Goal: Task Accomplishment & Management: Manage account settings

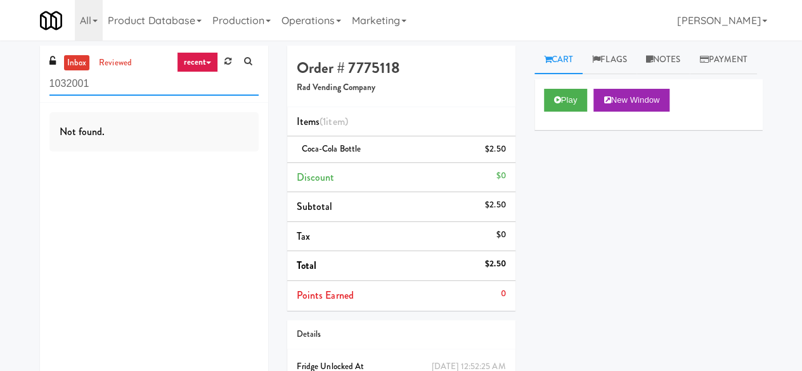
click at [119, 84] on input "1032001" at bounding box center [153, 83] width 209 height 23
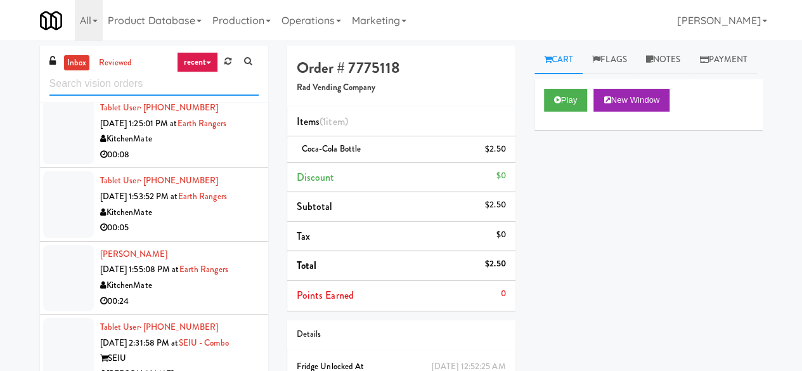
scroll to position [888, 0]
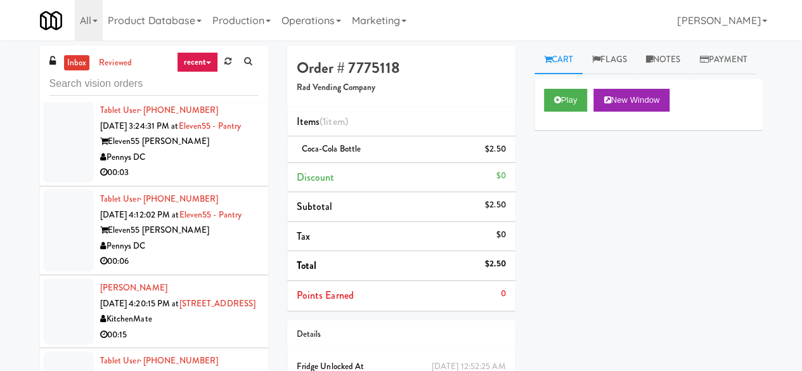
click at [205, 165] on div "Pennys DC" at bounding box center [179, 158] width 159 height 16
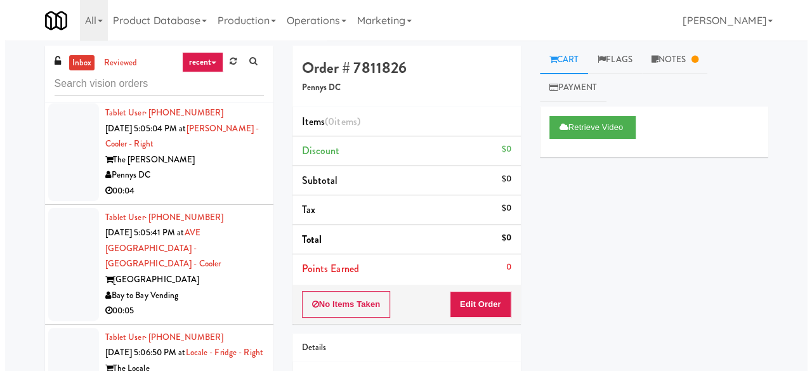
scroll to position [2219, 0]
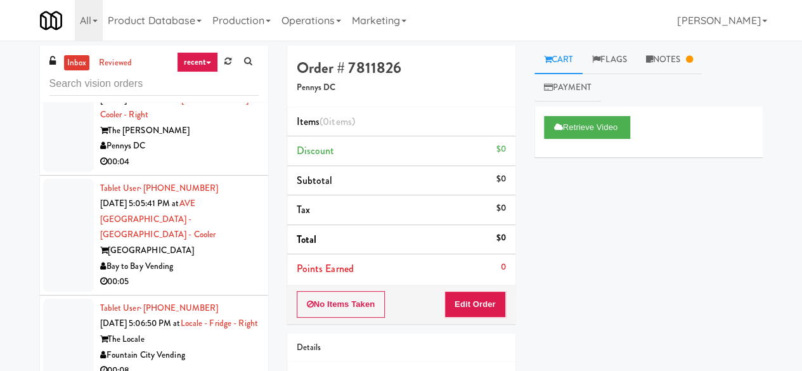
click at [200, 50] on div "Pennys DC" at bounding box center [179, 42] width 159 height 16
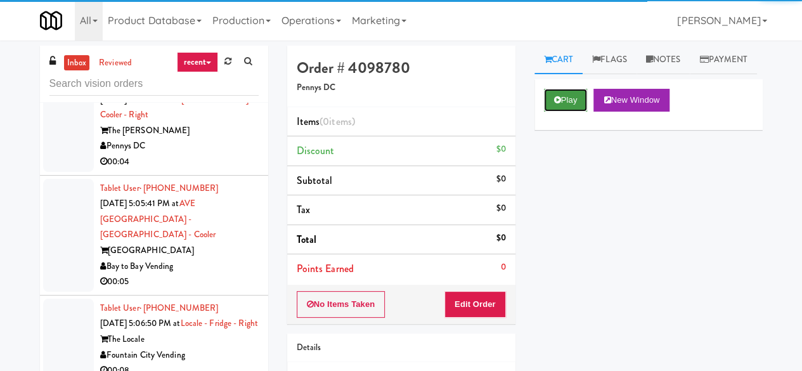
click at [576, 112] on button "Play" at bounding box center [566, 100] width 44 height 23
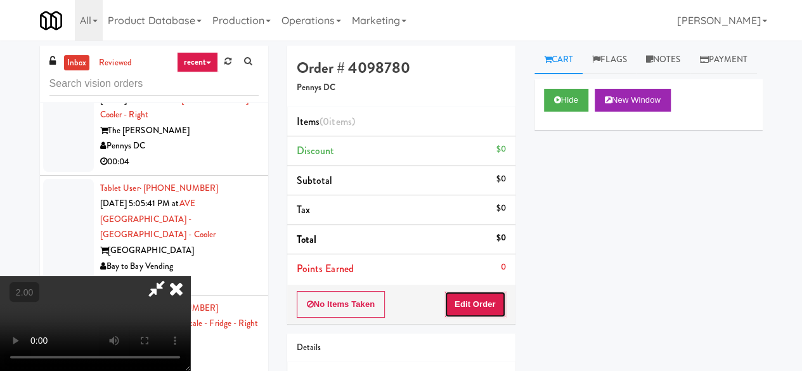
click at [486, 299] on button "Edit Order" at bounding box center [475, 304] width 62 height 27
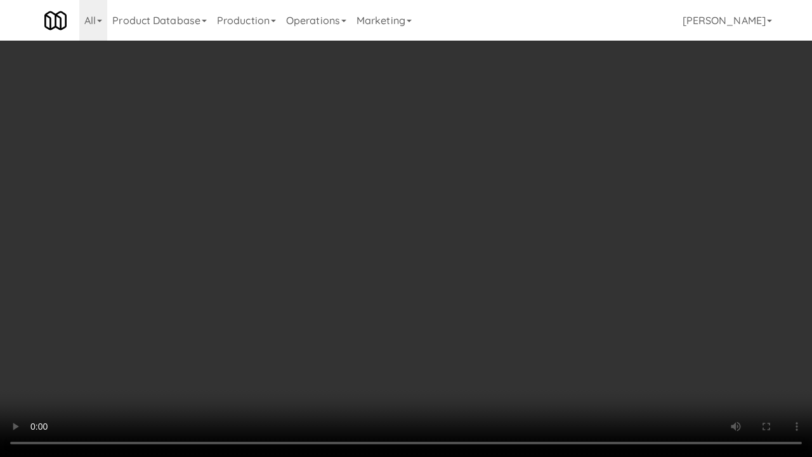
click at [399, 282] on video at bounding box center [406, 228] width 812 height 457
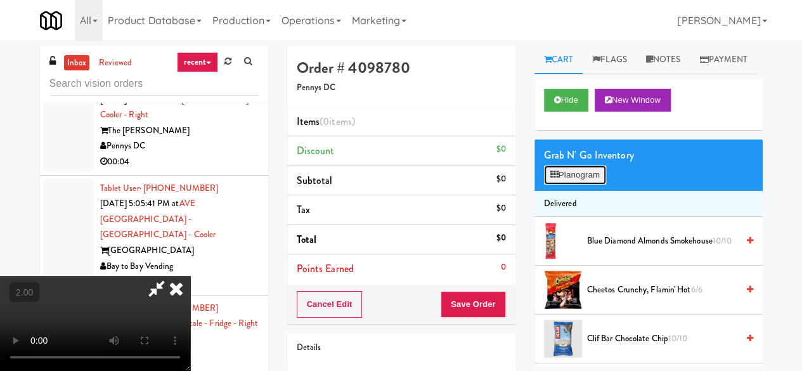
click at [592, 185] on button "Planogram" at bounding box center [575, 174] width 62 height 19
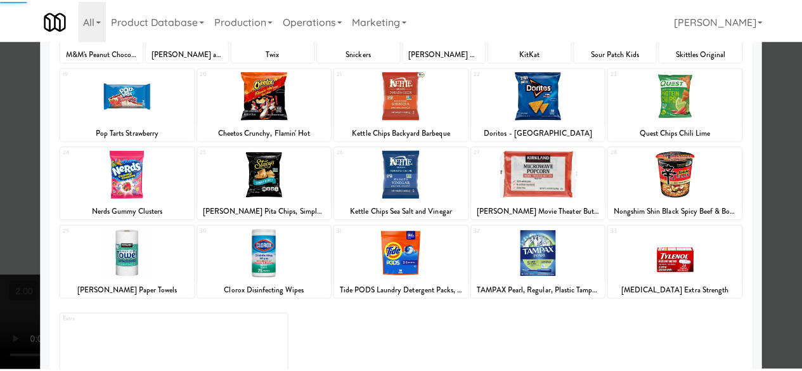
scroll to position [251, 0]
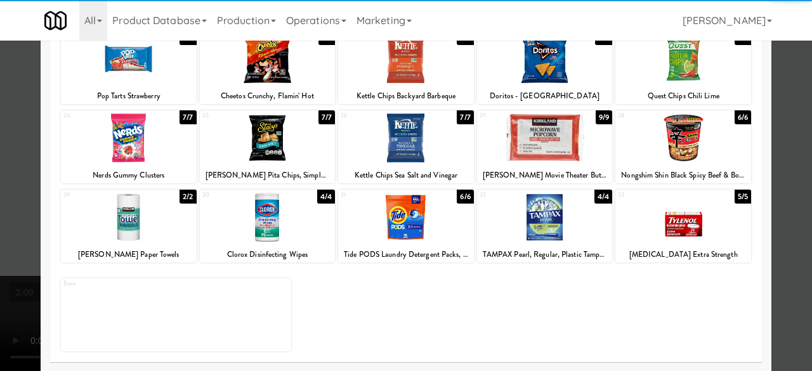
click at [245, 153] on div at bounding box center [268, 137] width 136 height 49
click at [777, 100] on div at bounding box center [406, 185] width 812 height 371
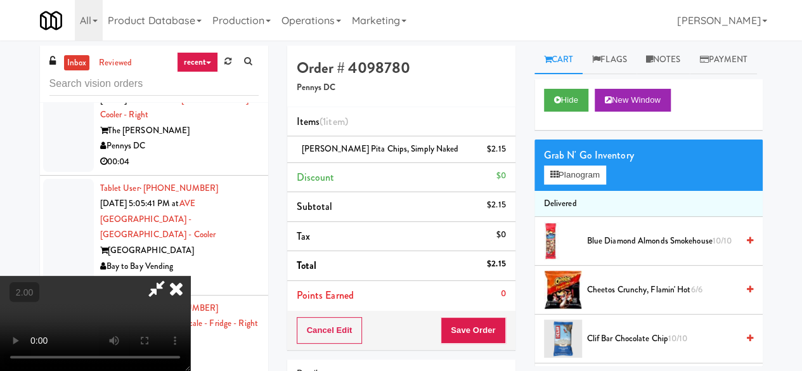
click at [487, 348] on div "Order # 4098780 Pennys DC Items (1 item ) Stacy's Pita Chips, Simply Naked $2.1…" at bounding box center [401, 263] width 247 height 434
click at [487, 337] on button "Save Order" at bounding box center [473, 330] width 65 height 27
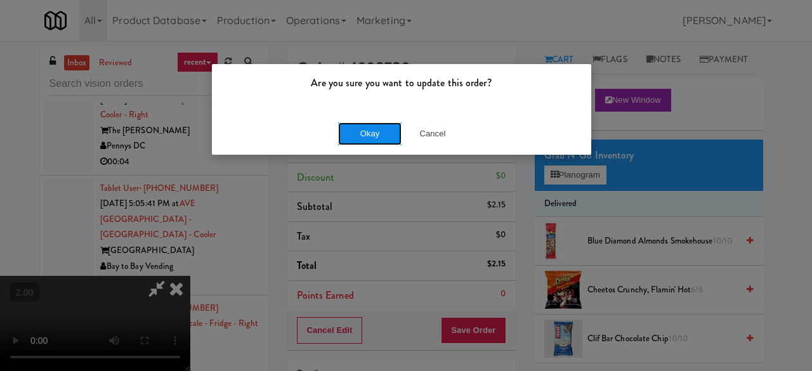
click at [348, 136] on button "Okay" at bounding box center [369, 133] width 63 height 23
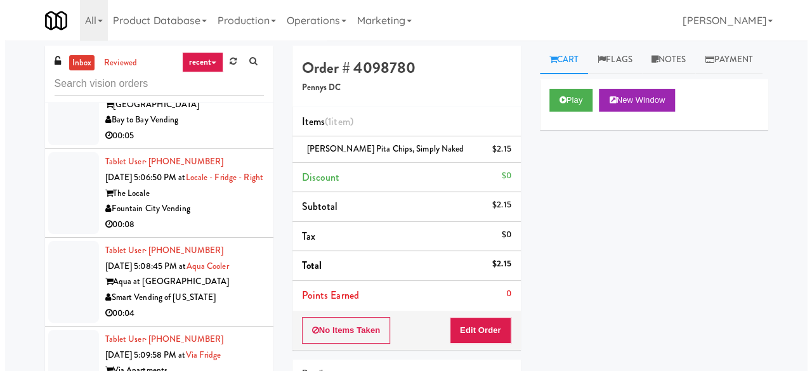
scroll to position [2409, 0]
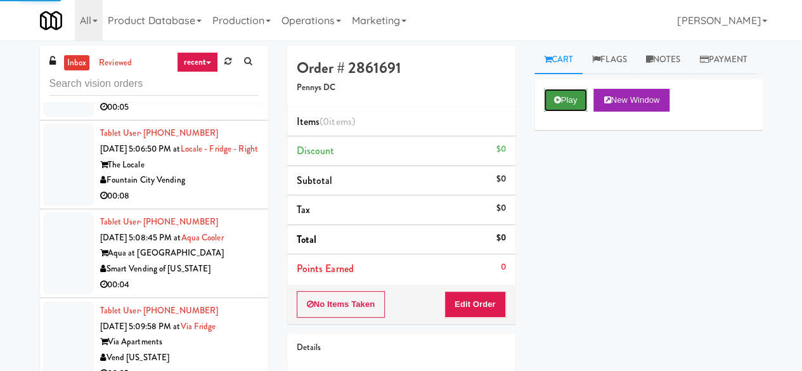
click at [581, 112] on button "Play" at bounding box center [566, 100] width 44 height 23
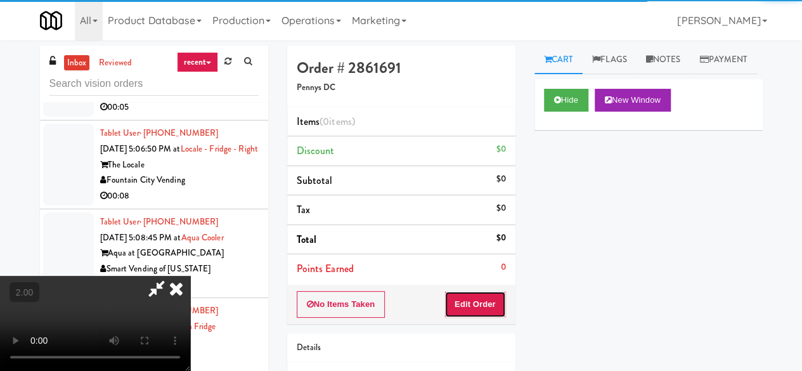
click at [476, 304] on button "Edit Order" at bounding box center [475, 304] width 62 height 27
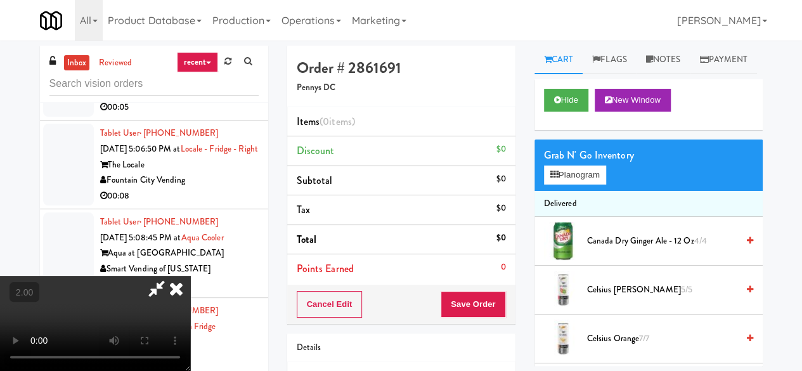
click at [541, 187] on div "Grab N' Go Inventory Planogram" at bounding box center [648, 164] width 228 height 51
click at [554, 185] on button "Planogram" at bounding box center [575, 174] width 62 height 19
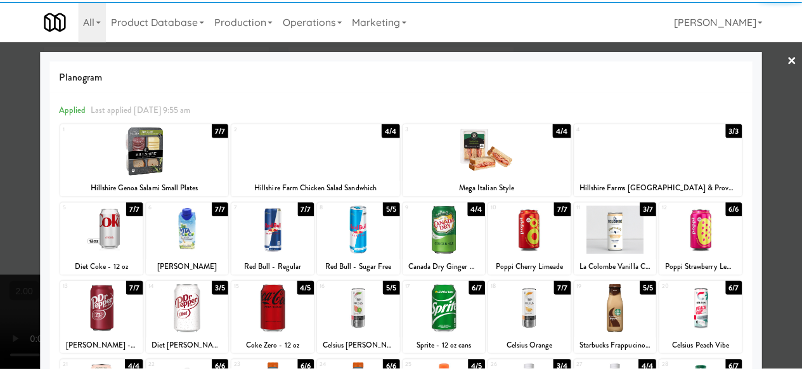
scroll to position [63, 0]
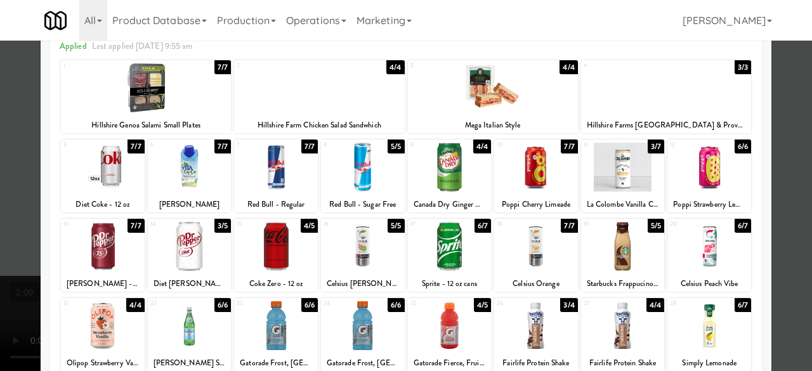
click at [363, 259] on div at bounding box center [363, 246] width 84 height 49
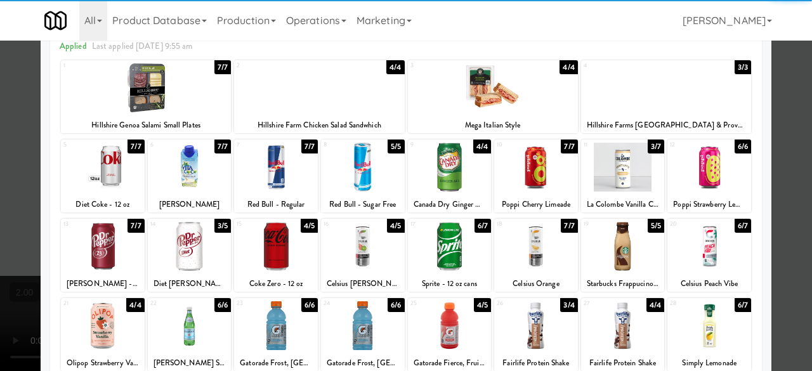
drag, startPoint x: 786, startPoint y: 162, endPoint x: 626, endPoint y: 228, distance: 172.6
click at [786, 162] on div at bounding box center [406, 185] width 812 height 371
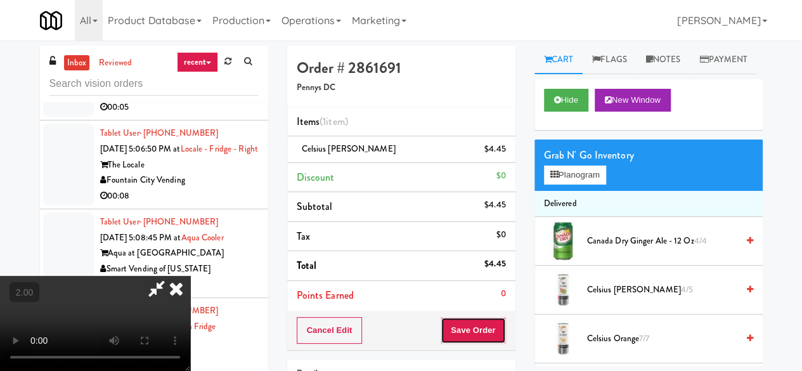
click at [483, 332] on button "Save Order" at bounding box center [473, 330] width 65 height 27
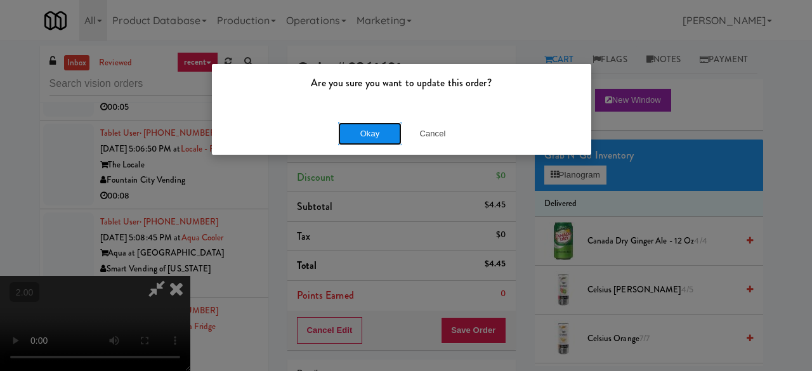
click at [365, 134] on button "Okay" at bounding box center [369, 133] width 63 height 23
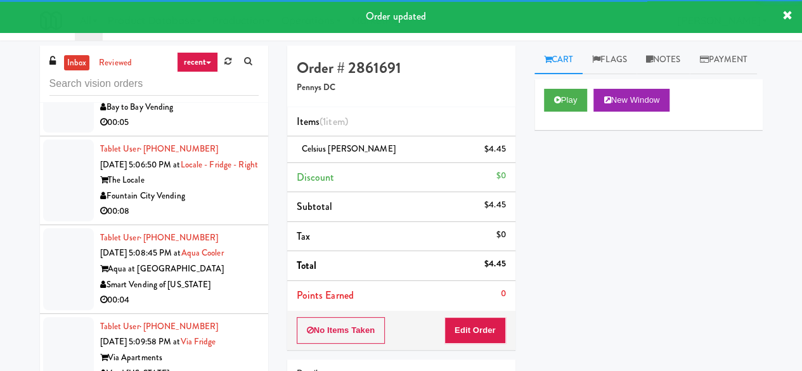
click at [219, 115] on div "Bay to Bay Vending" at bounding box center [179, 108] width 159 height 16
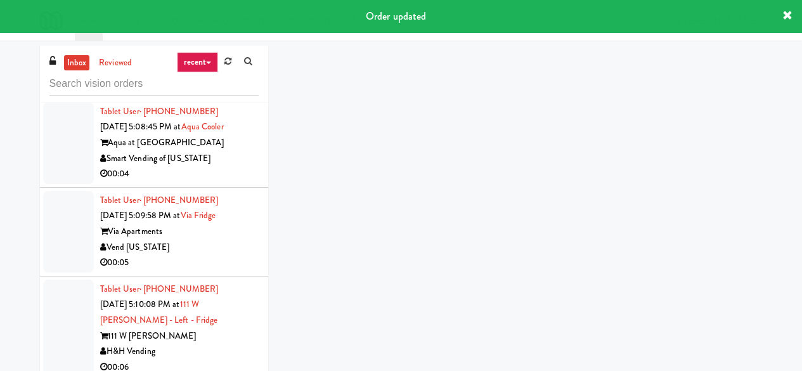
scroll to position [2536, 0]
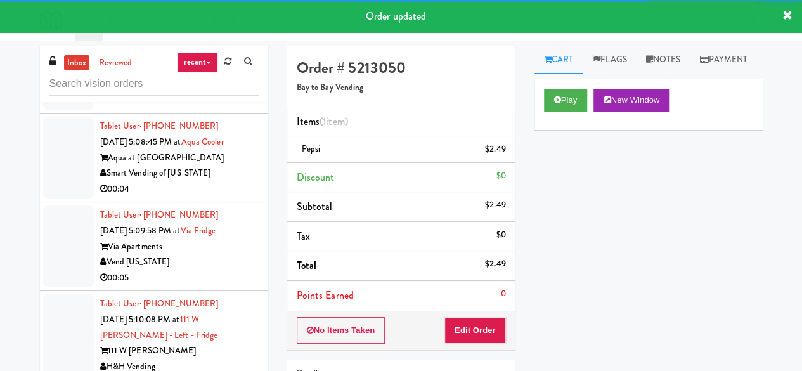
click at [218, 93] on div "Fountain City Vending" at bounding box center [179, 85] width 159 height 16
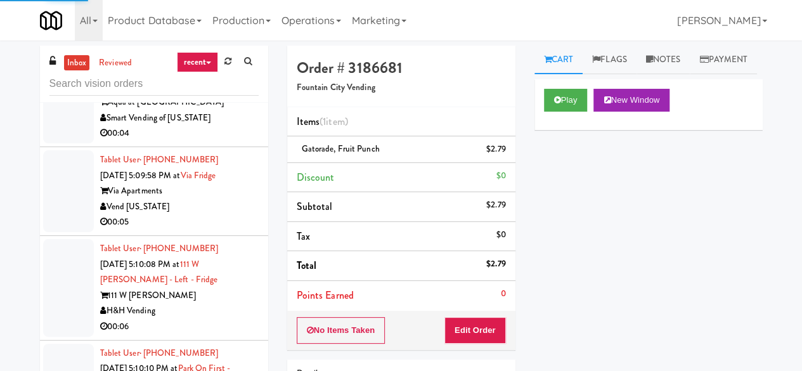
scroll to position [2663, 0]
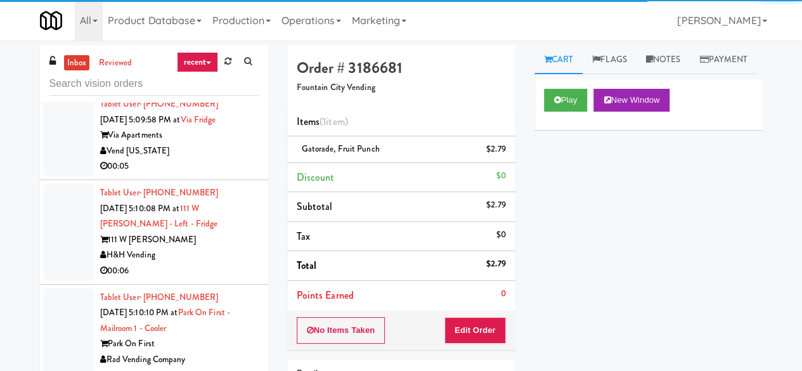
click at [214, 86] on div "00:04" at bounding box center [179, 78] width 159 height 16
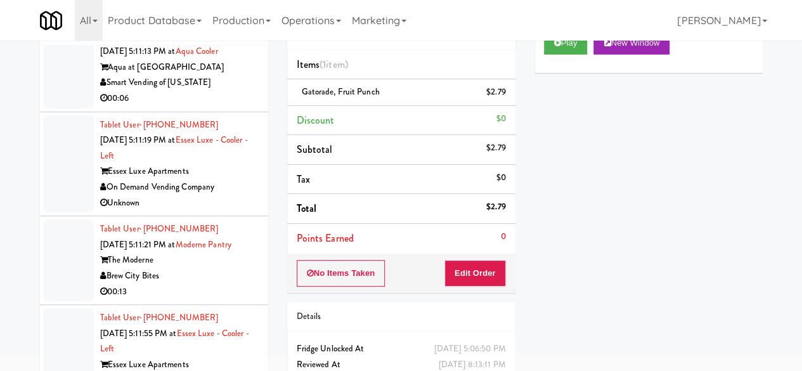
scroll to position [3170, 0]
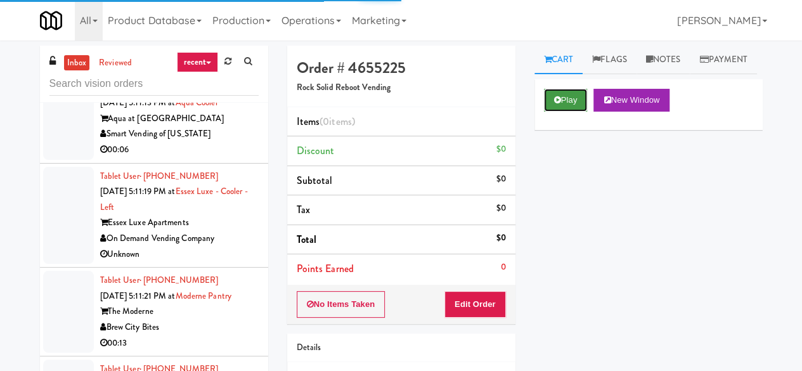
click at [563, 112] on button "Play" at bounding box center [566, 100] width 44 height 23
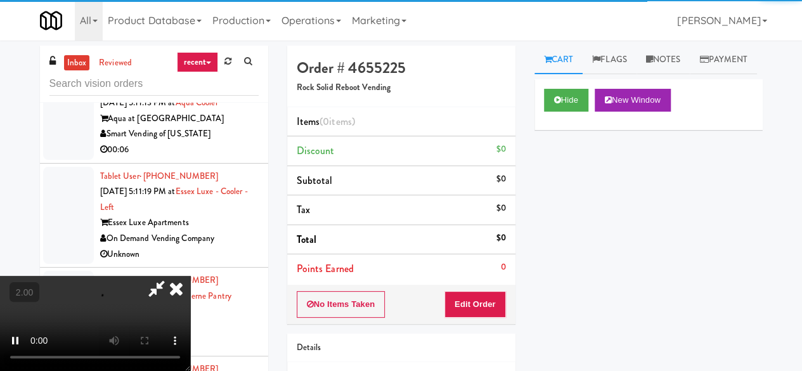
click at [467, 288] on div "No Items Taken Edit Order" at bounding box center [401, 304] width 228 height 39
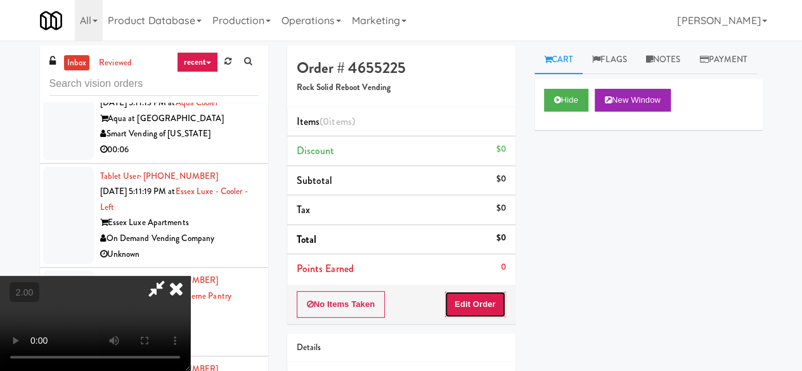
click at [472, 292] on button "Edit Order" at bounding box center [475, 304] width 62 height 27
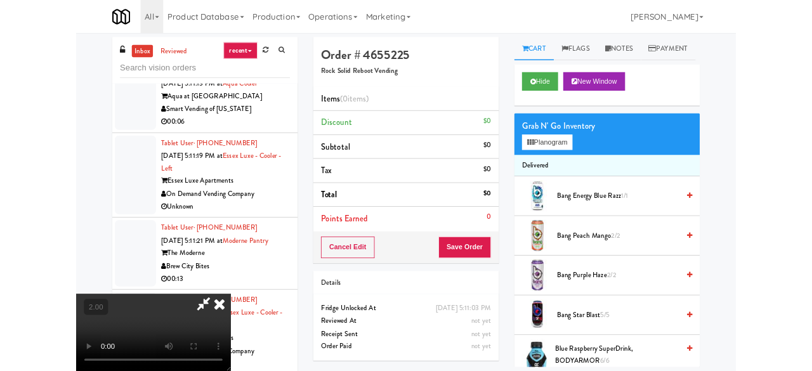
scroll to position [26, 0]
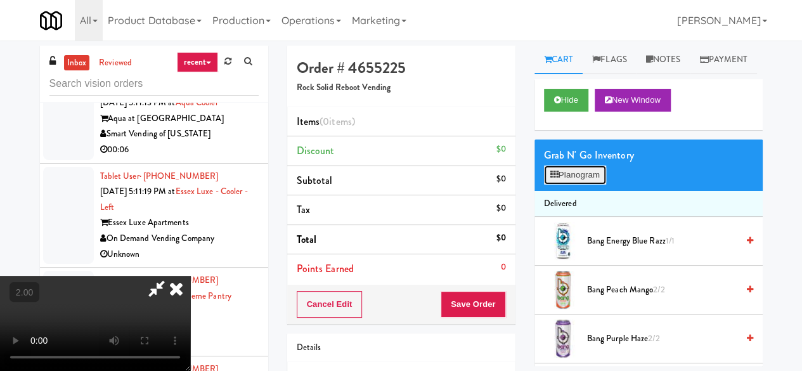
click at [561, 185] on button "Planogram" at bounding box center [575, 174] width 62 height 19
click at [0, 0] on div at bounding box center [0, 0] width 0 height 0
click at [580, 185] on button "Planogram" at bounding box center [575, 174] width 62 height 19
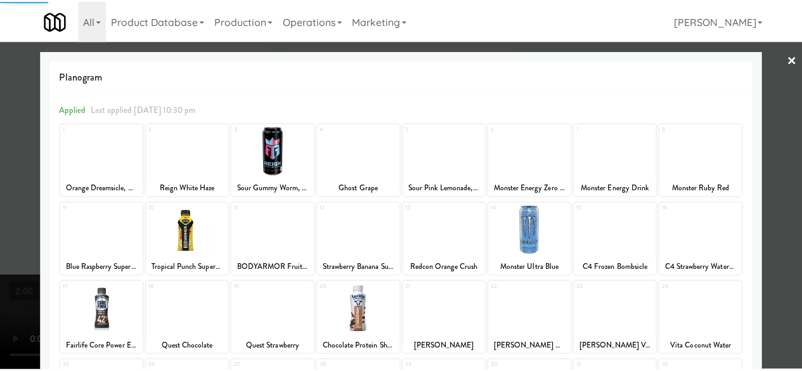
scroll to position [251, 0]
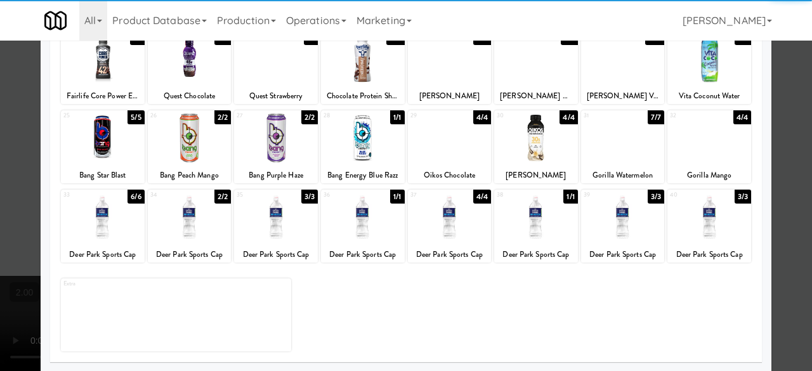
click at [110, 220] on div at bounding box center [103, 217] width 84 height 49
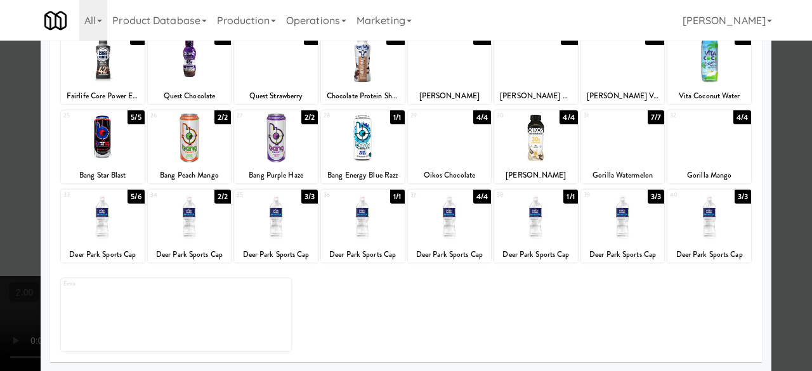
click at [781, 141] on div at bounding box center [406, 185] width 812 height 371
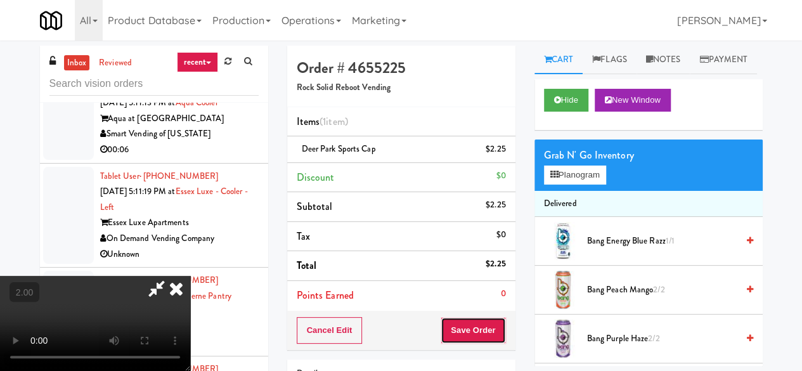
click at [502, 320] on button "Save Order" at bounding box center [473, 330] width 65 height 27
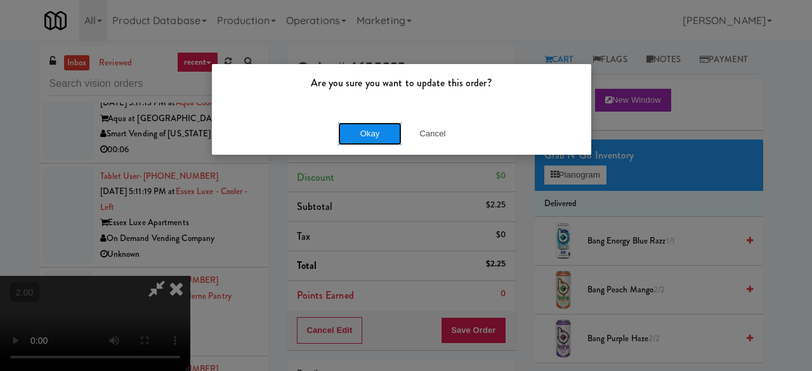
click at [356, 138] on button "Okay" at bounding box center [369, 133] width 63 height 23
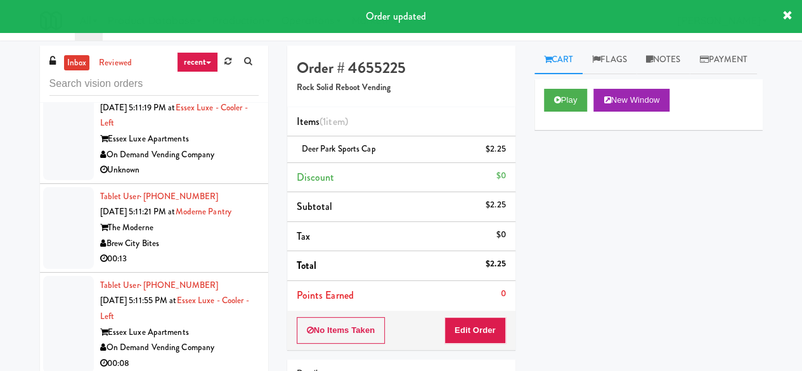
scroll to position [3297, 0]
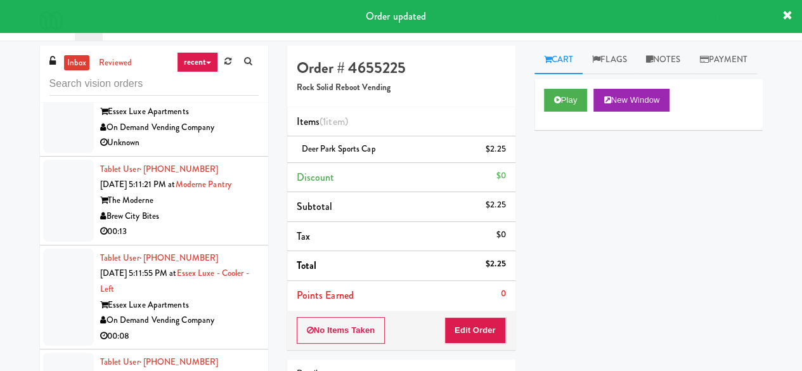
click at [219, 47] on div "00:06" at bounding box center [179, 39] width 159 height 16
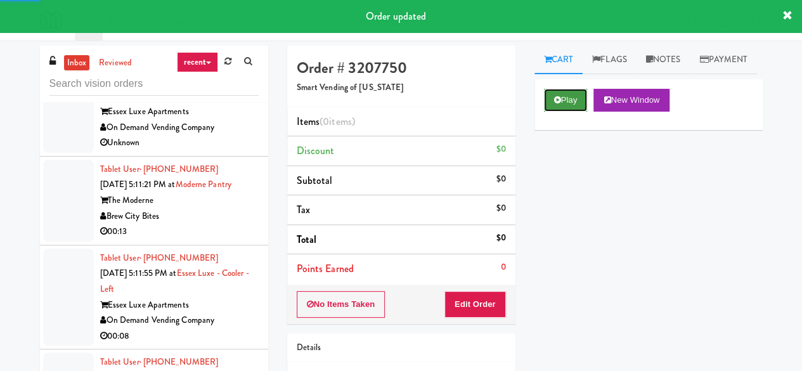
click at [562, 112] on button "Play" at bounding box center [566, 100] width 44 height 23
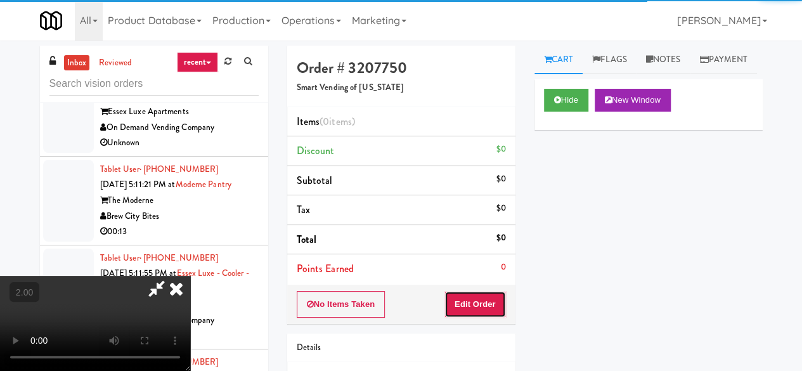
click at [478, 295] on button "Edit Order" at bounding box center [475, 304] width 62 height 27
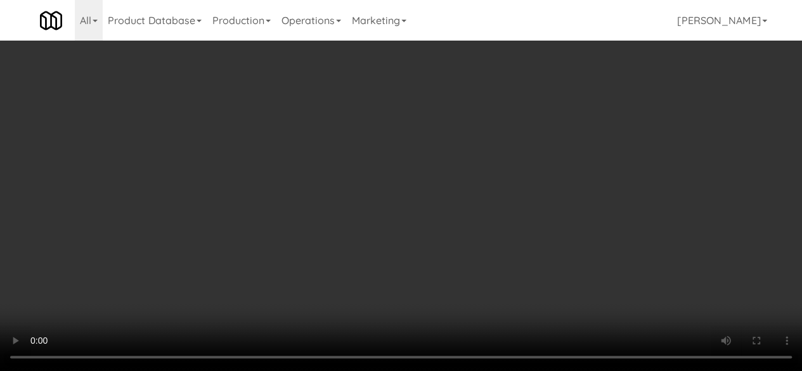
click at [559, 217] on li "Delivered" at bounding box center [648, 204] width 228 height 27
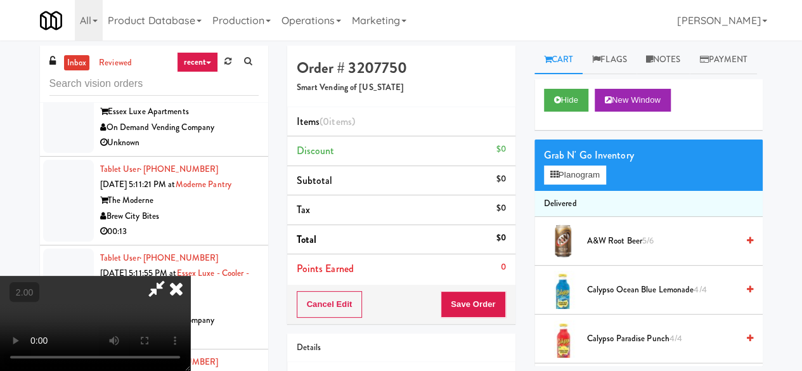
click at [562, 191] on div "Grab N' Go Inventory Planogram" at bounding box center [648, 164] width 228 height 51
click at [565, 185] on button "Planogram" at bounding box center [575, 174] width 62 height 19
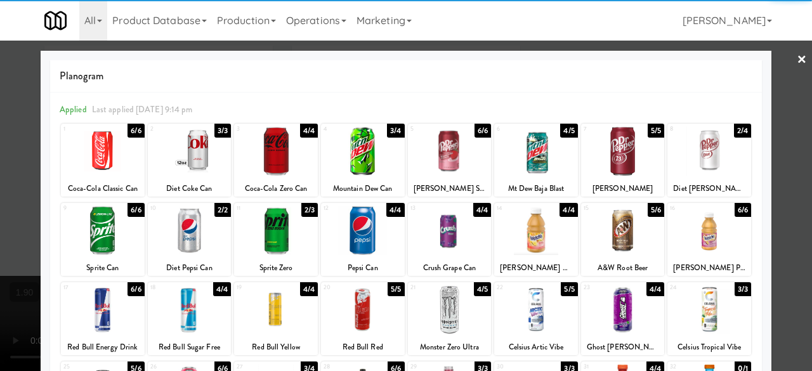
click at [711, 297] on div at bounding box center [709, 309] width 84 height 49
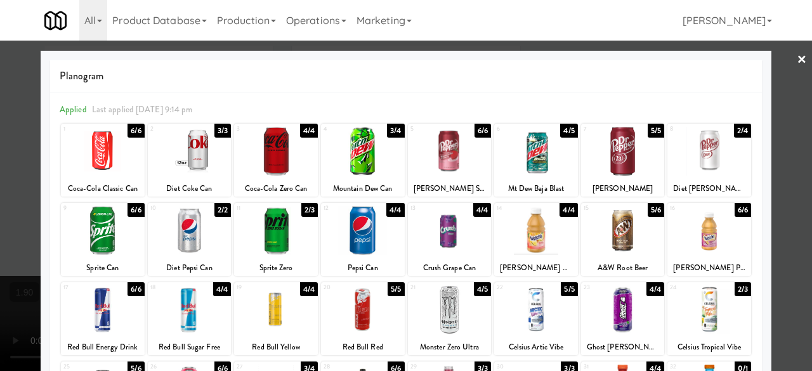
click at [714, 301] on div at bounding box center [709, 309] width 84 height 49
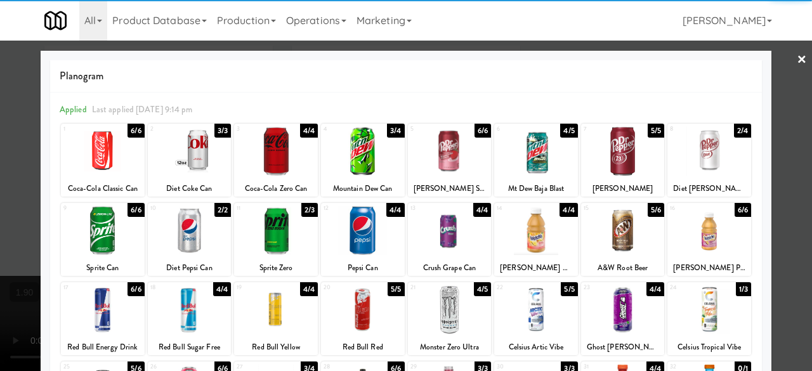
click at [771, 244] on div at bounding box center [406, 185] width 812 height 371
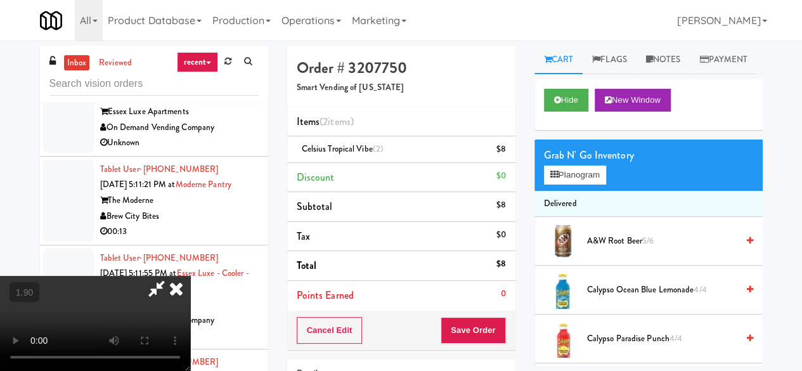
click at [171, 276] on icon at bounding box center [156, 288] width 29 height 25
click at [480, 321] on button "Save Order" at bounding box center [473, 330] width 65 height 27
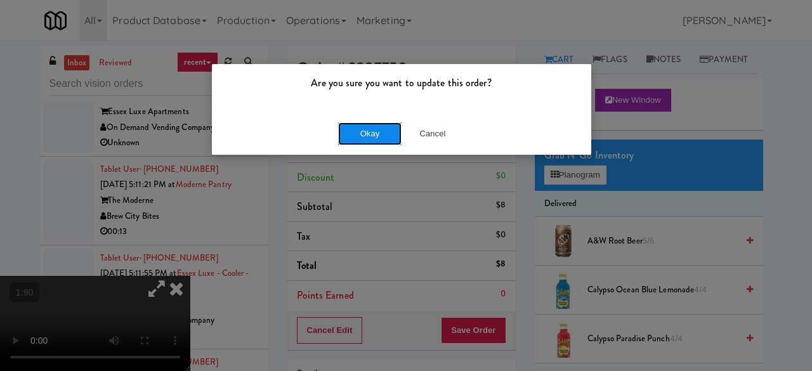
click at [388, 129] on button "Okay" at bounding box center [369, 133] width 63 height 23
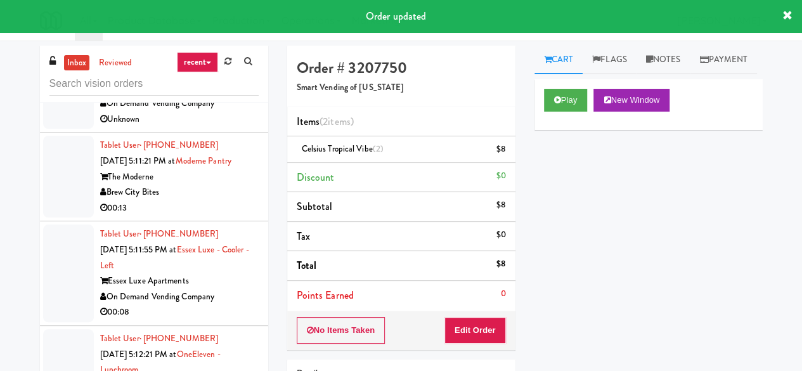
scroll to position [3424, 0]
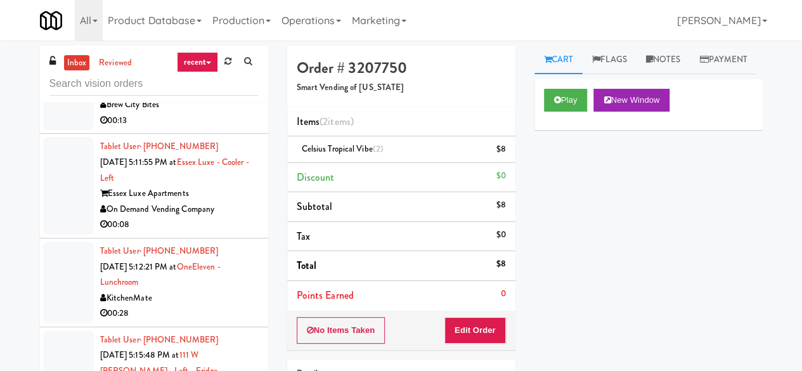
click at [220, 24] on div "On Demand Vending Company" at bounding box center [179, 16] width 159 height 16
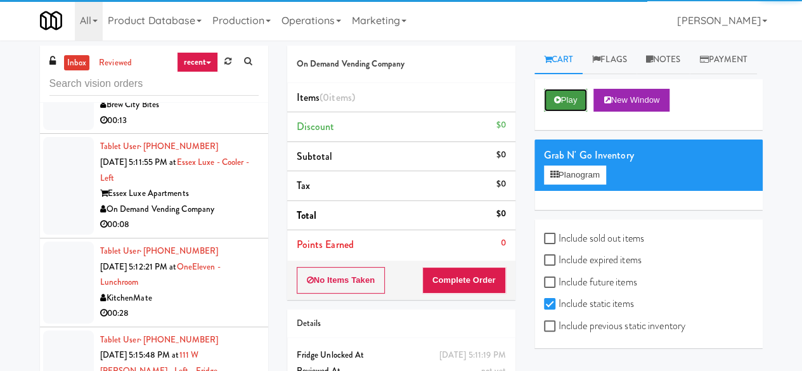
click at [553, 112] on button "Play" at bounding box center [566, 100] width 44 height 23
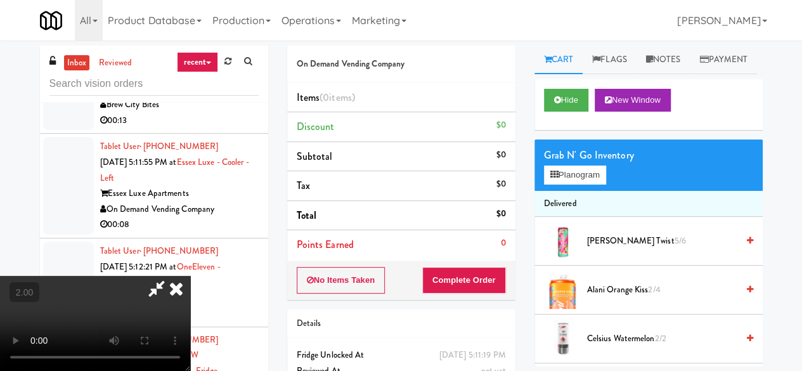
click at [190, 276] on icon at bounding box center [176, 288] width 28 height 25
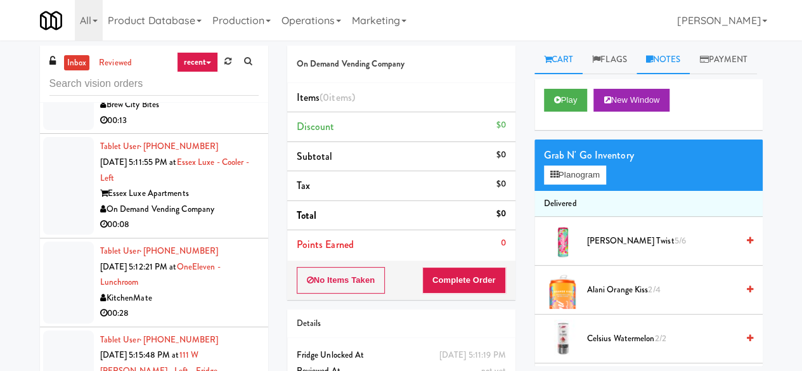
click at [671, 55] on link "Notes" at bounding box center [664, 60] width 54 height 29
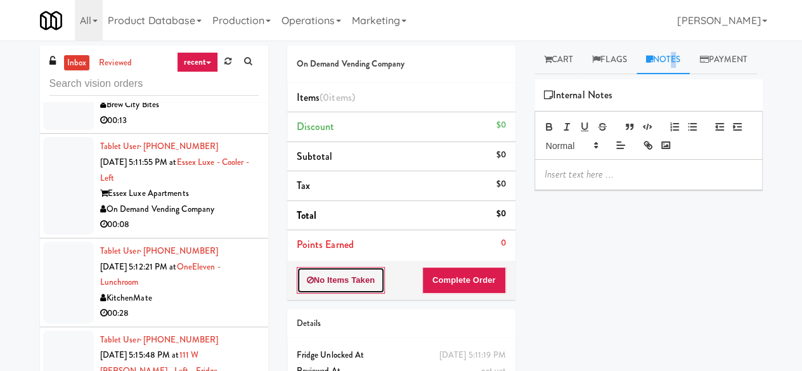
drag, startPoint x: 327, startPoint y: 285, endPoint x: 337, endPoint y: 288, distance: 10.2
click at [328, 285] on button "No Items Taken" at bounding box center [341, 280] width 89 height 27
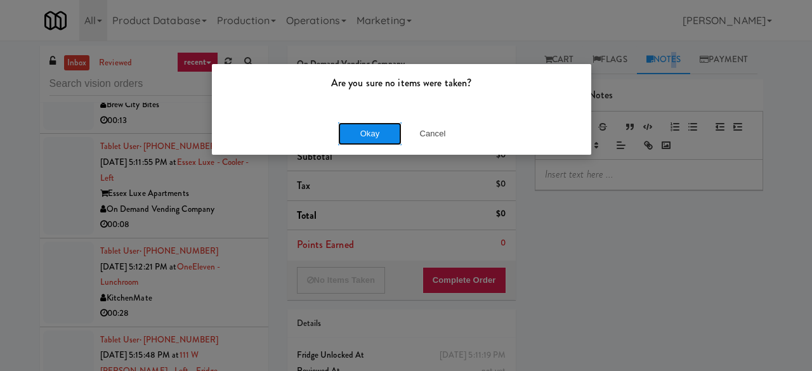
click at [389, 130] on button "Okay" at bounding box center [369, 133] width 63 height 23
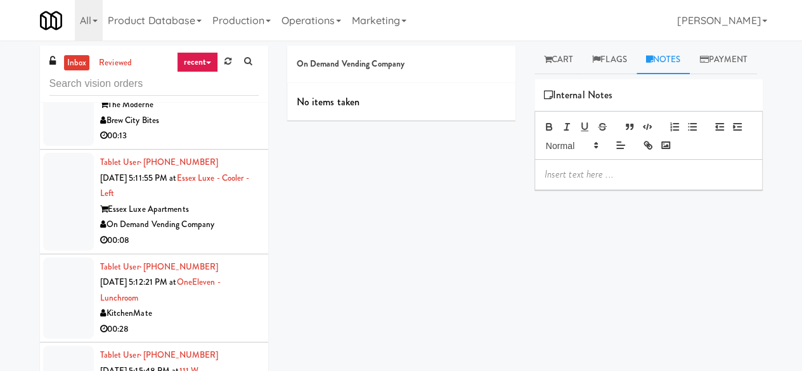
click at [625, 181] on p at bounding box center [649, 174] width 208 height 14
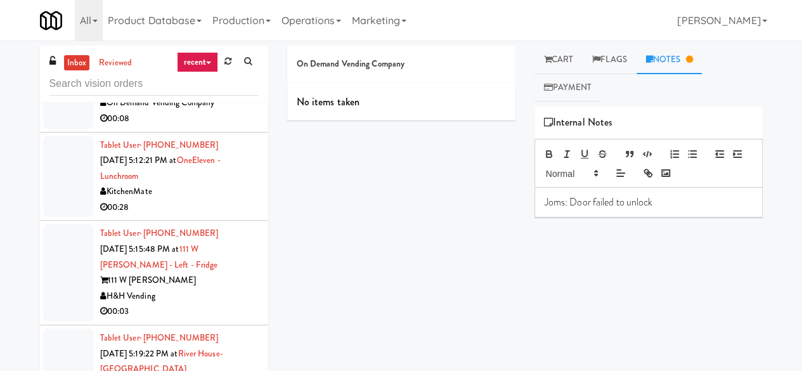
scroll to position [3551, 0]
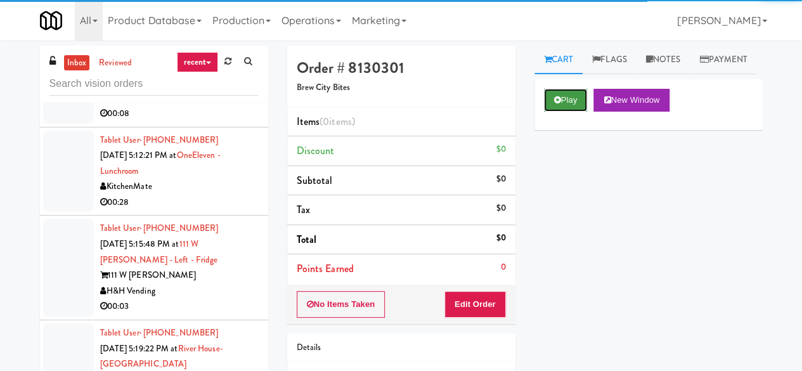
click at [559, 104] on icon at bounding box center [557, 100] width 7 height 8
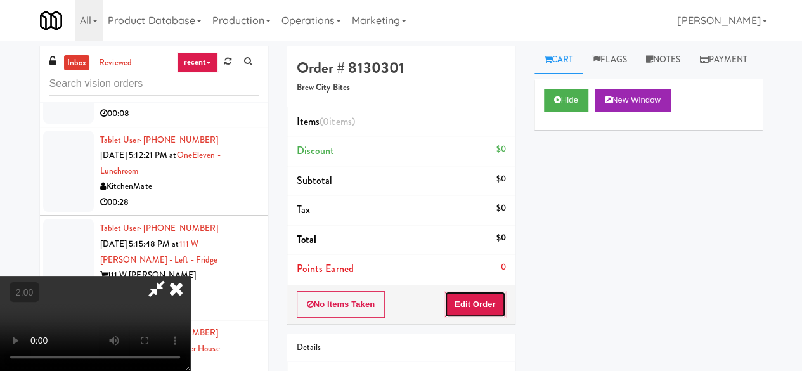
click at [487, 306] on button "Edit Order" at bounding box center [475, 304] width 62 height 27
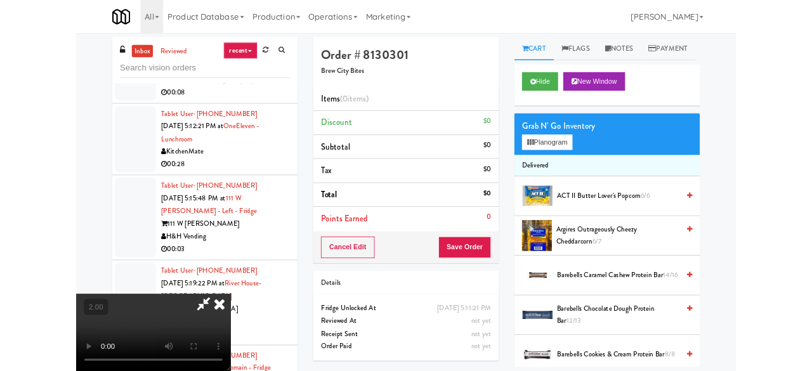
scroll to position [26, 0]
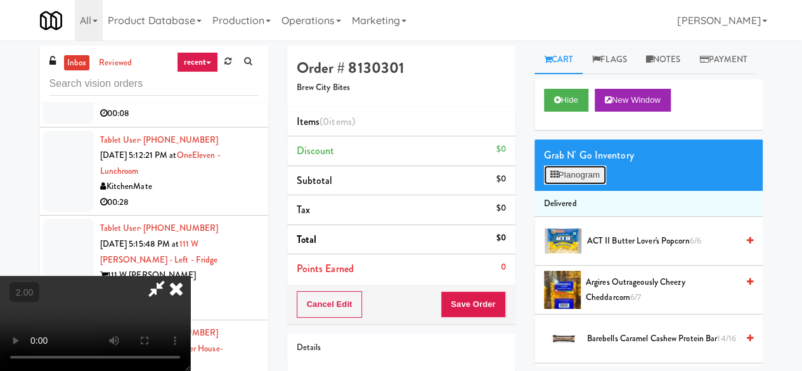
click at [574, 185] on button "Planogram" at bounding box center [575, 174] width 62 height 19
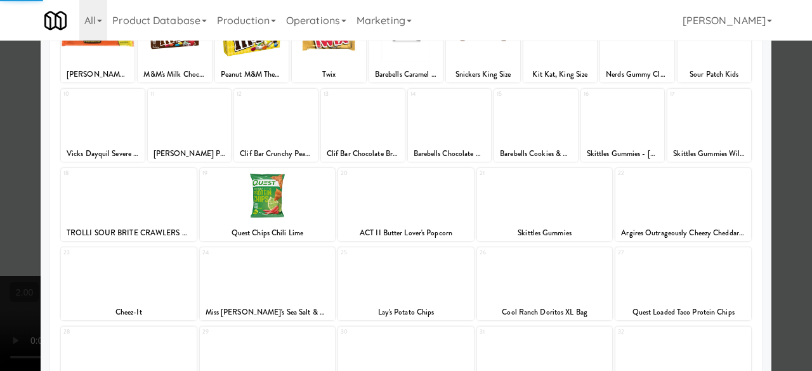
scroll to position [251, 0]
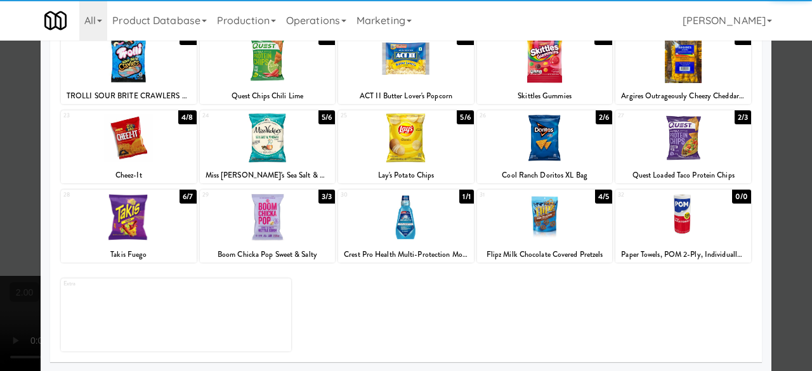
click at [163, 144] on div at bounding box center [129, 137] width 136 height 49
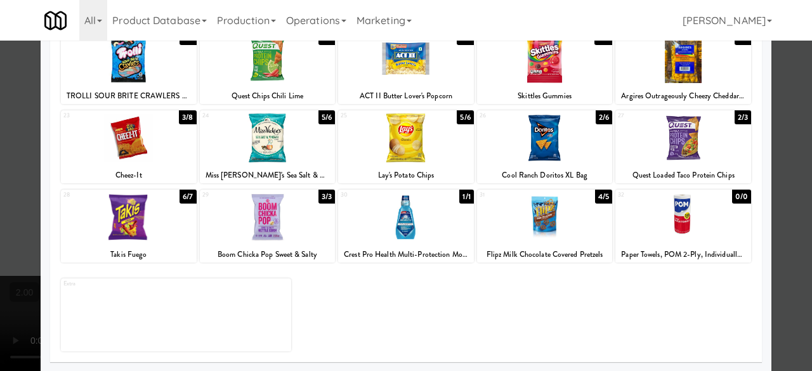
click at [159, 248] on div "Takis Fuego" at bounding box center [129, 255] width 132 height 16
click at [132, 217] on div at bounding box center [129, 217] width 136 height 49
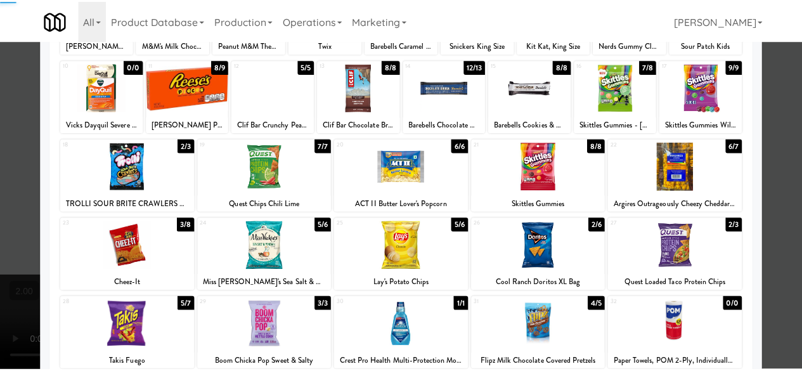
scroll to position [0, 0]
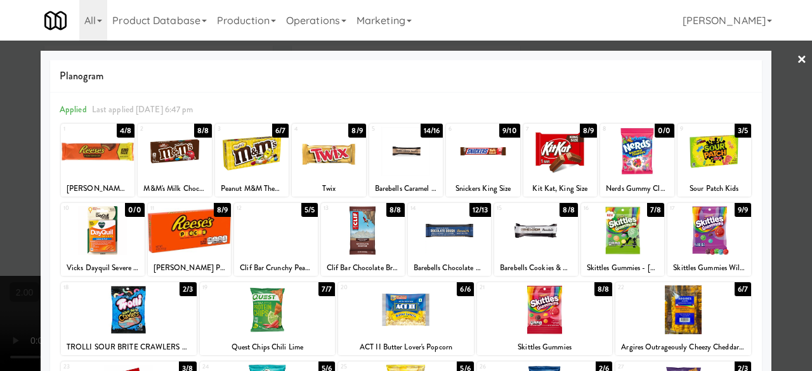
click at [483, 153] on div at bounding box center [483, 151] width 74 height 49
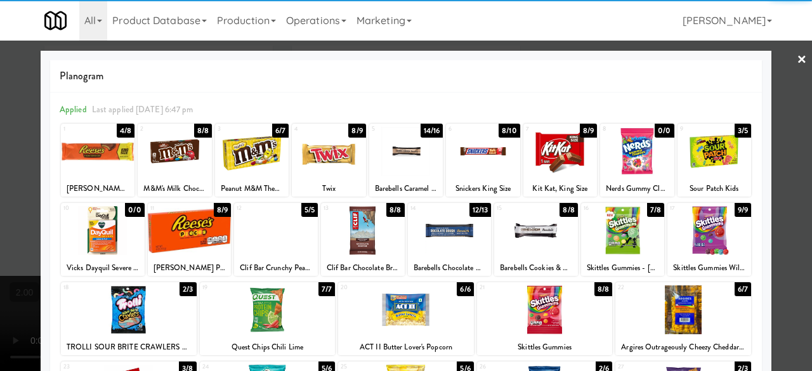
click at [782, 62] on div at bounding box center [406, 185] width 812 height 371
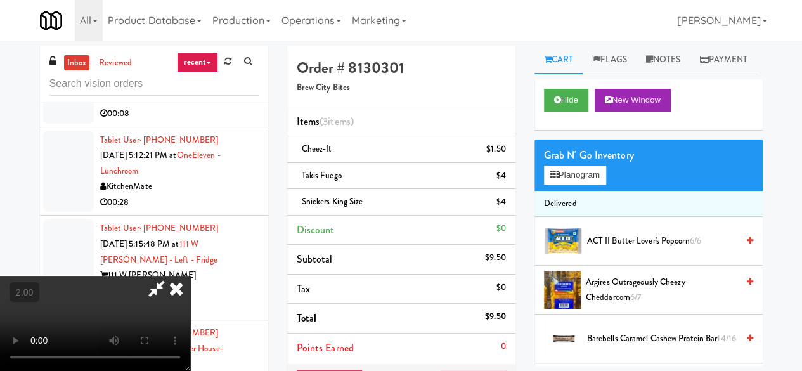
click at [171, 276] on icon at bounding box center [156, 288] width 29 height 25
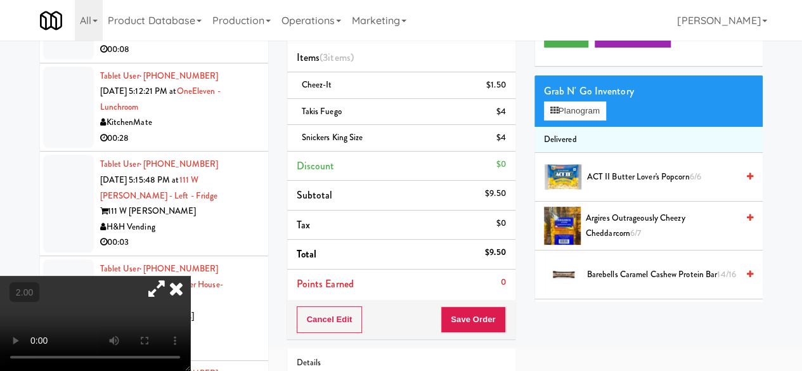
scroll to position [127, 0]
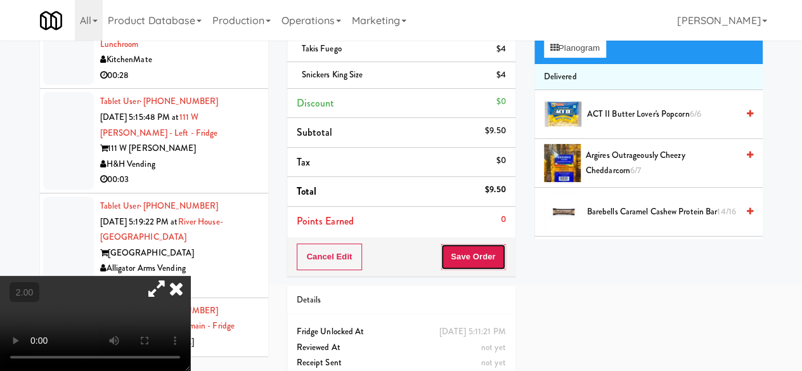
click at [482, 256] on button "Save Order" at bounding box center [473, 256] width 65 height 27
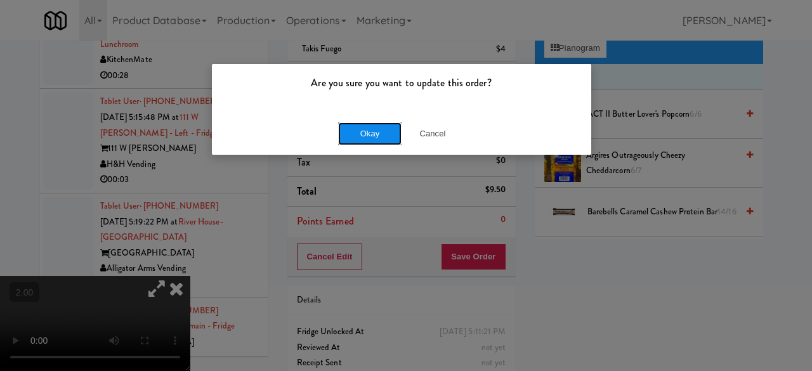
click at [391, 129] on button "Okay" at bounding box center [369, 133] width 63 height 23
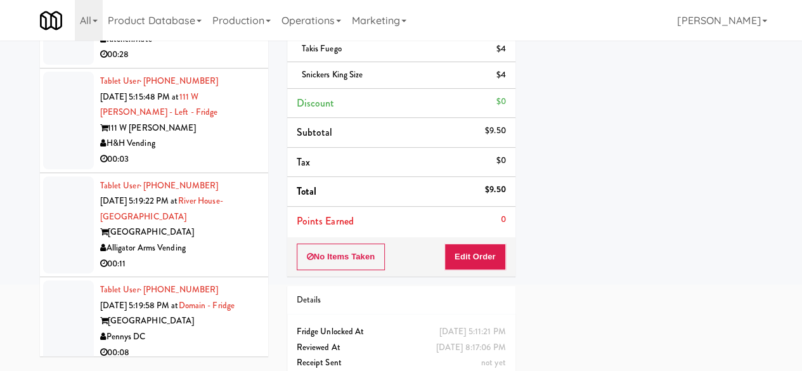
scroll to position [3614, 0]
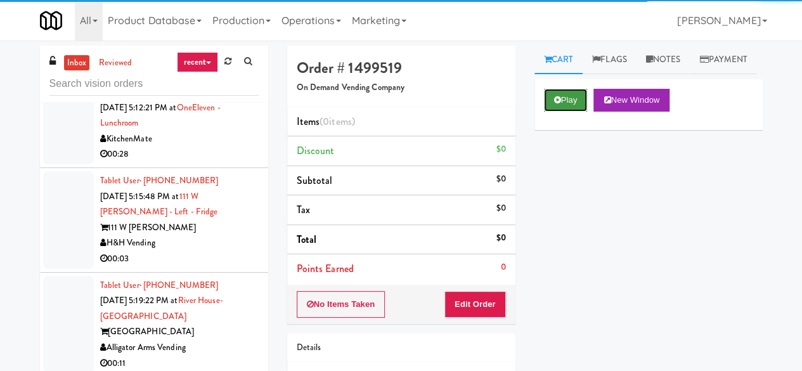
click at [544, 112] on button "Play" at bounding box center [566, 100] width 44 height 23
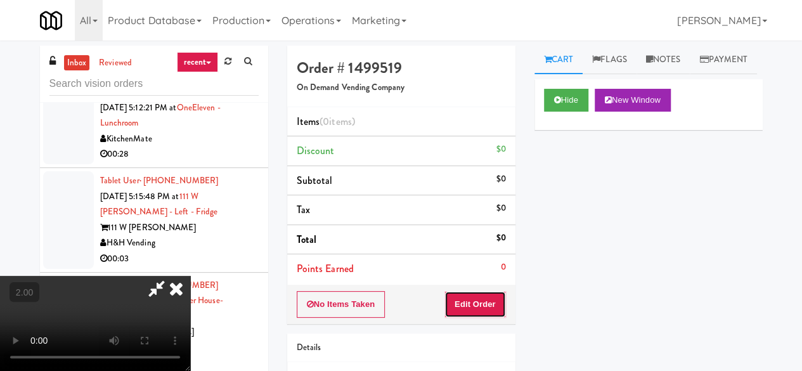
click at [482, 308] on button "Edit Order" at bounding box center [475, 304] width 62 height 27
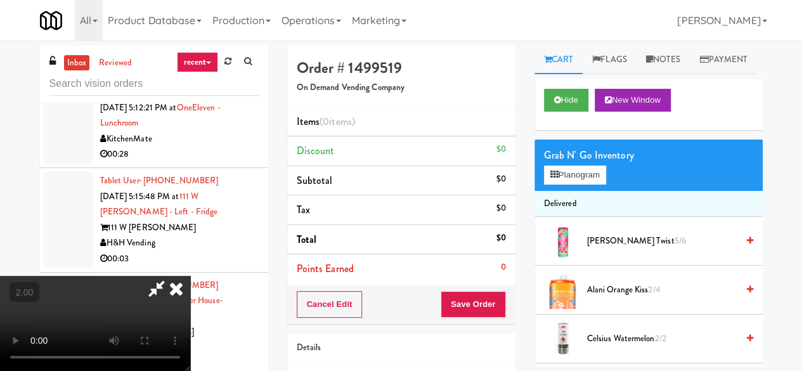
scroll to position [26, 0]
click at [560, 185] on button "Planogram" at bounding box center [575, 174] width 62 height 19
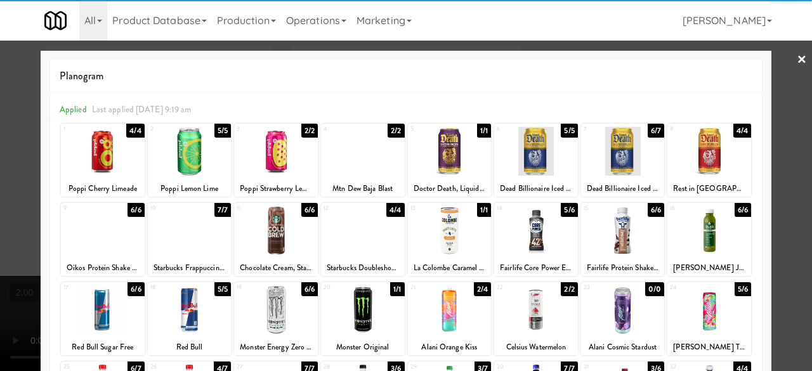
click at [691, 315] on div at bounding box center [709, 309] width 84 height 49
click at [787, 179] on div at bounding box center [406, 185] width 812 height 371
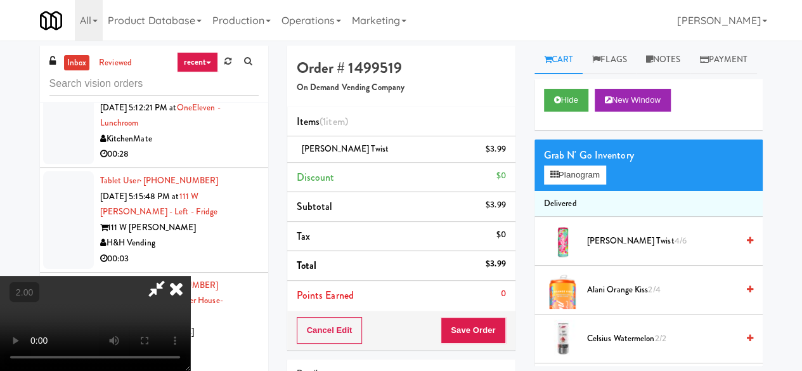
scroll to position [26, 0]
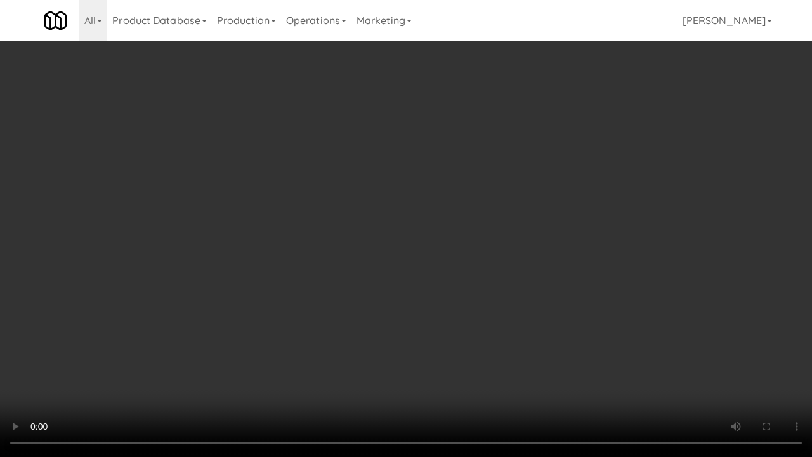
click at [477, 348] on video at bounding box center [406, 228] width 812 height 457
click at [482, 347] on video at bounding box center [406, 228] width 812 height 457
drag, startPoint x: 482, startPoint y: 347, endPoint x: 482, endPoint y: 292, distance: 55.2
click at [482, 347] on video at bounding box center [406, 228] width 812 height 457
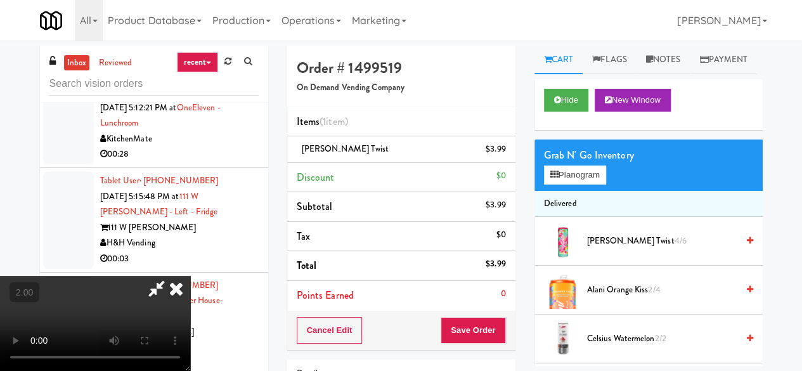
click at [190, 285] on video at bounding box center [95, 323] width 190 height 95
click at [190, 276] on video at bounding box center [95, 323] width 190 height 95
click at [171, 276] on icon at bounding box center [156, 288] width 29 height 25
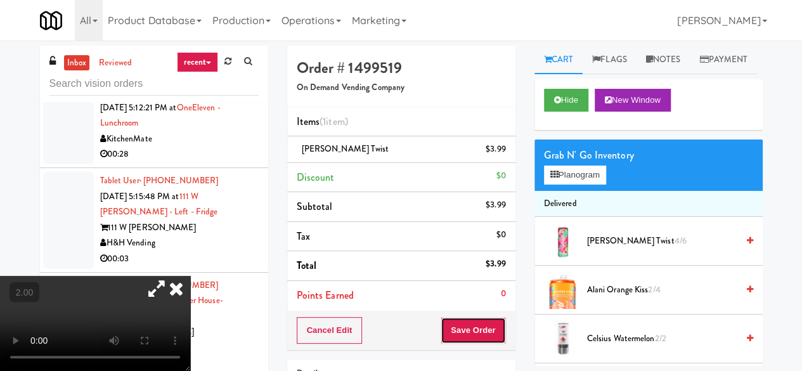
click at [472, 320] on button "Save Order" at bounding box center [473, 330] width 65 height 27
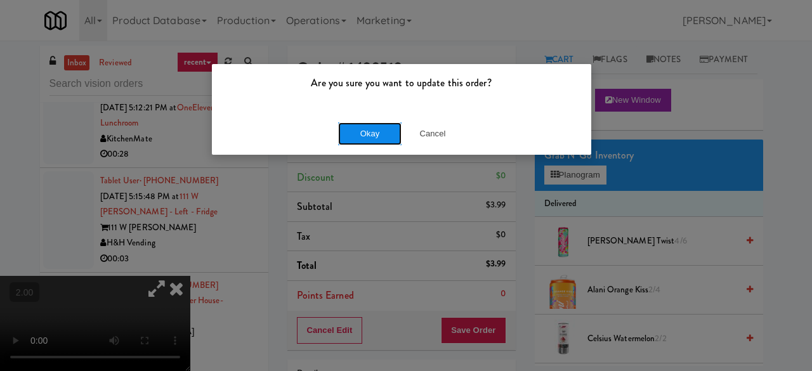
click at [380, 133] on button "Okay" at bounding box center [369, 133] width 63 height 23
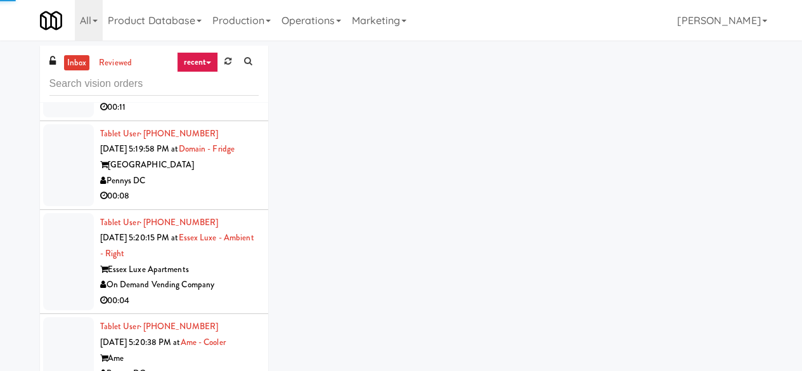
scroll to position [3931, 0]
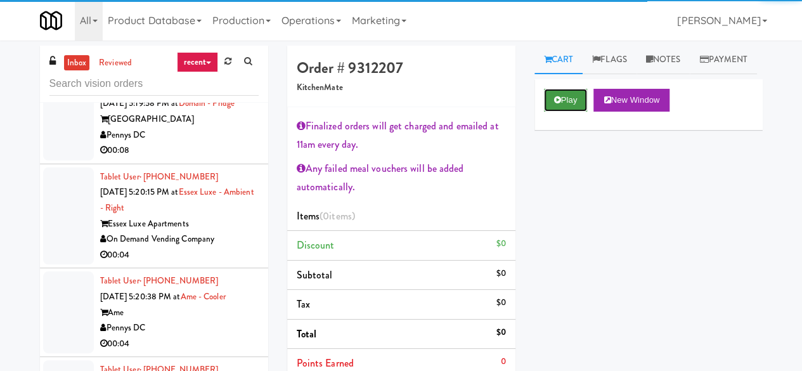
click at [556, 104] on icon at bounding box center [557, 100] width 7 height 8
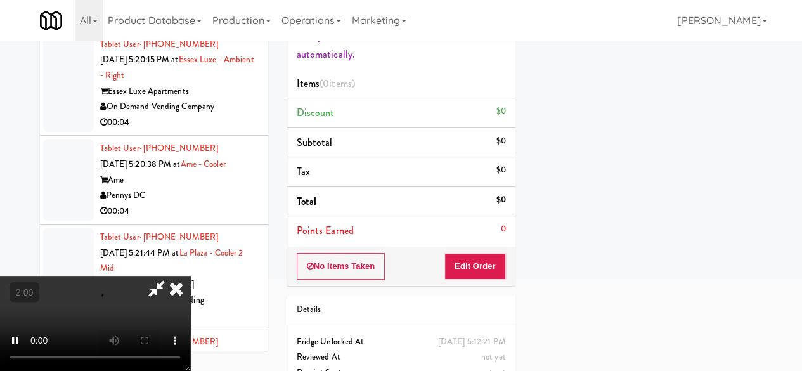
scroll to position [190, 0]
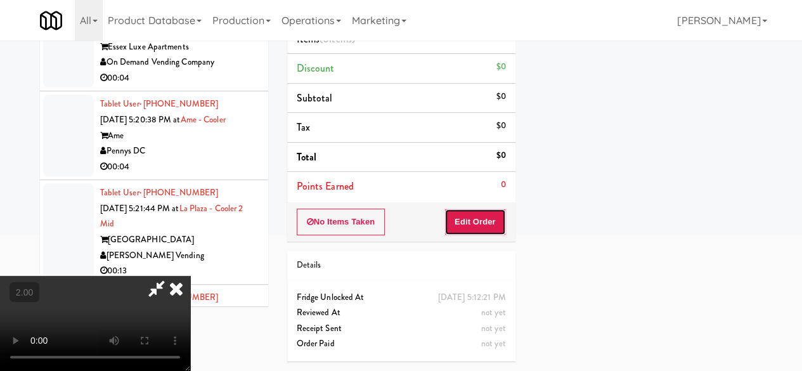
click at [469, 209] on button "Edit Order" at bounding box center [475, 222] width 62 height 27
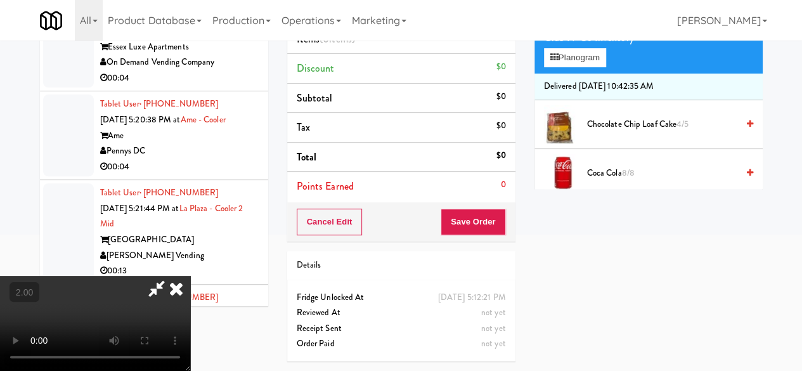
scroll to position [0, 0]
click at [190, 276] on icon at bounding box center [176, 288] width 28 height 25
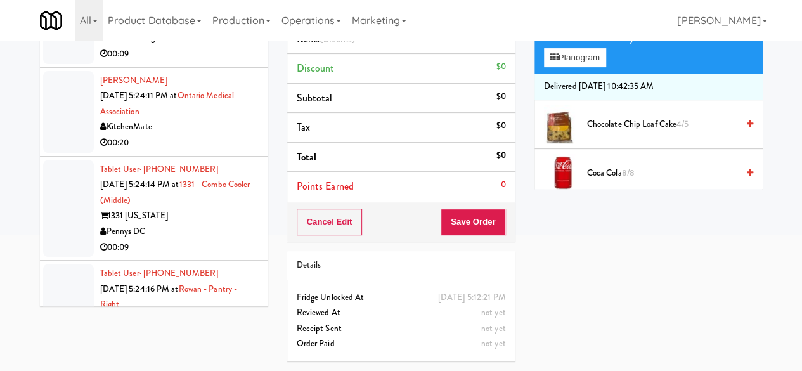
scroll to position [4375, 0]
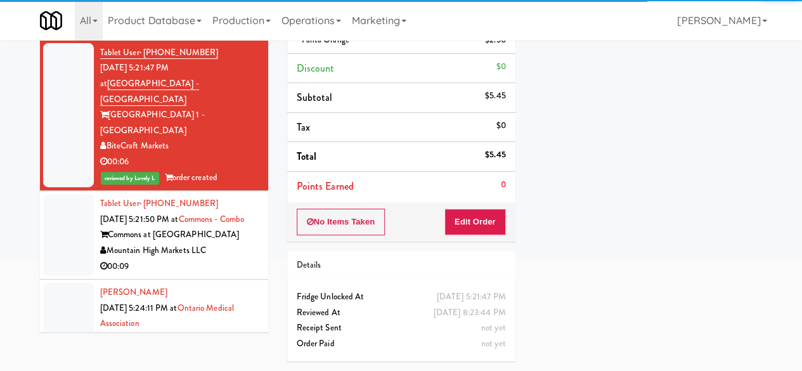
scroll to position [4185, 0]
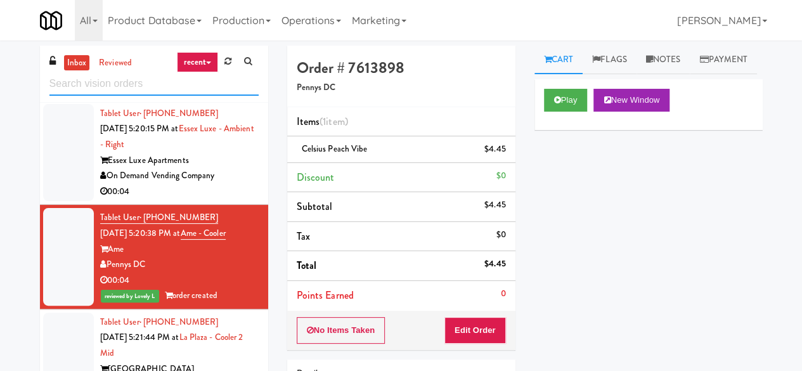
click at [175, 93] on input "text" at bounding box center [153, 83] width 209 height 23
type input "left"
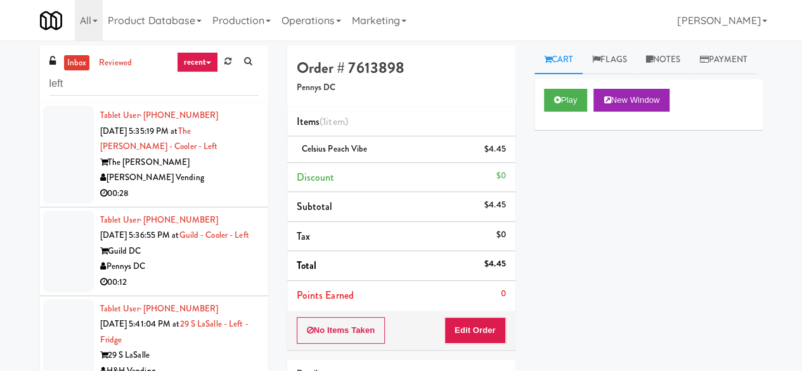
click at [202, 172] on div "[PERSON_NAME] Vending" at bounding box center [179, 178] width 159 height 16
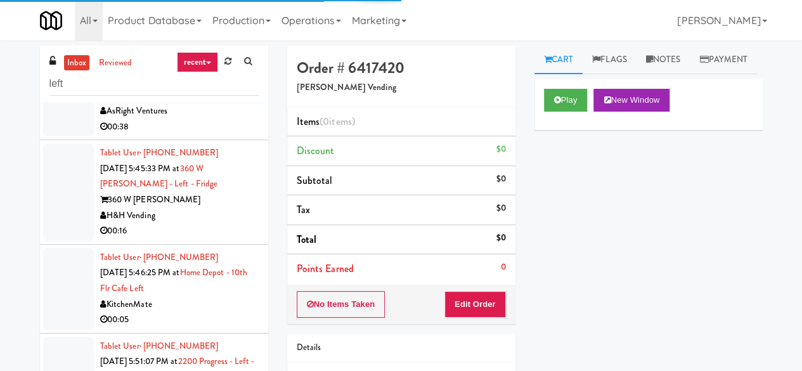
scroll to position [571, 0]
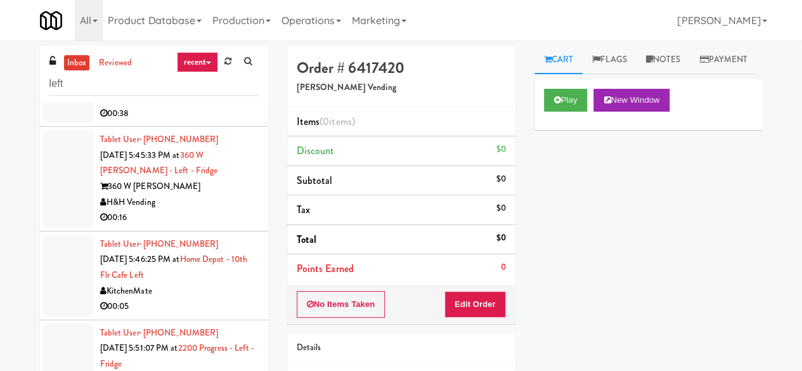
click at [213, 299] on div "KitchenMate" at bounding box center [179, 291] width 159 height 16
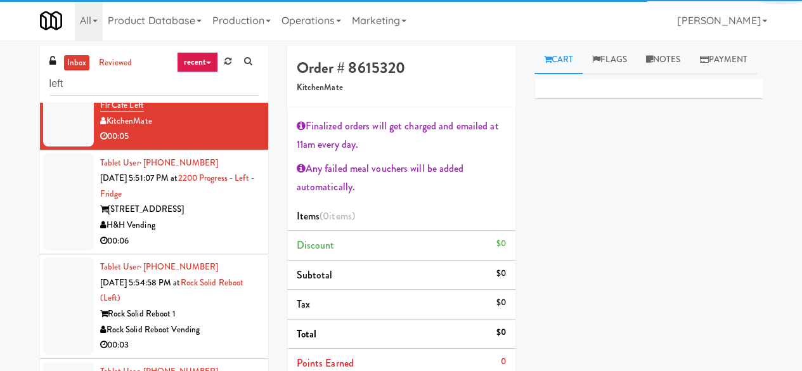
scroll to position [761, 0]
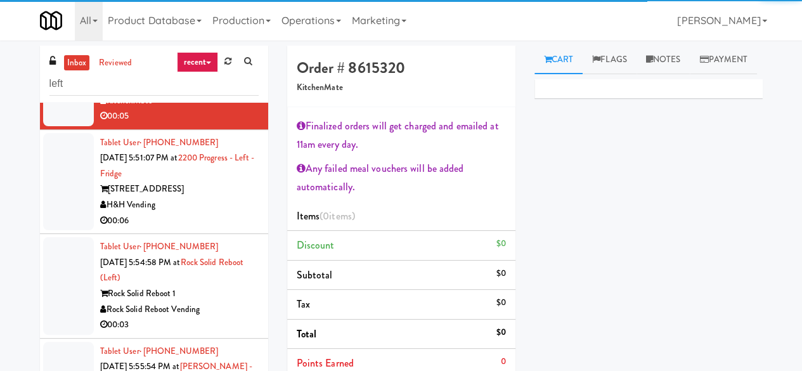
click at [203, 197] on div "2200 Progress Pkwy" at bounding box center [179, 189] width 159 height 16
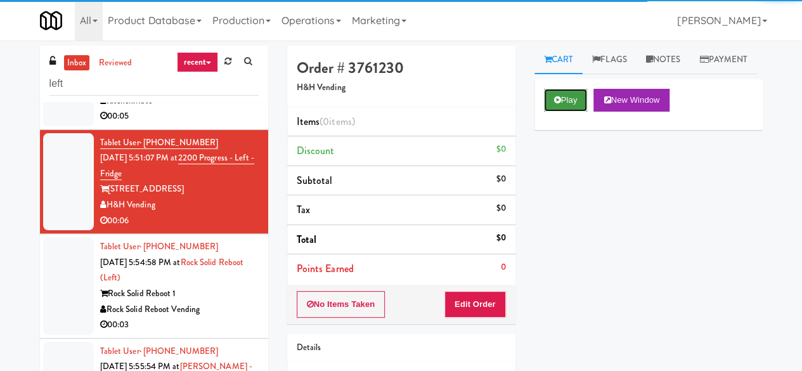
click at [566, 112] on button "Play" at bounding box center [566, 100] width 44 height 23
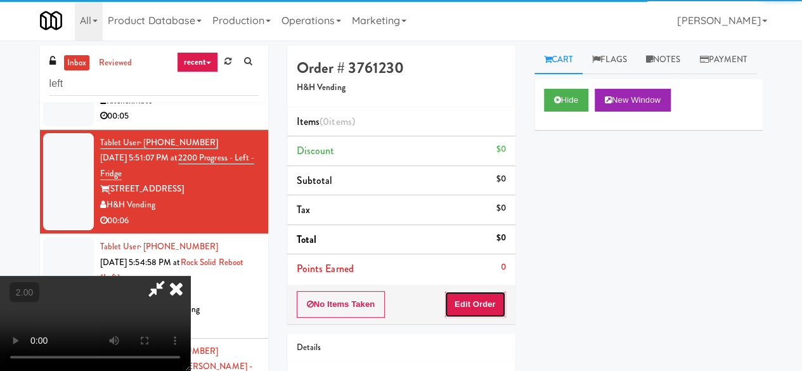
click at [476, 308] on button "Edit Order" at bounding box center [475, 304] width 62 height 27
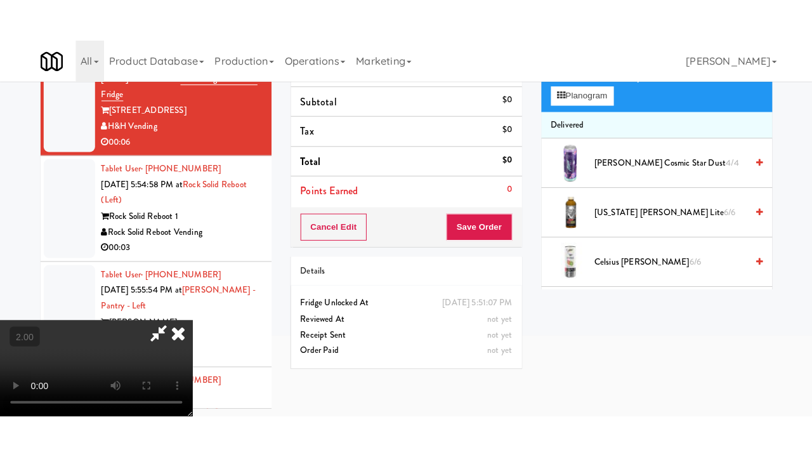
scroll to position [41, 0]
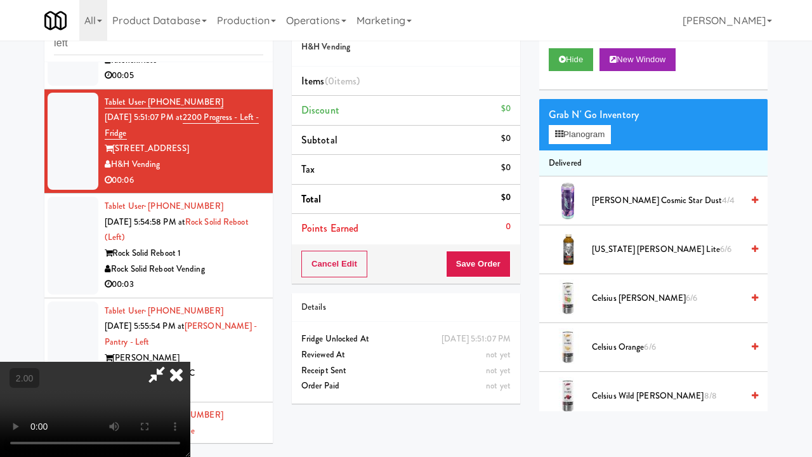
click at [770, 348] on div "inbox reviewed recent all unclear take inventory issue suspicious failed recent…" at bounding box center [406, 228] width 742 height 447
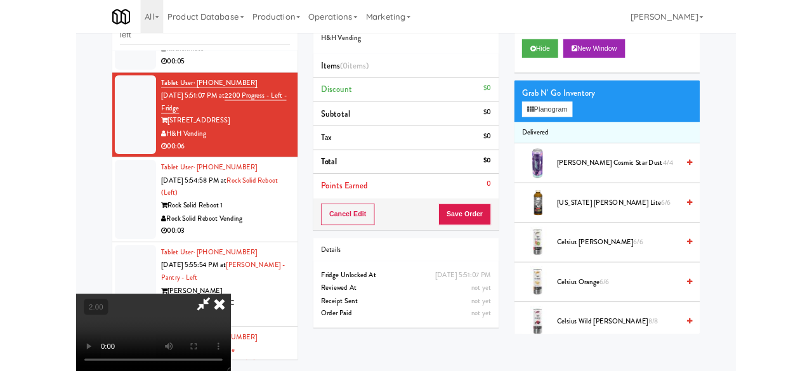
scroll to position [120, 0]
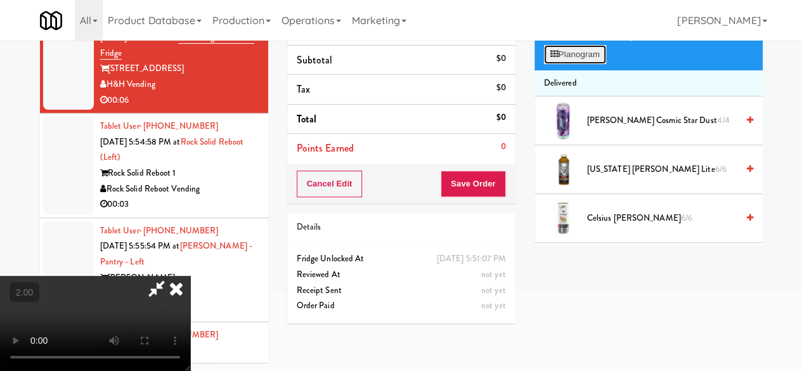
click at [579, 64] on button "Planogram" at bounding box center [575, 54] width 62 height 19
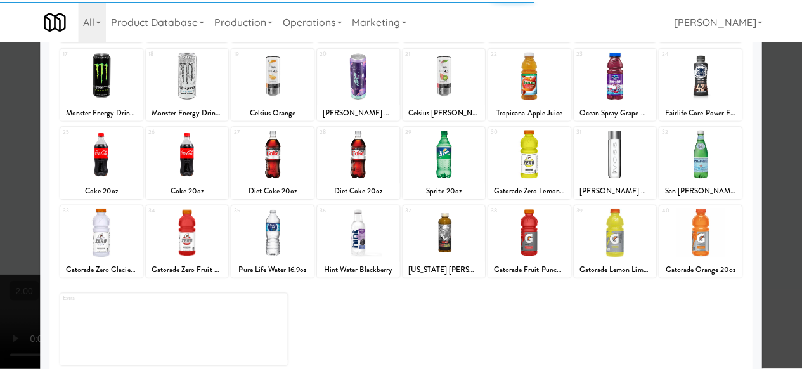
scroll to position [251, 0]
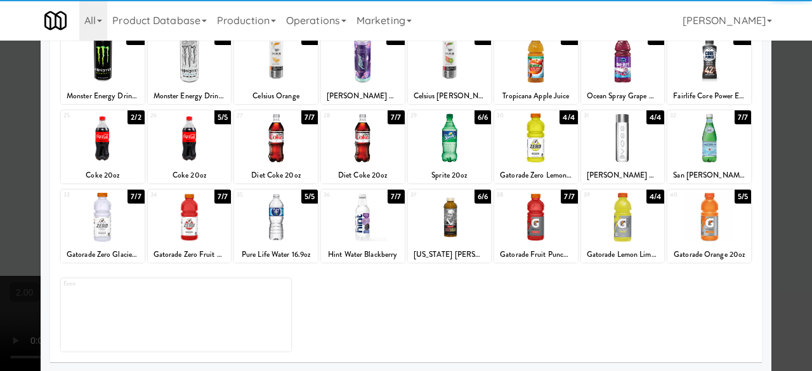
click at [280, 220] on div at bounding box center [276, 217] width 84 height 49
click at [771, 138] on div at bounding box center [406, 185] width 812 height 371
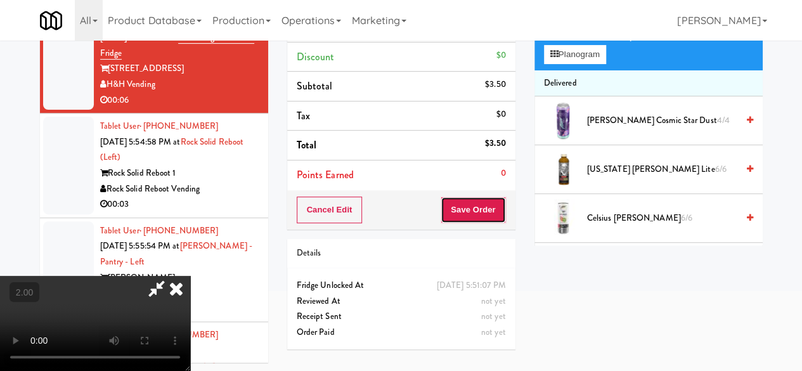
click at [485, 197] on button "Save Order" at bounding box center [473, 210] width 65 height 27
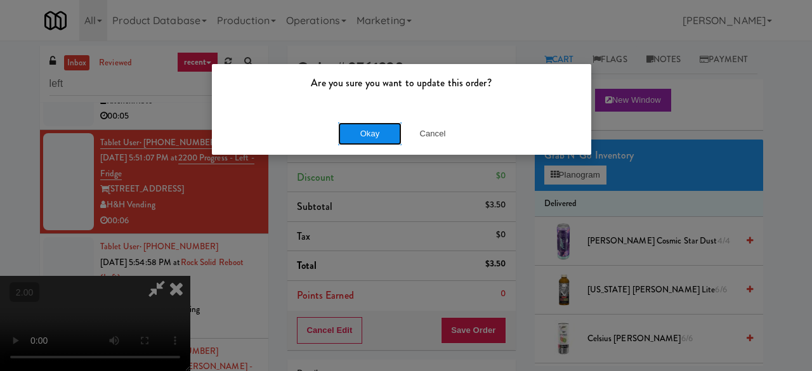
click at [390, 133] on button "Okay" at bounding box center [369, 133] width 63 height 23
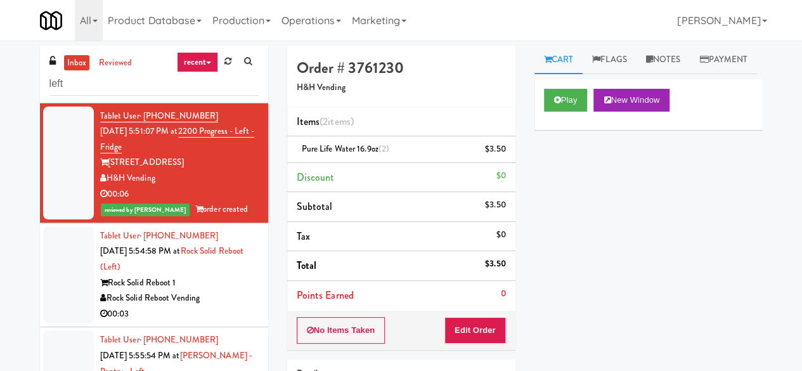
scroll to position [824, 0]
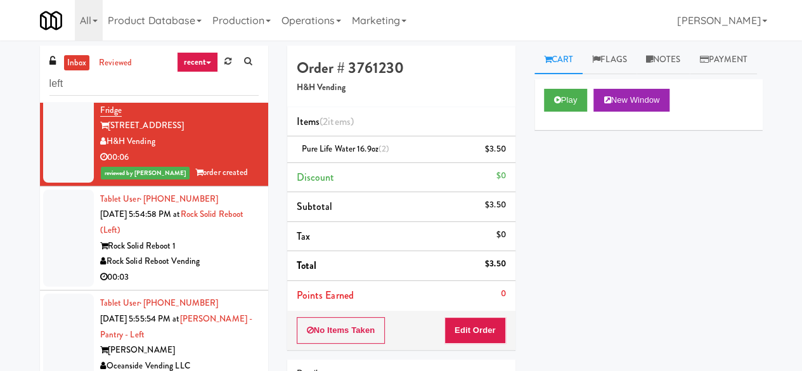
click at [223, 285] on div "00:03" at bounding box center [179, 277] width 159 height 16
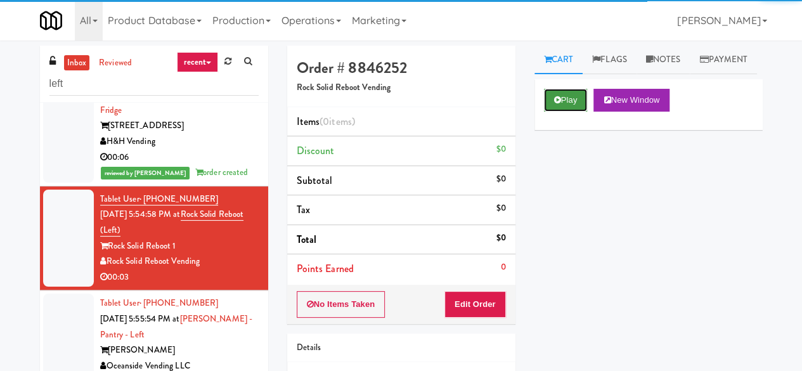
click at [548, 112] on button "Play" at bounding box center [566, 100] width 44 height 23
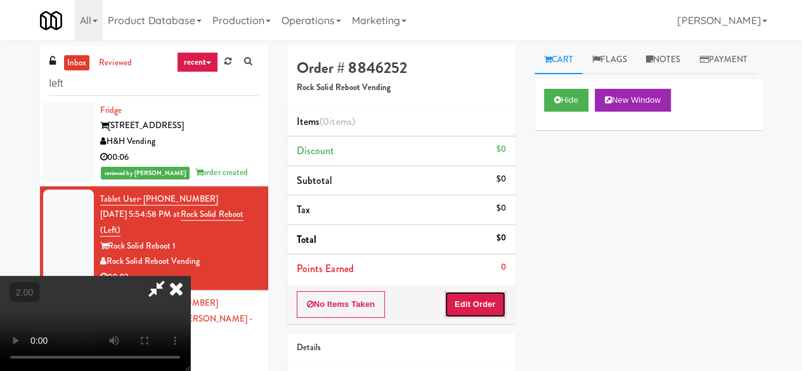
click at [488, 302] on button "Edit Order" at bounding box center [475, 304] width 62 height 27
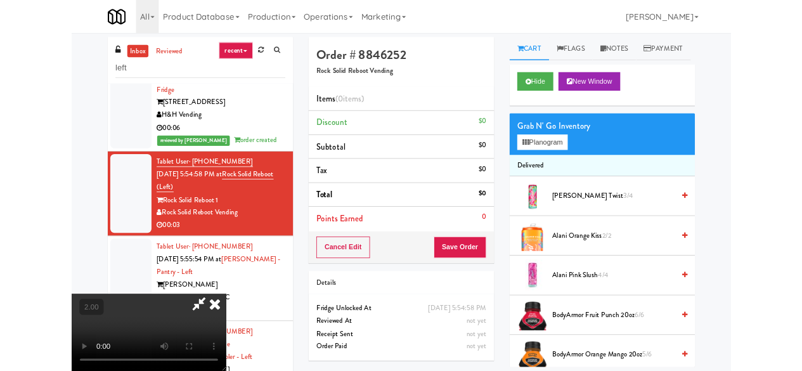
scroll to position [26, 0]
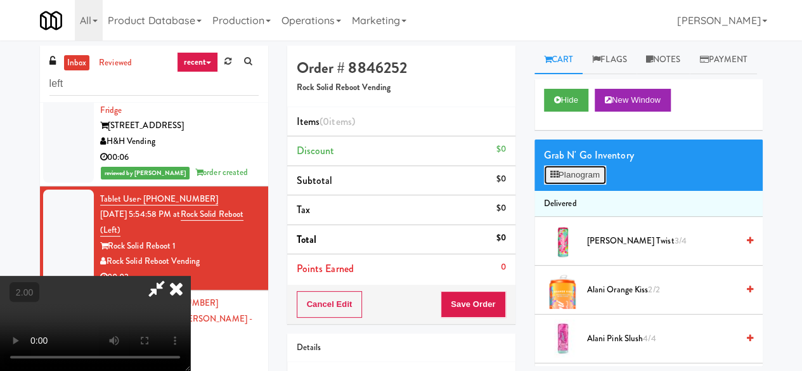
click at [566, 185] on button "Planogram" at bounding box center [575, 174] width 62 height 19
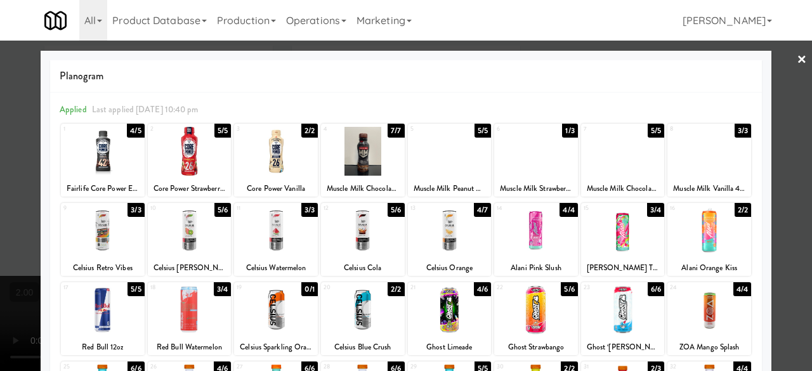
click at [372, 313] on div at bounding box center [363, 309] width 84 height 49
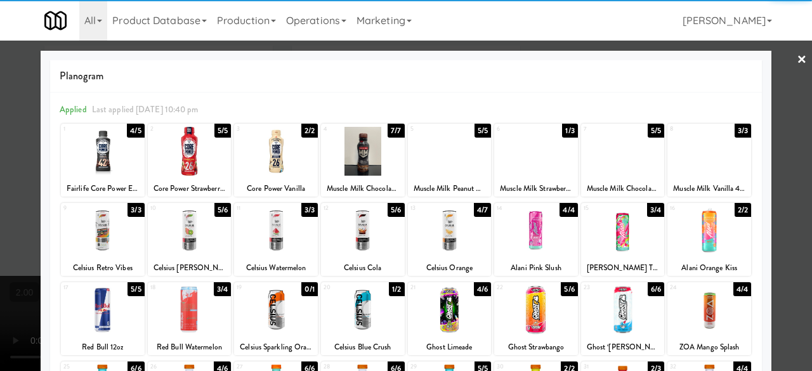
click at [781, 155] on div at bounding box center [406, 185] width 812 height 371
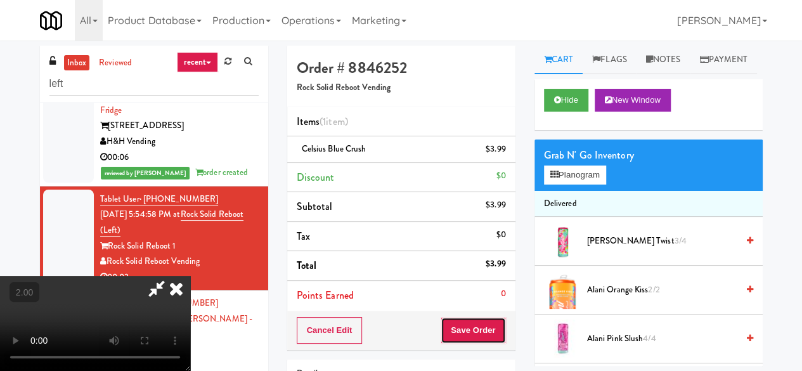
click at [489, 323] on button "Save Order" at bounding box center [473, 330] width 65 height 27
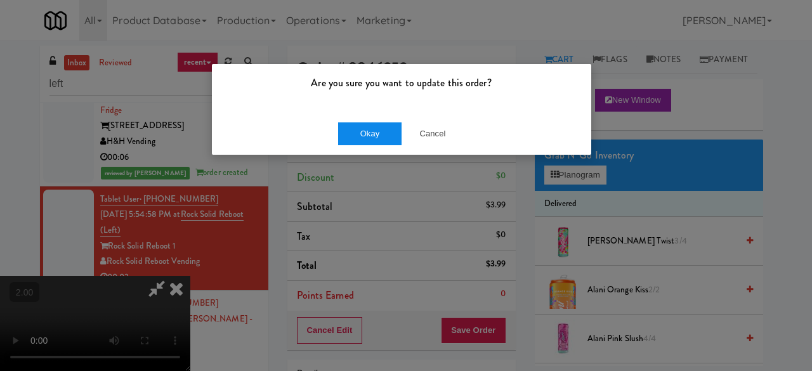
drag, startPoint x: 343, startPoint y: 146, endPoint x: 353, endPoint y: 132, distance: 17.4
click at [348, 138] on div "Okay Cancel" at bounding box center [401, 133] width 379 height 42
click at [353, 132] on button "Okay" at bounding box center [369, 133] width 63 height 23
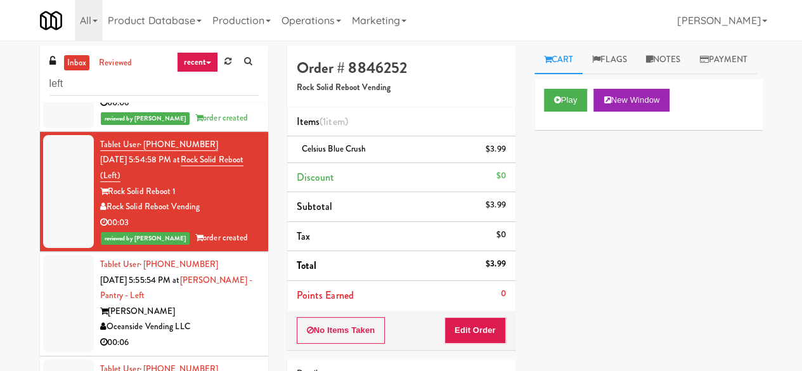
scroll to position [1014, 0]
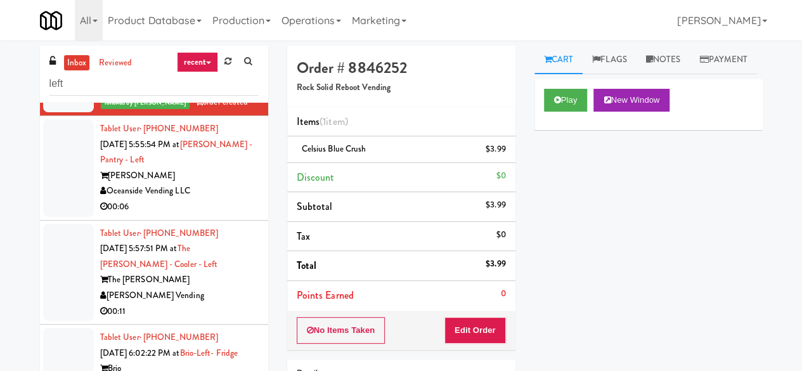
click at [215, 197] on div "Oceanside Vending LLC" at bounding box center [179, 191] width 159 height 16
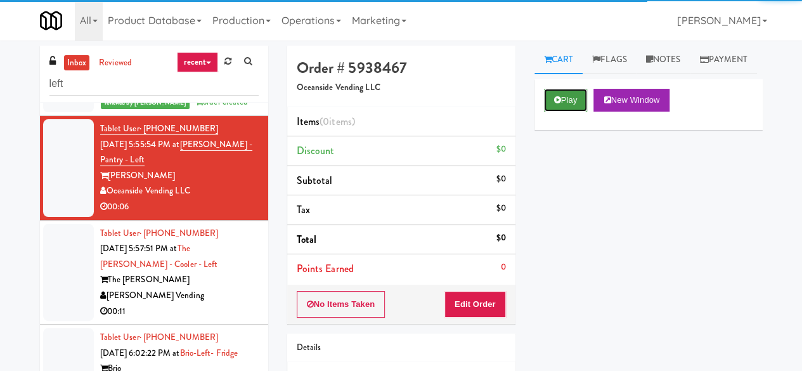
click at [562, 112] on button "Play" at bounding box center [566, 100] width 44 height 23
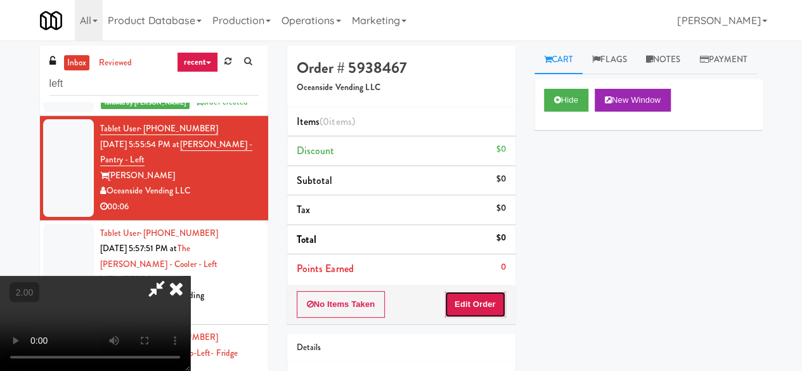
click at [486, 302] on button "Edit Order" at bounding box center [475, 304] width 62 height 27
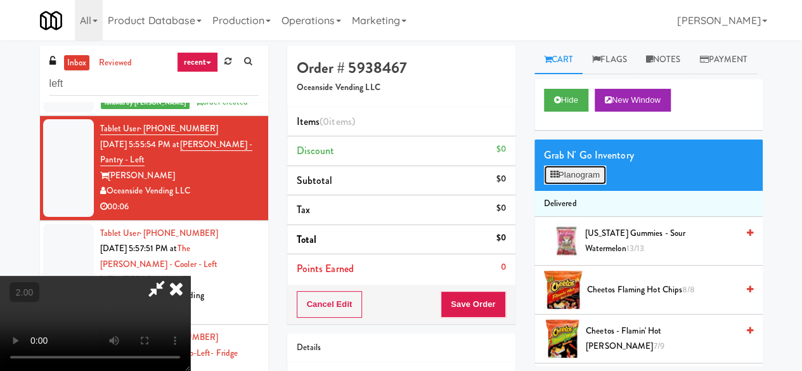
click at [582, 185] on button "Planogram" at bounding box center [575, 174] width 62 height 19
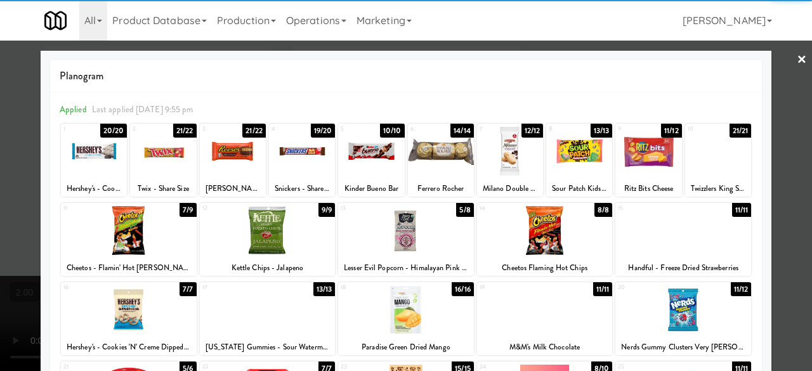
click at [410, 251] on div at bounding box center [406, 230] width 136 height 49
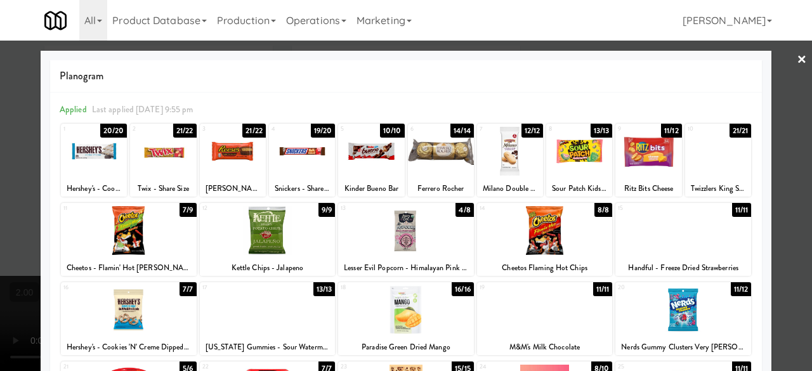
click at [779, 145] on div at bounding box center [406, 185] width 812 height 371
click at [779, 145] on div "inbox reviewed recent all unclear take inventory issue suspicious failed recent…" at bounding box center [406, 269] width 812 height 447
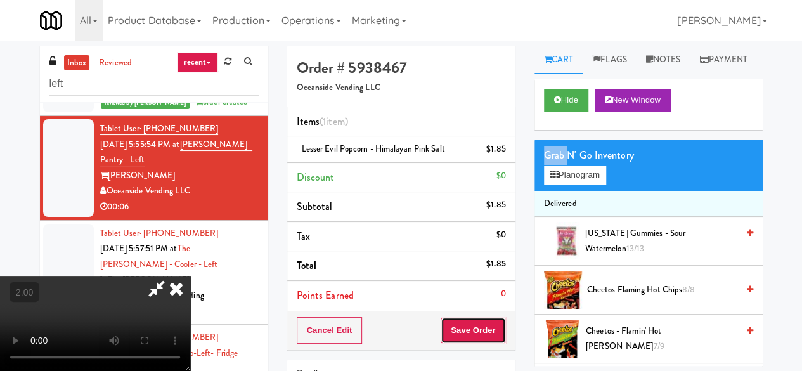
click at [505, 317] on button "Save Order" at bounding box center [473, 330] width 65 height 27
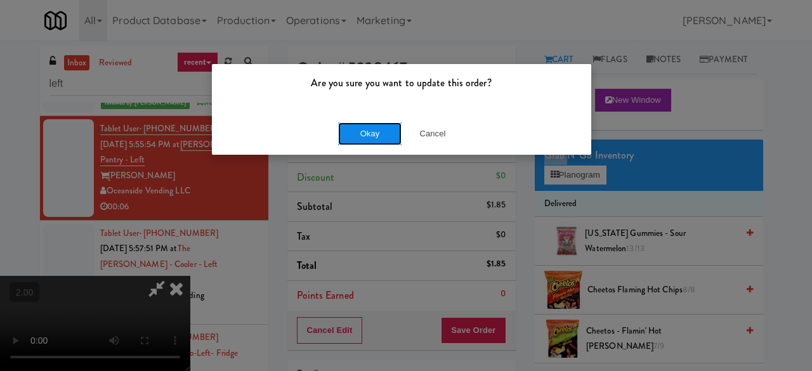
click at [357, 132] on button "Okay" at bounding box center [369, 133] width 63 height 23
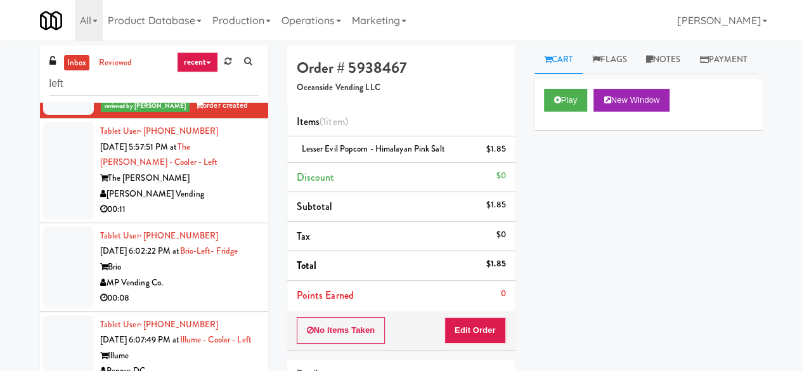
scroll to position [1141, 0]
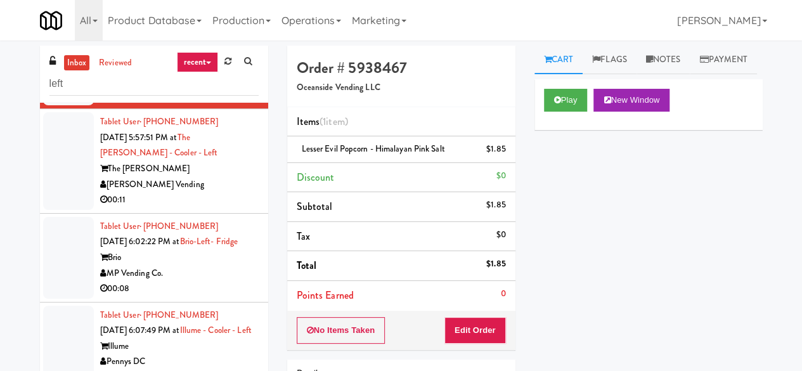
click at [213, 208] on div "00:11" at bounding box center [179, 200] width 159 height 16
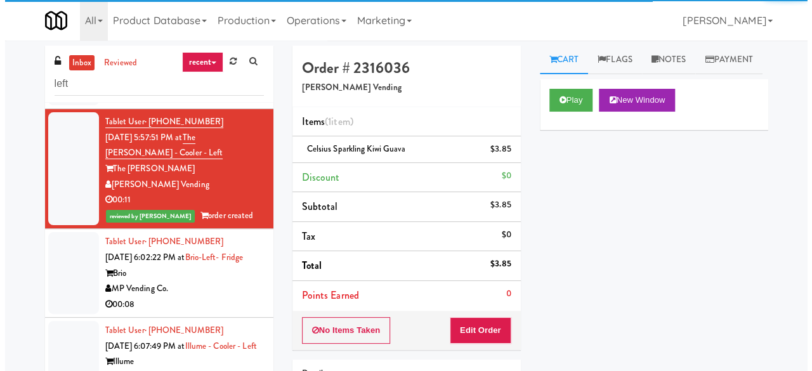
scroll to position [1205, 0]
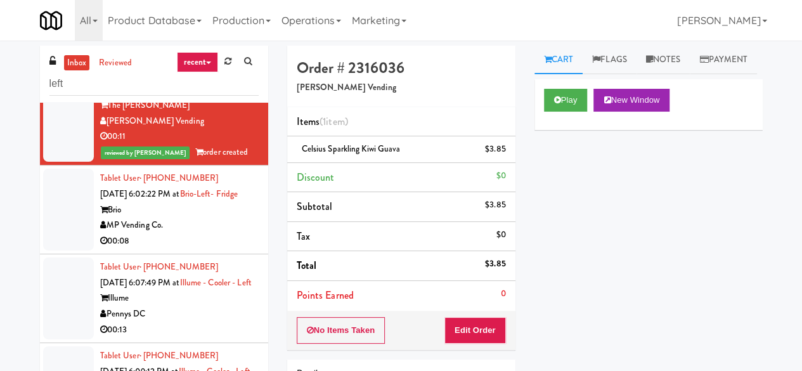
click at [221, 218] on div "Brio" at bounding box center [179, 210] width 159 height 16
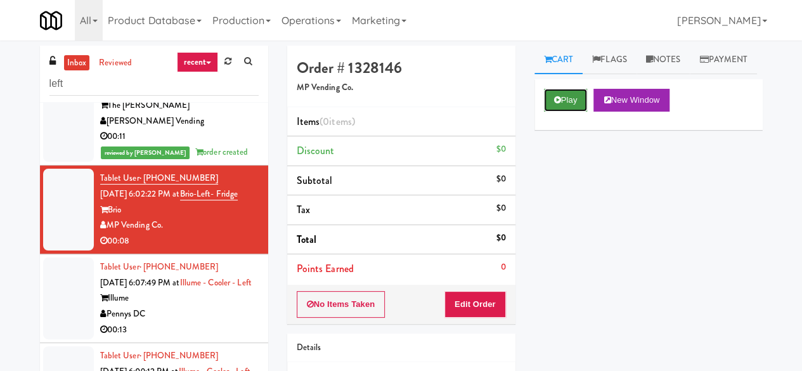
click at [578, 112] on button "Play" at bounding box center [566, 100] width 44 height 23
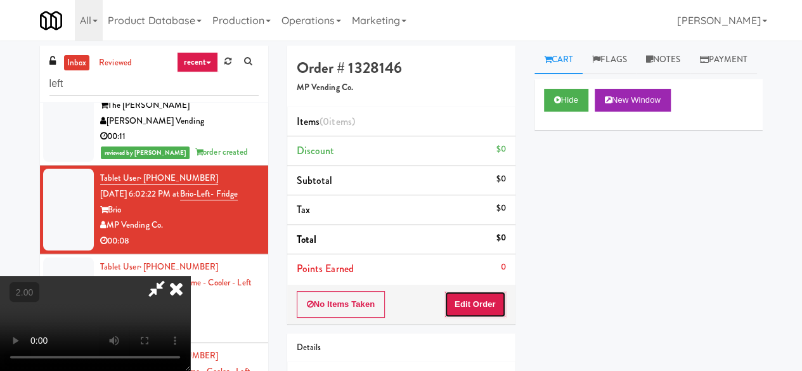
click at [468, 299] on button "Edit Order" at bounding box center [475, 304] width 62 height 27
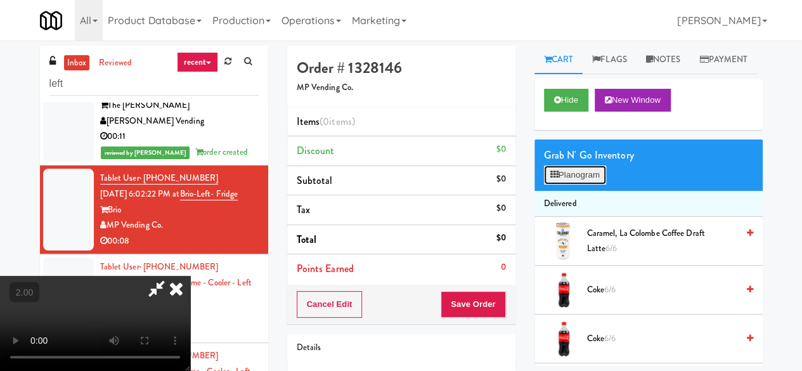
click at [574, 185] on button "Planogram" at bounding box center [575, 174] width 62 height 19
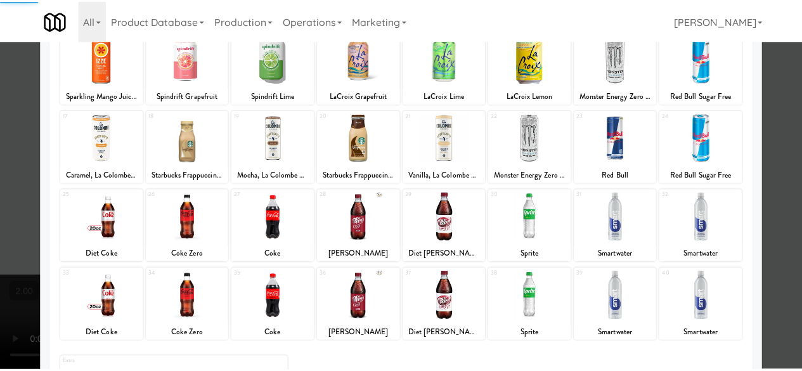
scroll to position [251, 0]
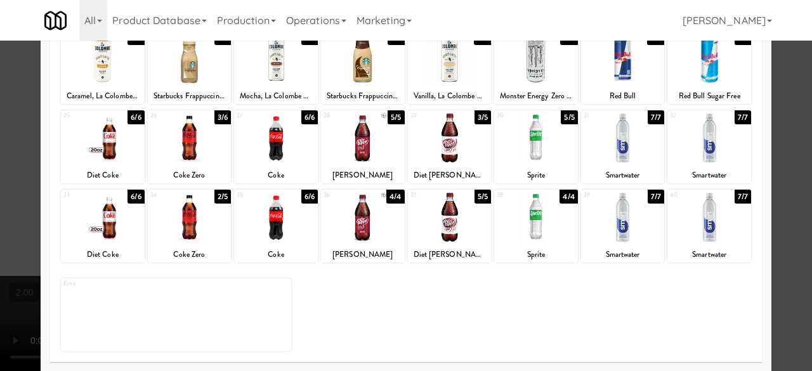
click at [455, 154] on div at bounding box center [450, 137] width 84 height 49
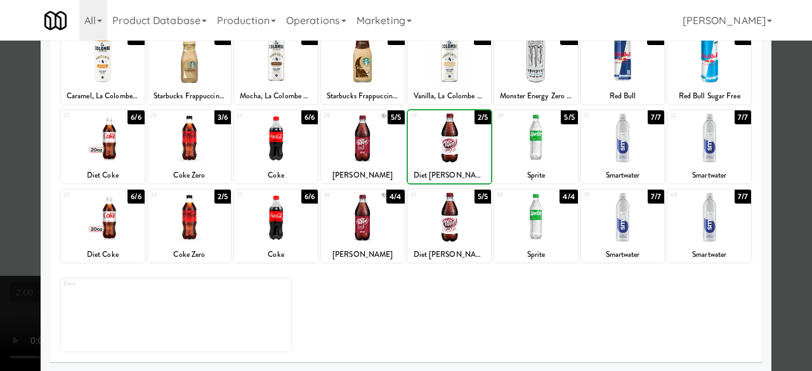
click at [451, 151] on div at bounding box center [450, 137] width 84 height 49
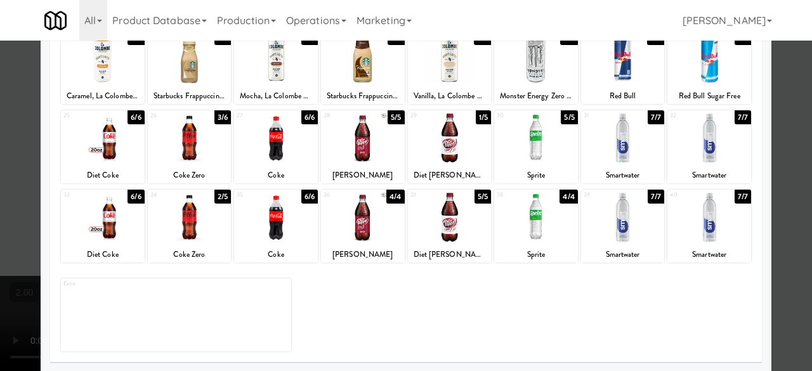
click at [784, 98] on div at bounding box center [406, 185] width 812 height 371
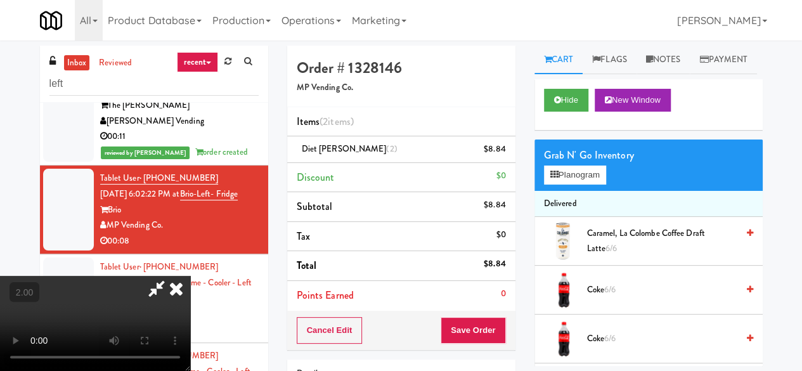
click at [171, 276] on icon at bounding box center [156, 288] width 29 height 25
click at [477, 323] on button "Save Order" at bounding box center [473, 330] width 65 height 27
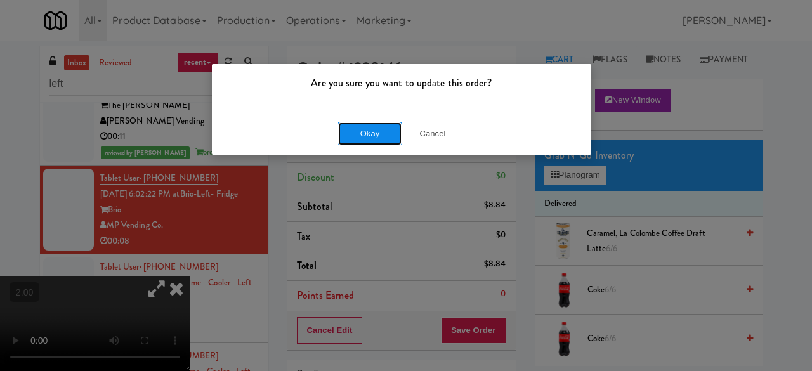
click at [373, 138] on button "Okay" at bounding box center [369, 133] width 63 height 23
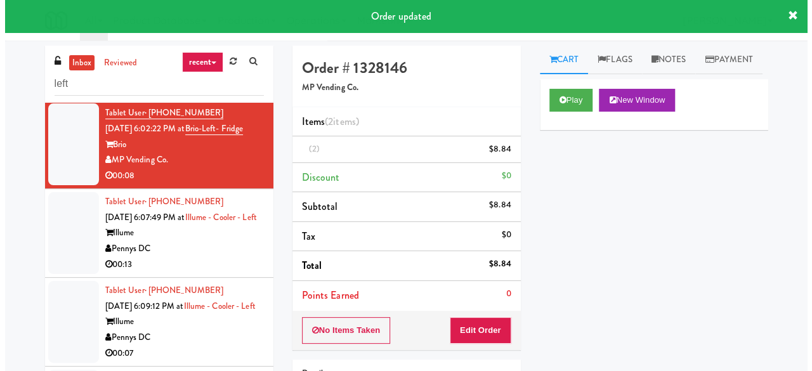
scroll to position [1331, 0]
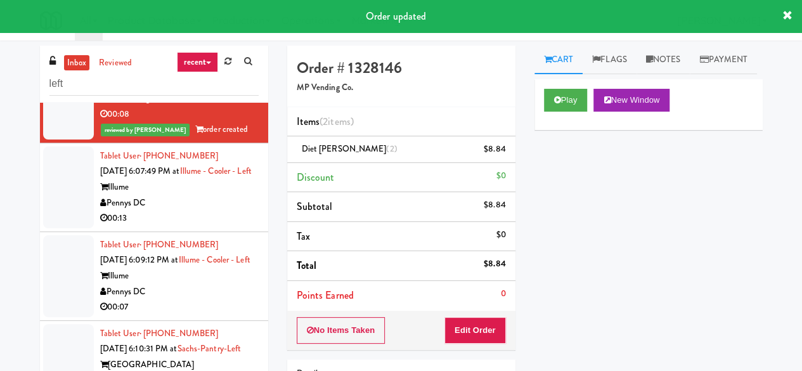
click at [205, 195] on div "Illume" at bounding box center [179, 187] width 159 height 16
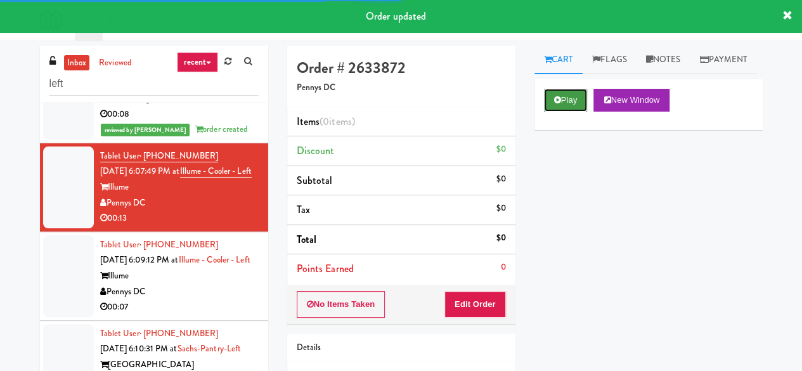
click at [579, 112] on button "Play" at bounding box center [566, 100] width 44 height 23
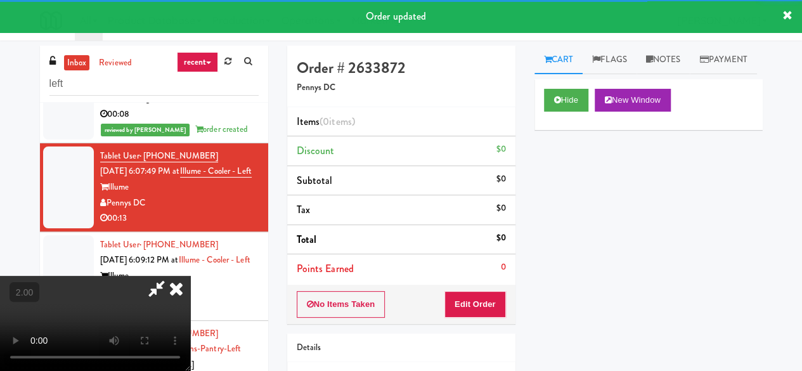
click at [482, 288] on div "No Items Taken Edit Order" at bounding box center [401, 304] width 228 height 39
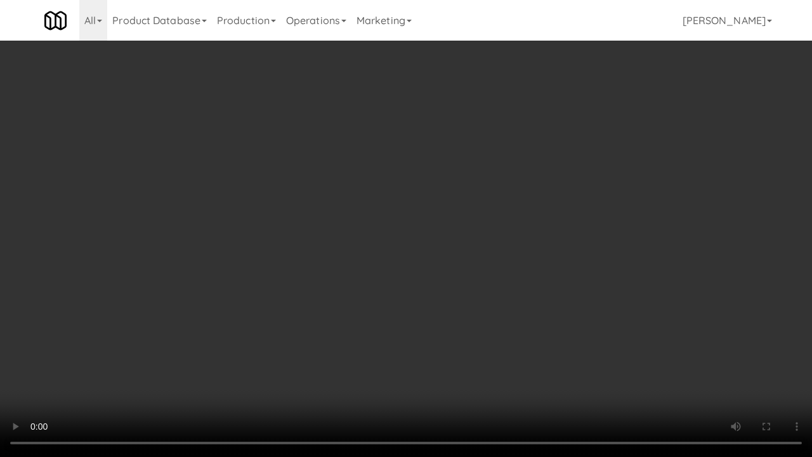
click at [383, 292] on video at bounding box center [406, 228] width 812 height 457
click at [383, 291] on video at bounding box center [406, 228] width 812 height 457
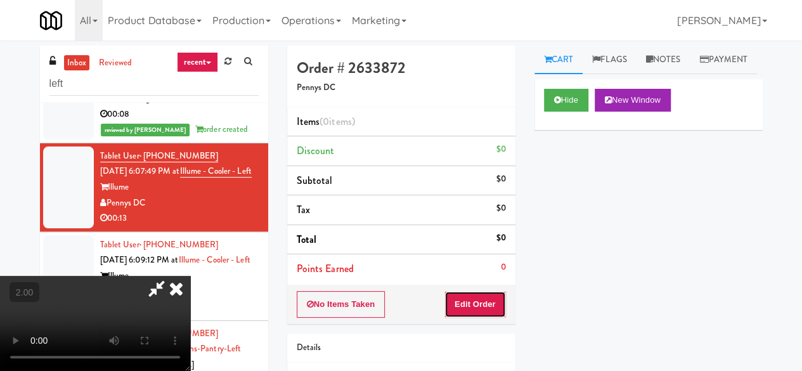
click at [493, 302] on button "Edit Order" at bounding box center [475, 304] width 62 height 27
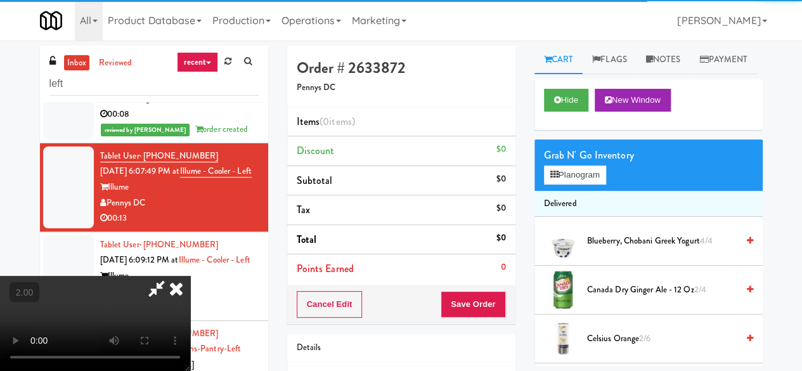
click at [579, 191] on div "Grab N' Go Inventory Planogram" at bounding box center [648, 164] width 228 height 51
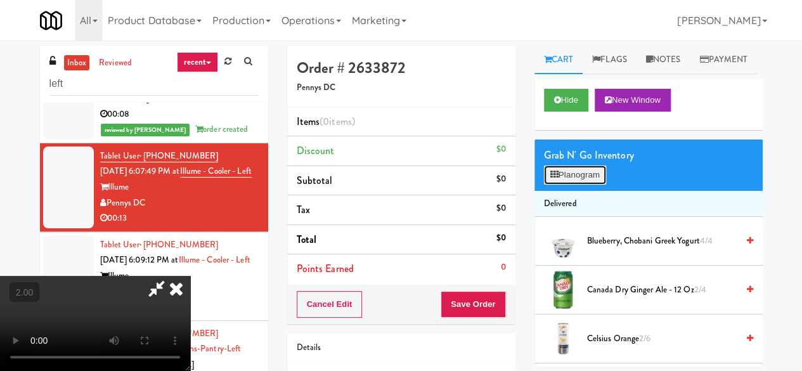
click at [580, 185] on button "Planogram" at bounding box center [575, 174] width 62 height 19
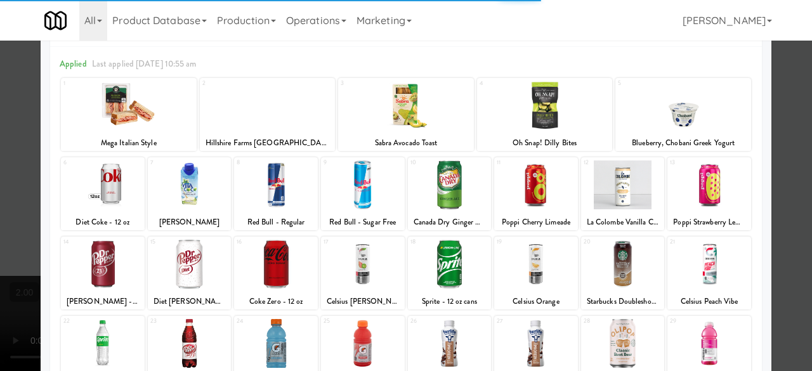
scroll to position [63, 0]
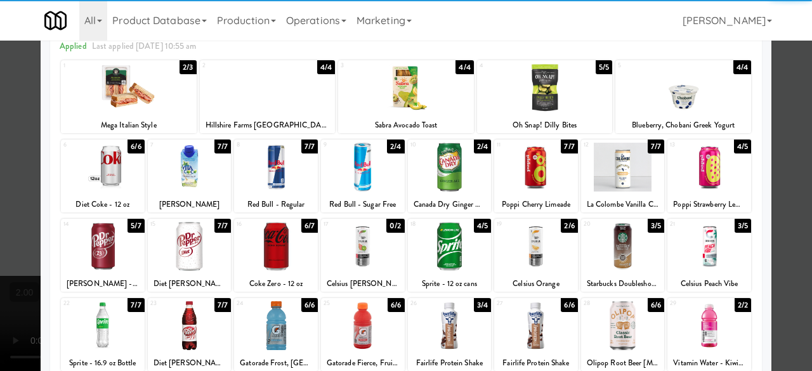
click at [436, 247] on div at bounding box center [450, 246] width 84 height 49
click at [786, 119] on div at bounding box center [406, 185] width 812 height 371
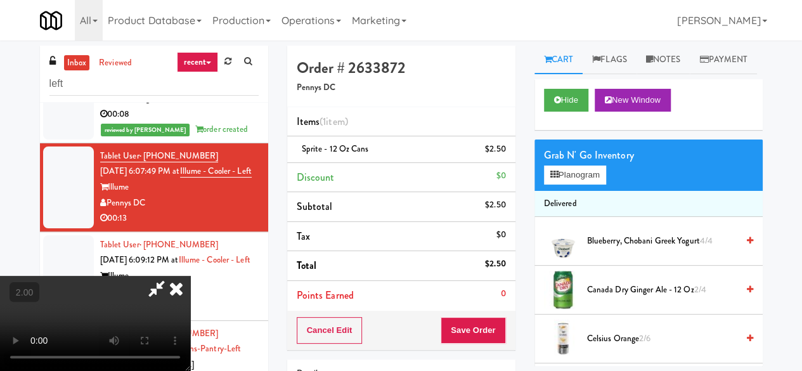
click at [190, 348] on video at bounding box center [95, 323] width 190 height 95
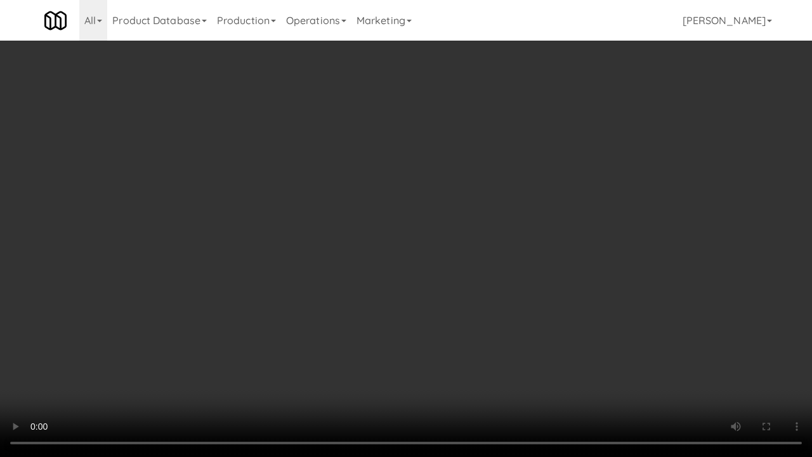
click at [486, 291] on video at bounding box center [406, 228] width 812 height 457
click at [486, 290] on video at bounding box center [406, 228] width 812 height 457
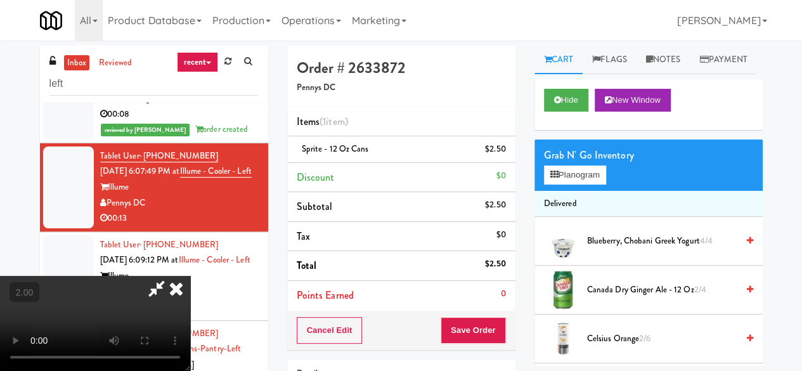
click at [171, 276] on icon at bounding box center [156, 288] width 29 height 25
click at [591, 191] on div "Grab N' Go Inventory Planogram" at bounding box center [648, 164] width 228 height 51
click at [583, 185] on button "Planogram" at bounding box center [575, 174] width 62 height 19
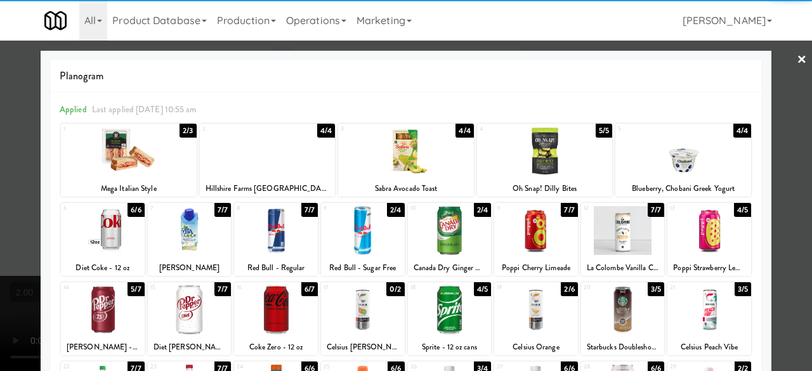
drag, startPoint x: 796, startPoint y: 164, endPoint x: 534, endPoint y: 266, distance: 280.5
click at [794, 164] on div at bounding box center [406, 185] width 812 height 371
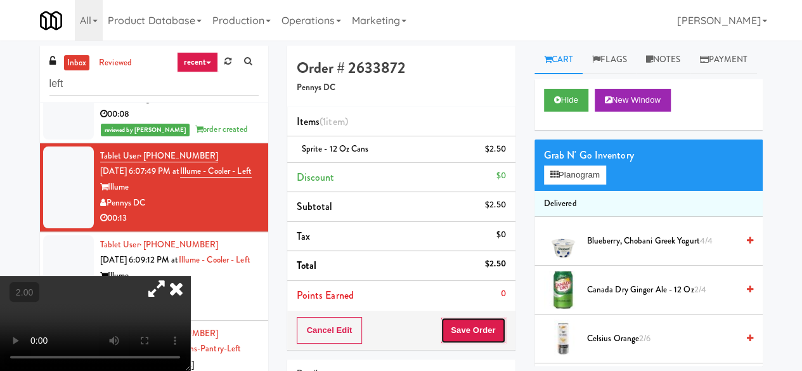
click at [467, 327] on button "Save Order" at bounding box center [473, 330] width 65 height 27
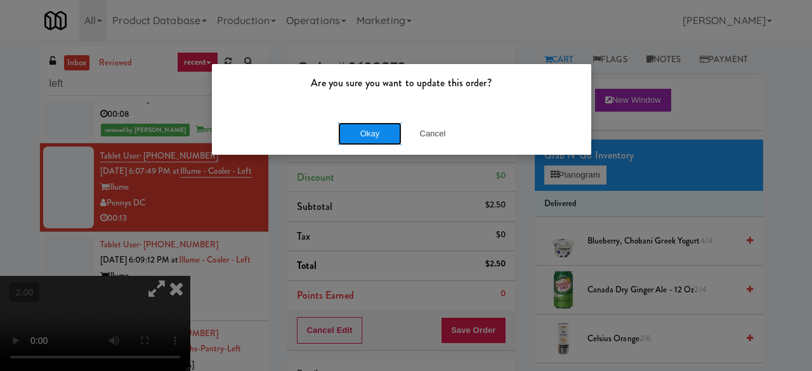
click at [383, 122] on button "Okay" at bounding box center [369, 133] width 63 height 23
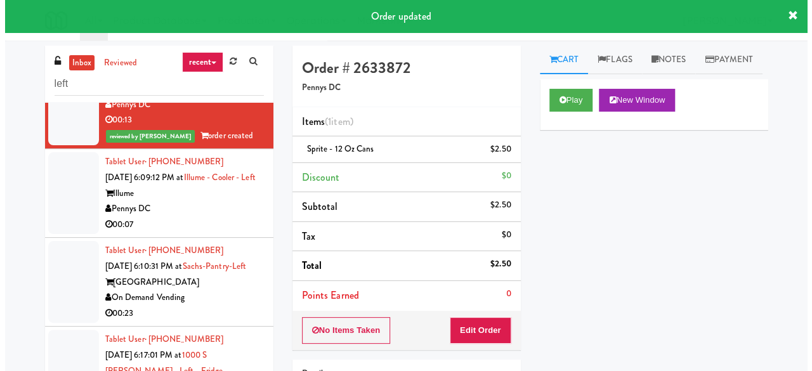
scroll to position [1458, 0]
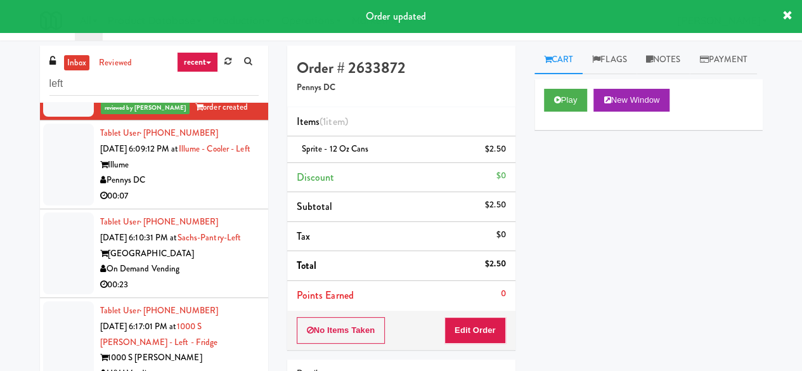
click at [205, 188] on div "Pennys DC" at bounding box center [179, 180] width 159 height 16
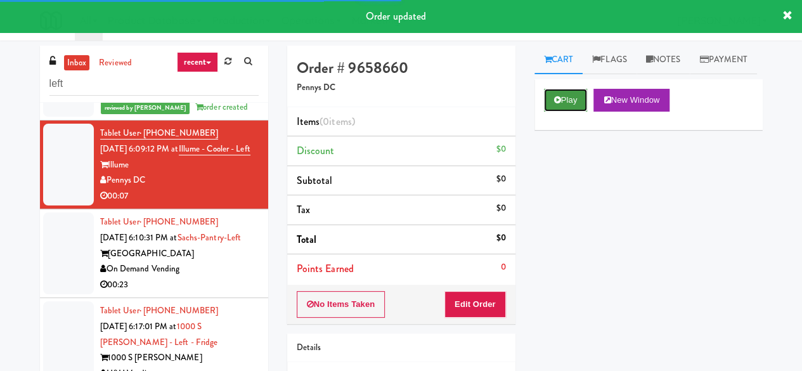
click at [562, 112] on button "Play" at bounding box center [566, 100] width 44 height 23
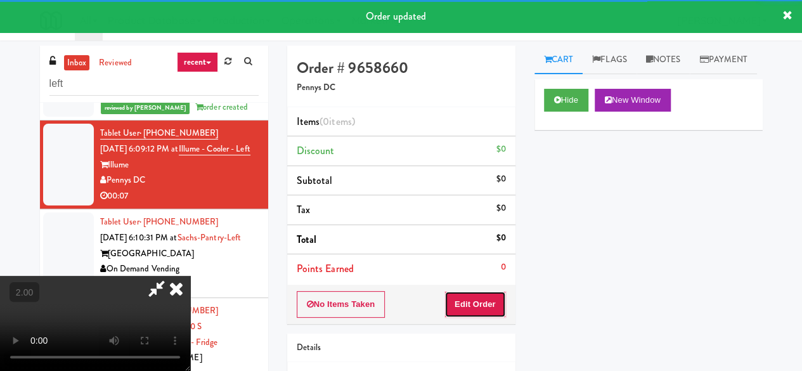
click at [456, 304] on button "Edit Order" at bounding box center [475, 304] width 62 height 27
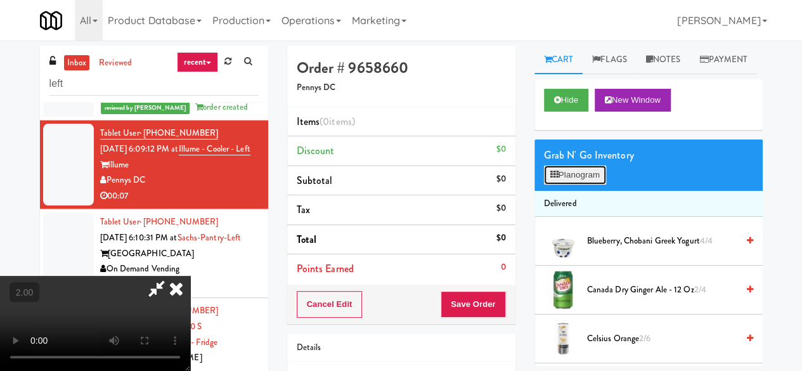
click at [573, 185] on button "Planogram" at bounding box center [575, 174] width 62 height 19
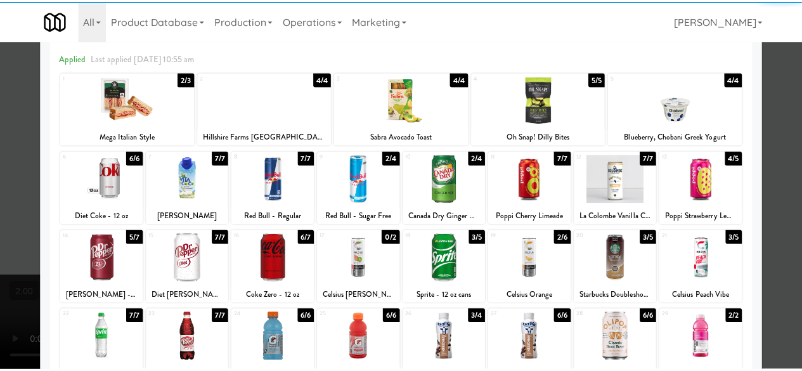
scroll to position [63, 0]
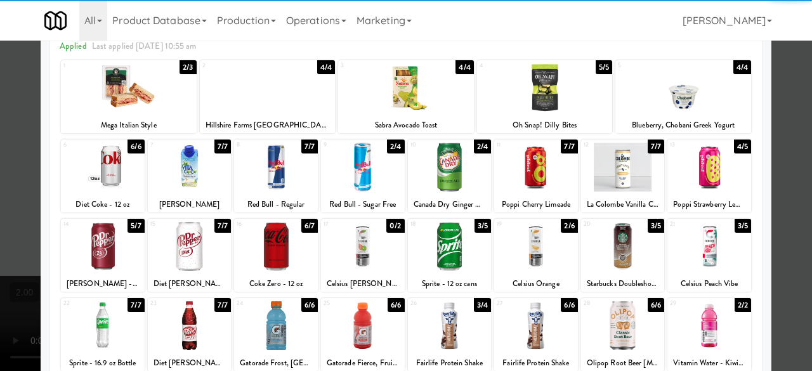
click at [441, 250] on div at bounding box center [450, 246] width 84 height 49
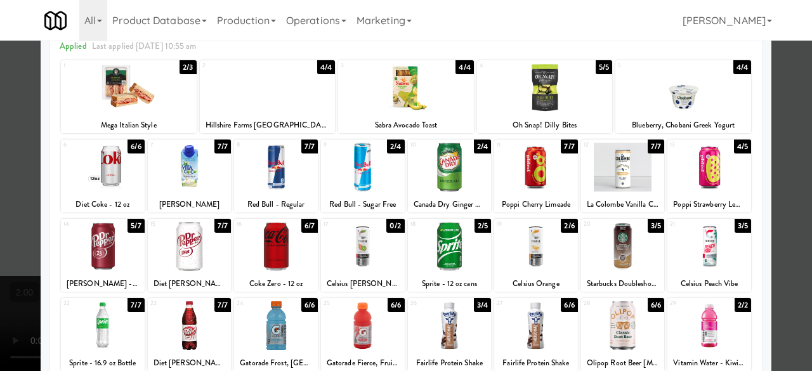
click at [765, 150] on div at bounding box center [406, 185] width 812 height 371
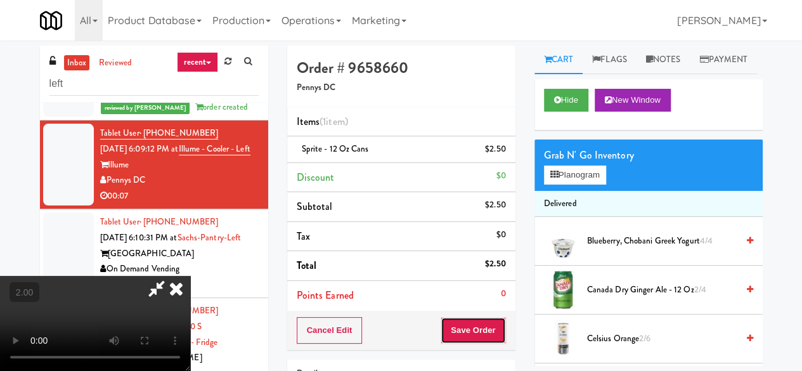
click at [502, 324] on button "Save Order" at bounding box center [473, 330] width 65 height 27
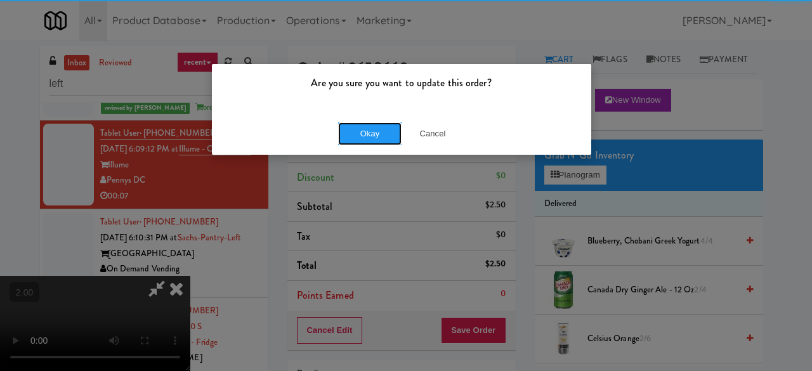
click at [345, 138] on button "Okay" at bounding box center [369, 133] width 63 height 23
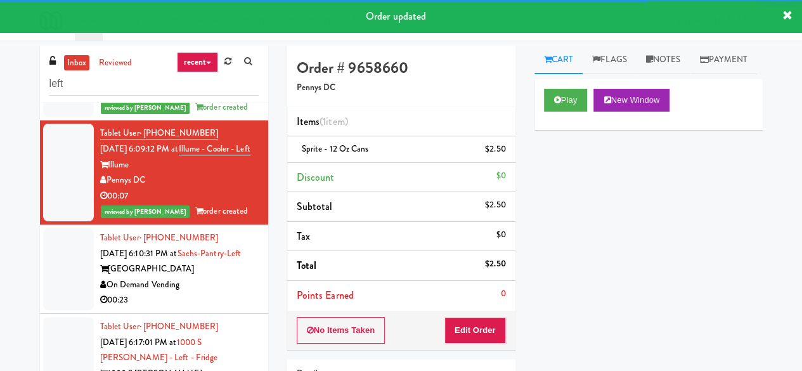
click at [212, 100] on div "00:13" at bounding box center [179, 92] width 159 height 16
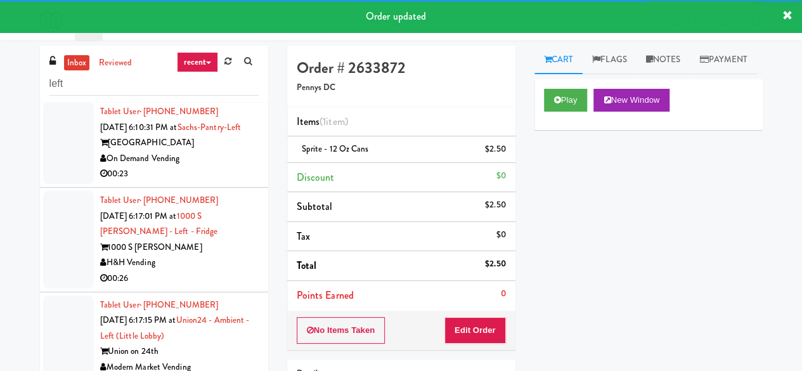
scroll to position [1585, 0]
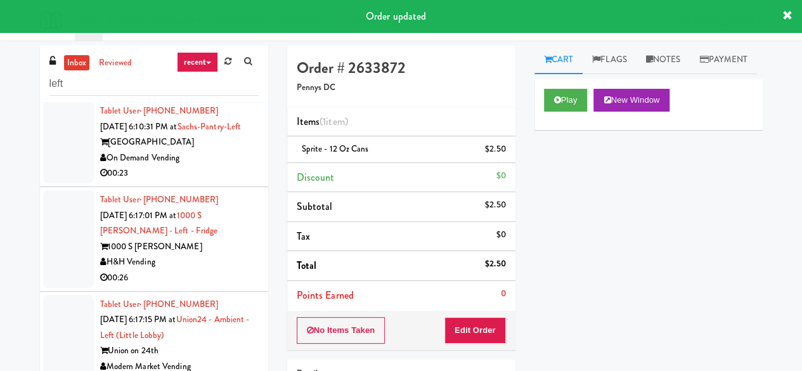
click at [224, 166] on div "On Demand Vending" at bounding box center [179, 158] width 159 height 16
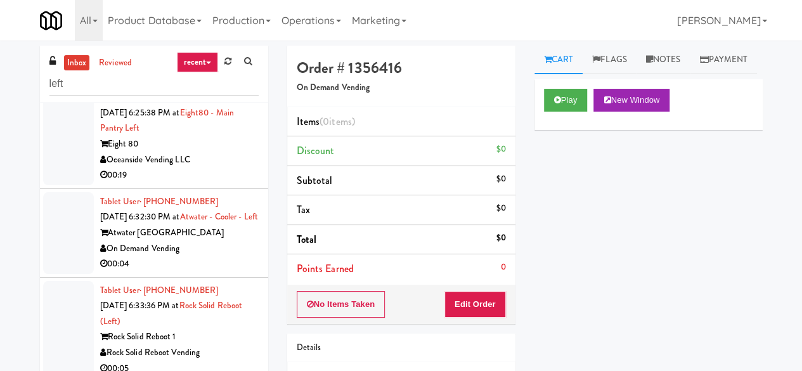
scroll to position [2473, 0]
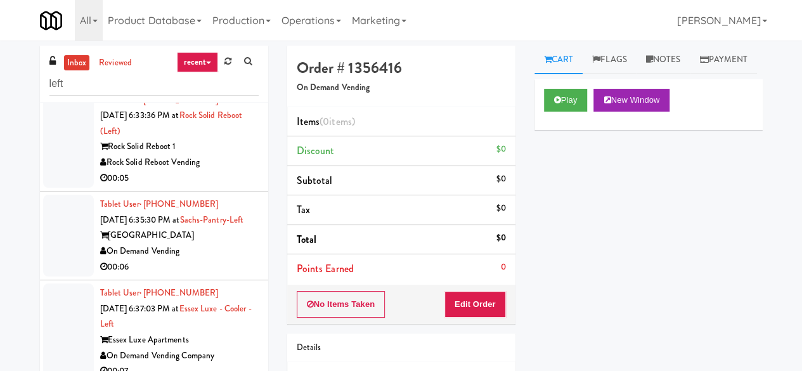
click at [231, 82] on div "00:04" at bounding box center [179, 74] width 159 height 16
click at [565, 112] on button "Play" at bounding box center [566, 100] width 44 height 23
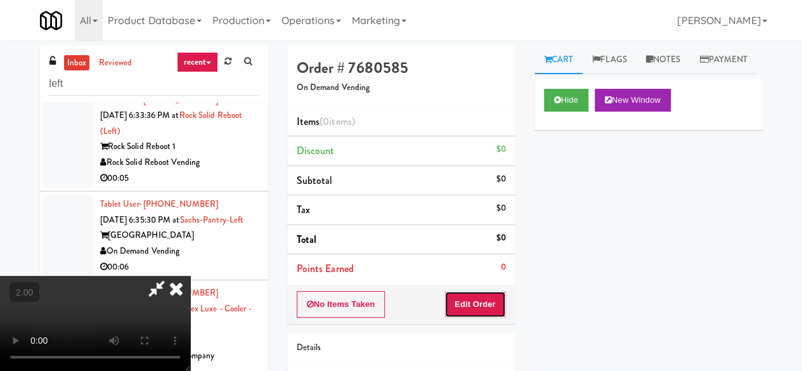
click at [469, 309] on button "Edit Order" at bounding box center [475, 304] width 62 height 27
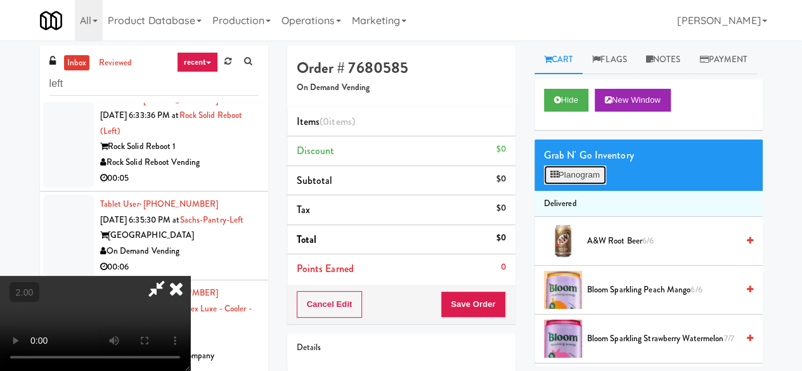
click at [576, 185] on button "Planogram" at bounding box center [575, 174] width 62 height 19
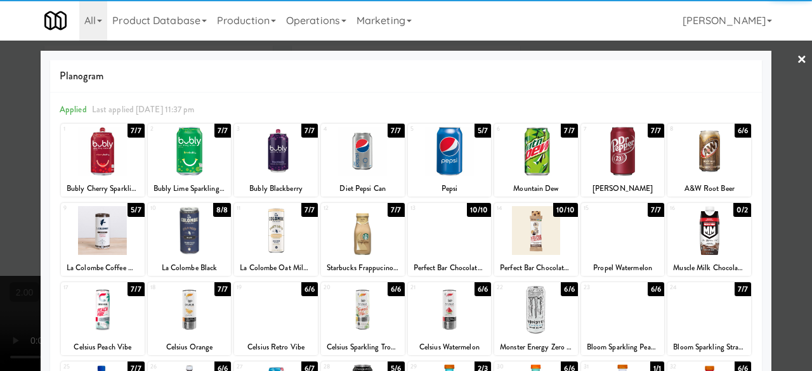
click at [518, 299] on div at bounding box center [536, 309] width 84 height 49
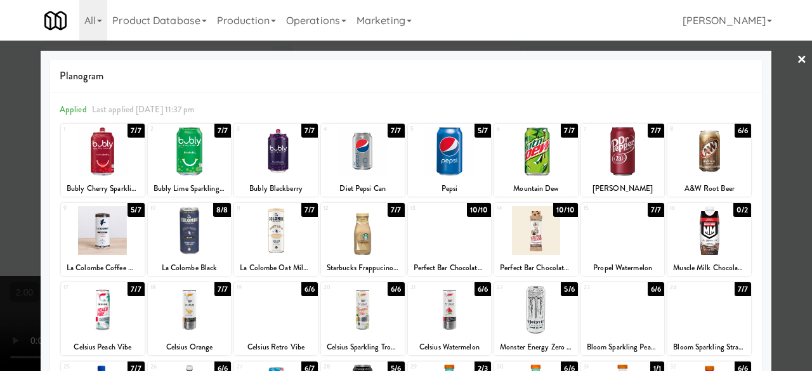
click at [785, 155] on div at bounding box center [406, 185] width 812 height 371
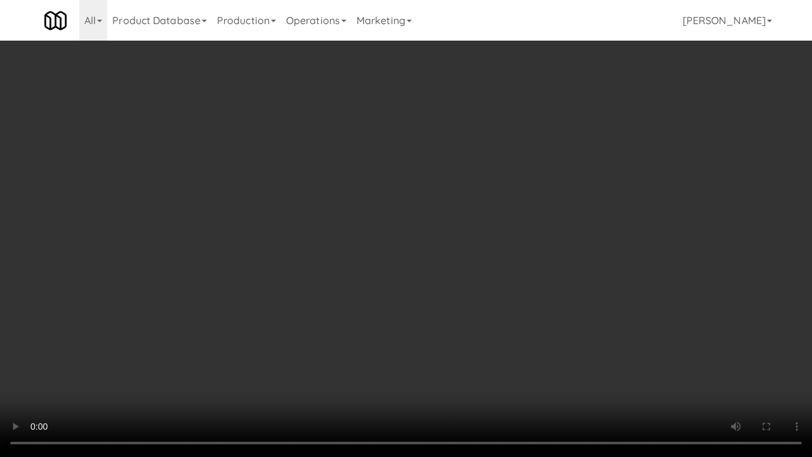
click at [559, 268] on video at bounding box center [406, 228] width 812 height 457
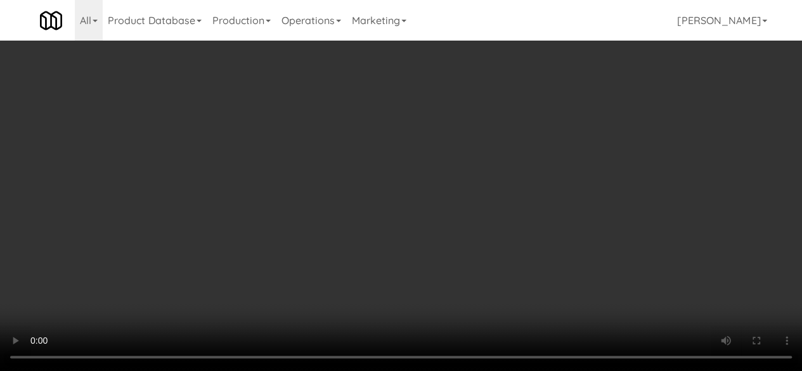
click at [491, 314] on div "Cancel Edit Save Order" at bounding box center [401, 330] width 228 height 39
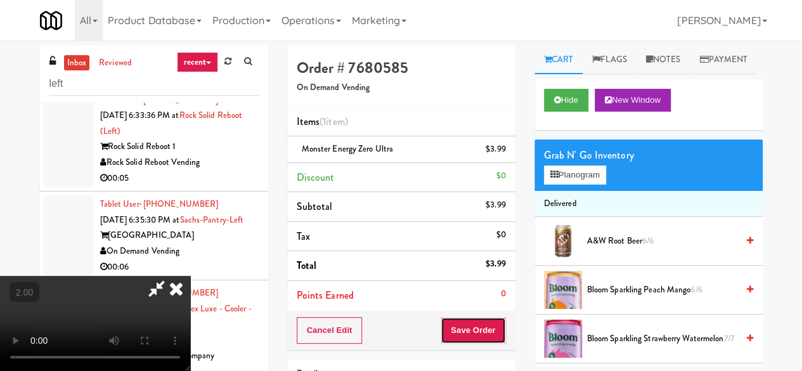
click at [491, 335] on button "Save Order" at bounding box center [473, 330] width 65 height 27
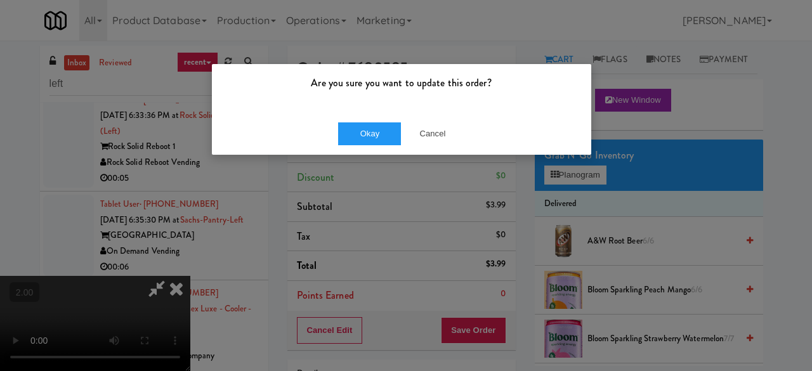
click at [368, 145] on div "Okay Cancel" at bounding box center [401, 133] width 379 height 42
click at [349, 124] on button "Okay" at bounding box center [369, 133] width 63 height 23
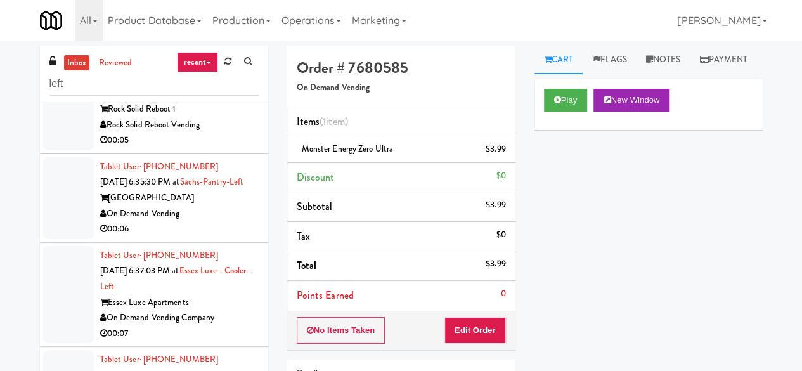
scroll to position [2600, 0]
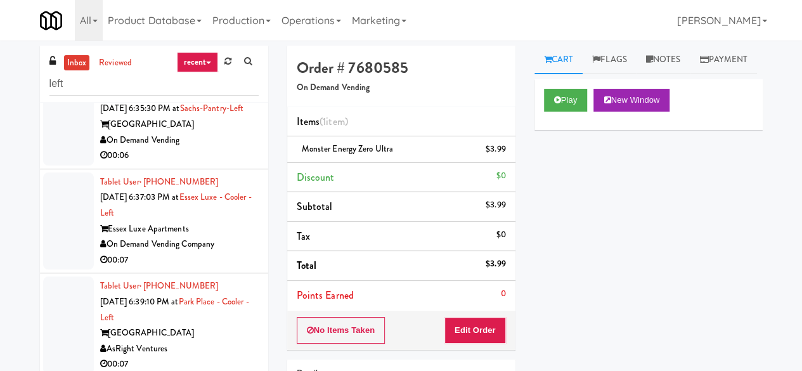
click at [222, 169] on li "Tablet User · (815) 347-5560 Sep 16, 2025 6:35:30 PM at Sachs-Pantry-Left Sachs…" at bounding box center [154, 125] width 228 height 89
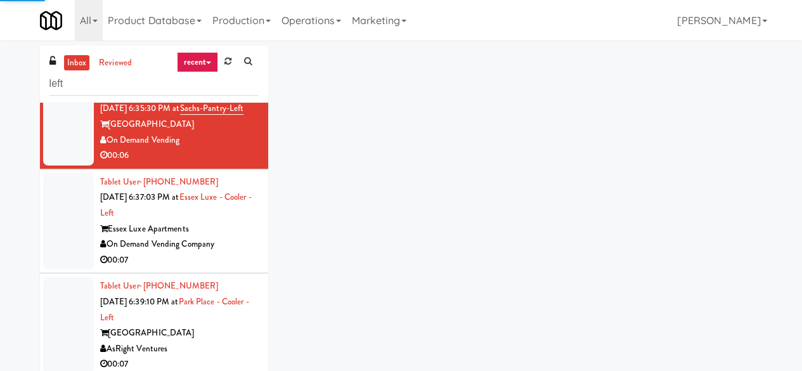
click at [222, 60] on div "Rock Solid Reboot Vending" at bounding box center [179, 52] width 159 height 16
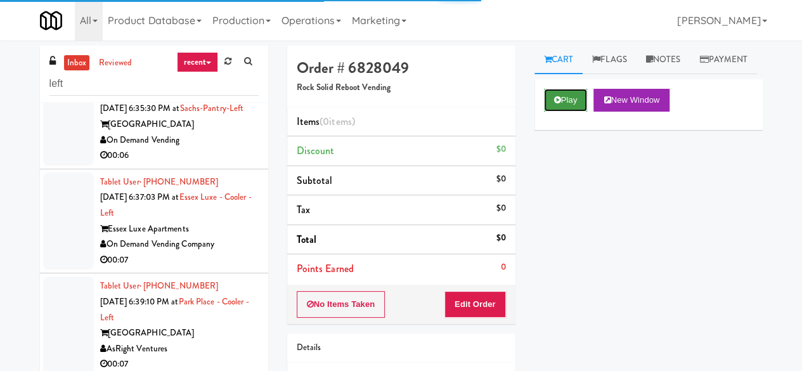
click at [571, 112] on button "Play" at bounding box center [566, 100] width 44 height 23
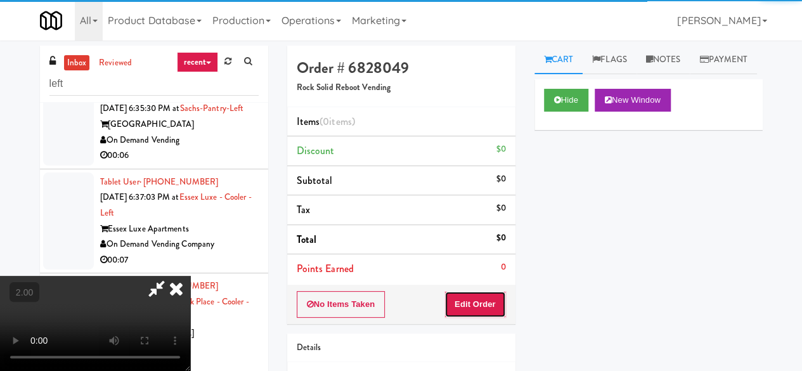
click at [479, 294] on button "Edit Order" at bounding box center [475, 304] width 62 height 27
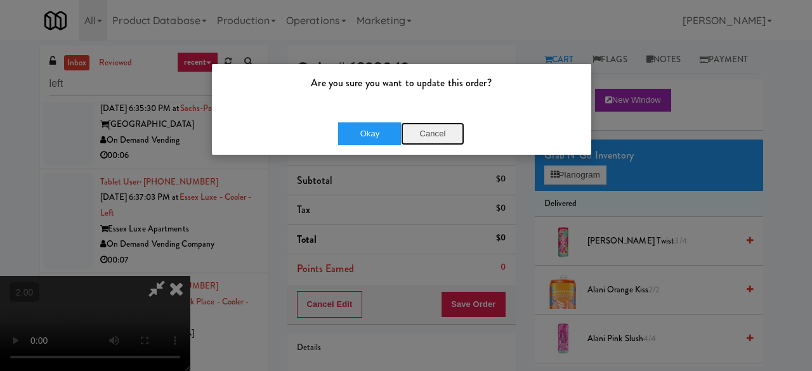
click at [440, 125] on button "Cancel" at bounding box center [432, 133] width 63 height 23
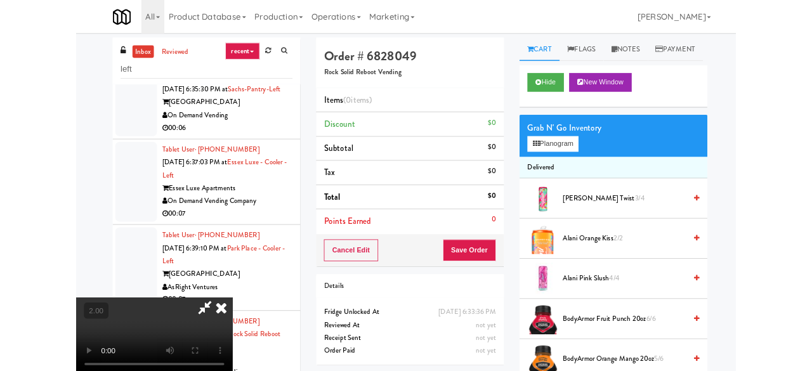
scroll to position [26, 0]
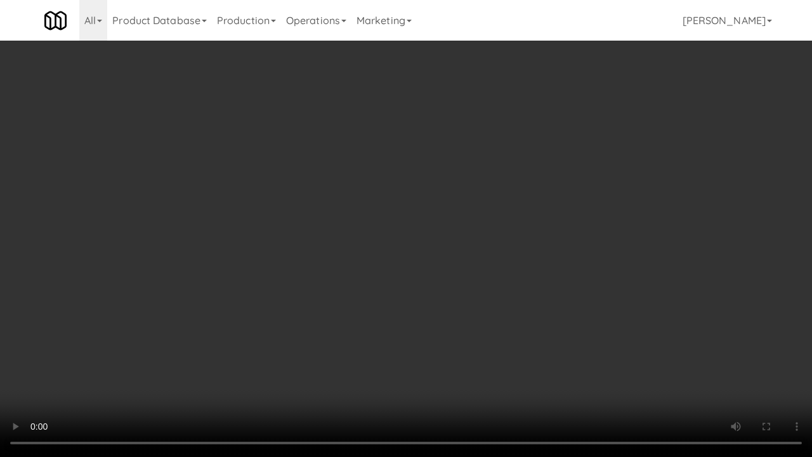
click at [373, 348] on video at bounding box center [406, 228] width 812 height 457
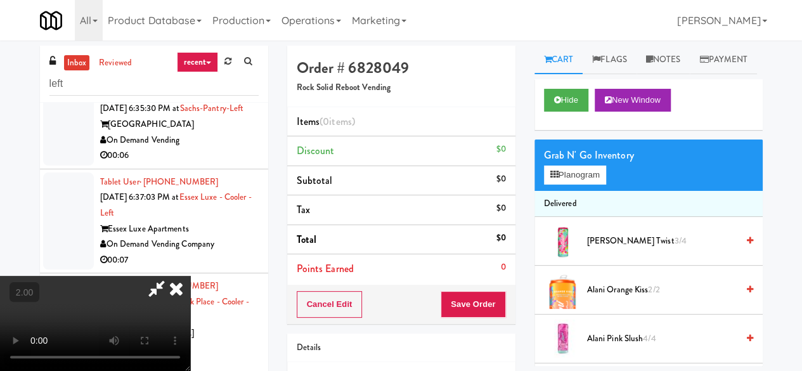
click at [567, 191] on div "Grab N' Go Inventory Planogram" at bounding box center [648, 164] width 228 height 51
click at [570, 185] on button "Planogram" at bounding box center [575, 174] width 62 height 19
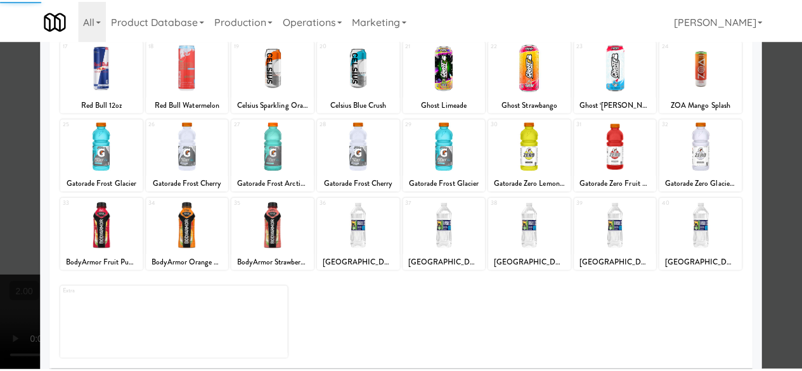
scroll to position [251, 0]
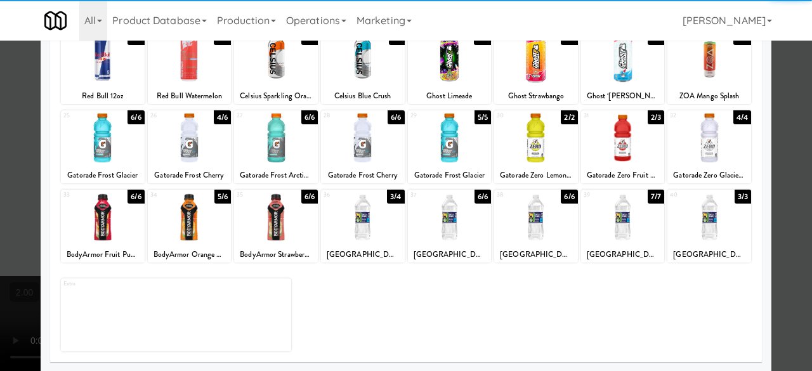
click at [345, 228] on div at bounding box center [363, 217] width 84 height 49
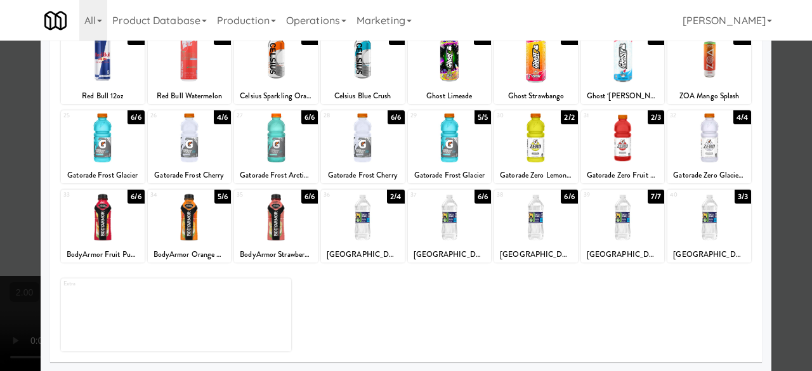
click at [786, 83] on div at bounding box center [406, 185] width 812 height 371
click at [786, 83] on div "inbox reviewed recent all unclear take inventory issue suspicious failed recent…" at bounding box center [406, 269] width 812 height 447
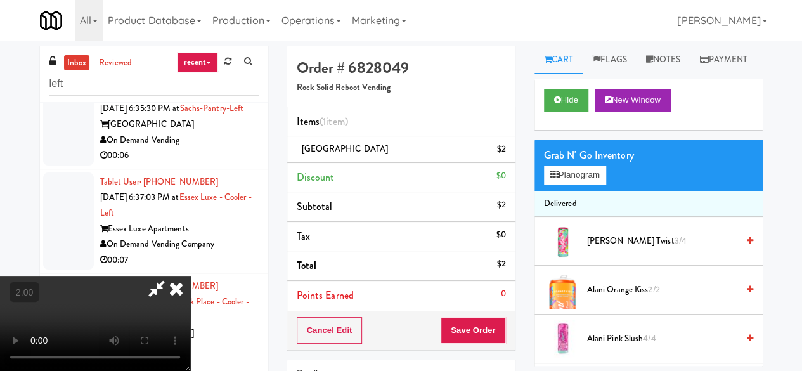
click at [190, 276] on video at bounding box center [95, 323] width 190 height 95
click at [498, 327] on button "Save Order" at bounding box center [473, 330] width 65 height 27
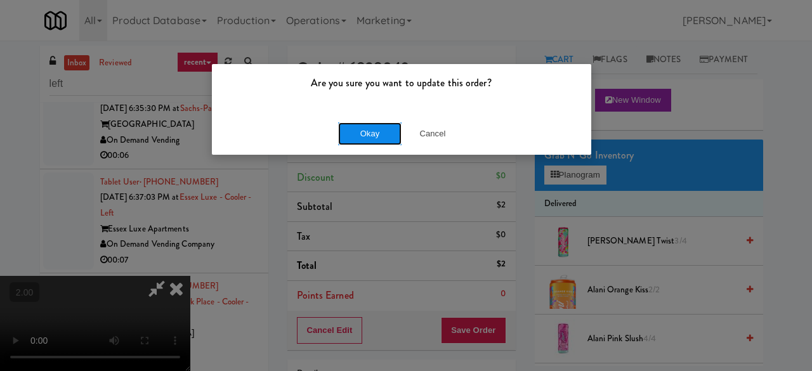
click at [355, 142] on button "Okay" at bounding box center [369, 133] width 63 height 23
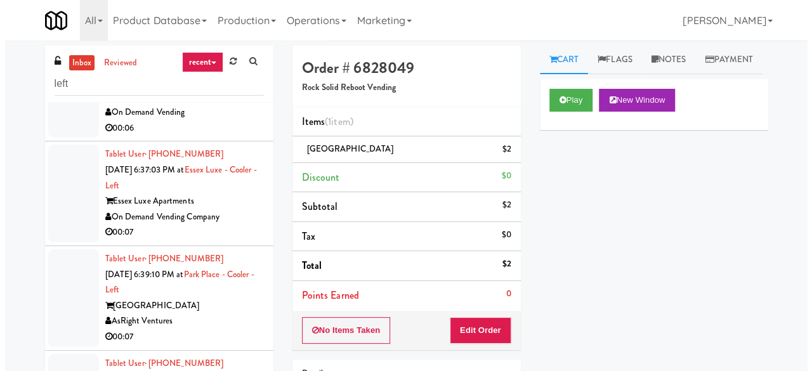
scroll to position [2663, 0]
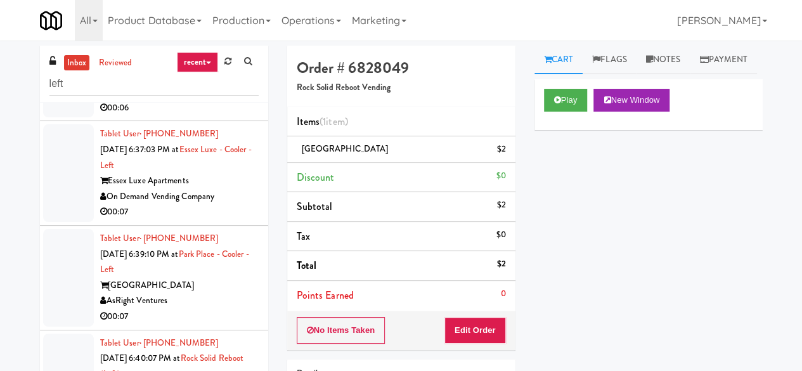
click at [199, 100] on div "On Demand Vending" at bounding box center [179, 92] width 159 height 16
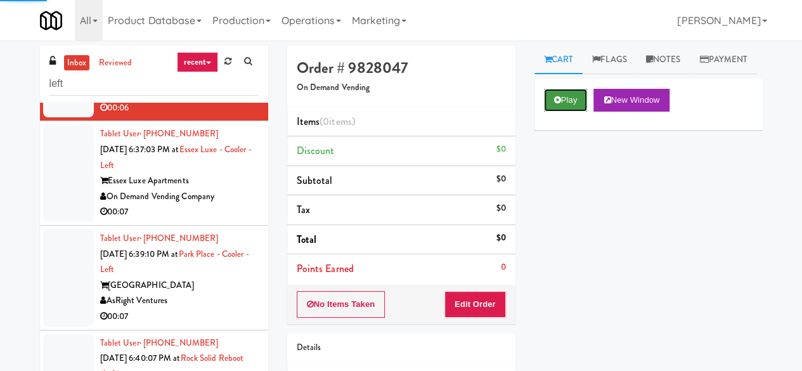
click at [565, 112] on button "Play" at bounding box center [566, 100] width 44 height 23
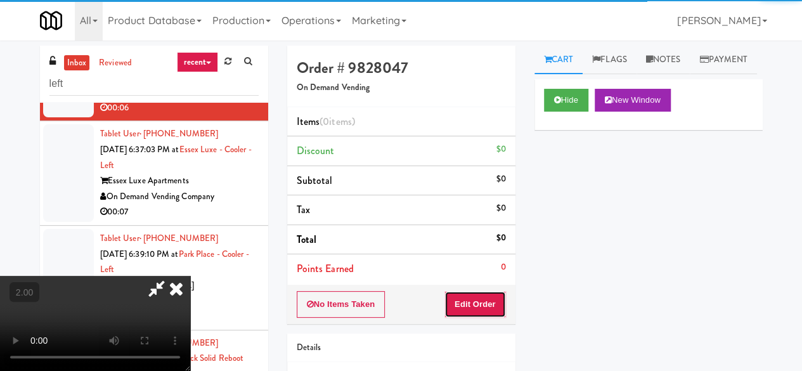
click at [486, 297] on button "Edit Order" at bounding box center [475, 304] width 62 height 27
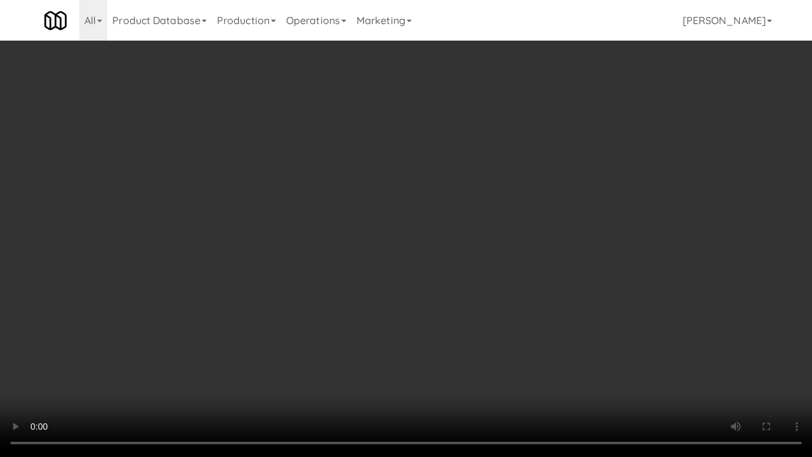
click at [552, 262] on video at bounding box center [406, 228] width 812 height 457
drag, startPoint x: 509, startPoint y: 321, endPoint x: 523, endPoint y: 318, distance: 14.8
click at [509, 321] on video at bounding box center [406, 228] width 812 height 457
click at [461, 348] on video at bounding box center [406, 228] width 812 height 457
click at [514, 325] on video at bounding box center [406, 228] width 812 height 457
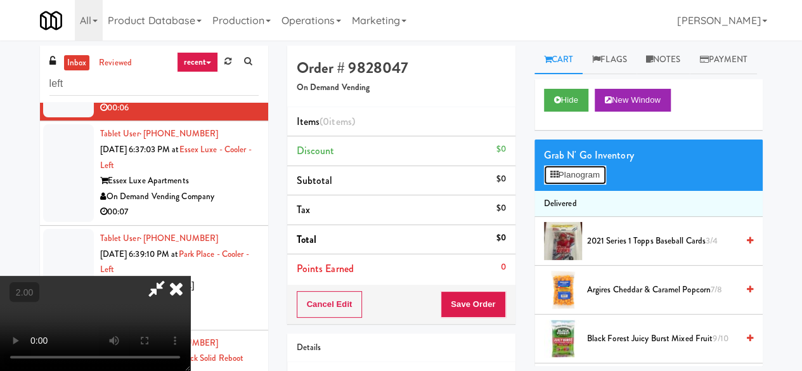
click at [606, 185] on button "Planogram" at bounding box center [575, 174] width 62 height 19
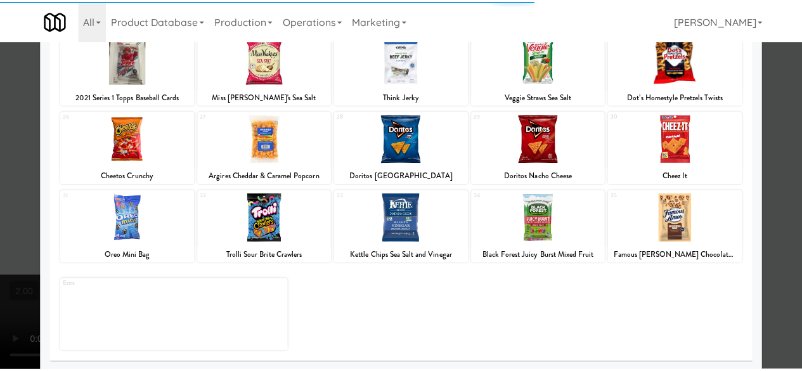
scroll to position [251, 0]
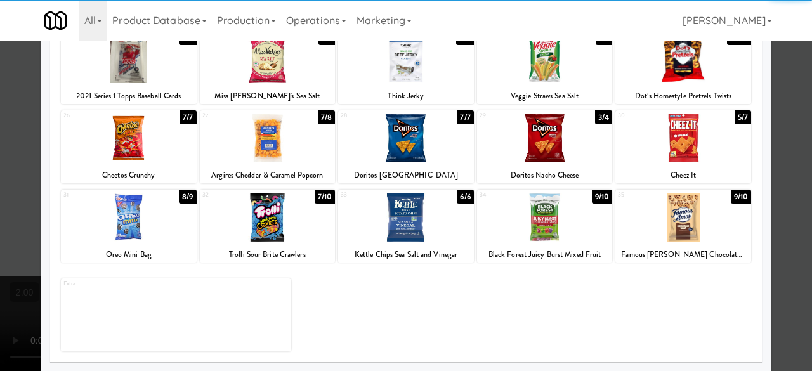
click at [696, 126] on div at bounding box center [683, 137] width 136 height 49
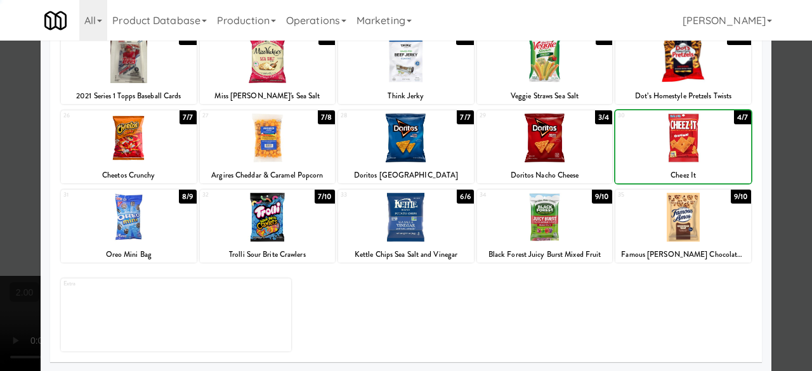
drag, startPoint x: 775, startPoint y: 113, endPoint x: 704, endPoint y: 139, distance: 75.6
click at [775, 113] on div at bounding box center [406, 185] width 812 height 371
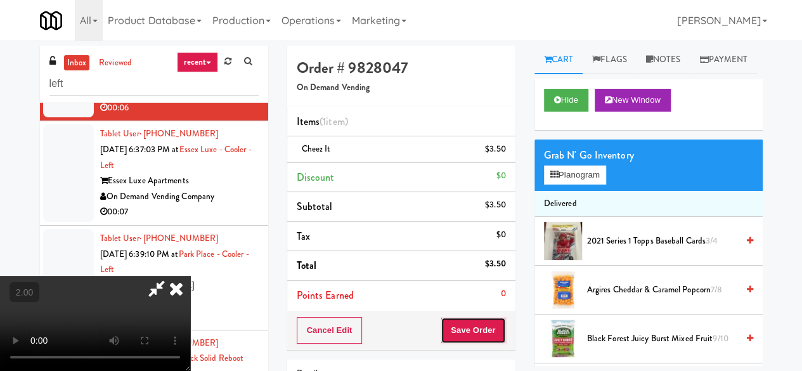
click at [496, 318] on button "Save Order" at bounding box center [473, 330] width 65 height 27
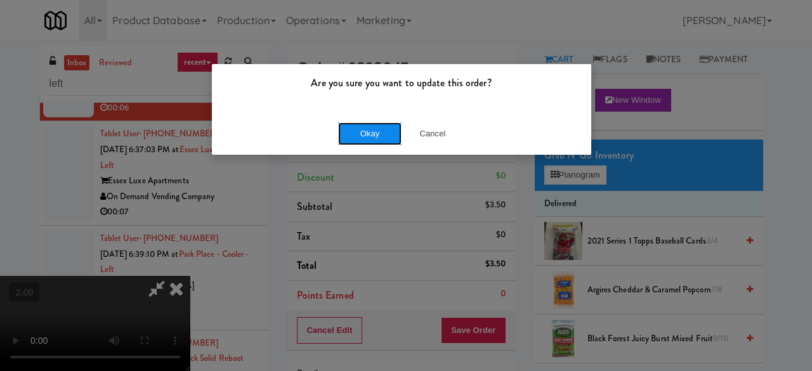
click at [360, 136] on button "Okay" at bounding box center [369, 133] width 63 height 23
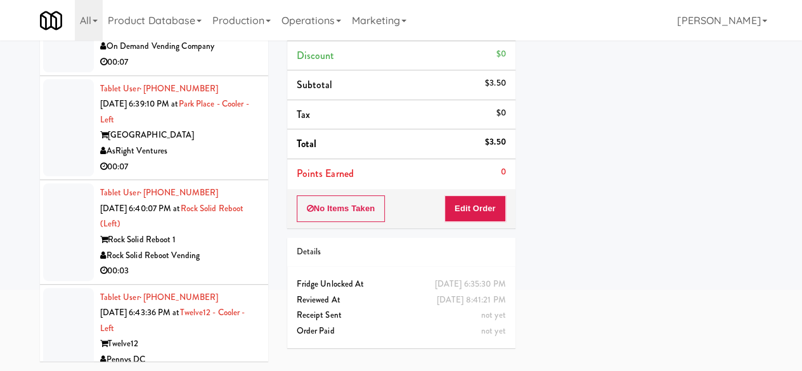
scroll to position [2726, 0]
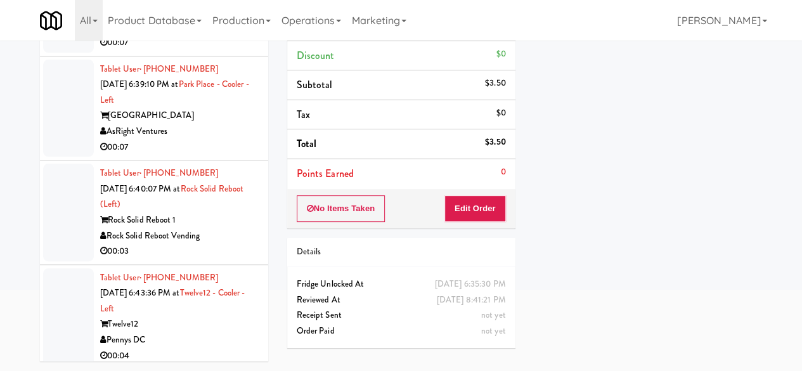
click at [197, 51] on div "00:07" at bounding box center [179, 43] width 159 height 16
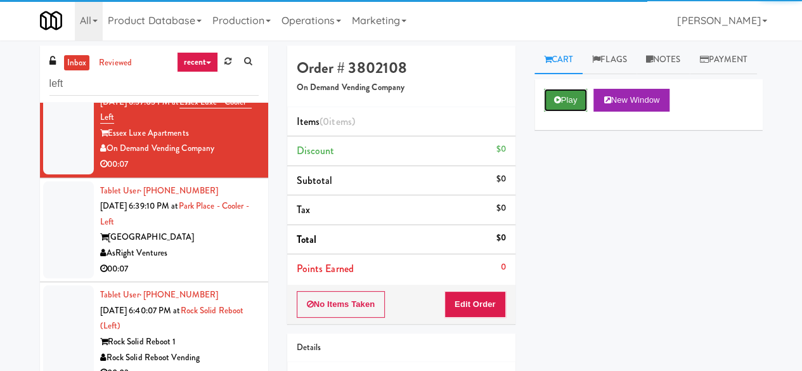
click at [548, 112] on button "Play" at bounding box center [566, 100] width 44 height 23
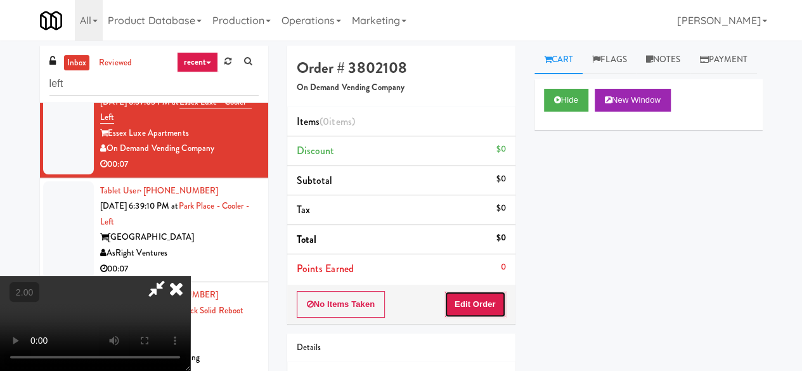
click at [472, 296] on button "Edit Order" at bounding box center [475, 304] width 62 height 27
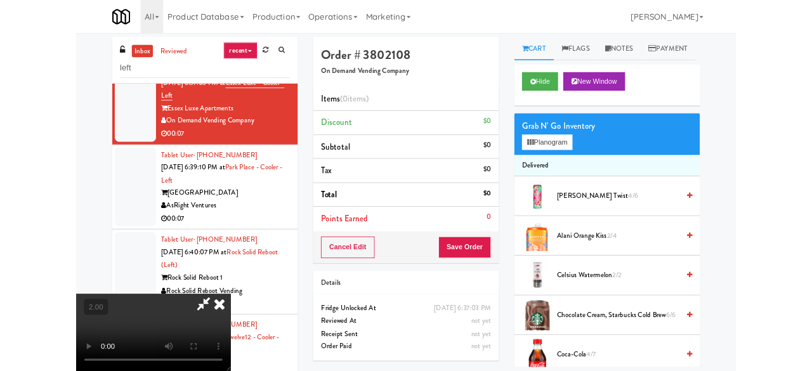
scroll to position [26, 0]
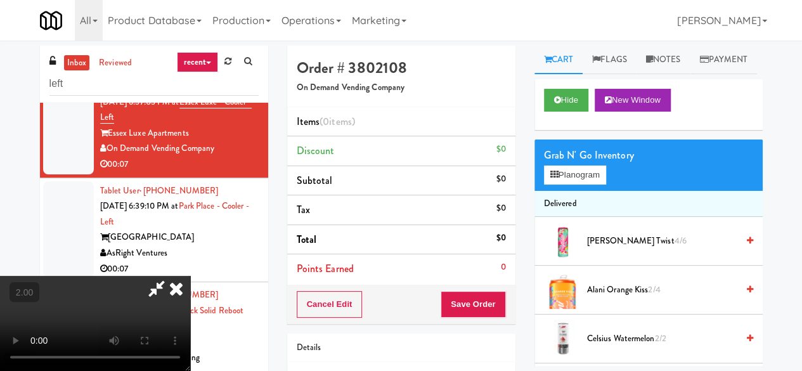
click at [576, 191] on div "Grab N' Go Inventory Planogram" at bounding box center [648, 164] width 228 height 51
click at [576, 185] on button "Planogram" at bounding box center [575, 174] width 62 height 19
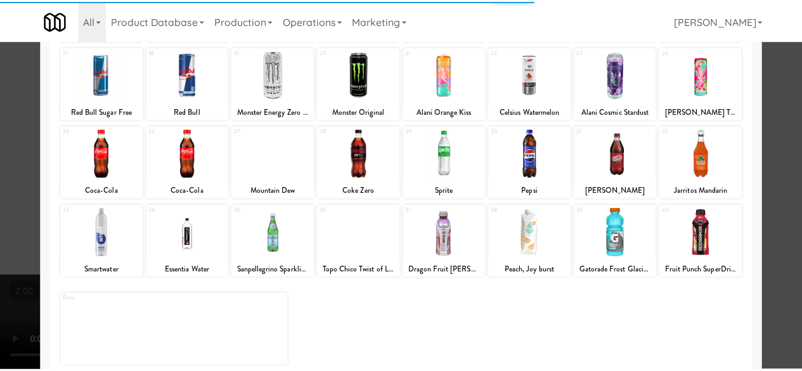
scroll to position [251, 0]
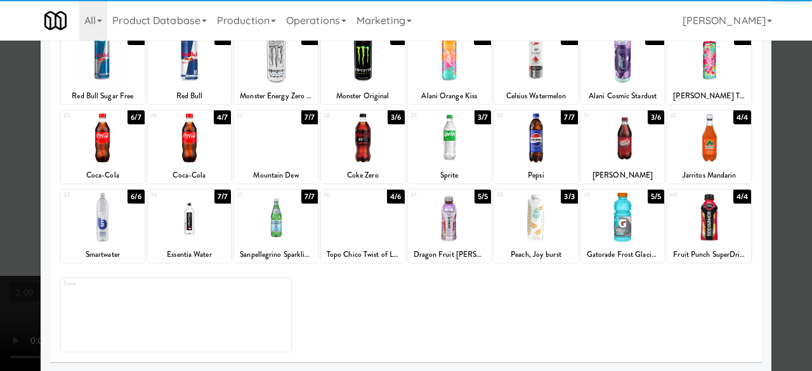
click at [113, 223] on div at bounding box center [103, 217] width 84 height 49
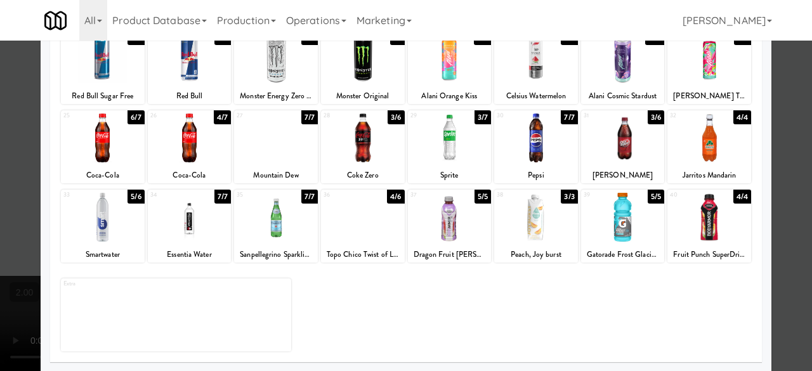
click at [790, 136] on div at bounding box center [406, 185] width 812 height 371
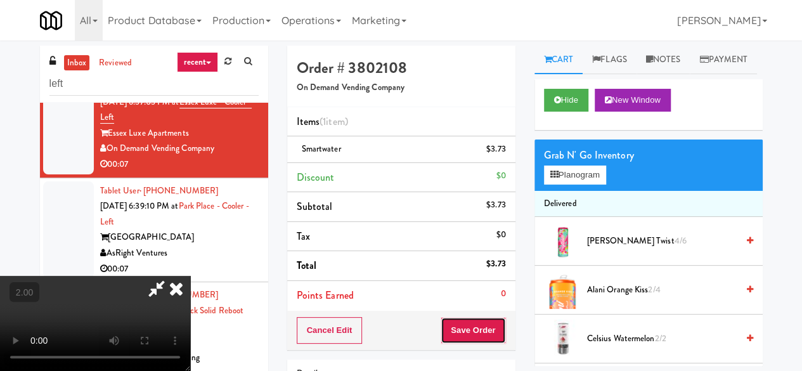
click at [488, 342] on button "Save Order" at bounding box center [473, 330] width 65 height 27
click at [491, 330] on body "Are you sure you want to update this order? Okay Cancel Okay Are you sure you w…" at bounding box center [401, 226] width 802 height 371
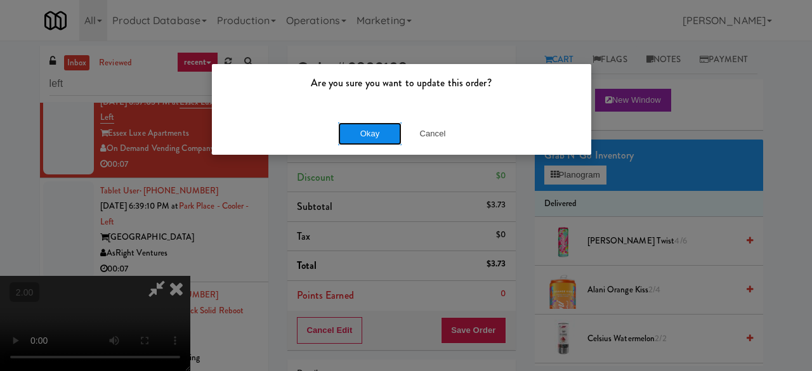
click at [376, 141] on button "Okay" at bounding box center [369, 133] width 63 height 23
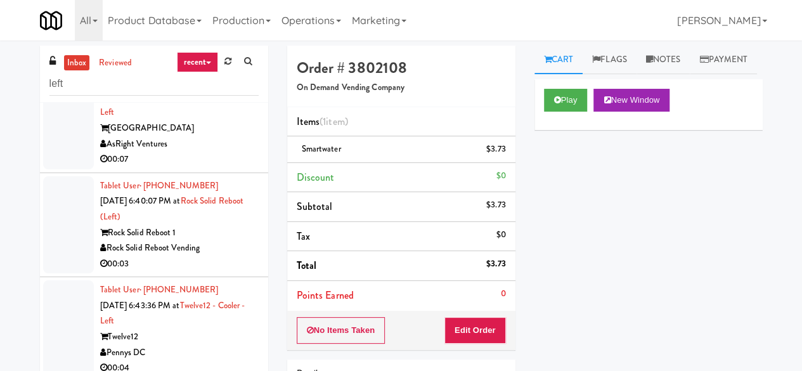
scroll to position [2853, 0]
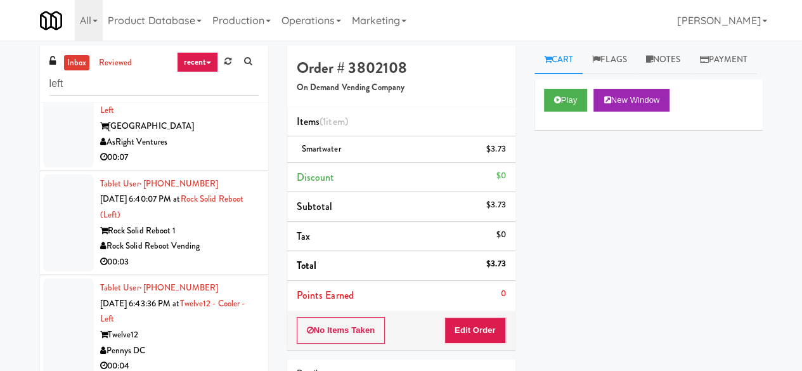
click at [204, 150] on div "AsRight Ventures" at bounding box center [179, 142] width 159 height 16
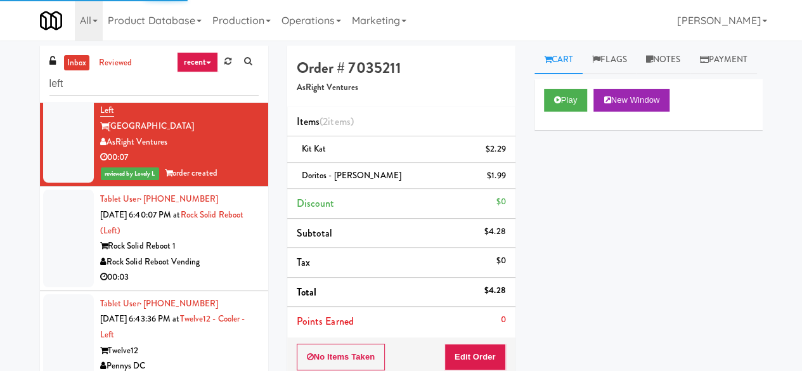
scroll to position [3170, 0]
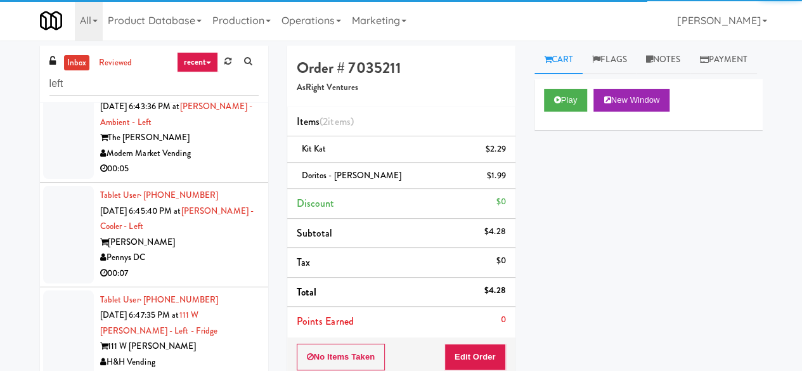
click at [205, 73] on div "00:04" at bounding box center [179, 65] width 159 height 16
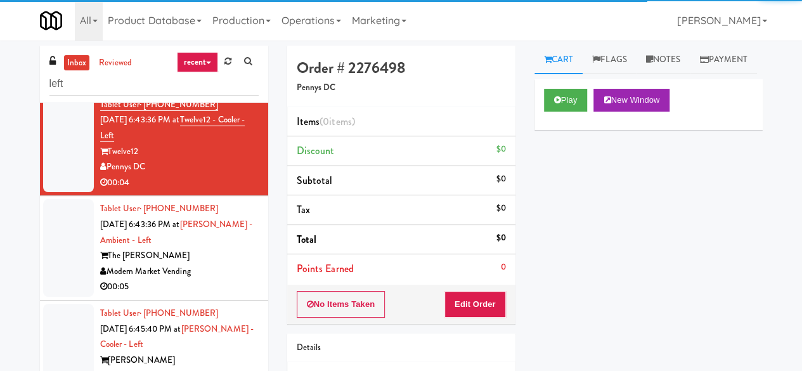
scroll to position [3043, 0]
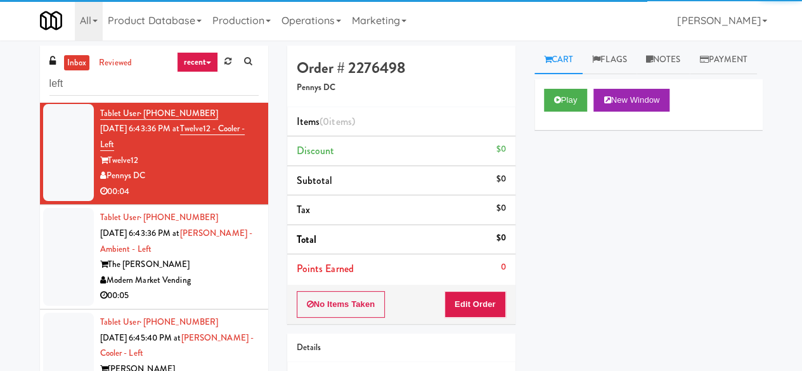
click at [206, 64] on div "Rock Solid Reboot 1" at bounding box center [179, 56] width 159 height 16
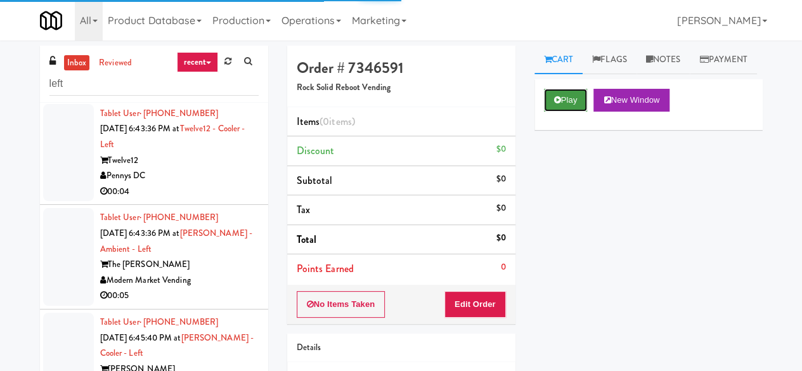
click at [560, 112] on button "Play" at bounding box center [566, 100] width 44 height 23
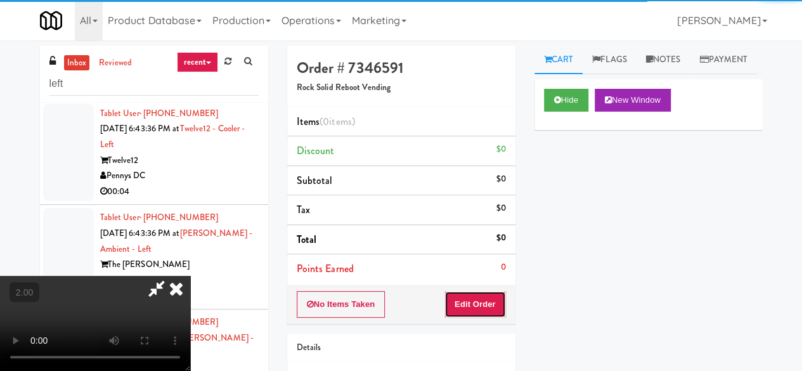
click at [473, 304] on button "Edit Order" at bounding box center [475, 304] width 62 height 27
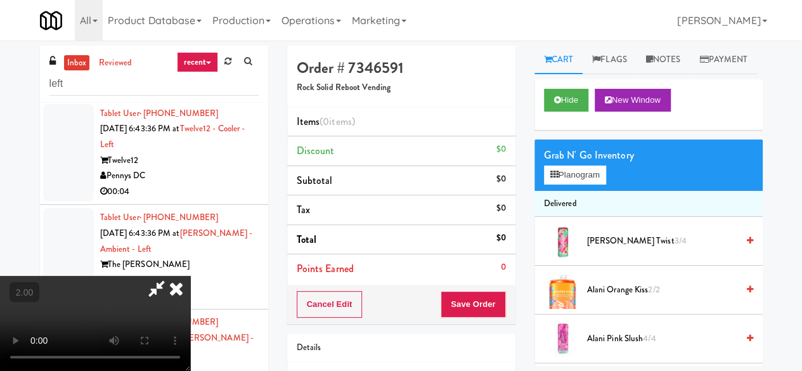
scroll to position [26, 0]
click at [578, 191] on div "Grab N' Go Inventory Planogram" at bounding box center [648, 164] width 228 height 51
click at [576, 185] on button "Planogram" at bounding box center [575, 174] width 62 height 19
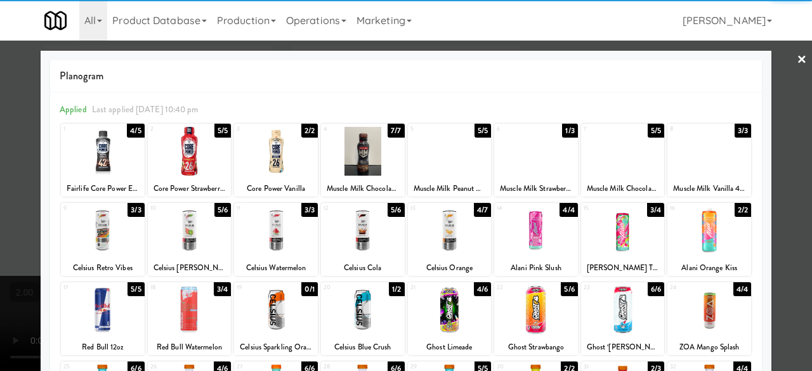
click at [269, 239] on div at bounding box center [276, 230] width 84 height 49
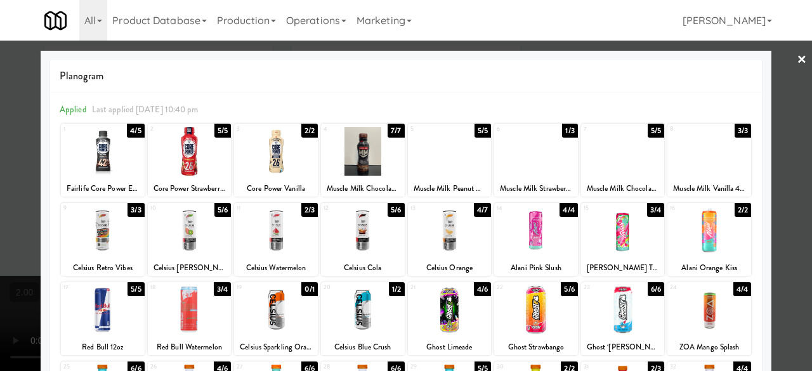
click at [763, 127] on div at bounding box center [406, 185] width 812 height 371
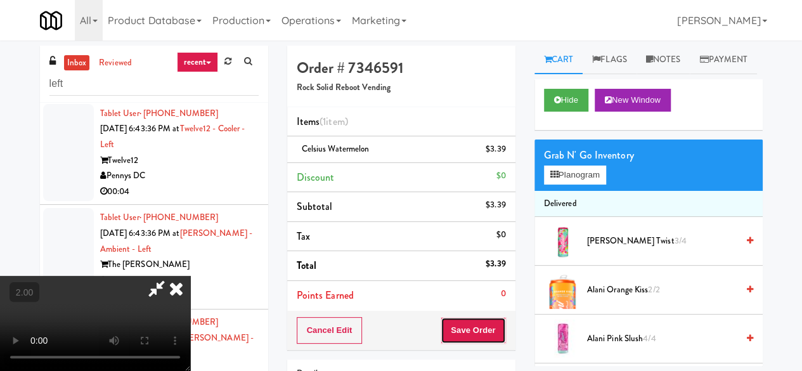
click at [498, 320] on button "Save Order" at bounding box center [473, 330] width 65 height 27
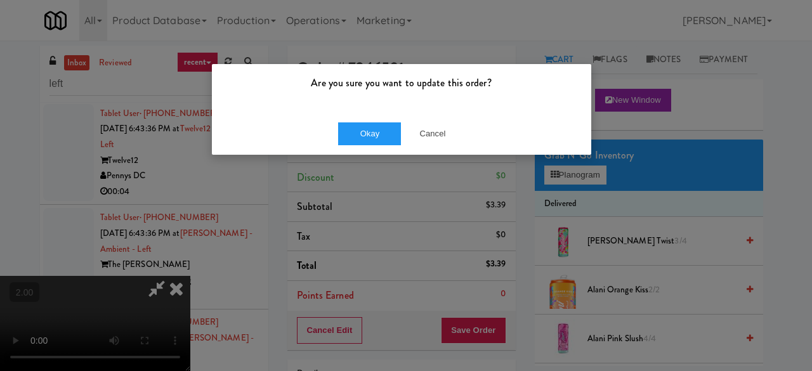
click at [337, 135] on div "Okay Cancel" at bounding box center [401, 133] width 379 height 42
click at [350, 134] on button "Okay" at bounding box center [369, 133] width 63 height 23
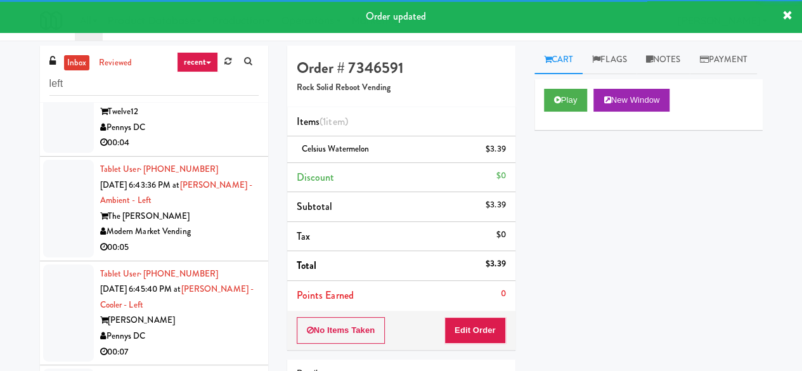
scroll to position [3170, 0]
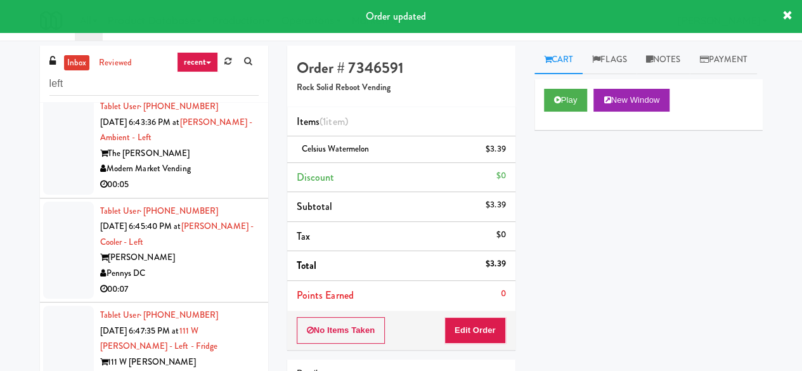
click at [213, 73] on div "Pennys DC" at bounding box center [179, 65] width 159 height 16
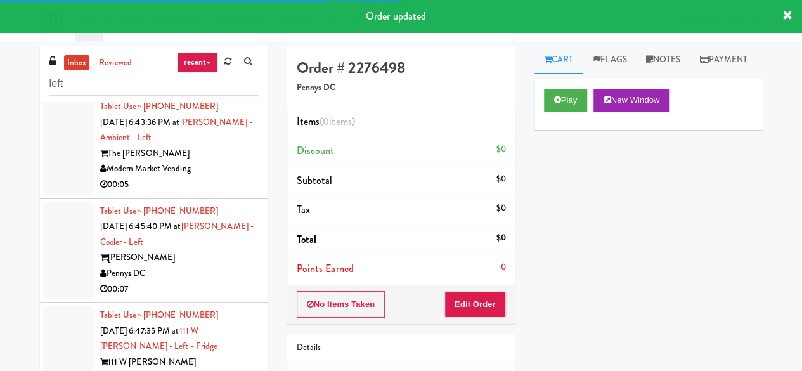
click at [591, 112] on div "Play New Window" at bounding box center [648, 100] width 209 height 23
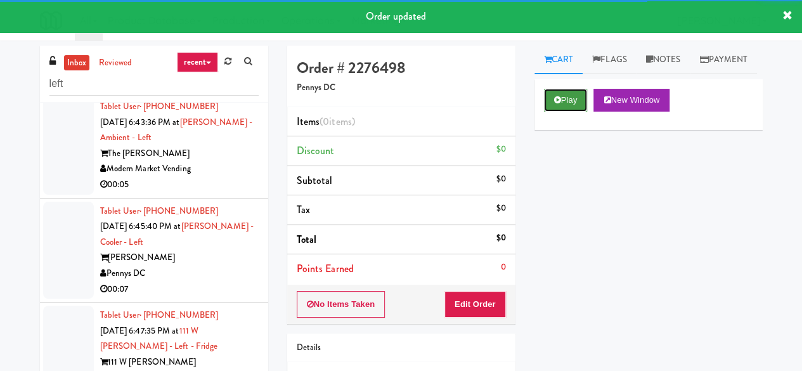
click at [580, 112] on button "Play" at bounding box center [566, 100] width 44 height 23
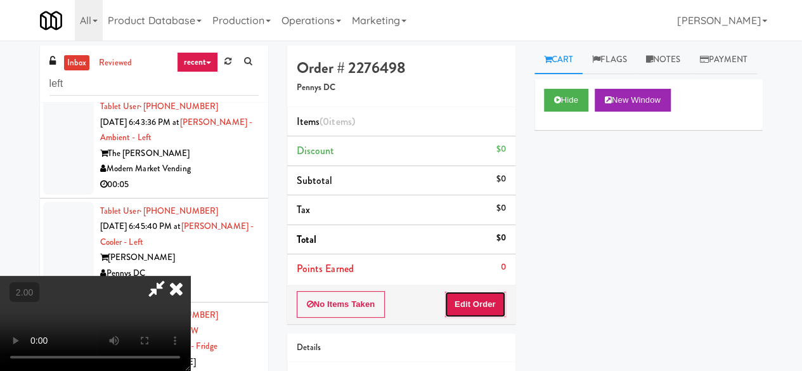
click at [478, 306] on button "Edit Order" at bounding box center [475, 304] width 62 height 27
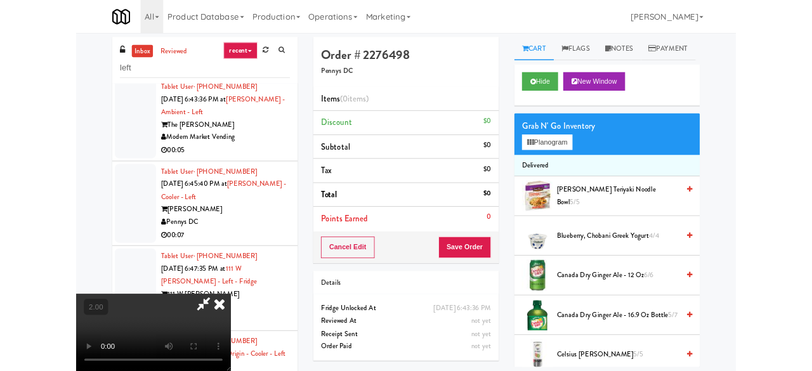
scroll to position [26, 0]
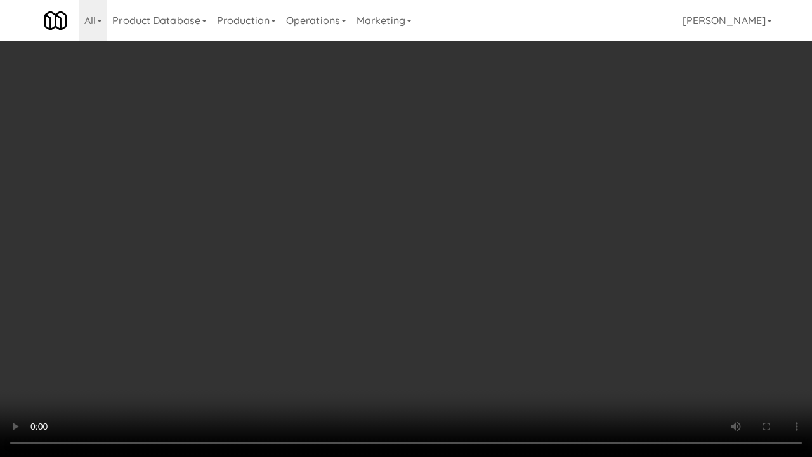
click at [485, 293] on video at bounding box center [406, 228] width 812 height 457
click at [491, 292] on video at bounding box center [406, 228] width 812 height 457
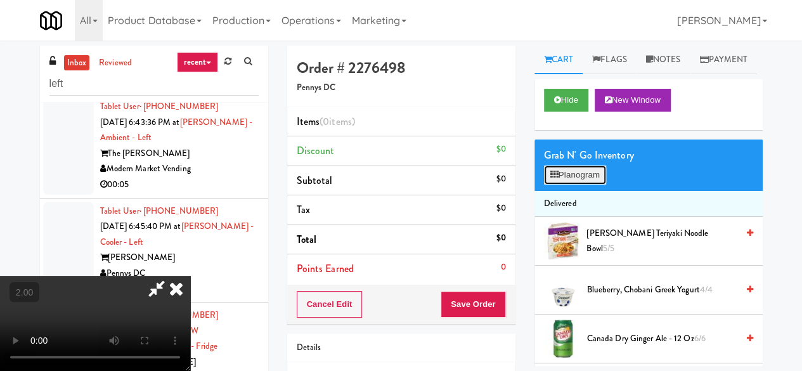
click at [570, 185] on button "Planogram" at bounding box center [575, 174] width 62 height 19
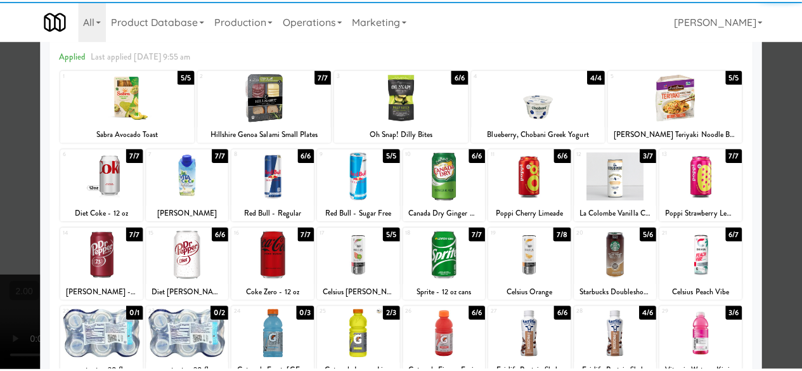
scroll to position [63, 0]
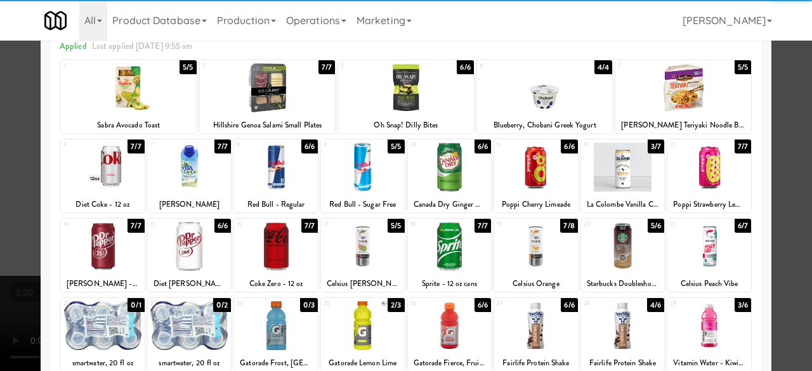
click at [368, 249] on div at bounding box center [363, 246] width 84 height 49
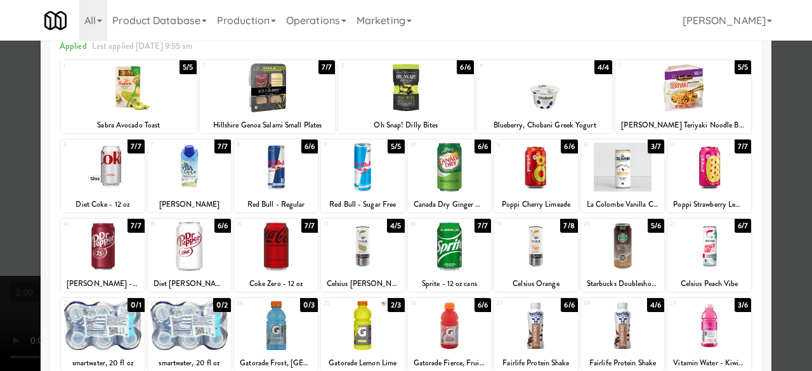
drag, startPoint x: 787, startPoint y: 146, endPoint x: 713, endPoint y: 171, distance: 78.0
click at [786, 146] on div at bounding box center [406, 185] width 812 height 371
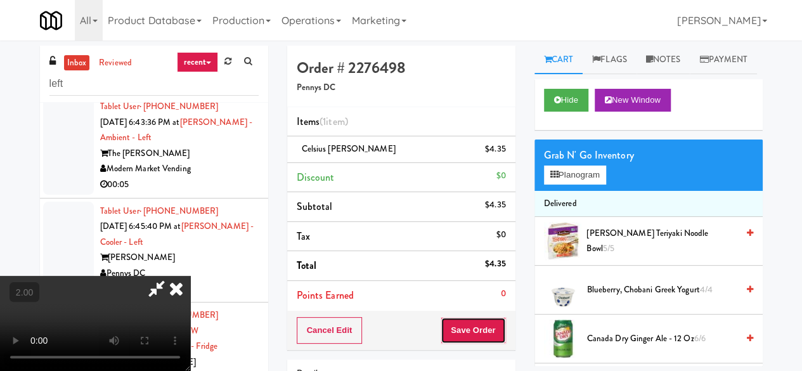
click at [485, 325] on button "Save Order" at bounding box center [473, 330] width 65 height 27
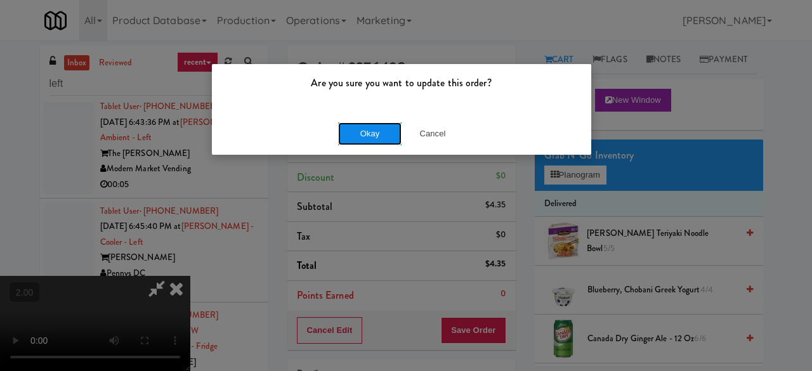
click at [347, 132] on button "Okay" at bounding box center [369, 133] width 63 height 23
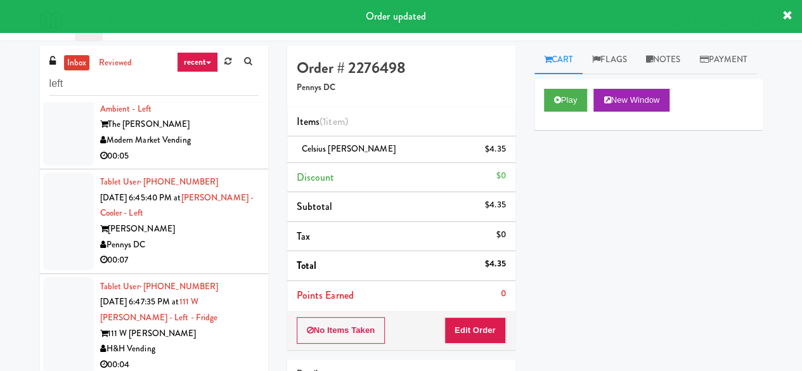
scroll to position [3297, 0]
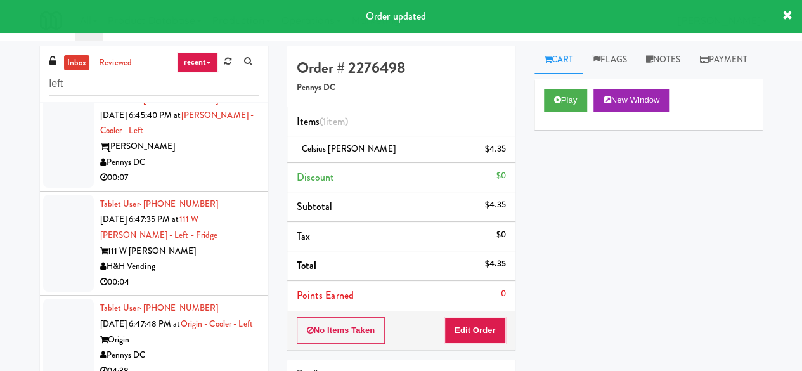
click at [219, 82] on div "00:05" at bounding box center [179, 74] width 159 height 16
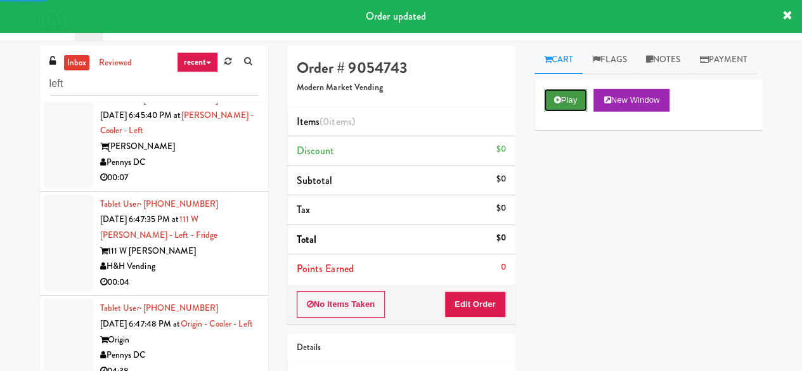
click at [575, 112] on button "Play" at bounding box center [566, 100] width 44 height 23
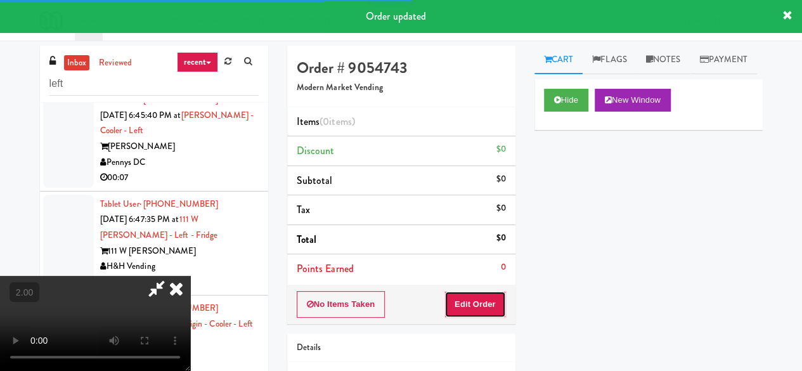
click at [488, 301] on button "Edit Order" at bounding box center [475, 304] width 62 height 27
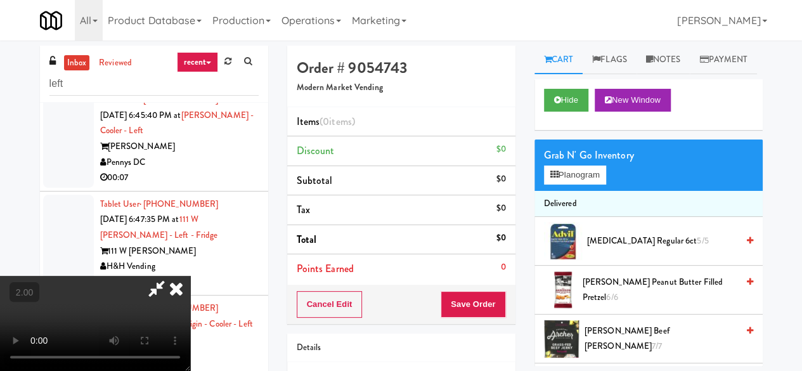
click at [560, 191] on div "Grab N' Go Inventory Planogram" at bounding box center [648, 164] width 228 height 51
click at [562, 185] on button "Planogram" at bounding box center [575, 174] width 62 height 19
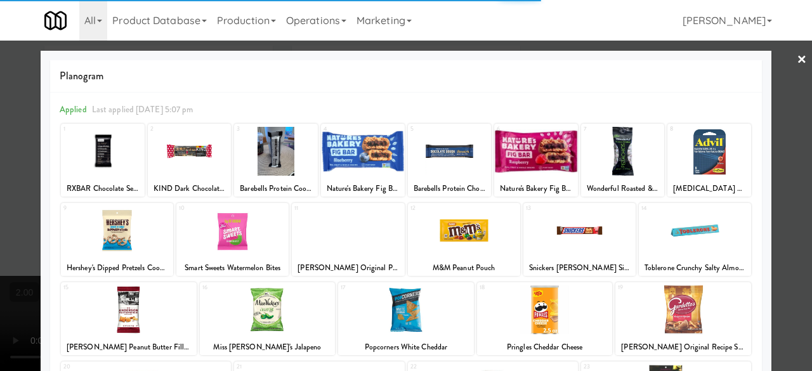
click at [587, 242] on div at bounding box center [579, 230] width 112 height 49
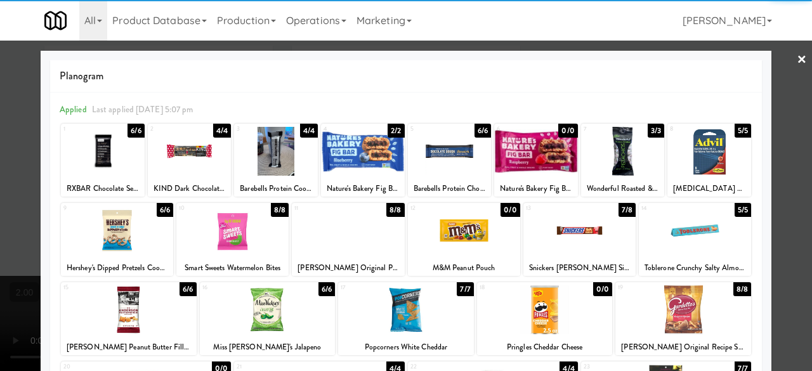
click at [763, 160] on div at bounding box center [406, 185] width 812 height 371
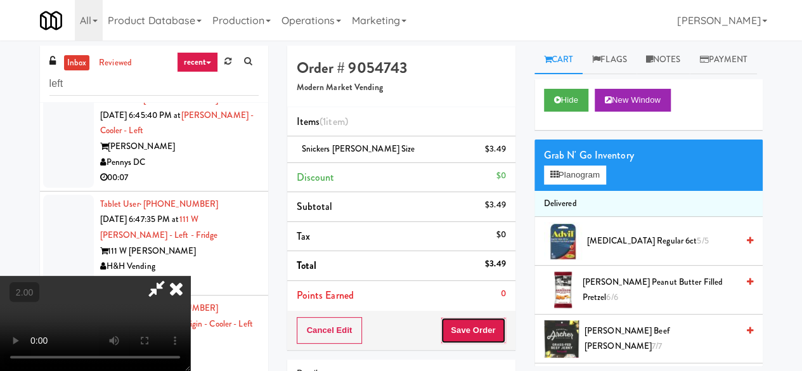
click at [499, 331] on button "Save Order" at bounding box center [473, 330] width 65 height 27
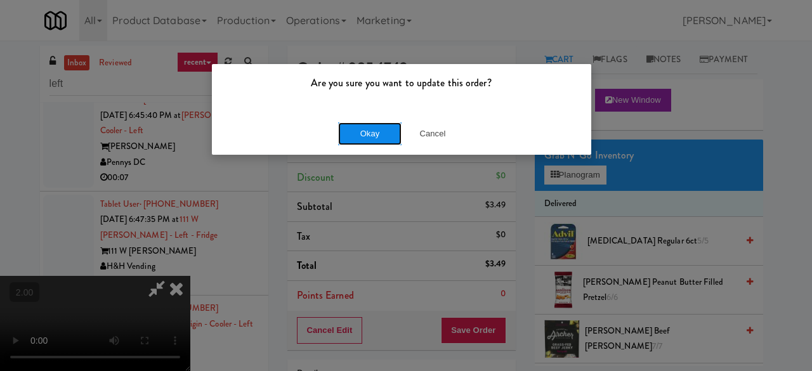
click at [365, 140] on button "Okay" at bounding box center [369, 133] width 63 height 23
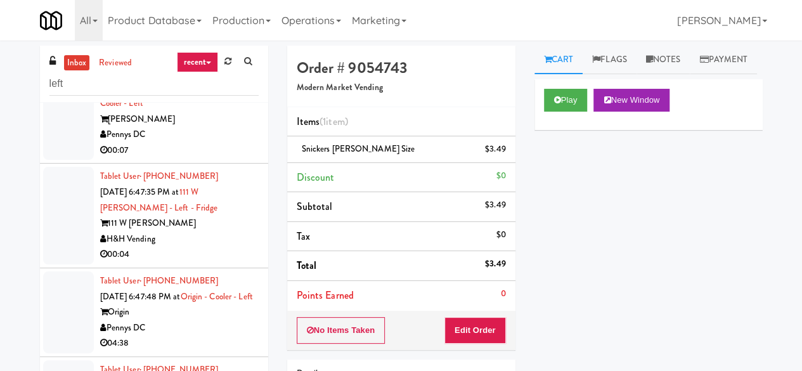
scroll to position [3360, 0]
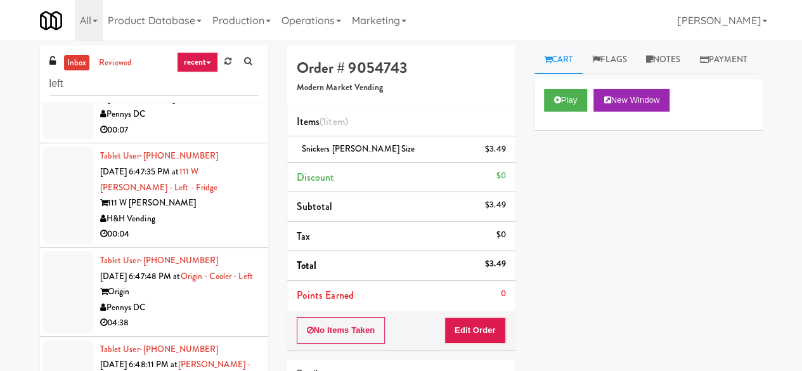
click at [218, 107] on div "[PERSON_NAME]" at bounding box center [179, 99] width 159 height 16
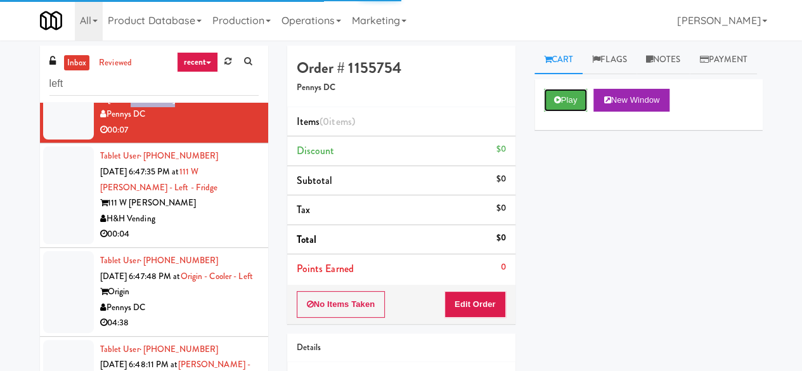
drag, startPoint x: 554, startPoint y: 127, endPoint x: 495, endPoint y: 236, distance: 124.8
click at [555, 104] on icon at bounding box center [557, 100] width 7 height 8
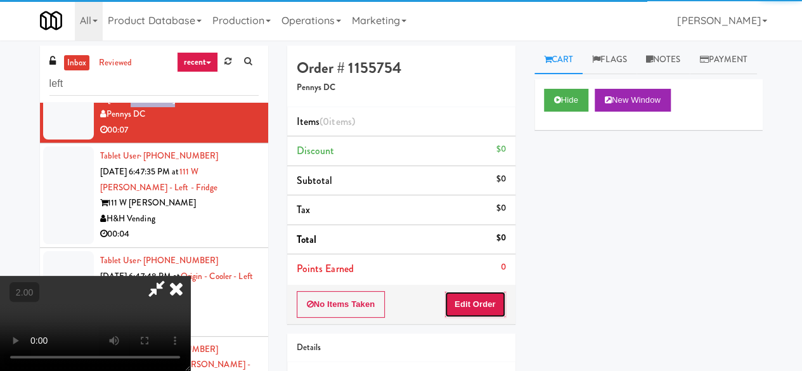
click at [476, 306] on button "Edit Order" at bounding box center [475, 304] width 62 height 27
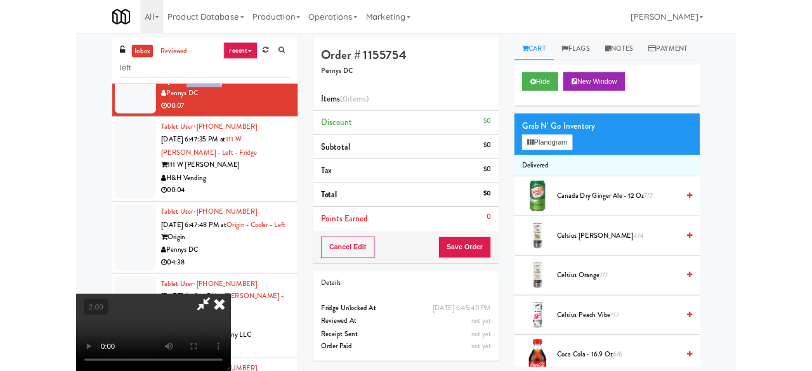
scroll to position [26, 0]
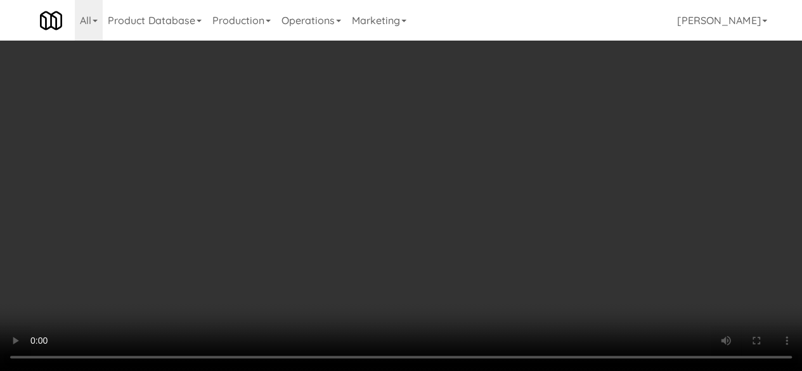
click at [581, 191] on div "Grab N' Go Inventory Planogram" at bounding box center [648, 164] width 228 height 51
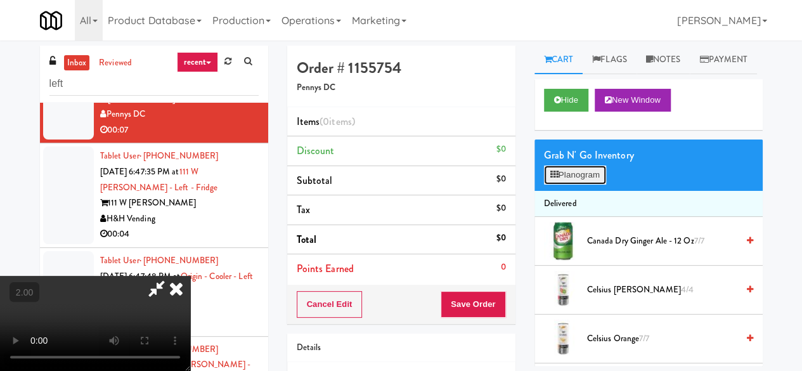
click at [576, 185] on button "Planogram" at bounding box center [575, 174] width 62 height 19
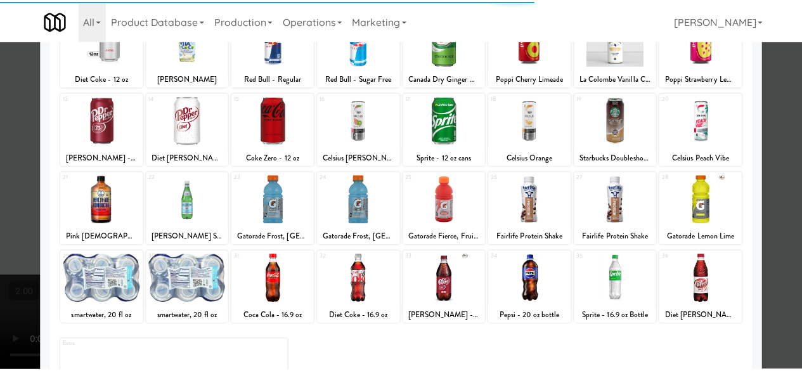
scroll to position [251, 0]
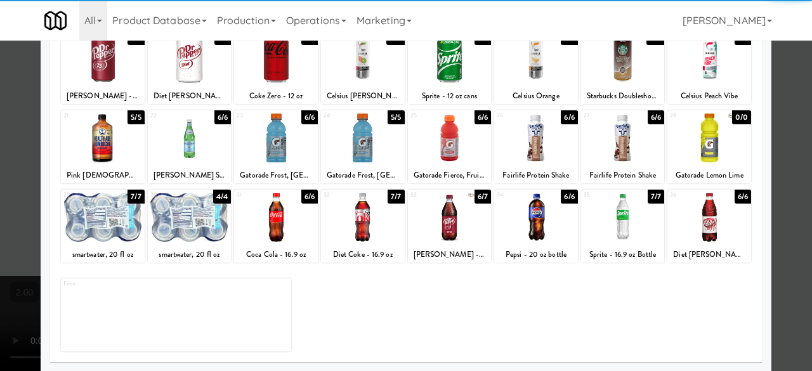
click at [363, 239] on div at bounding box center [363, 217] width 84 height 49
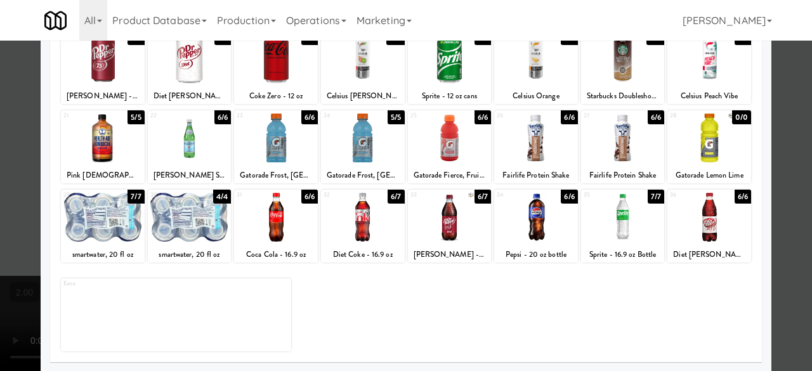
click at [786, 158] on div at bounding box center [406, 185] width 812 height 371
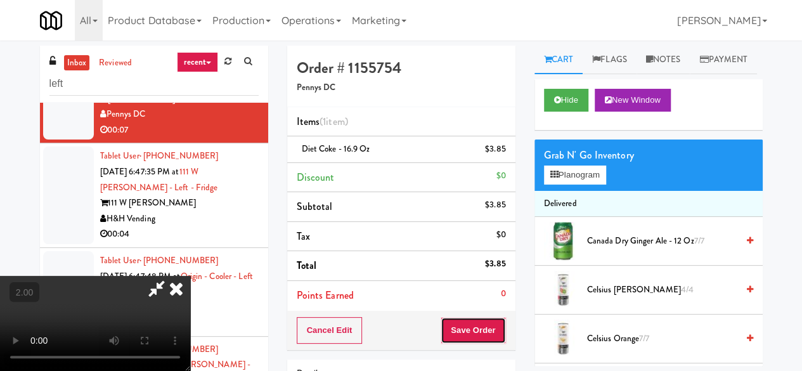
click at [488, 337] on button "Save Order" at bounding box center [473, 330] width 65 height 27
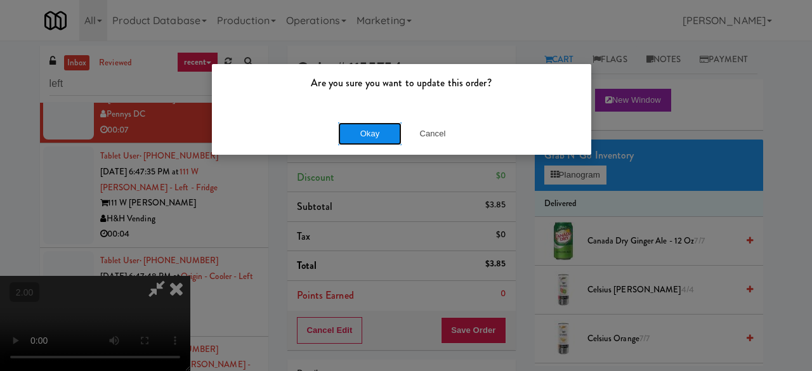
click at [360, 122] on button "Okay" at bounding box center [369, 133] width 63 height 23
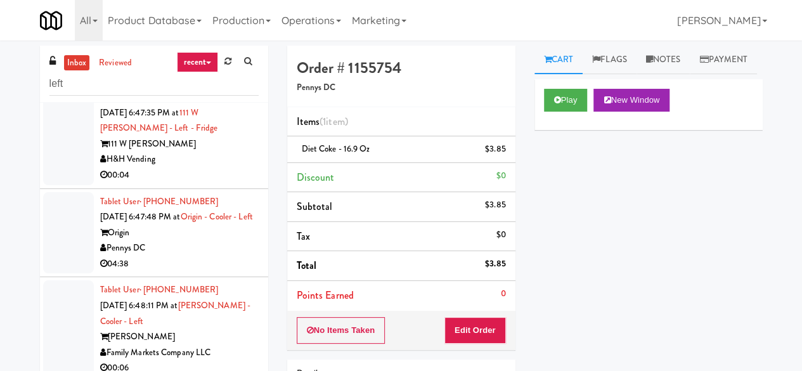
scroll to position [3487, 0]
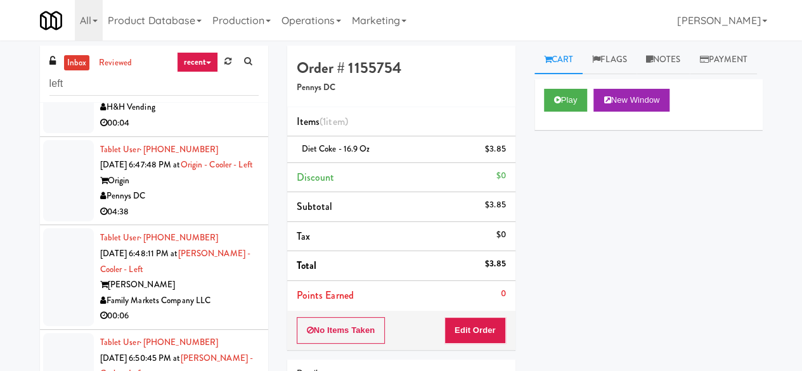
click at [191, 115] on div "H&H Vending" at bounding box center [179, 108] width 159 height 16
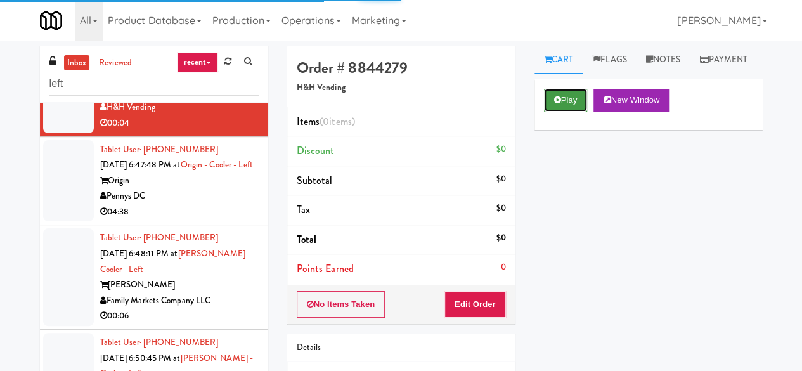
click at [556, 112] on button "Play" at bounding box center [566, 100] width 44 height 23
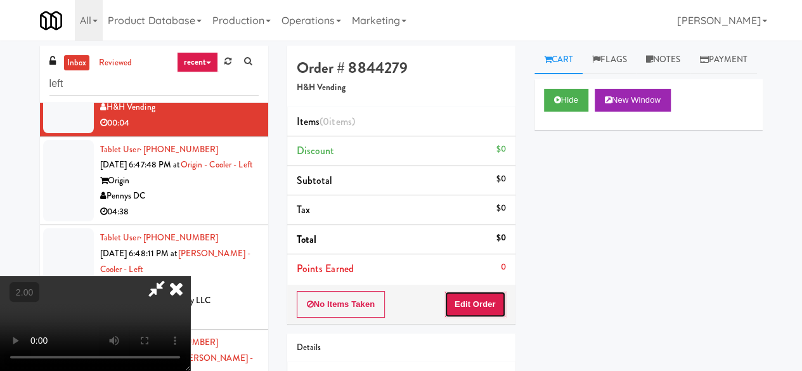
click at [467, 300] on button "Edit Order" at bounding box center [475, 304] width 62 height 27
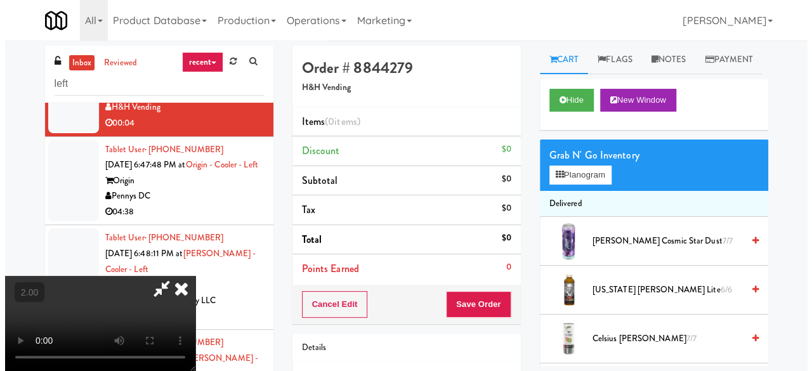
scroll to position [26, 0]
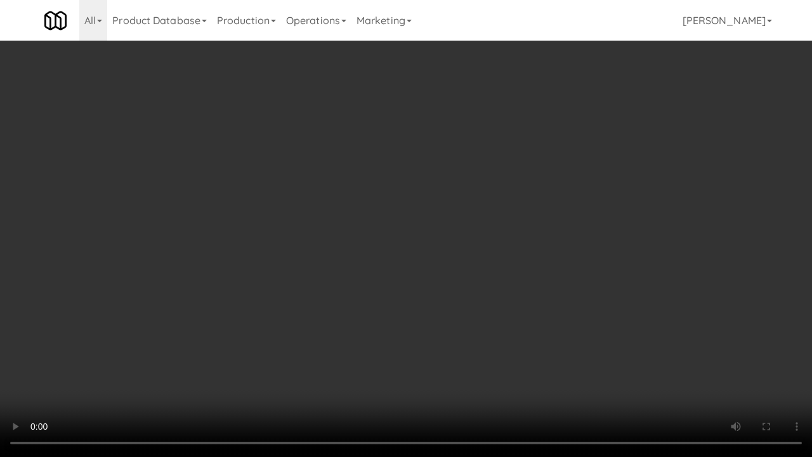
click at [389, 274] on video at bounding box center [406, 228] width 812 height 457
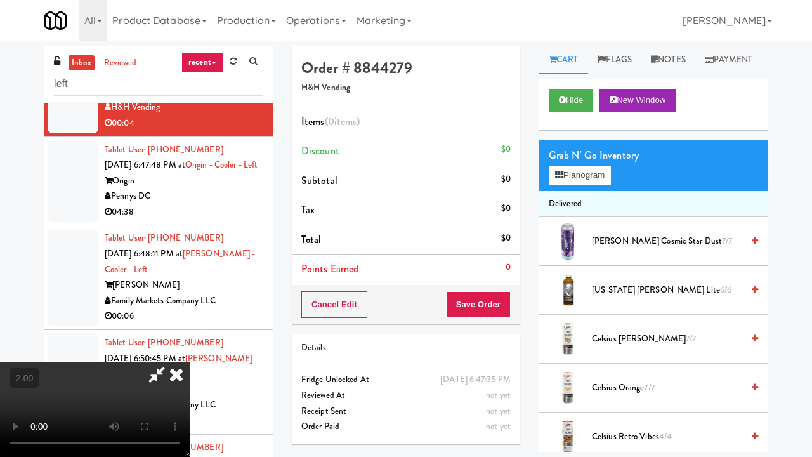
click at [755, 348] on div "Cart Flags Notes Payment Hide New Window Grab N' Go Inventory Planogram Deliver…" at bounding box center [652, 249] width 247 height 406
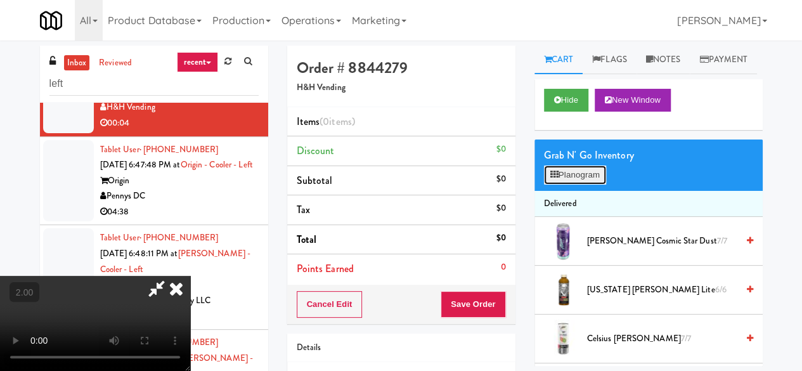
click at [585, 185] on button "Planogram" at bounding box center [575, 174] width 62 height 19
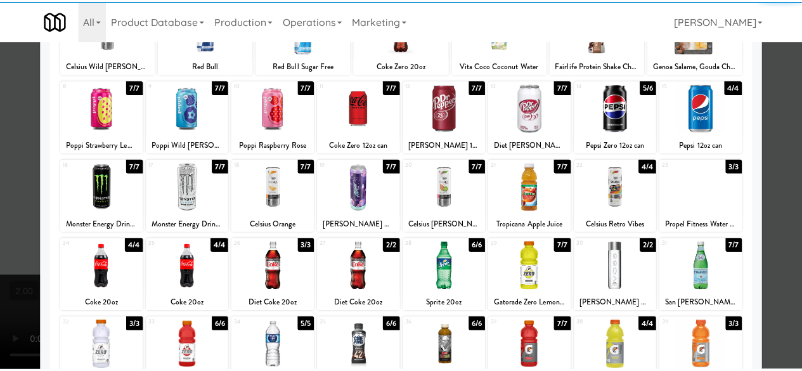
scroll to position [127, 0]
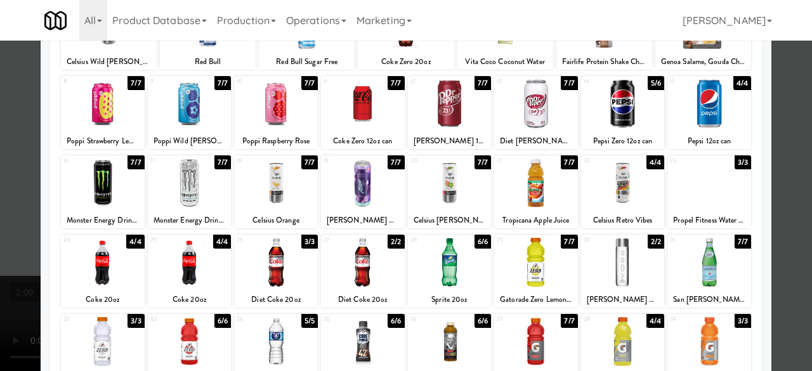
click at [727, 190] on div at bounding box center [709, 183] width 84 height 49
click at [784, 153] on div at bounding box center [406, 185] width 812 height 371
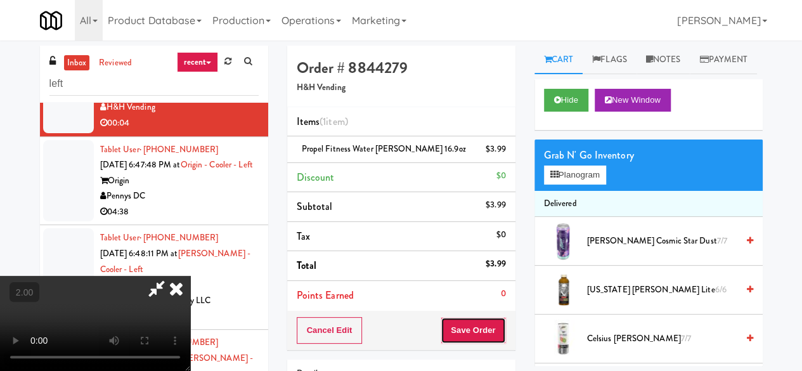
click at [501, 327] on button "Save Order" at bounding box center [473, 330] width 65 height 27
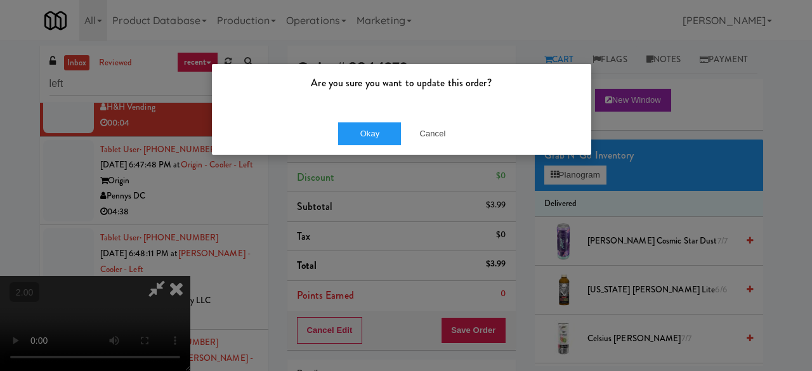
click at [372, 145] on div "Okay Cancel" at bounding box center [401, 133] width 379 height 42
click at [373, 136] on button "Okay" at bounding box center [369, 133] width 63 height 23
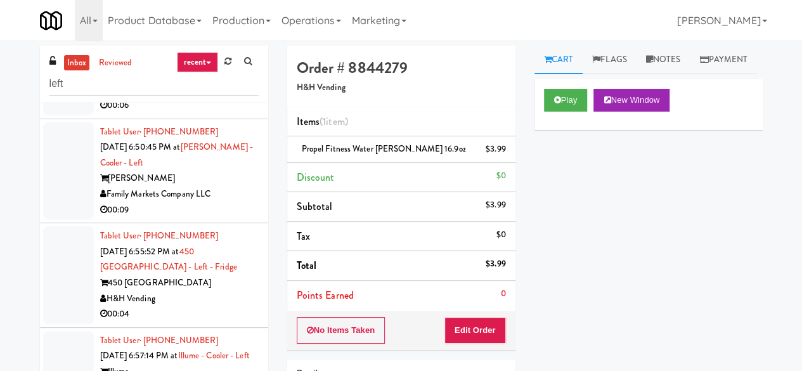
scroll to position [3741, 0]
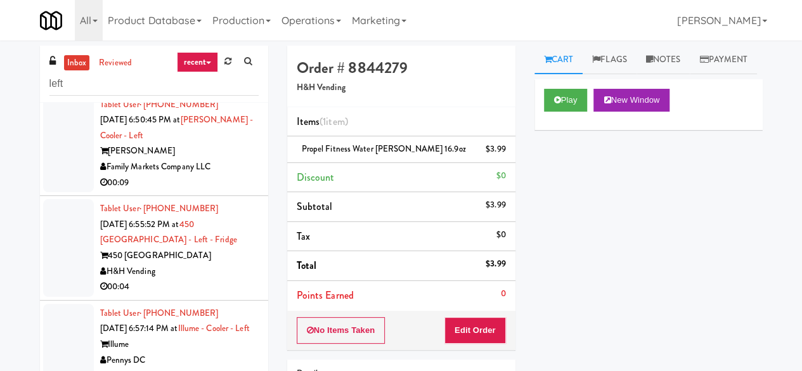
click at [211, 197] on li "Tablet User · (202) 446-4660 Sep 16, 2025 6:50:45 PM at Rowan - Cooler - Left R…" at bounding box center [154, 144] width 228 height 105
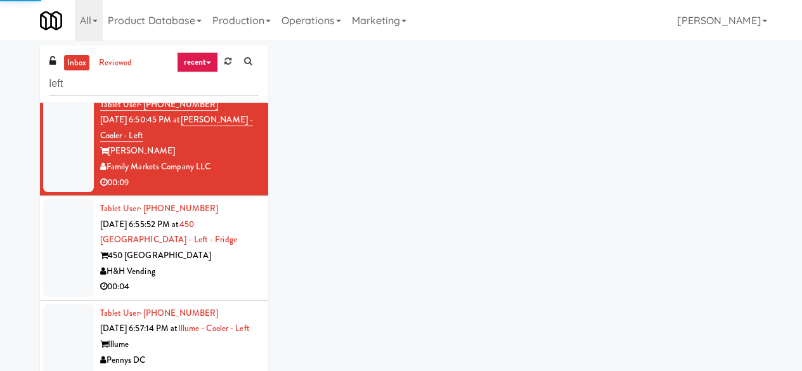
click at [228, 86] on div "00:06" at bounding box center [179, 78] width 159 height 16
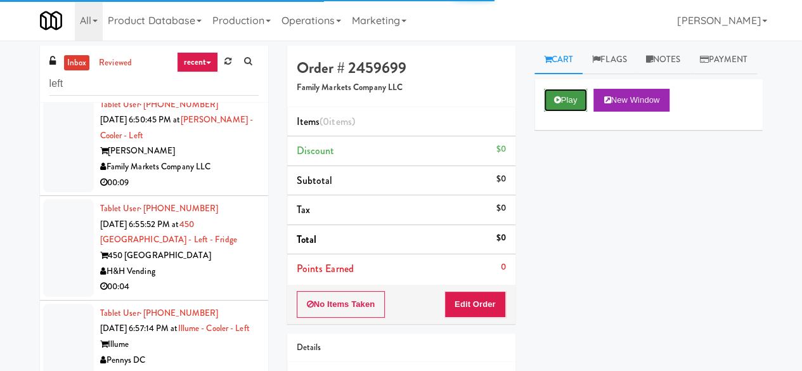
click at [573, 112] on button "Play" at bounding box center [566, 100] width 44 height 23
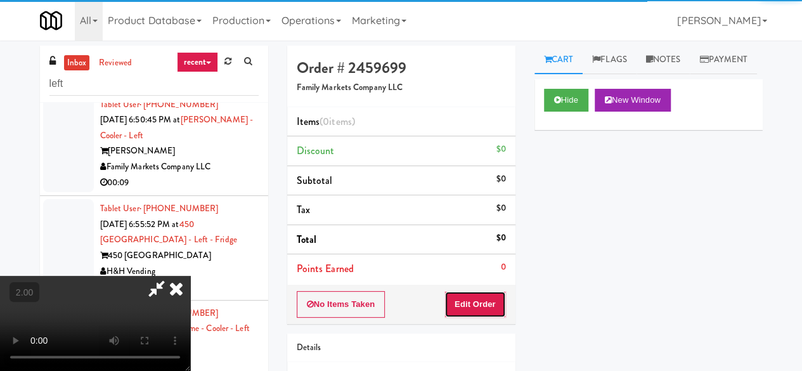
click at [495, 297] on button "Edit Order" at bounding box center [475, 304] width 62 height 27
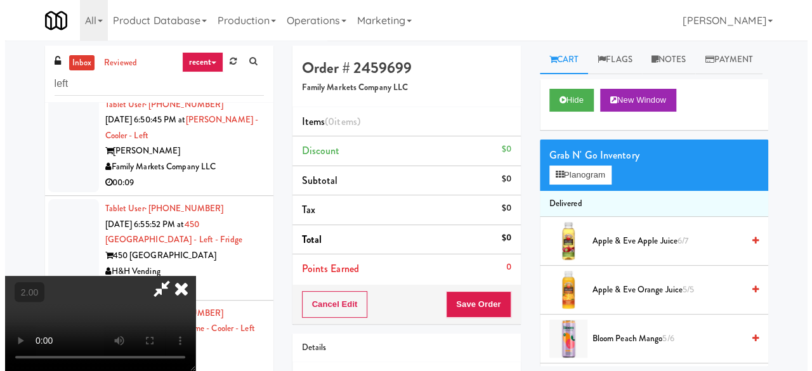
scroll to position [167, 0]
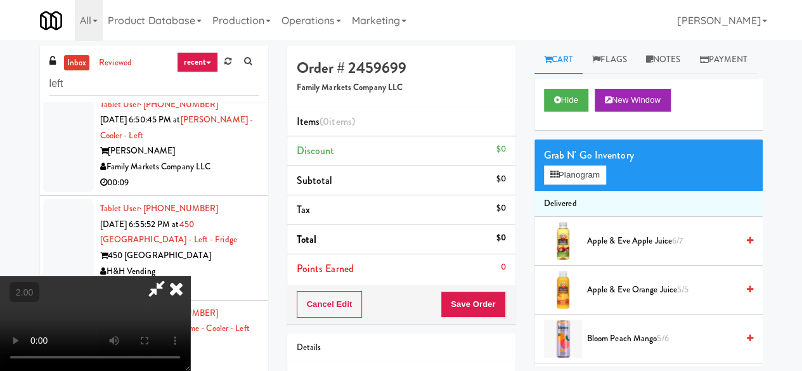
drag, startPoint x: 588, startPoint y: 190, endPoint x: 581, endPoint y: 202, distance: 14.2
click at [588, 165] on div "Grab N' Go Inventory" at bounding box center [648, 155] width 209 height 19
click at [587, 185] on button "Planogram" at bounding box center [575, 174] width 62 height 19
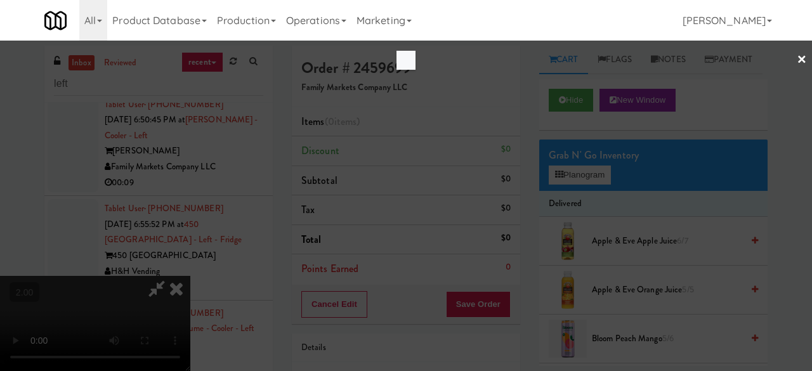
click at [580, 204] on div at bounding box center [406, 185] width 812 height 371
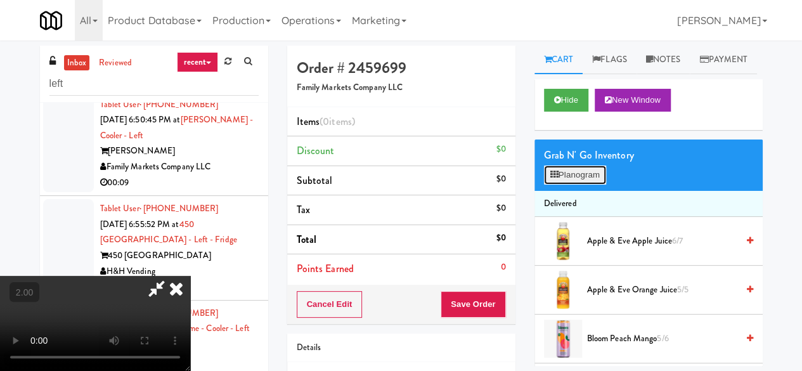
click at [548, 185] on button "Planogram" at bounding box center [575, 174] width 62 height 19
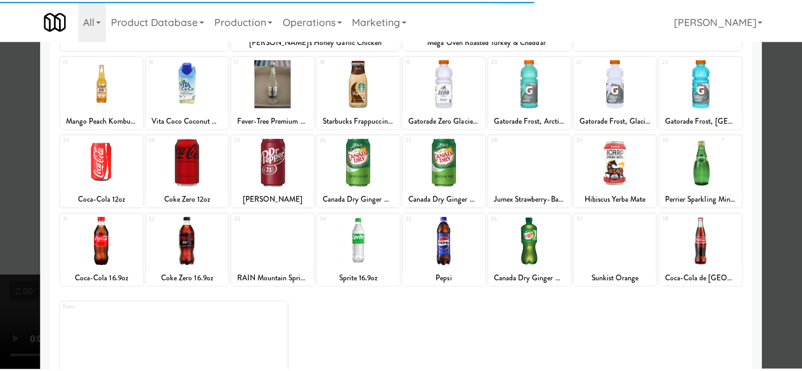
scroll to position [251, 0]
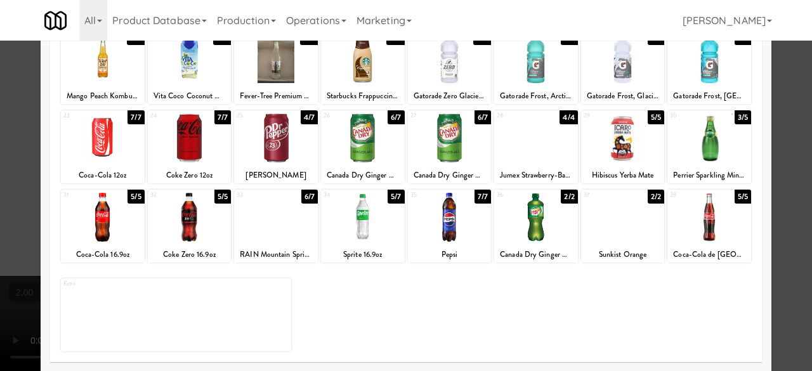
click at [116, 229] on div at bounding box center [103, 217] width 84 height 49
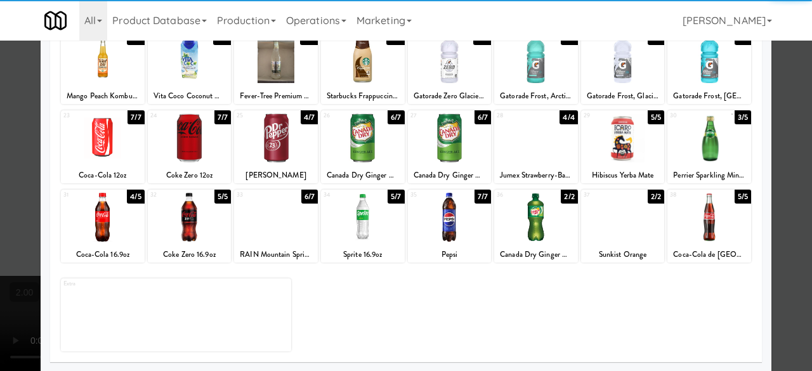
click at [510, 212] on div at bounding box center [536, 217] width 84 height 49
drag, startPoint x: 778, startPoint y: 136, endPoint x: 585, endPoint y: 195, distance: 202.2
click at [777, 134] on div at bounding box center [406, 185] width 812 height 371
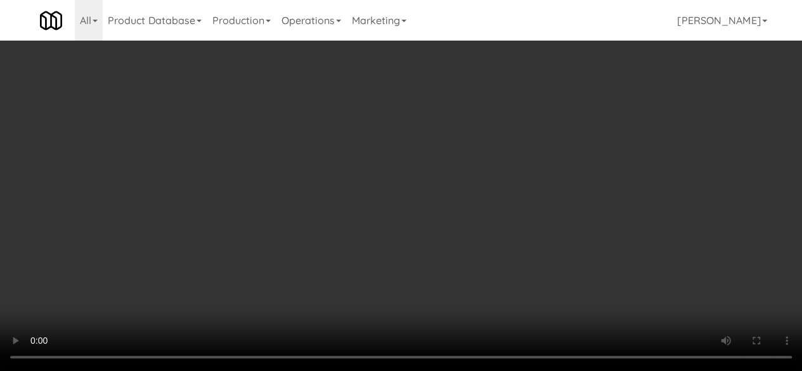
scroll to position [26, 0]
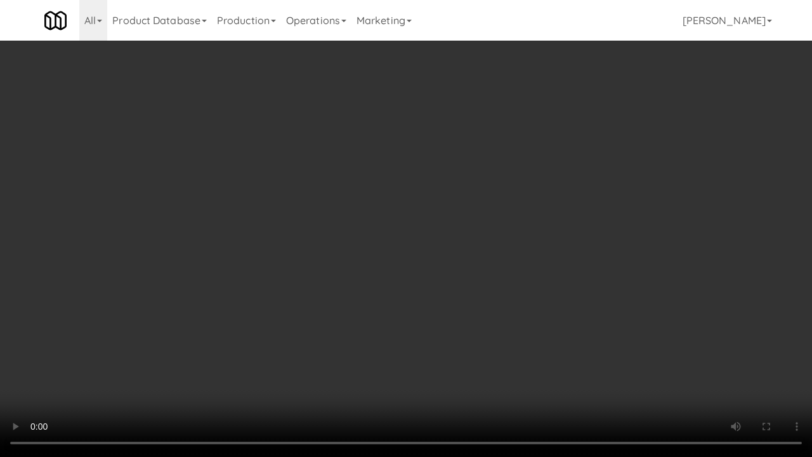
click at [470, 323] on video at bounding box center [406, 228] width 812 height 457
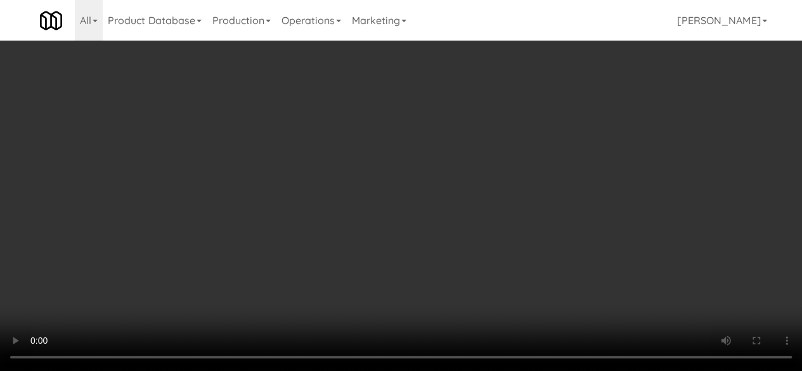
scroll to position [0, 0]
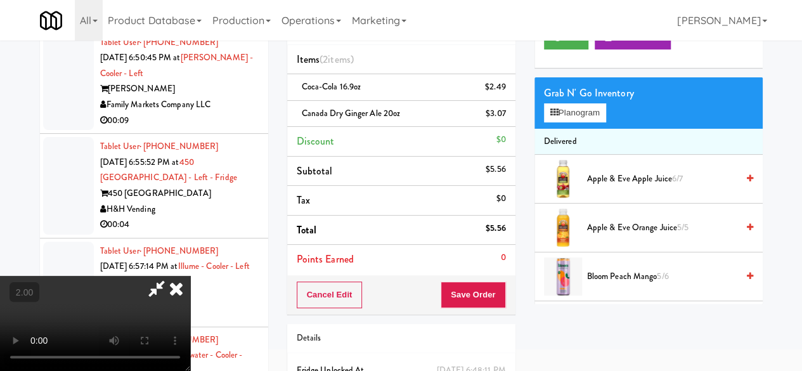
click at [171, 276] on icon at bounding box center [156, 288] width 29 height 25
click at [470, 299] on button "Save Order" at bounding box center [473, 295] width 65 height 27
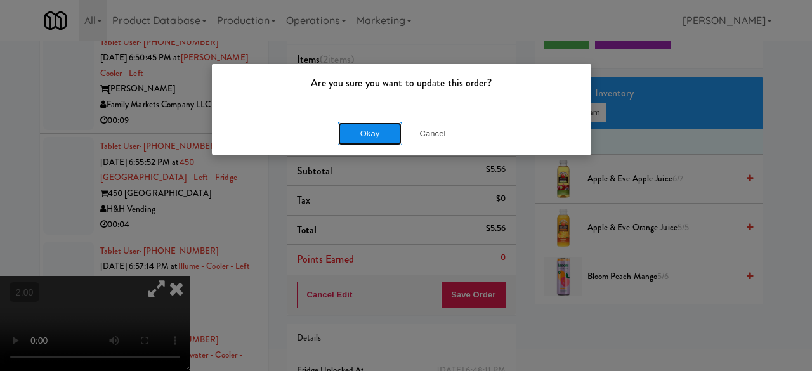
click at [372, 129] on button "Okay" at bounding box center [369, 133] width 63 height 23
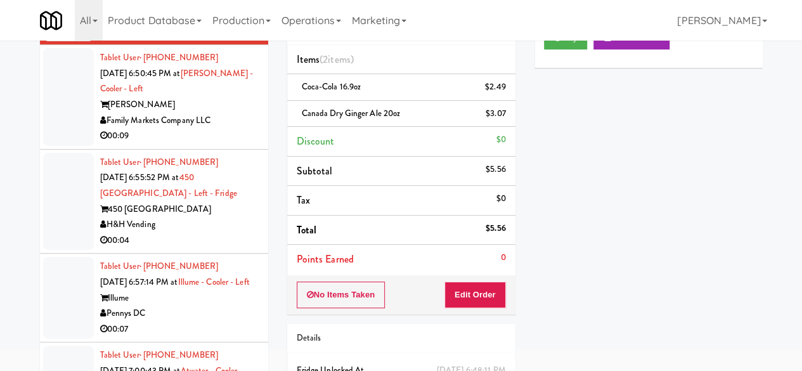
click at [217, 129] on div "Family Markets Company LLC" at bounding box center [179, 121] width 159 height 16
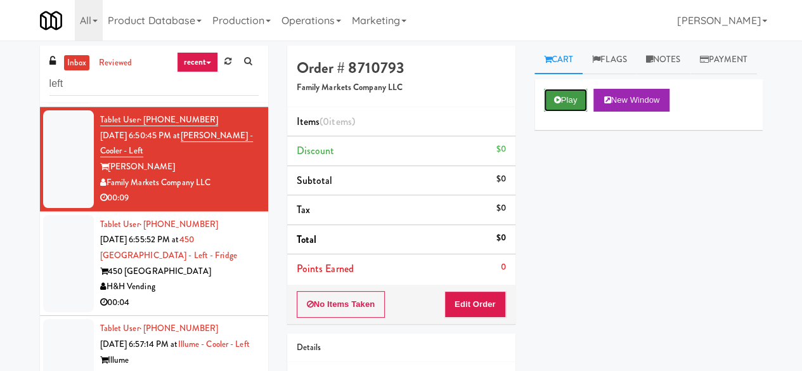
click at [549, 112] on button "Play" at bounding box center [566, 100] width 44 height 23
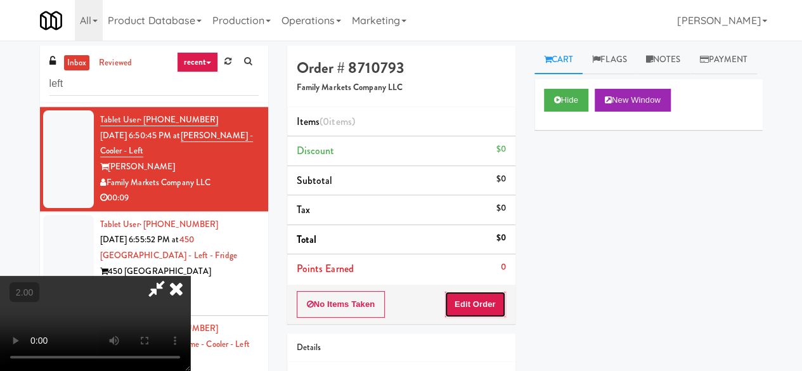
click at [479, 304] on button "Edit Order" at bounding box center [475, 304] width 62 height 27
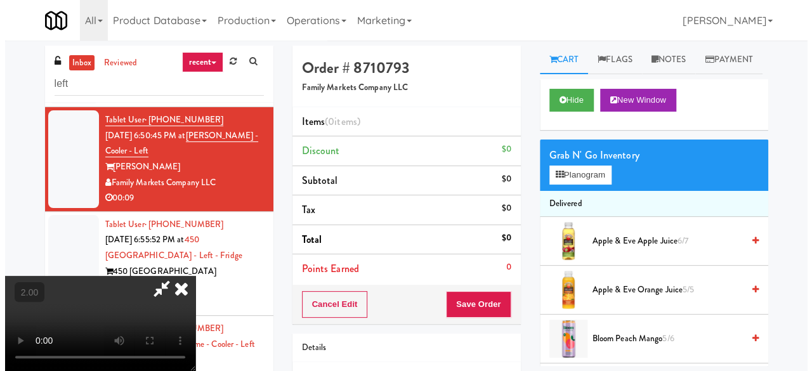
scroll to position [26, 0]
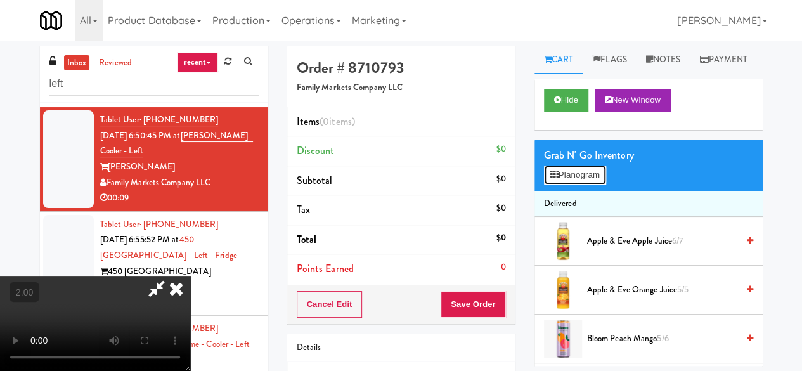
click at [585, 185] on button "Planogram" at bounding box center [575, 174] width 62 height 19
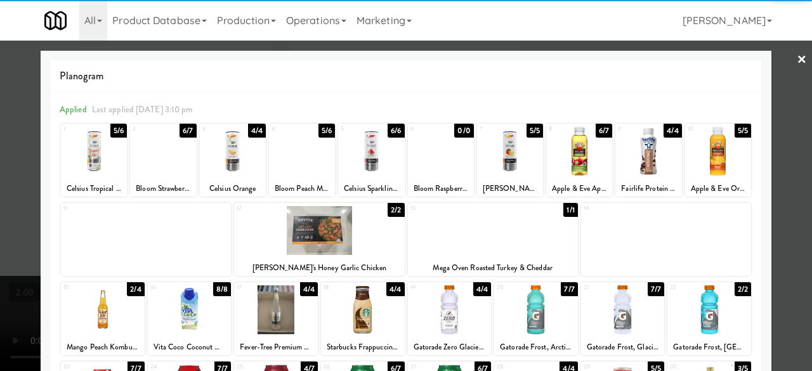
click at [195, 313] on div at bounding box center [190, 309] width 84 height 49
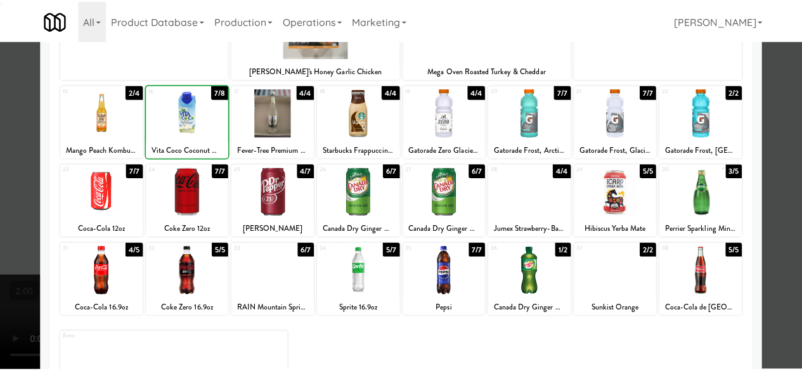
scroll to position [251, 0]
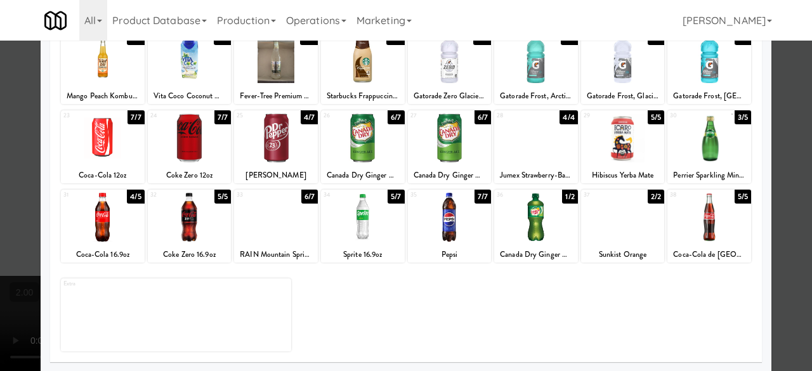
drag, startPoint x: 442, startPoint y: 217, endPoint x: 483, endPoint y: 230, distance: 42.9
click at [444, 218] on div at bounding box center [450, 217] width 84 height 49
drag, startPoint x: 799, startPoint y: 125, endPoint x: 739, endPoint y: 167, distance: 72.8
click at [799, 125] on div at bounding box center [406, 185] width 812 height 371
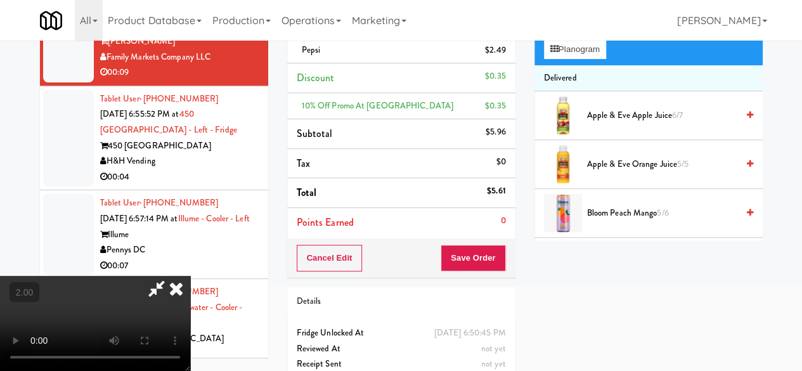
scroll to position [127, 0]
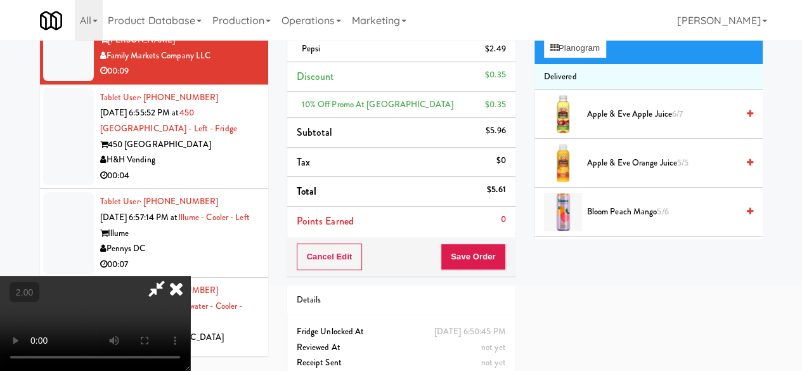
click at [506, 255] on div "Cancel Edit Save Order" at bounding box center [401, 256] width 228 height 39
click at [494, 250] on button "Save Order" at bounding box center [473, 256] width 65 height 27
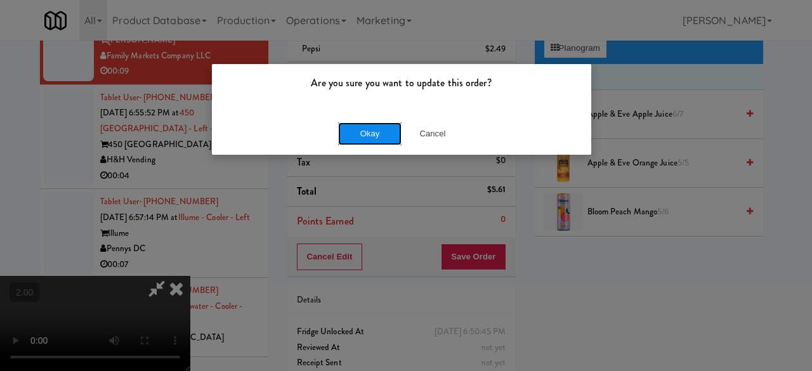
click at [383, 127] on button "Okay" at bounding box center [369, 133] width 63 height 23
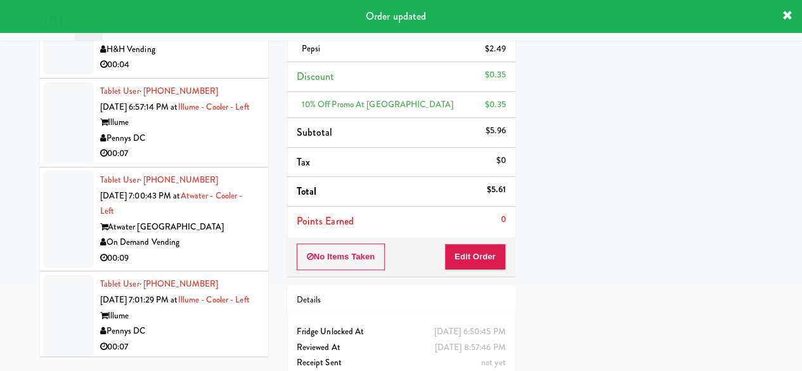
scroll to position [3868, 0]
drag, startPoint x: 211, startPoint y: 209, endPoint x: 224, endPoint y: 209, distance: 12.7
click at [211, 72] on div "00:04" at bounding box center [179, 64] width 159 height 16
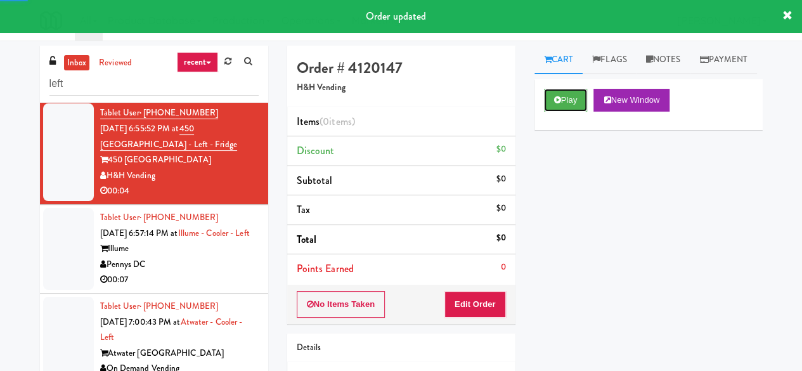
drag, startPoint x: 577, startPoint y: 131, endPoint x: 488, endPoint y: 209, distance: 118.2
click at [576, 112] on button "Play" at bounding box center [566, 100] width 44 height 23
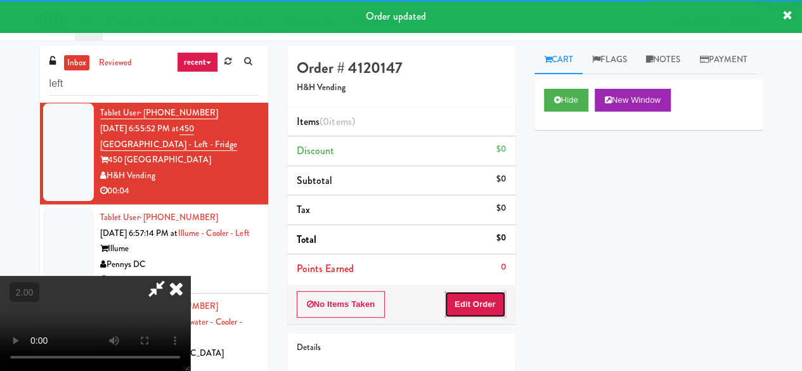
click at [475, 291] on button "Edit Order" at bounding box center [475, 304] width 62 height 27
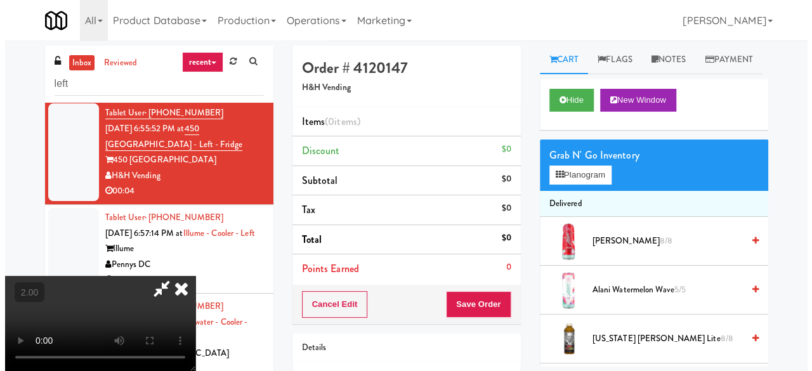
scroll to position [26, 0]
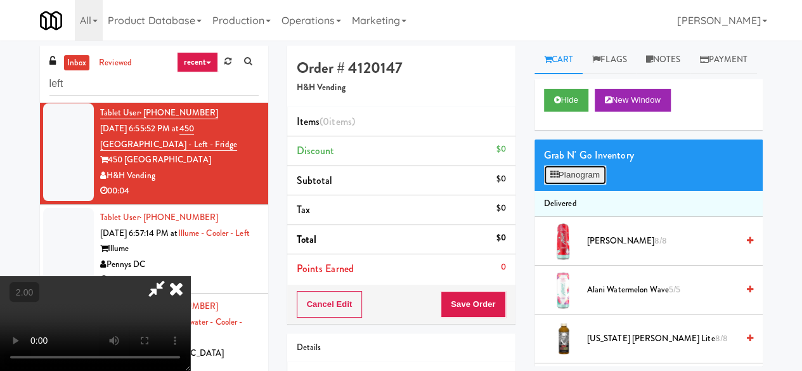
click at [562, 185] on button "Planogram" at bounding box center [575, 174] width 62 height 19
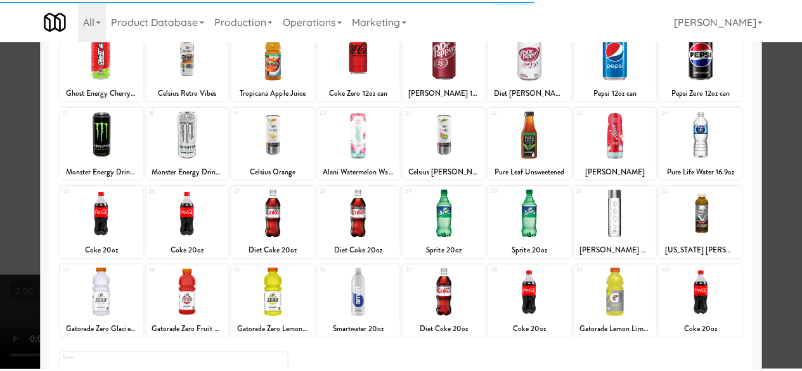
scroll to position [251, 0]
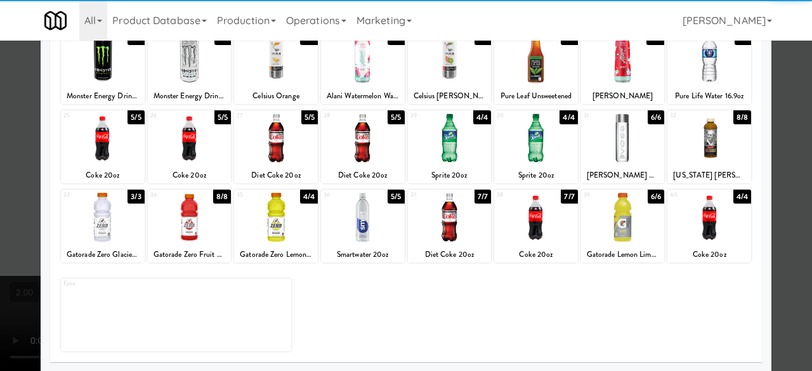
click at [190, 156] on div at bounding box center [190, 137] width 84 height 49
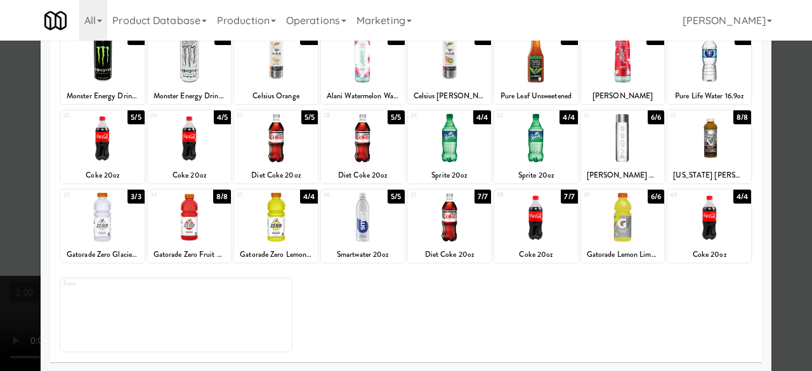
click at [785, 105] on div at bounding box center [406, 185] width 812 height 371
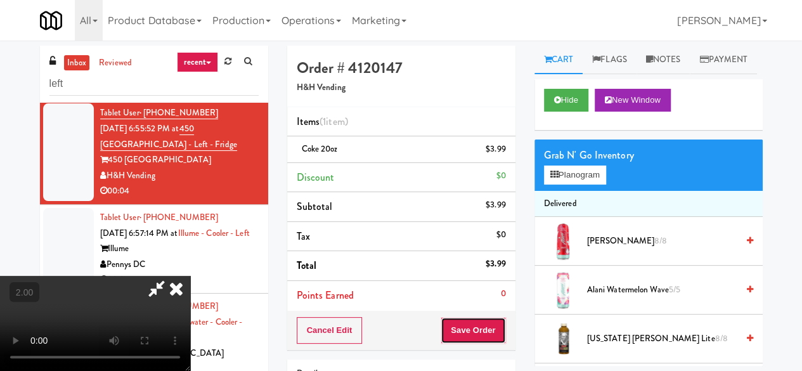
click at [495, 325] on button "Save Order" at bounding box center [473, 330] width 65 height 27
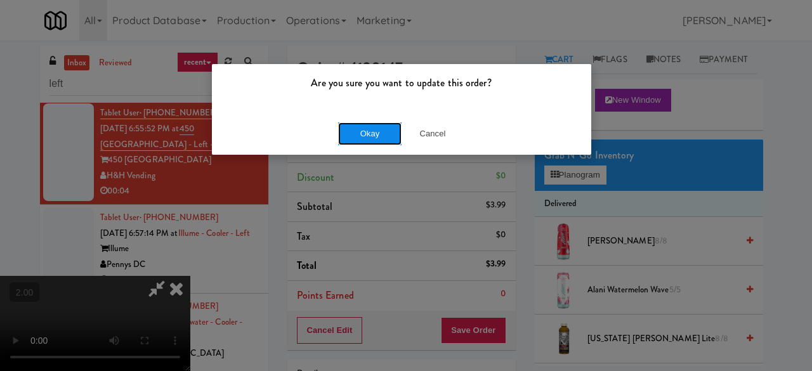
click at [346, 129] on button "Okay" at bounding box center [369, 133] width 63 height 23
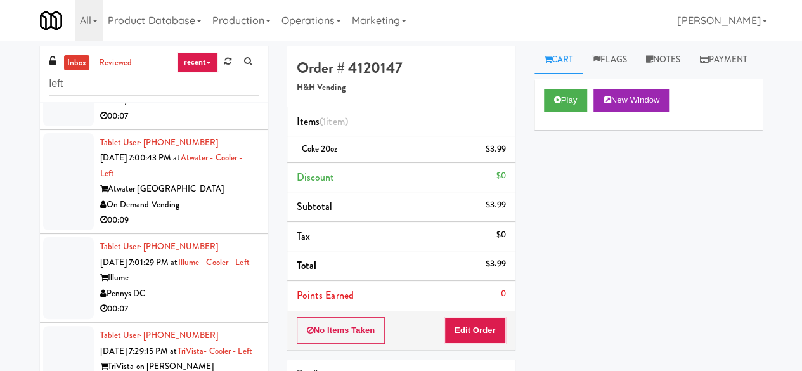
scroll to position [4058, 0]
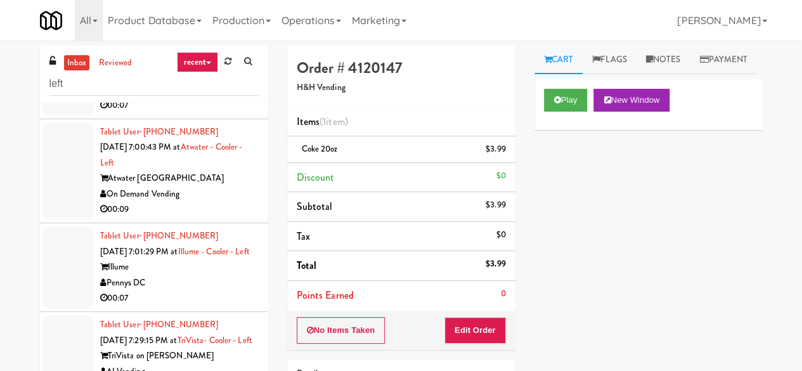
click at [207, 98] on div "Pennys DC" at bounding box center [179, 90] width 159 height 16
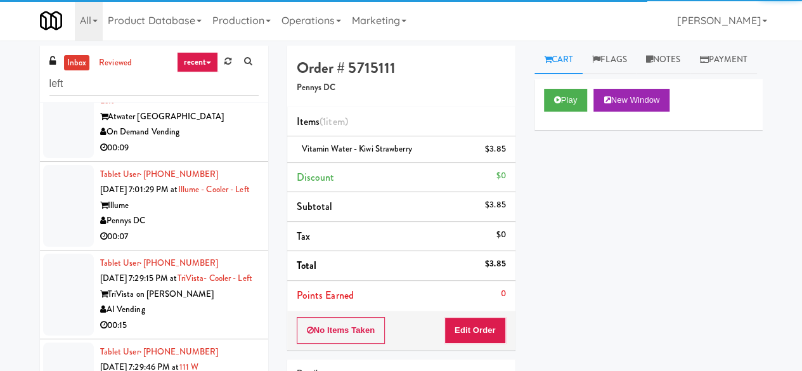
scroll to position [4248, 0]
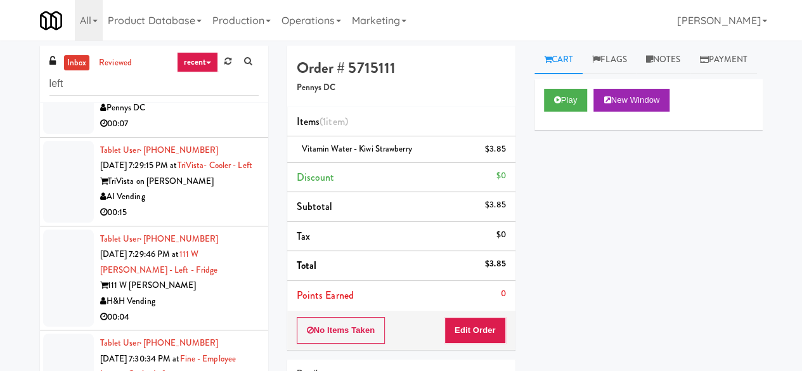
click at [222, 27] on div "On Demand Vending" at bounding box center [179, 19] width 159 height 16
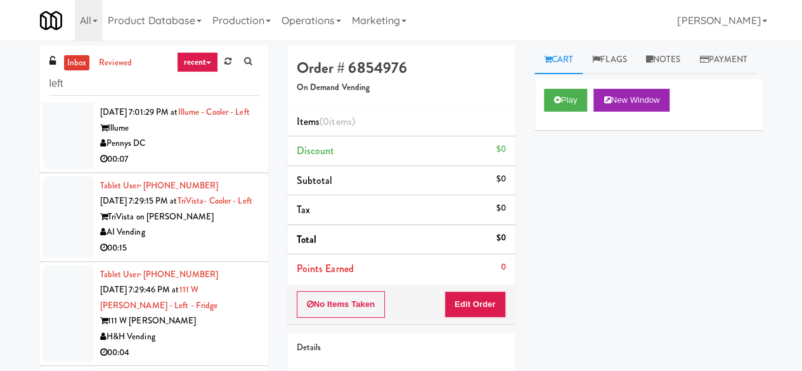
scroll to position [4185, 0]
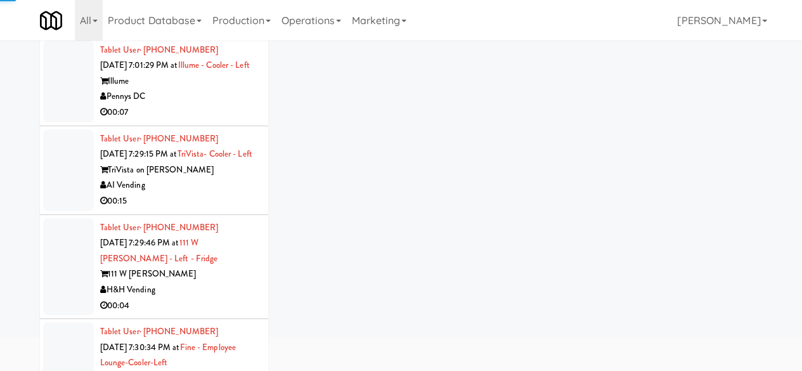
scroll to position [120, 0]
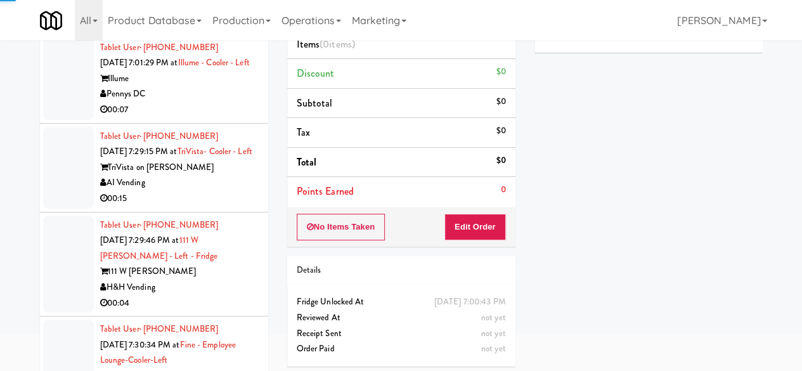
scroll to position [57, 0]
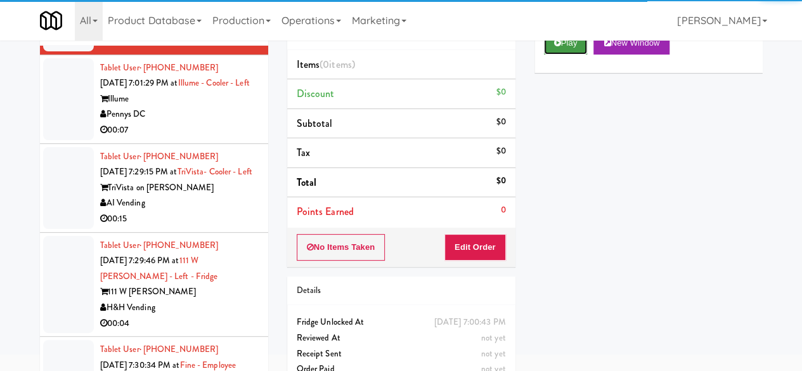
click at [564, 55] on button "Play" at bounding box center [566, 43] width 44 height 23
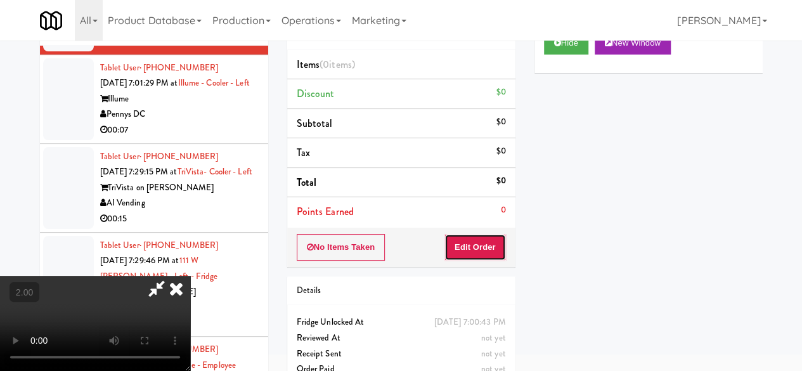
click at [488, 254] on button "Edit Order" at bounding box center [475, 247] width 62 height 27
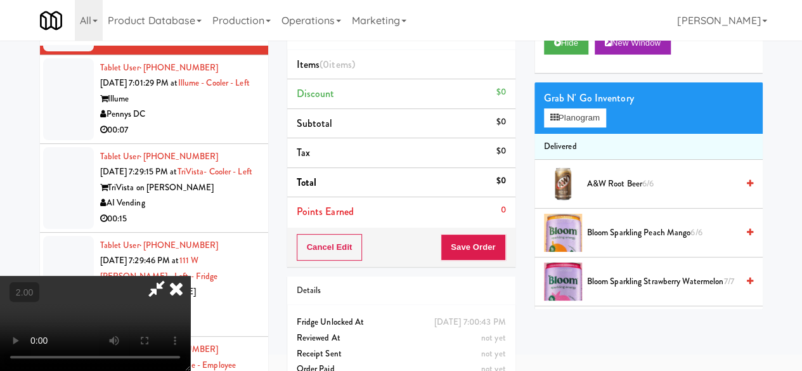
click at [190, 348] on video at bounding box center [95, 323] width 190 height 95
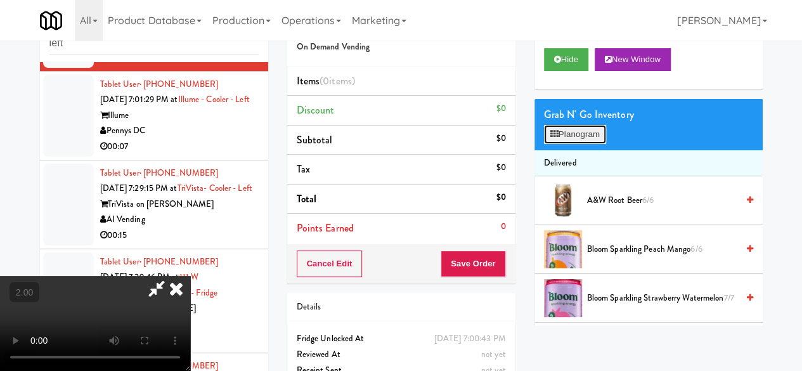
click at [554, 138] on icon at bounding box center [554, 134] width 8 height 8
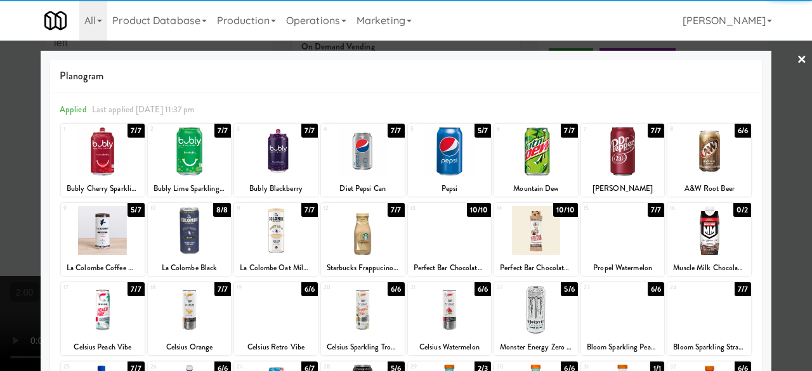
click at [264, 155] on div at bounding box center [276, 151] width 84 height 49
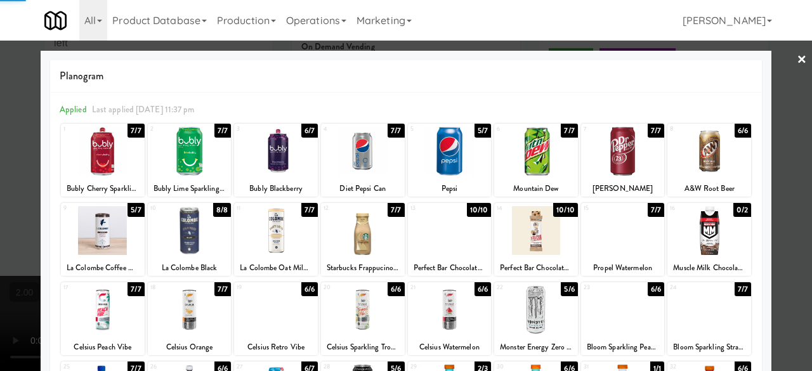
click at [753, 140] on div "Planogram Applied Last applied Wednesday 11:37 pm 1 7/7 Bubly Cherry Sparkling …" at bounding box center [406, 337] width 730 height 572
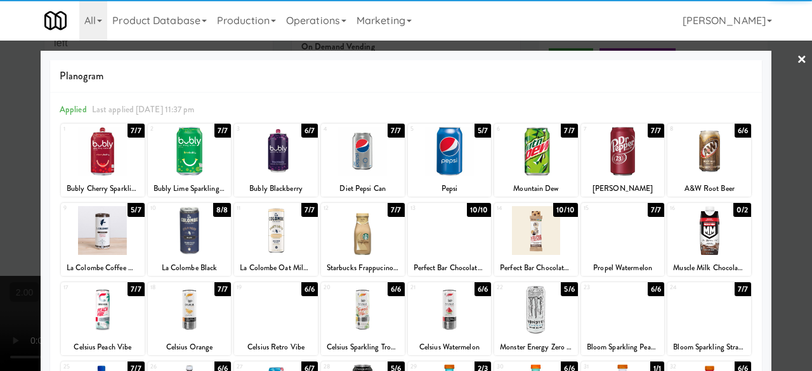
click at [776, 144] on div at bounding box center [406, 185] width 812 height 371
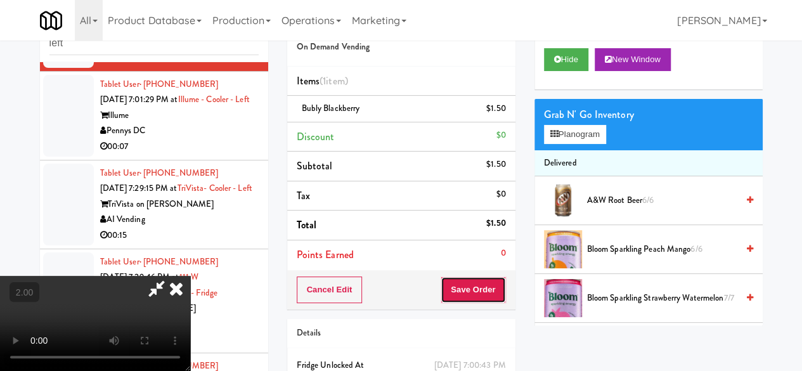
drag, startPoint x: 483, startPoint y: 295, endPoint x: 487, endPoint y: 288, distance: 7.7
click at [483, 294] on button "Save Order" at bounding box center [473, 289] width 65 height 27
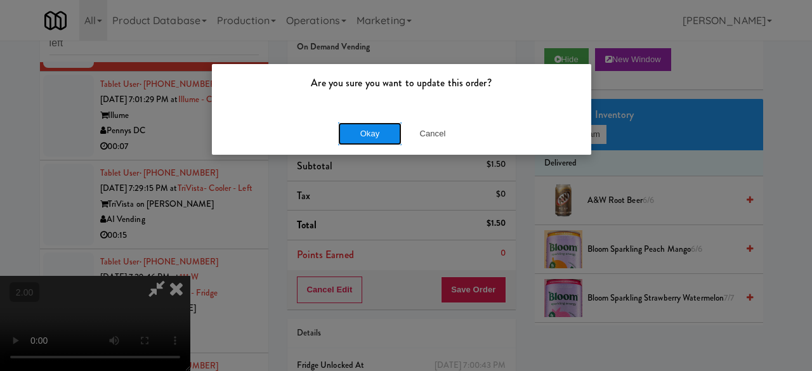
click at [377, 133] on button "Okay" at bounding box center [369, 133] width 63 height 23
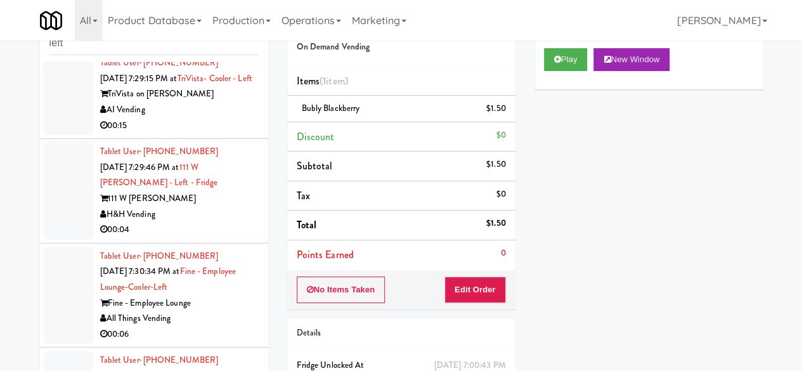
scroll to position [4311, 0]
click at [217, 44] on div "00:07" at bounding box center [179, 36] width 159 height 16
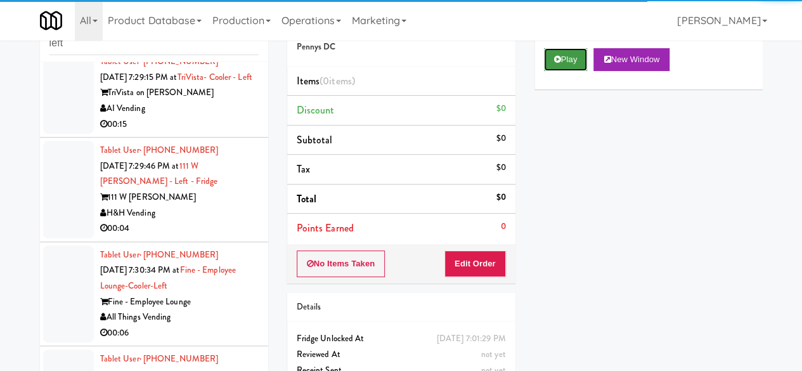
click at [550, 71] on button "Play" at bounding box center [566, 59] width 44 height 23
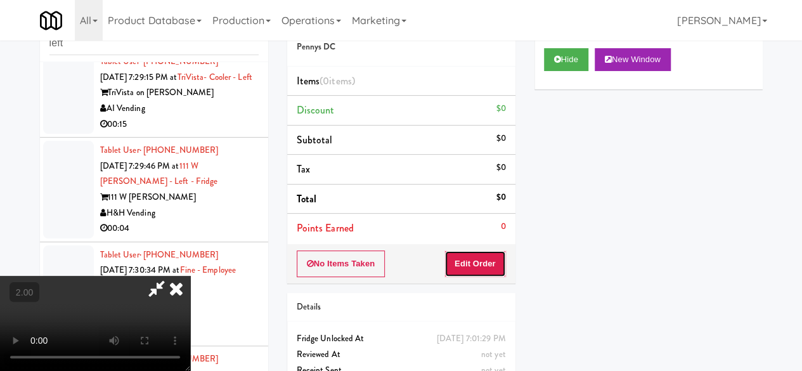
drag, startPoint x: 489, startPoint y: 256, endPoint x: 488, endPoint y: 241, distance: 15.3
click at [489, 257] on button "Edit Order" at bounding box center [475, 263] width 62 height 27
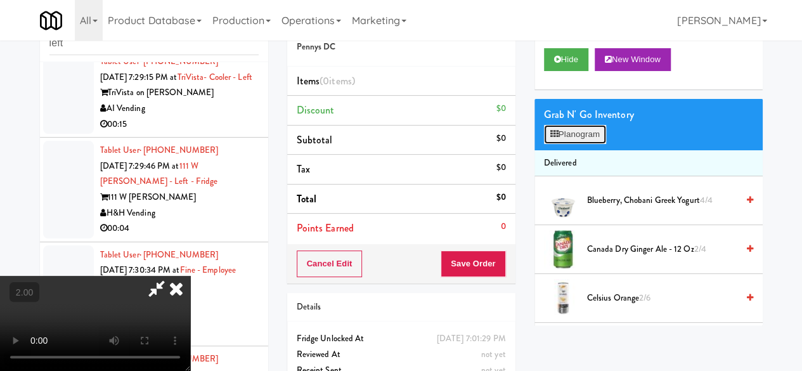
click at [569, 144] on button "Planogram" at bounding box center [575, 134] width 62 height 19
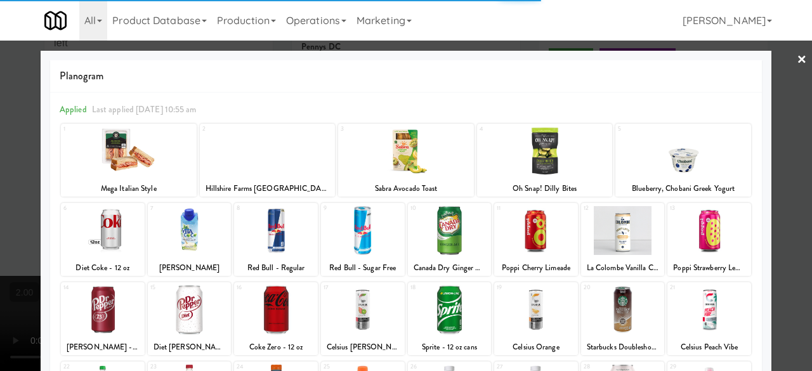
click at [459, 292] on div at bounding box center [450, 309] width 84 height 49
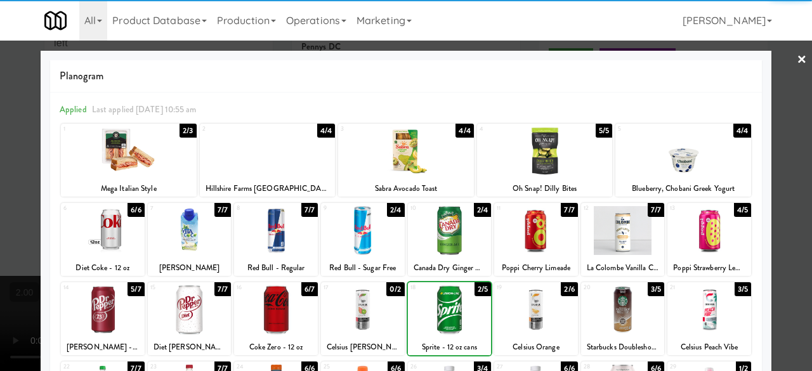
click at [459, 292] on div at bounding box center [450, 309] width 84 height 49
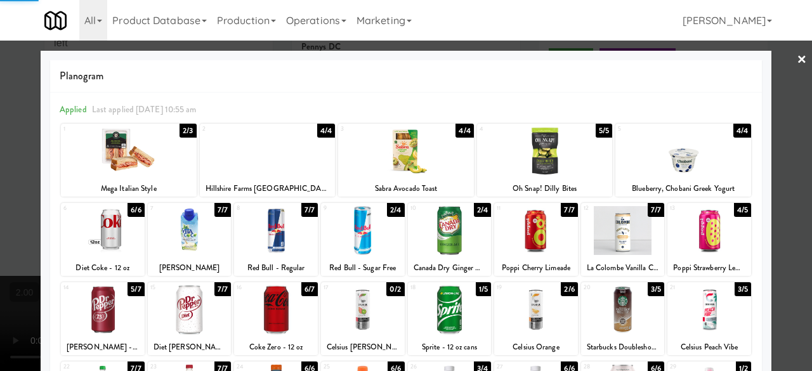
drag, startPoint x: 766, startPoint y: 159, endPoint x: 678, endPoint y: 158, distance: 87.5
click at [765, 159] on div at bounding box center [406, 185] width 812 height 371
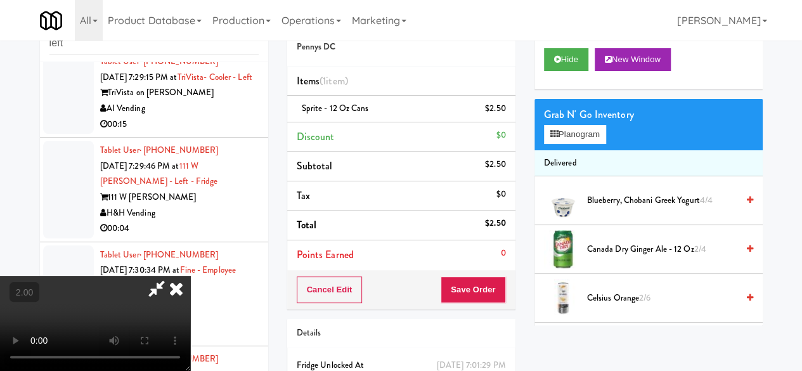
click at [569, 124] on div "Grab N' Go Inventory" at bounding box center [648, 114] width 209 height 19
click at [574, 144] on button "Planogram" at bounding box center [575, 134] width 62 height 19
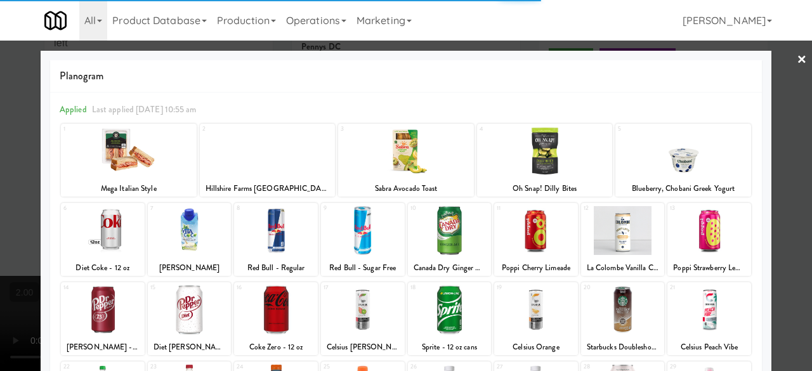
click at [446, 311] on div at bounding box center [450, 309] width 84 height 49
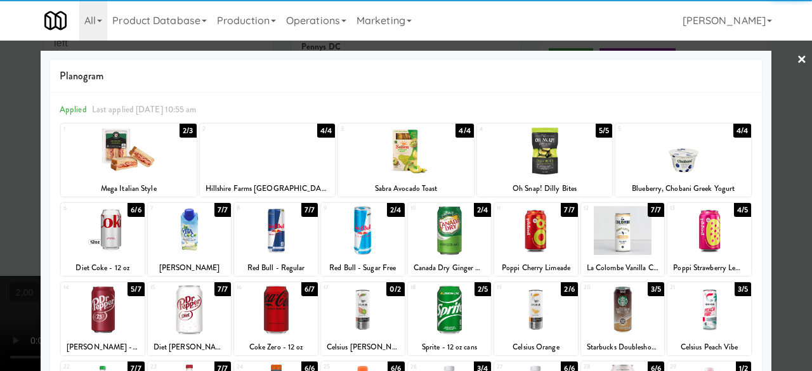
click at [432, 309] on div at bounding box center [450, 309] width 84 height 49
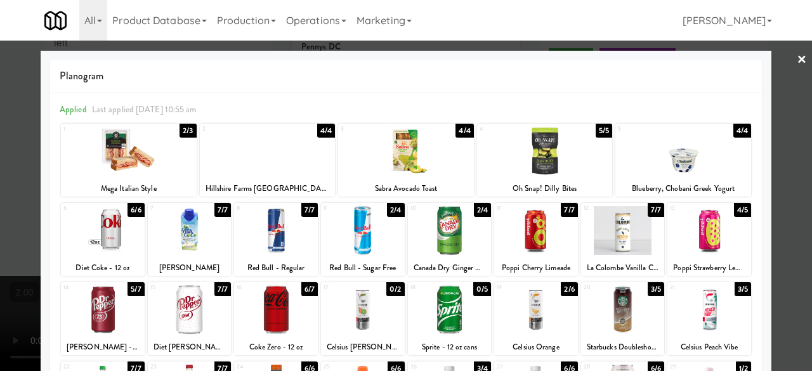
click at [768, 161] on div at bounding box center [406, 185] width 812 height 371
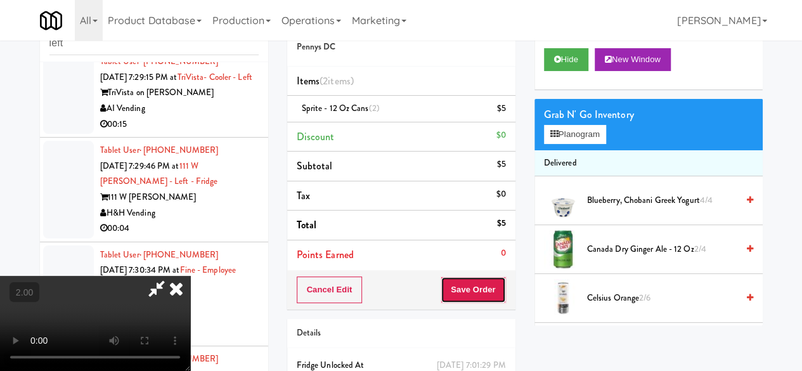
click at [499, 280] on button "Save Order" at bounding box center [473, 289] width 65 height 27
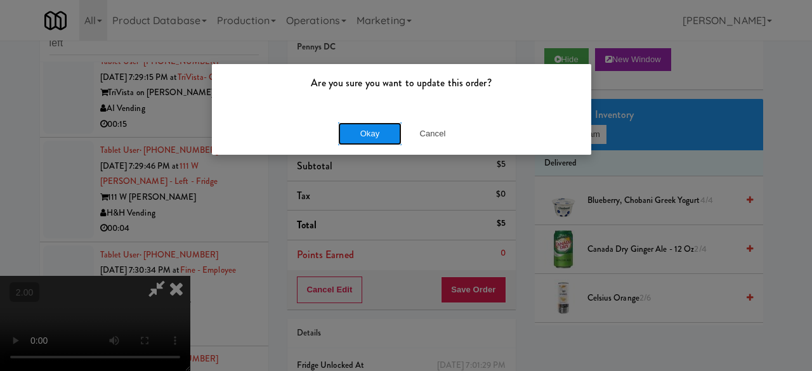
click at [349, 139] on button "Okay" at bounding box center [369, 133] width 63 height 23
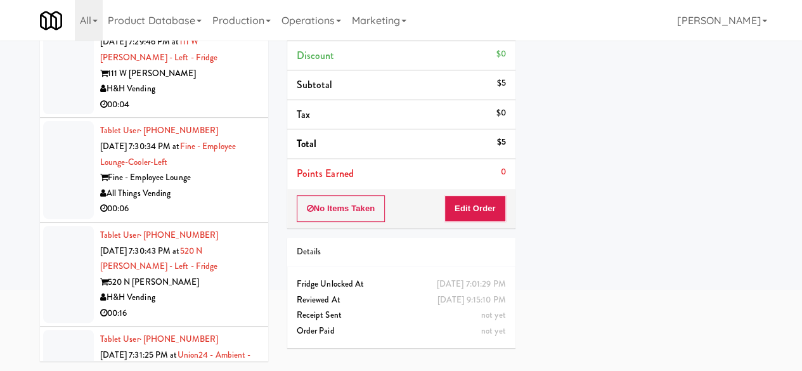
scroll to position [4438, 0]
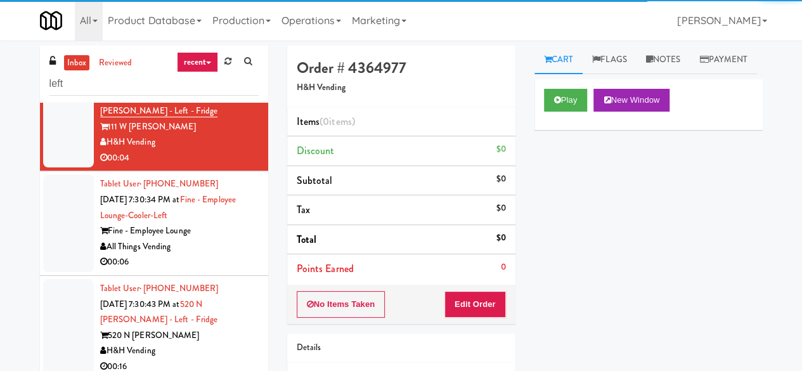
click at [229, 30] on div "TriVista on Speer" at bounding box center [179, 23] width 159 height 16
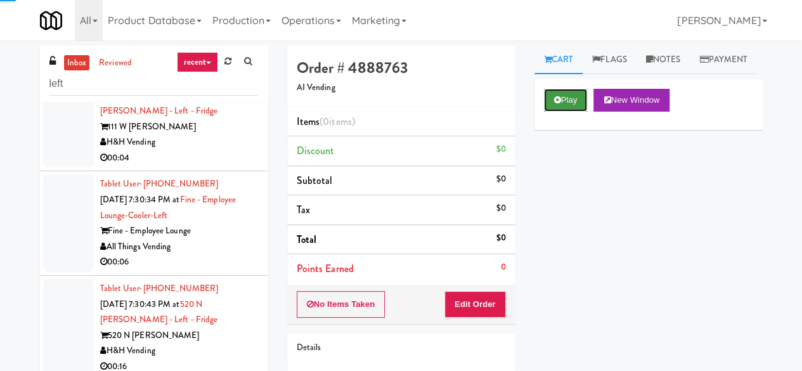
click at [576, 112] on button "Play" at bounding box center [566, 100] width 44 height 23
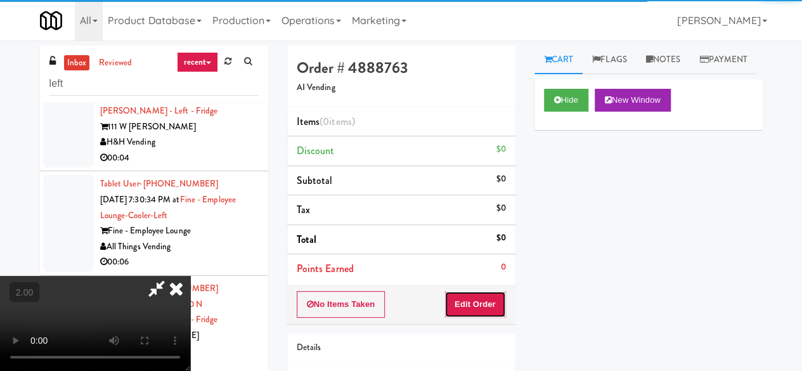
click at [493, 291] on button "Edit Order" at bounding box center [475, 304] width 62 height 27
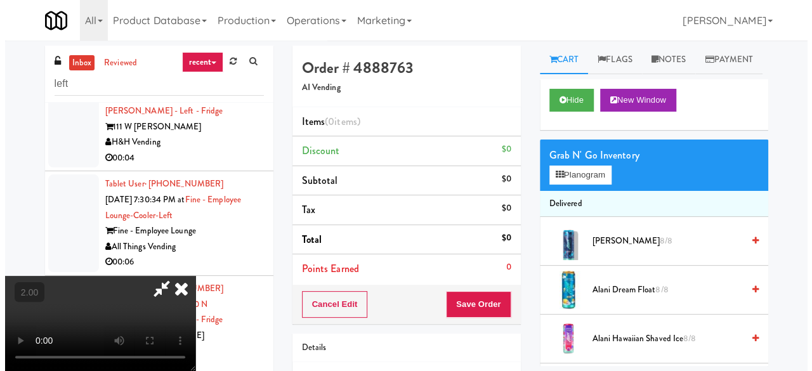
scroll to position [26, 0]
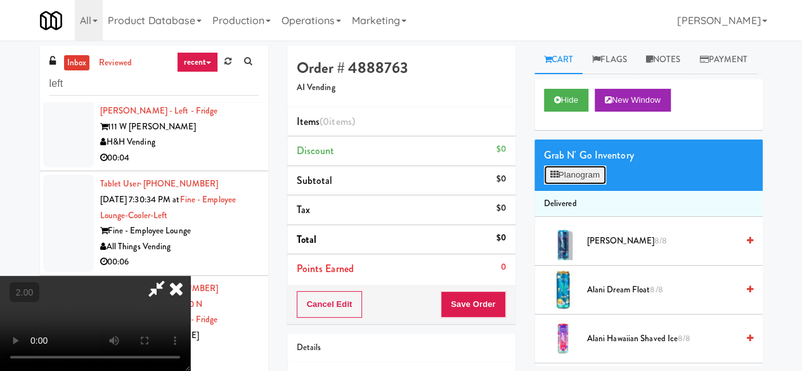
click at [555, 185] on button "Planogram" at bounding box center [575, 174] width 62 height 19
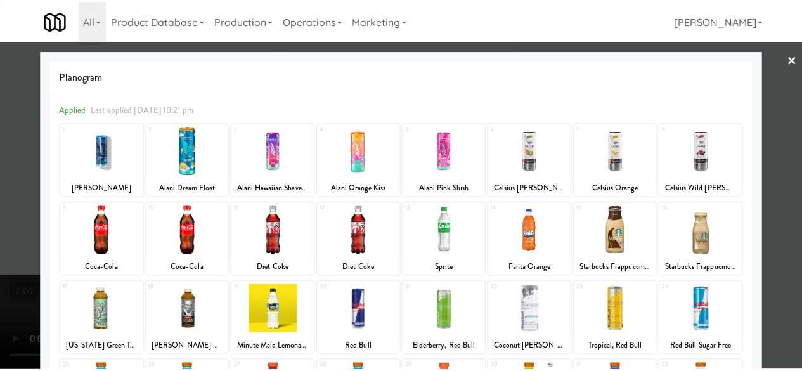
scroll to position [251, 0]
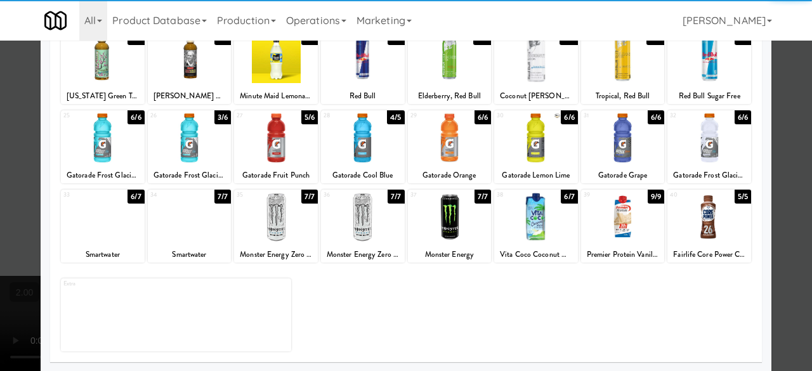
click at [109, 143] on div at bounding box center [103, 137] width 84 height 49
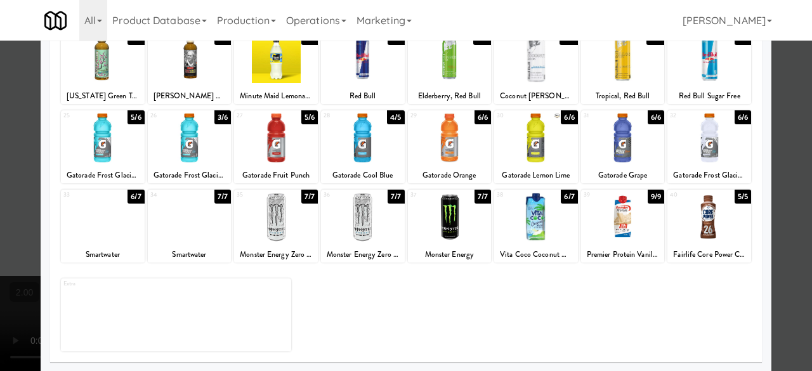
click at [268, 146] on div at bounding box center [276, 137] width 84 height 49
click at [377, 138] on div at bounding box center [363, 137] width 84 height 49
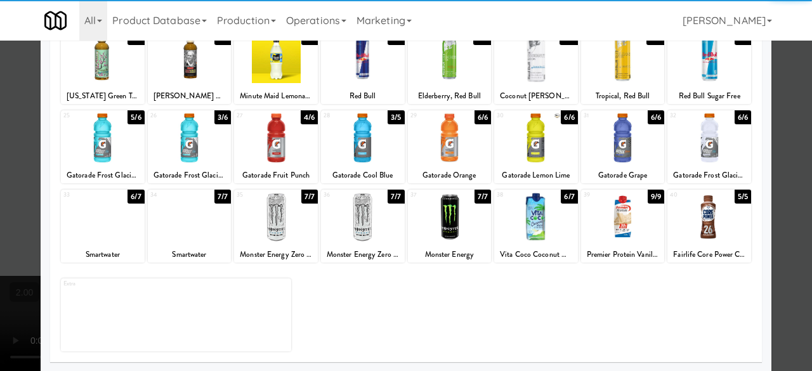
click at [791, 139] on div at bounding box center [406, 185] width 812 height 371
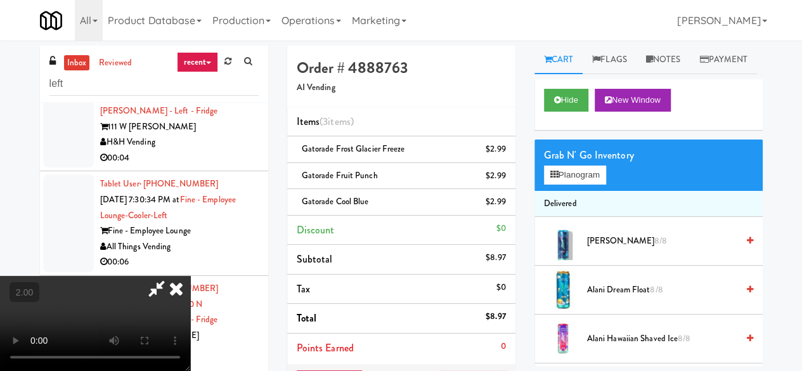
click at [171, 276] on icon at bounding box center [156, 288] width 29 height 25
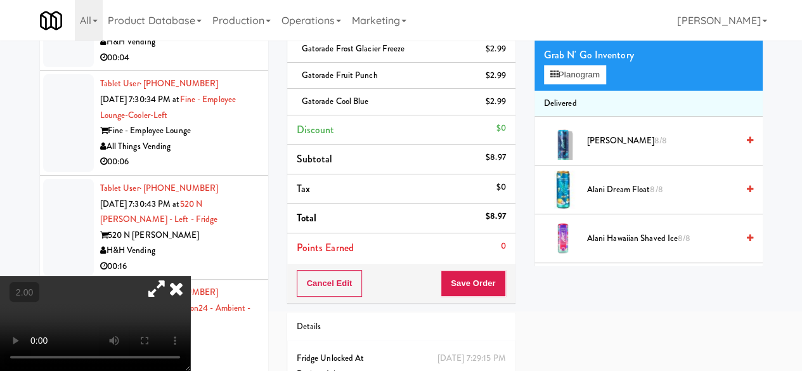
scroll to position [127, 0]
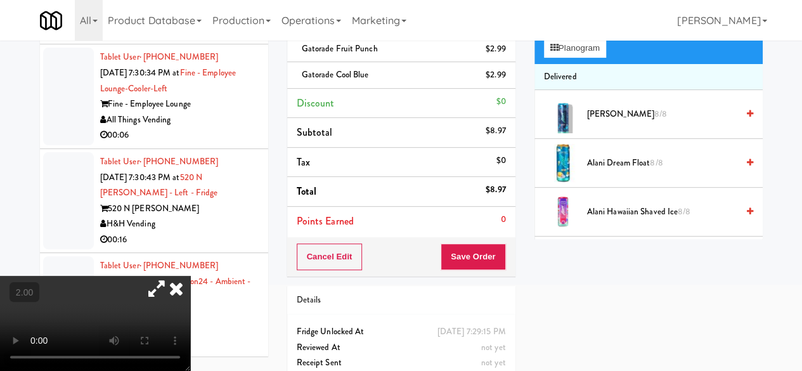
drag, startPoint x: 485, startPoint y: 281, endPoint x: 483, endPoint y: 257, distance: 23.6
click at [485, 280] on div "Order # 4888763 AI Vending Items (3 items ) Gatorade Frost Glacier Freeze $2.99…" at bounding box center [401, 162] width 247 height 487
click at [483, 257] on button "Save Order" at bounding box center [473, 256] width 65 height 27
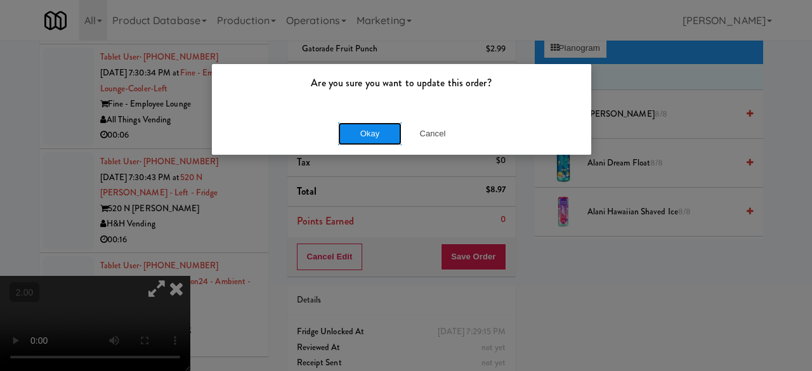
click at [385, 139] on button "Okay" at bounding box center [369, 133] width 63 height 23
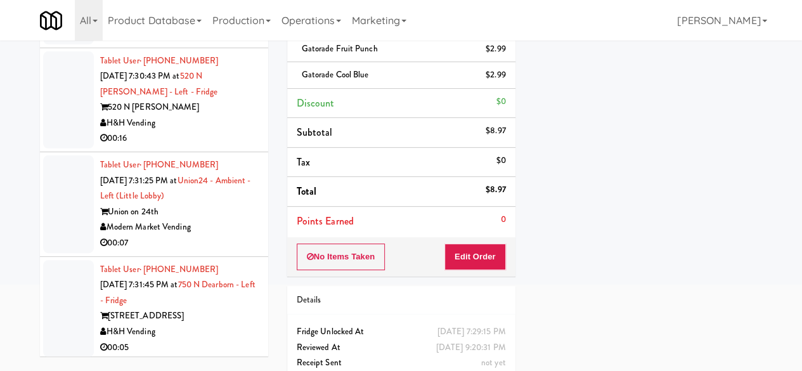
scroll to position [4565, 0]
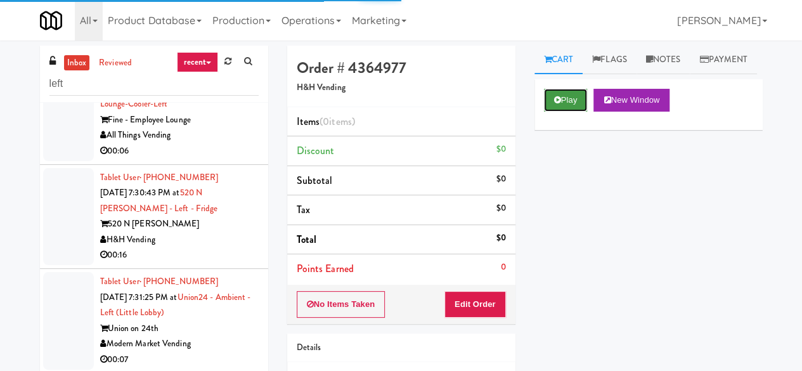
click at [560, 104] on icon at bounding box center [557, 100] width 7 height 8
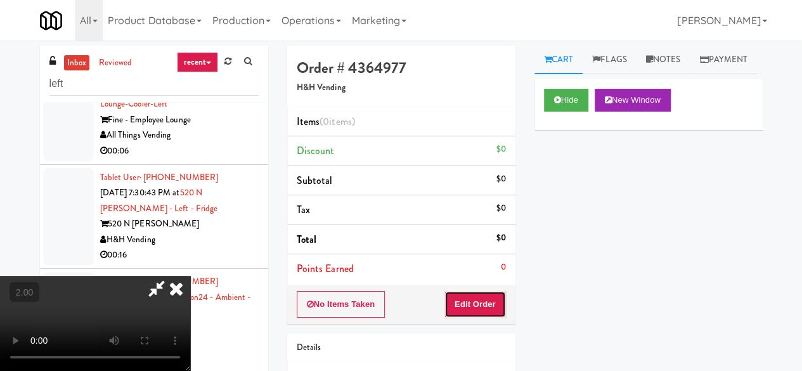
click at [482, 304] on button "Edit Order" at bounding box center [475, 304] width 62 height 27
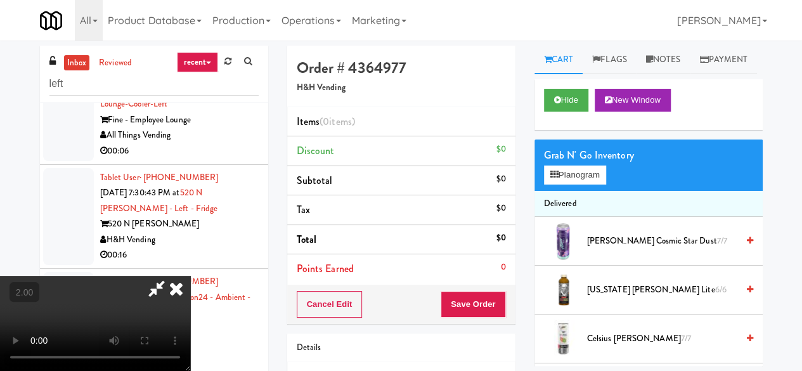
click at [190, 348] on video at bounding box center [95, 323] width 190 height 95
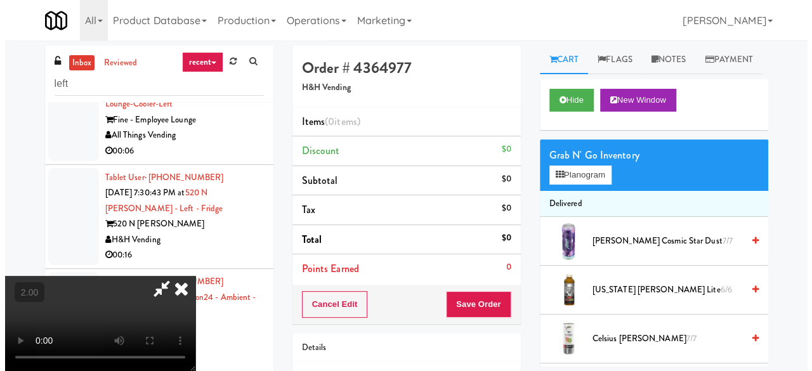
scroll to position [26, 0]
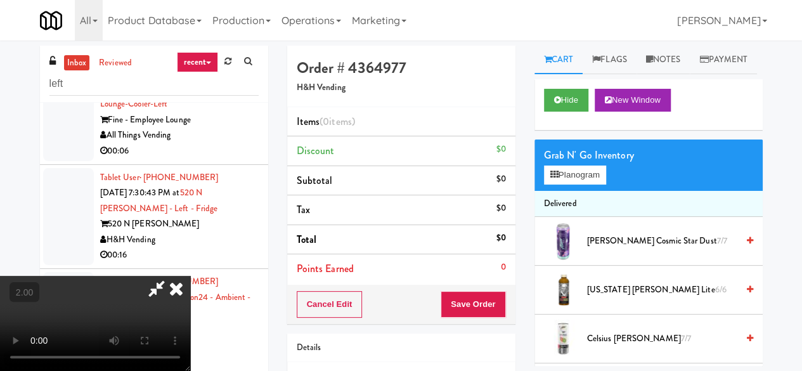
click at [567, 165] on div "Grab N' Go Inventory" at bounding box center [648, 155] width 209 height 19
click at [567, 185] on button "Planogram" at bounding box center [575, 174] width 62 height 19
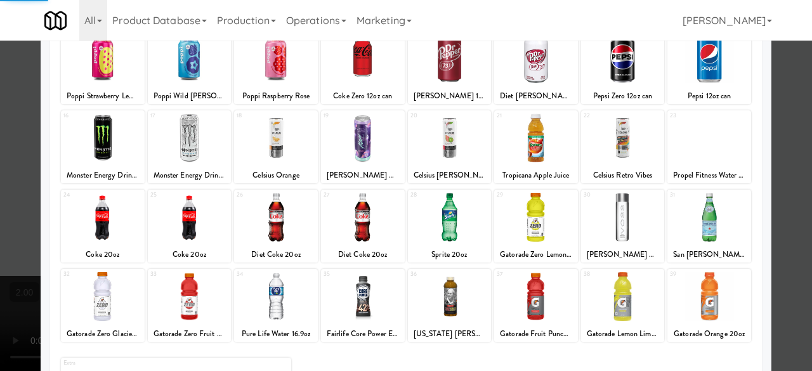
scroll to position [251, 0]
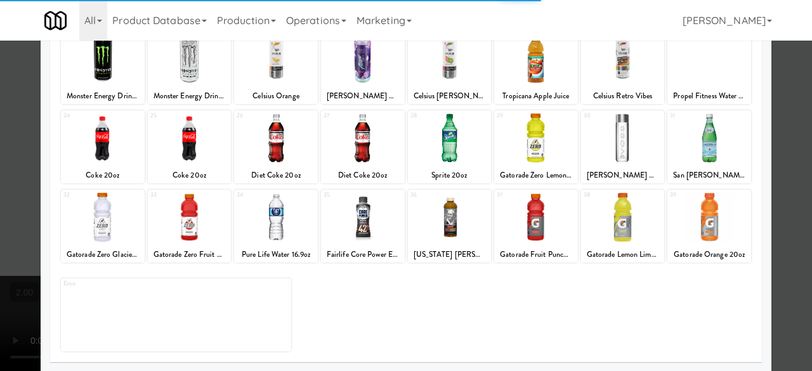
click at [297, 227] on div at bounding box center [276, 217] width 84 height 49
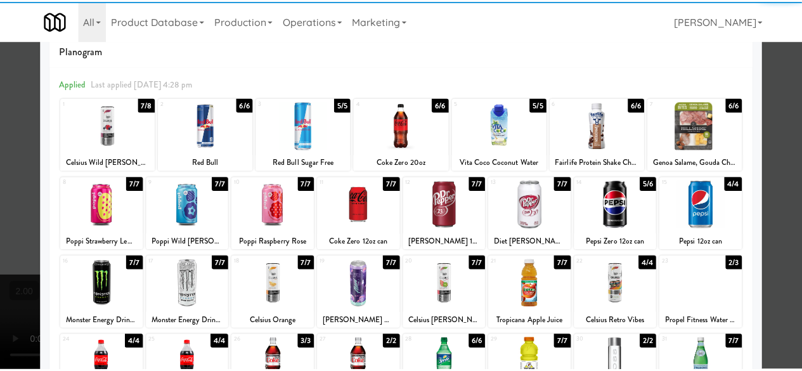
scroll to position [0, 0]
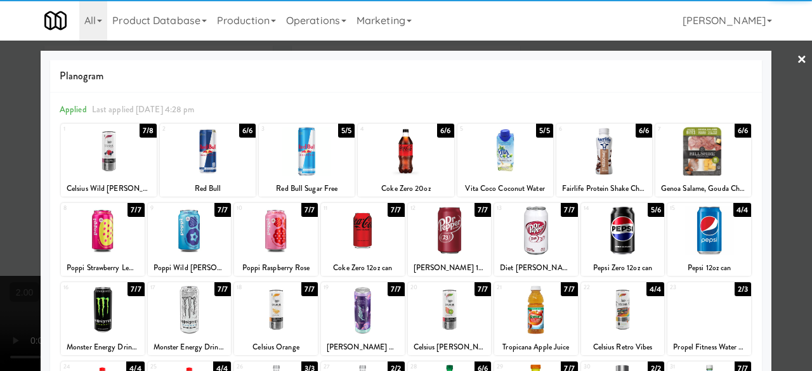
click at [782, 77] on div at bounding box center [406, 185] width 812 height 371
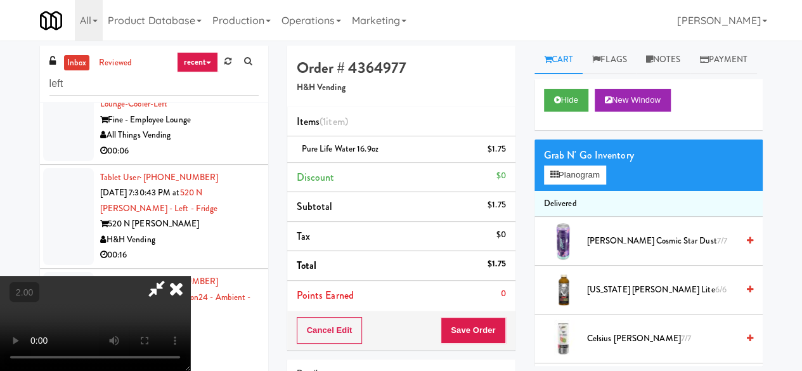
click at [171, 276] on icon at bounding box center [156, 288] width 29 height 25
click at [481, 320] on button "Save Order" at bounding box center [473, 330] width 65 height 27
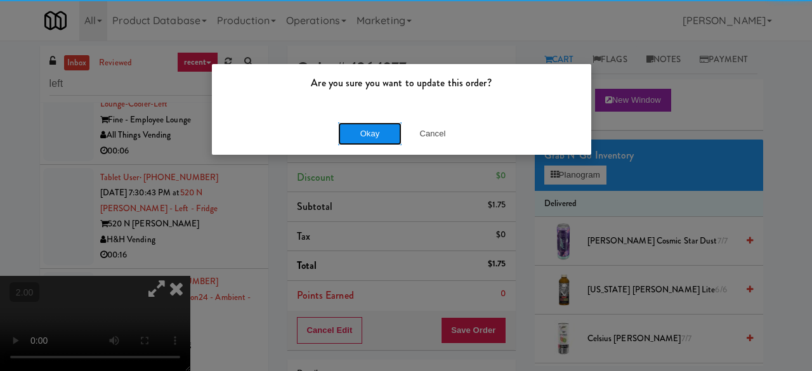
click at [354, 126] on button "Okay" at bounding box center [369, 133] width 63 height 23
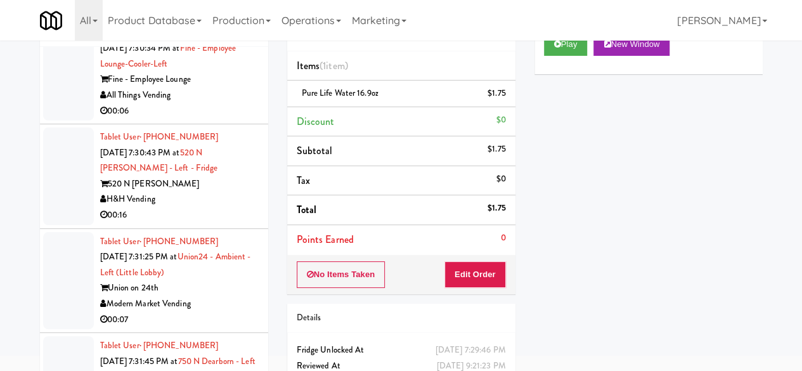
scroll to position [122, 0]
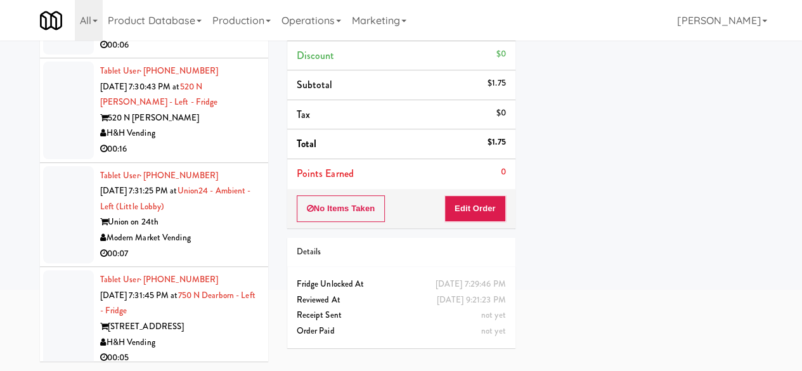
click at [214, 37] on div "All Things Vending" at bounding box center [179, 30] width 159 height 16
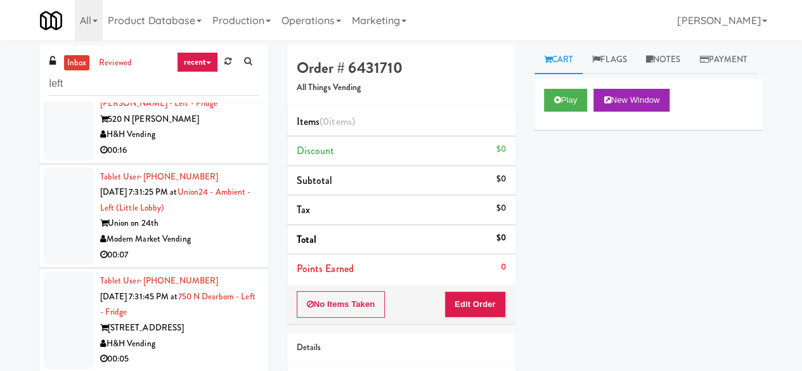
scroll to position [4565, 0]
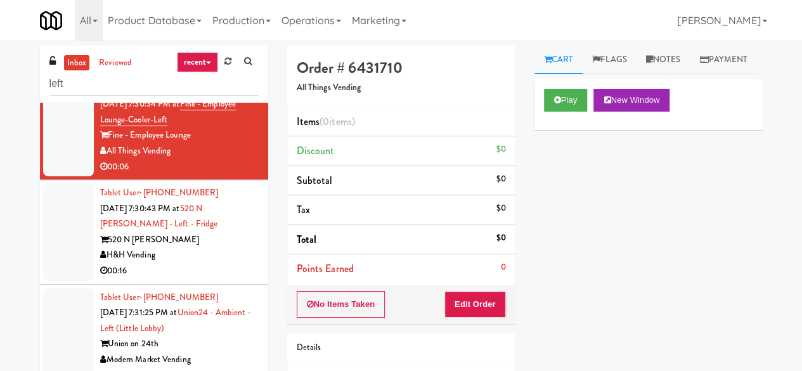
click at [214, 55] on div "00:04" at bounding box center [179, 47] width 159 height 16
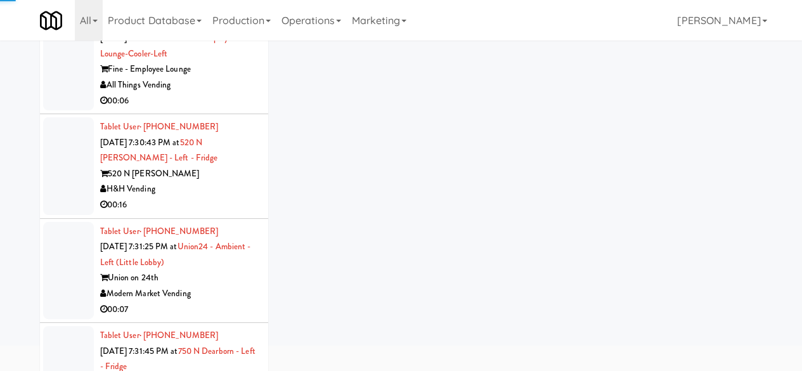
scroll to position [120, 0]
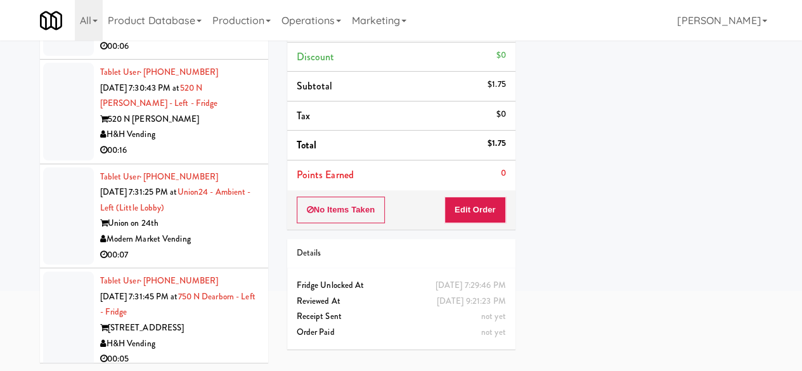
click at [224, 39] on div "All Things Vending" at bounding box center [179, 31] width 159 height 16
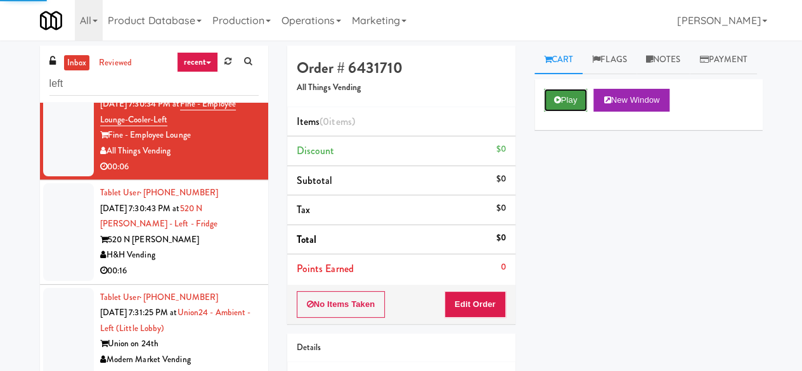
click at [557, 104] on icon at bounding box center [557, 100] width 7 height 8
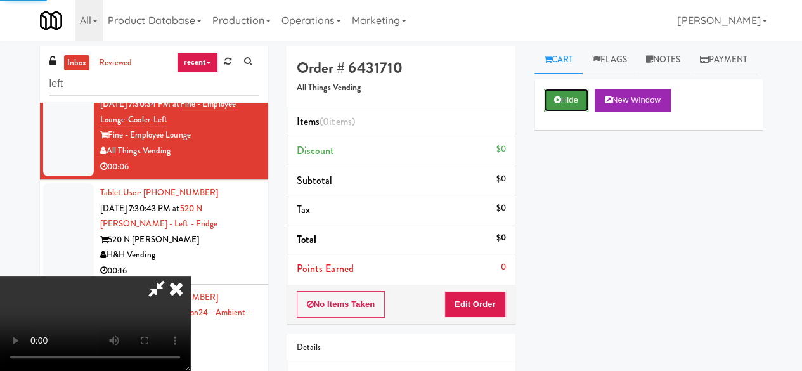
click at [557, 104] on icon at bounding box center [557, 100] width 7 height 8
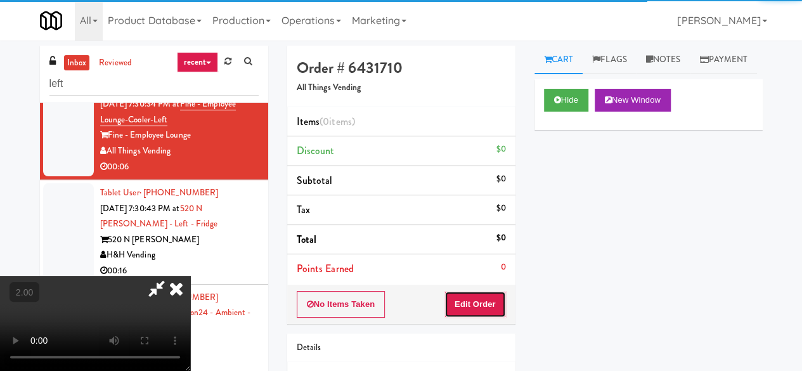
click at [481, 299] on button "Edit Order" at bounding box center [475, 304] width 62 height 27
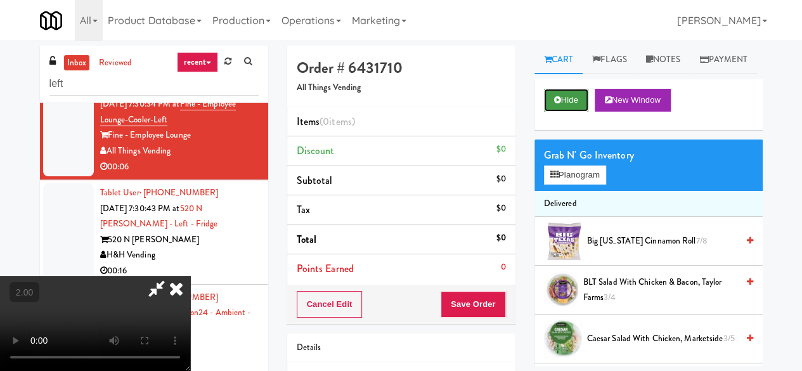
click at [553, 112] on button "Hide" at bounding box center [566, 100] width 44 height 23
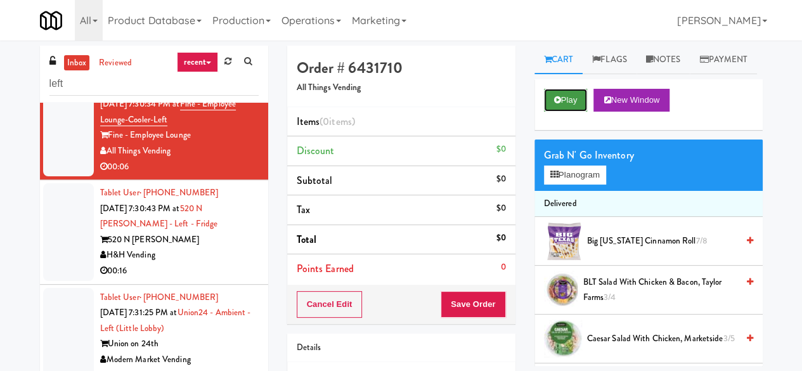
click at [554, 104] on icon at bounding box center [557, 100] width 7 height 8
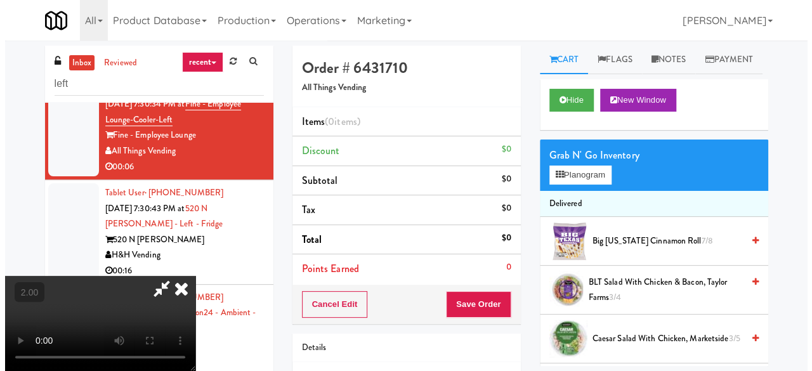
scroll to position [26, 0]
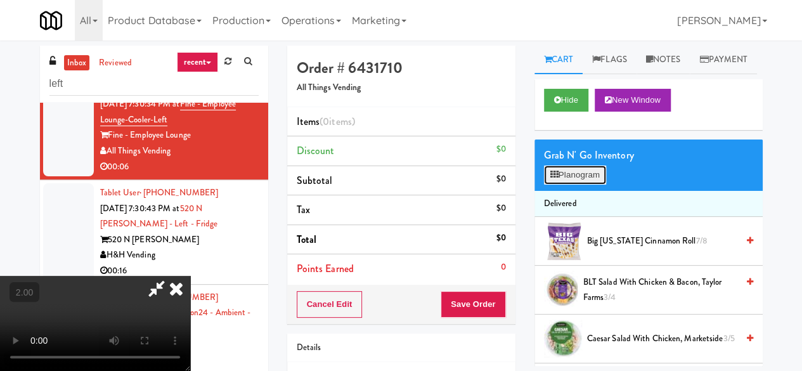
click at [557, 185] on button "Planogram" at bounding box center [575, 174] width 62 height 19
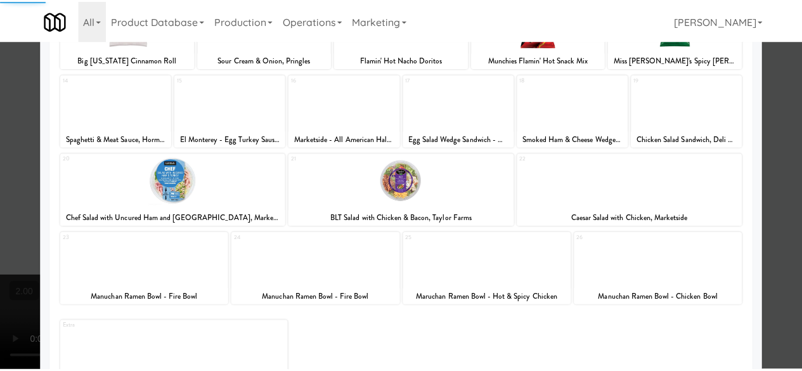
scroll to position [251, 0]
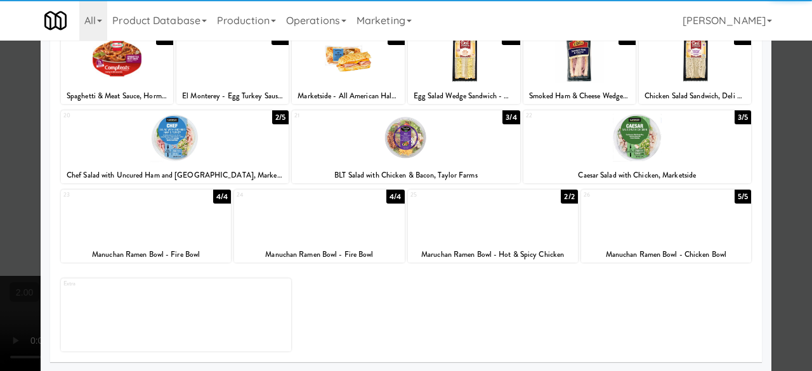
click at [346, 152] on div at bounding box center [406, 137] width 228 height 49
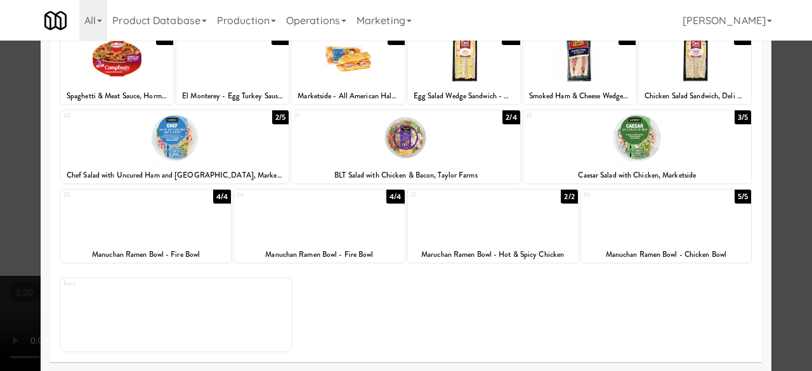
click at [774, 115] on div at bounding box center [406, 185] width 812 height 371
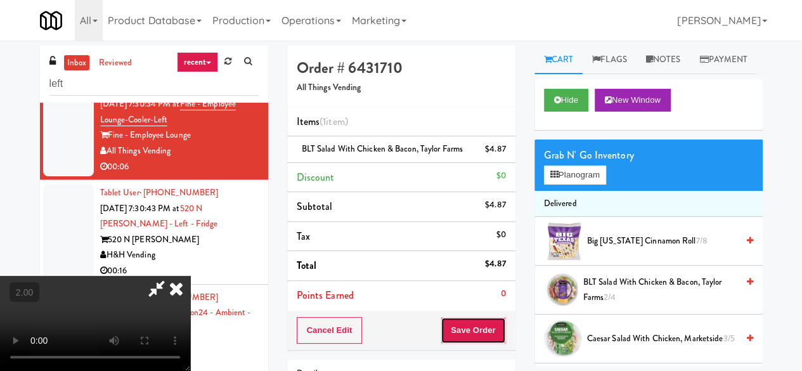
click at [493, 328] on button "Save Order" at bounding box center [473, 330] width 65 height 27
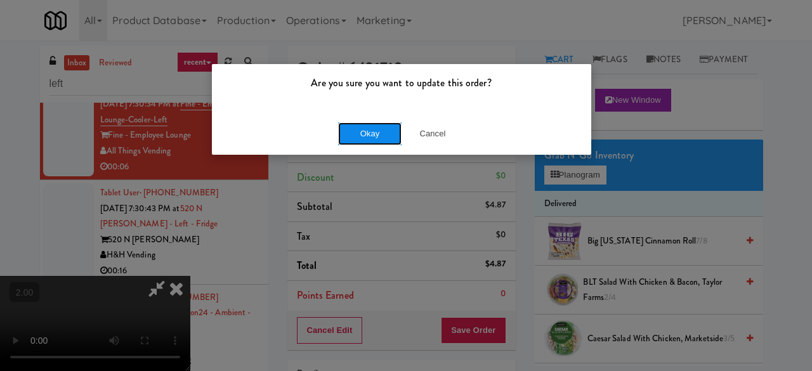
click at [373, 134] on button "Okay" at bounding box center [369, 133] width 63 height 23
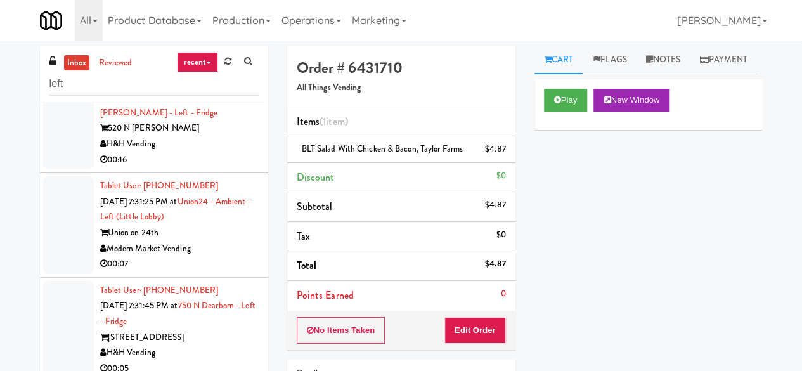
scroll to position [4819, 0]
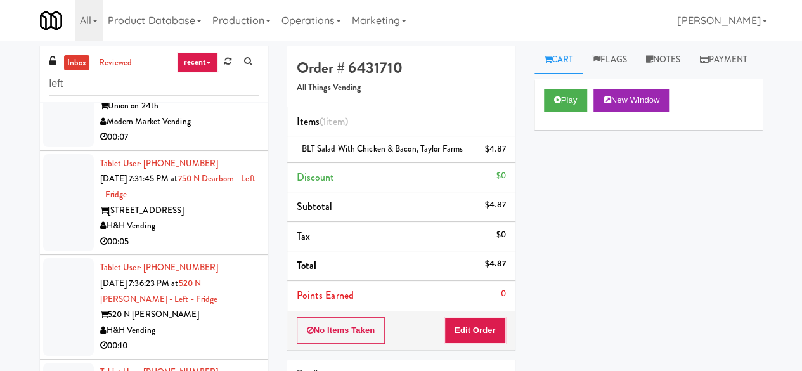
click at [213, 41] on div "00:16" at bounding box center [179, 33] width 159 height 16
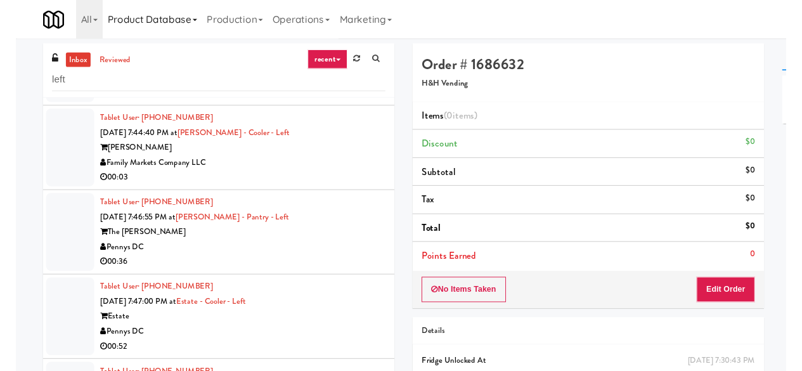
scroll to position [5583, 0]
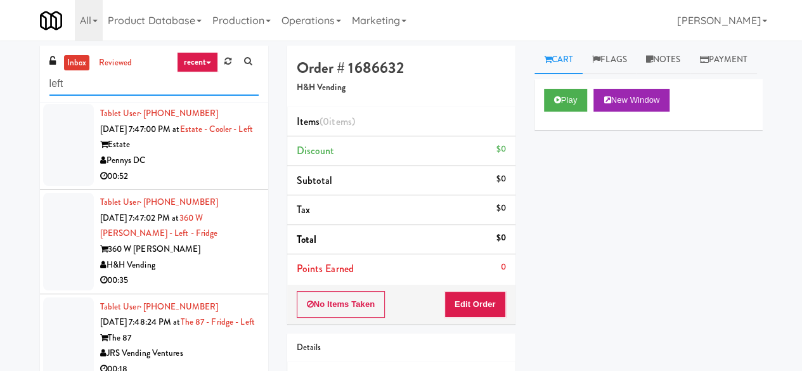
click at [126, 78] on input "left" at bounding box center [153, 83] width 209 height 23
paste input "Rock Solid Reboot (Left)"
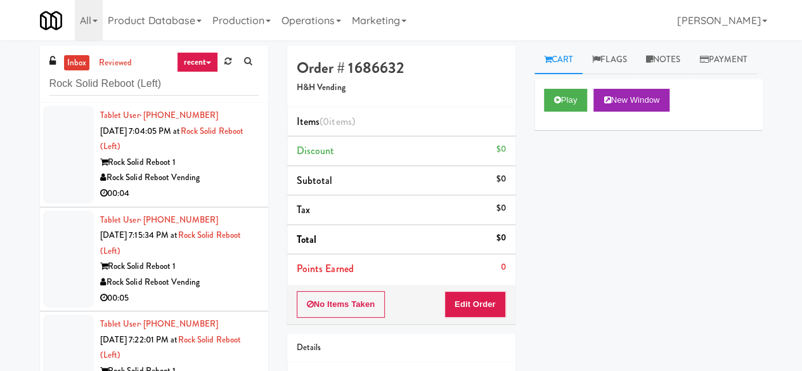
click at [208, 177] on div "Rock Solid Reboot Vending" at bounding box center [179, 178] width 159 height 16
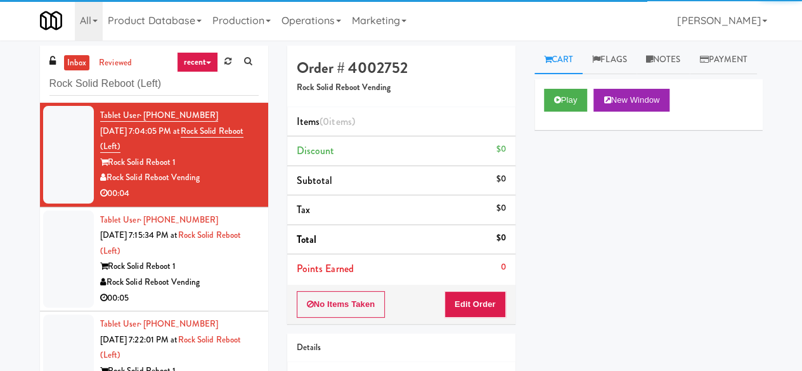
click at [590, 112] on div "Play New Window" at bounding box center [648, 100] width 209 height 23
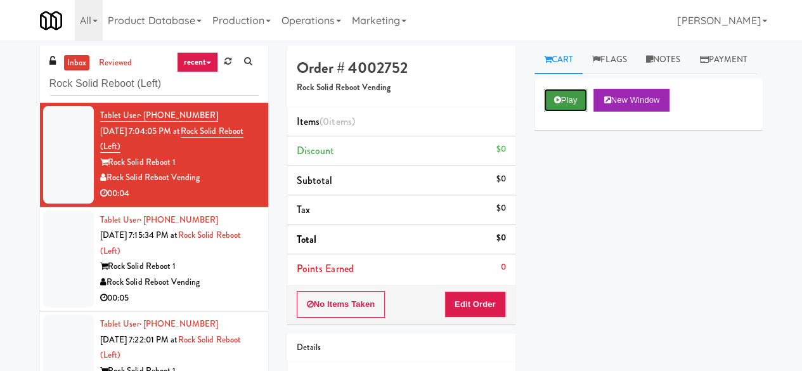
click at [578, 112] on button "Play" at bounding box center [566, 100] width 44 height 23
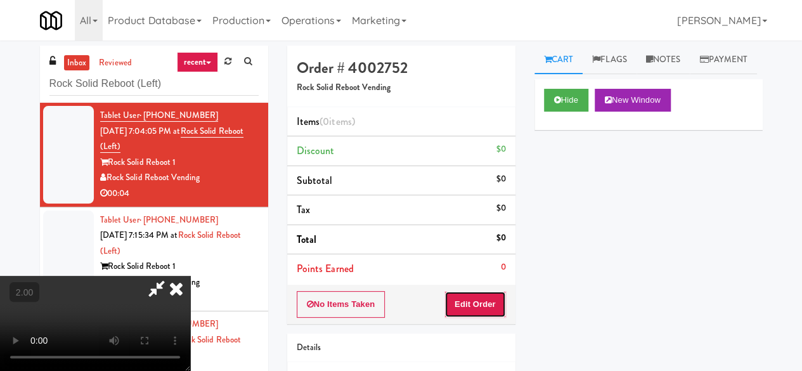
click at [482, 291] on button "Edit Order" at bounding box center [475, 304] width 62 height 27
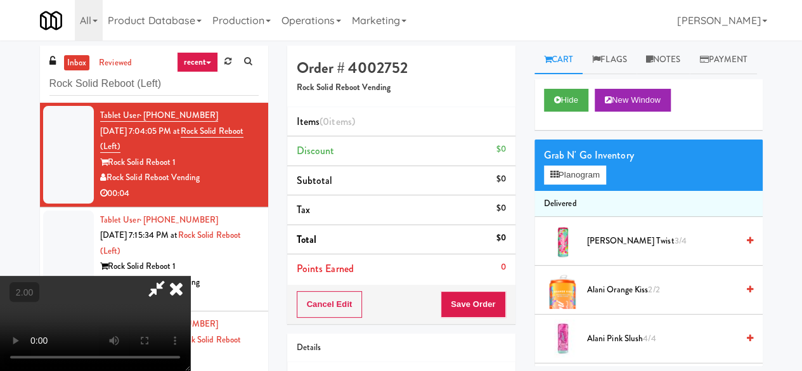
click at [501, 65] on h4 "Order # 4002752" at bounding box center [401, 68] width 209 height 16
click at [569, 112] on button "Hide" at bounding box center [566, 100] width 44 height 23
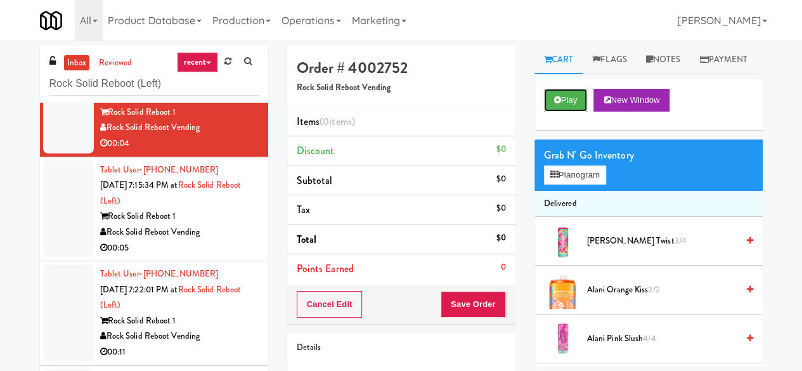
scroll to position [127, 0]
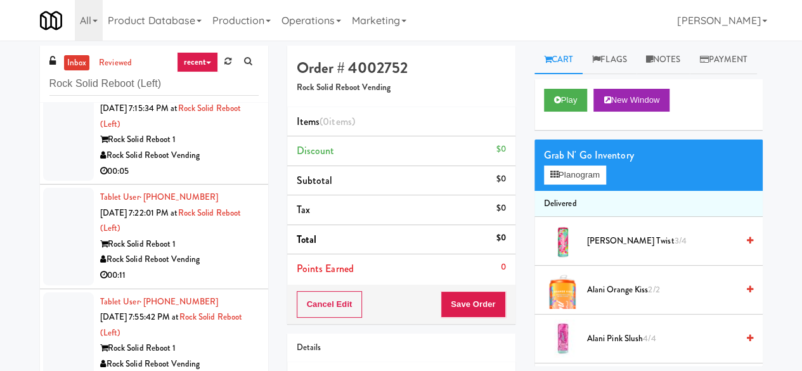
click at [224, 165] on div "00:05" at bounding box center [179, 172] width 159 height 16
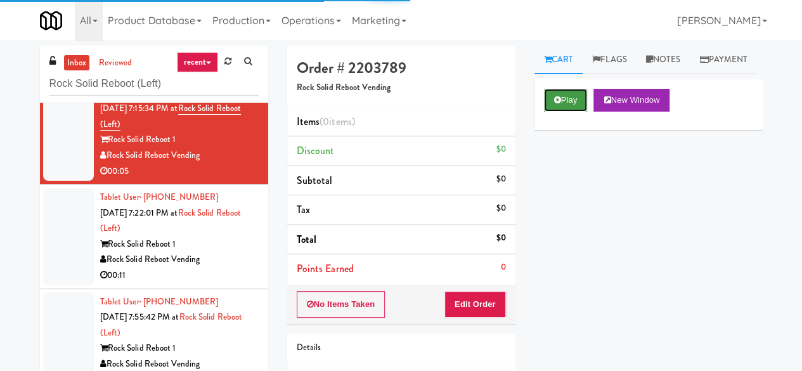
click at [554, 104] on icon at bounding box center [557, 100] width 7 height 8
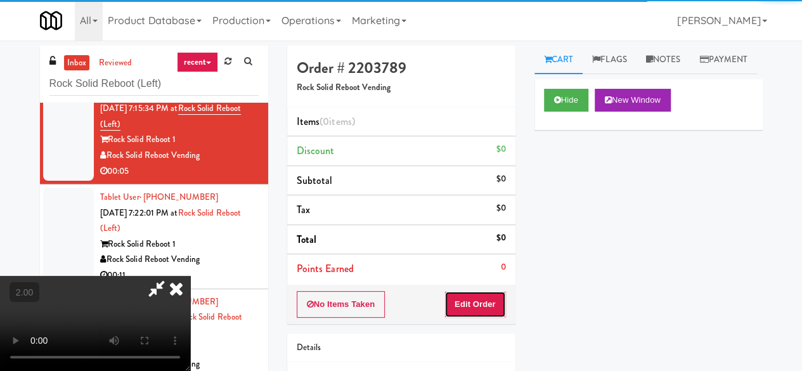
click at [474, 296] on button "Edit Order" at bounding box center [475, 304] width 62 height 27
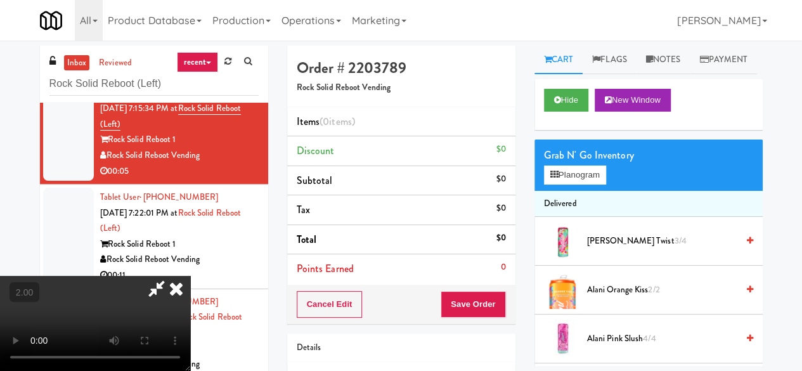
click at [522, 84] on div "Order # 2203789 Rock Solid Reboot Vending Items (0 items ) Discount $0 Subtotal…" at bounding box center [401, 250] width 247 height 408
click at [554, 112] on button "Hide" at bounding box center [566, 100] width 44 height 23
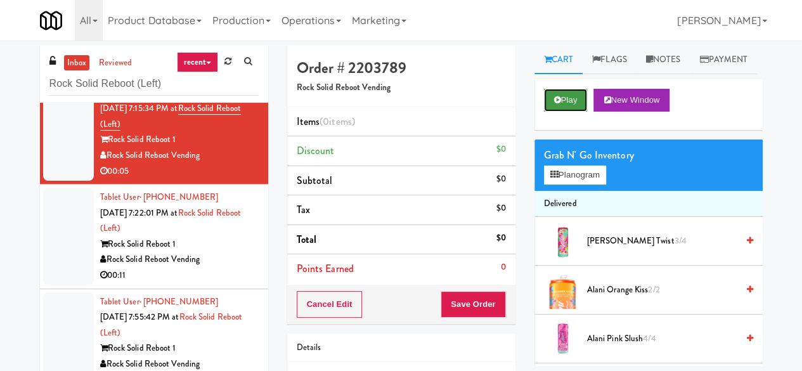
click at [554, 112] on button "Play" at bounding box center [566, 100] width 44 height 23
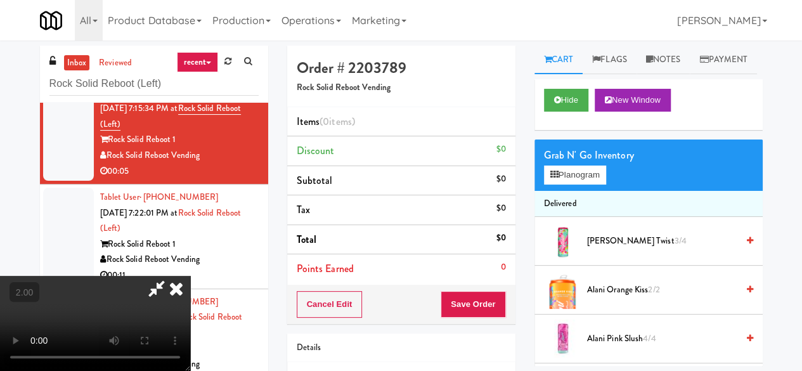
drag, startPoint x: 177, startPoint y: 290, endPoint x: 186, endPoint y: 282, distance: 12.2
click at [177, 290] on icon at bounding box center [176, 288] width 28 height 25
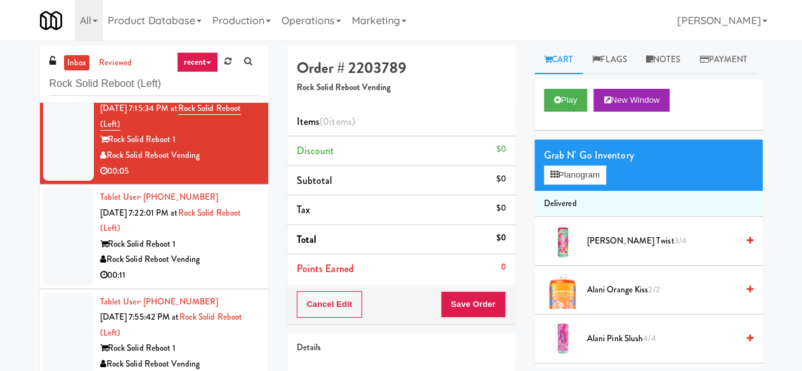
click at [221, 255] on div "Rock Solid Reboot Vending" at bounding box center [179, 260] width 159 height 16
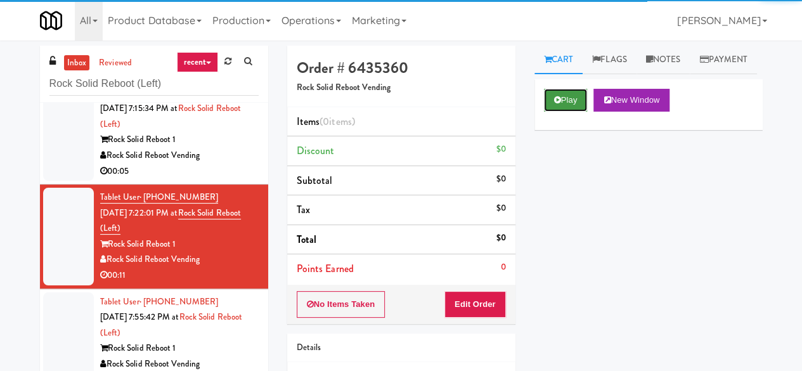
click at [565, 112] on button "Play" at bounding box center [566, 100] width 44 height 23
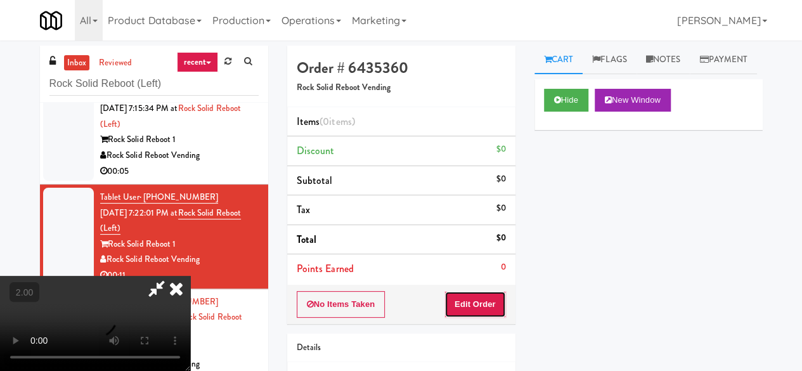
click at [476, 301] on button "Edit Order" at bounding box center [475, 304] width 62 height 27
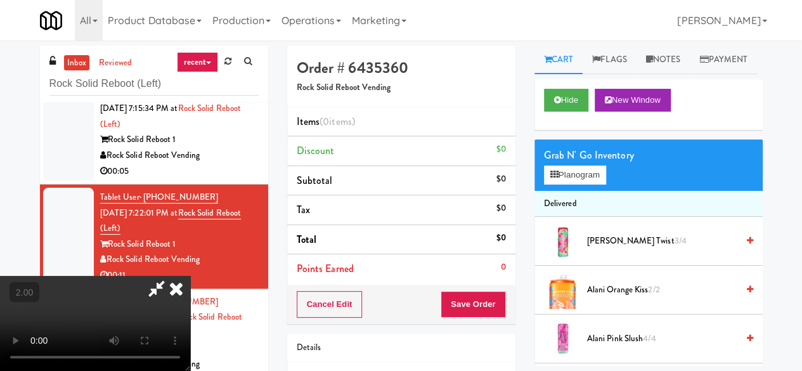
click at [190, 276] on icon at bounding box center [176, 288] width 28 height 25
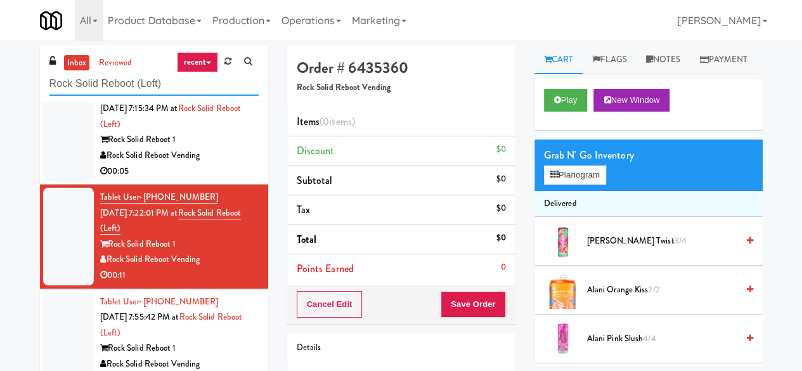
click at [165, 89] on input "Rock Solid Reboot (Left)" at bounding box center [153, 83] width 209 height 23
type input ":"
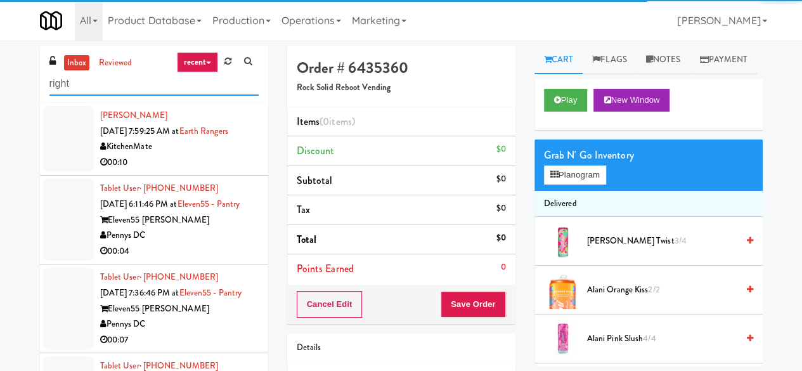
type input "right"
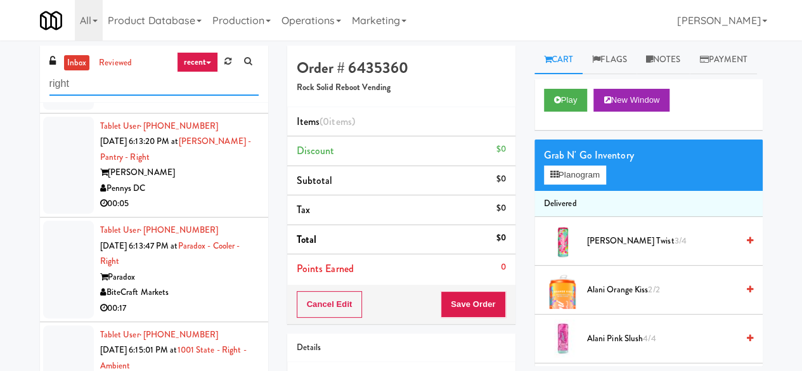
scroll to position [127, 0]
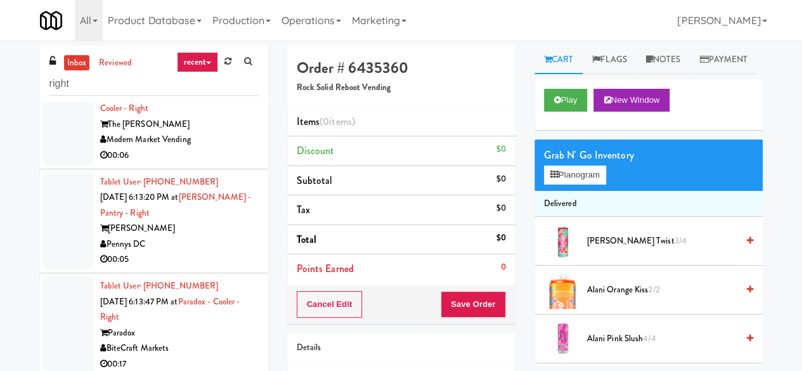
click at [213, 240] on div "Pennys DC" at bounding box center [179, 244] width 159 height 16
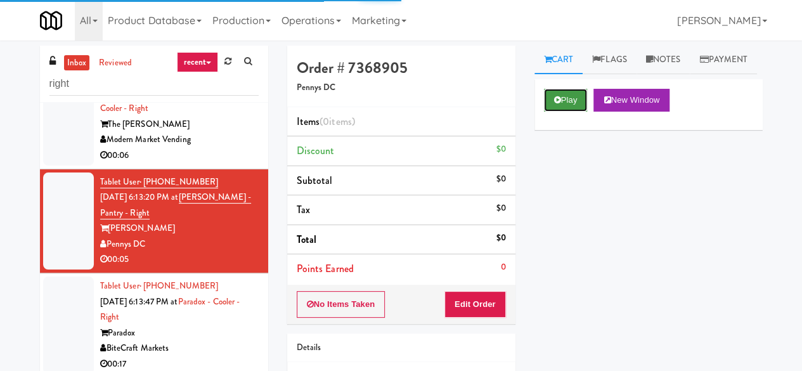
click at [568, 112] on button "Play" at bounding box center [566, 100] width 44 height 23
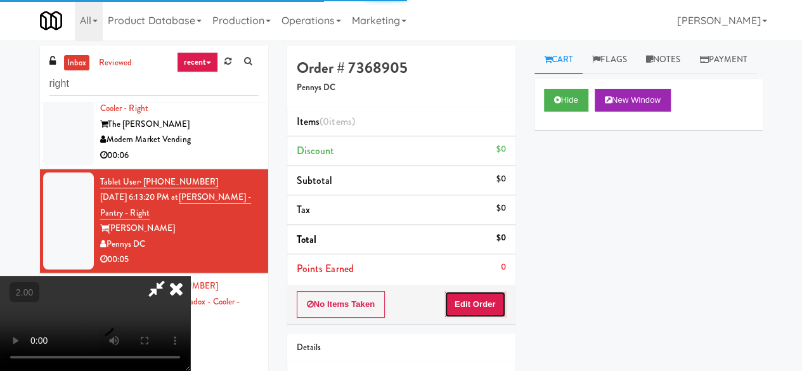
click at [489, 304] on button "Edit Order" at bounding box center [475, 304] width 62 height 27
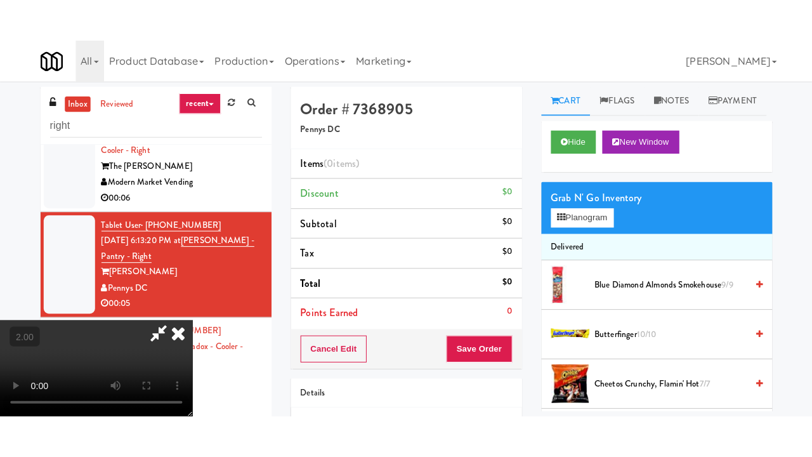
scroll to position [167, 0]
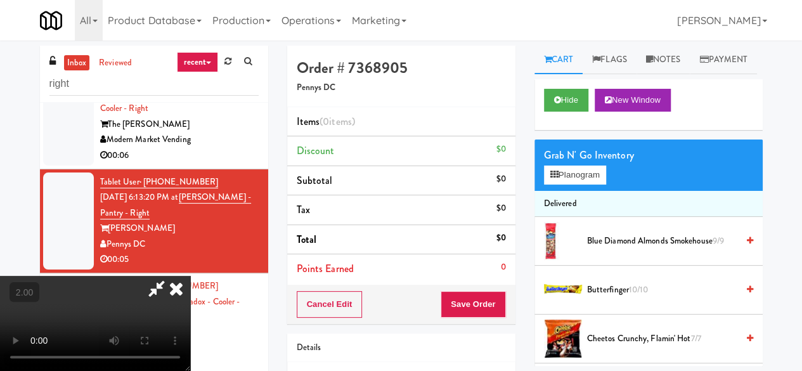
click at [190, 301] on video at bounding box center [95, 323] width 190 height 95
click at [560, 104] on icon at bounding box center [557, 100] width 7 height 8
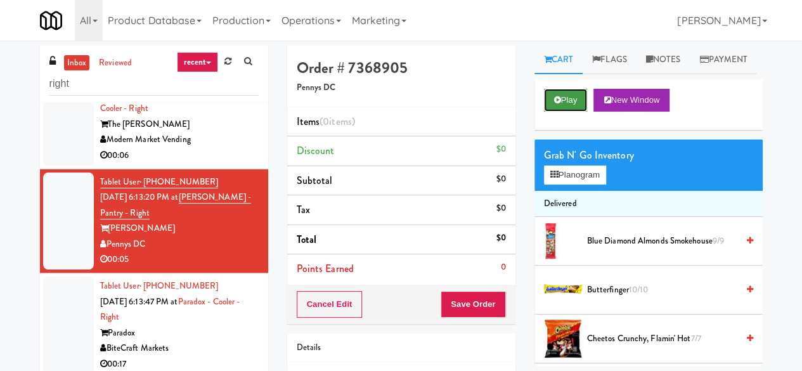
scroll to position [0, 0]
click at [560, 104] on icon at bounding box center [557, 100] width 7 height 8
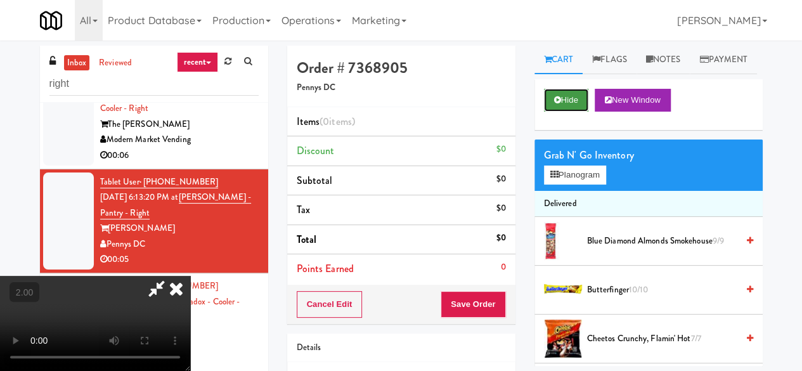
click at [560, 104] on icon at bounding box center [557, 100] width 7 height 8
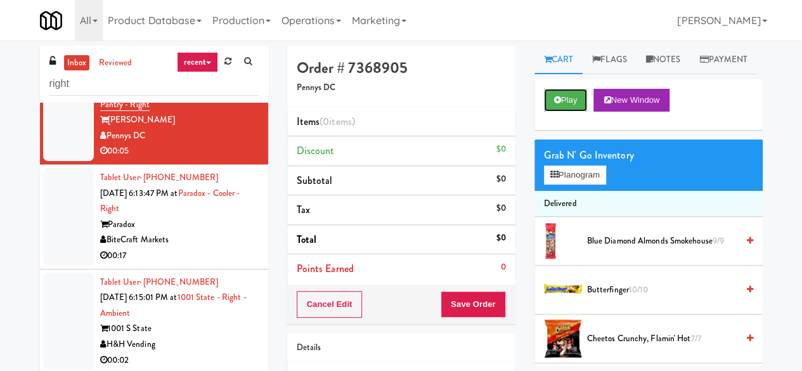
scroll to position [254, 0]
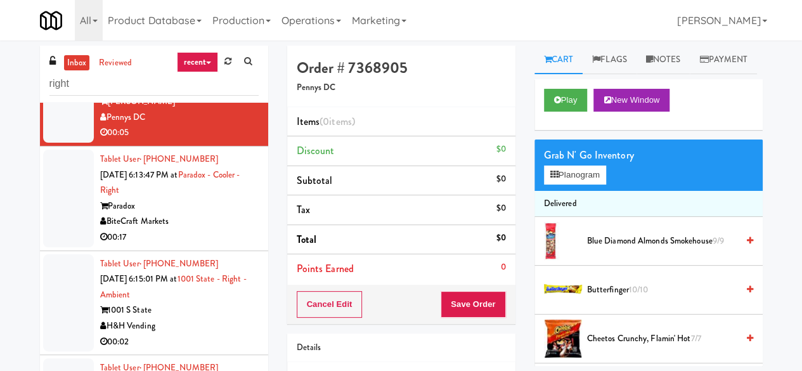
click at [198, 223] on div "BiteCraft Markets" at bounding box center [179, 222] width 159 height 16
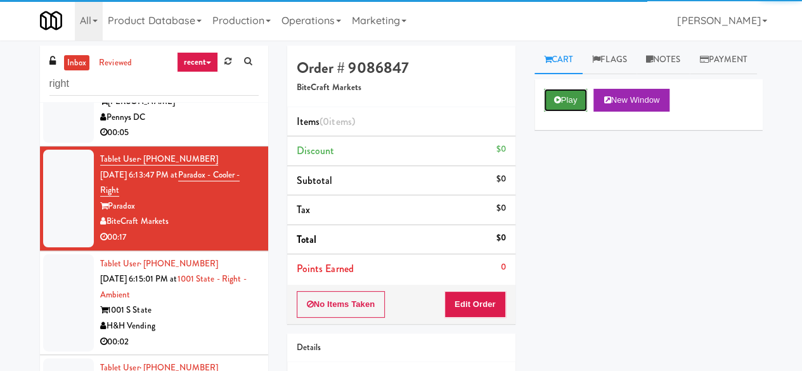
click at [567, 112] on button "Play" at bounding box center [566, 100] width 44 height 23
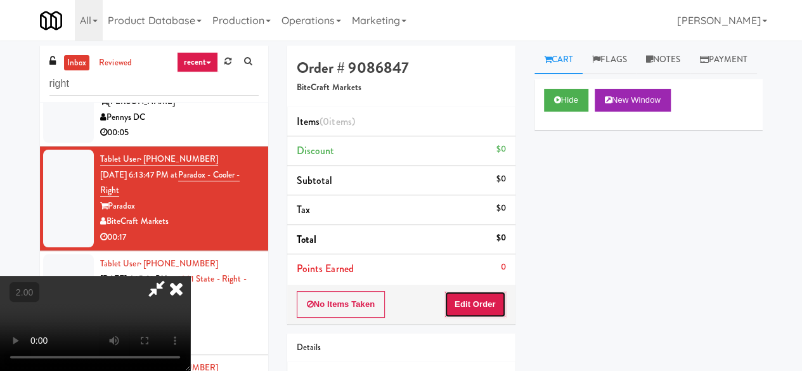
click at [483, 301] on button "Edit Order" at bounding box center [475, 304] width 62 height 27
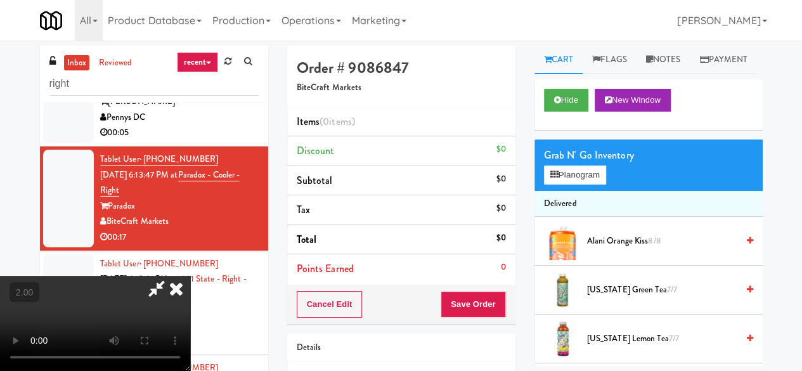
click at [488, 77] on div "Order # 9086847 BiteCraft Markets" at bounding box center [401, 77] width 228 height 62
click at [690, 74] on link "Payment" at bounding box center [723, 60] width 67 height 29
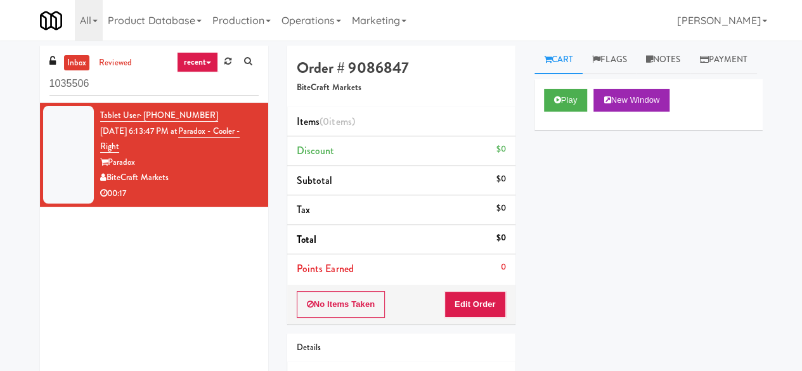
click at [93, 80] on input "1035506" at bounding box center [153, 83] width 209 height 23
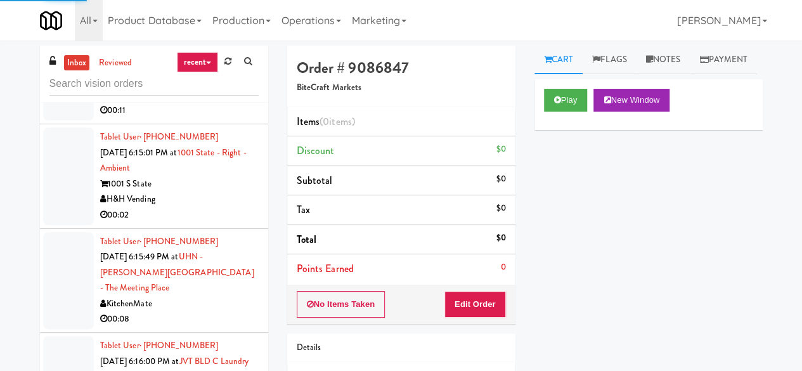
scroll to position [2927, 0]
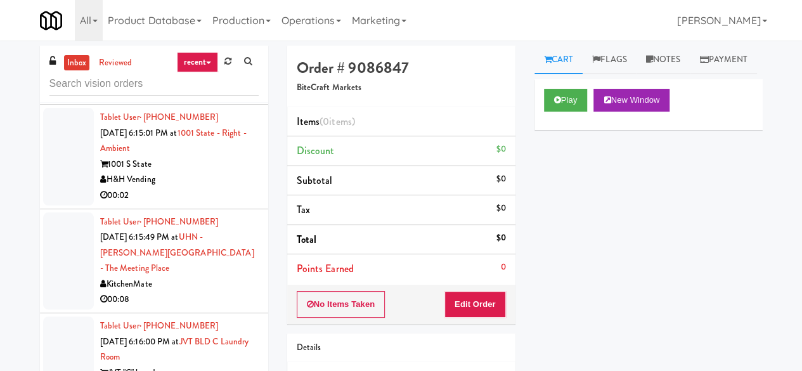
click at [208, 84] on div "KitchenMate" at bounding box center [179, 76] width 159 height 16
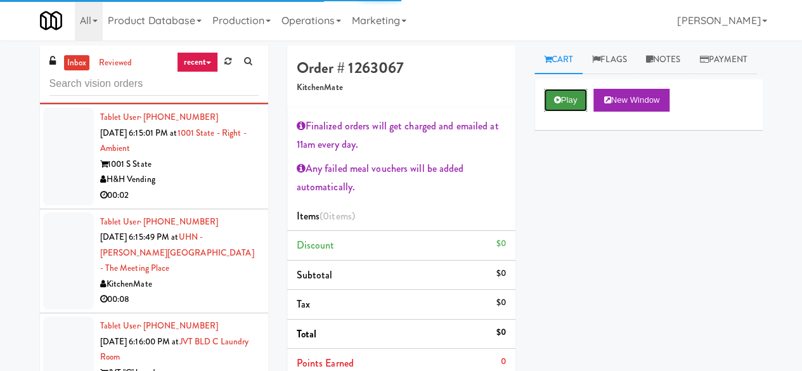
click at [565, 112] on button "Play" at bounding box center [566, 100] width 44 height 23
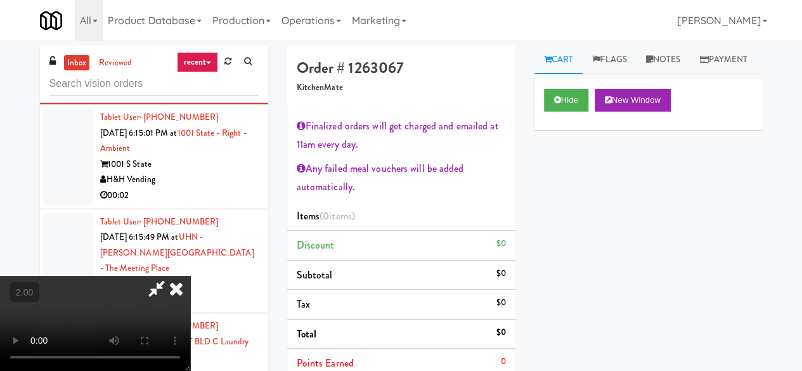
click at [171, 276] on icon at bounding box center [156, 288] width 29 height 25
click at [190, 276] on icon at bounding box center [176, 288] width 28 height 25
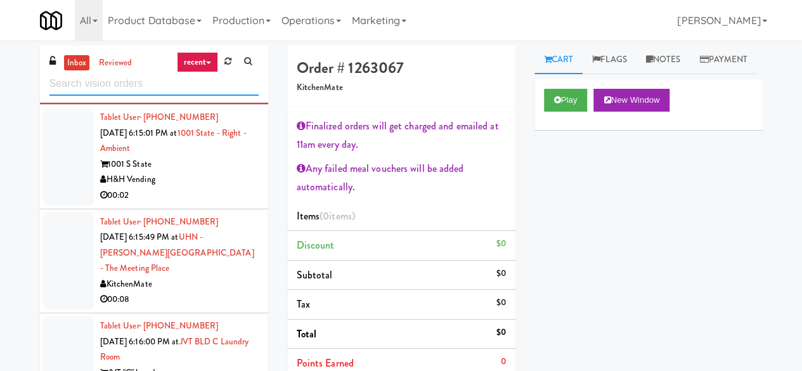
click at [90, 86] on input "text" at bounding box center [153, 83] width 209 height 23
paste input "Rock Solid Reboot (Left)"
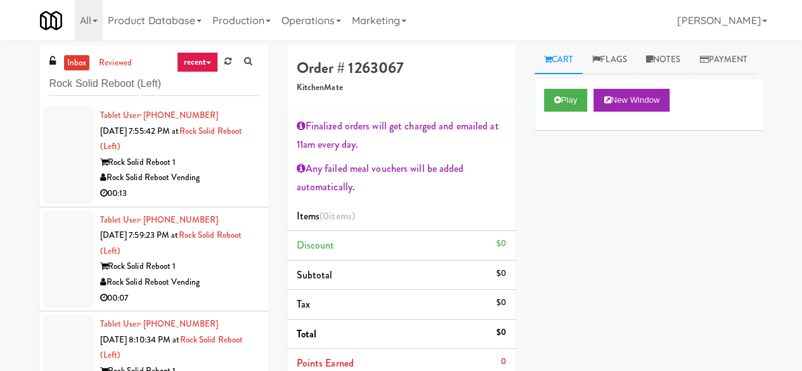
click at [236, 171] on div "Rock Solid Reboot Vending" at bounding box center [179, 178] width 159 height 16
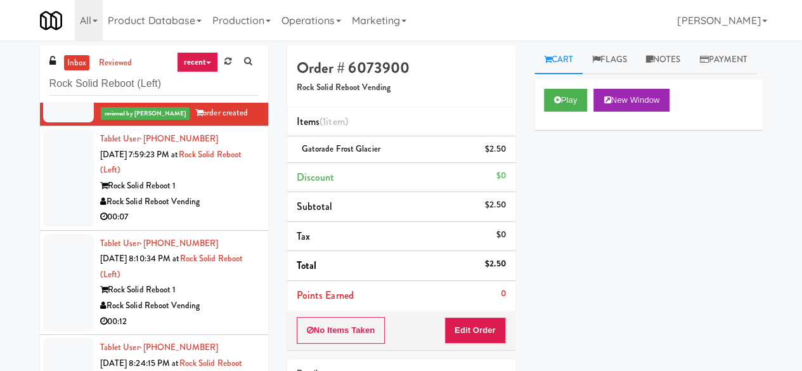
scroll to position [127, 0]
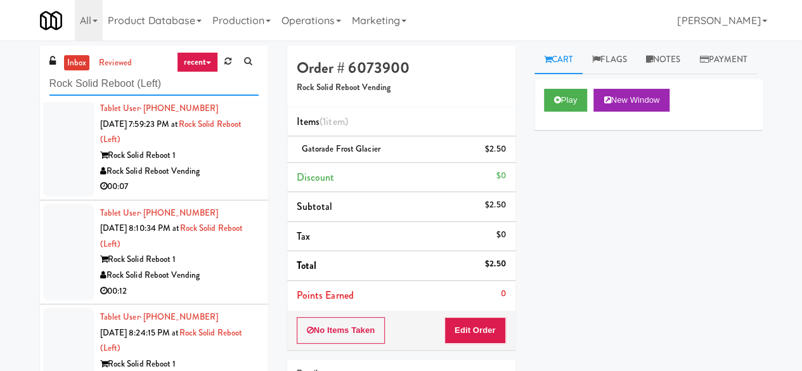
click at [135, 86] on input "Rock Solid Reboot (Left)" at bounding box center [153, 83] width 209 height 23
paste input "2"
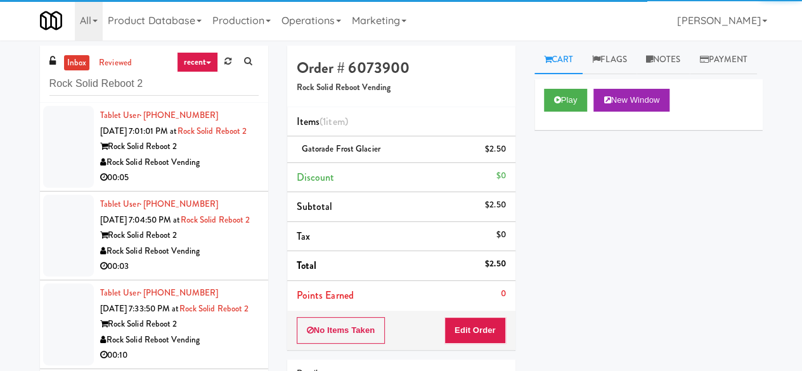
click at [249, 159] on li "Tablet User · (843) 472-2722 Sep 16, 2025 7:01:01 PM at Rock Solid Reboot 2 Roc…" at bounding box center [154, 147] width 228 height 89
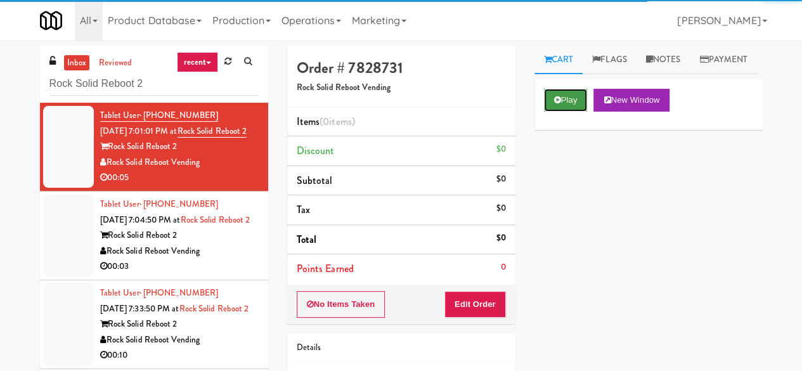
click at [553, 112] on button "Play" at bounding box center [566, 100] width 44 height 23
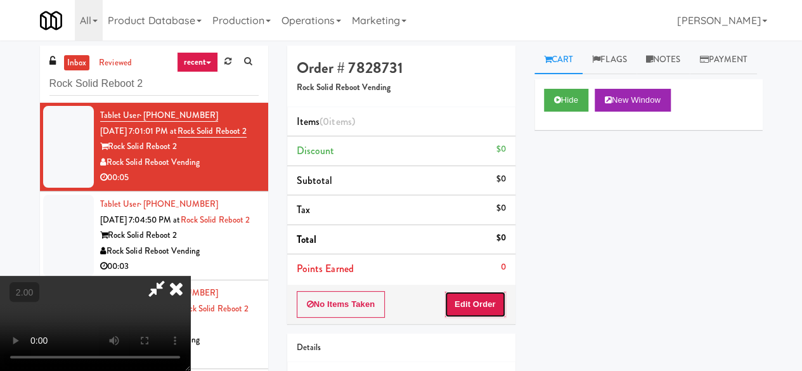
click at [490, 295] on button "Edit Order" at bounding box center [475, 304] width 62 height 27
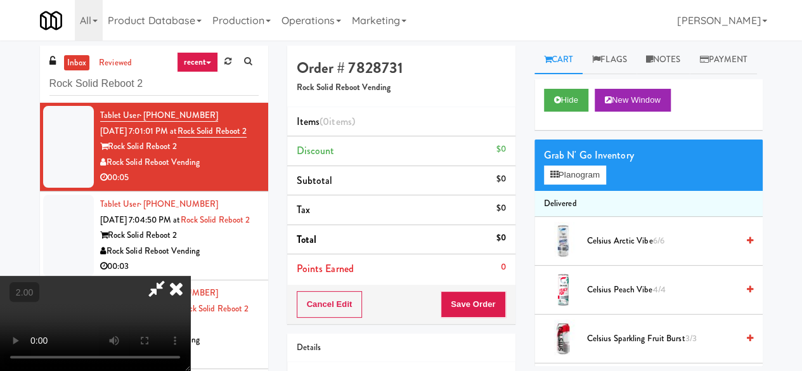
click at [498, 69] on h4 "Order # 7828731" at bounding box center [401, 68] width 209 height 16
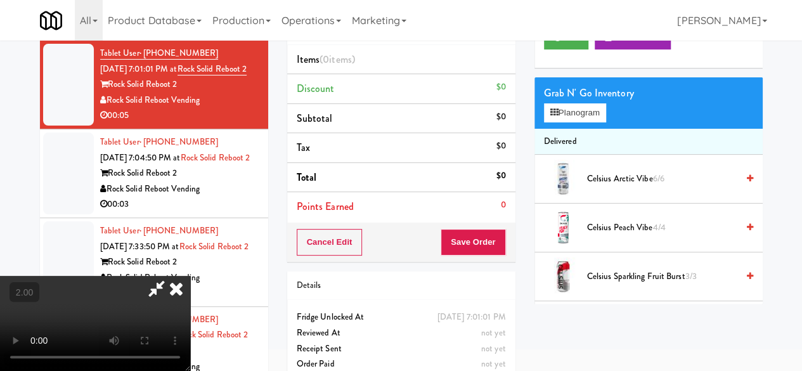
scroll to position [120, 0]
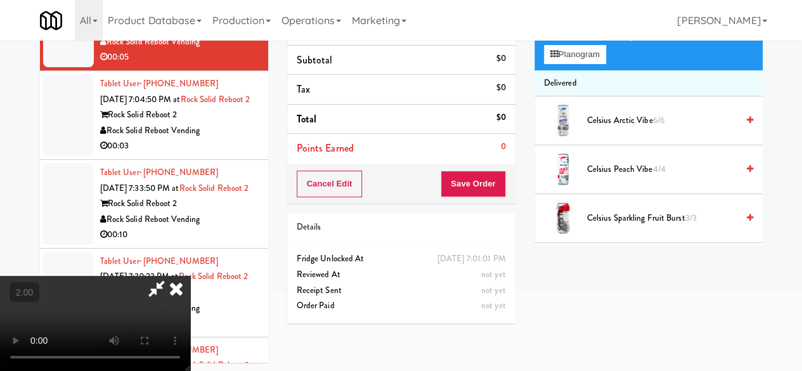
click at [519, 120] on div "Order # 7828731 Rock Solid Reboot Vending Items (0 items ) Discount $0 Subtotal…" at bounding box center [401, 129] width 247 height 408
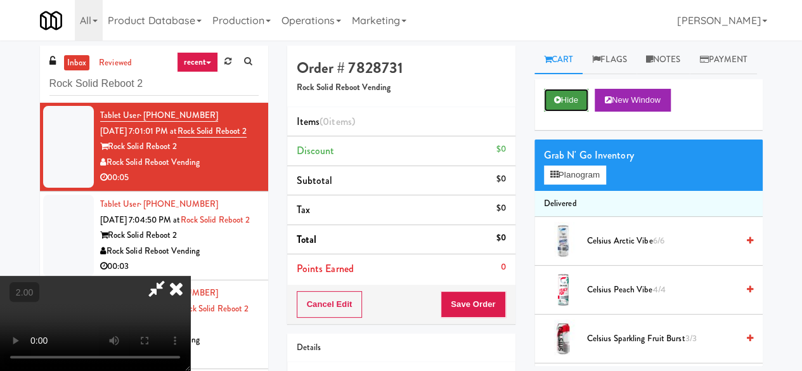
click at [562, 112] on button "Hide" at bounding box center [566, 100] width 44 height 23
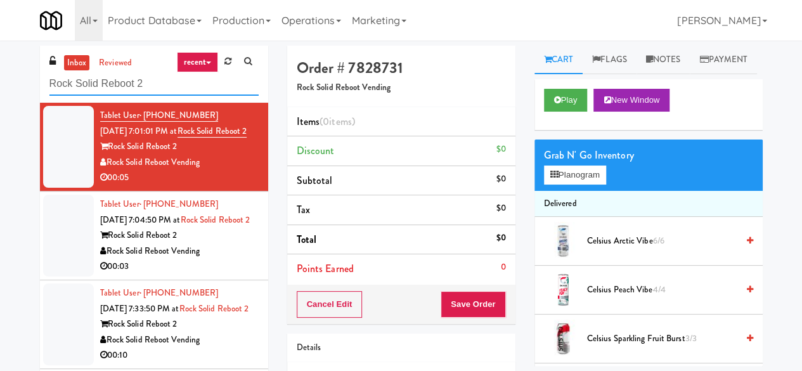
click at [175, 81] on input "Rock Solid Reboot 2" at bounding box center [153, 83] width 209 height 23
type input "vaughan"
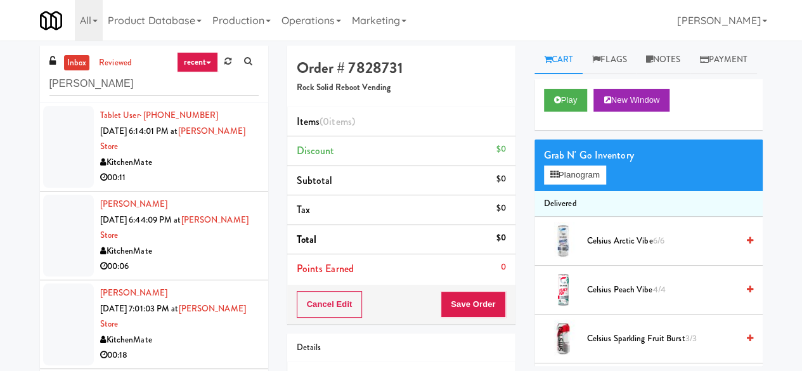
click at [191, 168] on div "KitchenMate" at bounding box center [179, 163] width 159 height 16
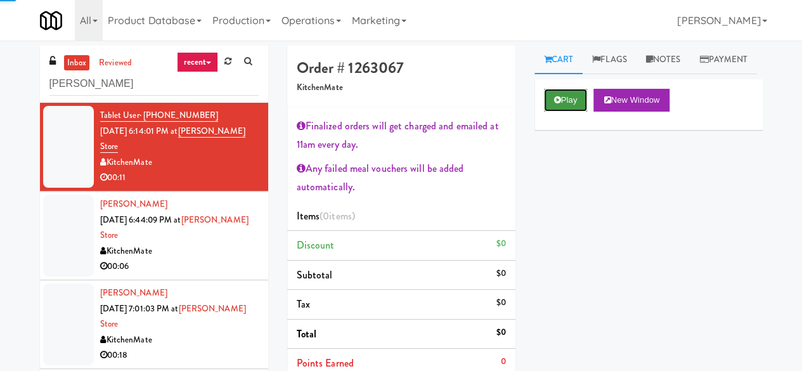
click at [580, 112] on button "Play" at bounding box center [566, 100] width 44 height 23
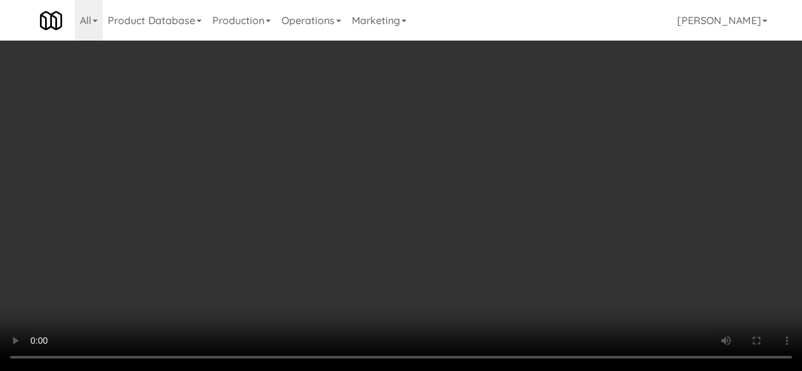
scroll to position [127, 0]
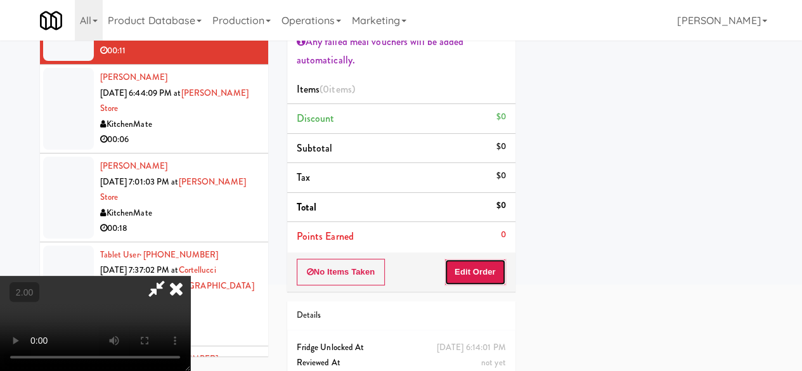
drag, startPoint x: 498, startPoint y: 262, endPoint x: 534, endPoint y: 240, distance: 42.6
click at [498, 263] on button "Edit Order" at bounding box center [475, 272] width 62 height 27
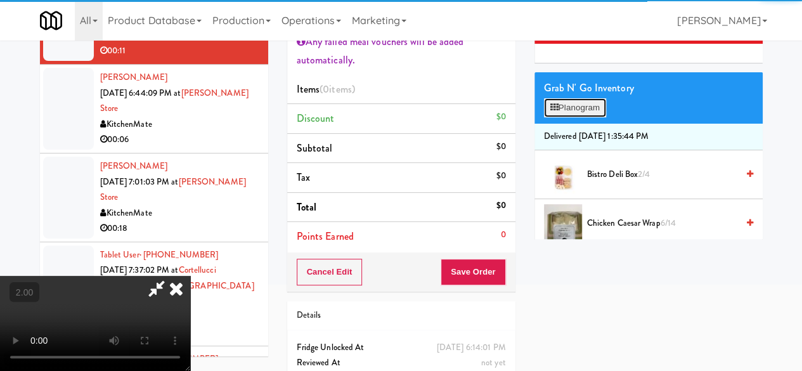
click at [577, 117] on button "Planogram" at bounding box center [575, 107] width 62 height 19
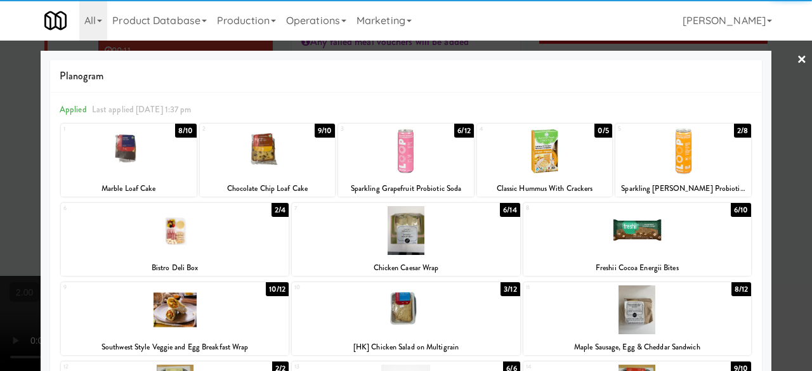
click at [388, 243] on div at bounding box center [406, 230] width 228 height 49
drag, startPoint x: 388, startPoint y: 243, endPoint x: 657, endPoint y: 240, distance: 269.5
click at [388, 243] on div at bounding box center [406, 230] width 228 height 49
click at [796, 48] on link "×" at bounding box center [801, 60] width 10 height 39
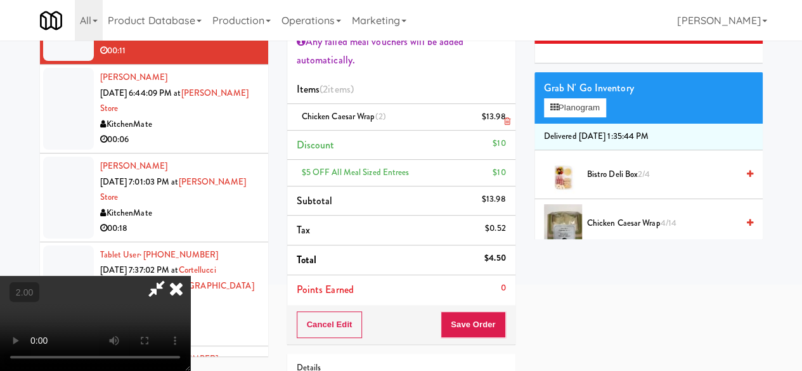
click at [506, 123] on icon at bounding box center [506, 121] width 6 height 8
click at [488, 327] on button "Save Order" at bounding box center [473, 324] width 65 height 27
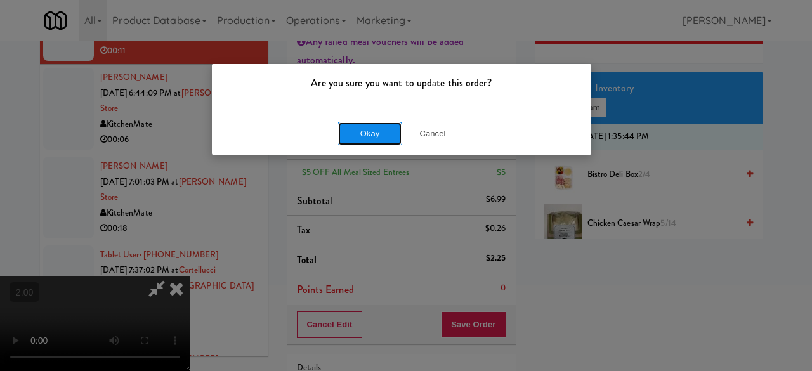
click at [385, 133] on button "Okay" at bounding box center [369, 133] width 63 height 23
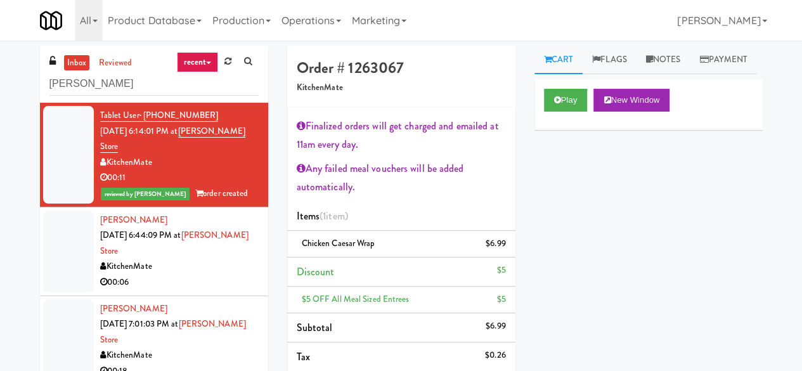
click at [197, 276] on div "00:06" at bounding box center [179, 283] width 159 height 16
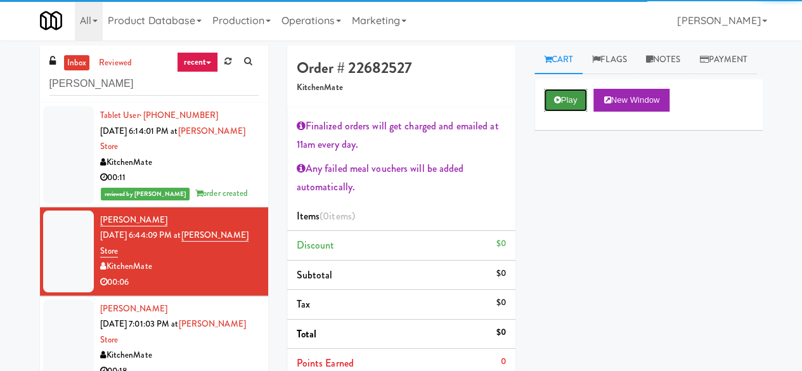
click at [562, 112] on button "Play" at bounding box center [566, 100] width 44 height 23
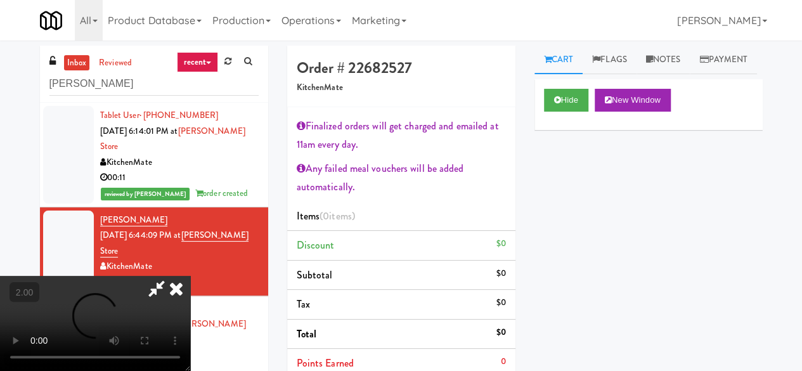
scroll to position [26, 0]
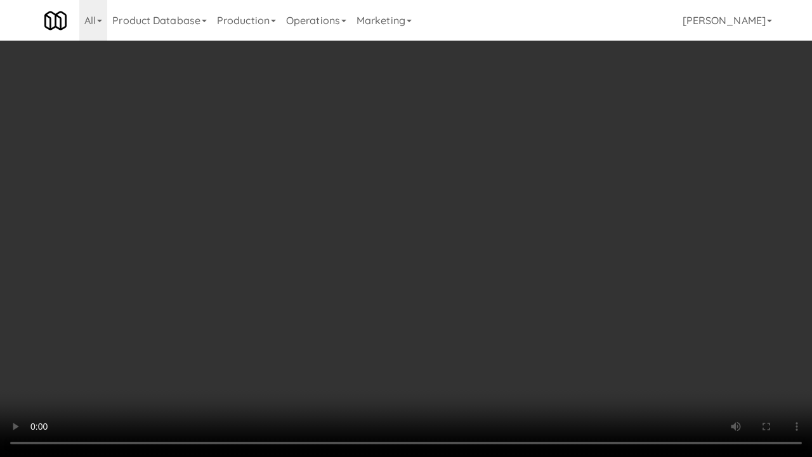
click at [545, 286] on video at bounding box center [406, 228] width 812 height 457
click at [572, 307] on video at bounding box center [406, 228] width 812 height 457
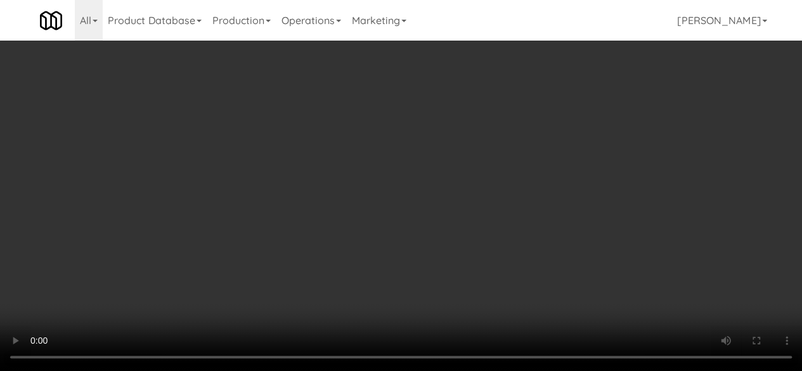
scroll to position [63, 0]
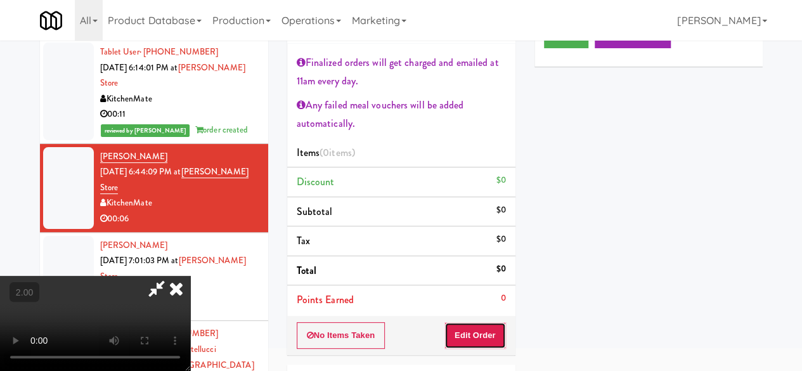
click at [502, 325] on button "Edit Order" at bounding box center [475, 335] width 62 height 27
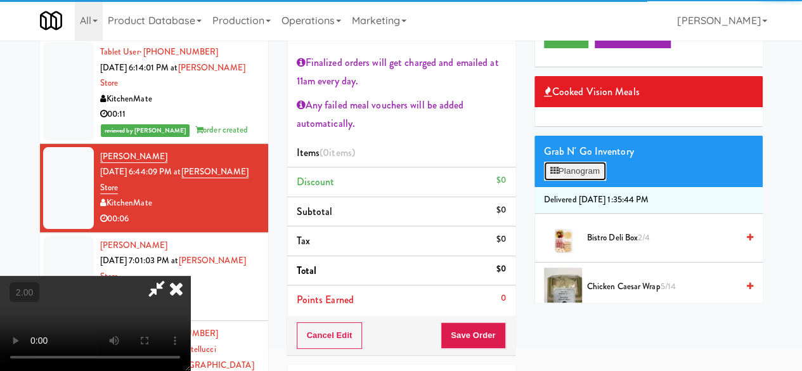
click at [561, 181] on button "Planogram" at bounding box center [575, 171] width 62 height 19
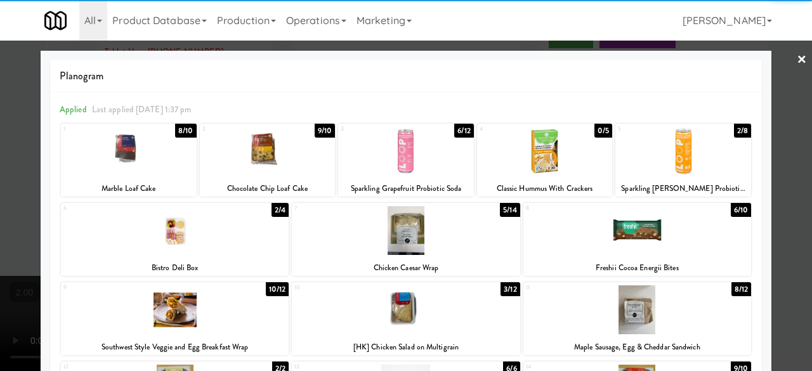
click at [408, 239] on div at bounding box center [406, 230] width 228 height 49
click at [775, 127] on div at bounding box center [406, 185] width 812 height 371
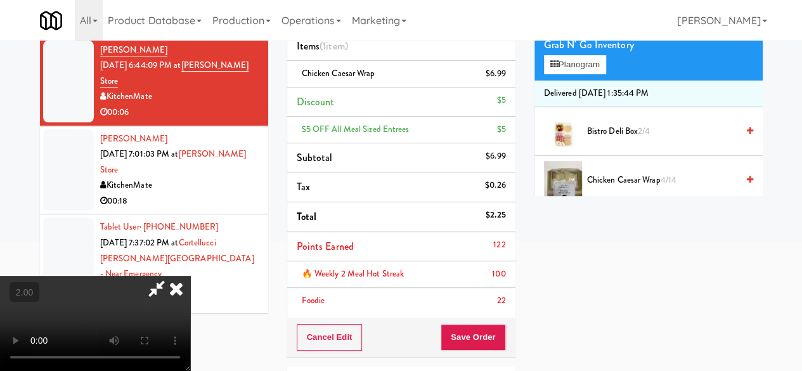
scroll to position [190, 0]
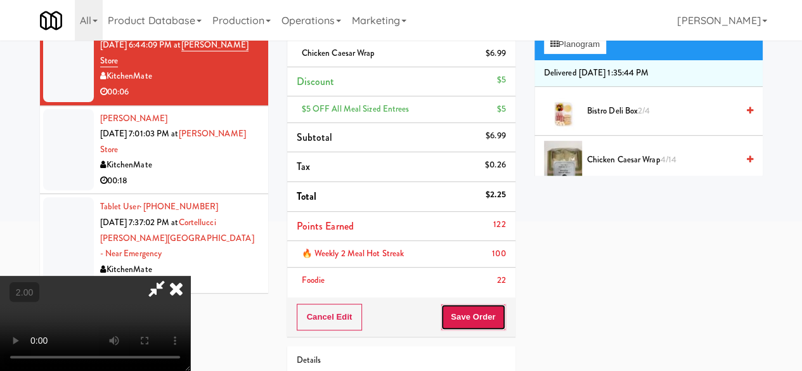
click at [493, 318] on button "Save Order" at bounding box center [473, 317] width 65 height 27
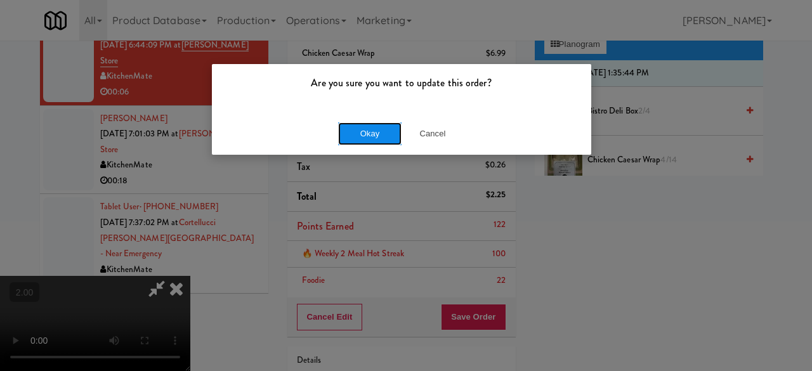
click at [387, 139] on button "Okay" at bounding box center [369, 133] width 63 height 23
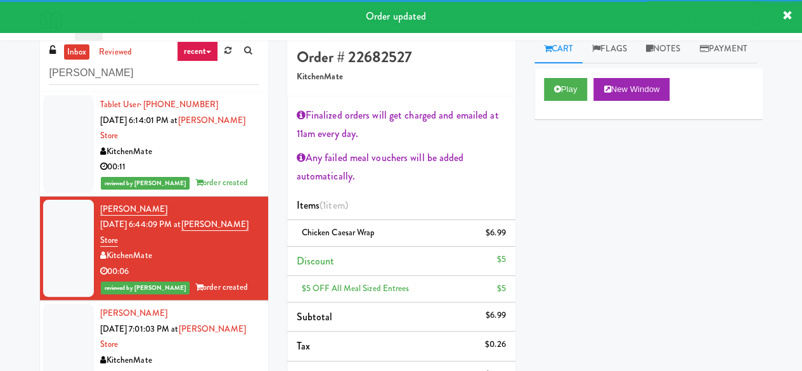
scroll to position [0, 0]
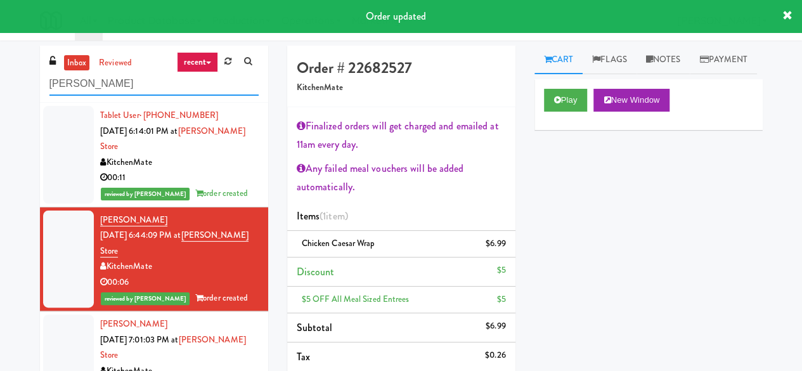
click at [129, 89] on input "vaughan" at bounding box center [153, 83] width 209 height 23
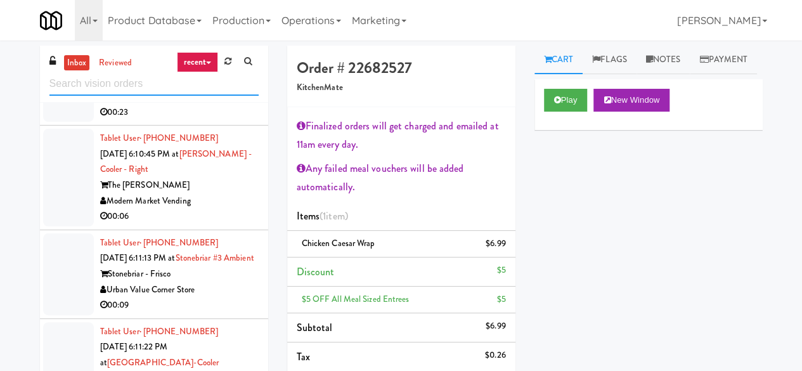
scroll to position [2346, 0]
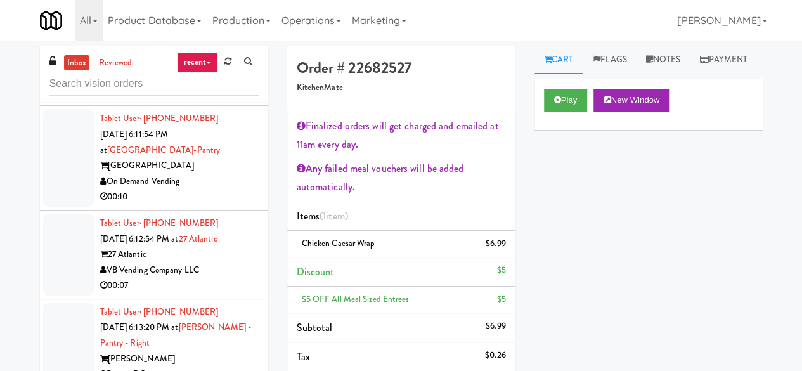
click at [226, 101] on div "00:06" at bounding box center [179, 93] width 159 height 16
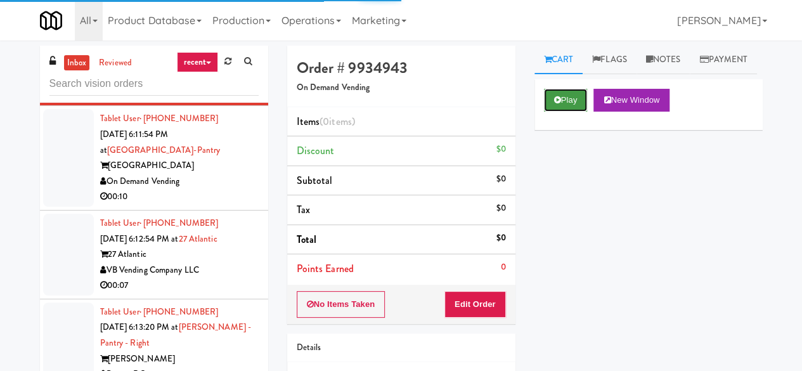
click at [580, 112] on button "Play" at bounding box center [566, 100] width 44 height 23
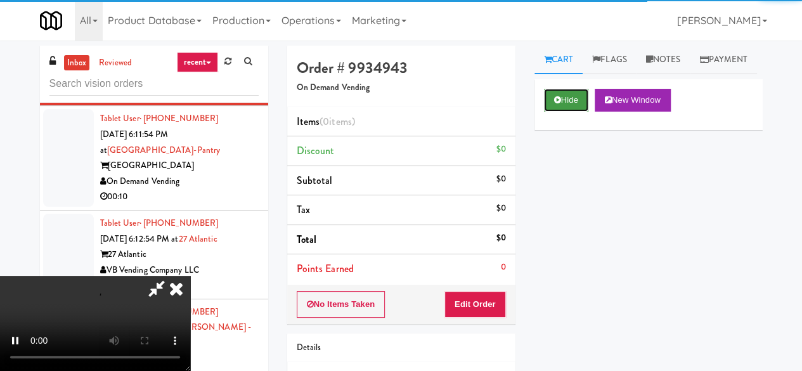
click at [580, 112] on button "Hide" at bounding box center [566, 100] width 44 height 23
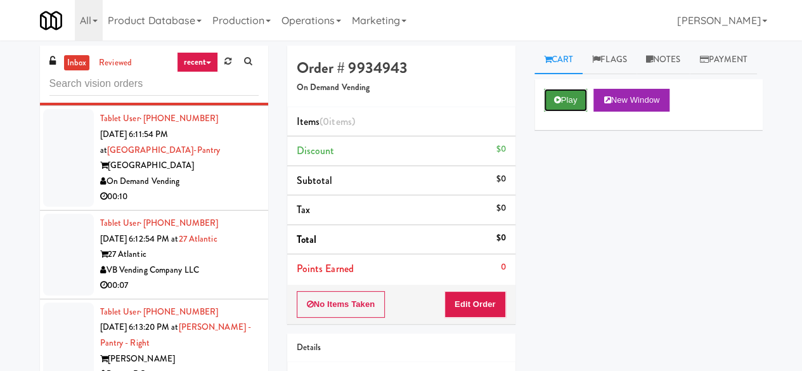
click at [565, 112] on button "Play" at bounding box center [566, 100] width 44 height 23
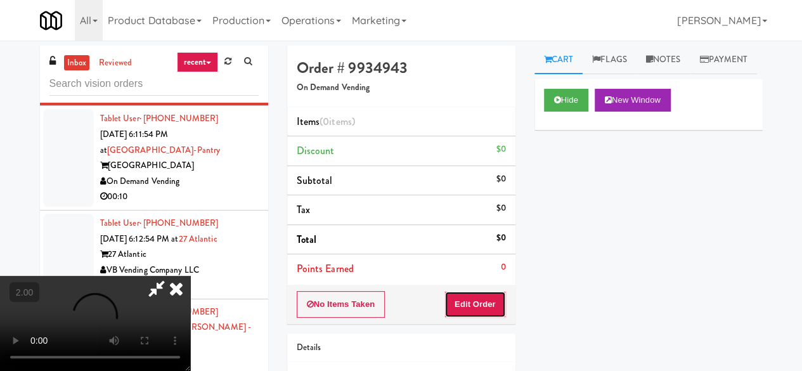
click at [472, 311] on button "Edit Order" at bounding box center [475, 304] width 62 height 27
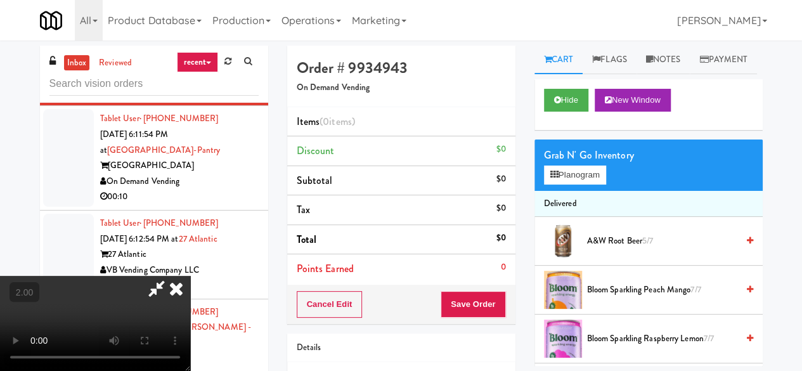
click at [170, 276] on video at bounding box center [95, 323] width 190 height 95
click at [171, 276] on video at bounding box center [95, 323] width 190 height 95
click at [190, 276] on video at bounding box center [95, 323] width 190 height 95
click at [550, 112] on button "Hide" at bounding box center [566, 100] width 44 height 23
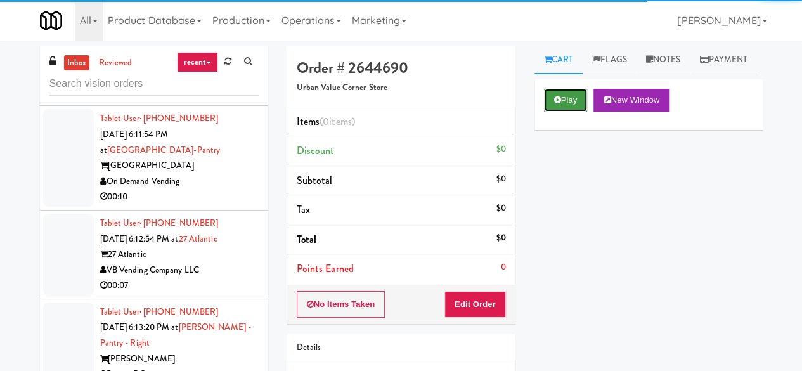
click at [575, 112] on button "Play" at bounding box center [566, 100] width 44 height 23
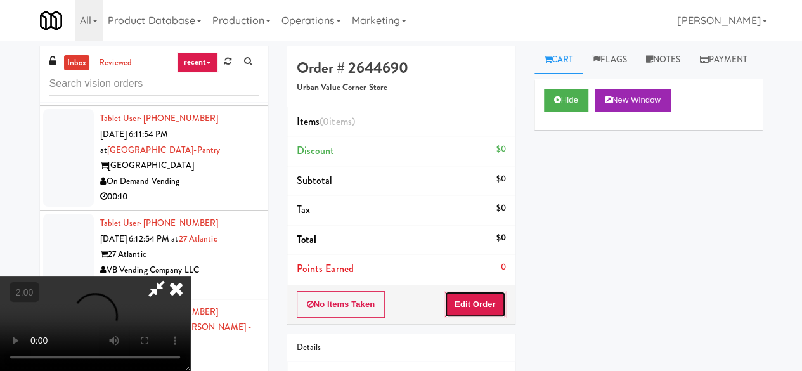
click at [471, 300] on button "Edit Order" at bounding box center [475, 304] width 62 height 27
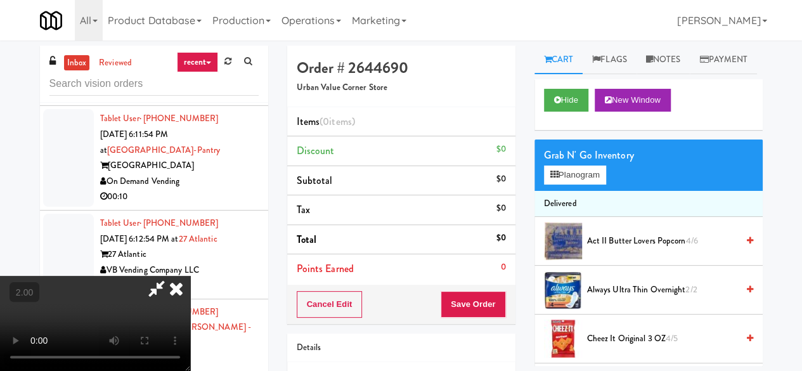
scroll to position [167, 0]
click at [564, 112] on button "Hide" at bounding box center [566, 100] width 44 height 23
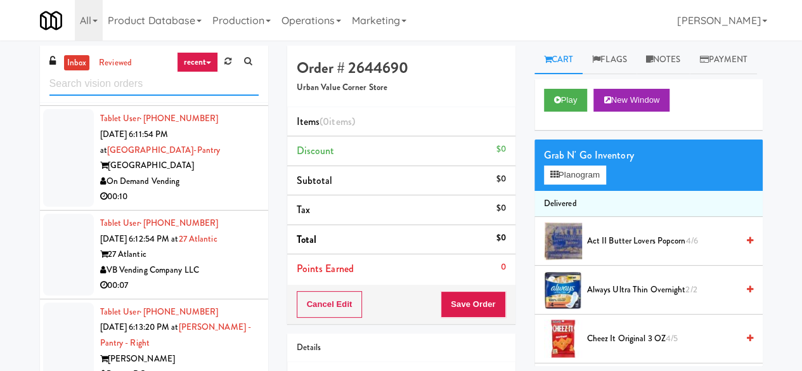
click at [140, 84] on input "text" at bounding box center [153, 83] width 209 height 23
type input "Kitchenmate"
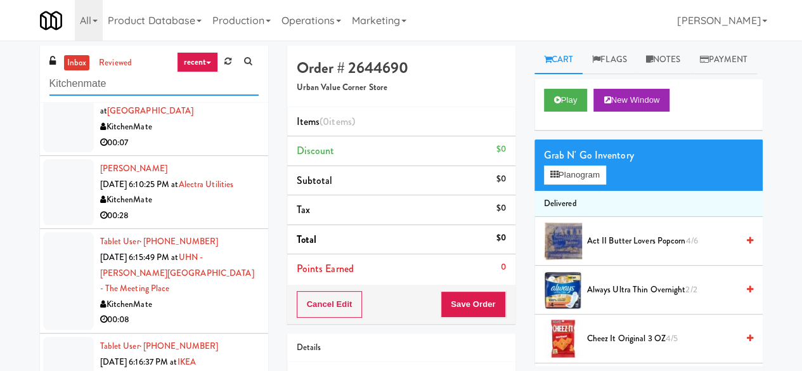
scroll to position [761, 0]
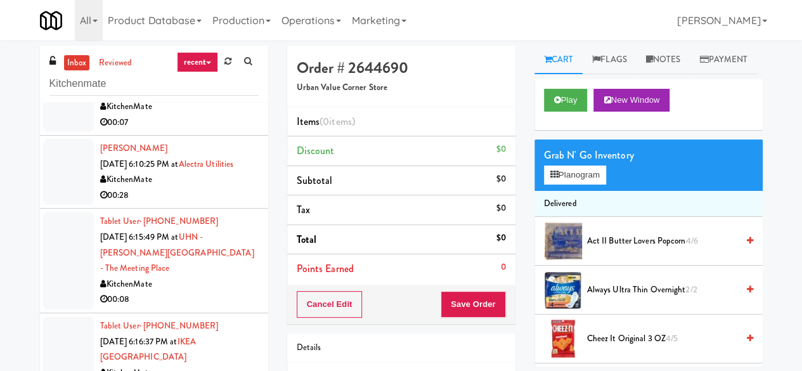
click at [214, 188] on div "KitchenMate" at bounding box center [179, 180] width 159 height 16
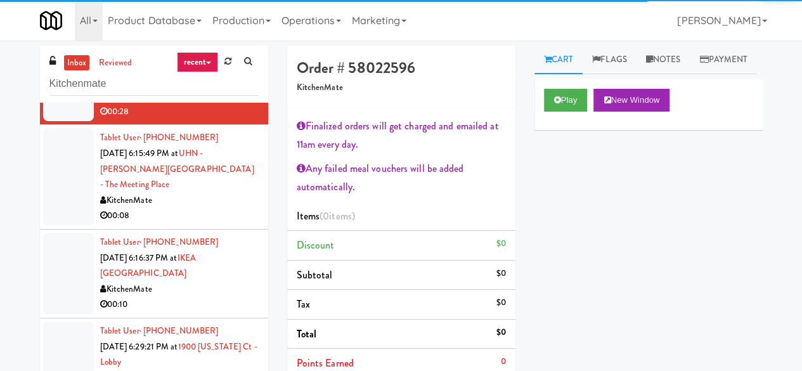
scroll to position [824, 0]
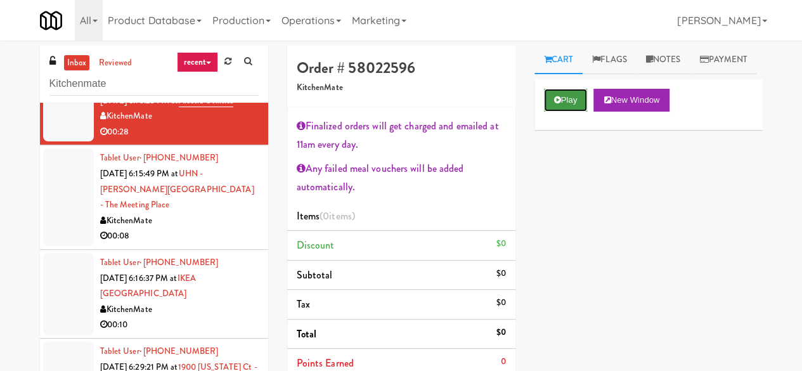
click at [566, 112] on button "Play" at bounding box center [566, 100] width 44 height 23
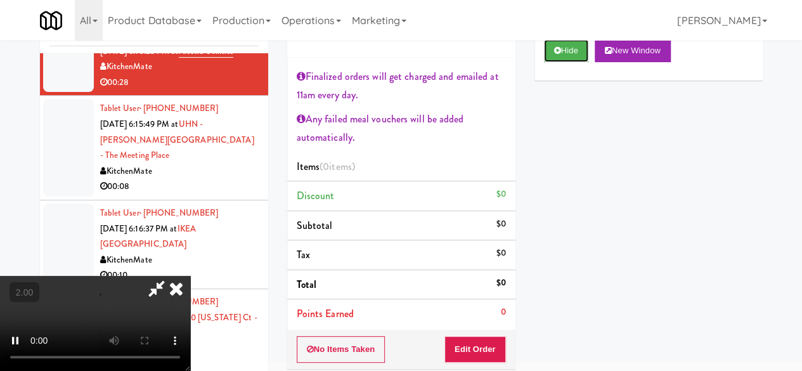
scroll to position [127, 0]
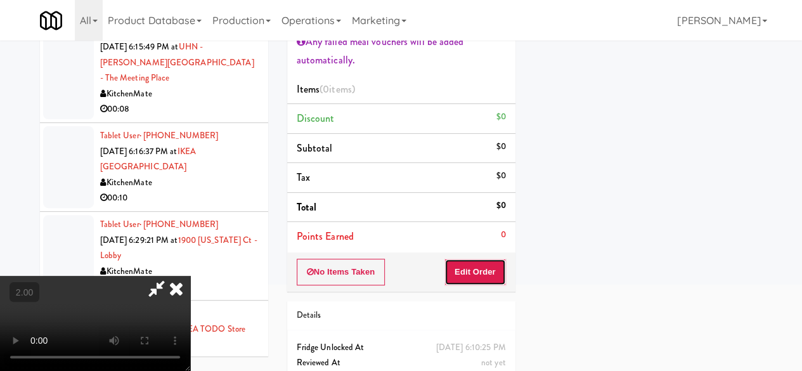
click at [463, 261] on button "Edit Order" at bounding box center [475, 272] width 62 height 27
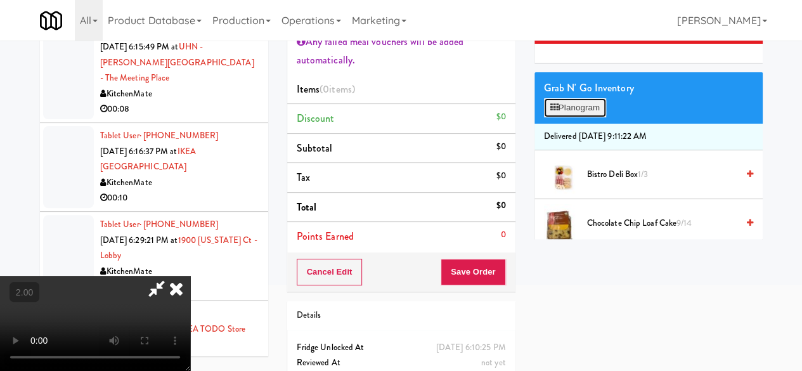
click at [583, 117] on button "Planogram" at bounding box center [575, 107] width 62 height 19
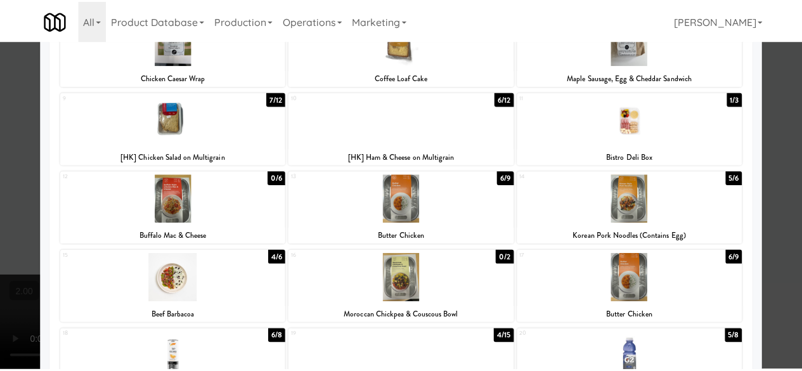
scroll to position [254, 0]
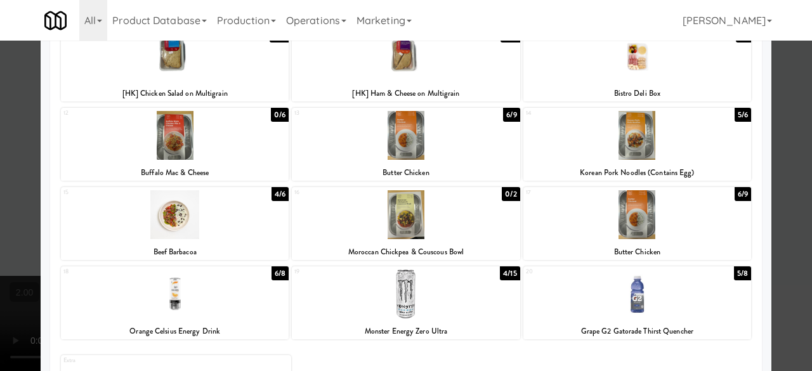
drag, startPoint x: 242, startPoint y: 221, endPoint x: 252, endPoint y: 254, distance: 34.3
click at [242, 221] on div at bounding box center [175, 214] width 228 height 49
click at [774, 135] on div at bounding box center [406, 185] width 812 height 371
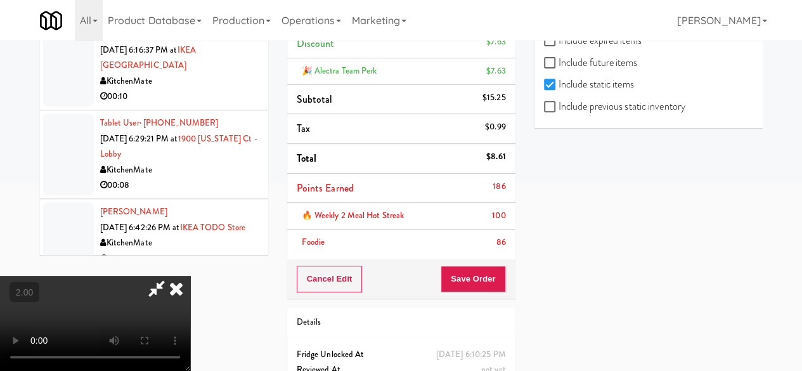
scroll to position [171, 0]
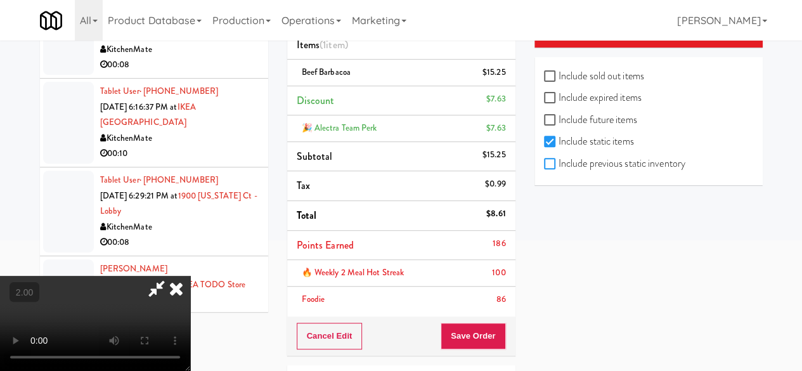
click at [548, 160] on input "Include previous static inventory" at bounding box center [551, 164] width 15 height 10
checkbox input "true"
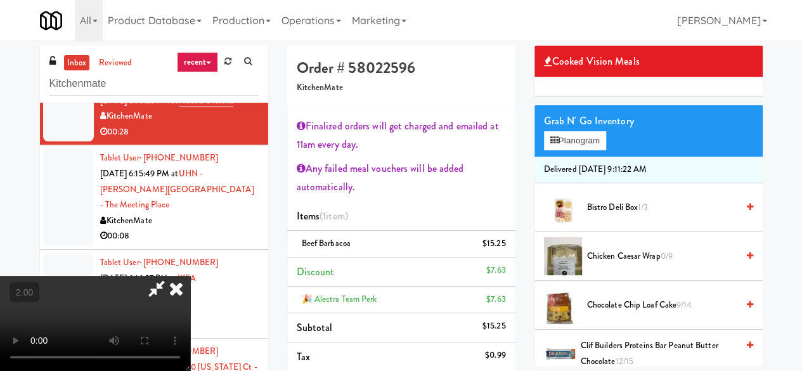
scroll to position [0, 0]
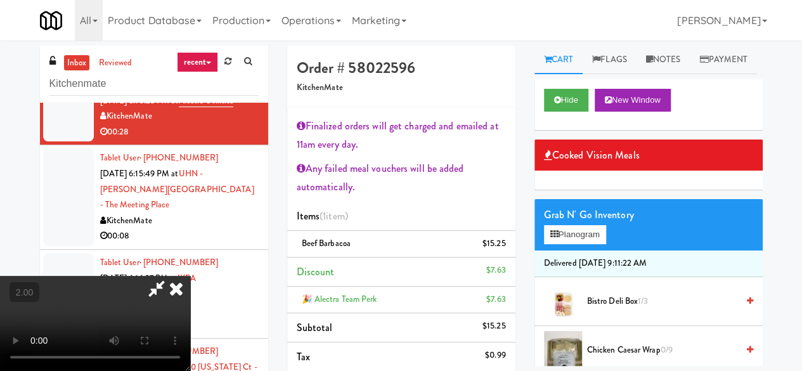
click at [574, 277] on li "Delivered Mon, Sep 15th 2025 9:11:22 AM" at bounding box center [648, 263] width 228 height 27
click at [573, 244] on button "Planogram" at bounding box center [575, 234] width 62 height 19
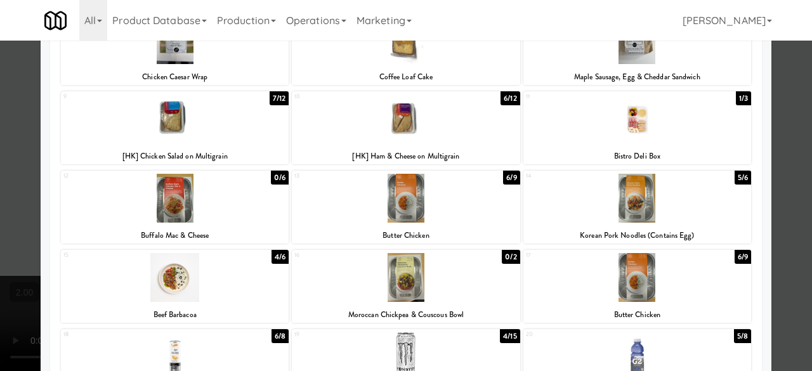
scroll to position [190, 0]
click at [675, 205] on div at bounding box center [637, 198] width 228 height 49
click at [772, 141] on div at bounding box center [406, 185] width 812 height 371
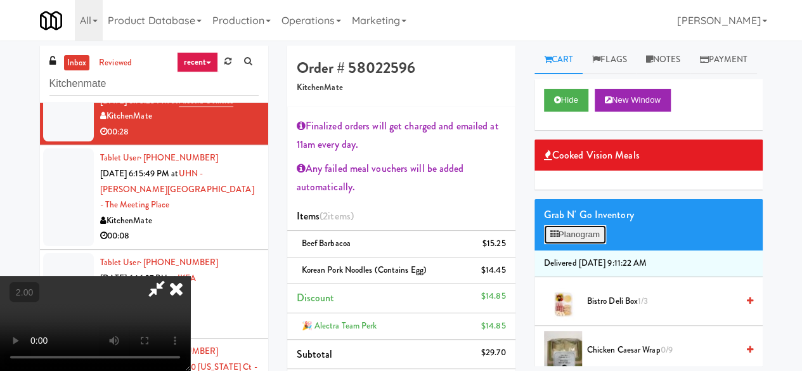
click at [562, 244] on button "Planogram" at bounding box center [575, 234] width 62 height 19
click at [0, 0] on div at bounding box center [0, 0] width 0 height 0
click at [562, 244] on button "Planogram" at bounding box center [575, 234] width 62 height 19
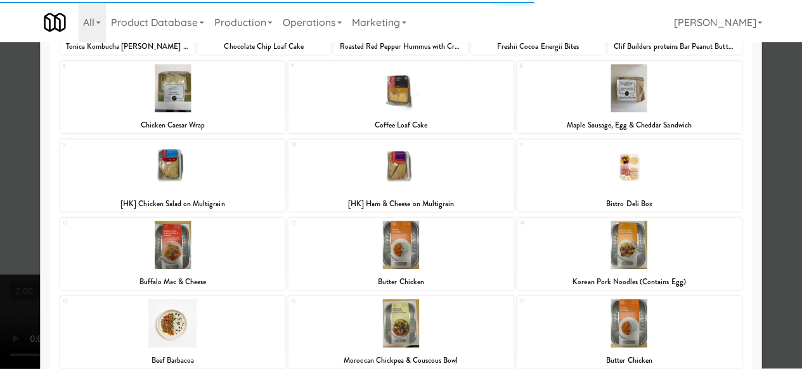
scroll to position [190, 0]
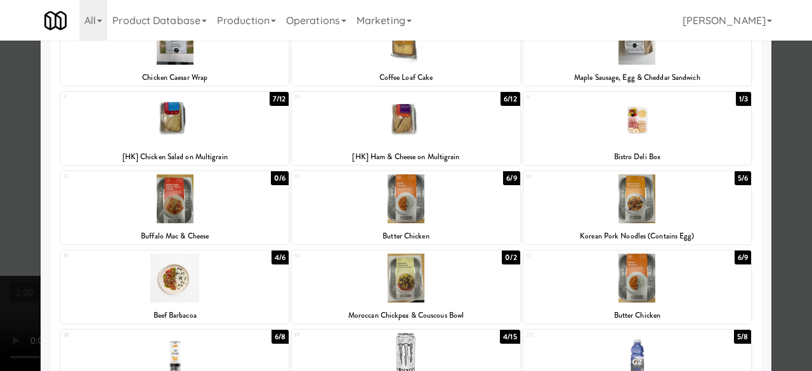
click at [768, 167] on div at bounding box center [406, 185] width 812 height 371
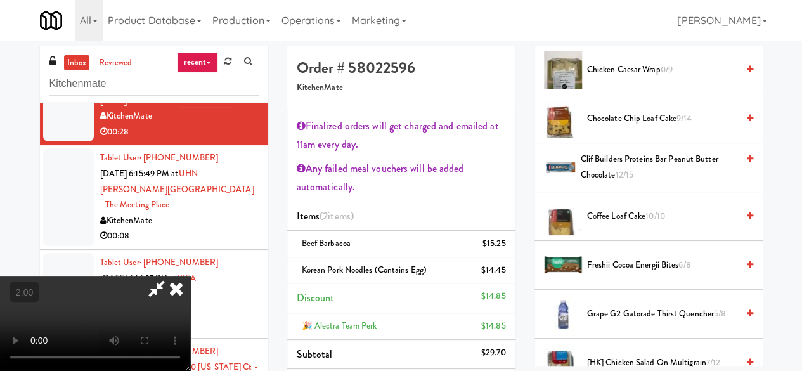
drag, startPoint x: 436, startPoint y: 52, endPoint x: 430, endPoint y: 55, distance: 6.5
click at [171, 276] on icon at bounding box center [156, 288] width 29 height 25
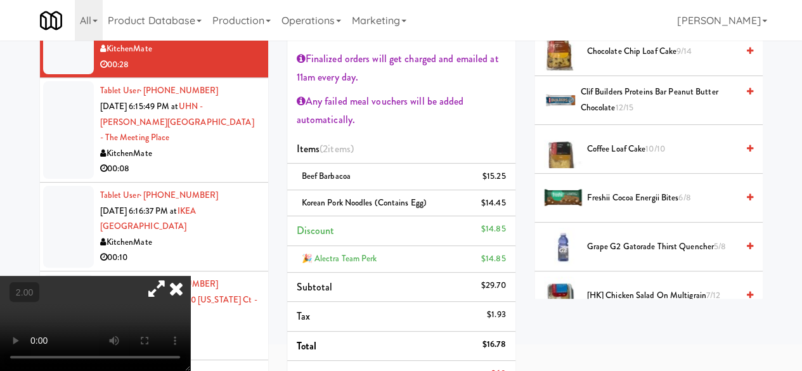
scroll to position [190, 0]
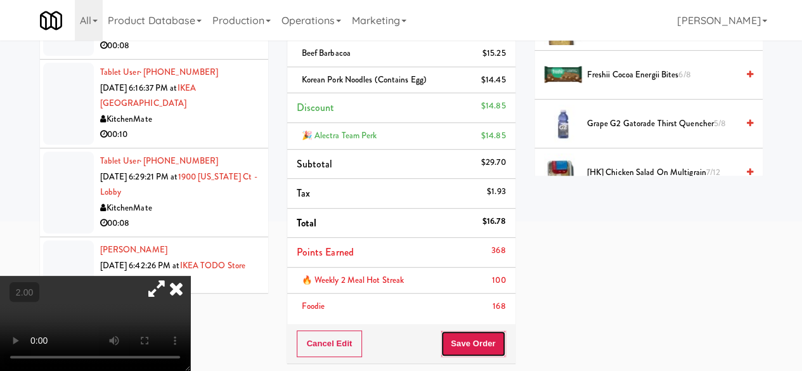
click at [473, 334] on button "Save Order" at bounding box center [473, 343] width 65 height 27
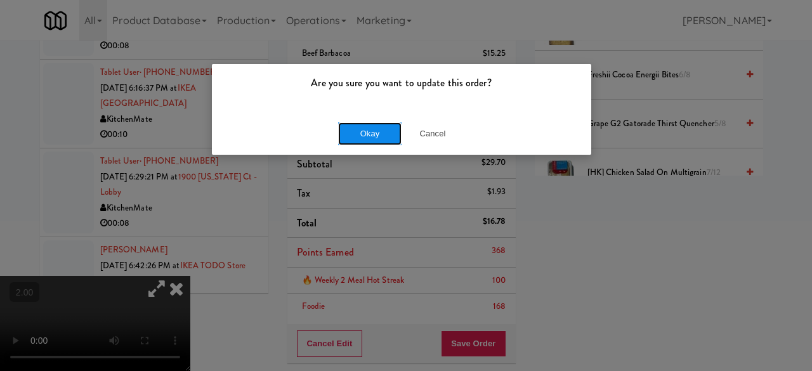
click at [379, 132] on button "Okay" at bounding box center [369, 133] width 63 height 23
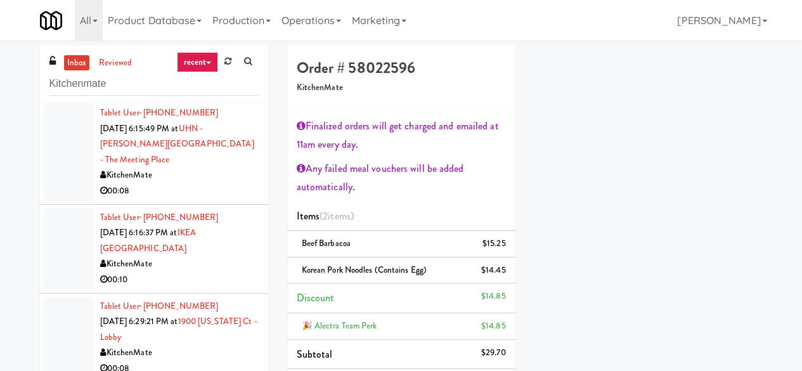
scroll to position [951, 0]
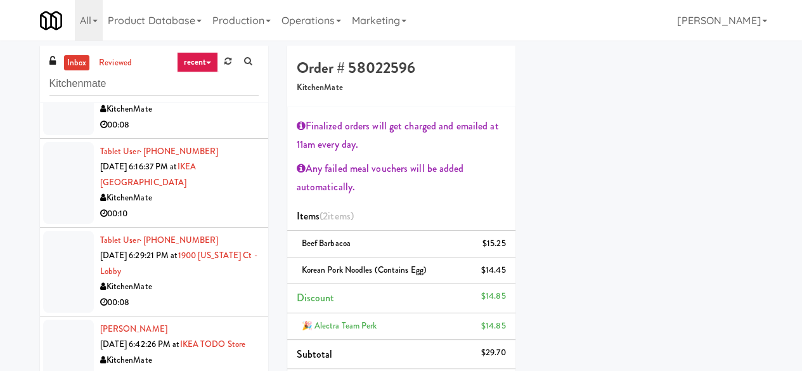
click at [235, 117] on div "KitchenMate" at bounding box center [179, 109] width 159 height 16
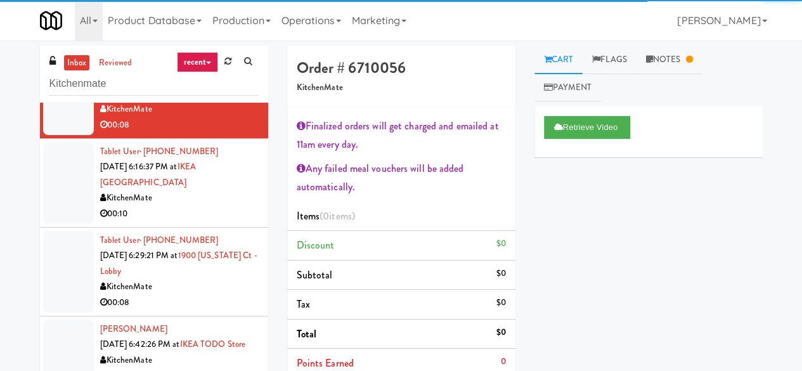
click at [226, 206] on div "KitchenMate" at bounding box center [179, 198] width 159 height 16
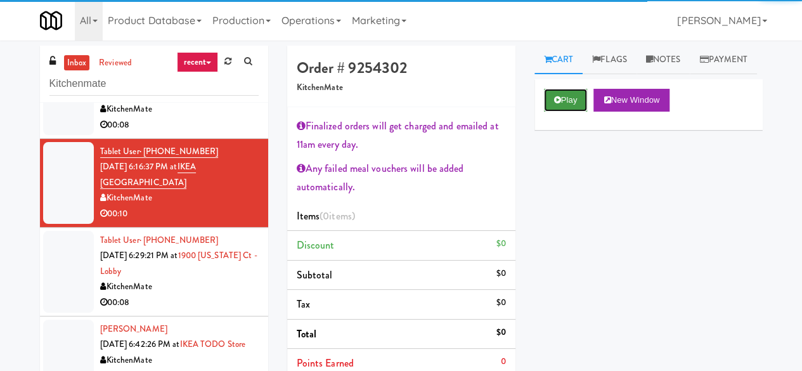
click at [558, 104] on icon at bounding box center [557, 100] width 7 height 8
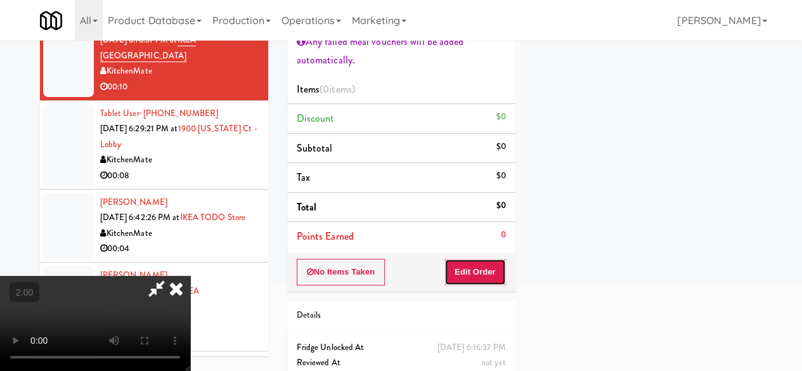
click at [489, 273] on button "Edit Order" at bounding box center [475, 272] width 62 height 27
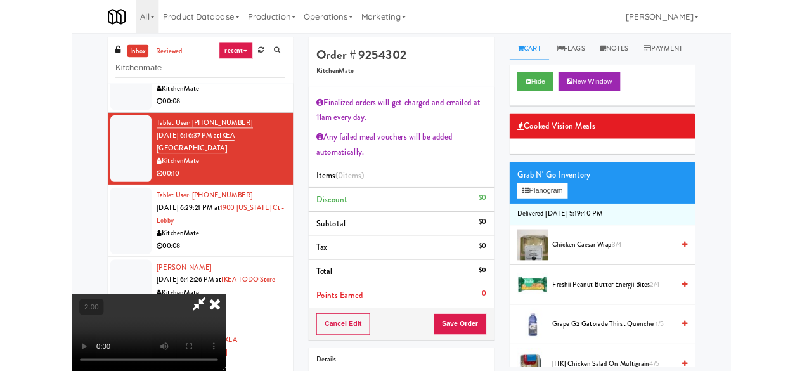
scroll to position [26, 0]
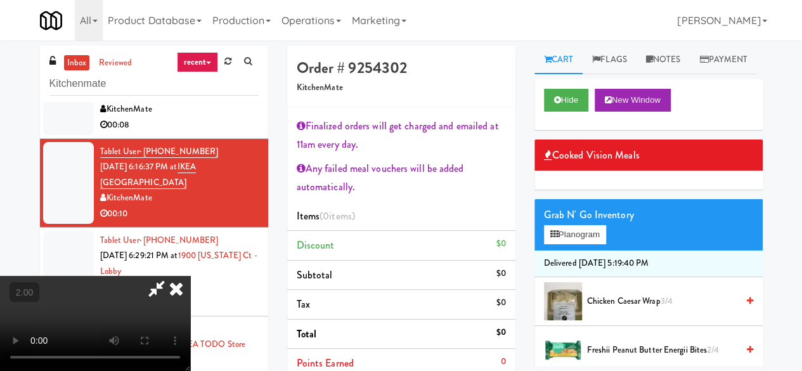
click at [572, 250] on div "Grab N' Go Inventory Planogram" at bounding box center [648, 224] width 228 height 51
click at [569, 244] on button "Planogram" at bounding box center [575, 234] width 62 height 19
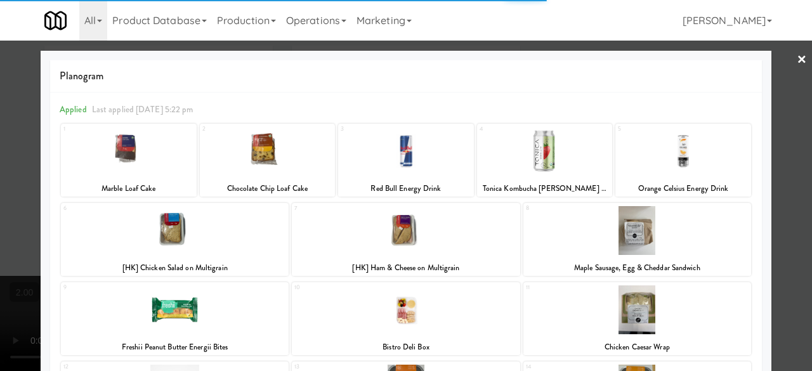
click at [155, 165] on div at bounding box center [129, 151] width 136 height 49
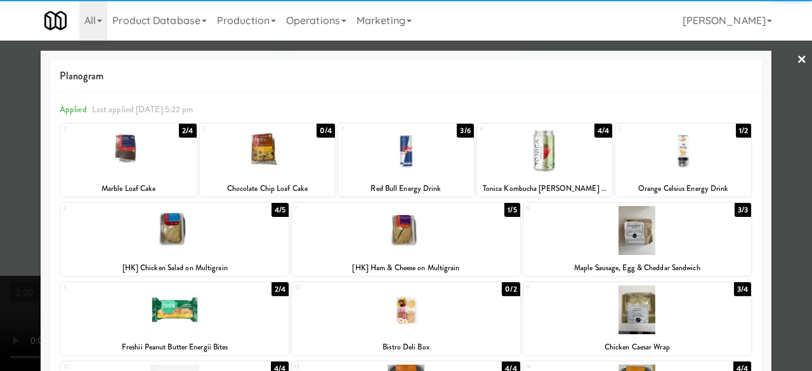
drag, startPoint x: 787, startPoint y: 68, endPoint x: 730, endPoint y: 69, distance: 57.1
click at [796, 68] on link "×" at bounding box center [801, 60] width 10 height 39
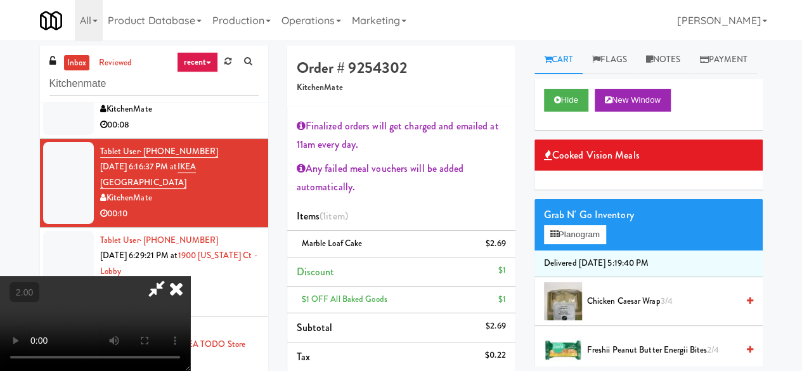
click at [171, 276] on icon at bounding box center [156, 288] width 29 height 25
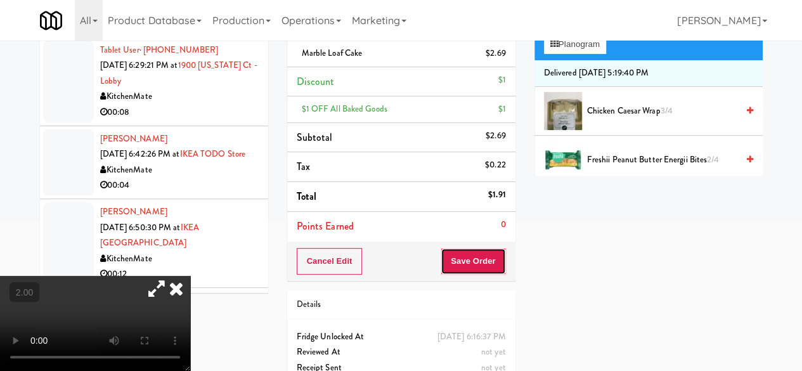
click at [486, 266] on button "Save Order" at bounding box center [473, 261] width 65 height 27
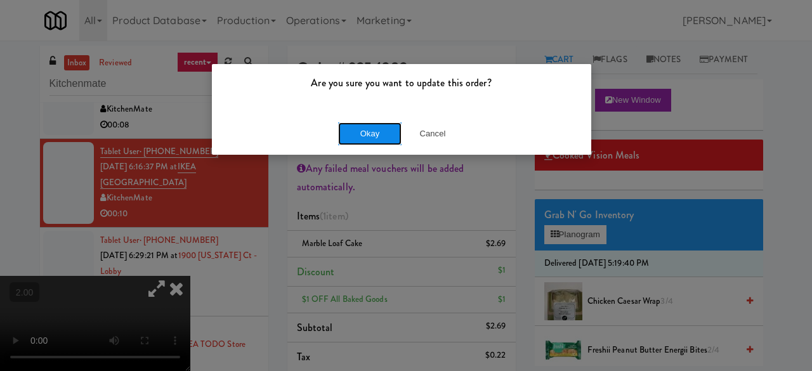
click at [380, 129] on button "Okay" at bounding box center [369, 133] width 63 height 23
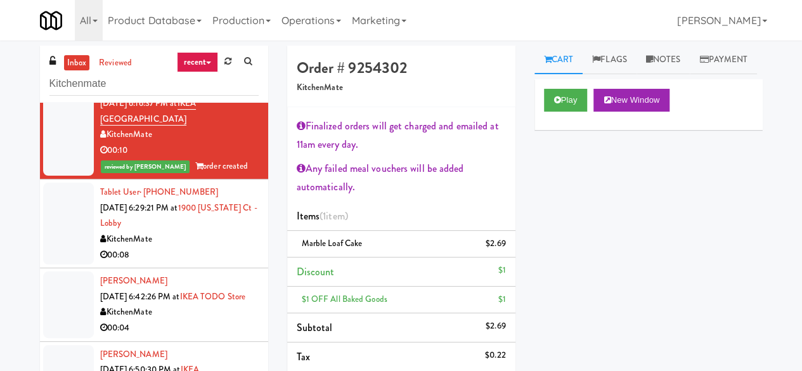
scroll to position [1078, 0]
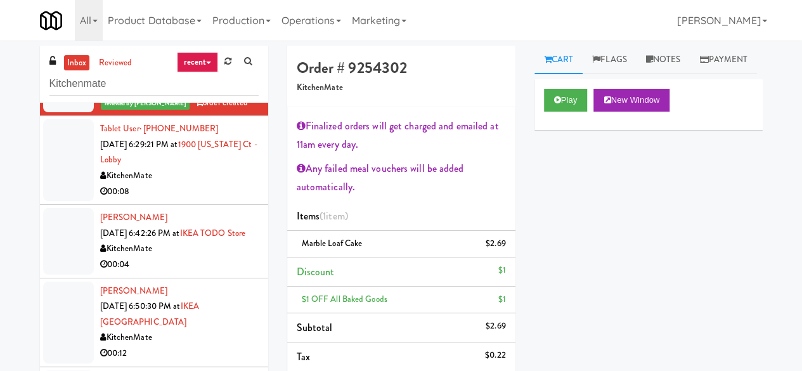
click at [230, 184] on div "KitchenMate" at bounding box center [179, 176] width 159 height 16
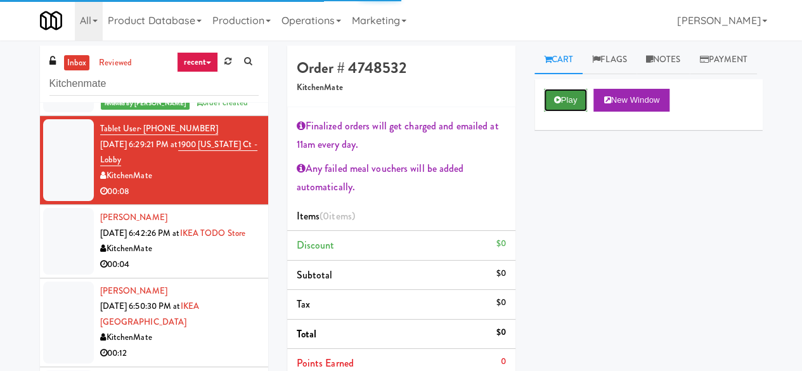
click at [571, 112] on button "Play" at bounding box center [566, 100] width 44 height 23
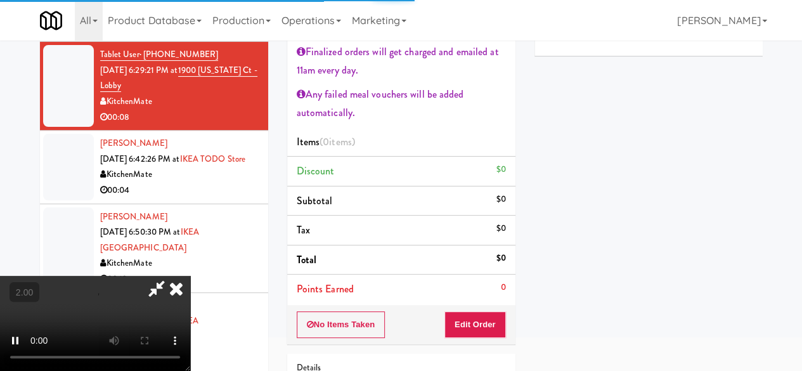
scroll to position [127, 0]
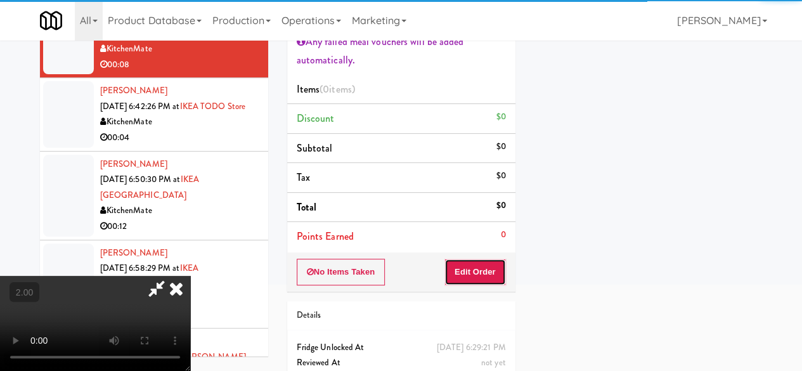
click at [478, 266] on button "Edit Order" at bounding box center [475, 272] width 62 height 27
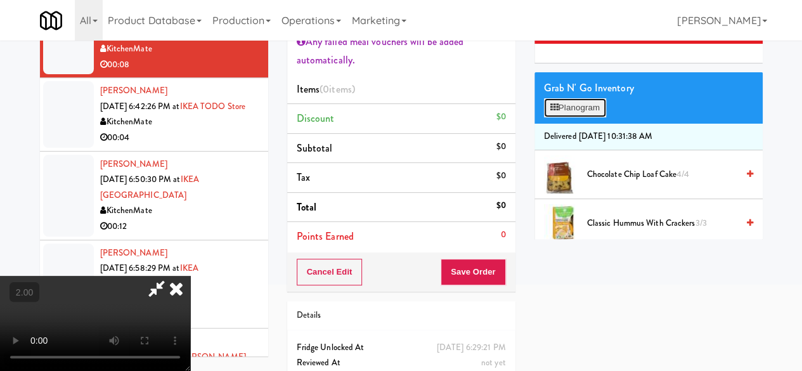
click at [559, 117] on button "Planogram" at bounding box center [575, 107] width 62 height 19
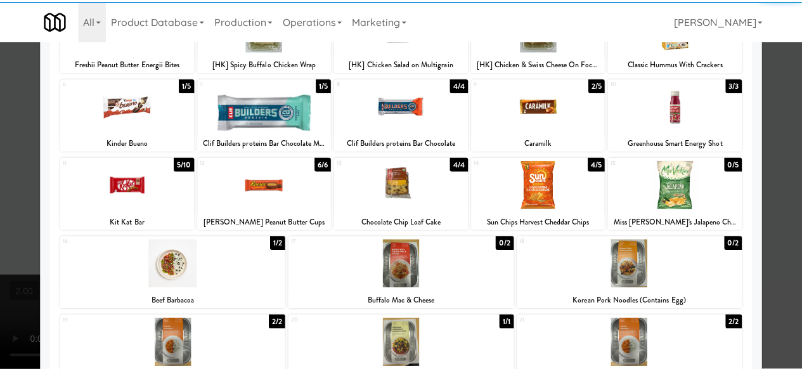
scroll to position [127, 0]
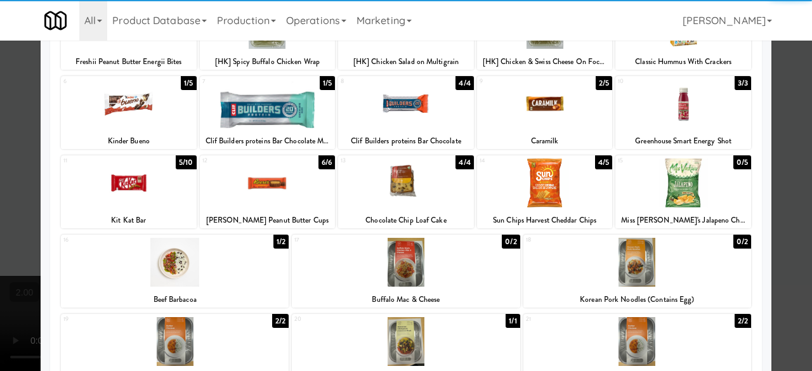
drag, startPoint x: 419, startPoint y: 181, endPoint x: 618, endPoint y: 195, distance: 198.9
click at [418, 181] on div at bounding box center [406, 183] width 136 height 49
click at [772, 126] on div at bounding box center [406, 185] width 812 height 371
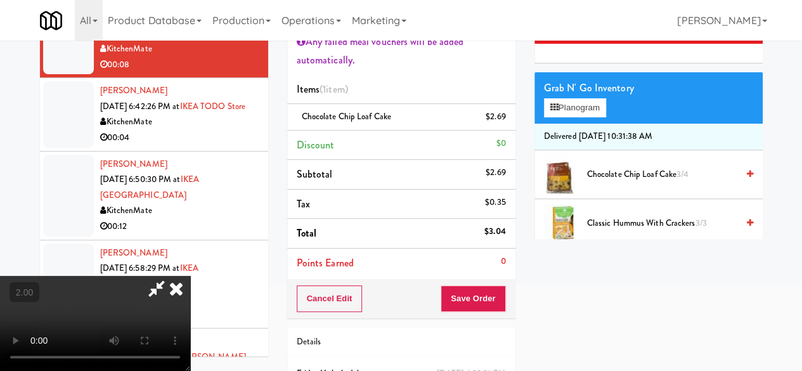
click at [171, 276] on icon at bounding box center [156, 288] width 29 height 25
click at [465, 288] on button "Save Order" at bounding box center [473, 298] width 65 height 27
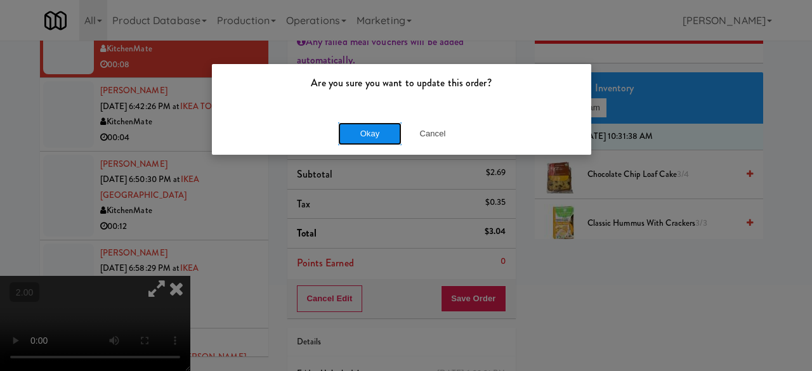
click at [373, 131] on button "Okay" at bounding box center [369, 133] width 63 height 23
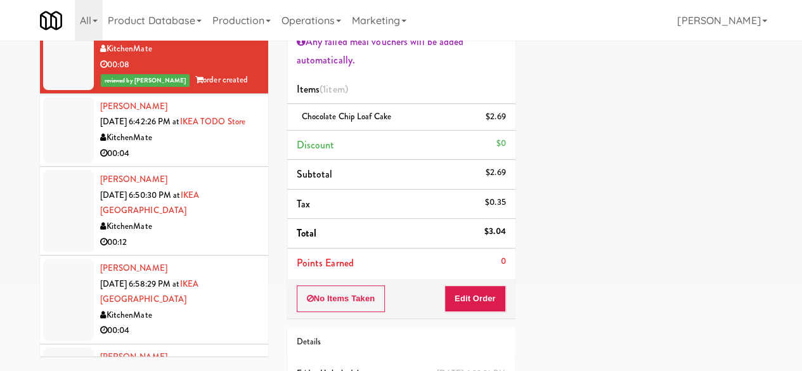
click at [206, 210] on li "Nikhil Calangutkar Sep 16, 2025 6:50:30 PM at IKEA North York Store KitchenMate…" at bounding box center [154, 211] width 228 height 89
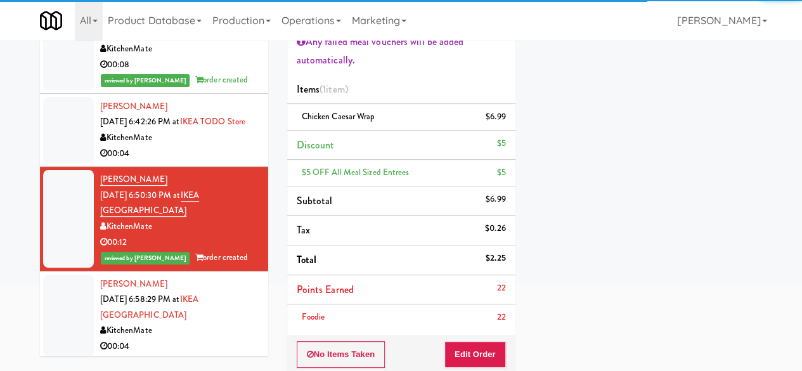
click at [223, 146] on div "KitchenMate" at bounding box center [179, 138] width 159 height 16
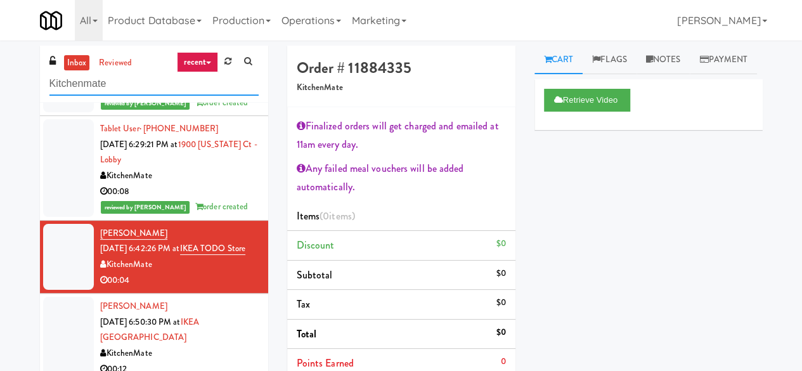
click at [126, 82] on input "Kitchenmate" at bounding box center [153, 83] width 209 height 23
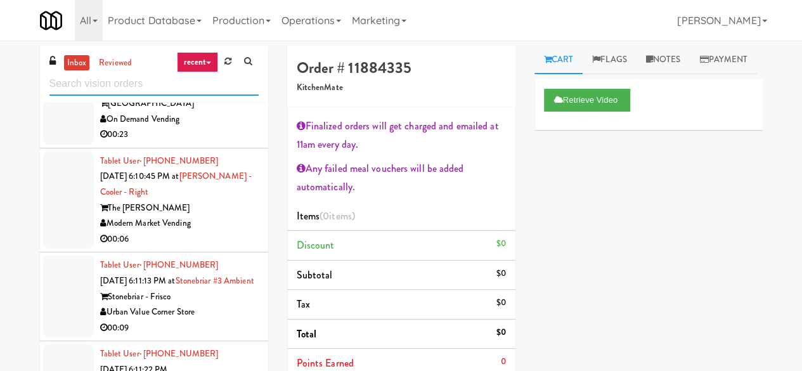
scroll to position [1775, 0]
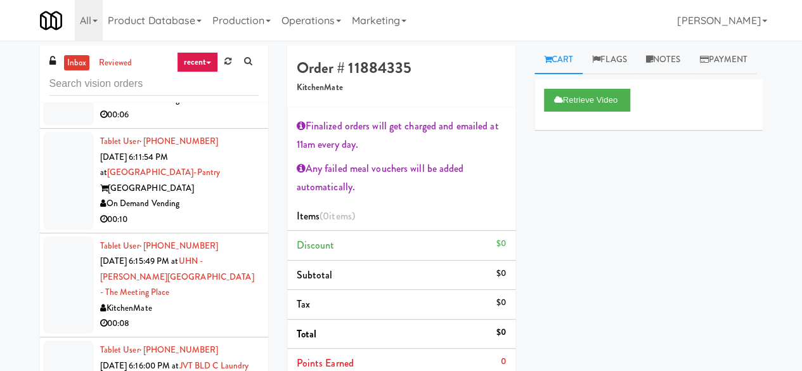
click at [209, 92] on div "Wheeling Town Center" at bounding box center [179, 84] width 159 height 16
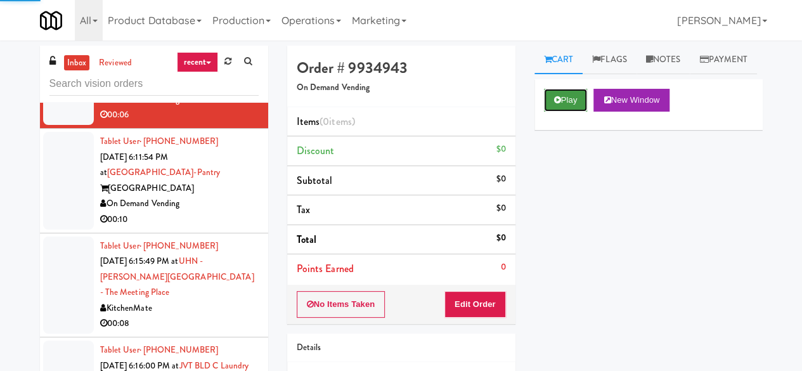
click at [573, 112] on button "Play" at bounding box center [566, 100] width 44 height 23
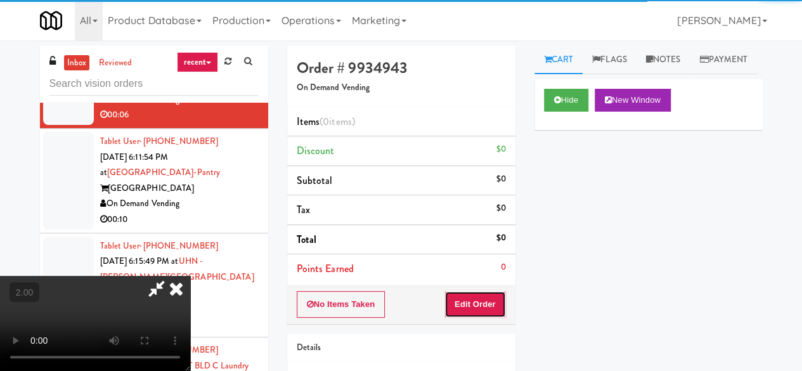
click at [488, 295] on button "Edit Order" at bounding box center [475, 304] width 62 height 27
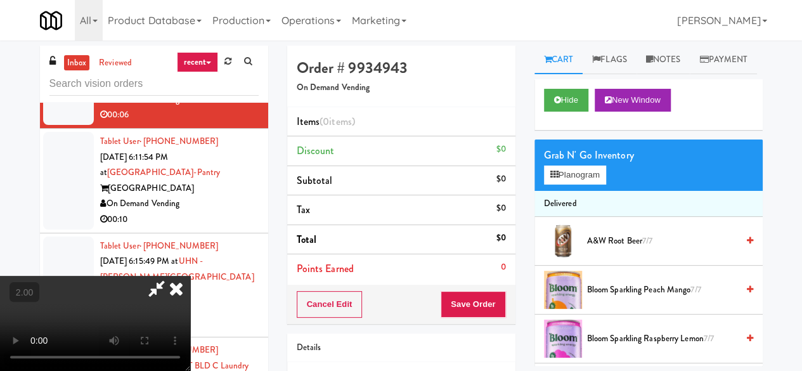
scroll to position [167, 0]
click at [560, 112] on button "Hide" at bounding box center [566, 100] width 44 height 23
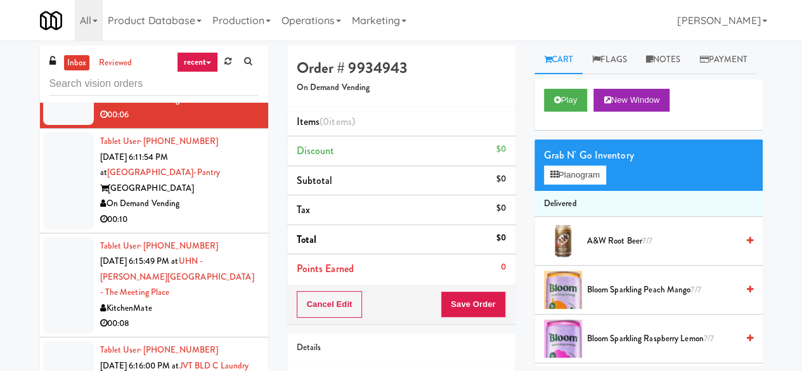
click at [149, 97] on div "inbox reviewed recent all unclear take inventory issue suspicious failed recent" at bounding box center [154, 74] width 228 height 57
click at [142, 79] on input "text" at bounding box center [153, 83] width 209 height 23
paste input "IKEA Scarborough Town Center"
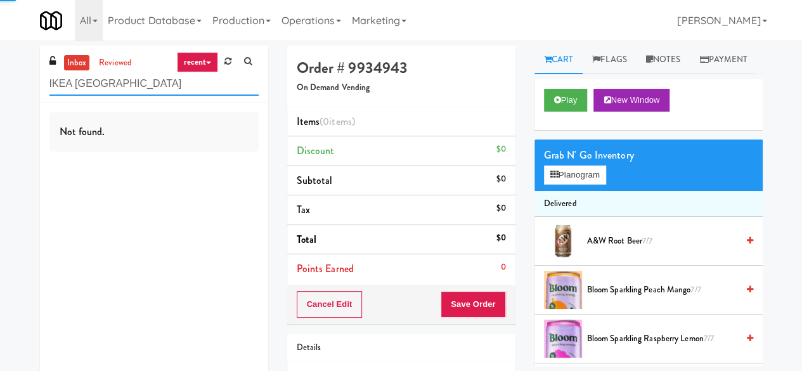
type input "IKEA Scarborough Town Center"
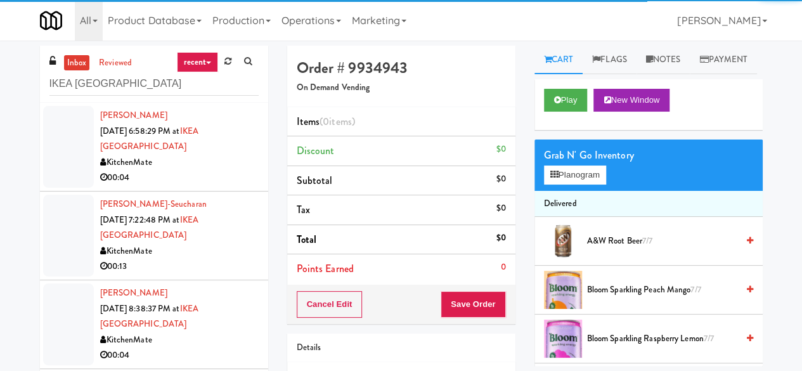
click at [209, 174] on div "00:04" at bounding box center [179, 178] width 159 height 16
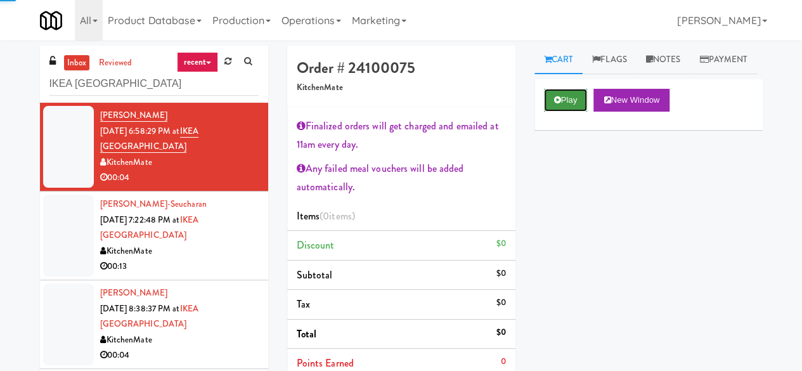
click at [574, 112] on button "Play" at bounding box center [566, 100] width 44 height 23
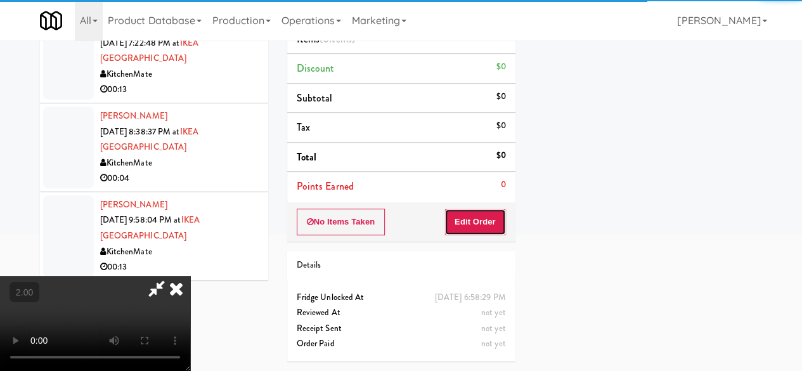
click at [474, 211] on button "Edit Order" at bounding box center [475, 222] width 62 height 27
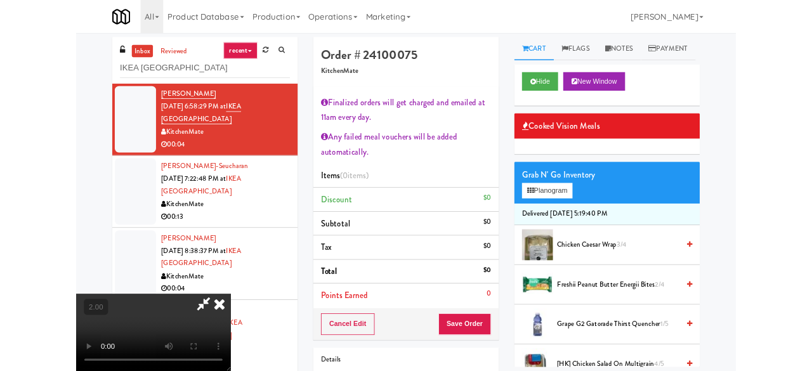
scroll to position [26, 0]
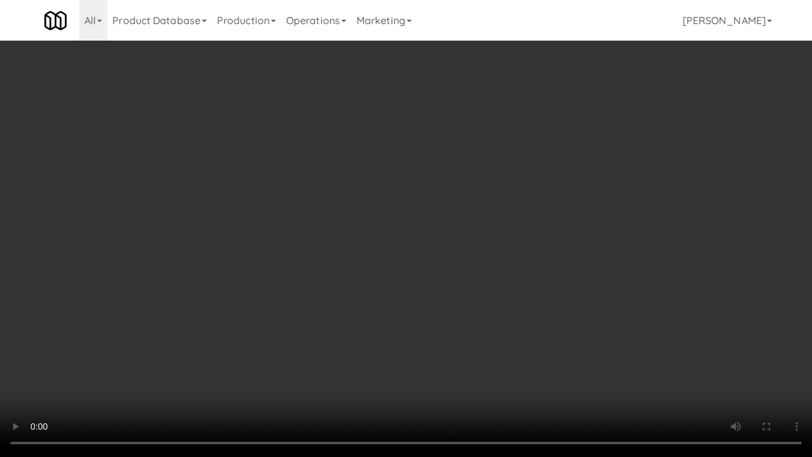
click at [511, 287] on video at bounding box center [406, 228] width 812 height 457
click at [509, 286] on video at bounding box center [406, 228] width 812 height 457
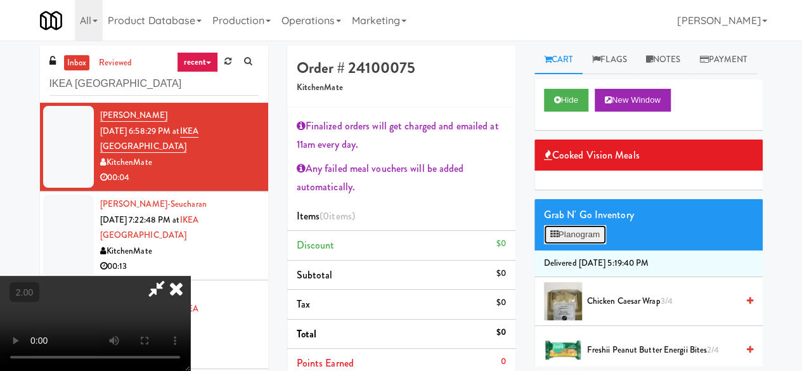
click at [552, 244] on button "Planogram" at bounding box center [575, 234] width 62 height 19
click at [0, 0] on div at bounding box center [0, 0] width 0 height 0
click at [552, 244] on button "Planogram" at bounding box center [575, 234] width 62 height 19
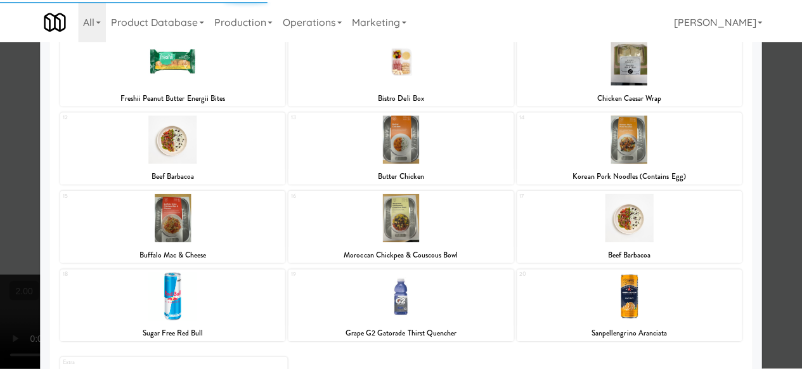
scroll to position [330, 0]
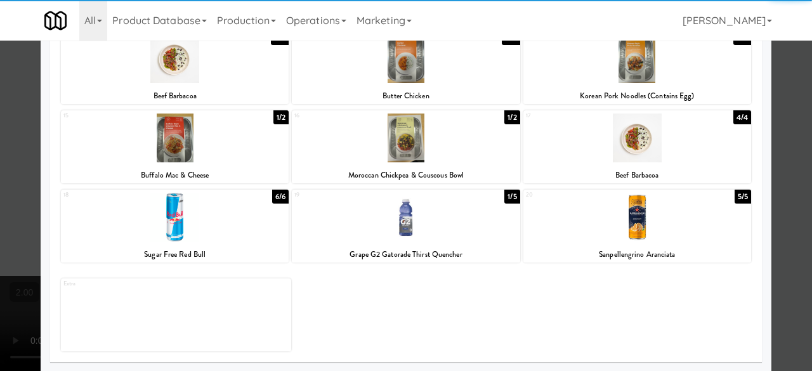
click at [676, 247] on div "Sanpellengrino Aranciata" at bounding box center [637, 255] width 224 height 16
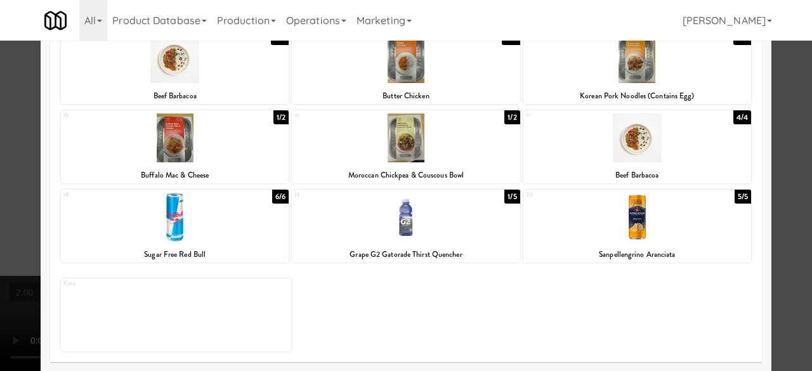
click at [689, 227] on div at bounding box center [637, 217] width 228 height 49
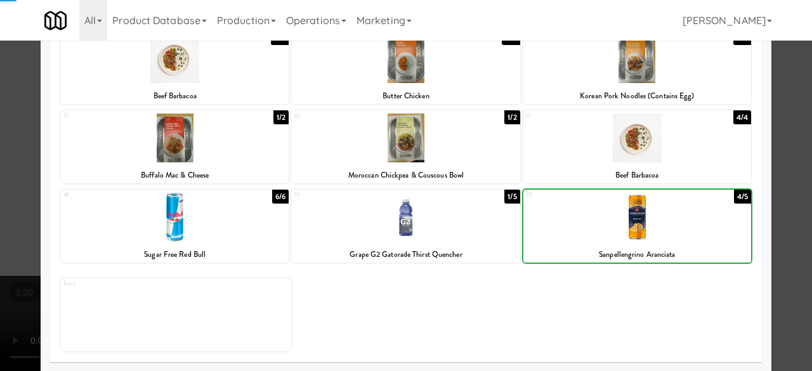
click at [779, 157] on div at bounding box center [406, 185] width 812 height 371
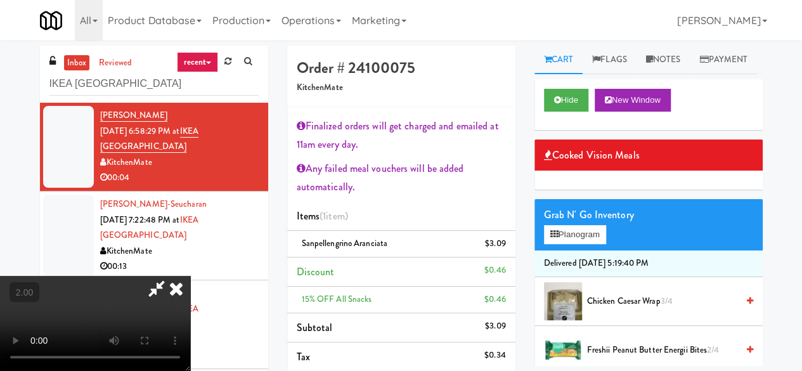
click at [171, 276] on icon at bounding box center [156, 288] width 29 height 25
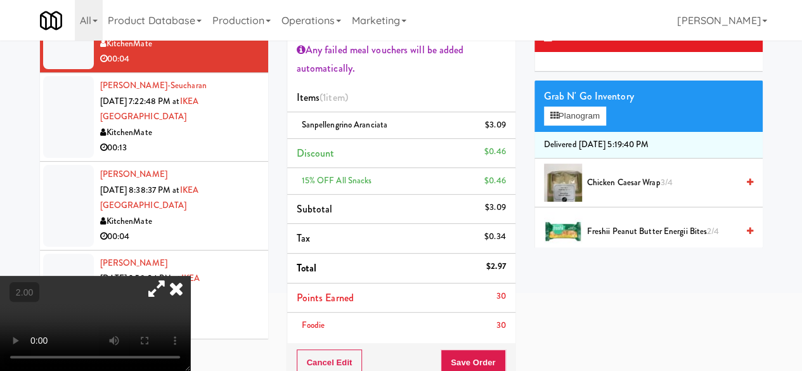
scroll to position [190, 0]
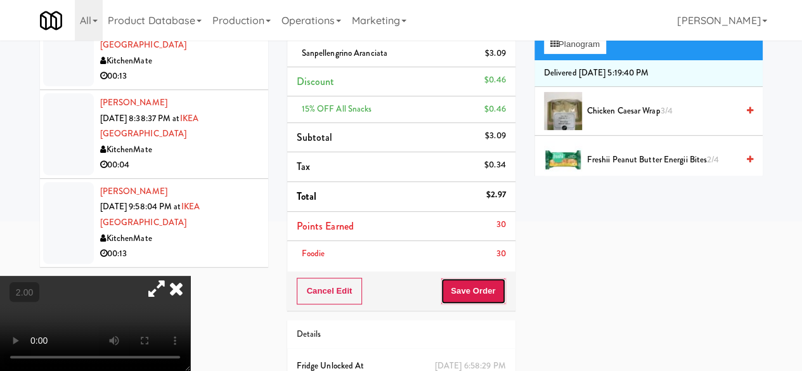
click at [453, 287] on button "Save Order" at bounding box center [473, 291] width 65 height 27
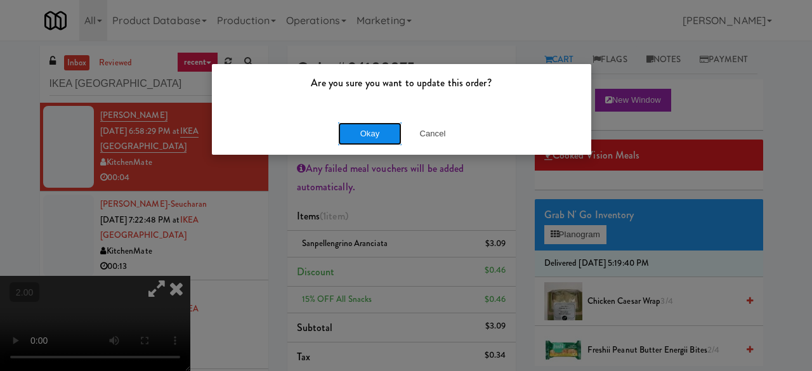
click at [359, 129] on button "Okay" at bounding box center [369, 133] width 63 height 23
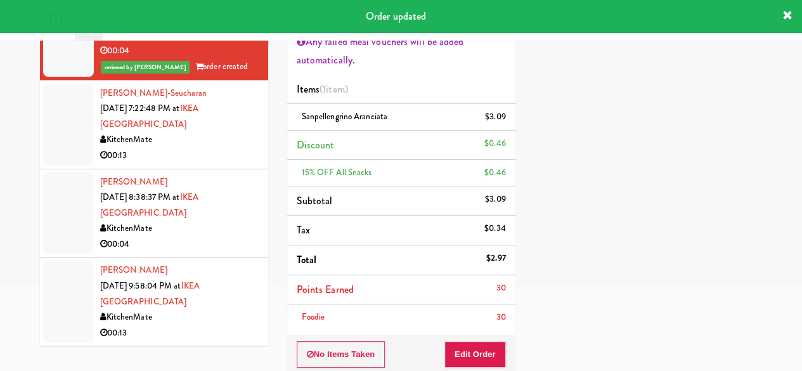
click at [218, 143] on div "KitchenMate" at bounding box center [179, 140] width 159 height 16
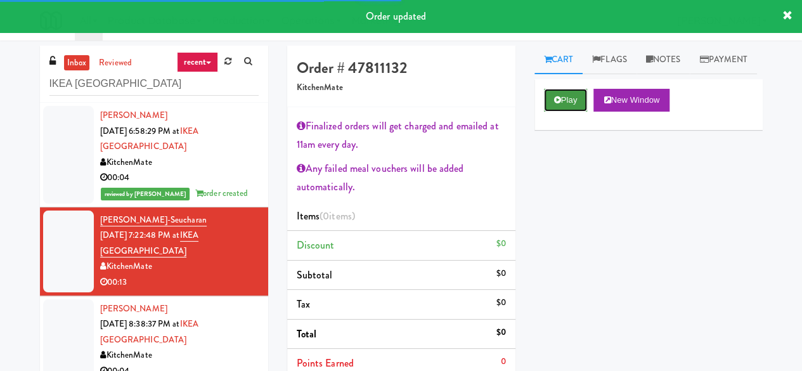
click at [550, 112] on button "Play" at bounding box center [566, 100] width 44 height 23
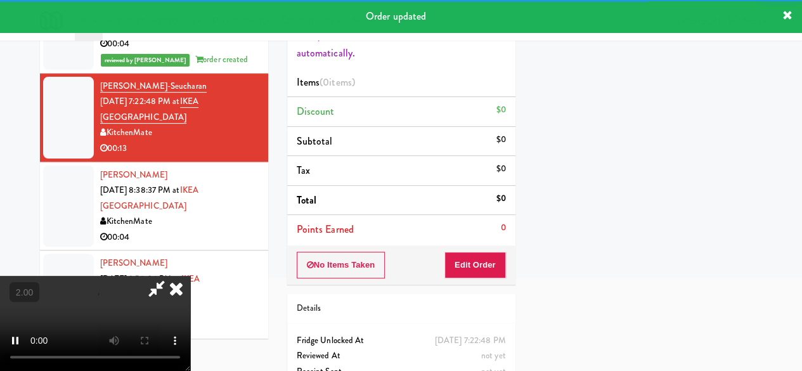
scroll to position [190, 0]
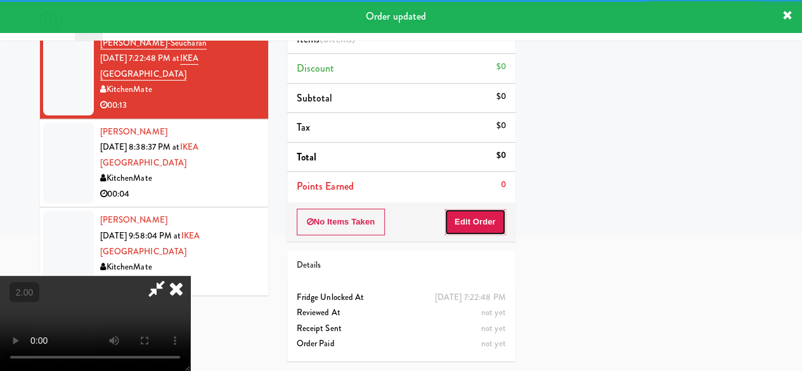
click at [488, 209] on button "Edit Order" at bounding box center [475, 222] width 62 height 27
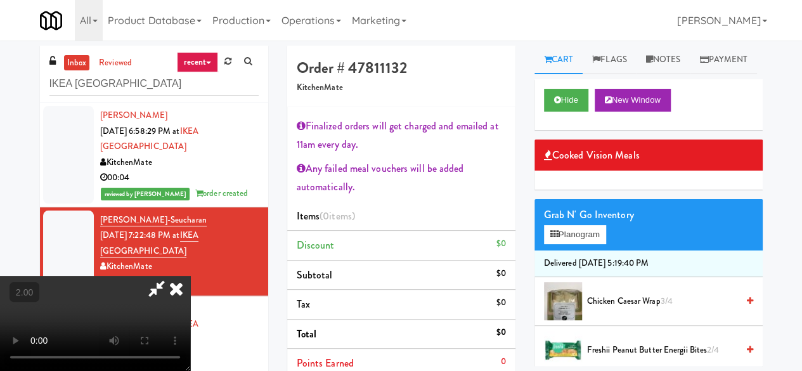
scroll to position [26, 0]
click at [577, 244] on button "Planogram" at bounding box center [575, 234] width 62 height 19
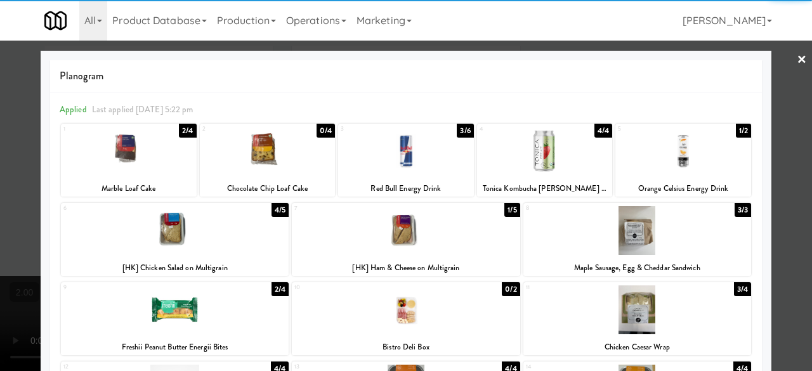
click at [138, 164] on div at bounding box center [129, 151] width 136 height 49
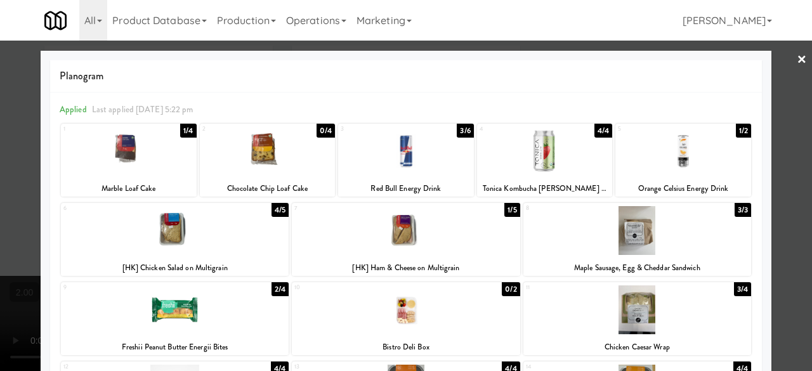
click at [785, 78] on div at bounding box center [406, 185] width 812 height 371
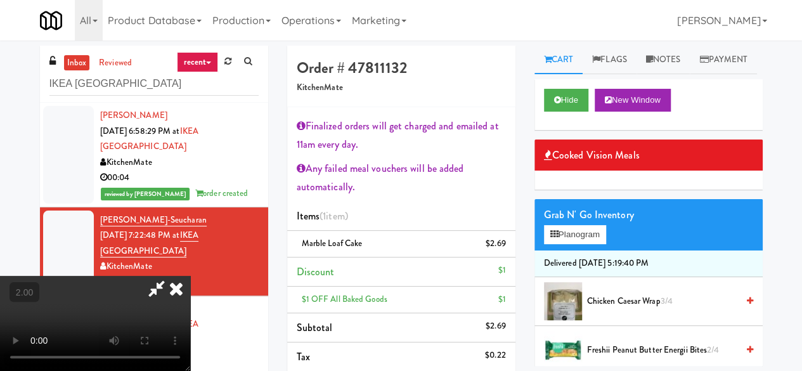
click at [171, 276] on icon at bounding box center [156, 288] width 29 height 25
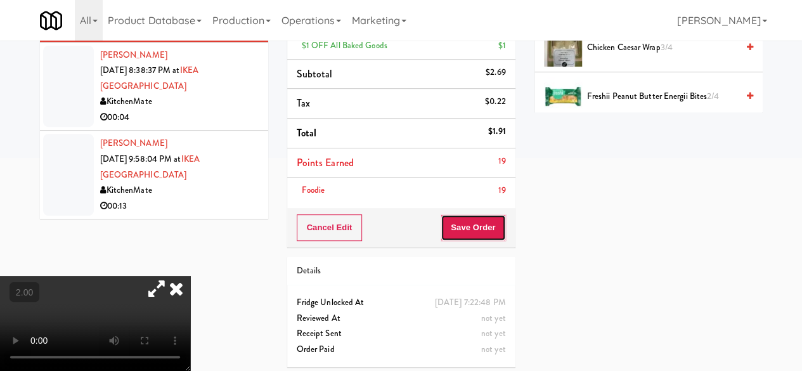
click at [474, 219] on button "Save Order" at bounding box center [473, 227] width 65 height 27
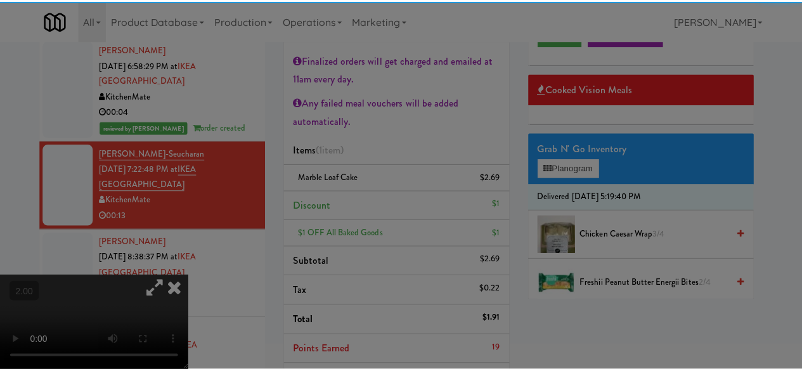
scroll to position [63, 0]
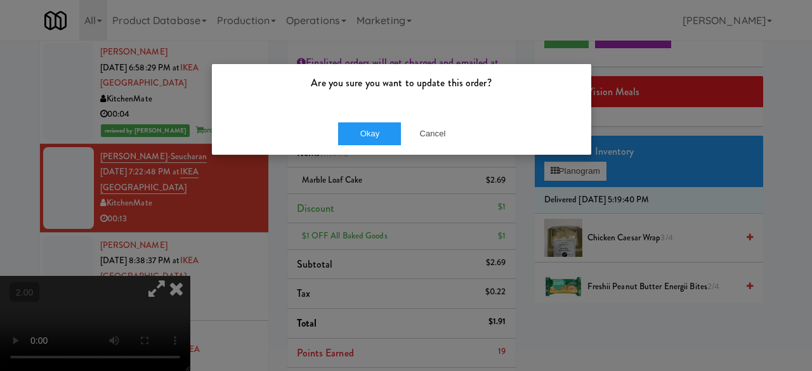
click at [383, 148] on div "Okay Cancel" at bounding box center [401, 133] width 379 height 42
click at [382, 143] on button "Okay" at bounding box center [369, 133] width 63 height 23
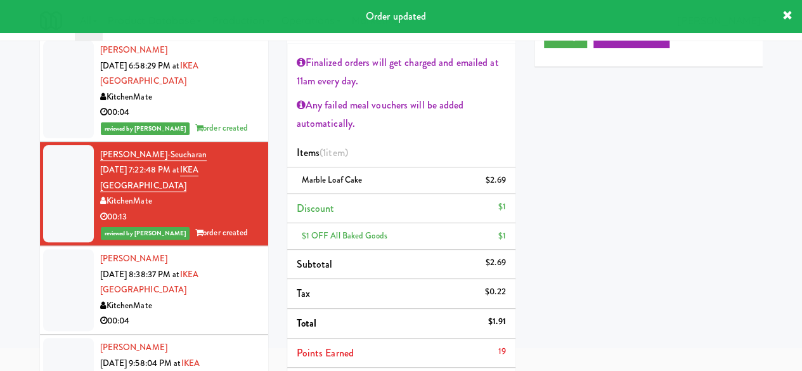
scroll to position [4, 0]
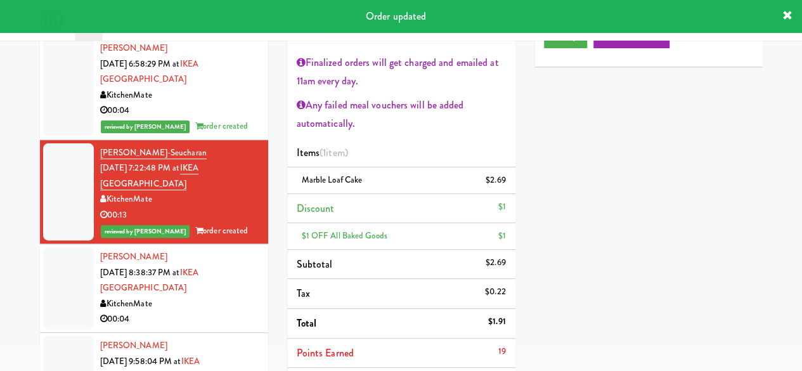
click at [207, 318] on div "00:04" at bounding box center [179, 319] width 159 height 16
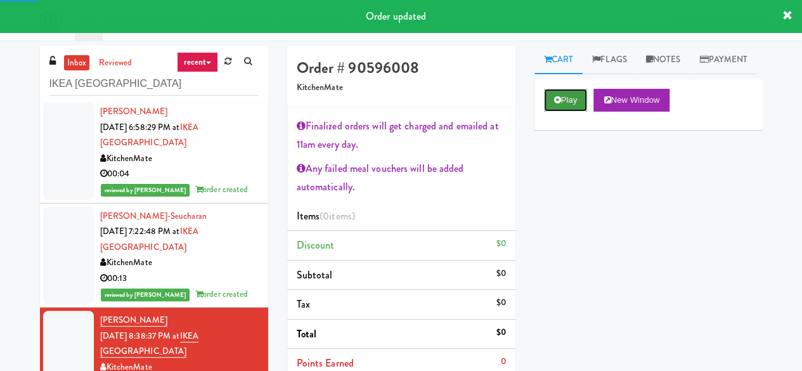
click at [559, 104] on icon at bounding box center [557, 100] width 7 height 8
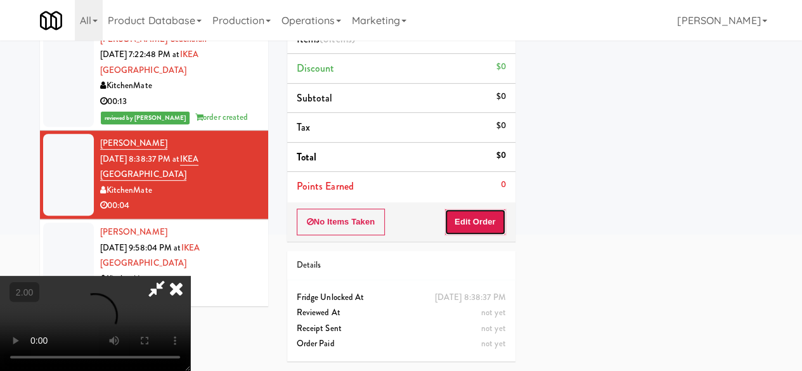
click at [478, 209] on button "Edit Order" at bounding box center [475, 222] width 62 height 27
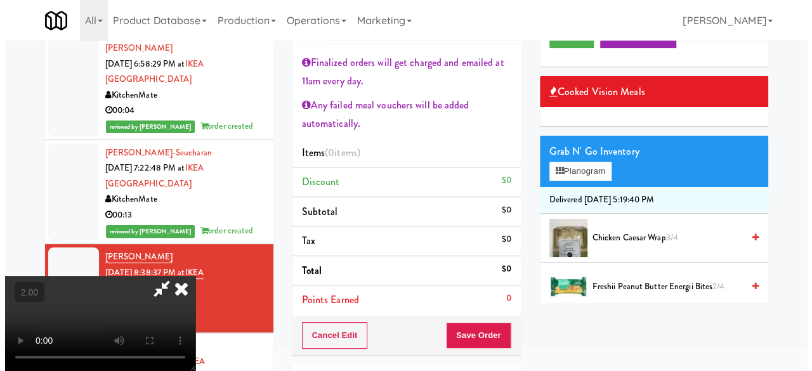
scroll to position [26, 0]
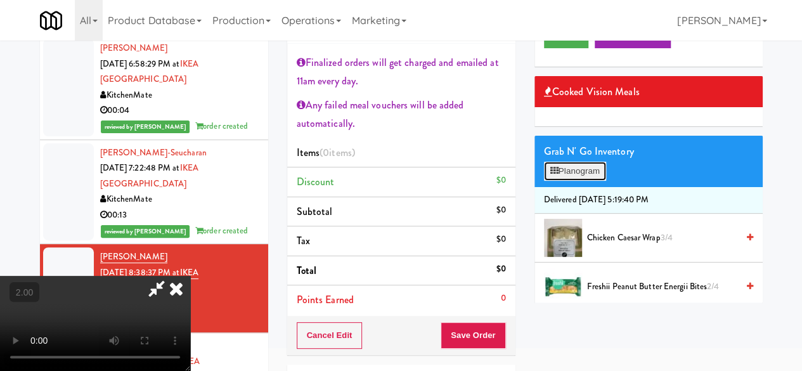
click at [581, 181] on button "Planogram" at bounding box center [575, 171] width 62 height 19
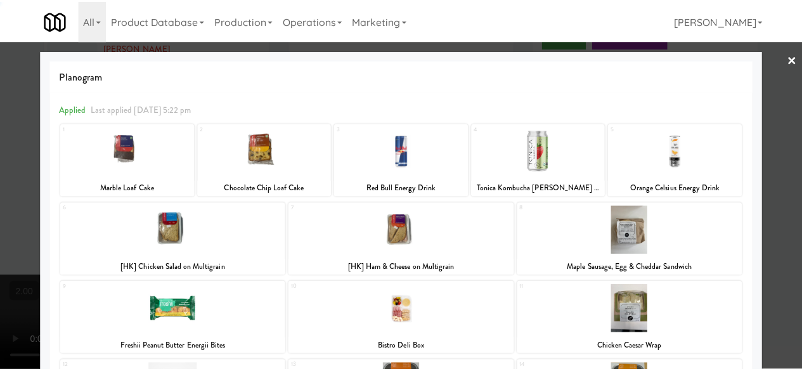
scroll to position [330, 0]
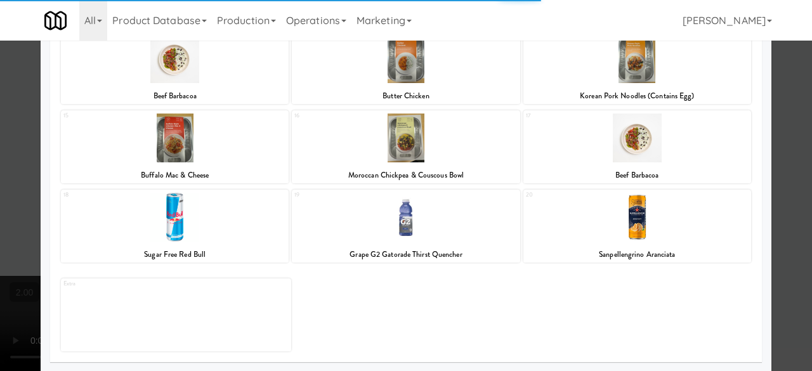
click at [630, 209] on div at bounding box center [637, 217] width 228 height 49
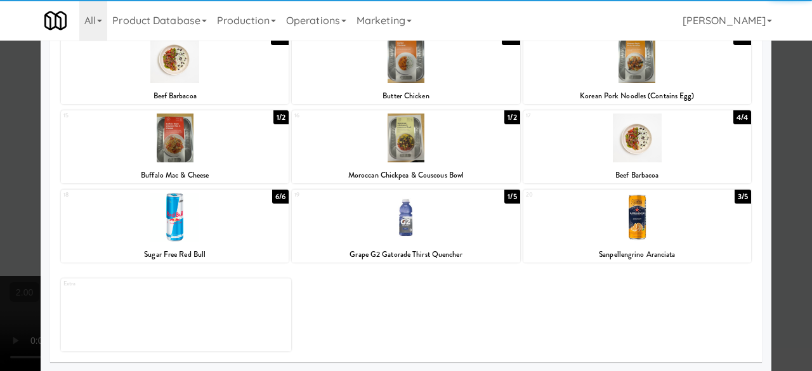
click at [790, 163] on div at bounding box center [406, 185] width 812 height 371
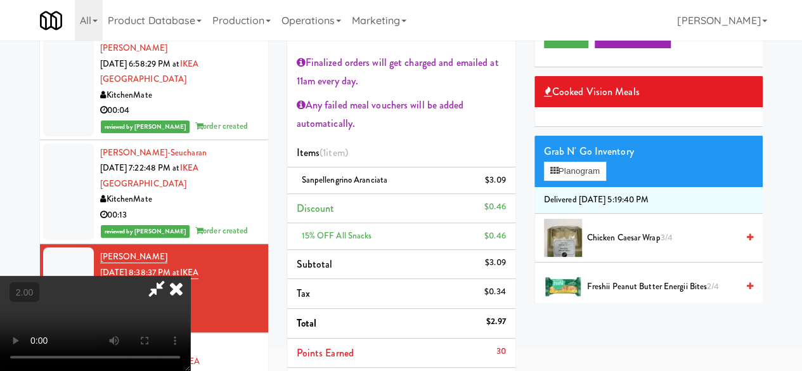
click at [171, 276] on icon at bounding box center [156, 288] width 29 height 25
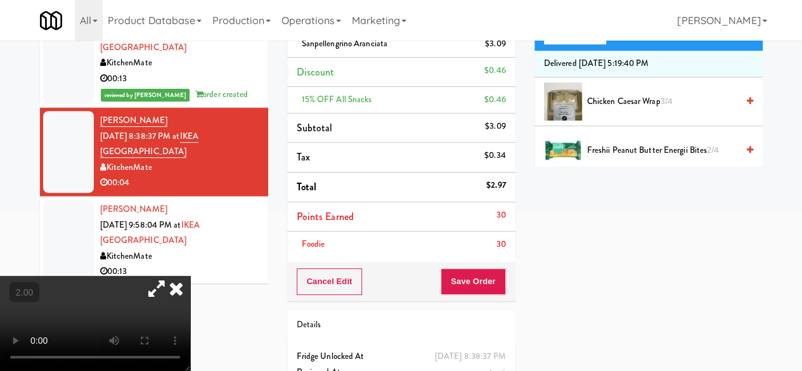
scroll to position [271, 0]
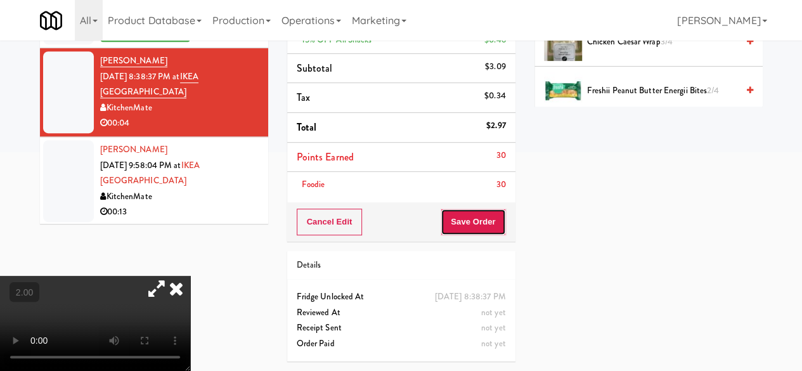
click at [449, 209] on button "Save Order" at bounding box center [473, 222] width 65 height 27
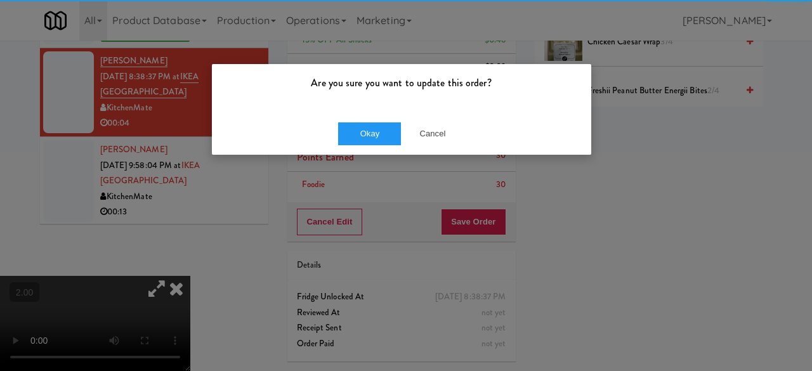
click at [370, 108] on div "Are you sure you want to update this order?" at bounding box center [401, 88] width 379 height 48
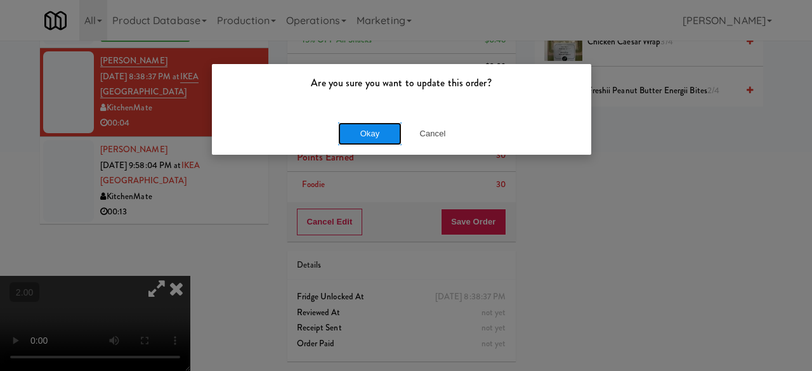
click at [370, 131] on button "Okay" at bounding box center [369, 133] width 63 height 23
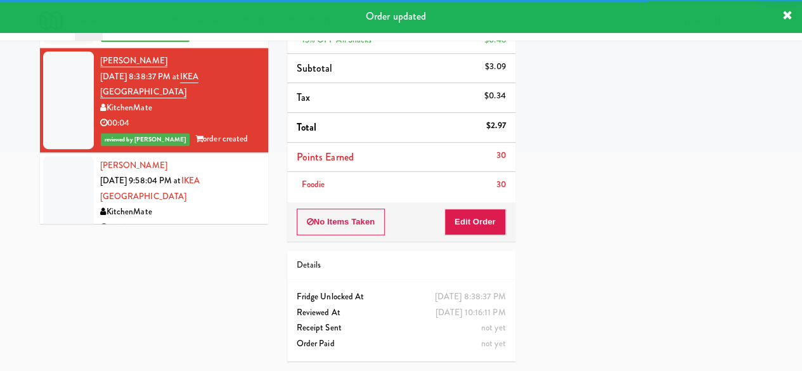
click at [203, 235] on div "inbox reviewed recent all unclear take inventory issue suspicious failed recent…" at bounding box center [401, 78] width 742 height 585
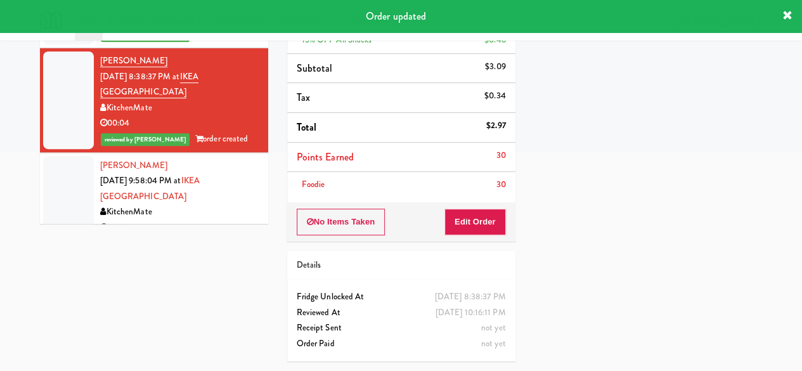
click at [215, 204] on div "KitchenMate" at bounding box center [179, 212] width 159 height 16
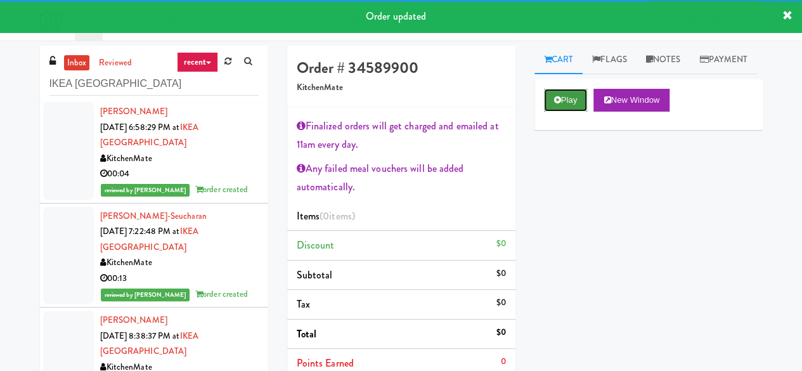
click at [562, 112] on button "Play" at bounding box center [566, 100] width 44 height 23
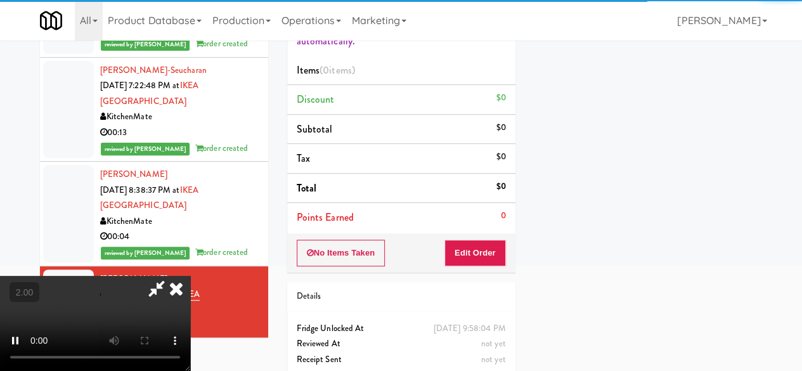
scroll to position [190, 0]
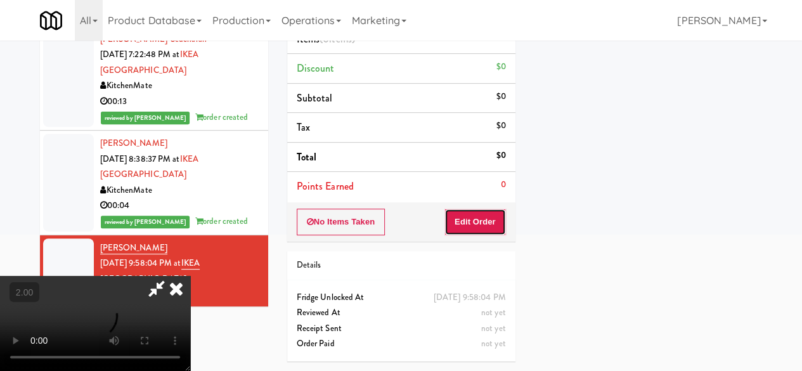
click at [452, 209] on button "Edit Order" at bounding box center [475, 222] width 62 height 27
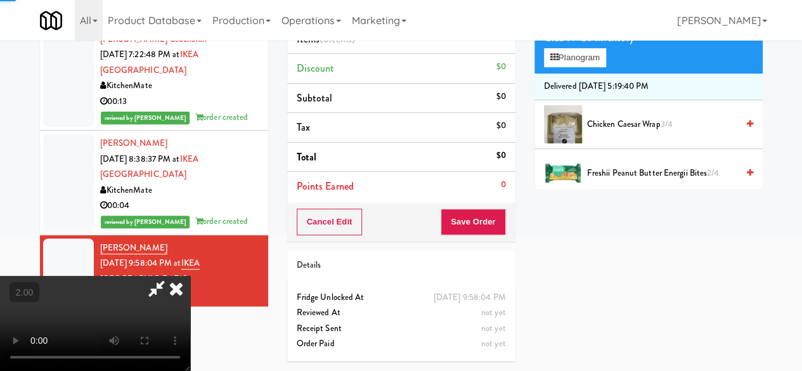
scroll to position [0, 0]
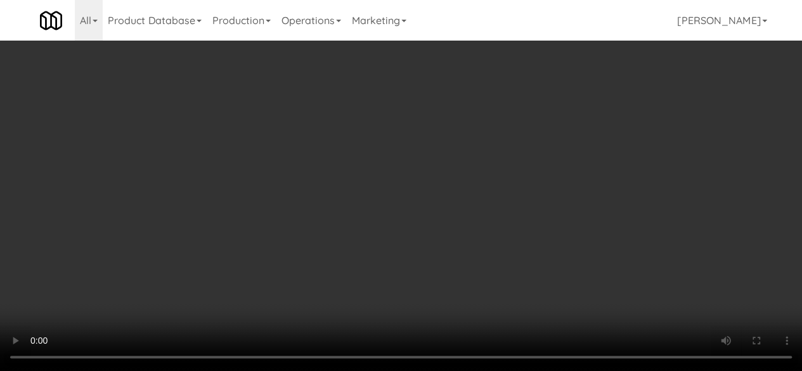
click at [583, 244] on button "Planogram" at bounding box center [575, 234] width 62 height 19
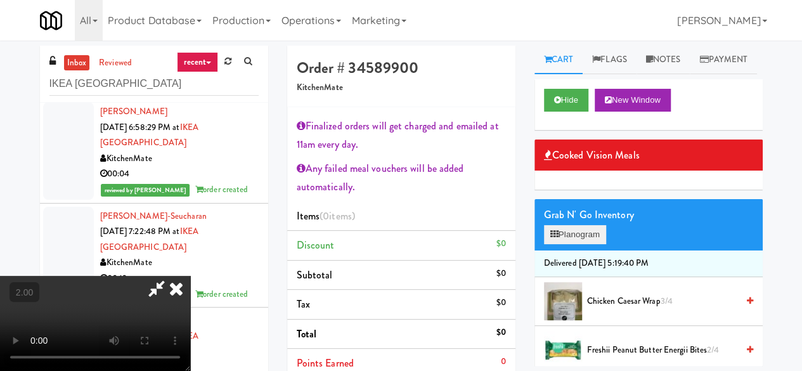
click at [0, 0] on div at bounding box center [0, 0] width 0 height 0
click at [580, 244] on button "Planogram" at bounding box center [575, 234] width 62 height 19
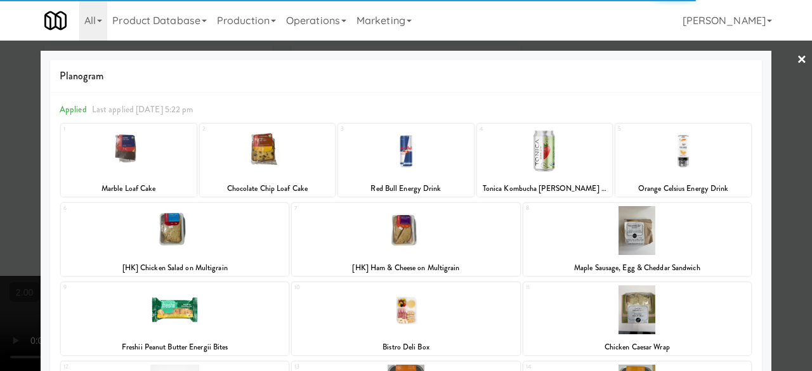
click at [146, 176] on div "1 Marble Loaf Cake" at bounding box center [129, 160] width 136 height 73
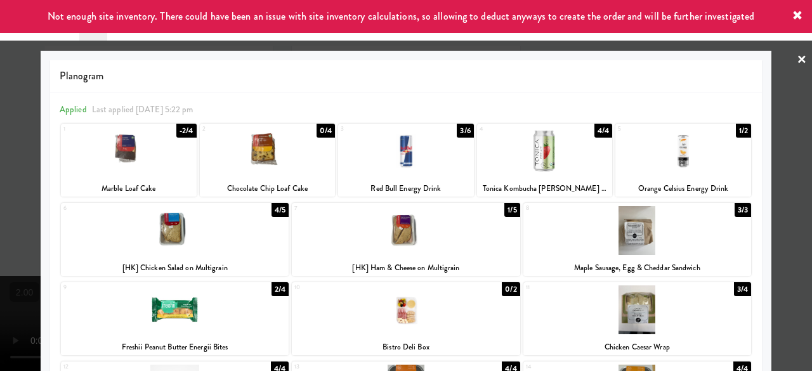
click at [796, 55] on link "×" at bounding box center [801, 60] width 10 height 39
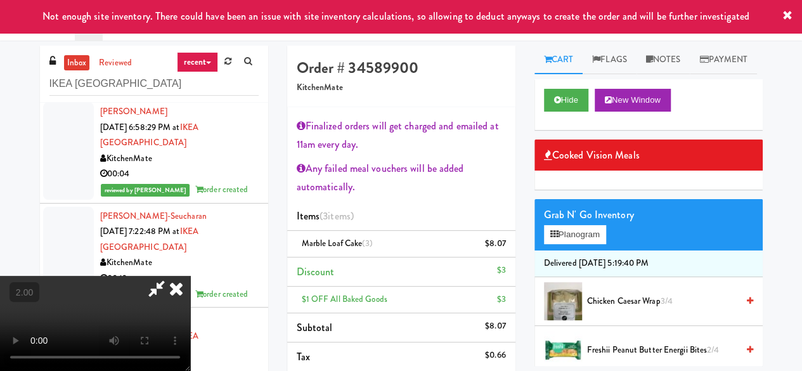
click at [171, 276] on icon at bounding box center [156, 288] width 29 height 25
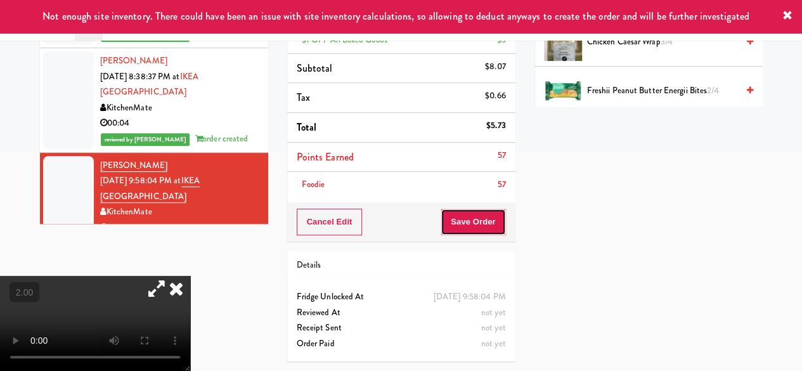
click at [477, 209] on button "Save Order" at bounding box center [473, 222] width 65 height 27
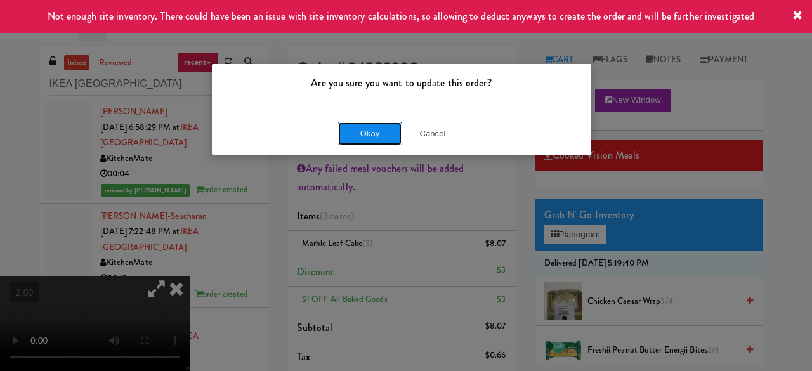
click at [369, 140] on button "Okay" at bounding box center [369, 133] width 63 height 23
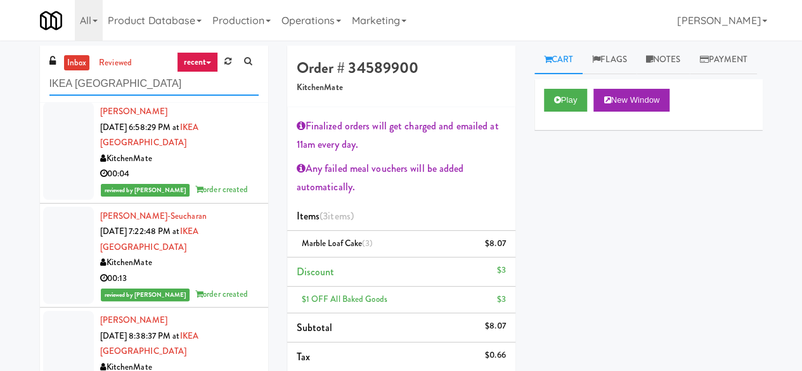
click at [130, 89] on input "IKEA Scarborough Town Center" at bounding box center [153, 83] width 209 height 23
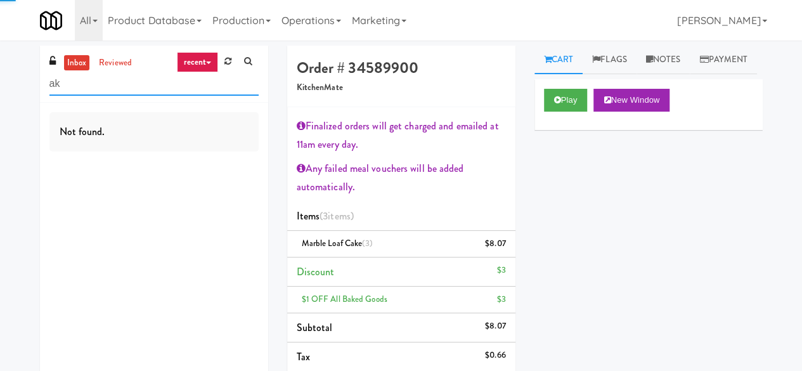
type input "a"
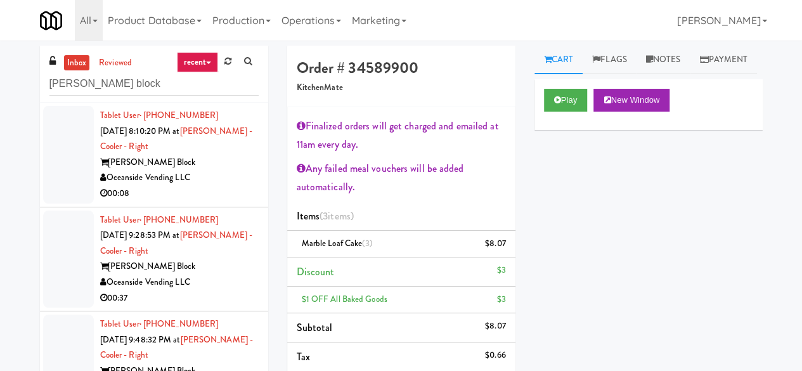
click at [241, 183] on div "Oceanside Vending LLC" at bounding box center [179, 178] width 159 height 16
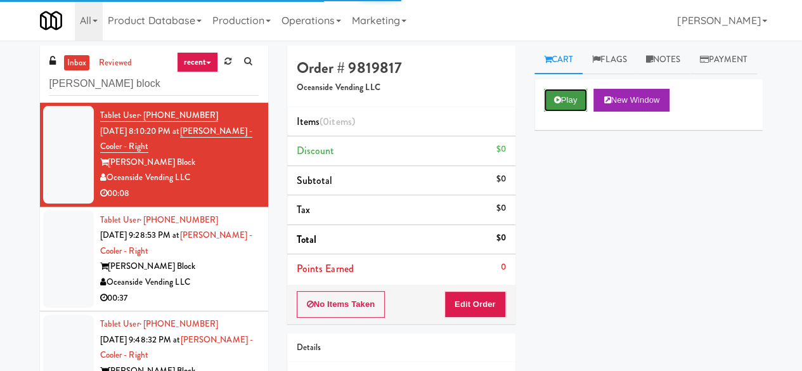
click at [571, 112] on button "Play" at bounding box center [566, 100] width 44 height 23
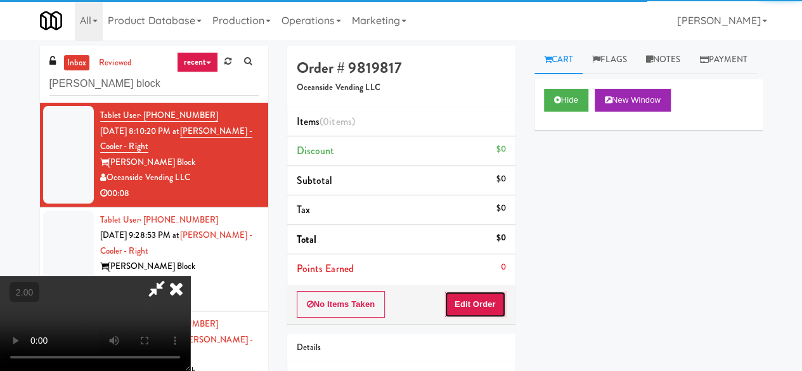
click at [491, 308] on button "Edit Order" at bounding box center [475, 304] width 62 height 27
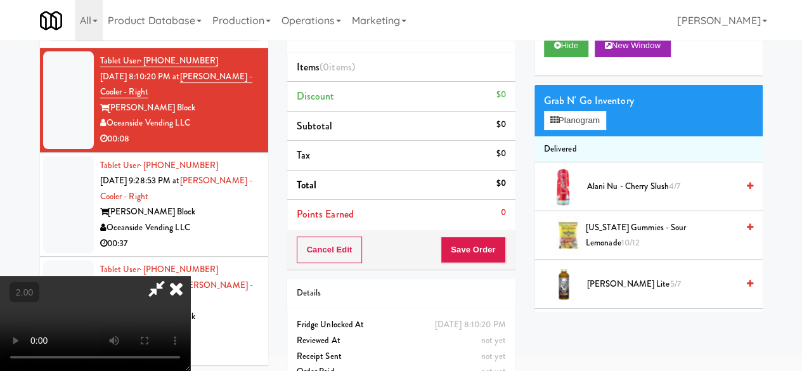
scroll to position [96, 0]
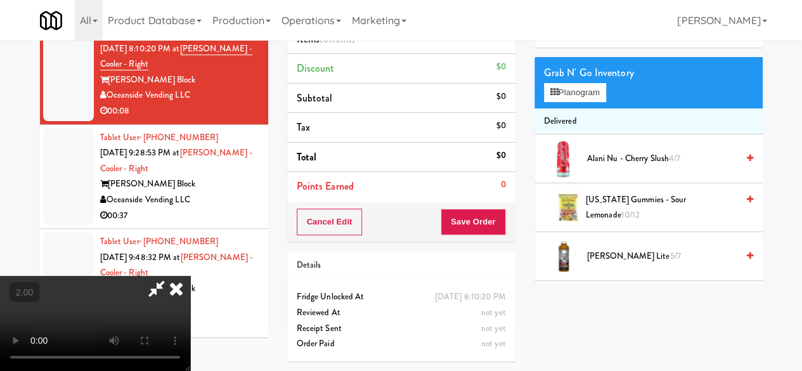
click at [175, 286] on icon at bounding box center [176, 288] width 28 height 25
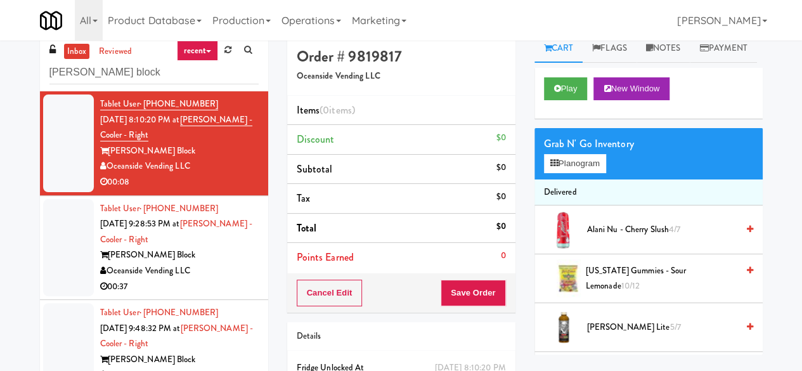
scroll to position [0, 0]
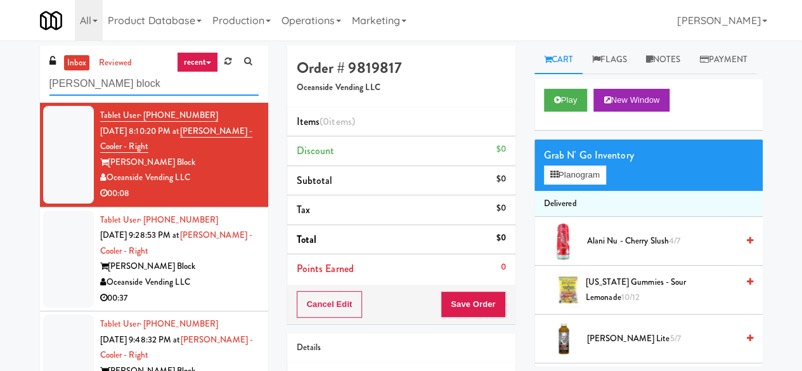
click at [145, 83] on input "Baker block" at bounding box center [153, 83] width 209 height 23
paste input "IKEA Scarborough Town Center"
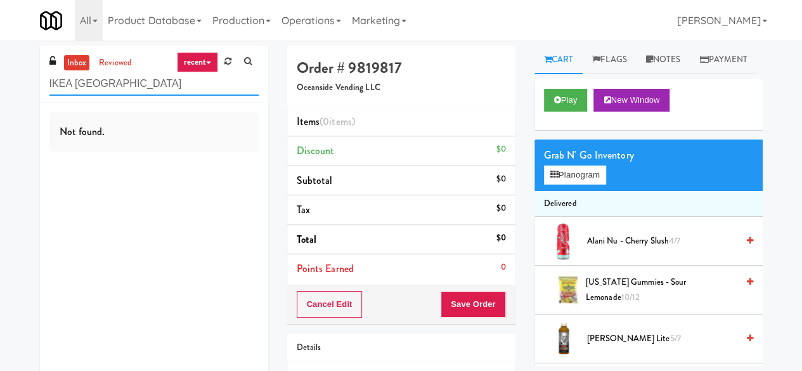
click at [153, 86] on input "IKEA Scarborough Town Center" at bounding box center [153, 83] width 209 height 23
paste input "Vaughan Store"
type input "[PERSON_NAME] Store"
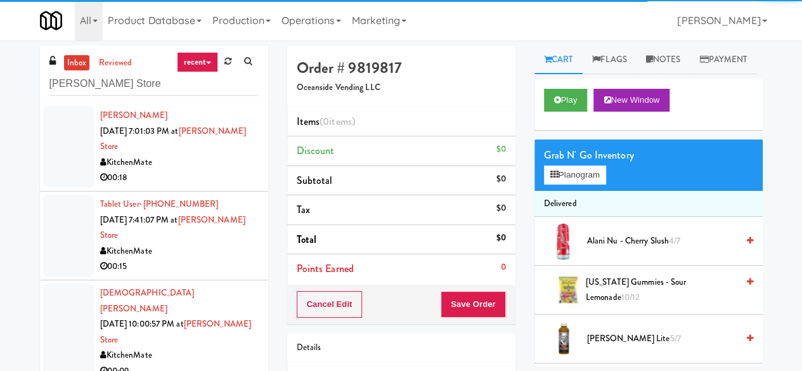
click at [201, 174] on div "00:18" at bounding box center [179, 178] width 159 height 16
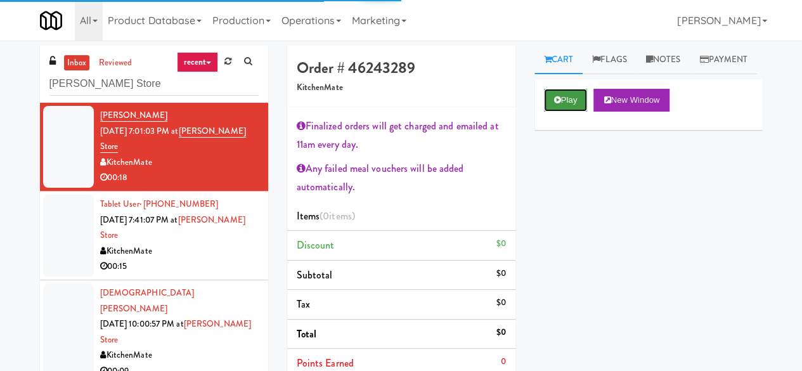
click at [554, 104] on icon at bounding box center [557, 100] width 7 height 8
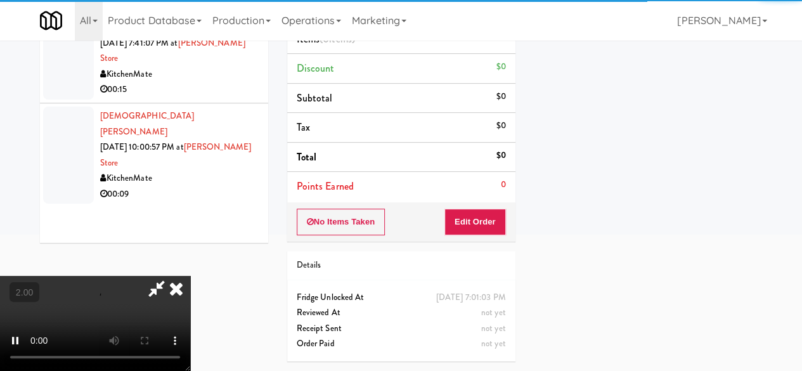
click at [470, 223] on div "No Items Taken Edit Order" at bounding box center [401, 221] width 228 height 39
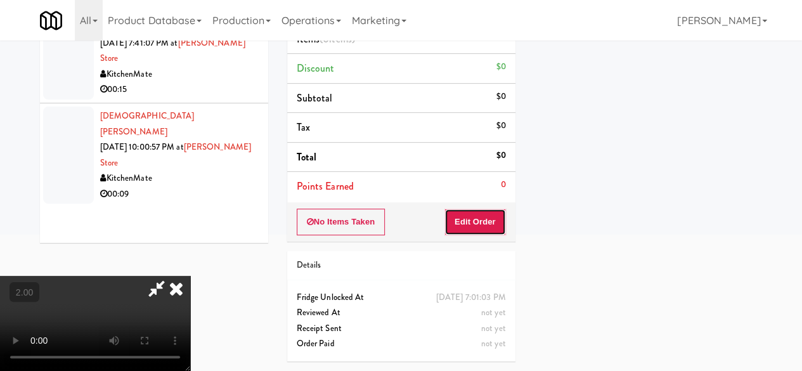
click at [474, 213] on button "Edit Order" at bounding box center [475, 222] width 62 height 27
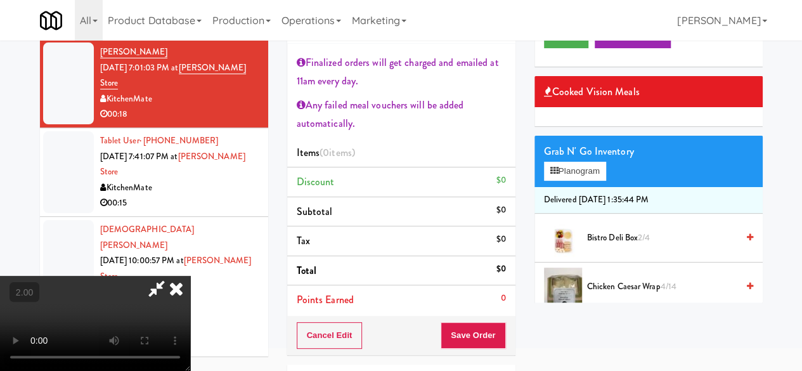
scroll to position [26, 0]
click at [563, 187] on div "Grab N' Go Inventory Planogram" at bounding box center [648, 161] width 228 height 51
click at [572, 181] on button "Planogram" at bounding box center [575, 171] width 62 height 19
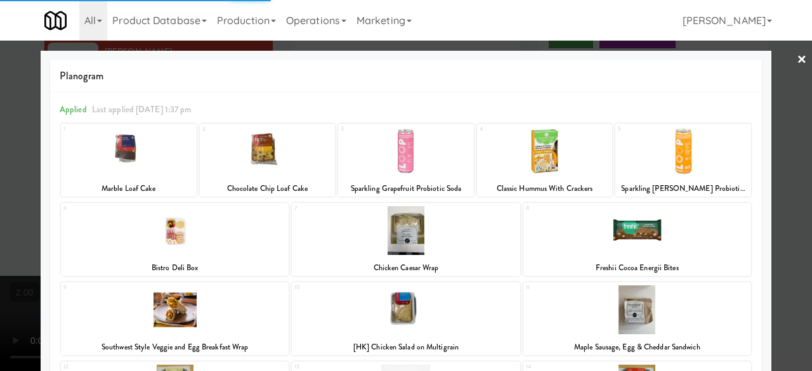
click at [150, 153] on div at bounding box center [129, 151] width 136 height 49
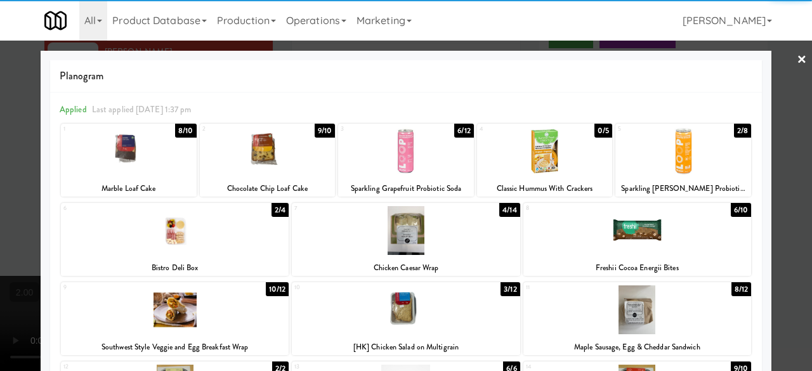
click at [150, 161] on div at bounding box center [129, 151] width 136 height 49
click at [774, 71] on div at bounding box center [406, 185] width 812 height 371
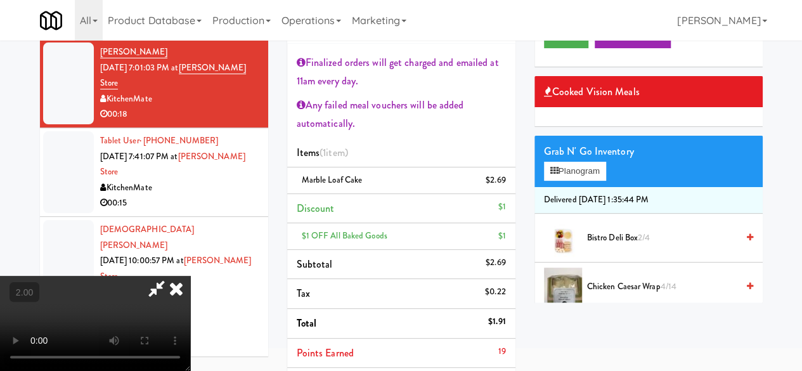
click at [171, 276] on icon at bounding box center [156, 288] width 29 height 25
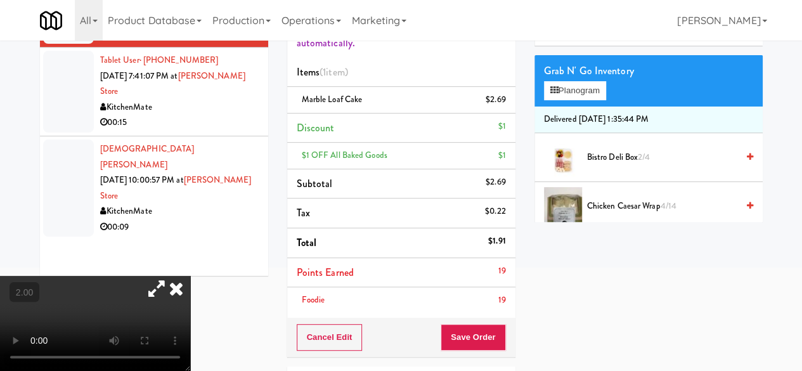
scroll to position [190, 0]
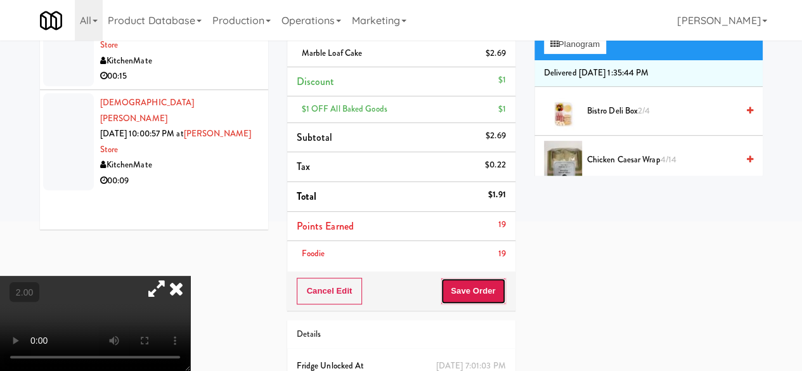
click at [464, 278] on button "Save Order" at bounding box center [473, 291] width 65 height 27
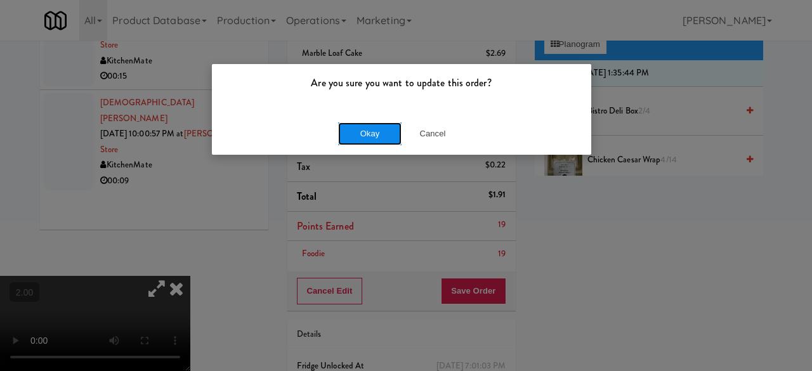
click at [370, 134] on button "Okay" at bounding box center [369, 133] width 63 height 23
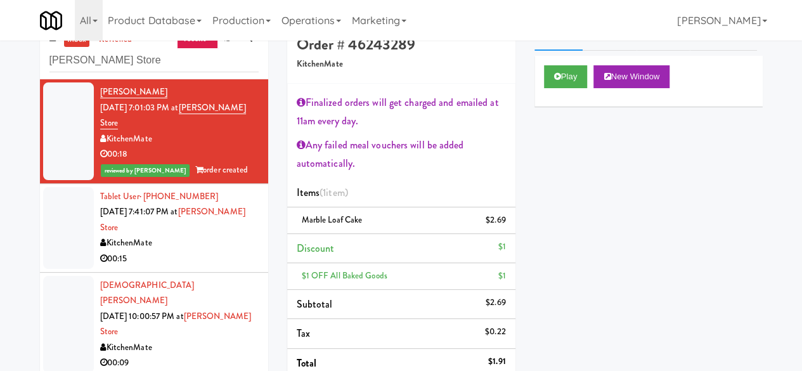
scroll to position [0, 0]
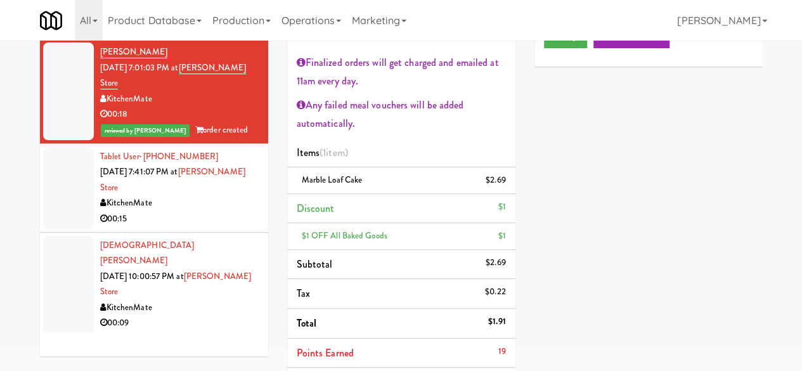
click at [207, 211] on div "00:15" at bounding box center [179, 219] width 159 height 16
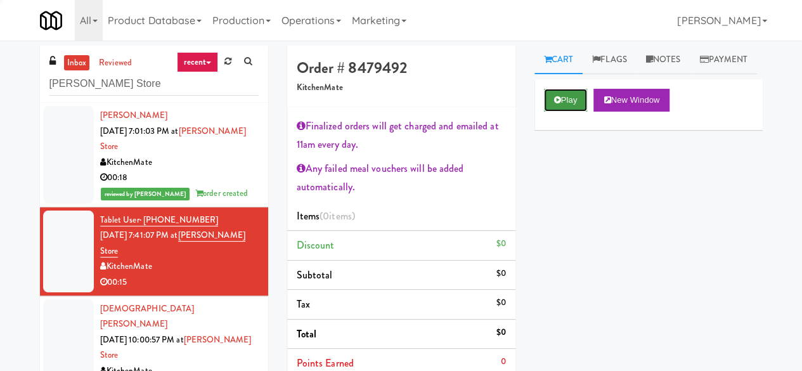
click at [556, 104] on icon at bounding box center [557, 100] width 7 height 8
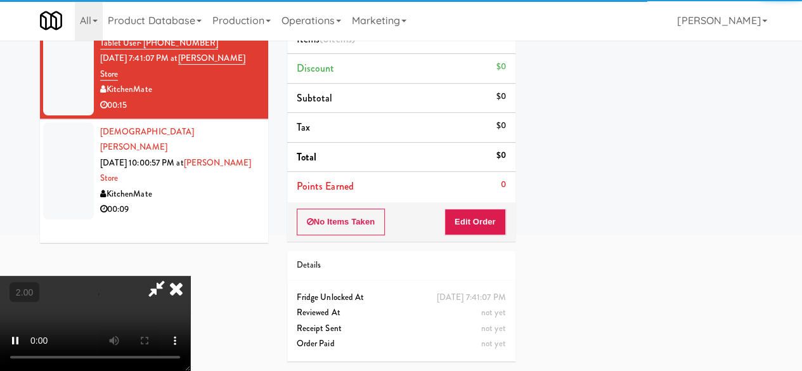
scroll to position [190, 0]
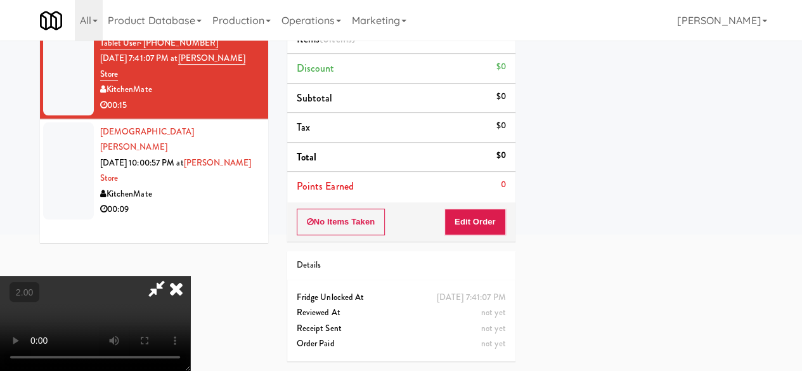
click at [465, 202] on div "No Items Taken Edit Order" at bounding box center [401, 221] width 228 height 39
click at [465, 209] on button "Edit Order" at bounding box center [475, 222] width 62 height 27
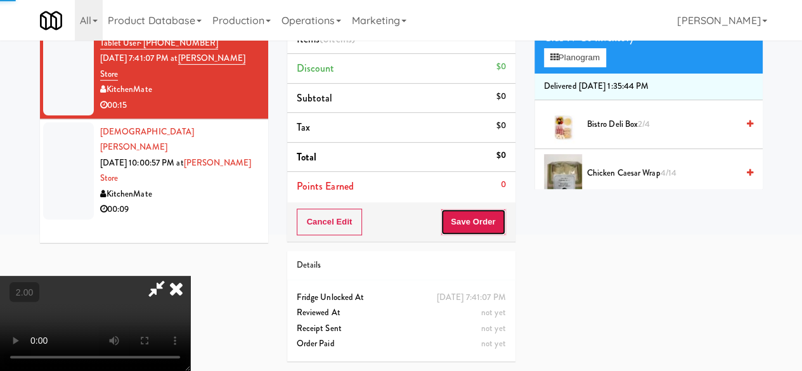
click at [465, 209] on button "Save Order" at bounding box center [473, 222] width 65 height 27
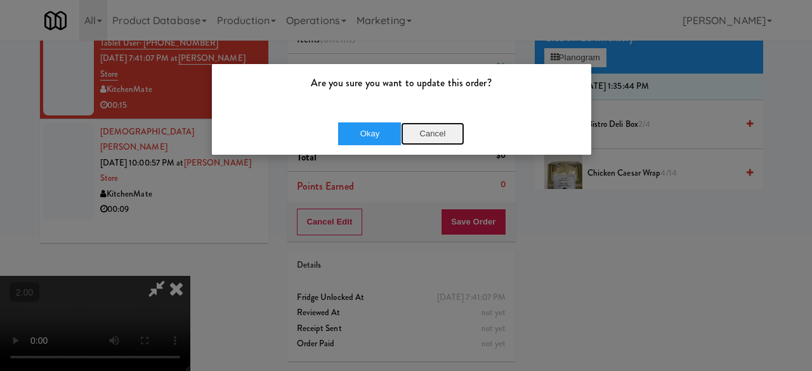
click at [439, 138] on button "Cancel" at bounding box center [432, 133] width 63 height 23
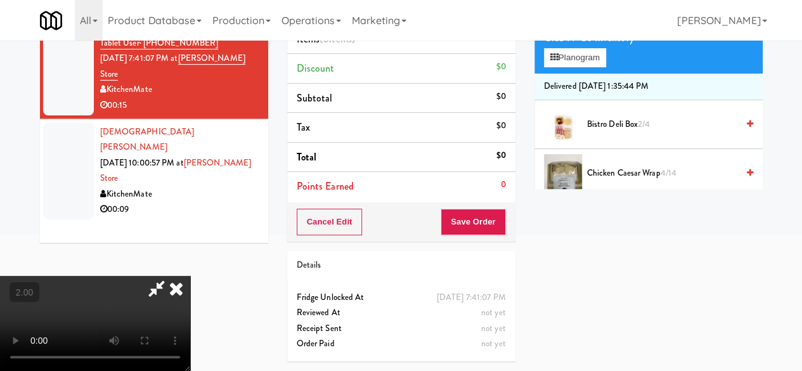
scroll to position [200, 0]
click at [190, 370] on video at bounding box center [95, 323] width 190 height 95
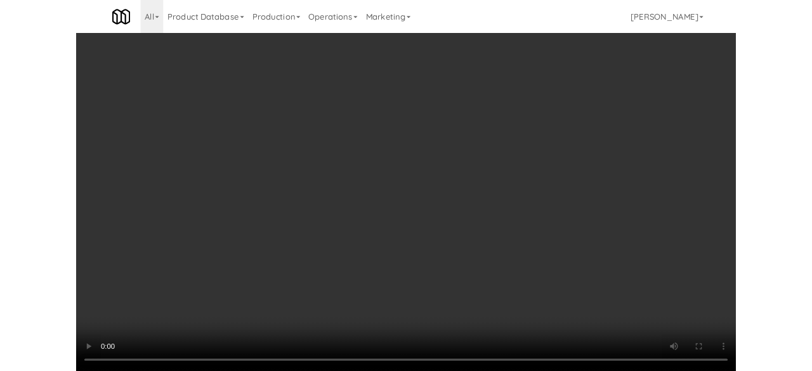
scroll to position [26, 0]
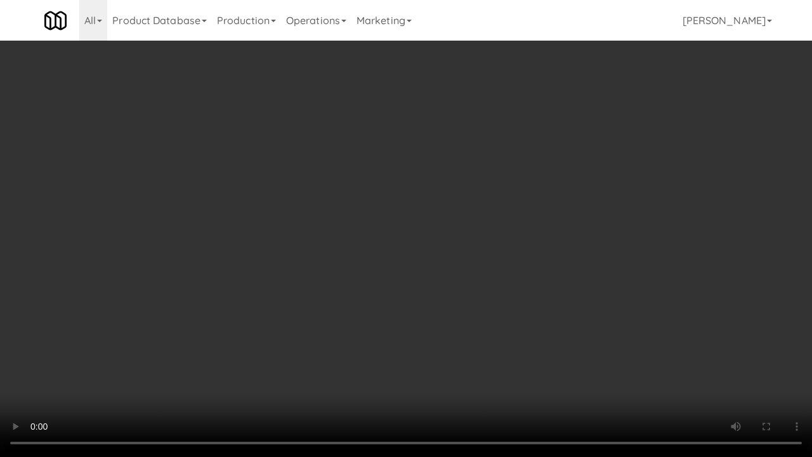
click at [407, 355] on video at bounding box center [406, 228] width 812 height 457
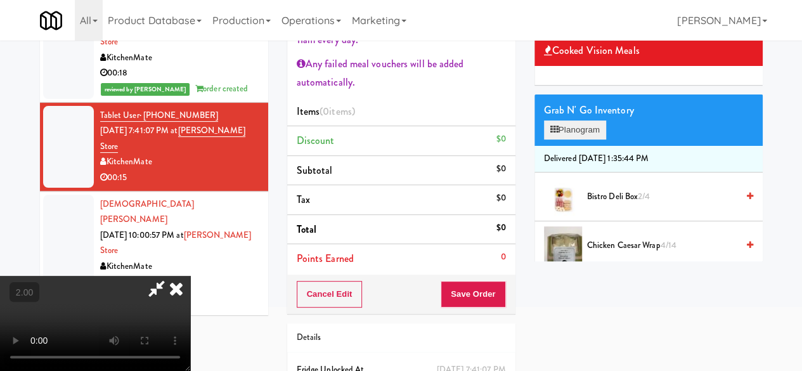
click at [575, 146] on div "Grab N' Go Inventory Planogram" at bounding box center [648, 119] width 228 height 51
click at [575, 139] on button "Planogram" at bounding box center [575, 129] width 62 height 19
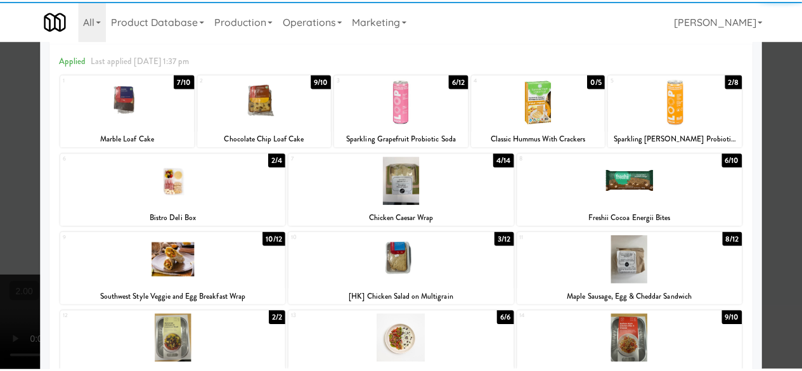
scroll to position [127, 0]
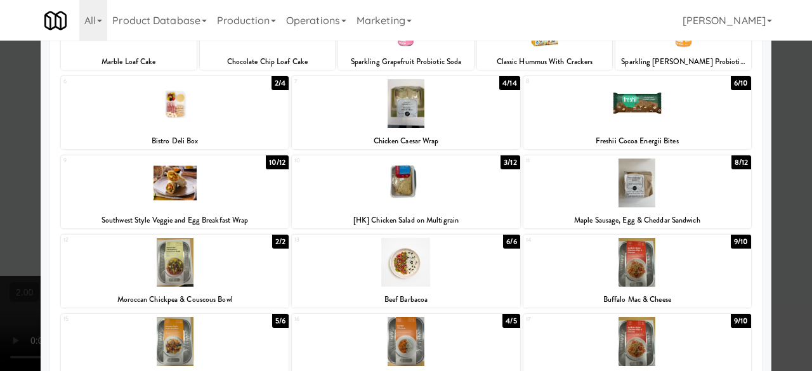
click at [472, 192] on div at bounding box center [406, 183] width 228 height 49
click at [778, 100] on div at bounding box center [406, 185] width 812 height 371
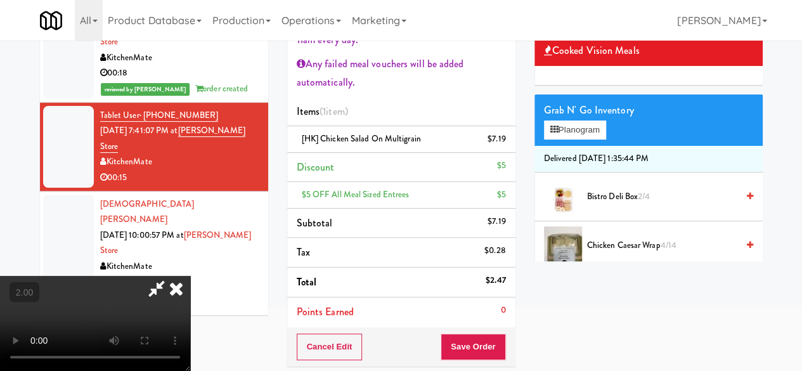
scroll to position [200, 0]
click at [190, 276] on video at bounding box center [95, 323] width 190 height 95
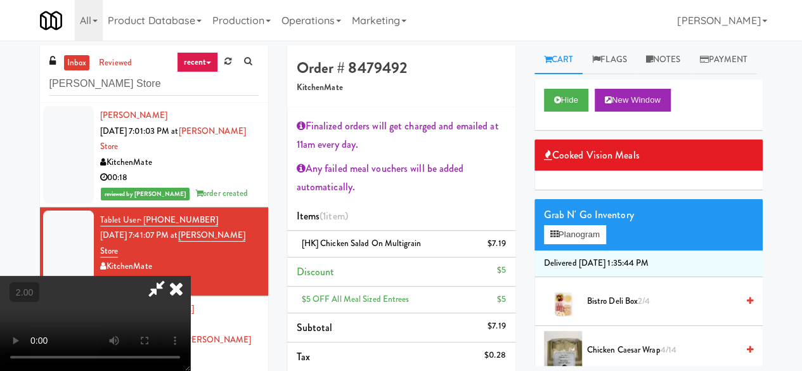
scroll to position [0, 0]
click at [171, 276] on icon at bounding box center [156, 288] width 29 height 25
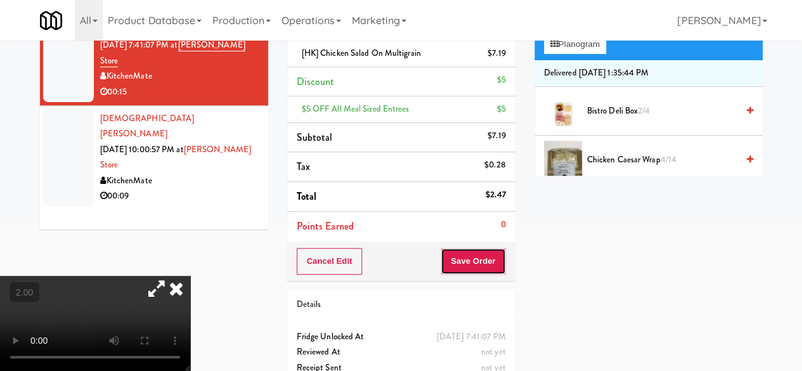
click at [469, 252] on button "Save Order" at bounding box center [473, 261] width 65 height 27
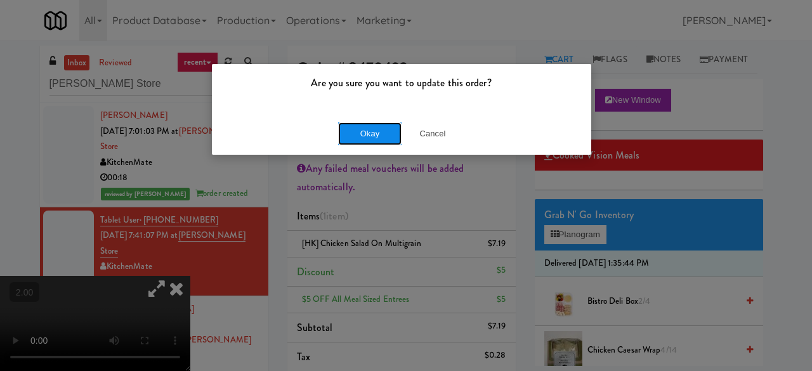
click at [369, 128] on button "Okay" at bounding box center [369, 133] width 63 height 23
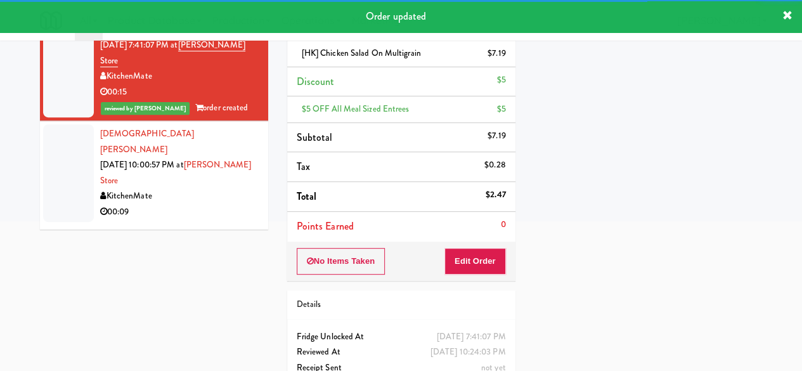
click at [208, 204] on div "00:09" at bounding box center [179, 212] width 159 height 16
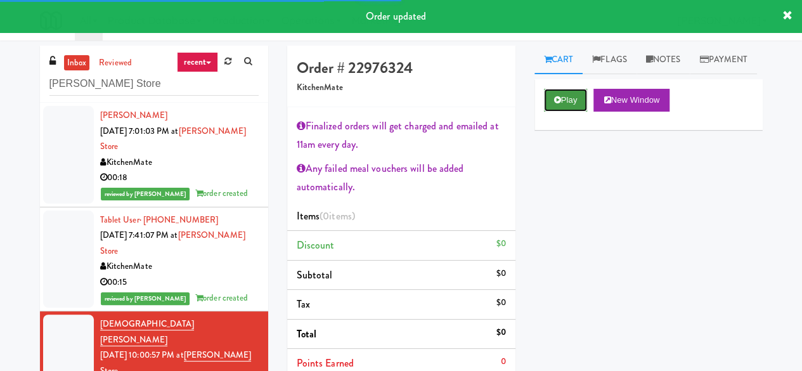
click at [574, 112] on button "Play" at bounding box center [566, 100] width 44 height 23
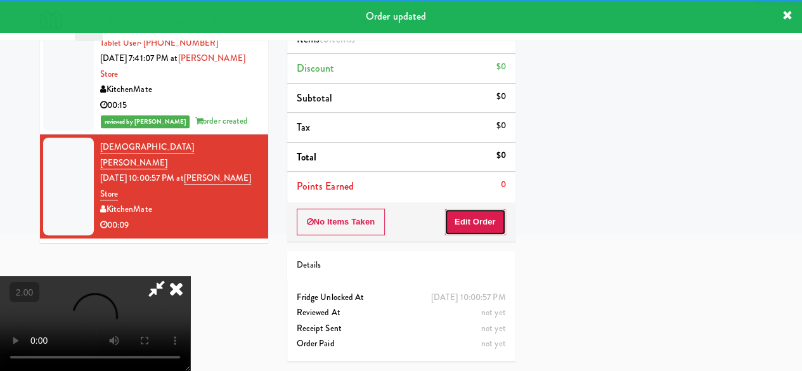
click at [463, 209] on button "Edit Order" at bounding box center [475, 222] width 62 height 27
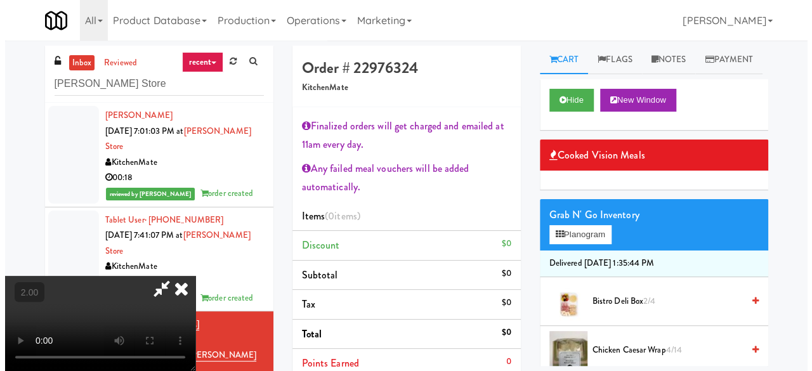
scroll to position [26, 0]
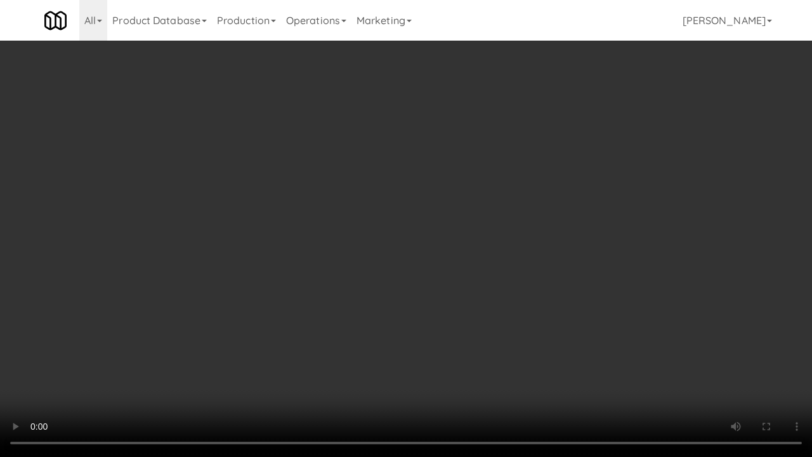
click at [450, 284] on video at bounding box center [406, 228] width 812 height 457
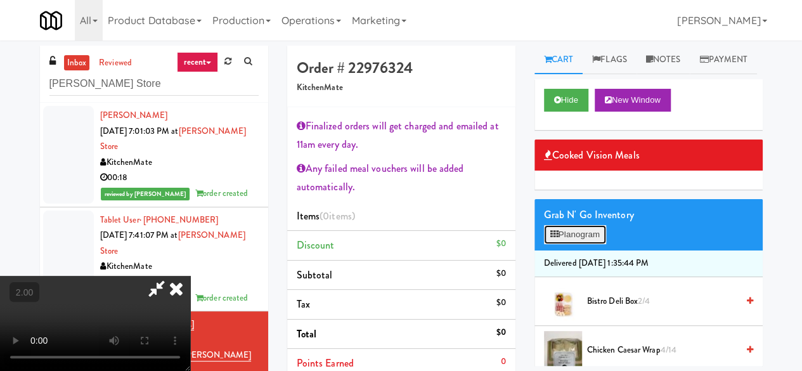
click at [578, 244] on button "Planogram" at bounding box center [575, 234] width 62 height 19
click at [0, 0] on div at bounding box center [0, 0] width 0 height 0
click at [578, 244] on button "Planogram" at bounding box center [575, 234] width 62 height 19
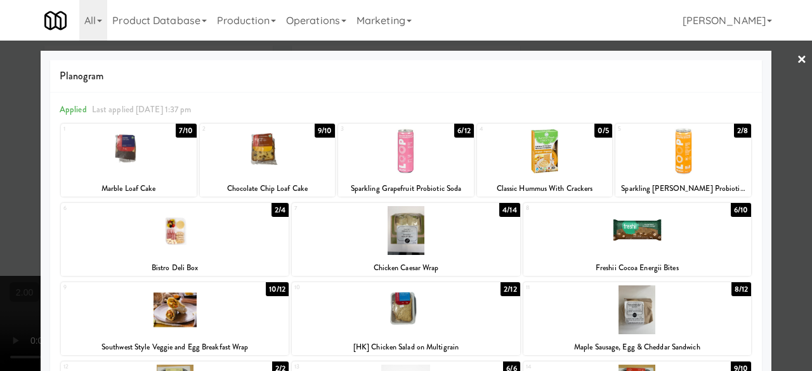
click at [623, 311] on div at bounding box center [637, 309] width 228 height 49
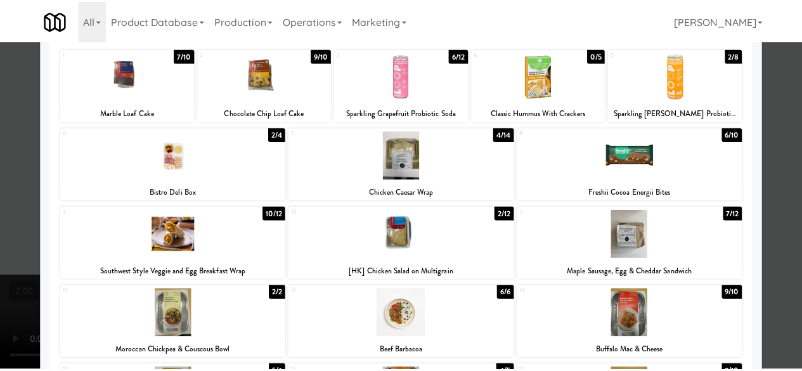
scroll to position [127, 0]
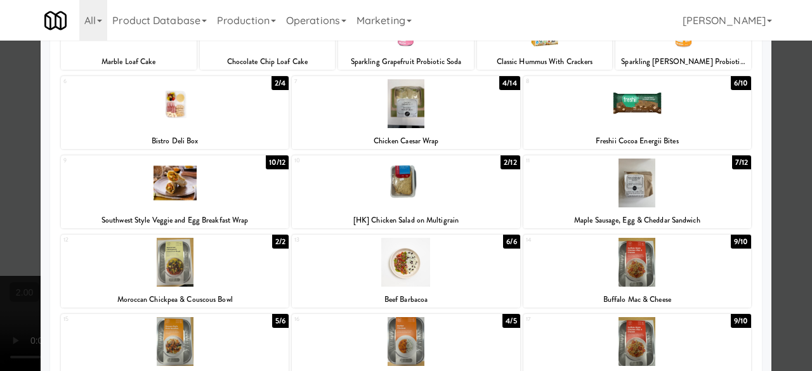
click at [429, 195] on div at bounding box center [406, 183] width 228 height 49
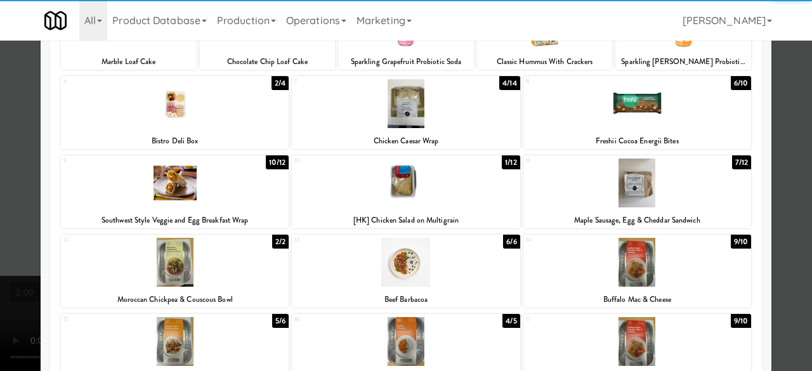
click at [774, 152] on div at bounding box center [406, 185] width 812 height 371
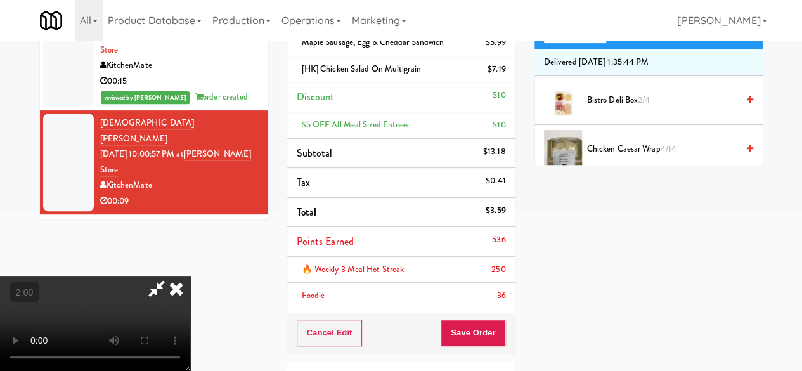
scroll to position [254, 0]
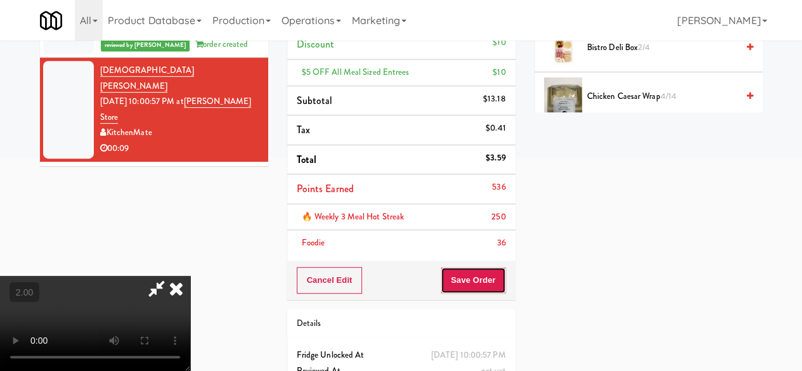
click at [495, 285] on button "Save Order" at bounding box center [473, 280] width 65 height 27
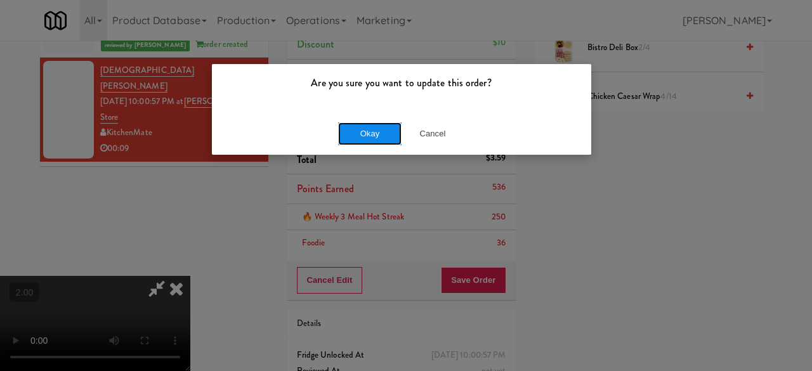
click at [381, 138] on button "Okay" at bounding box center [369, 133] width 63 height 23
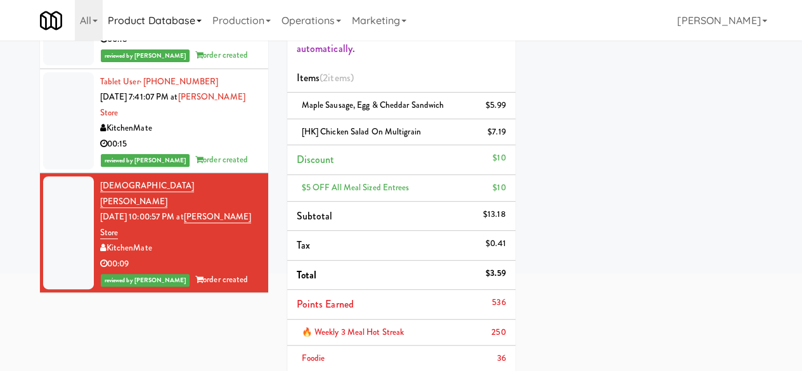
scroll to position [7, 0]
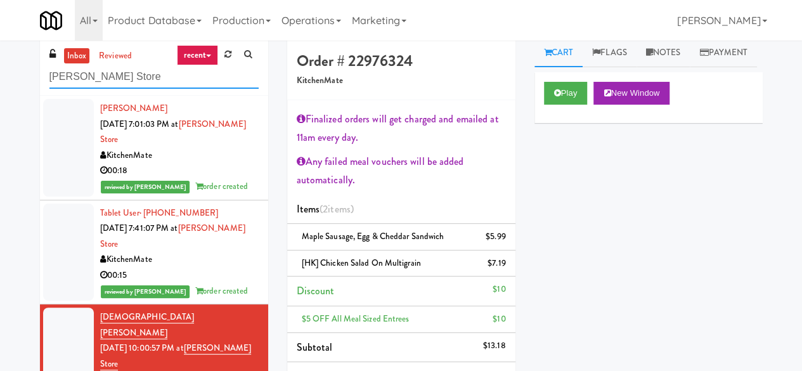
click at [153, 70] on input "[PERSON_NAME] Store" at bounding box center [153, 76] width 209 height 23
click at [153, 72] on input "[PERSON_NAME] Store" at bounding box center [153, 76] width 209 height 23
paste input "H.G. Thode Library - Main Floor - McMaster University"
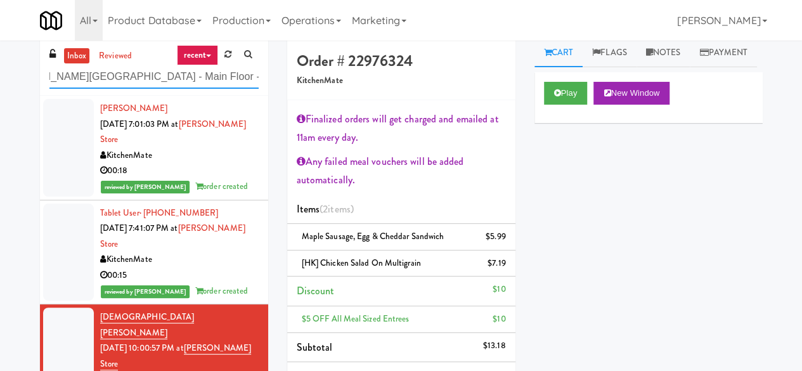
scroll to position [0, 38]
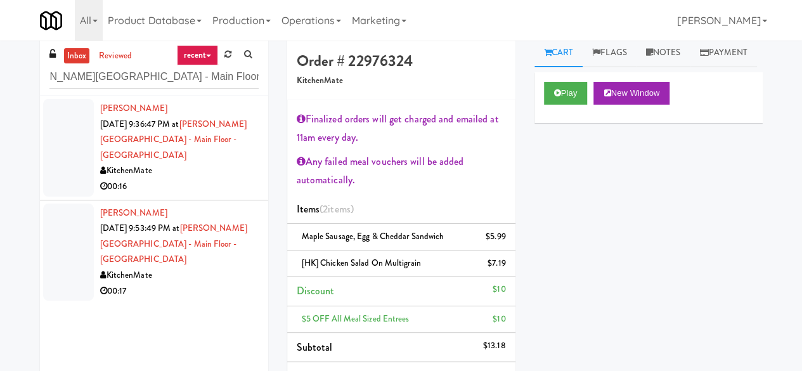
click at [237, 179] on div "00:16" at bounding box center [179, 187] width 159 height 16
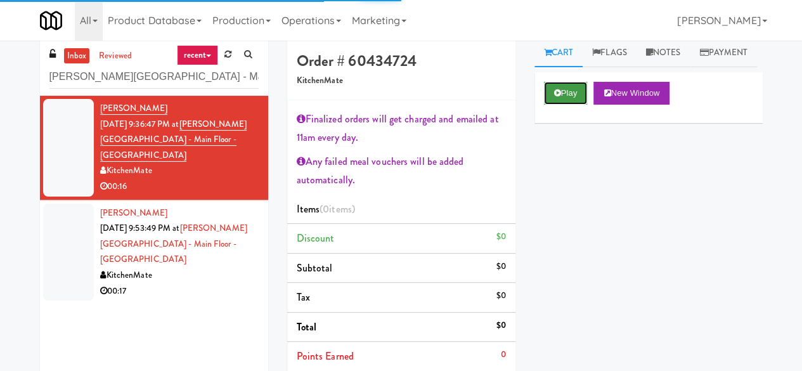
drag, startPoint x: 548, startPoint y: 120, endPoint x: 556, endPoint y: 121, distance: 8.3
click at [552, 105] on button "Play" at bounding box center [566, 93] width 44 height 23
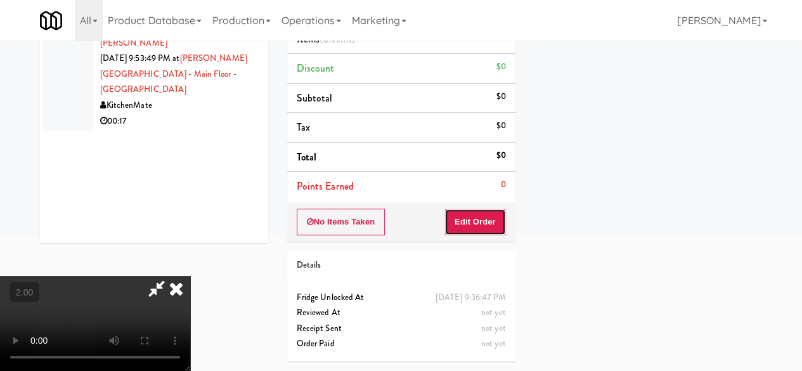
click at [479, 209] on button "Edit Order" at bounding box center [475, 222] width 62 height 27
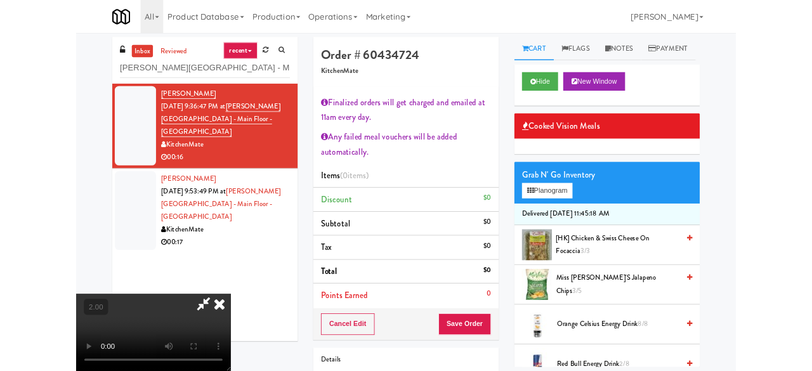
scroll to position [26, 0]
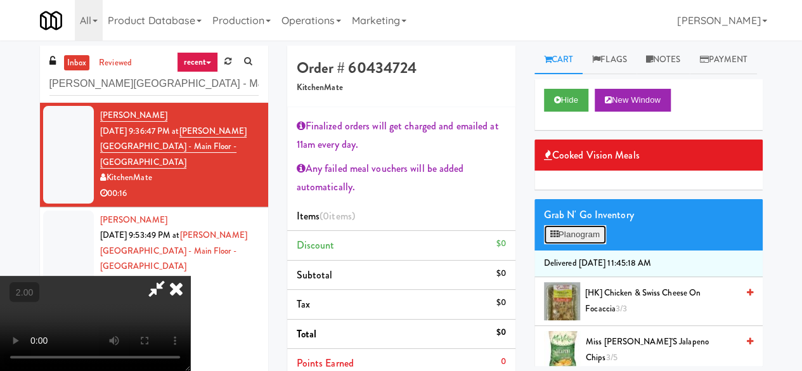
click at [583, 244] on button "Planogram" at bounding box center [575, 234] width 62 height 19
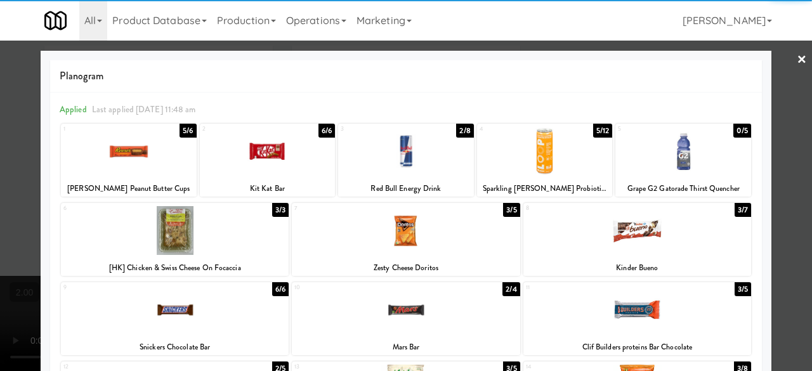
click at [396, 150] on div at bounding box center [406, 151] width 136 height 49
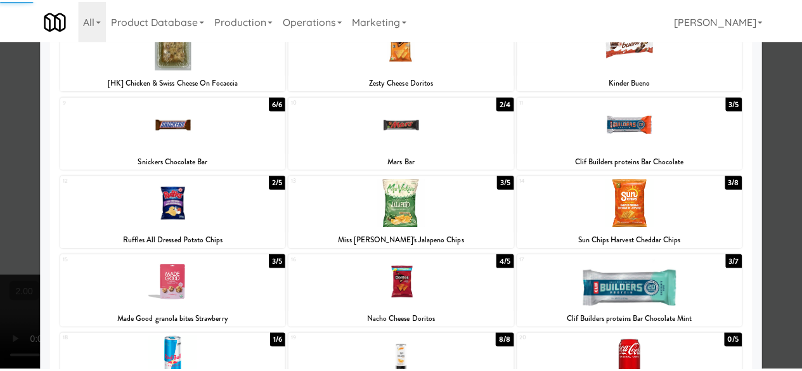
scroll to position [317, 0]
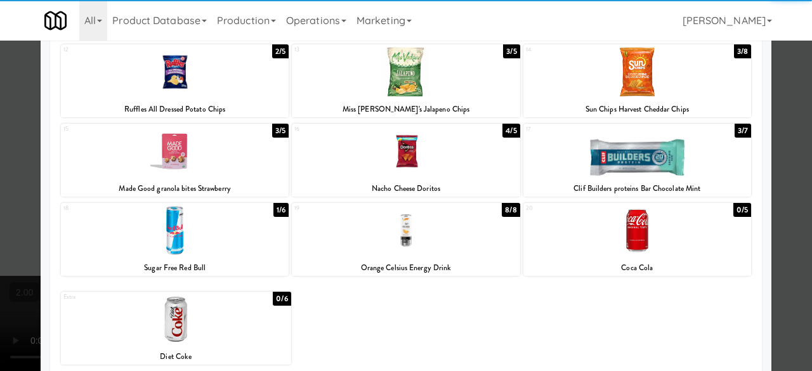
drag, startPoint x: 397, startPoint y: 225, endPoint x: 552, endPoint y: 266, distance: 160.1
click at [397, 225] on div at bounding box center [406, 230] width 228 height 49
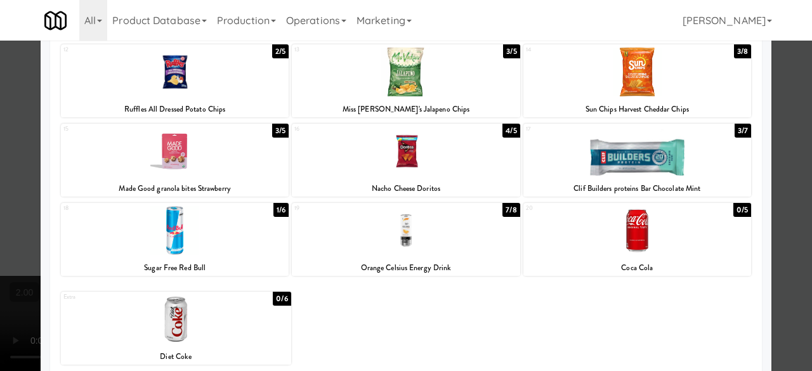
click at [791, 148] on div at bounding box center [406, 185] width 812 height 371
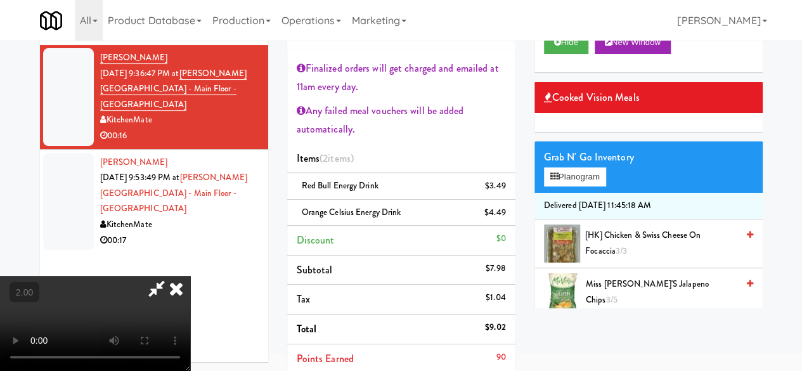
scroll to position [127, 0]
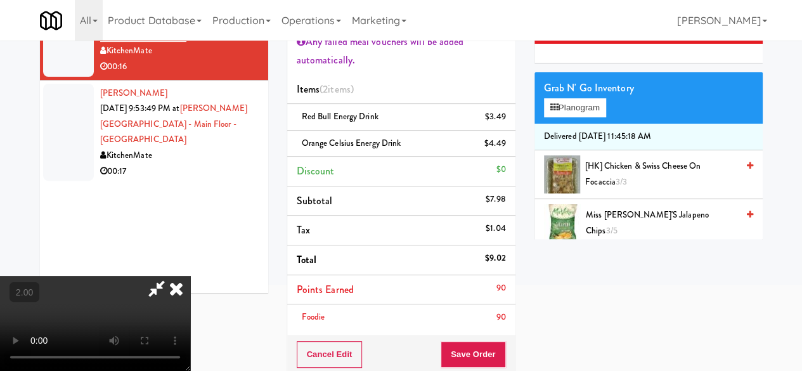
click at [498, 339] on div "Cancel Edit Save Order" at bounding box center [401, 354] width 228 height 39
click at [501, 357] on button "Save Order" at bounding box center [473, 354] width 65 height 27
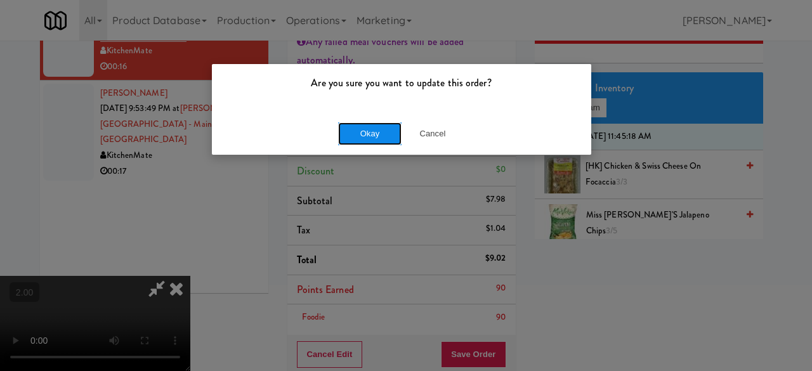
click at [356, 137] on button "Okay" at bounding box center [369, 133] width 63 height 23
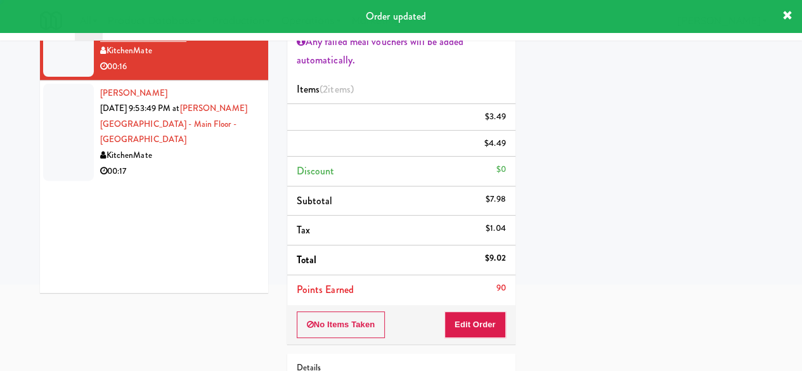
scroll to position [0, 0]
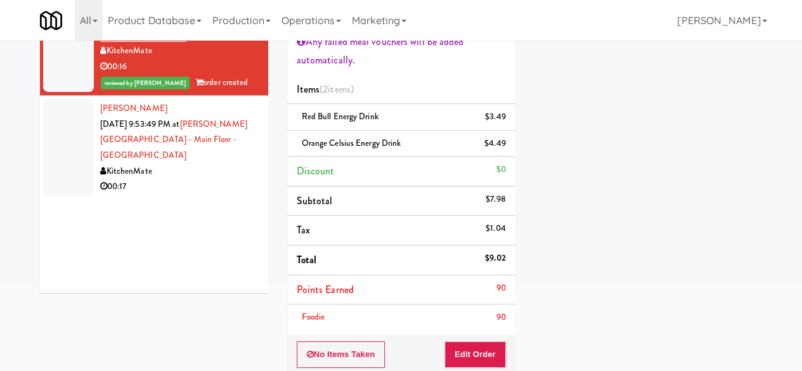
click at [226, 179] on div "00:17" at bounding box center [179, 187] width 159 height 16
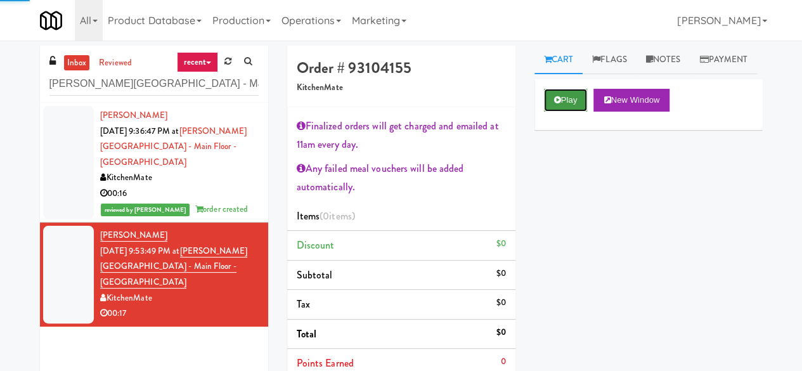
click at [563, 112] on button "Play" at bounding box center [566, 100] width 44 height 23
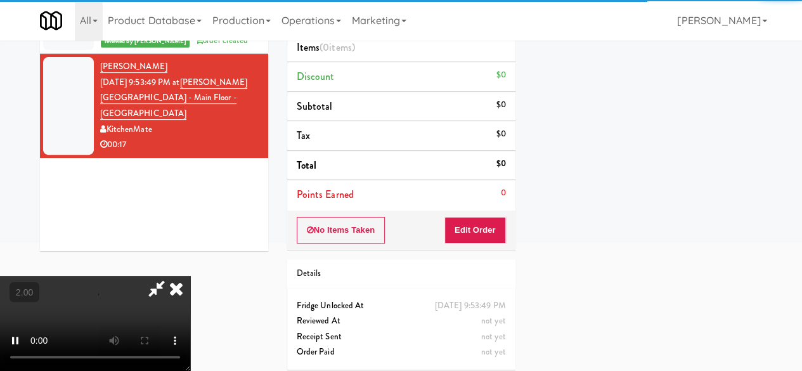
scroll to position [190, 0]
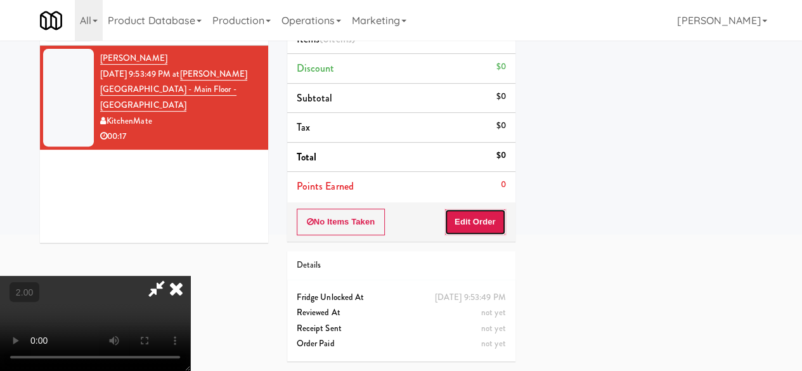
click at [492, 209] on button "Edit Order" at bounding box center [475, 222] width 62 height 27
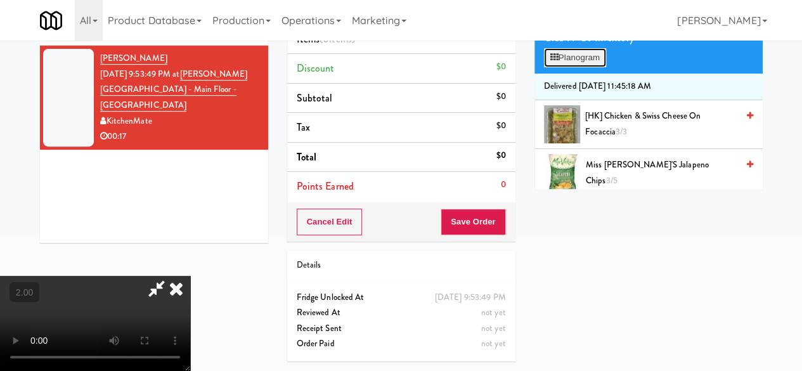
click at [597, 67] on button "Planogram" at bounding box center [575, 57] width 62 height 19
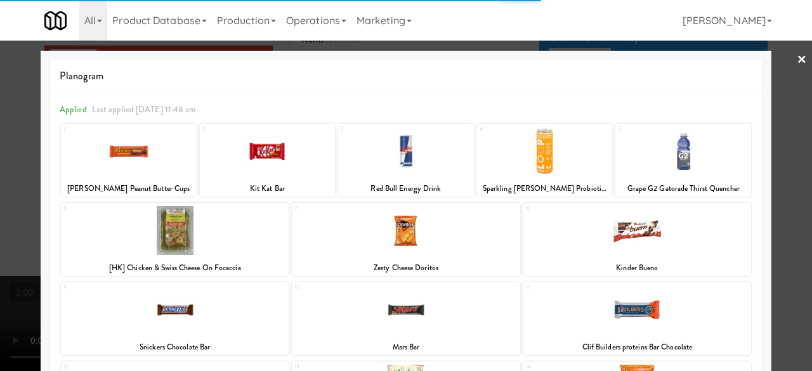
click at [401, 164] on div at bounding box center [406, 151] width 136 height 49
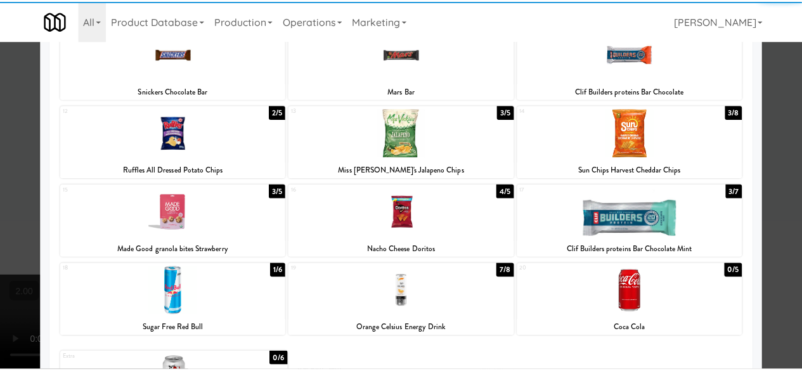
scroll to position [317, 0]
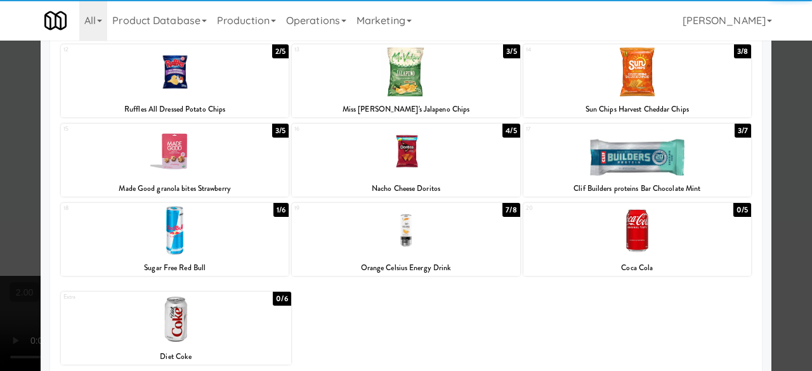
click at [402, 236] on div at bounding box center [406, 230] width 228 height 49
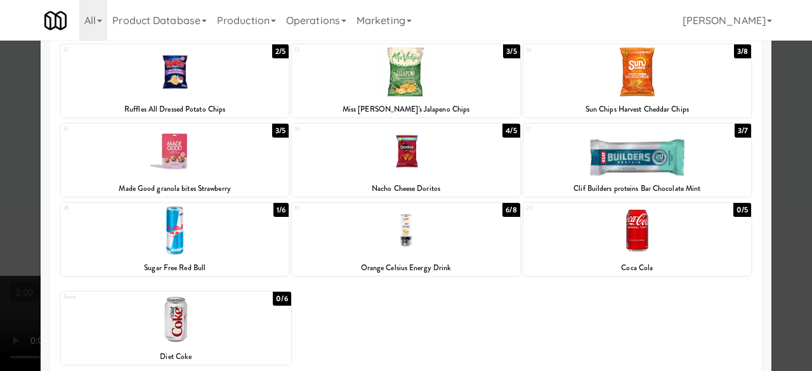
click at [779, 101] on div at bounding box center [406, 185] width 812 height 371
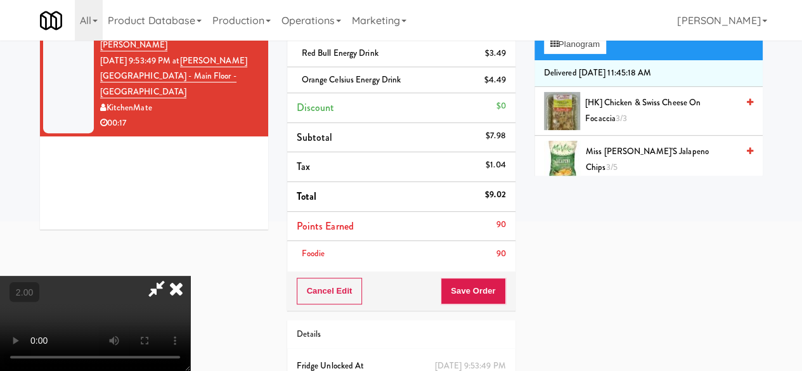
click at [171, 276] on icon at bounding box center [156, 288] width 29 height 25
click at [491, 294] on button "Save Order" at bounding box center [473, 291] width 65 height 27
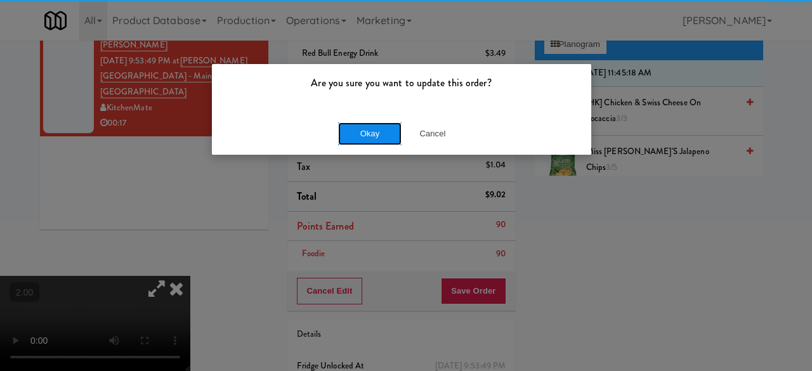
click at [378, 131] on button "Okay" at bounding box center [369, 133] width 63 height 23
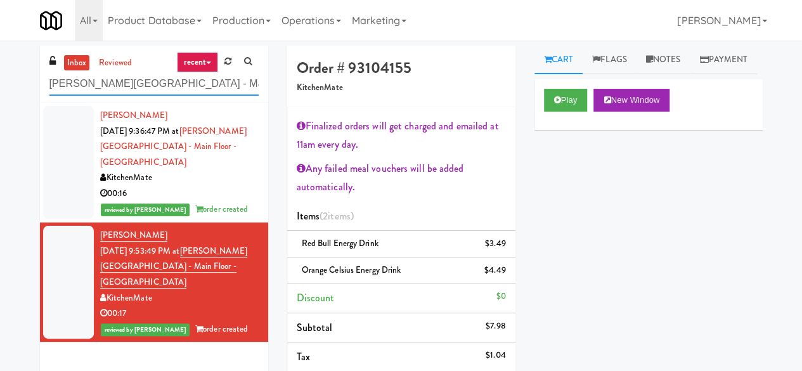
click at [146, 85] on input "H.G. Thode Library - Main Floor - McMaster University" at bounding box center [153, 83] width 209 height 23
paste input "[PERSON_NAME][GEOGRAPHIC_DATA] - 2nd Floor - [GEOGRAPHIC_DATA]"
type input "[PERSON_NAME][GEOGRAPHIC_DATA] - 2nd Floor - [GEOGRAPHIC_DATA]"
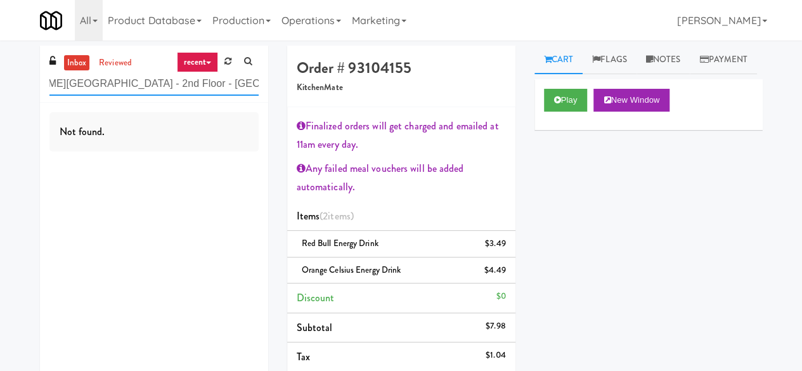
scroll to position [0, 46]
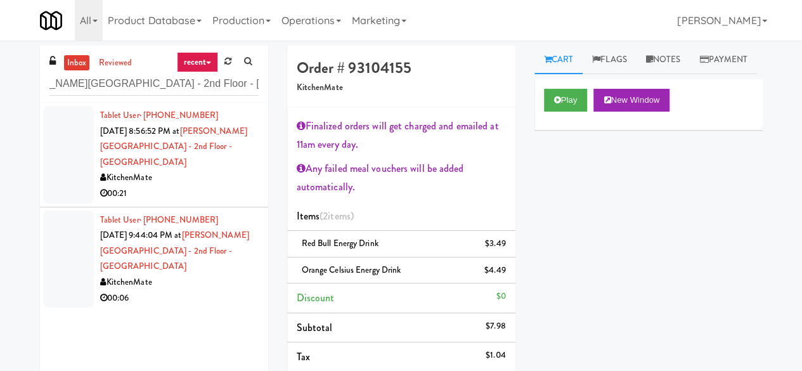
click at [216, 191] on div "00:21" at bounding box center [179, 194] width 159 height 16
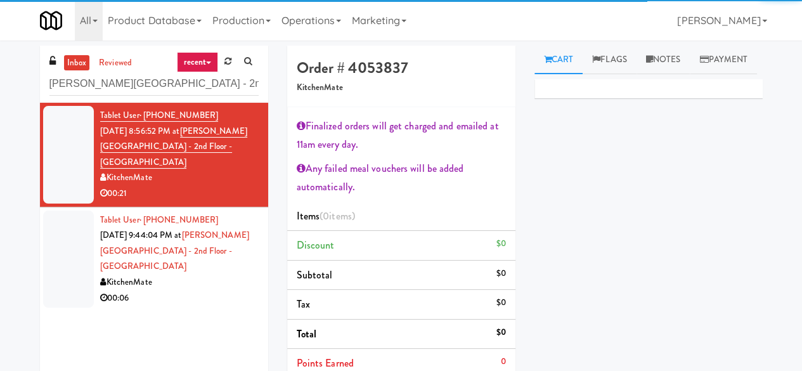
click at [195, 277] on div "KitchenMate" at bounding box center [179, 283] width 159 height 16
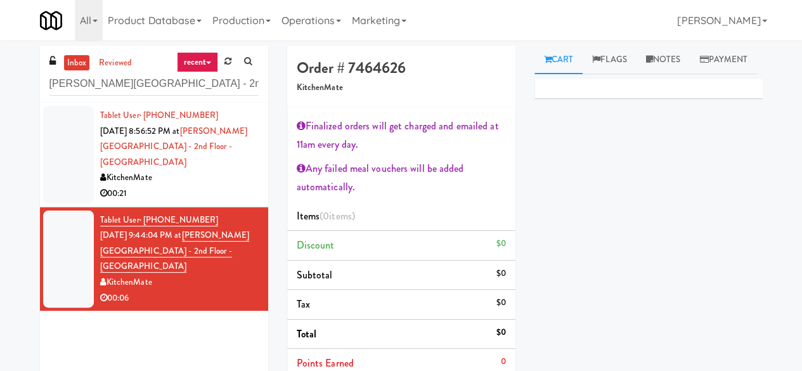
click at [219, 186] on div "00:21" at bounding box center [179, 194] width 159 height 16
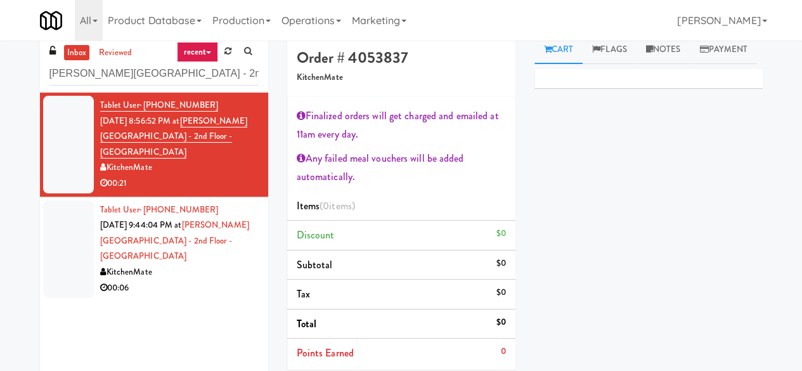
scroll to position [127, 0]
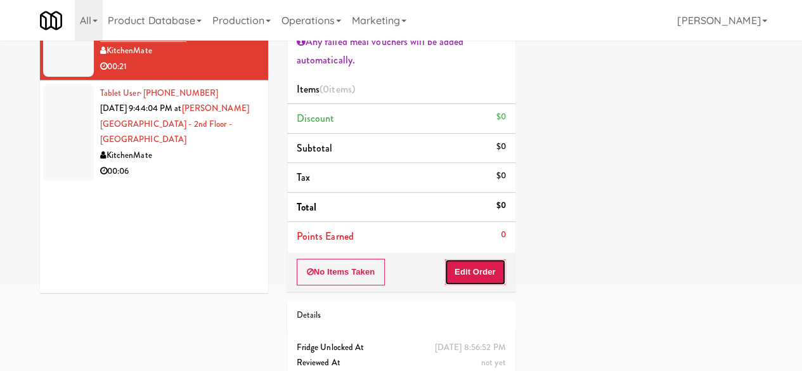
click at [475, 269] on button "Edit Order" at bounding box center [475, 272] width 62 height 27
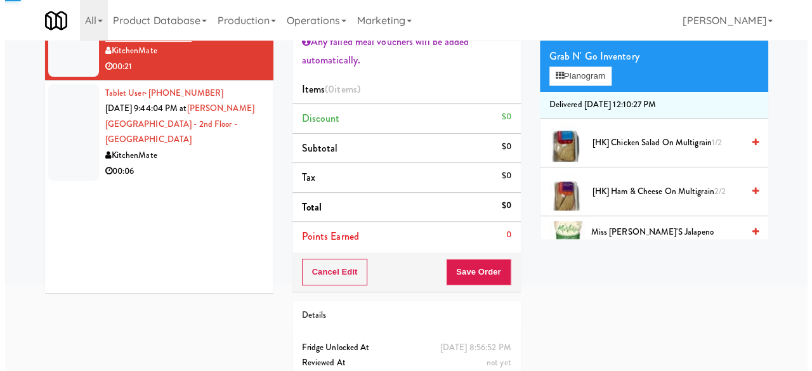
scroll to position [0, 0]
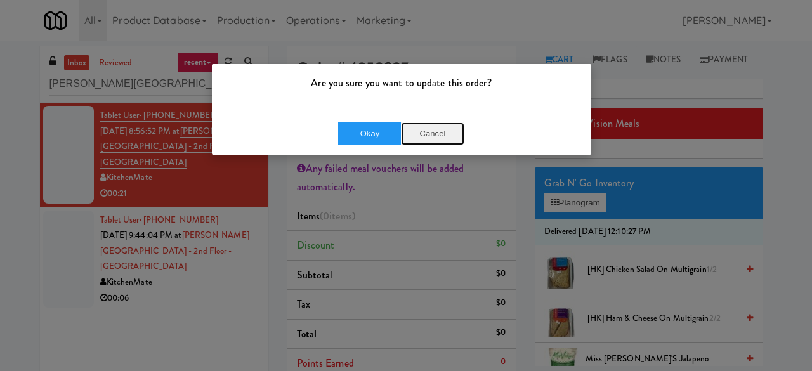
click at [441, 144] on button "Cancel" at bounding box center [432, 133] width 63 height 23
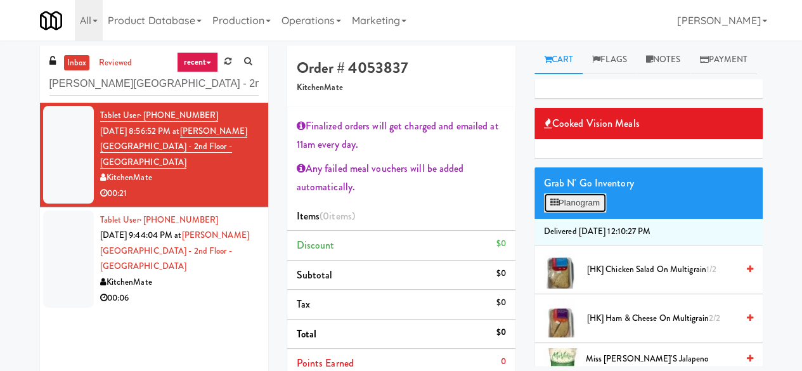
click at [592, 212] on button "Planogram" at bounding box center [575, 202] width 62 height 19
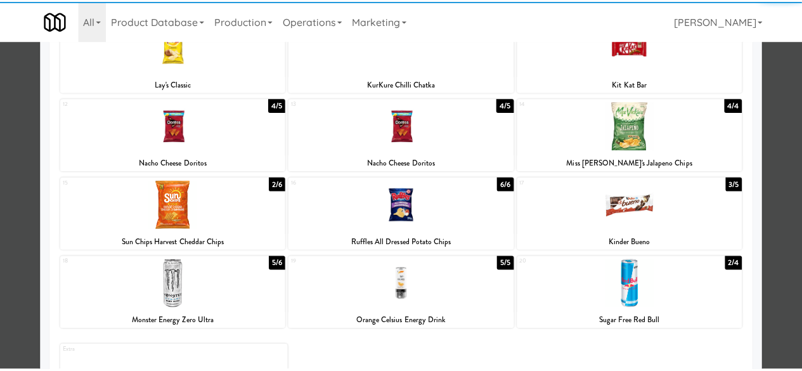
scroll to position [330, 0]
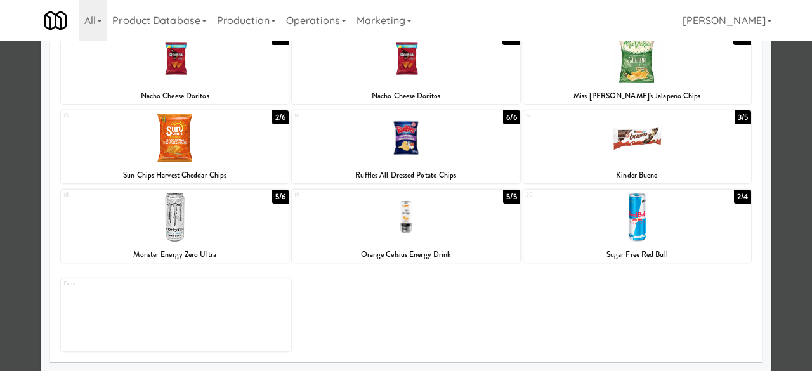
click at [658, 231] on div at bounding box center [637, 217] width 228 height 49
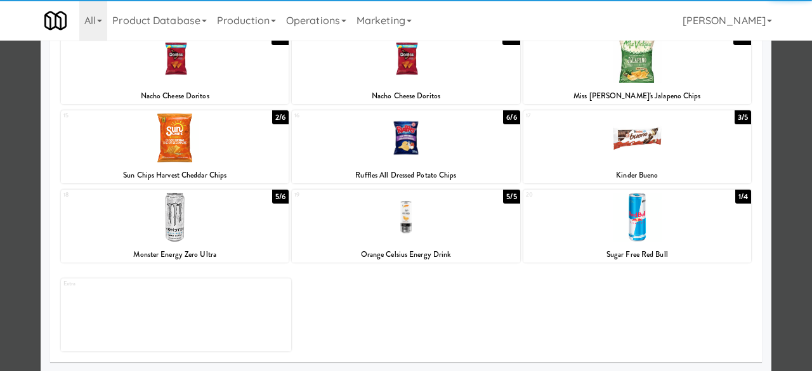
click at [774, 146] on div at bounding box center [406, 185] width 812 height 371
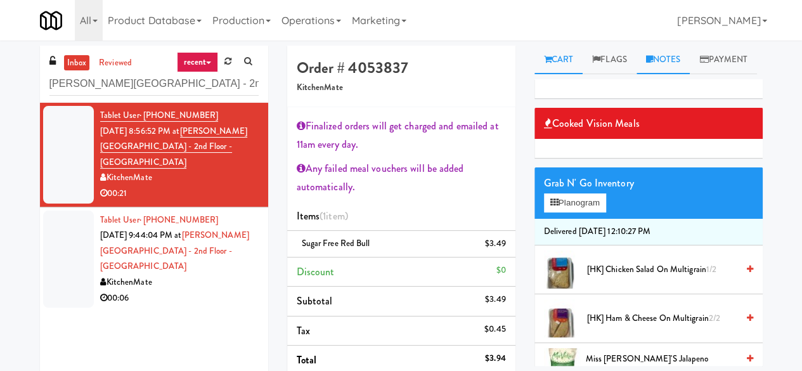
click at [675, 64] on link "Notes" at bounding box center [664, 60] width 54 height 29
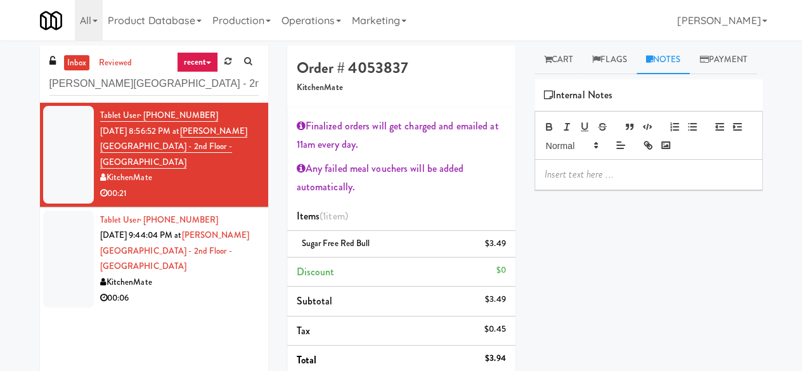
click at [593, 181] on p at bounding box center [649, 174] width 208 height 14
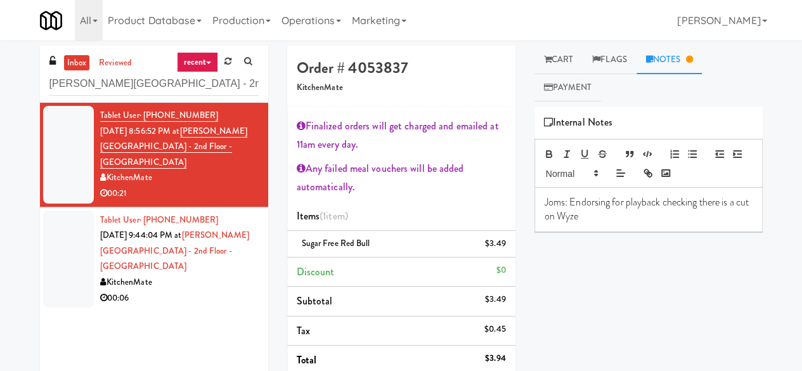
click at [180, 278] on div "KitchenMate" at bounding box center [179, 283] width 159 height 16
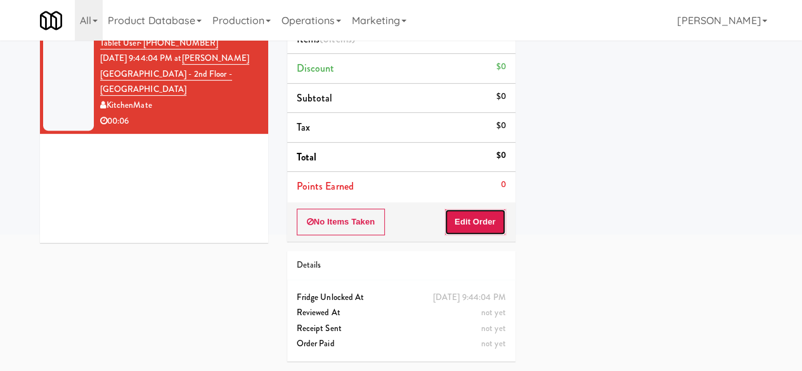
drag, startPoint x: 488, startPoint y: 215, endPoint x: 521, endPoint y: 210, distance: 32.7
click at [488, 214] on button "Edit Order" at bounding box center [475, 222] width 62 height 27
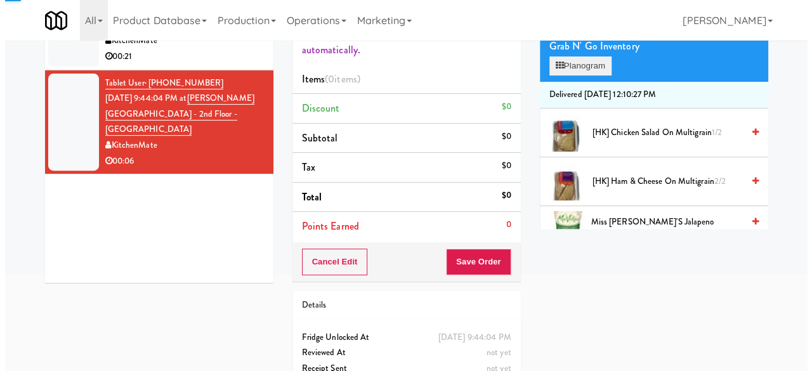
scroll to position [63, 0]
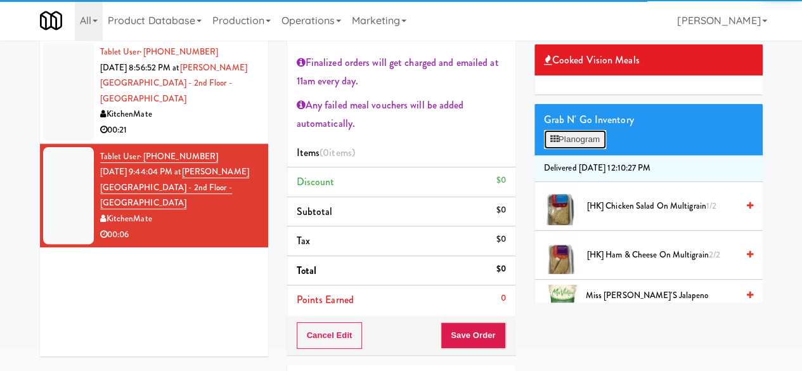
click at [568, 149] on button "Planogram" at bounding box center [575, 139] width 62 height 19
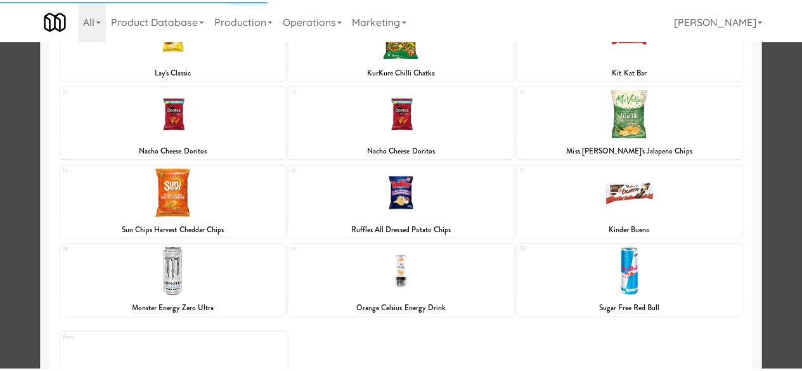
scroll to position [330, 0]
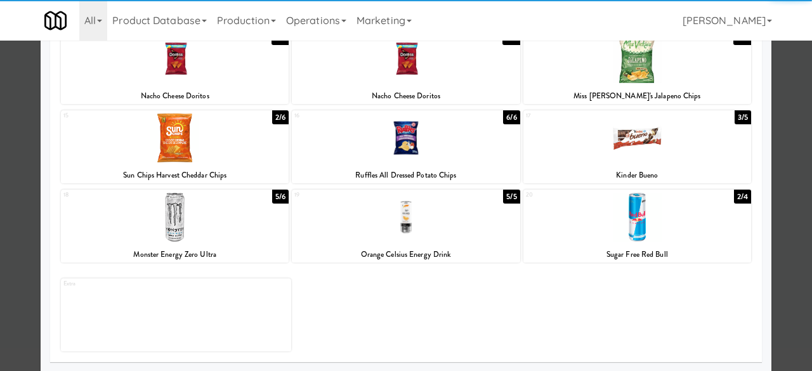
click at [145, 219] on div at bounding box center [175, 217] width 228 height 49
click at [766, 103] on div at bounding box center [406, 185] width 812 height 371
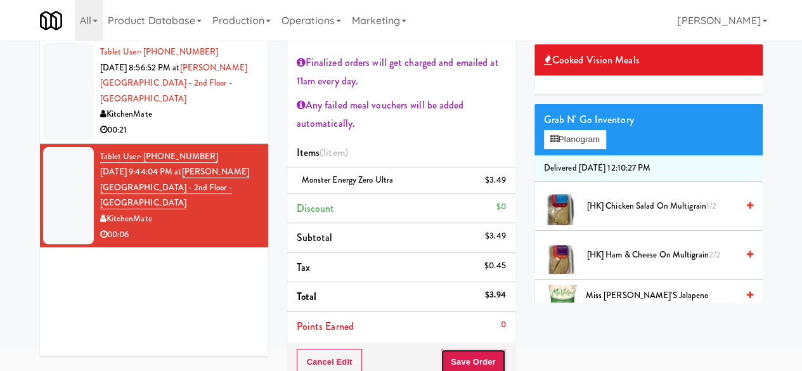
click at [479, 349] on button "Save Order" at bounding box center [473, 362] width 65 height 27
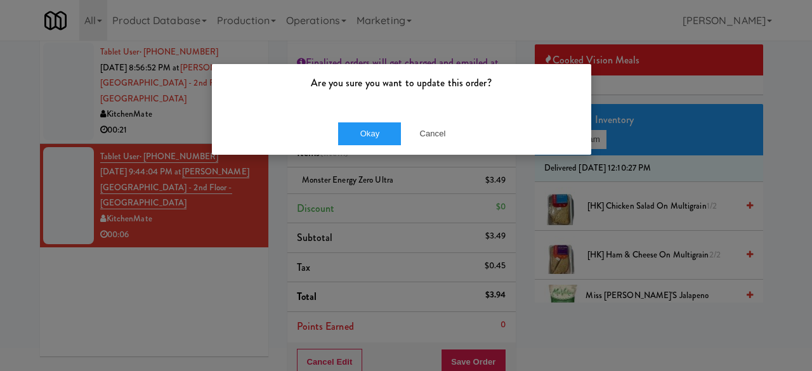
click at [376, 145] on div "Okay Cancel" at bounding box center [401, 133] width 379 height 42
click at [380, 139] on button "Okay" at bounding box center [369, 133] width 63 height 23
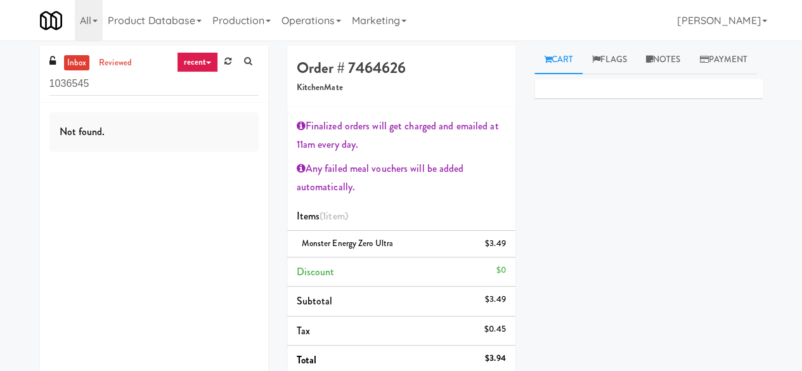
click at [151, 96] on div "inbox reviewed recent all unclear take inventory issue suspicious failed recent…" at bounding box center [154, 74] width 228 height 57
click at [148, 89] on input "1036545" at bounding box center [153, 83] width 209 height 23
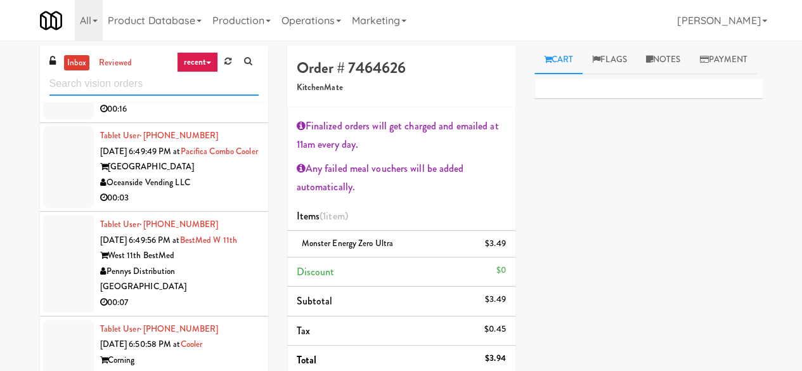
scroll to position [1522, 0]
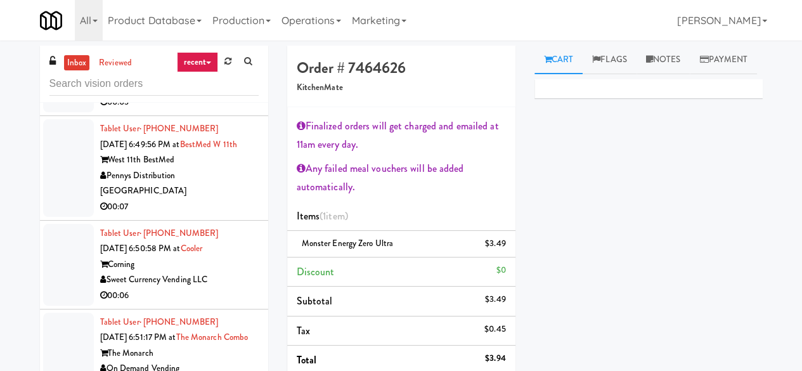
click at [227, 110] on div "00:03" at bounding box center [179, 102] width 159 height 16
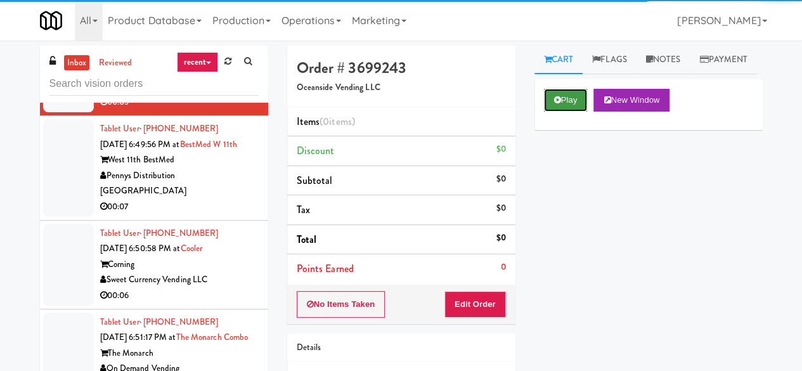
click at [567, 112] on button "Play" at bounding box center [566, 100] width 44 height 23
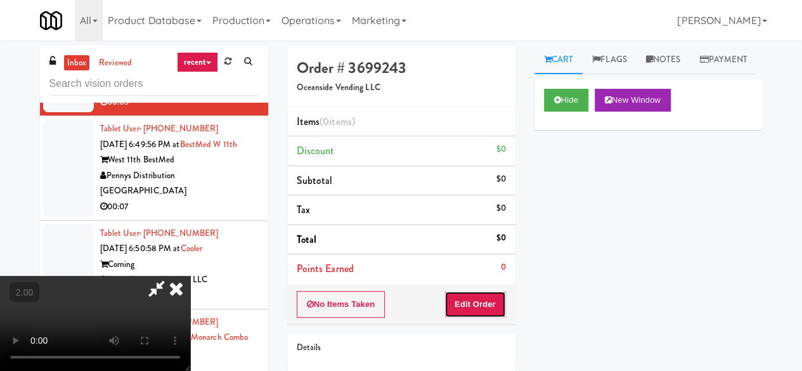
click at [479, 299] on button "Edit Order" at bounding box center [475, 304] width 62 height 27
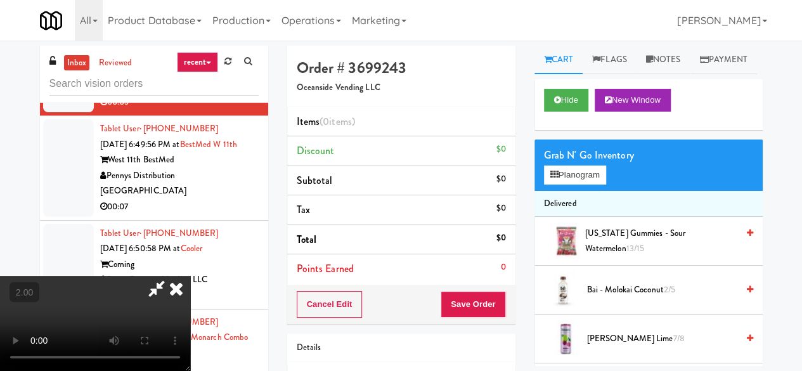
click at [180, 287] on icon at bounding box center [176, 288] width 28 height 25
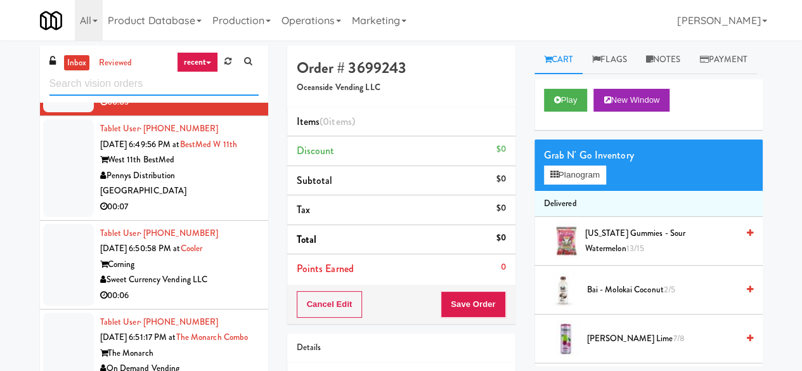
click at [105, 89] on input "text" at bounding box center [153, 83] width 209 height 23
type input "kitchenmate"
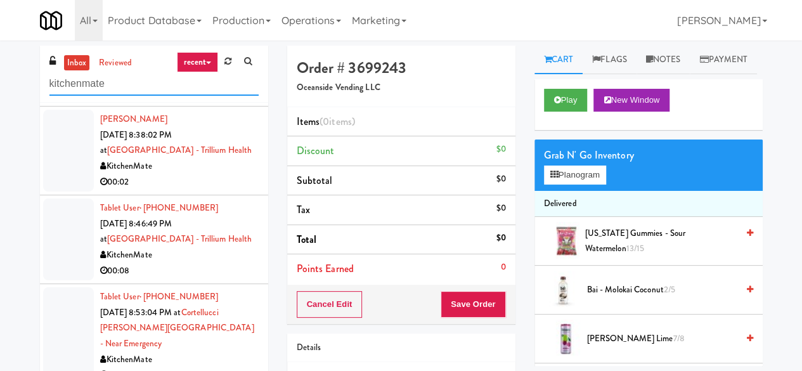
scroll to position [1078, 0]
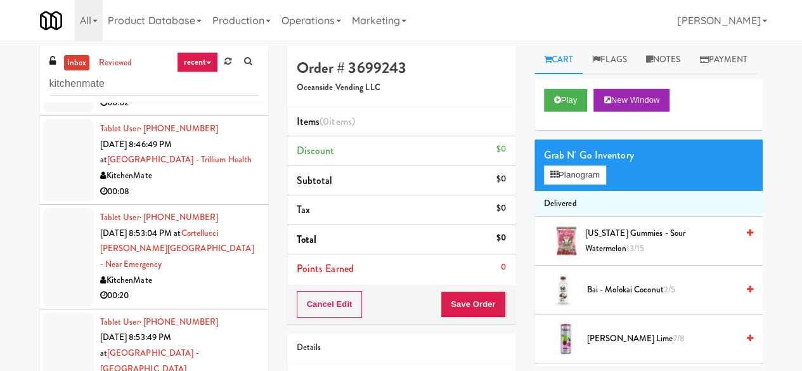
click at [214, 200] on div "00:08" at bounding box center [179, 192] width 159 height 16
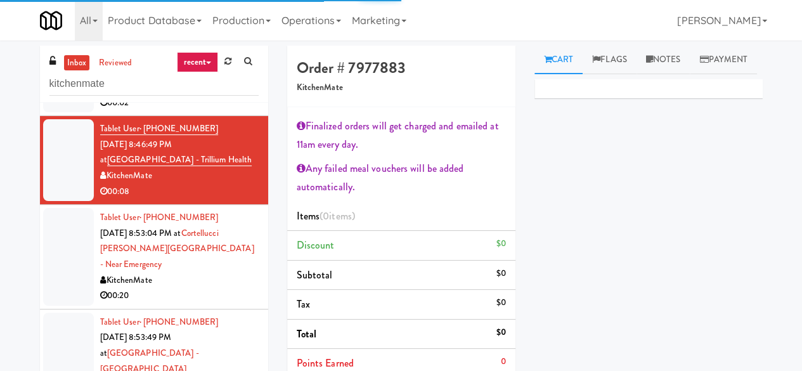
scroll to position [1141, 0]
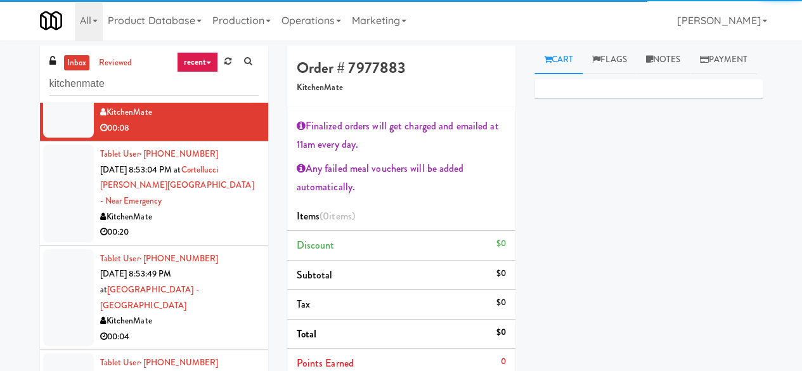
click at [195, 228] on div "00:20" at bounding box center [179, 232] width 159 height 16
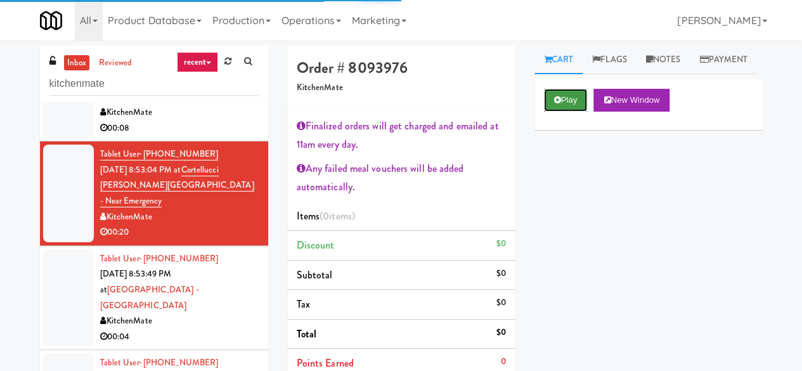
click at [546, 112] on button "Play" at bounding box center [566, 100] width 44 height 23
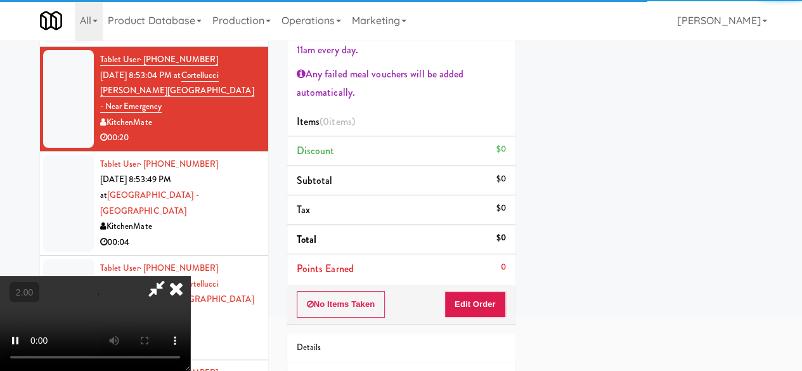
scroll to position [190, 0]
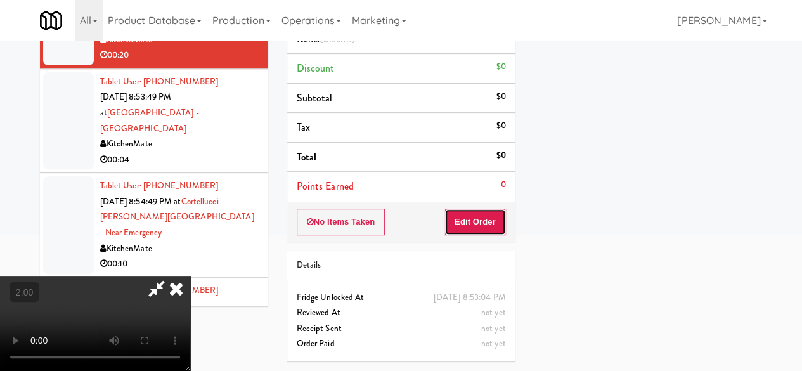
click at [493, 209] on button "Edit Order" at bounding box center [475, 222] width 62 height 27
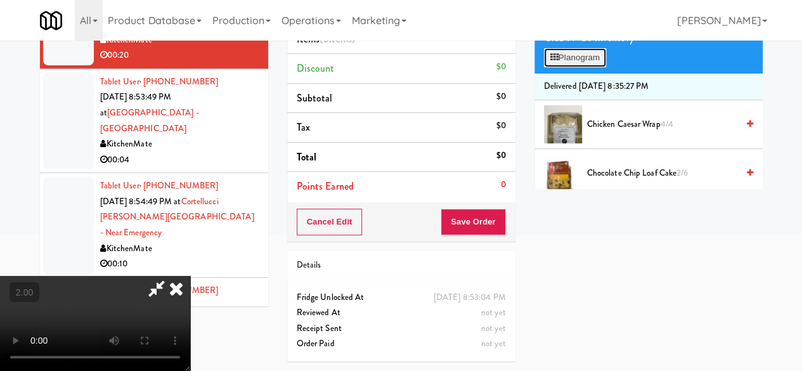
click at [566, 67] on button "Planogram" at bounding box center [575, 57] width 62 height 19
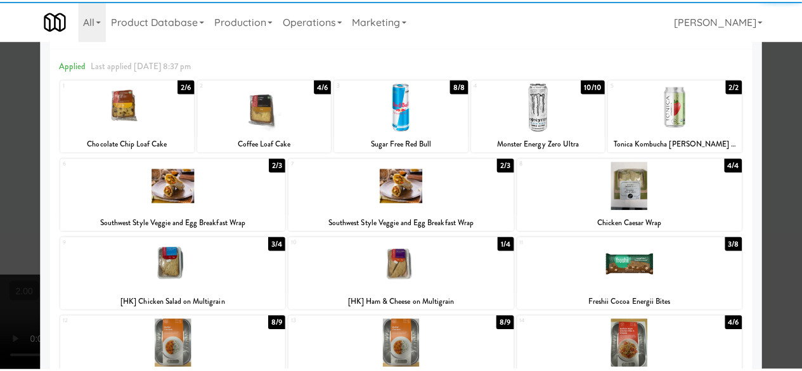
scroll to position [63, 0]
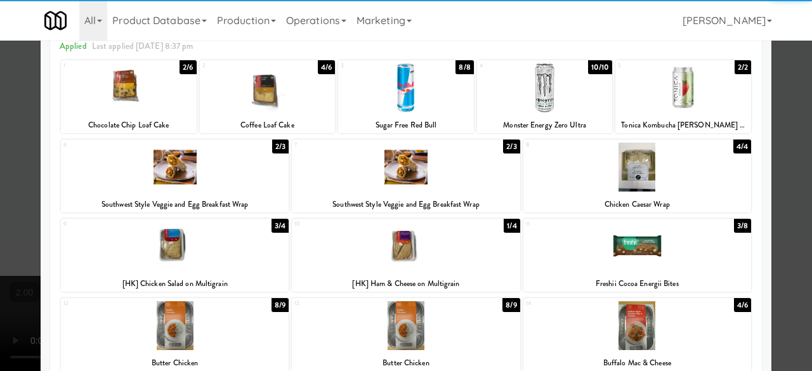
click at [625, 170] on div at bounding box center [637, 167] width 228 height 49
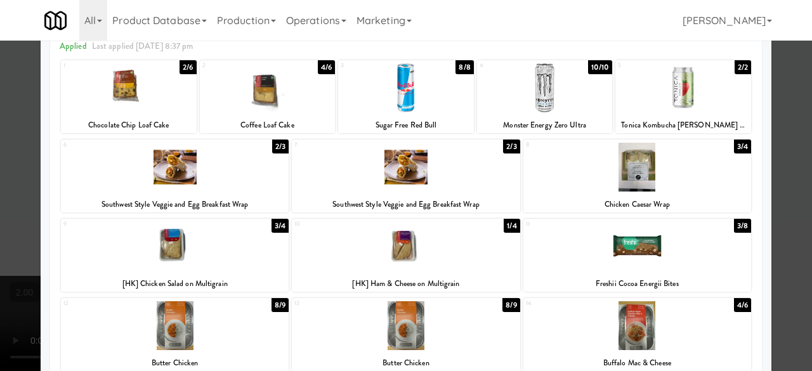
click at [794, 94] on div at bounding box center [406, 185] width 812 height 371
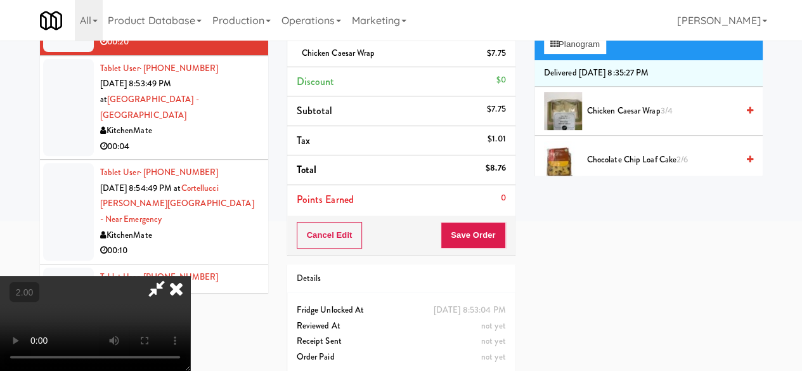
click at [171, 276] on icon at bounding box center [156, 288] width 29 height 25
click at [486, 224] on button "Save Order" at bounding box center [473, 235] width 65 height 27
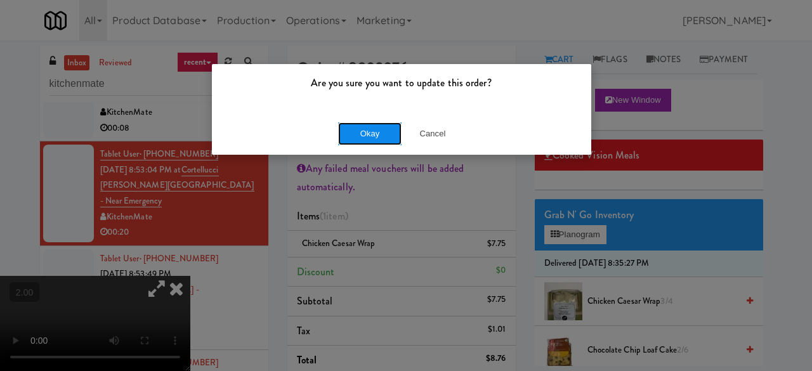
click at [366, 124] on button "Okay" at bounding box center [369, 133] width 63 height 23
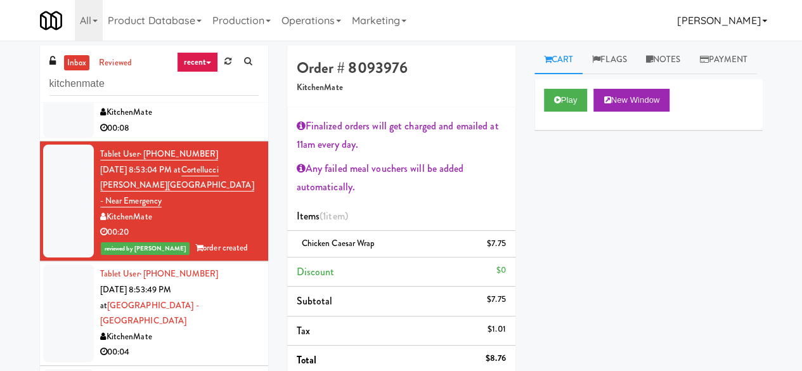
click at [749, 19] on link "[PERSON_NAME]" at bounding box center [722, 20] width 100 height 41
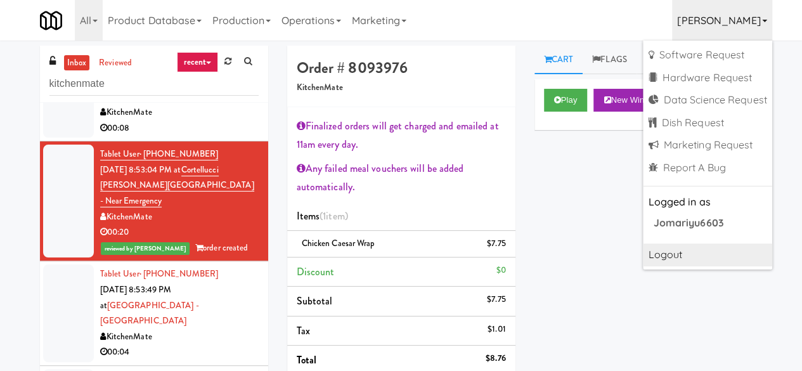
click at [677, 252] on link "Logout" at bounding box center [707, 254] width 129 height 23
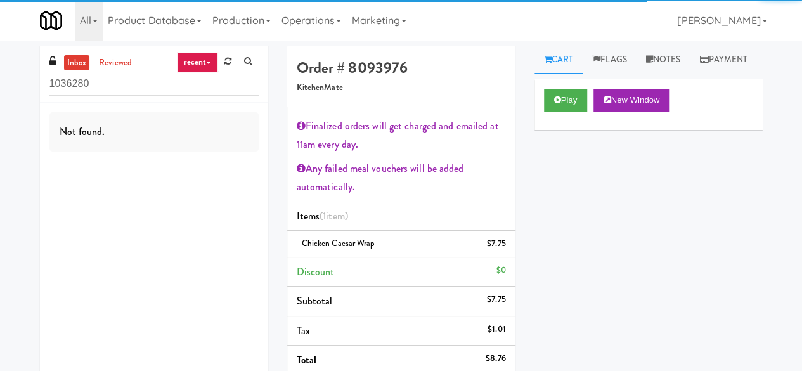
click at [110, 81] on input "1036280" at bounding box center [153, 83] width 209 height 23
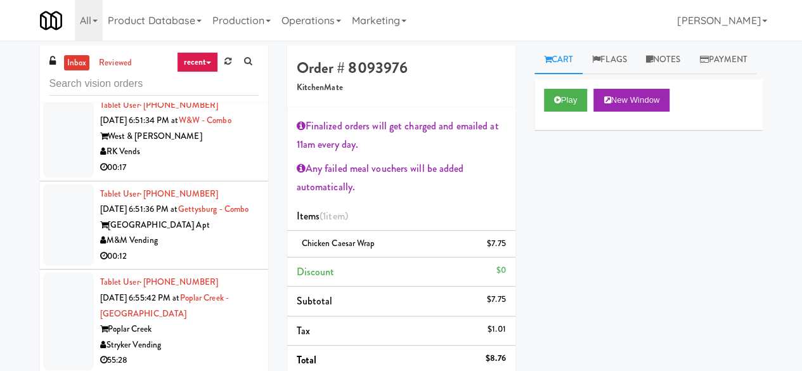
scroll to position [1966, 0]
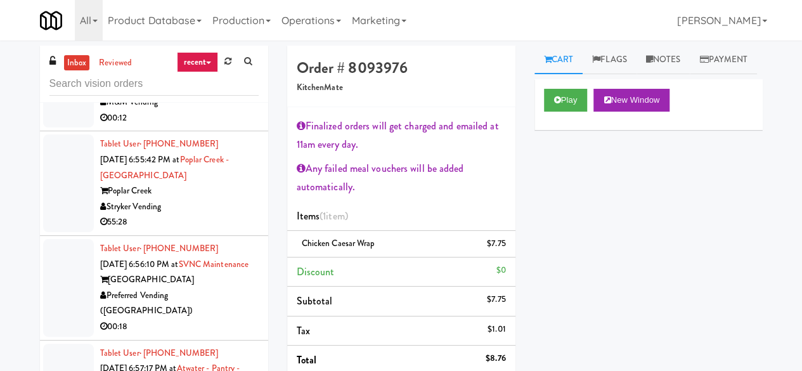
click at [221, 22] on div "RK Vends" at bounding box center [179, 14] width 159 height 16
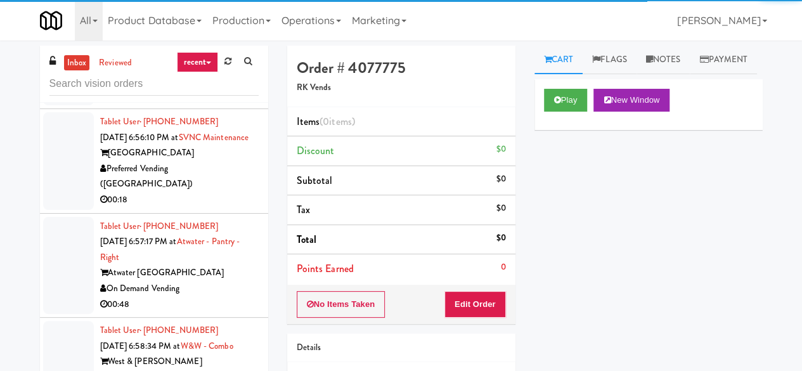
click at [219, 103] on div "55:28" at bounding box center [179, 95] width 159 height 16
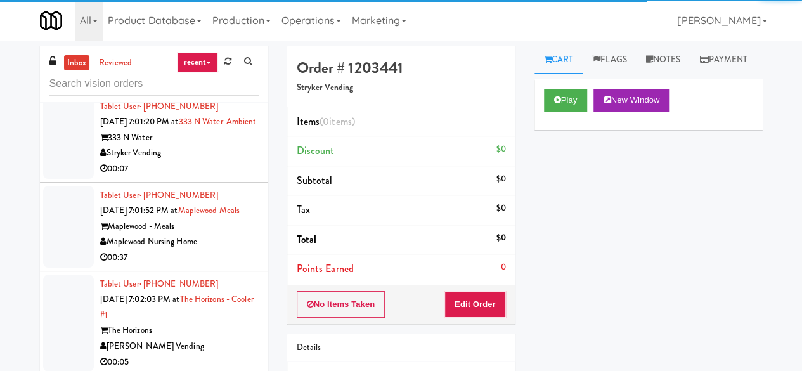
scroll to position [2600, 0]
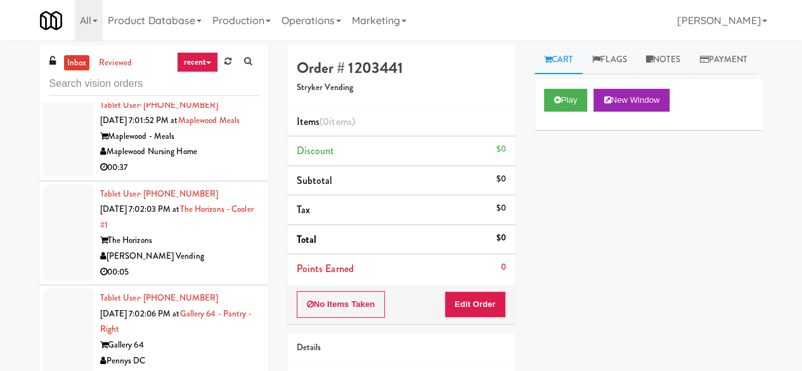
click at [217, 71] on div "Stryker Vending" at bounding box center [179, 63] width 159 height 16
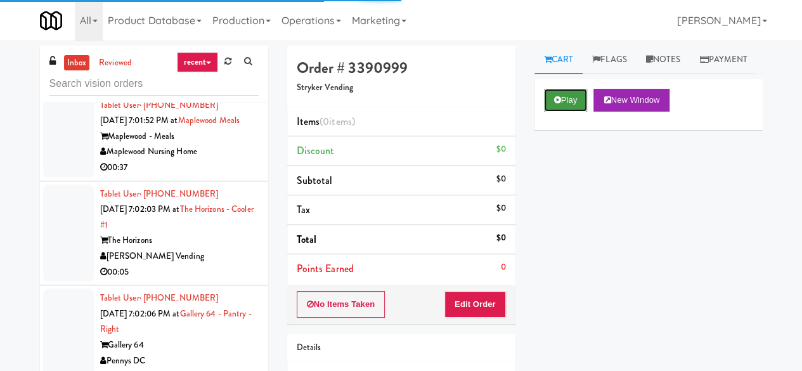
click at [581, 112] on button "Play" at bounding box center [566, 100] width 44 height 23
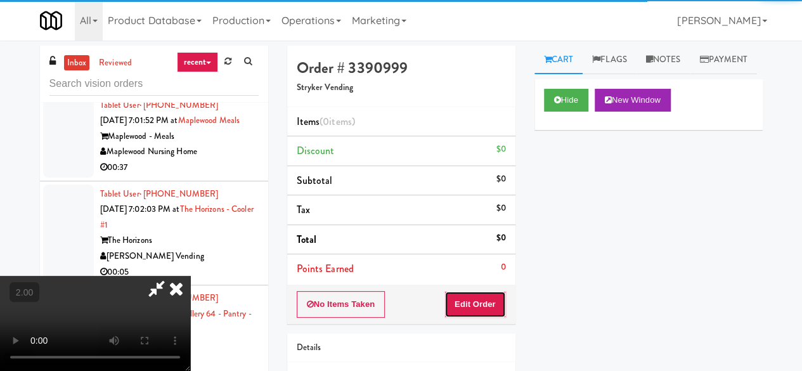
click at [472, 305] on button "Edit Order" at bounding box center [475, 304] width 62 height 27
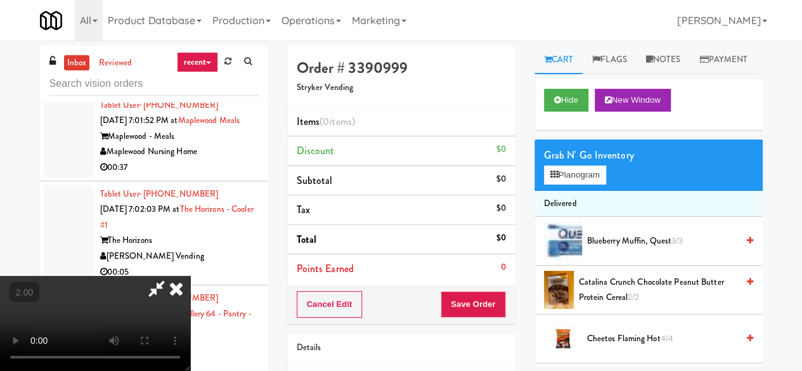
click at [178, 287] on icon at bounding box center [176, 288] width 28 height 25
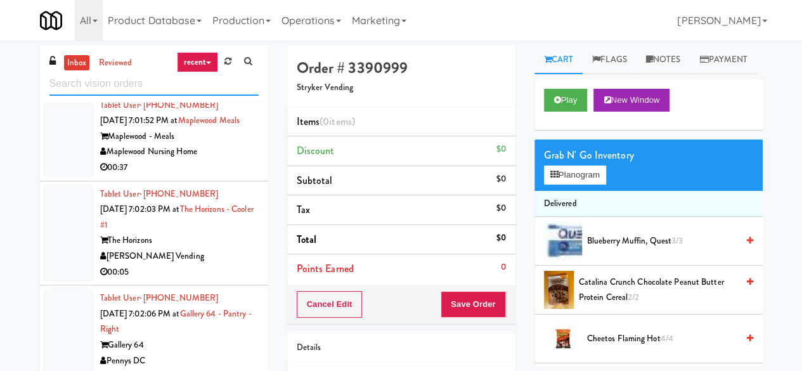
click at [126, 87] on input "text" at bounding box center [153, 83] width 209 height 23
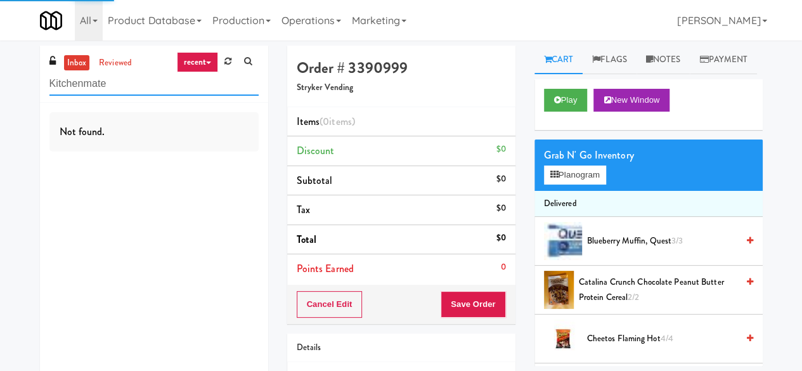
type input "Kitchenmate"
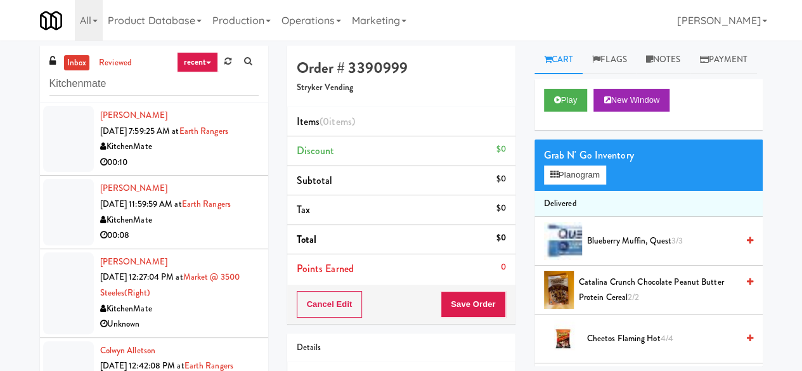
click at [216, 172] on li "[PERSON_NAME] [DATE] 7:59:25 AM at Earth Rangers KitchenMate 00:10" at bounding box center [154, 139] width 228 height 73
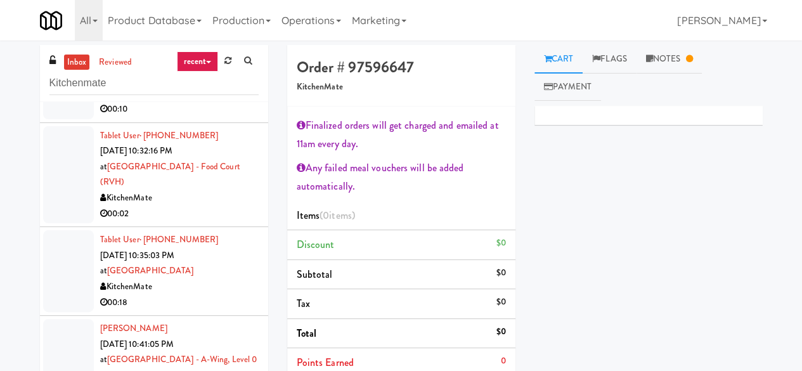
scroll to position [190, 0]
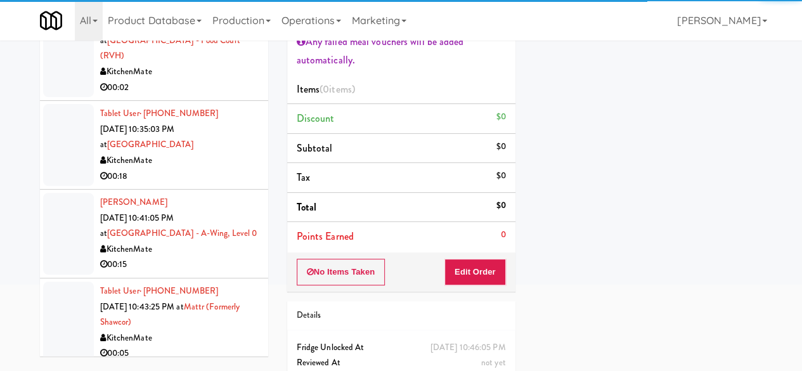
click at [230, 330] on div "KitchenMate" at bounding box center [179, 338] width 159 height 16
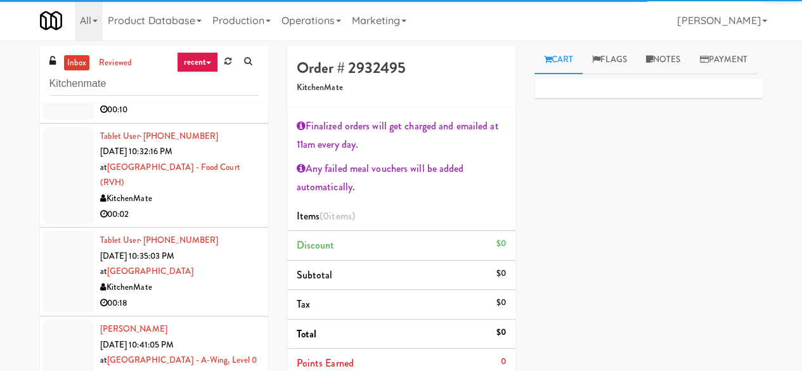
drag, startPoint x: 193, startPoint y: 278, endPoint x: 223, endPoint y: 272, distance: 31.1
click at [192, 368] on div "KitchenMate" at bounding box center [179, 376] width 159 height 16
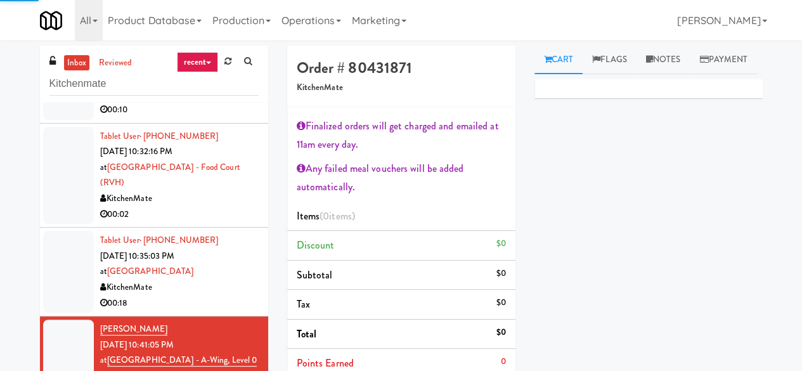
click at [181, 295] on div "00:18" at bounding box center [179, 303] width 159 height 16
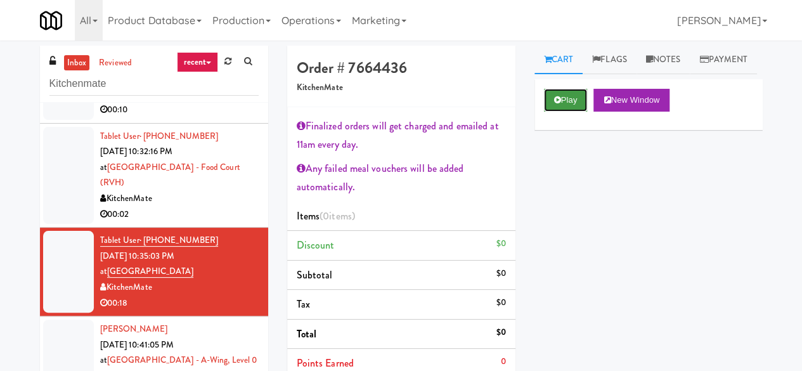
click at [573, 112] on button "Play" at bounding box center [566, 100] width 44 height 23
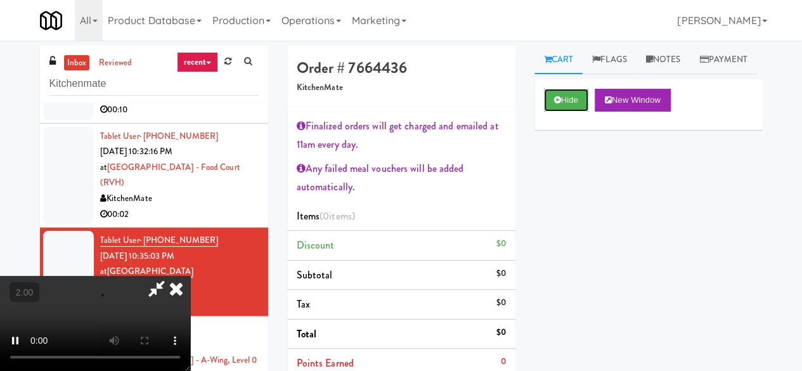
scroll to position [190, 0]
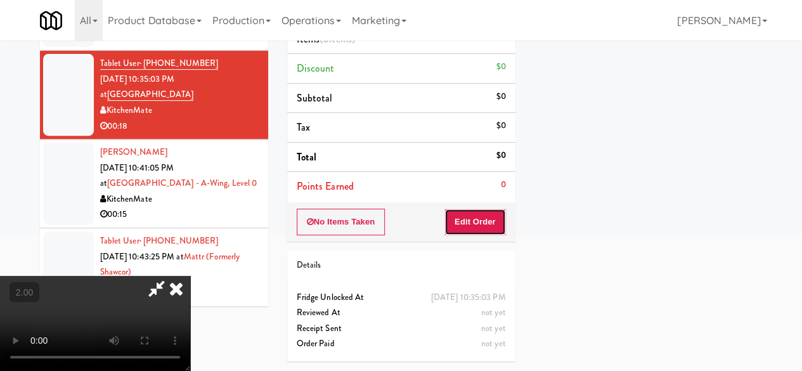
click at [466, 209] on button "Edit Order" at bounding box center [475, 222] width 62 height 27
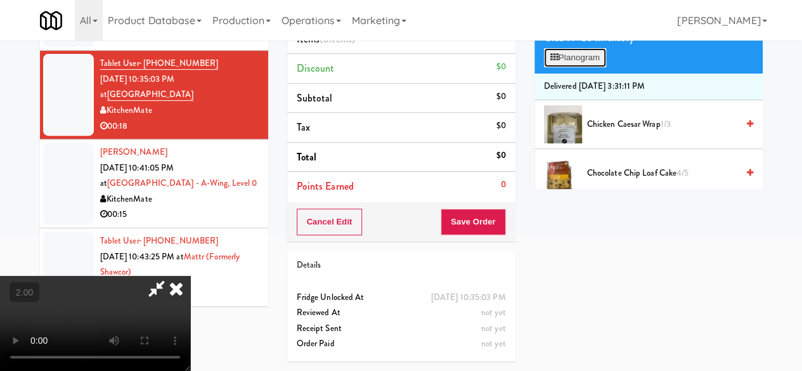
click at [552, 62] on icon at bounding box center [554, 57] width 8 height 8
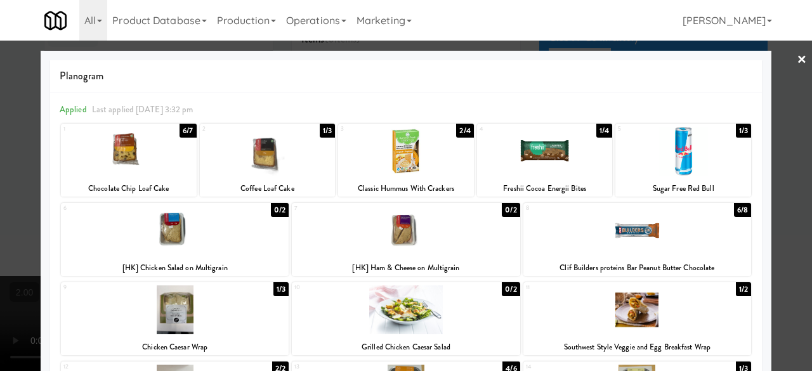
click at [762, 121] on div at bounding box center [406, 185] width 812 height 371
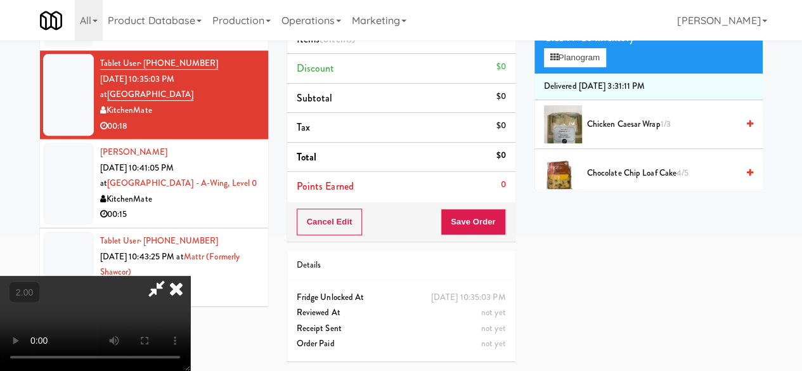
scroll to position [200, 0]
click at [71, 311] on video at bounding box center [95, 323] width 190 height 95
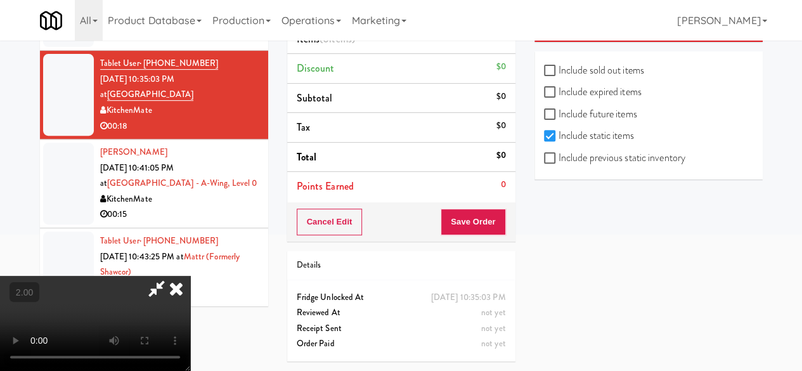
scroll to position [1649, 0]
click at [581, 148] on label "Include previous static inventory" at bounding box center [614, 157] width 141 height 19
click at [559, 153] on input "Include previous static inventory" at bounding box center [551, 158] width 15 height 10
click at [581, 148] on label "Include previous static inventory" at bounding box center [614, 157] width 141 height 19
click at [559, 153] on input "Include previous static inventory" at bounding box center [551, 158] width 15 height 10
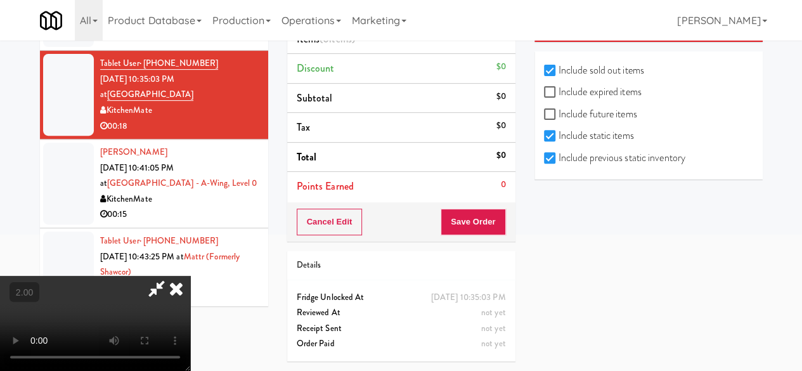
checkbox input "false"
checkbox input "true"
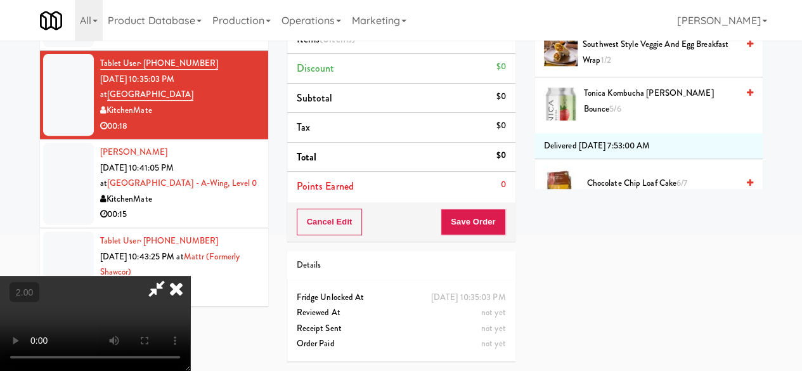
scroll to position [0, 0]
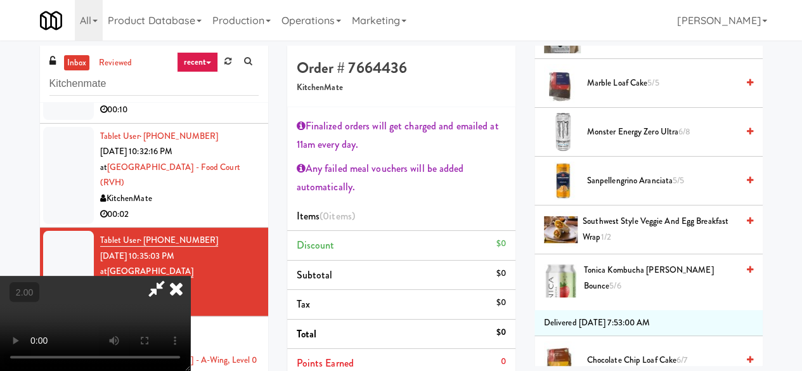
click at [733, 91] on div "Marble Loaf Cake 5/5" at bounding box center [667, 83] width 171 height 16
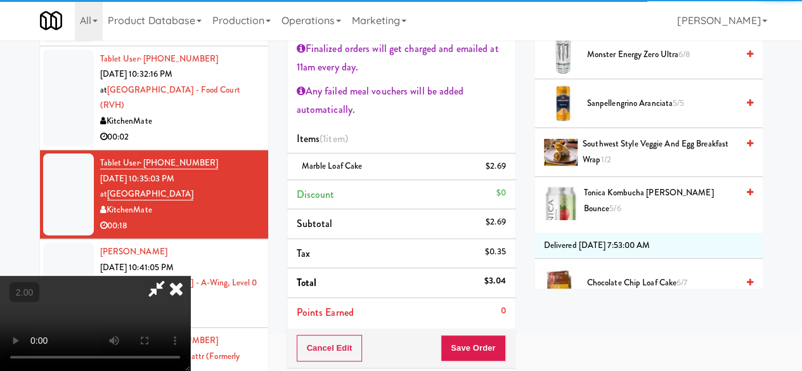
scroll to position [127, 0]
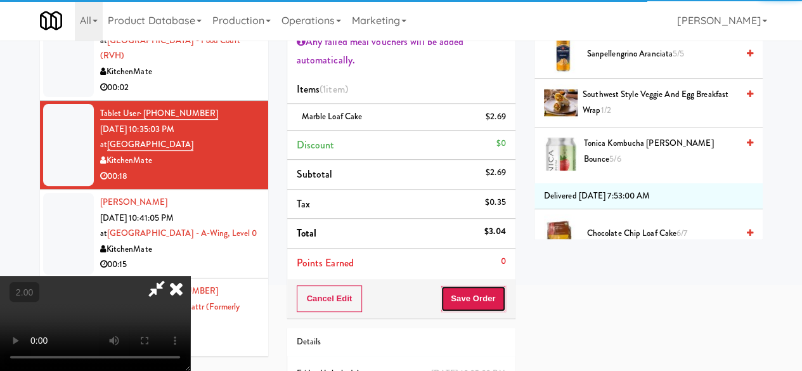
click at [487, 288] on button "Save Order" at bounding box center [473, 298] width 65 height 27
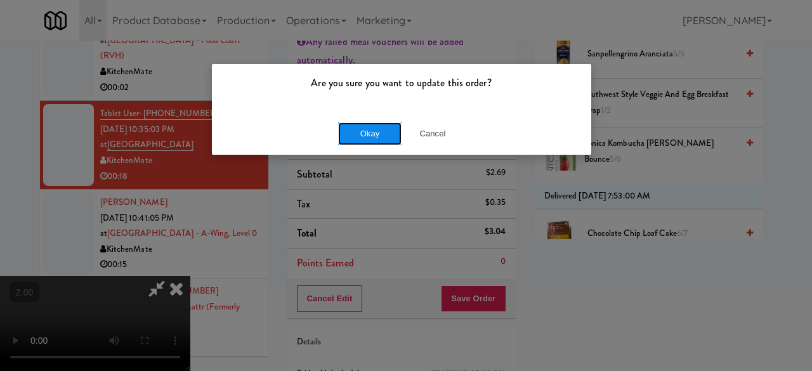
click at [355, 133] on button "Okay" at bounding box center [369, 133] width 63 height 23
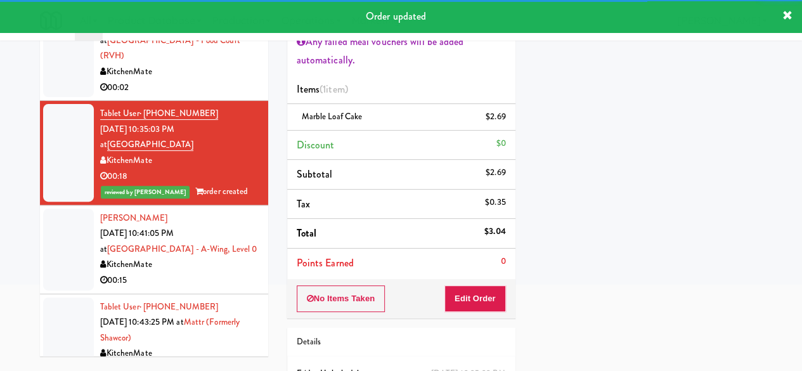
scroll to position [2070, 0]
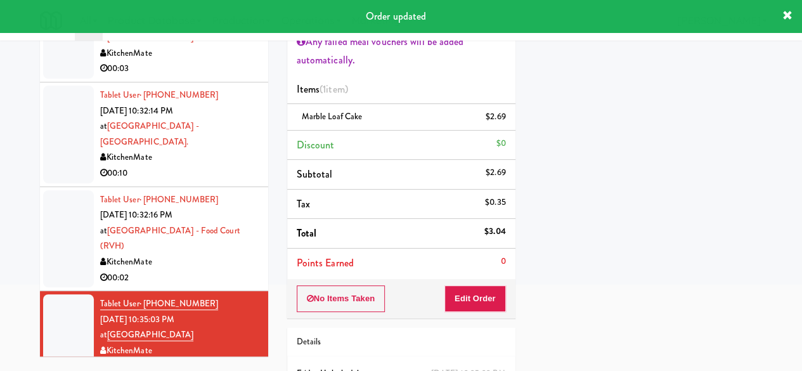
click at [213, 270] on div "00:02" at bounding box center [179, 278] width 159 height 16
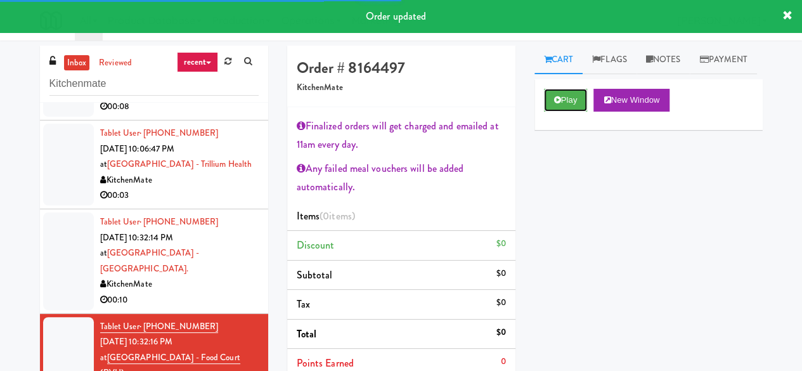
drag, startPoint x: 572, startPoint y: 131, endPoint x: 545, endPoint y: 145, distance: 29.8
click at [572, 112] on button "Play" at bounding box center [566, 100] width 44 height 23
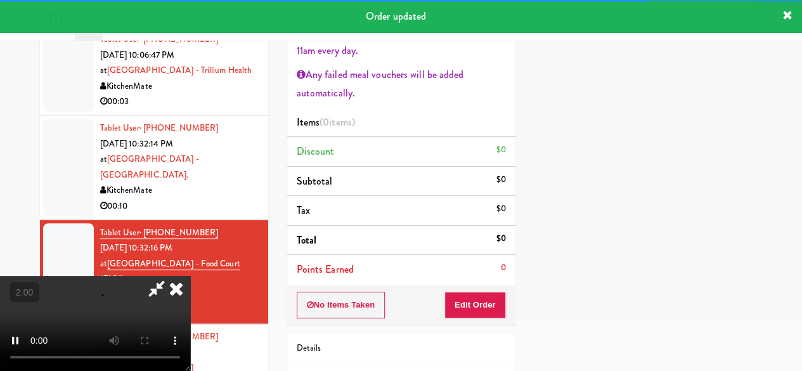
scroll to position [127, 0]
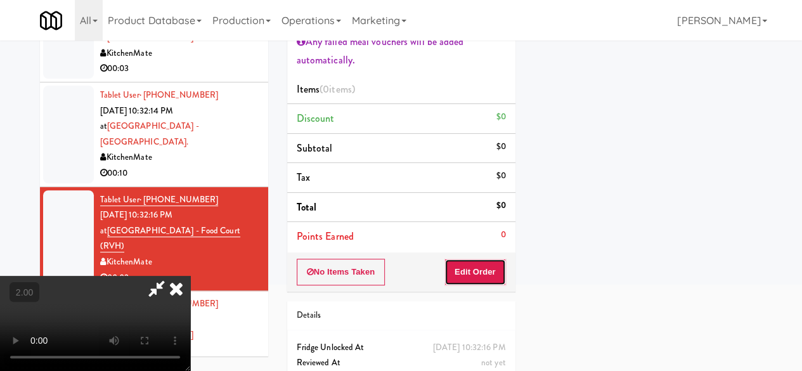
click at [478, 282] on button "Edit Order" at bounding box center [475, 272] width 62 height 27
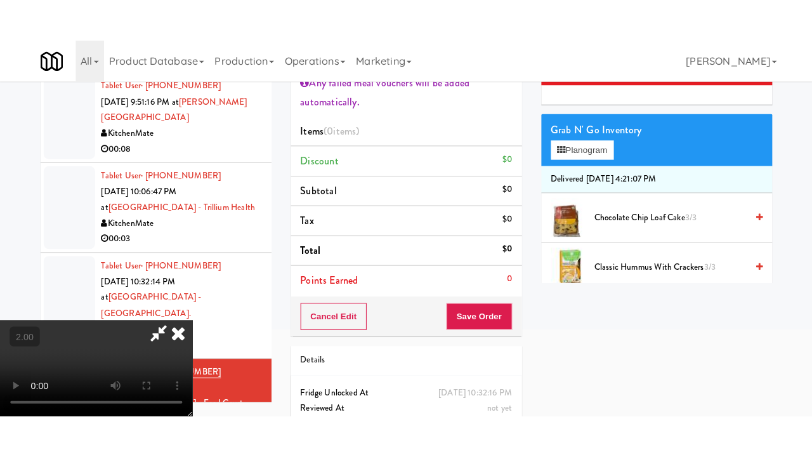
scroll to position [0, 0]
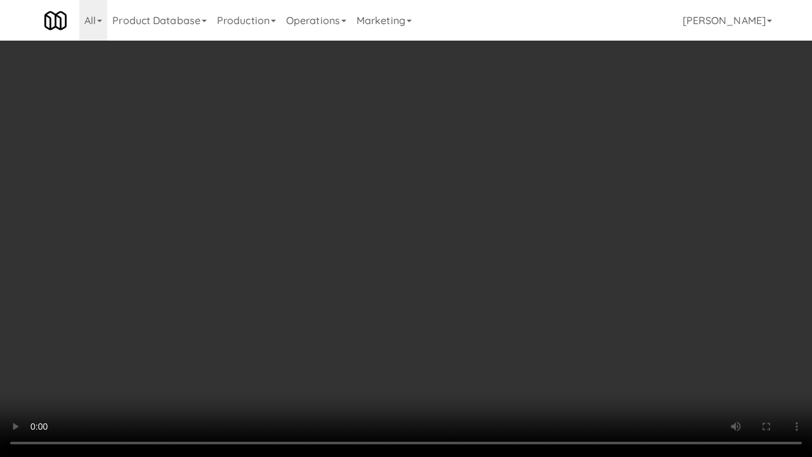
click at [431, 344] on video at bounding box center [406, 228] width 812 height 457
click at [435, 342] on video at bounding box center [406, 228] width 812 height 457
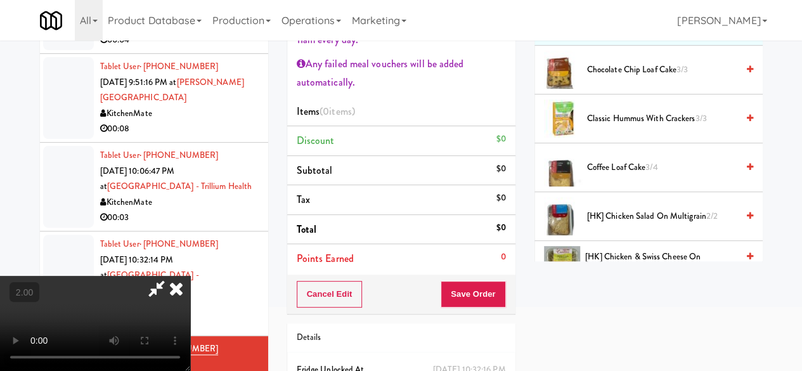
click at [635, 127] on span "Classic Hummus With Crackers 3/3" at bounding box center [662, 119] width 150 height 16
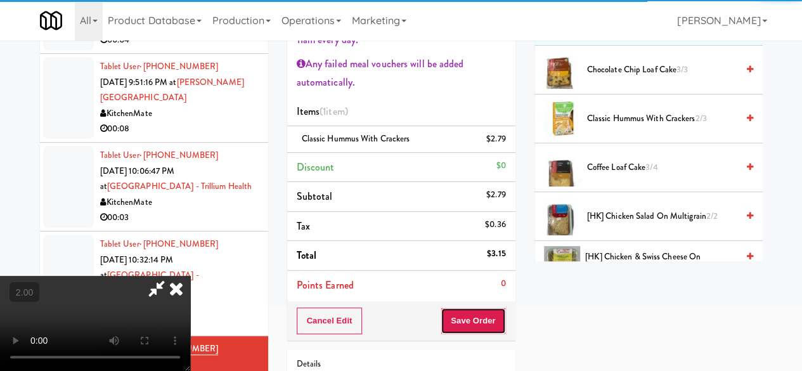
click at [497, 320] on button "Save Order" at bounding box center [473, 321] width 65 height 27
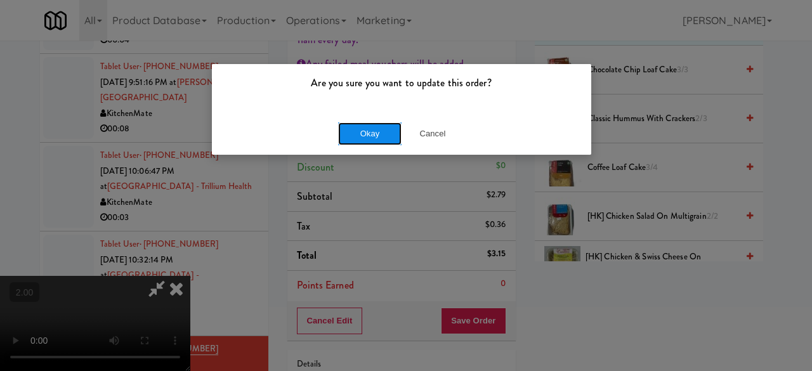
click at [372, 143] on button "Okay" at bounding box center [369, 133] width 63 height 23
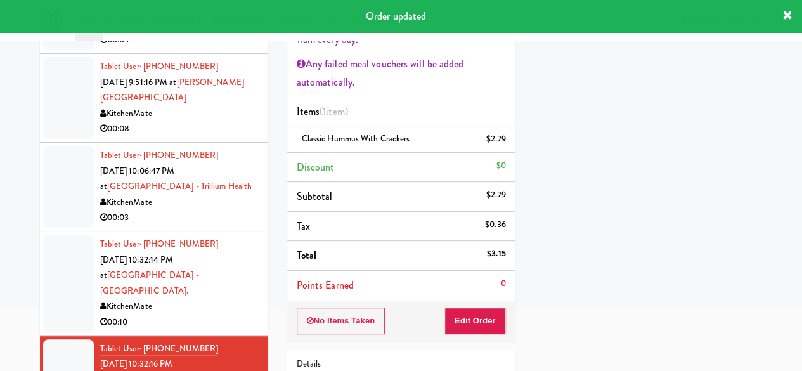
click at [202, 299] on div "KitchenMate" at bounding box center [179, 307] width 159 height 16
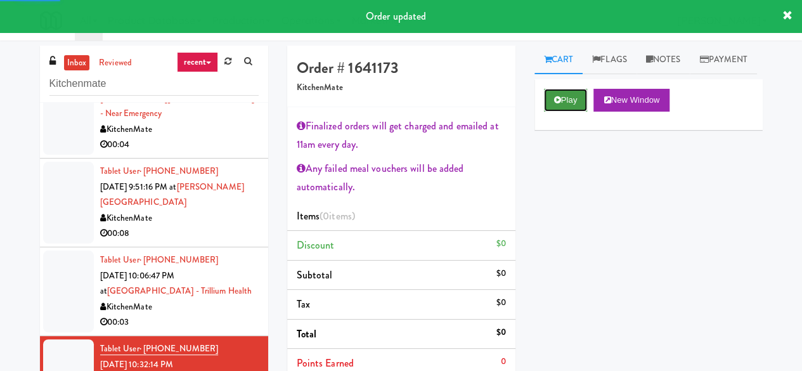
click at [555, 104] on icon at bounding box center [557, 100] width 7 height 8
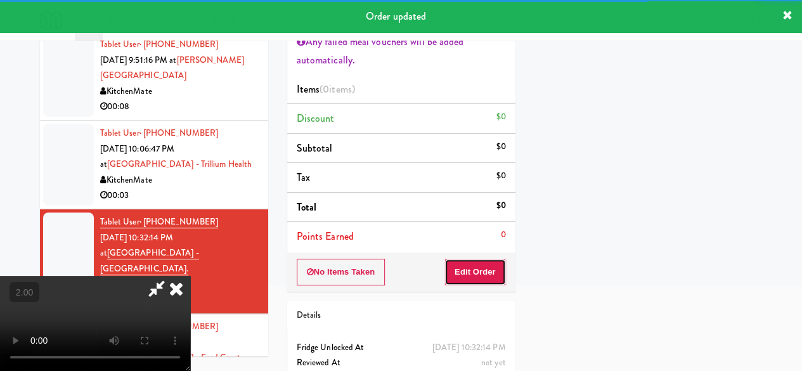
click at [459, 259] on button "Edit Order" at bounding box center [475, 272] width 62 height 27
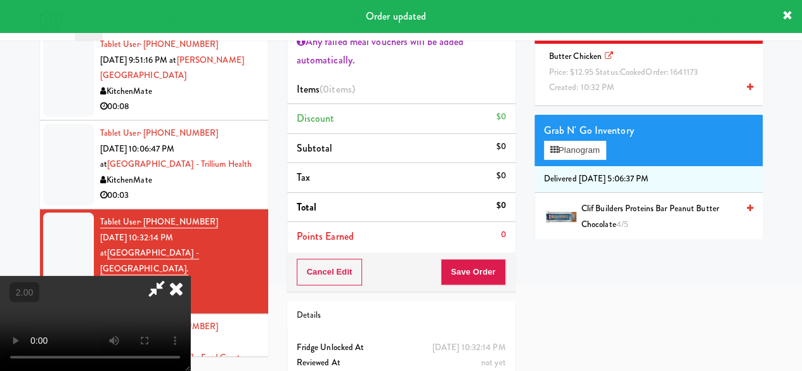
scroll to position [67, 0]
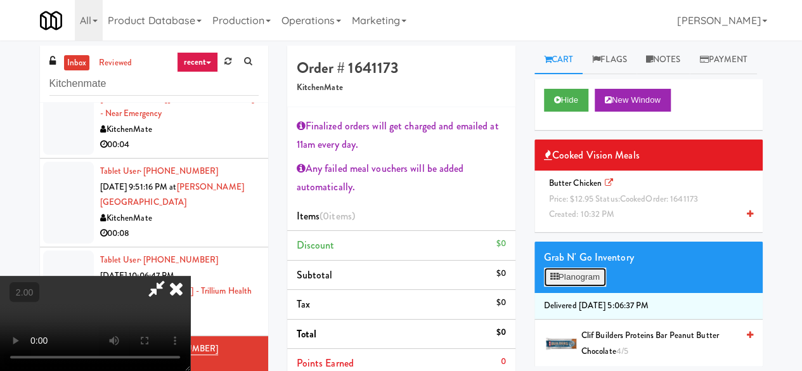
click at [571, 287] on button "Planogram" at bounding box center [575, 277] width 62 height 19
click at [0, 0] on div at bounding box center [0, 0] width 0 height 0
click at [567, 287] on button "Planogram" at bounding box center [575, 277] width 62 height 19
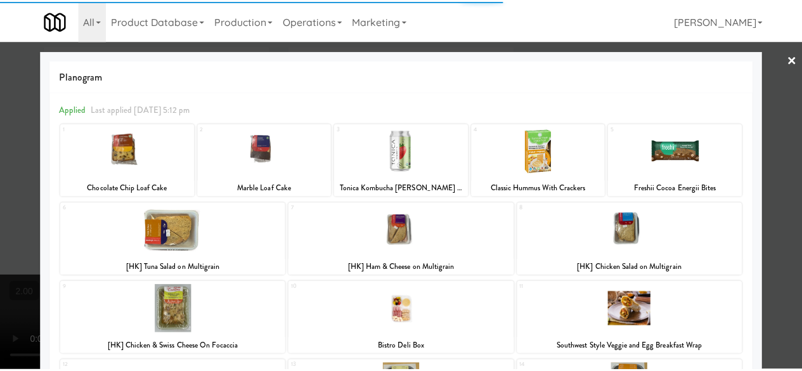
scroll to position [317, 0]
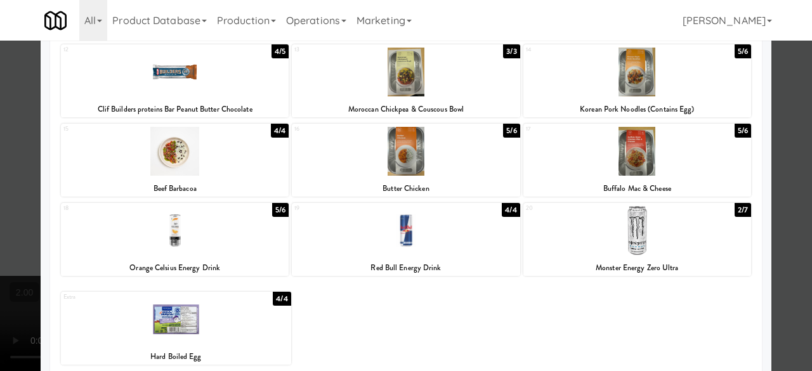
click at [411, 167] on div at bounding box center [406, 151] width 228 height 49
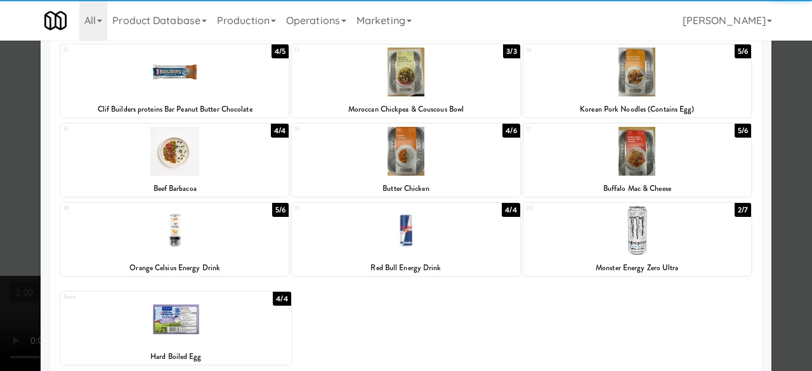
click at [779, 122] on div at bounding box center [406, 185] width 812 height 371
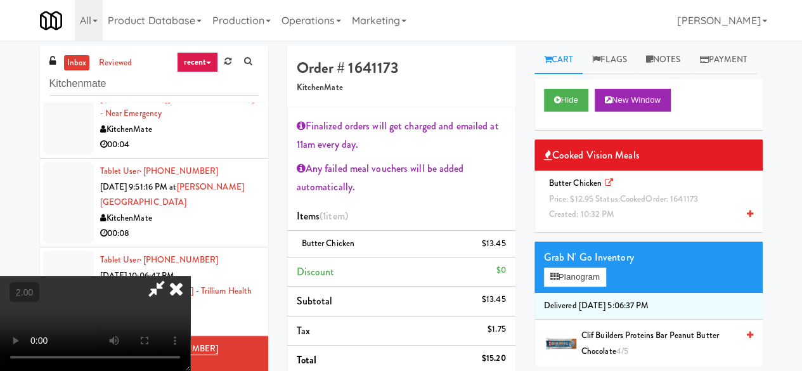
scroll to position [200, 0]
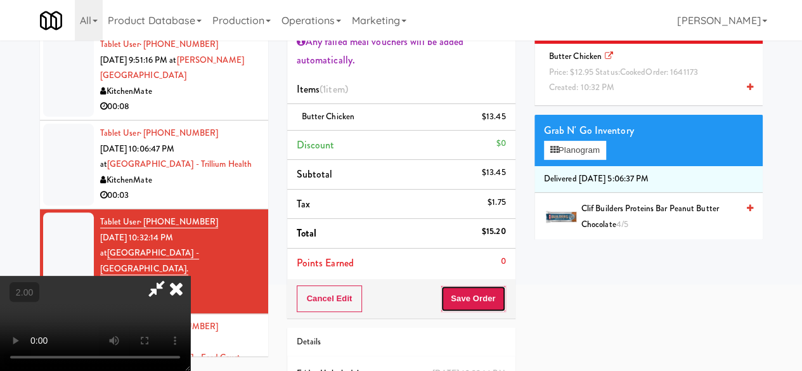
click at [495, 287] on button "Save Order" at bounding box center [473, 298] width 65 height 27
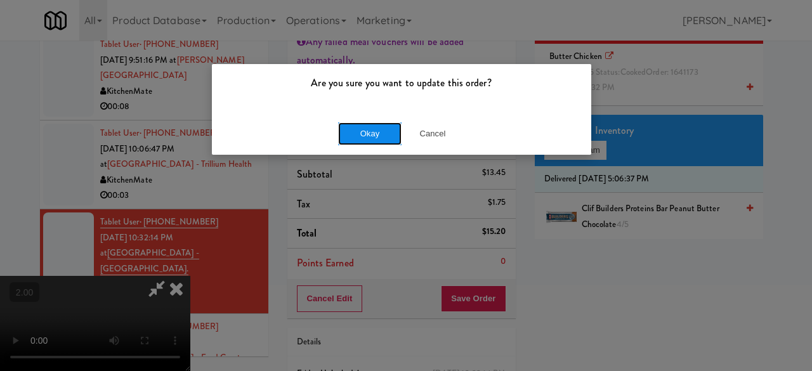
click at [363, 129] on button "Okay" at bounding box center [369, 133] width 63 height 23
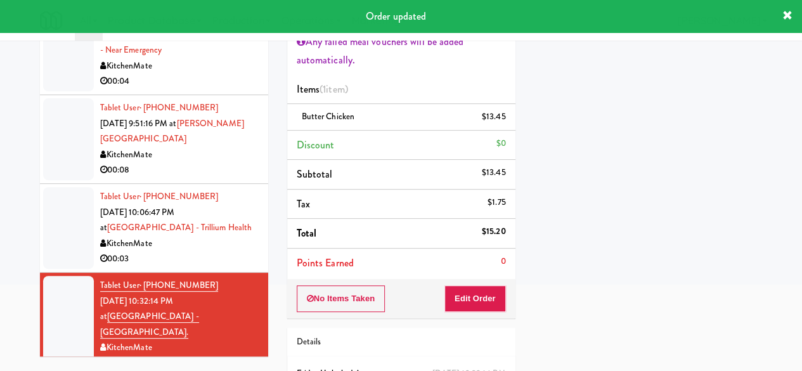
click at [198, 251] on div "00:03" at bounding box center [179, 259] width 159 height 16
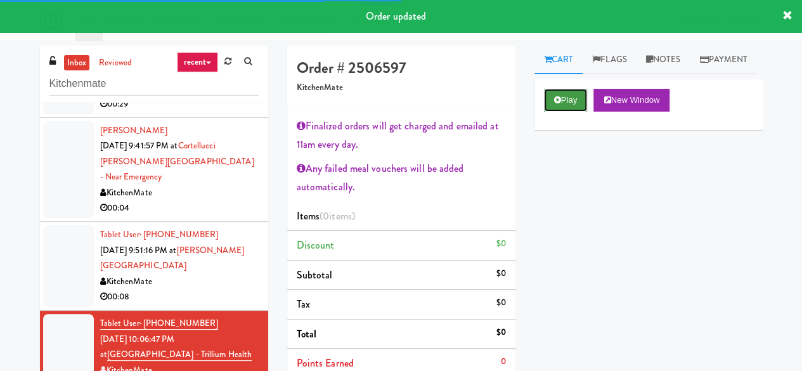
click at [580, 112] on button "Play" at bounding box center [566, 100] width 44 height 23
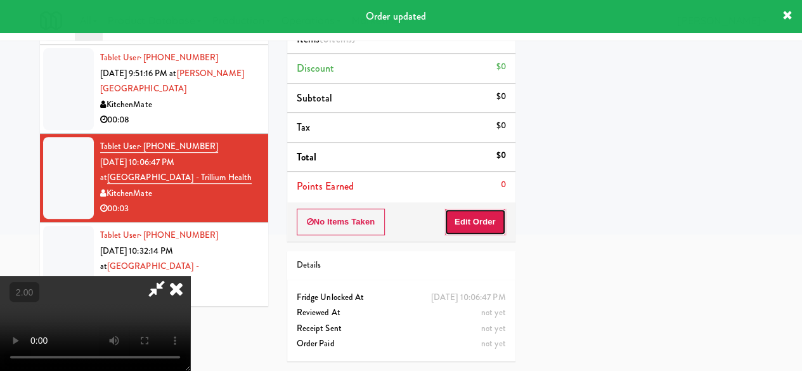
click at [481, 209] on button "Edit Order" at bounding box center [475, 222] width 62 height 27
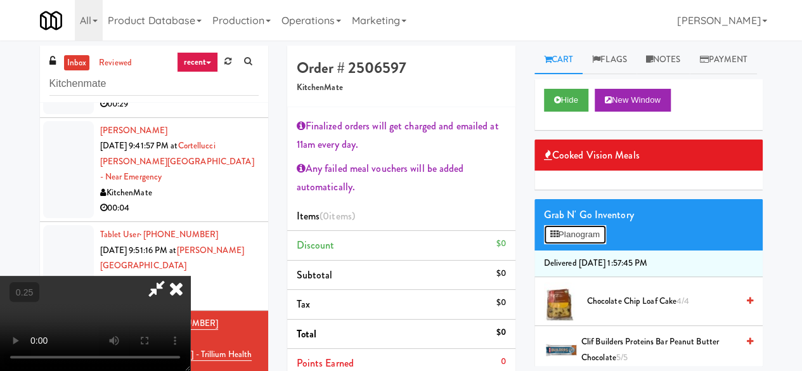
click at [572, 244] on button "Planogram" at bounding box center [575, 234] width 62 height 19
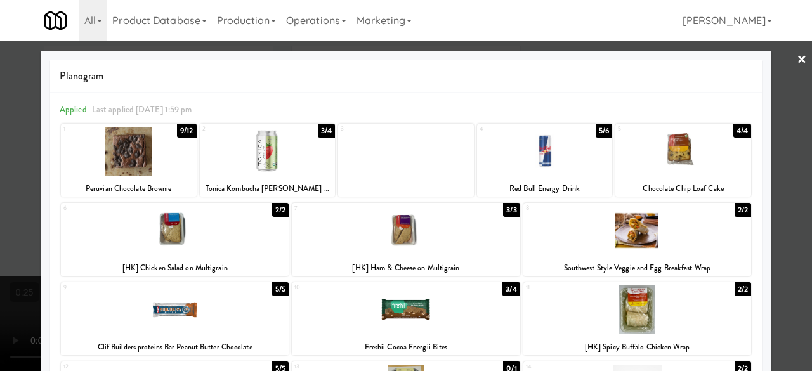
drag, startPoint x: 148, startPoint y: 168, endPoint x: 170, endPoint y: 193, distance: 33.3
click at [148, 168] on div at bounding box center [129, 151] width 136 height 49
click at [779, 152] on div at bounding box center [406, 185] width 812 height 371
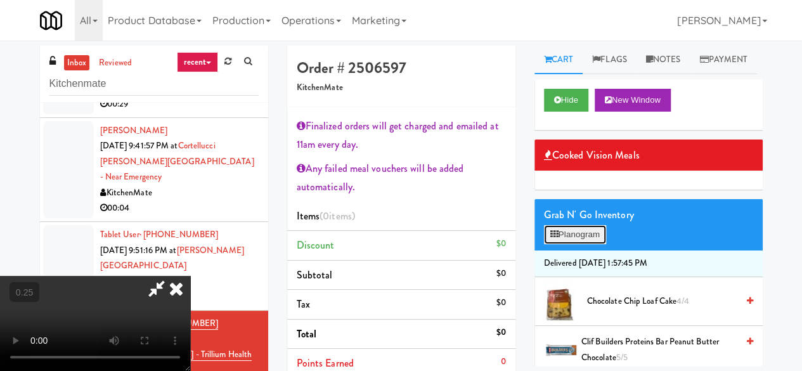
click at [562, 244] on button "Planogram" at bounding box center [575, 234] width 62 height 19
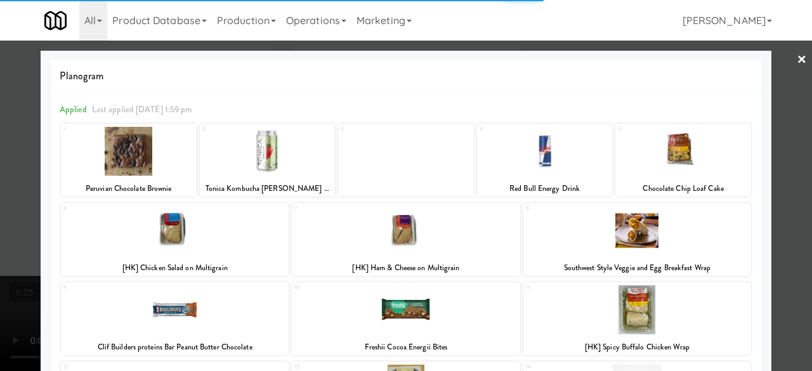
click at [161, 169] on div at bounding box center [129, 151] width 136 height 49
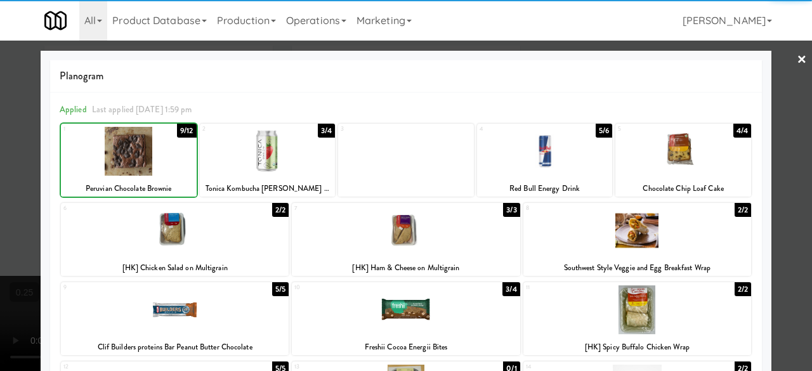
click at [160, 169] on div at bounding box center [129, 151] width 136 height 49
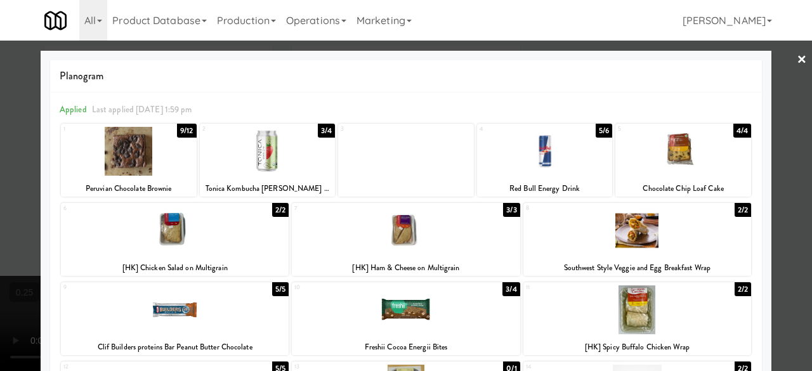
click at [160, 169] on div at bounding box center [129, 151] width 136 height 49
click at [780, 154] on div at bounding box center [406, 185] width 812 height 371
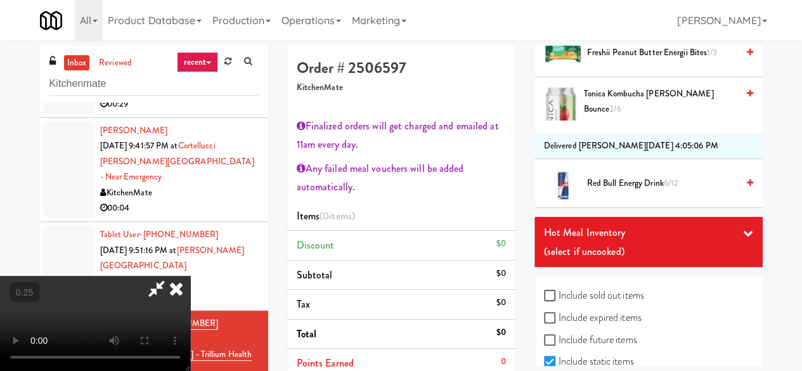
scroll to position [1006, 0]
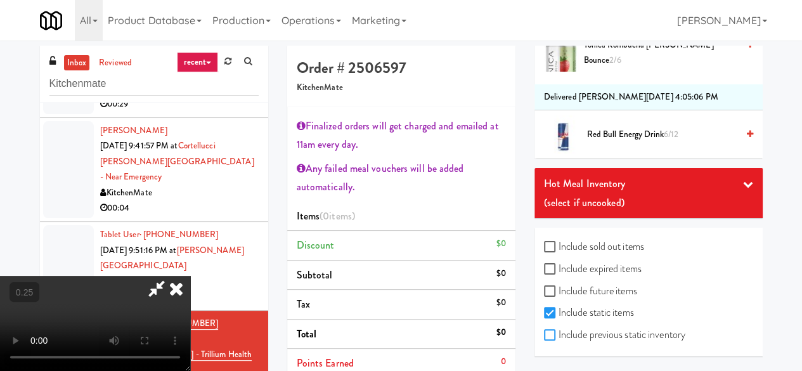
click at [550, 334] on input "Include previous static inventory" at bounding box center [551, 335] width 15 height 10
checkbox input "true"
click at [171, 276] on icon at bounding box center [156, 288] width 29 height 25
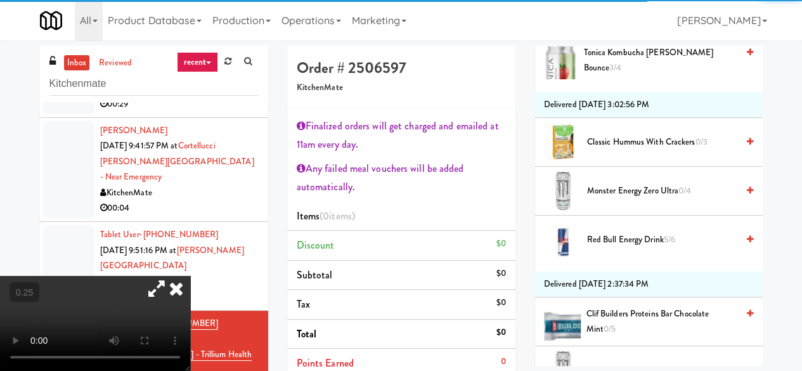
scroll to position [1558, 0]
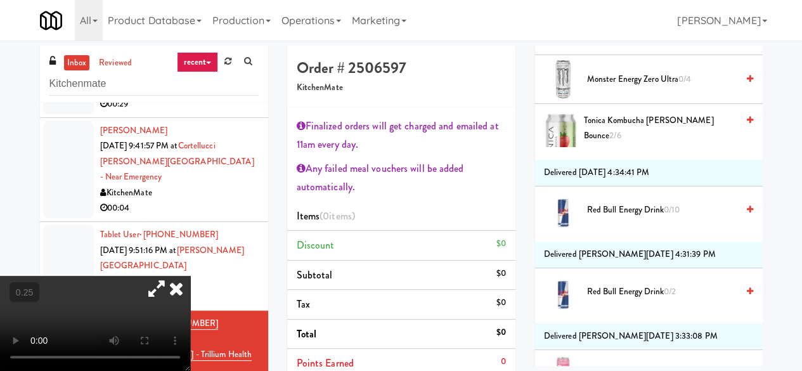
click at [190, 276] on icon at bounding box center [176, 288] width 28 height 25
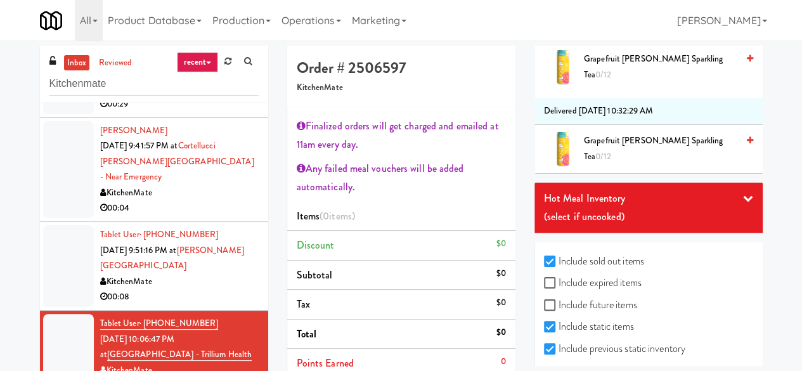
scroll to position [2700, 0]
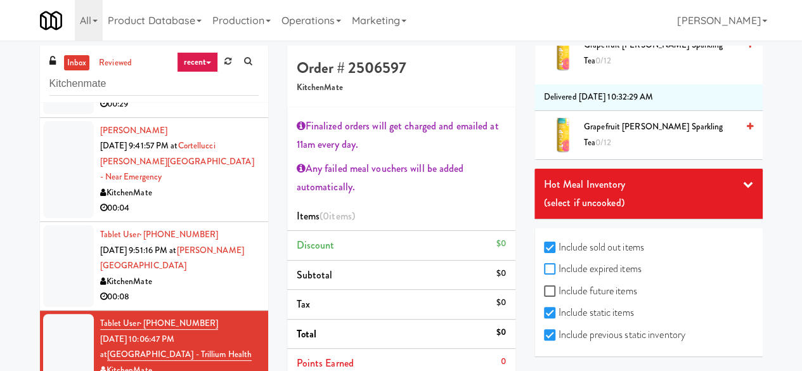
click at [548, 264] on input "Include expired items" at bounding box center [551, 269] width 15 height 10
checkbox input "true"
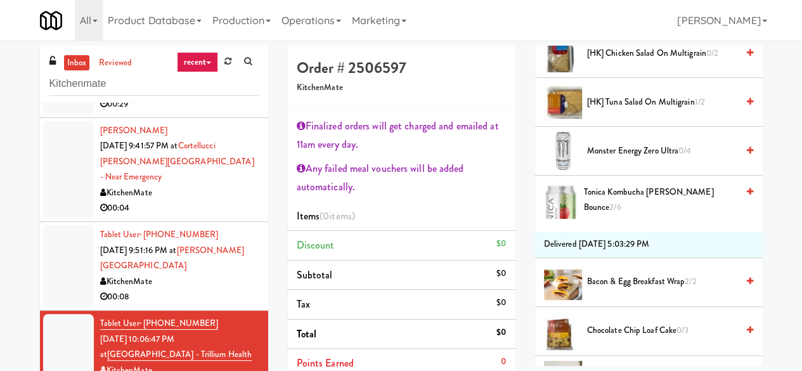
scroll to position [6666, 0]
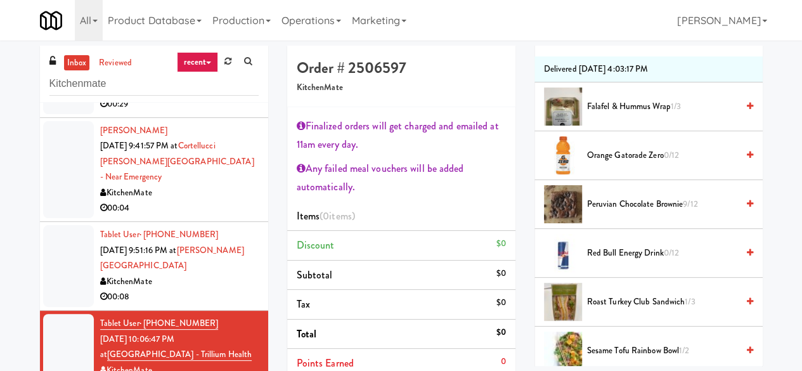
click at [746, 204] on icon at bounding box center [749, 204] width 6 height 8
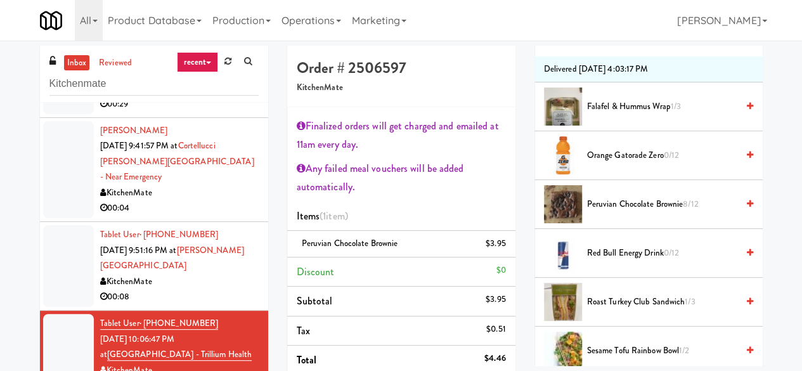
scroll to position [216, 0]
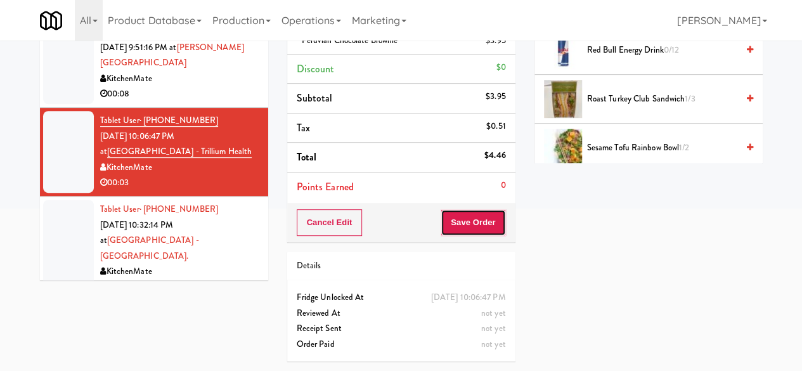
click at [451, 209] on button "Save Order" at bounding box center [473, 222] width 65 height 27
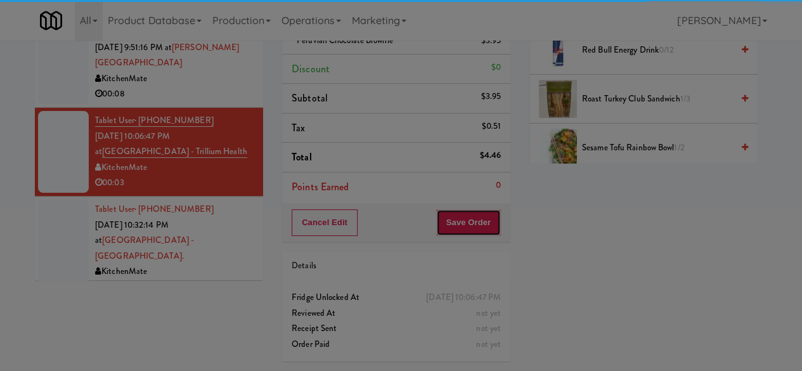
scroll to position [0, 0]
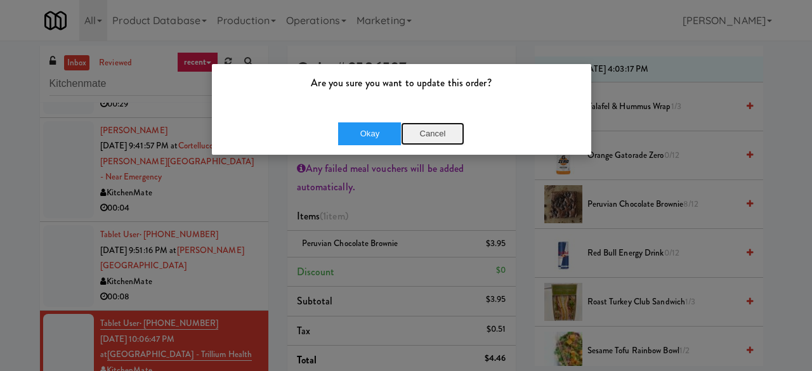
click at [432, 133] on button "Cancel" at bounding box center [432, 133] width 63 height 23
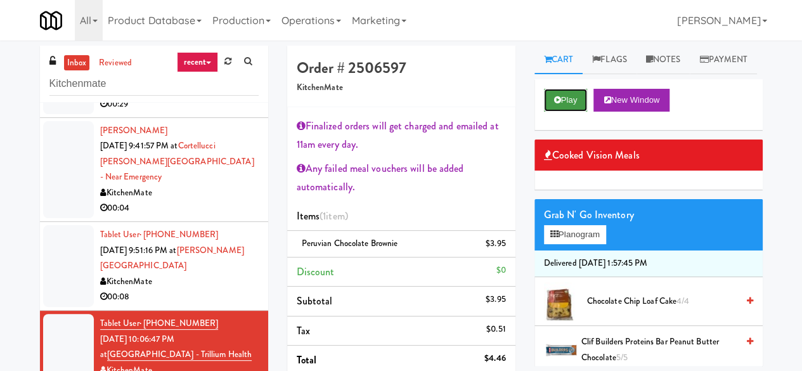
click at [567, 112] on button "Play" at bounding box center [566, 100] width 44 height 23
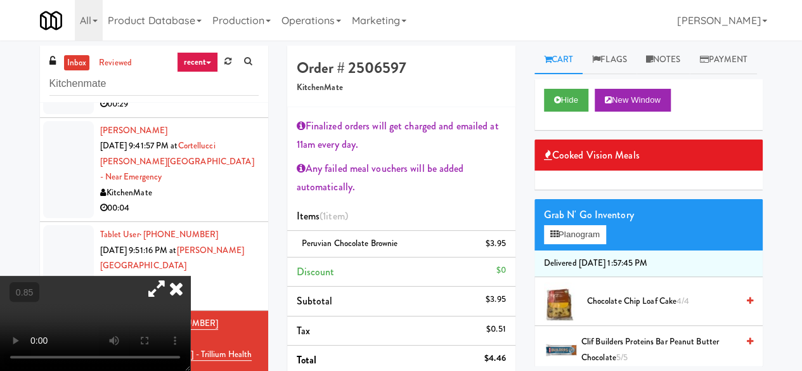
click at [190, 276] on icon at bounding box center [176, 288] width 28 height 25
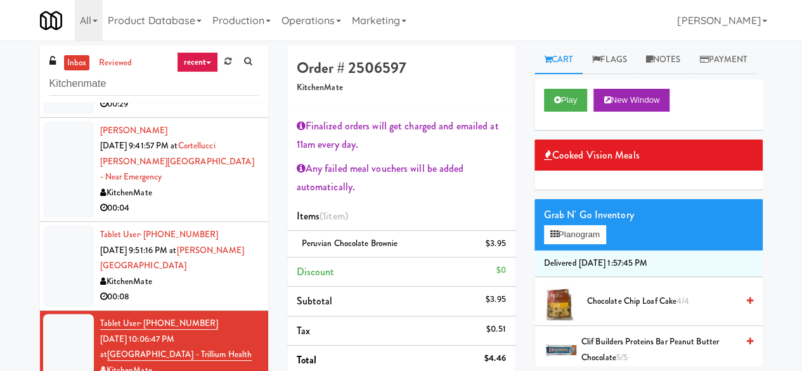
click at [448, 218] on div "Order # 2506597 KitchenMate Finalized orders will get charged and emailed at 11…" at bounding box center [401, 245] width 228 height 399
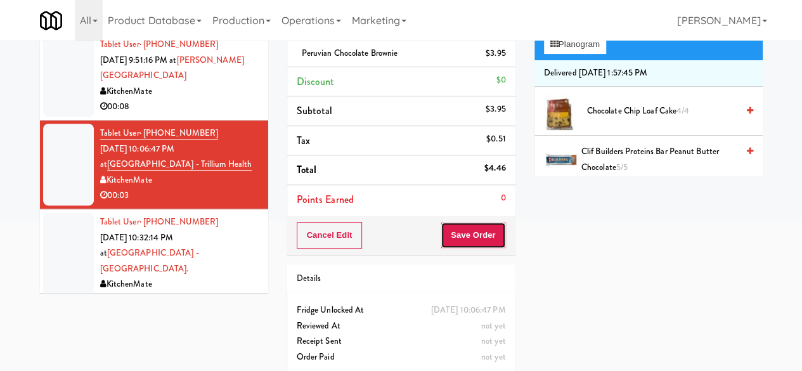
click at [453, 223] on button "Save Order" at bounding box center [473, 235] width 65 height 27
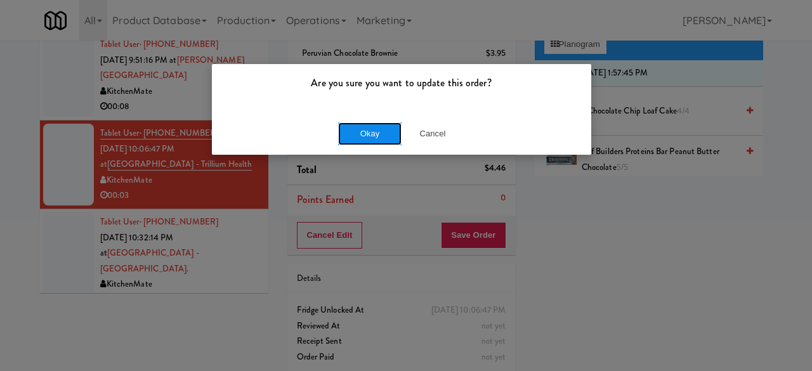
click at [368, 129] on button "Okay" at bounding box center [369, 133] width 63 height 23
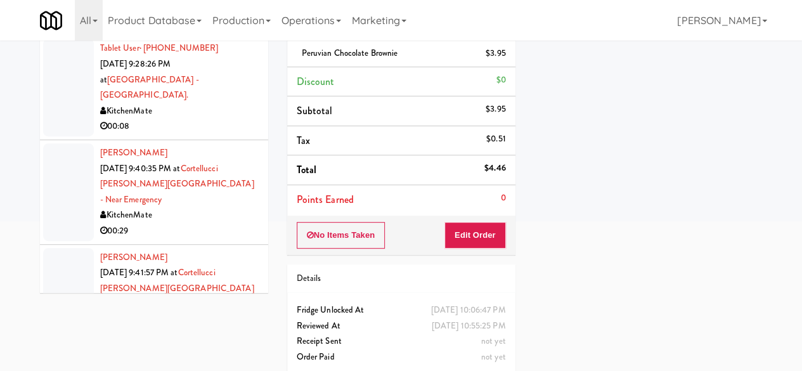
scroll to position [1753, 0]
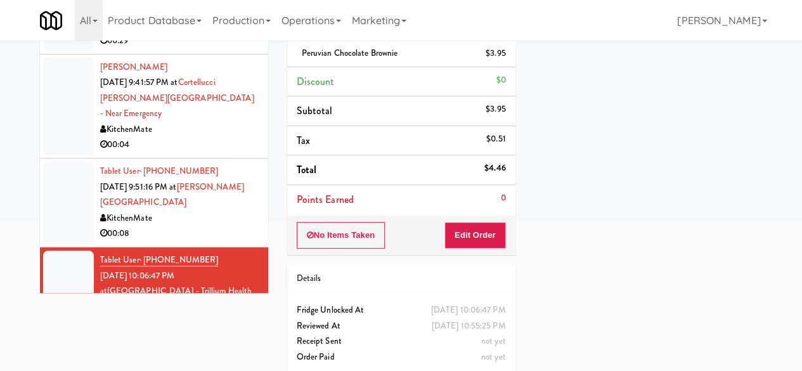
click at [200, 226] on div "00:08" at bounding box center [179, 234] width 159 height 16
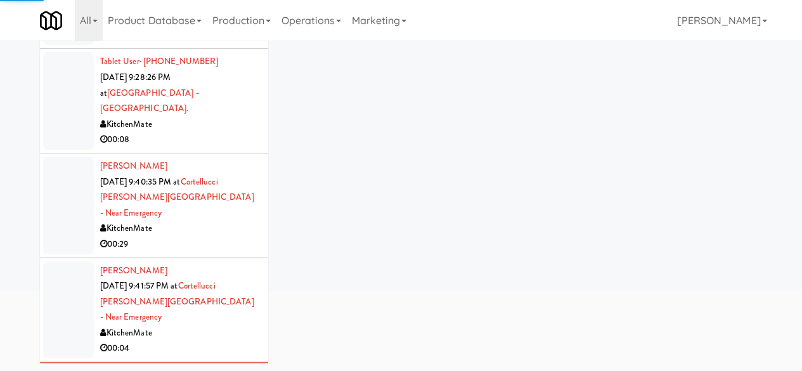
scroll to position [1563, 0]
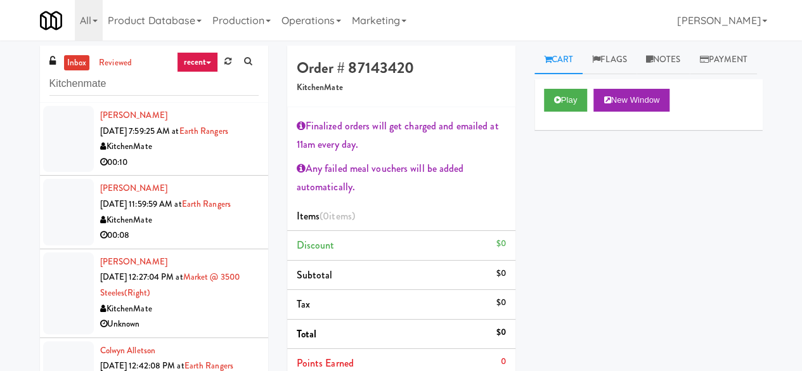
click at [203, 224] on div "[PERSON_NAME] [DATE] 11:59:59 AM at Earth Rangers KitchenMate 00:08" at bounding box center [179, 212] width 159 height 62
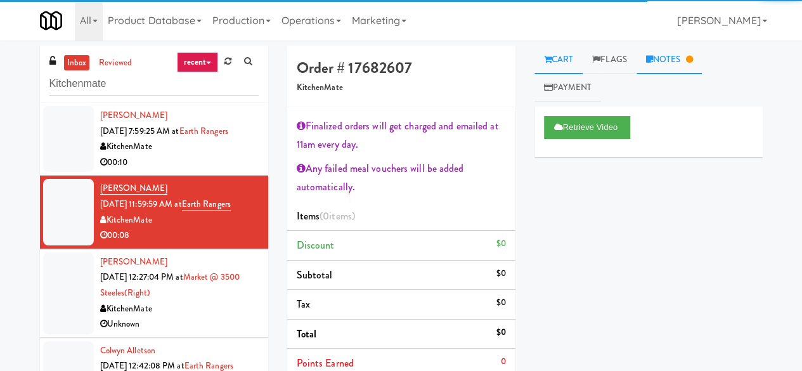
click at [691, 50] on link "Notes" at bounding box center [670, 60] width 66 height 29
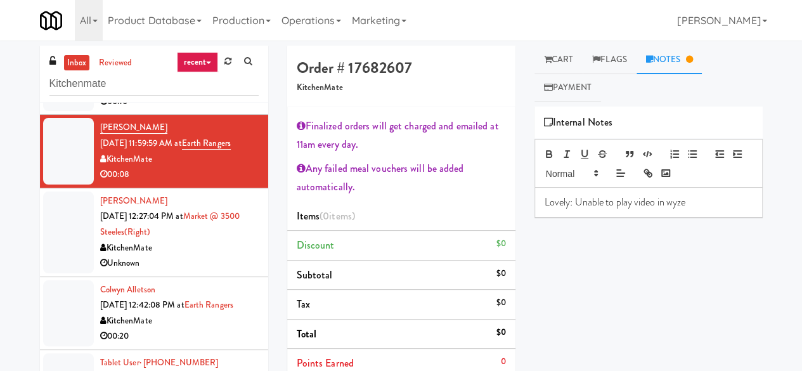
scroll to position [127, 0]
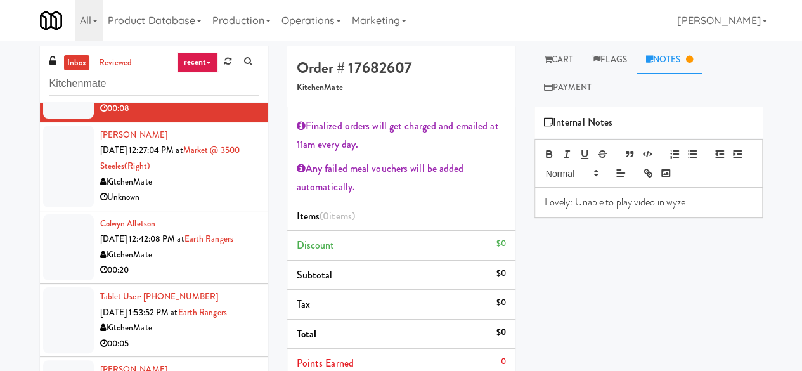
click at [190, 190] on div "KitchenMate" at bounding box center [179, 182] width 159 height 16
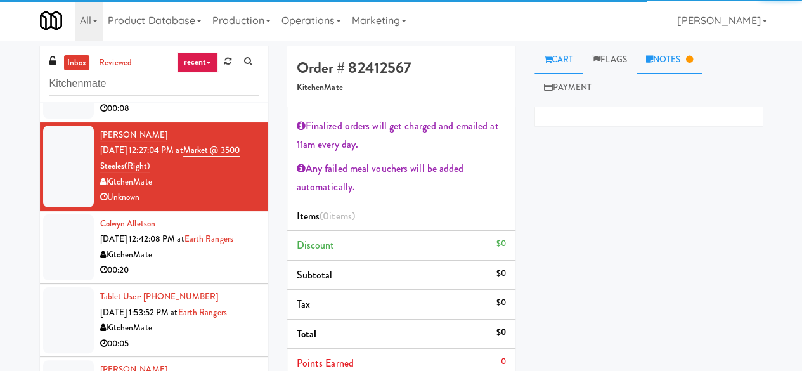
click at [675, 49] on link "Notes" at bounding box center [670, 60] width 66 height 29
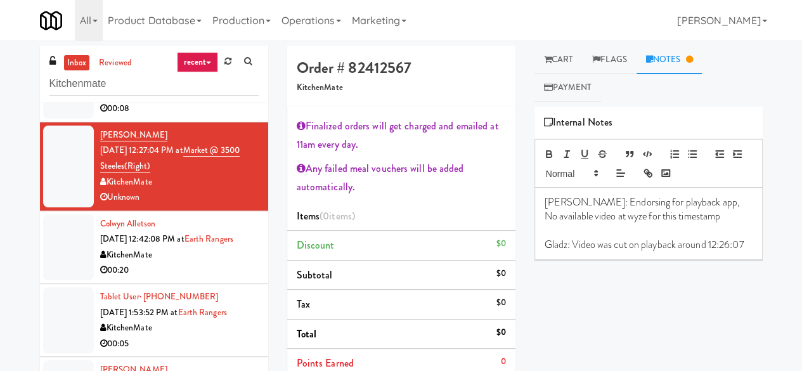
scroll to position [254, 0]
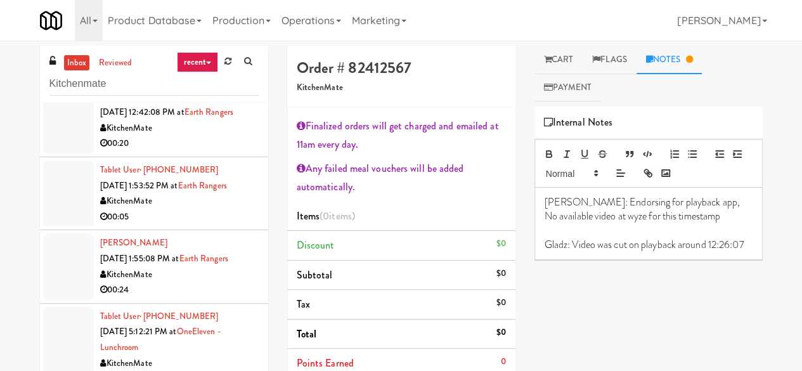
click at [217, 152] on div "00:20" at bounding box center [179, 144] width 159 height 16
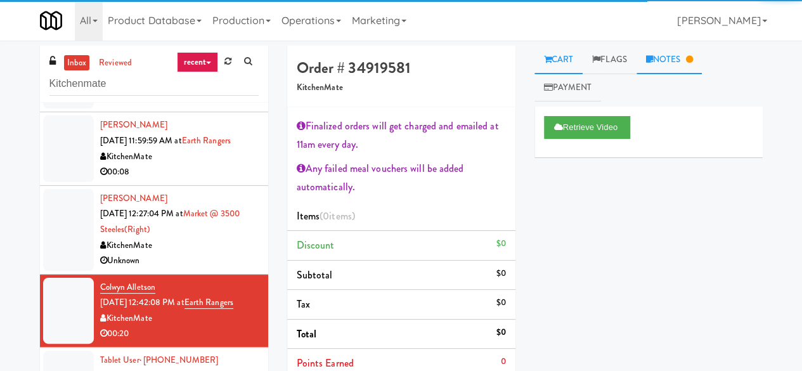
click at [645, 65] on link "Notes" at bounding box center [670, 60] width 66 height 29
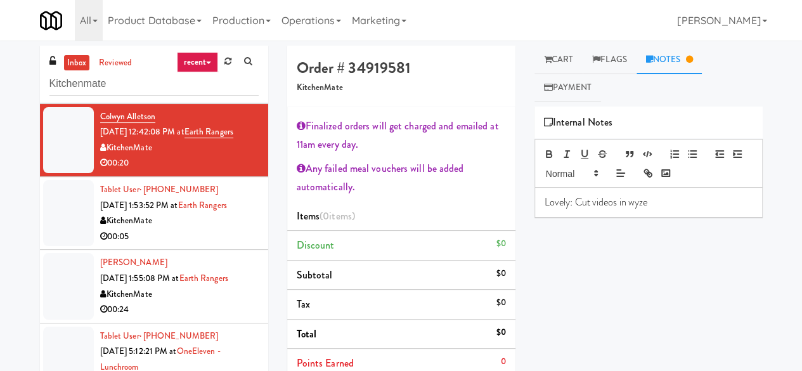
scroll to position [254, 0]
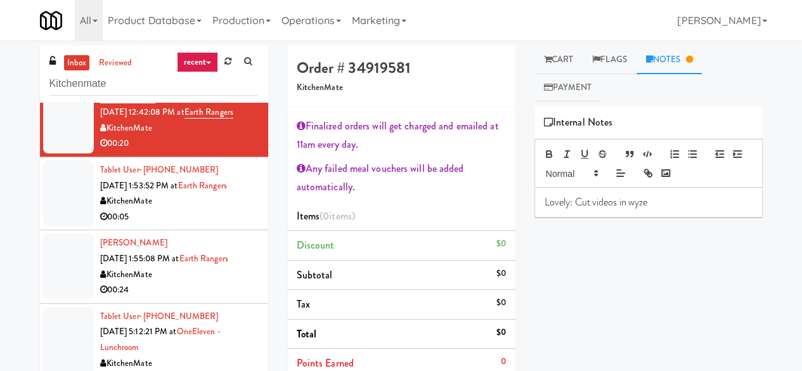
click at [214, 230] on li "Tablet User · (416) 278-1556 [DATE] 1:53:52 PM at Earth Rangers KitchenMate 00:…" at bounding box center [154, 193] width 228 height 73
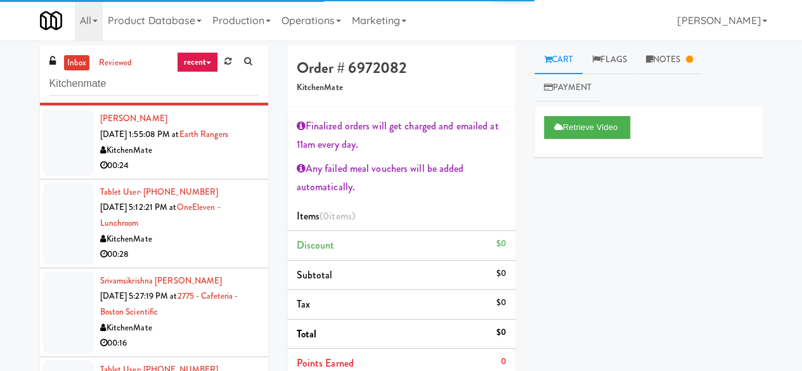
scroll to position [380, 0]
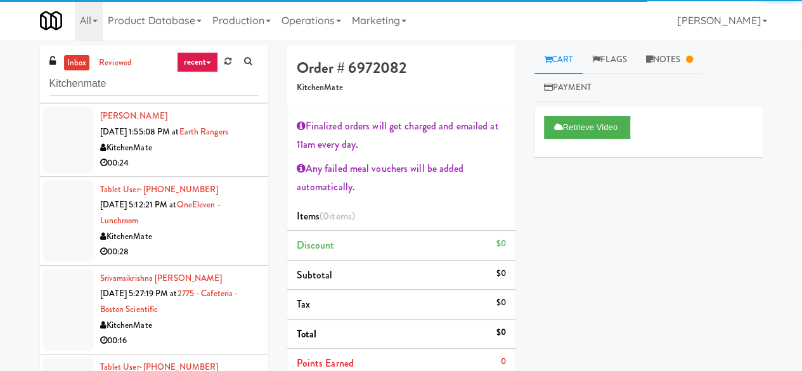
click at [197, 171] on div "00:24" at bounding box center [179, 163] width 159 height 16
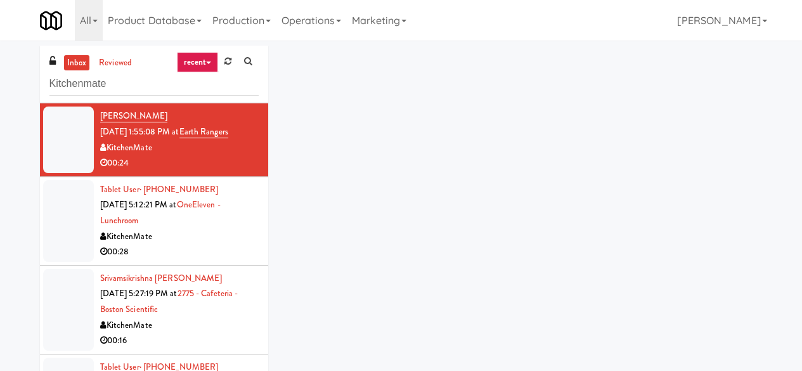
click at [214, 245] on div "KitchenMate" at bounding box center [179, 237] width 159 height 16
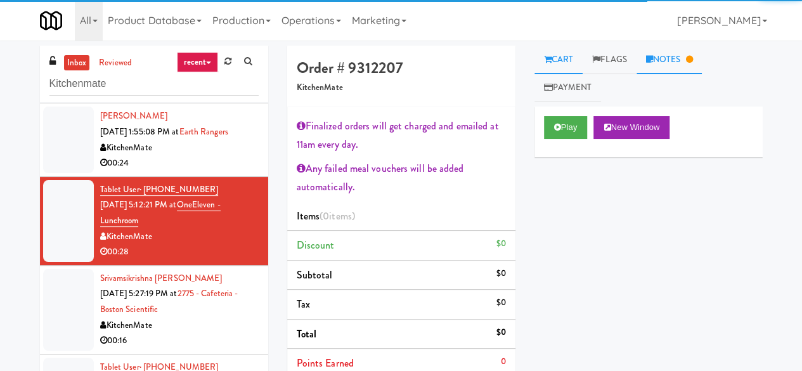
click at [663, 66] on link "Notes" at bounding box center [670, 60] width 66 height 29
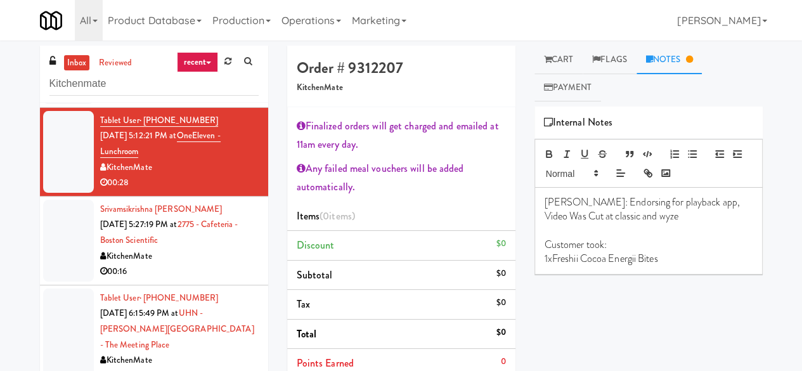
scroll to position [507, 0]
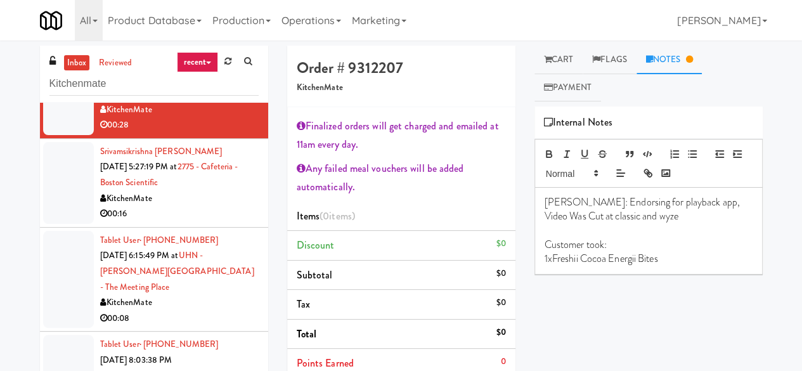
click at [211, 222] on div "00:16" at bounding box center [179, 214] width 159 height 16
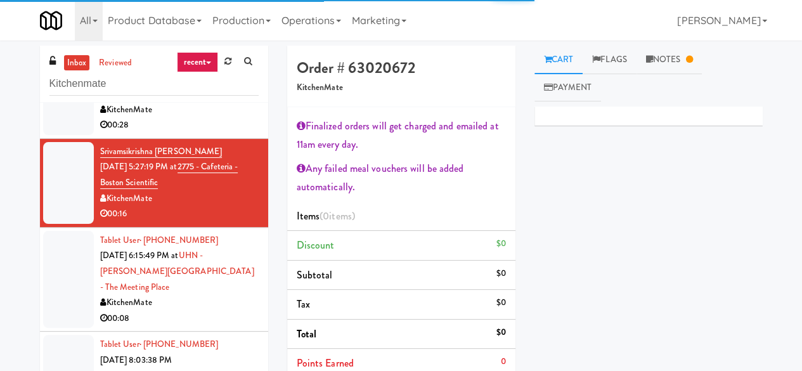
scroll to position [571, 0]
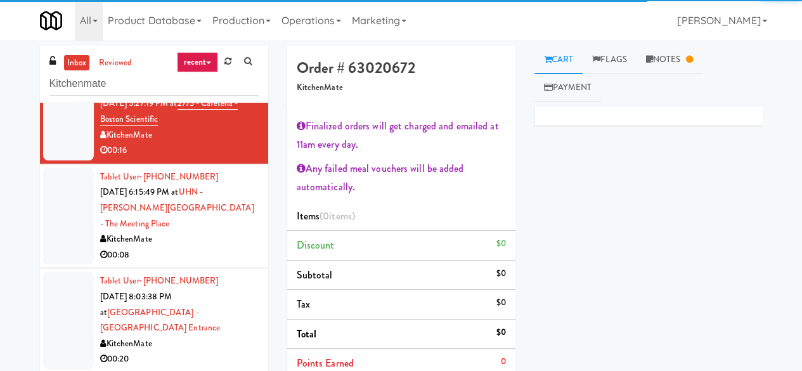
click at [202, 247] on div "KitchenMate" at bounding box center [179, 239] width 159 height 16
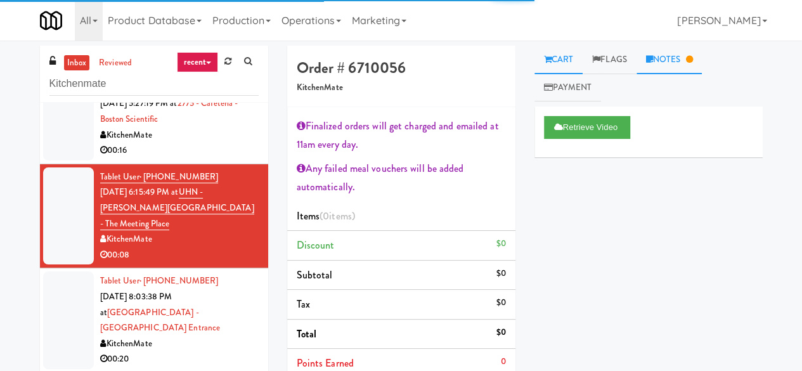
click at [679, 55] on link "Notes" at bounding box center [670, 60] width 66 height 29
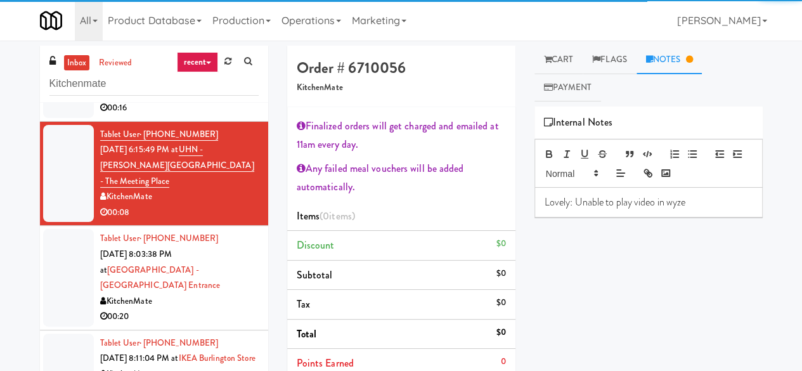
scroll to position [761, 0]
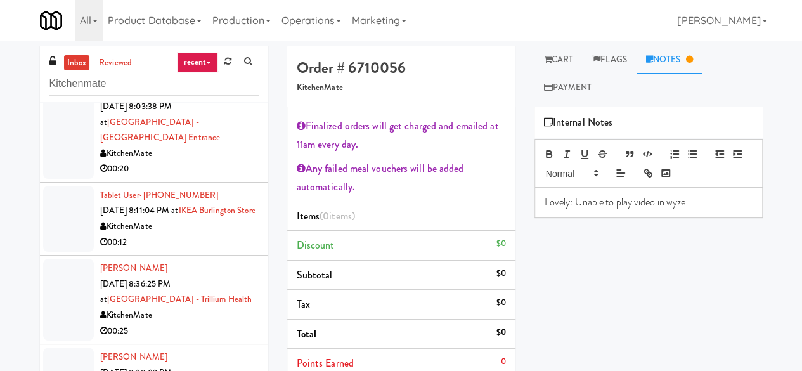
click at [220, 168] on div "00:20" at bounding box center [179, 169] width 159 height 16
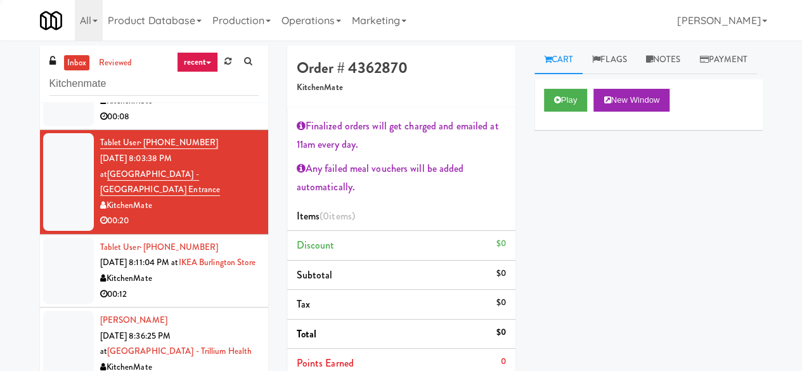
scroll to position [697, 0]
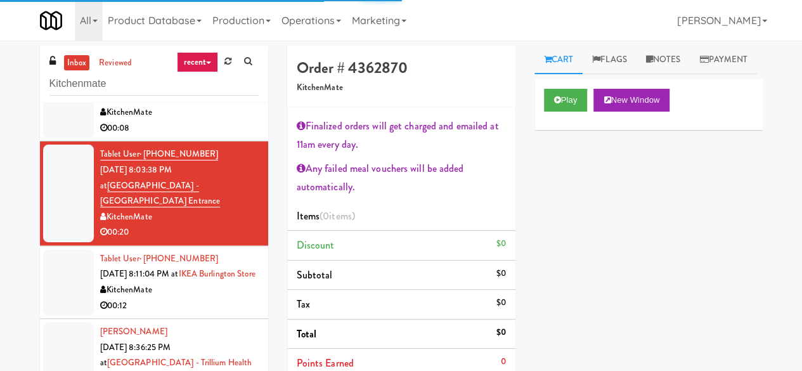
click at [538, 129] on div "Play New Window" at bounding box center [648, 104] width 228 height 51
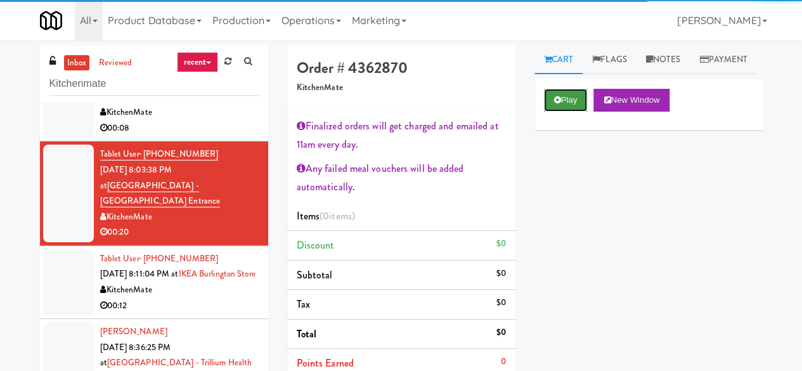
click at [551, 112] on button "Play" at bounding box center [566, 100] width 44 height 23
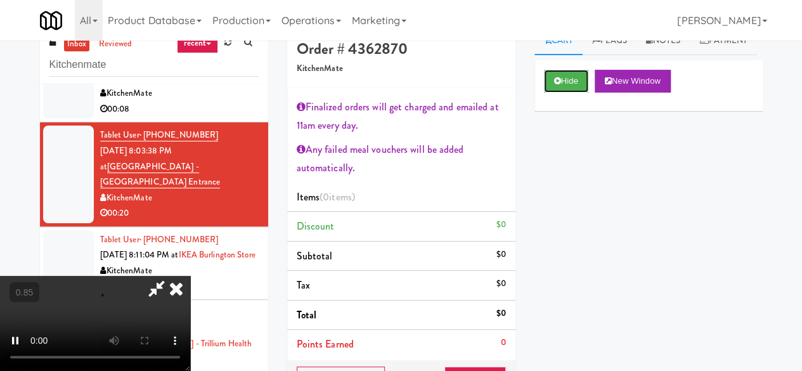
scroll to position [127, 0]
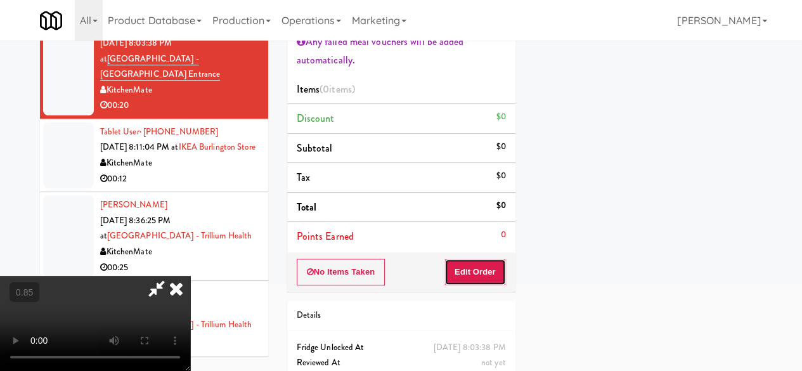
click at [474, 262] on button "Edit Order" at bounding box center [475, 272] width 62 height 27
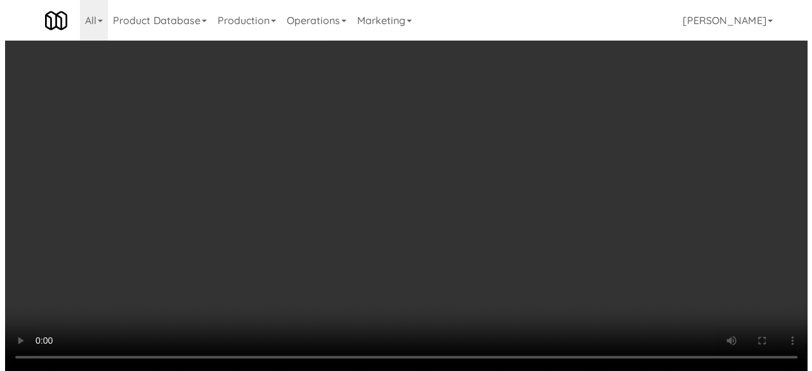
scroll to position [26, 0]
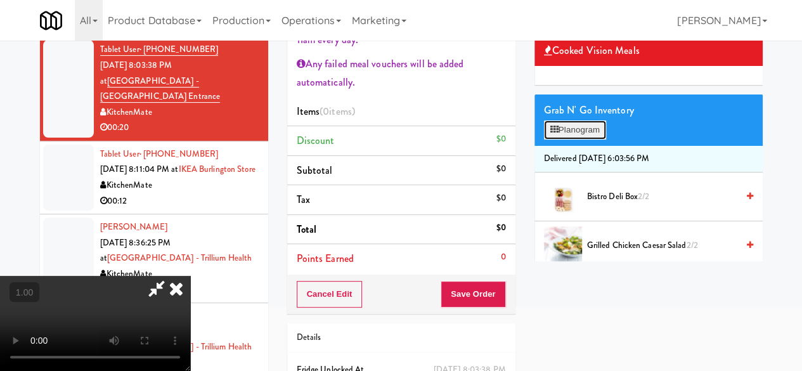
click at [567, 139] on button "Planogram" at bounding box center [575, 129] width 62 height 19
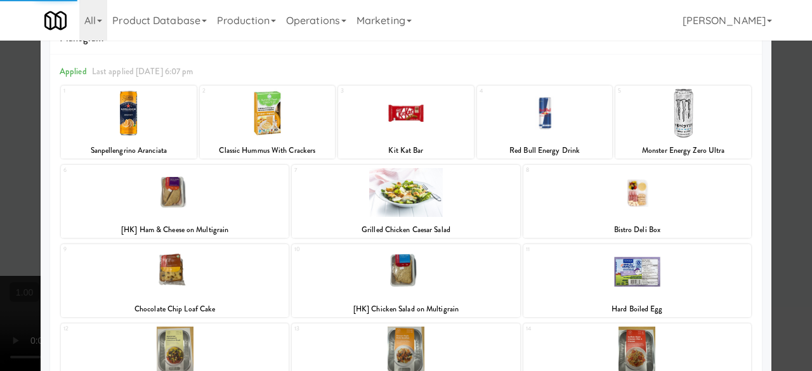
scroll to position [63, 0]
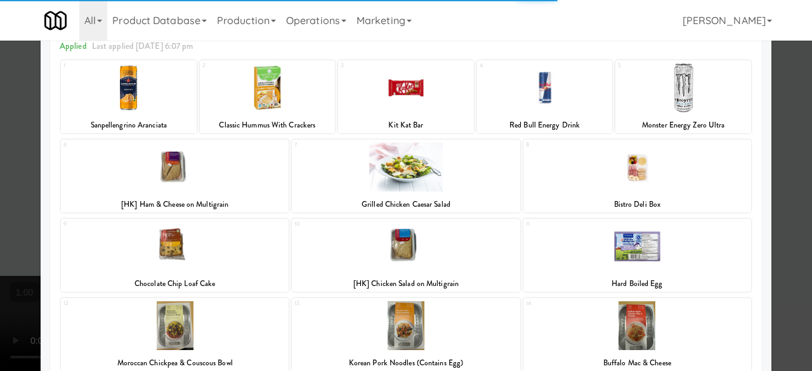
click at [410, 258] on div at bounding box center [406, 246] width 228 height 49
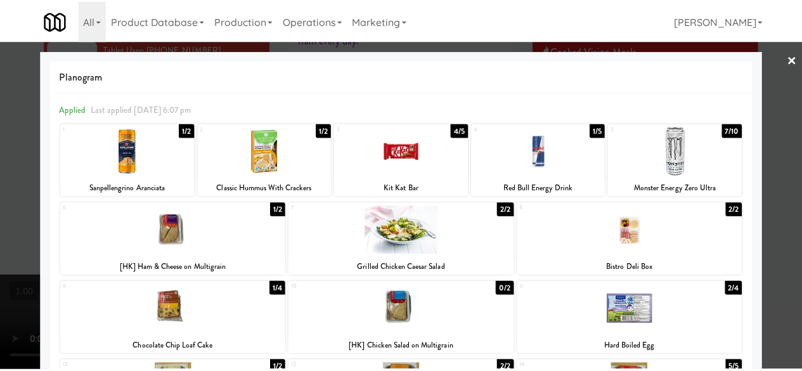
scroll to position [127, 0]
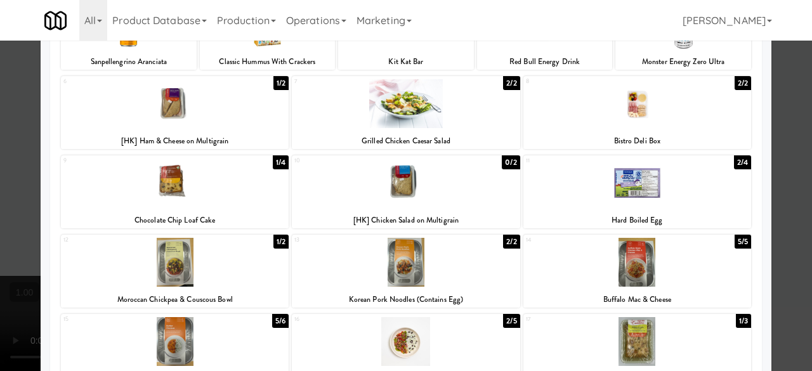
drag, startPoint x: 231, startPoint y: 204, endPoint x: 256, endPoint y: 198, distance: 25.4
click at [231, 204] on div at bounding box center [175, 183] width 228 height 49
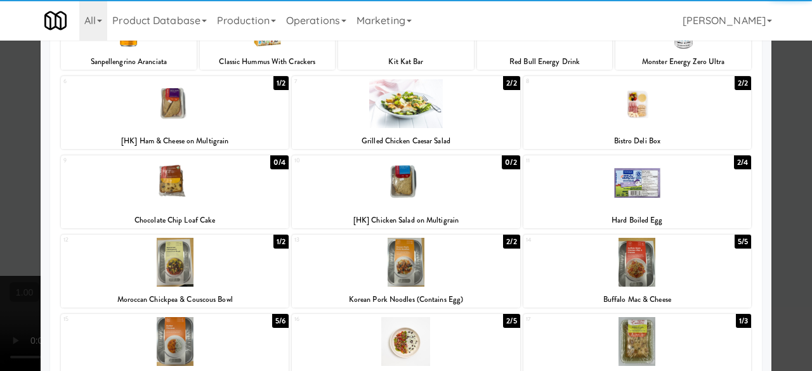
click at [762, 136] on div "× Planogram Applied Last applied [DATE] 6:07 pm 1 1/2 Sanpellengrino Aranciata …" at bounding box center [406, 185] width 812 height 371
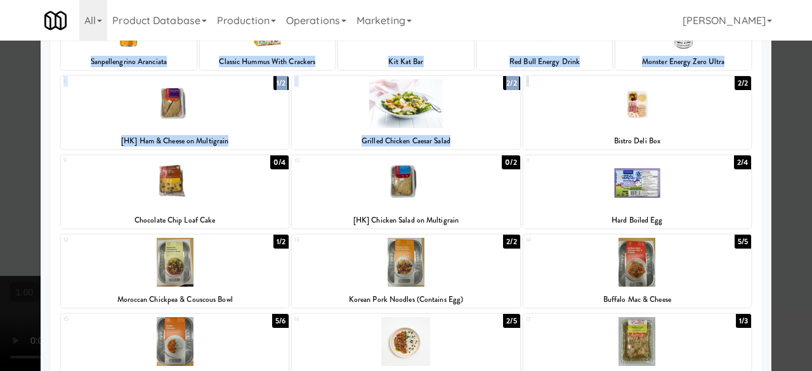
click at [779, 132] on div at bounding box center [406, 185] width 812 height 371
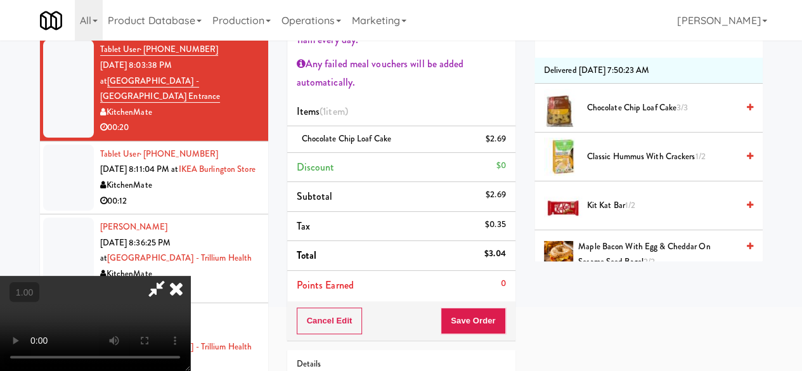
scroll to position [634, 0]
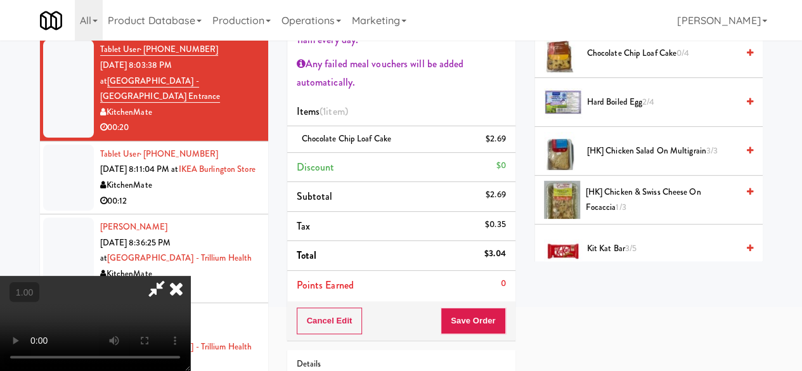
click at [625, 159] on span "[HK] Chicken Salad on Multigrain 3/3" at bounding box center [662, 151] width 150 height 16
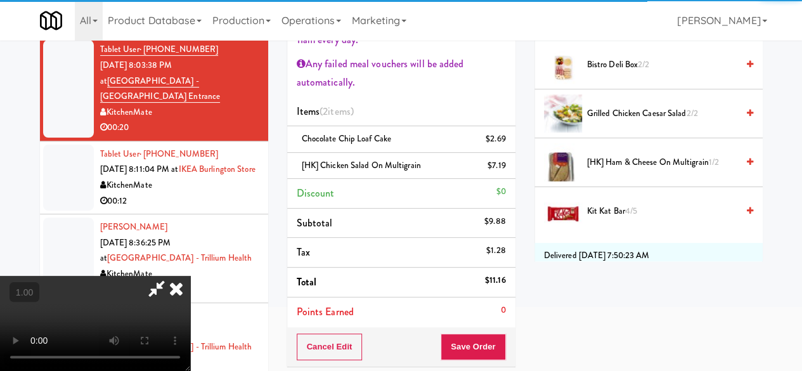
scroll to position [0, 0]
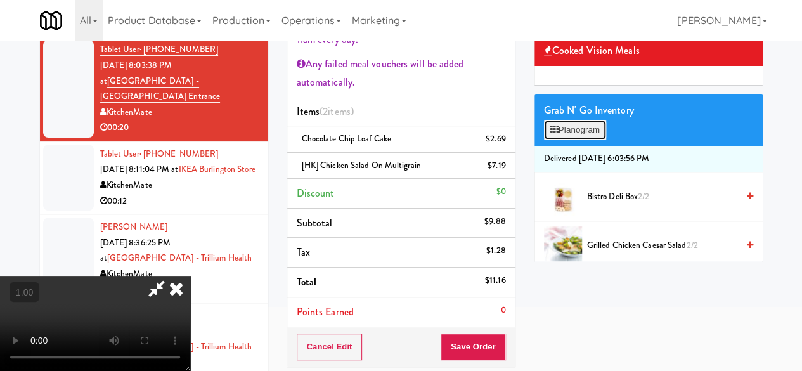
click at [559, 139] on button "Planogram" at bounding box center [575, 129] width 62 height 19
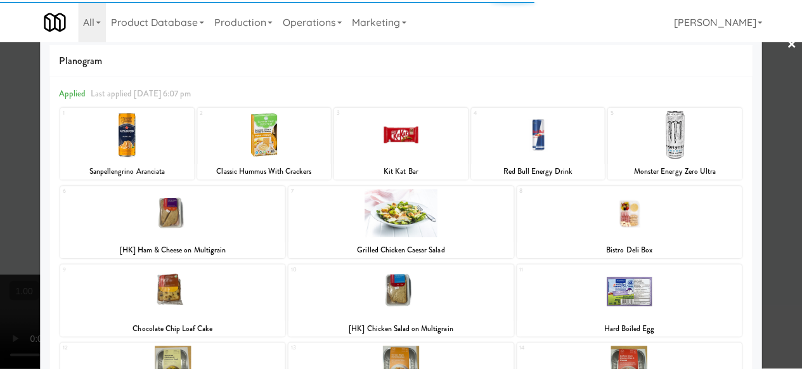
scroll to position [63, 0]
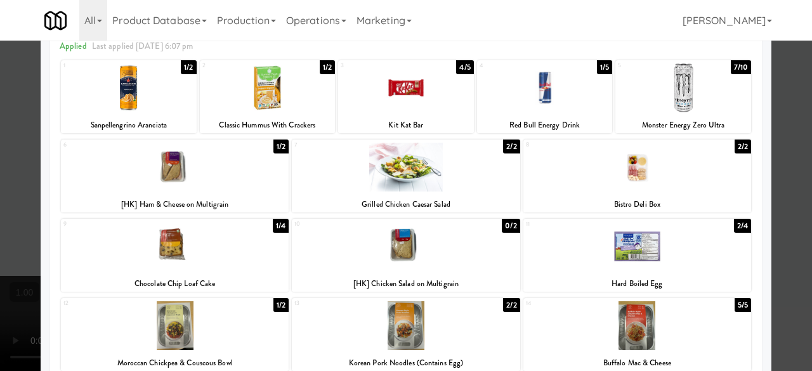
click at [427, 99] on div at bounding box center [406, 87] width 136 height 49
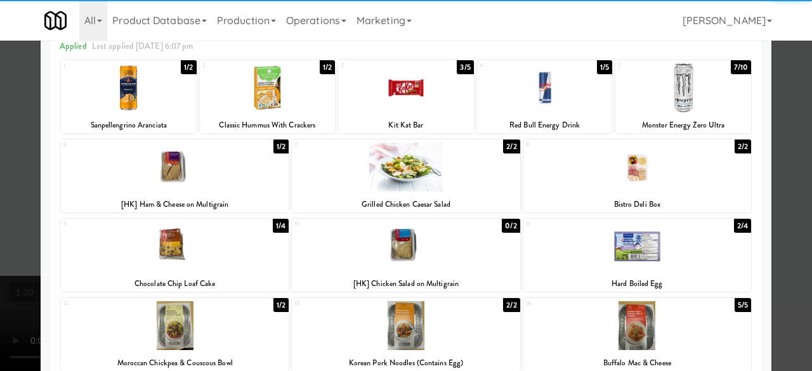
click at [777, 98] on div at bounding box center [406, 185] width 812 height 371
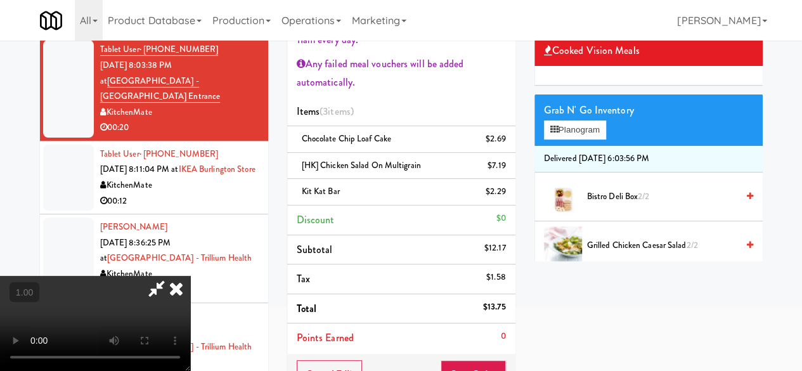
scroll to position [26, 0]
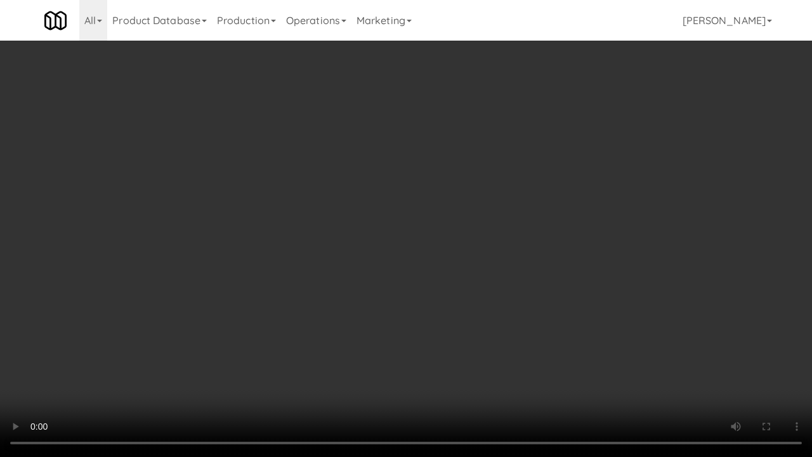
click at [446, 347] on video at bounding box center [406, 228] width 812 height 457
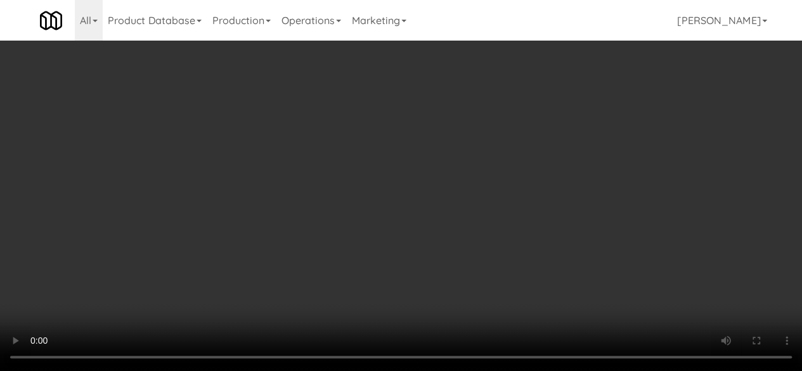
scroll to position [0, 0]
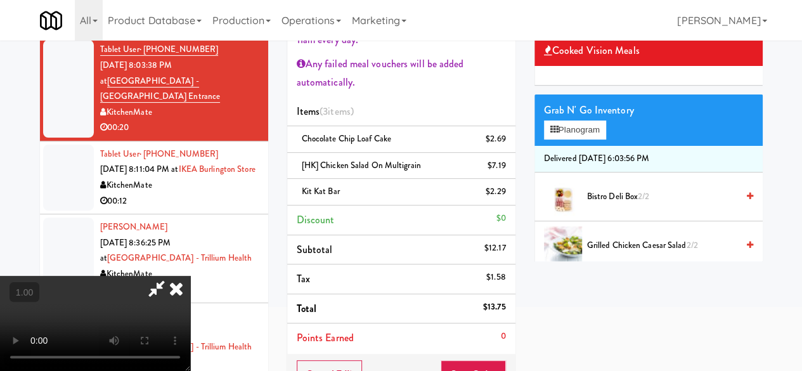
click at [171, 276] on icon at bounding box center [156, 288] width 29 height 25
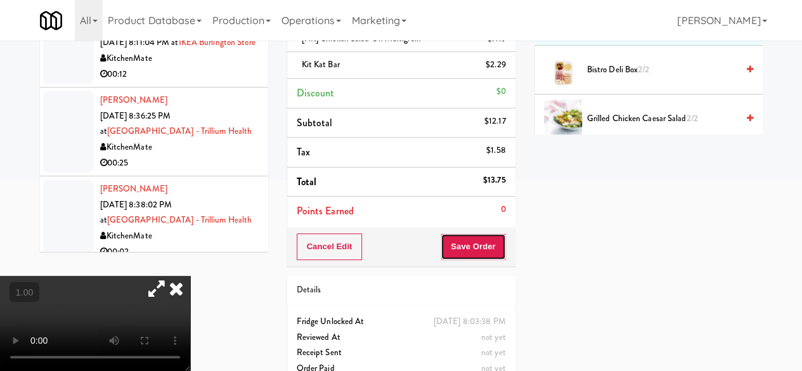
click at [483, 244] on button "Save Order" at bounding box center [473, 246] width 65 height 27
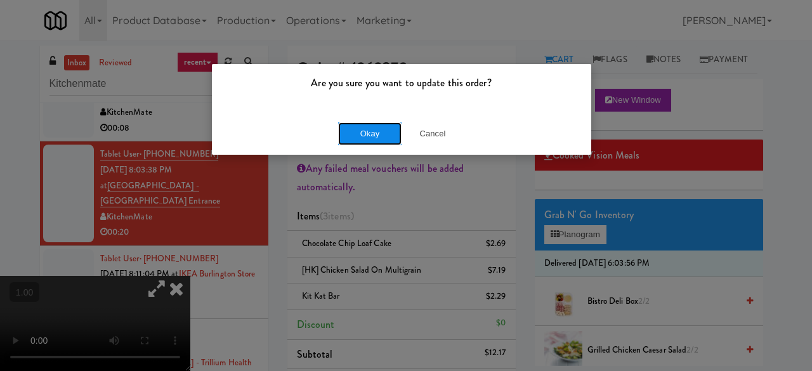
click at [375, 131] on button "Okay" at bounding box center [369, 133] width 63 height 23
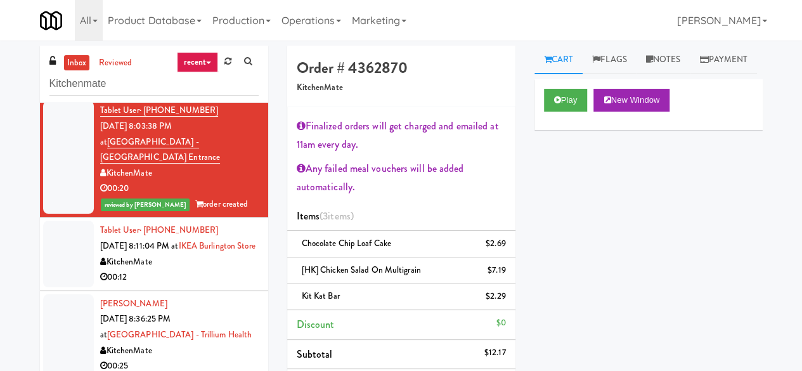
scroll to position [761, 0]
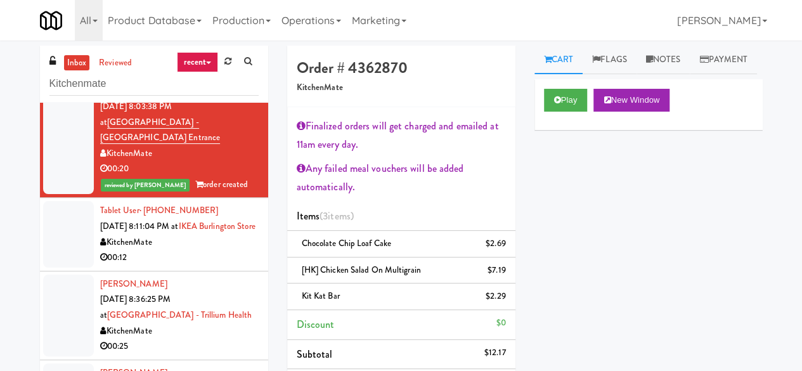
click at [231, 250] on div "KitchenMate" at bounding box center [179, 243] width 159 height 16
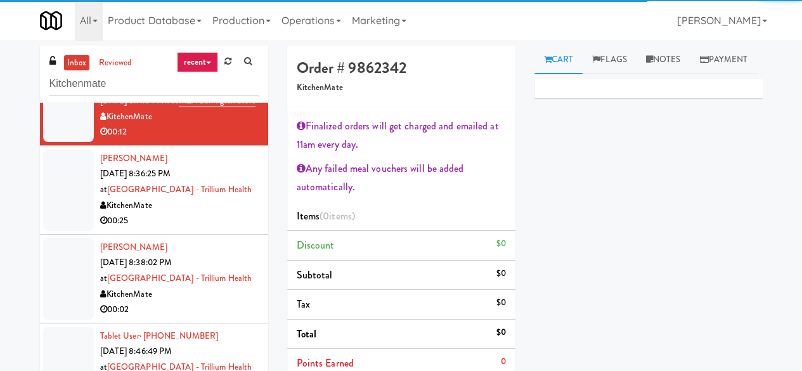
scroll to position [888, 0]
click at [233, 212] on div "KitchenMate" at bounding box center [179, 205] width 159 height 16
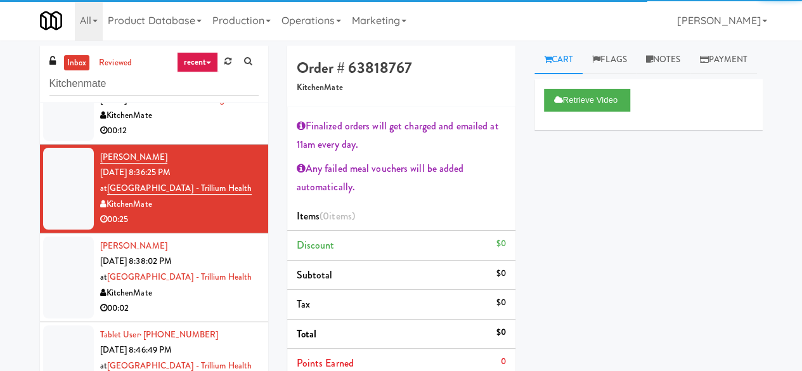
click at [172, 124] on div "KitchenMate" at bounding box center [179, 116] width 159 height 16
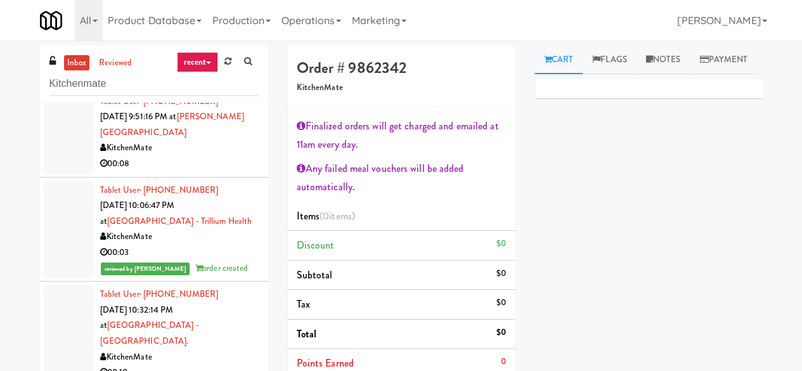
scroll to position [2338, 0]
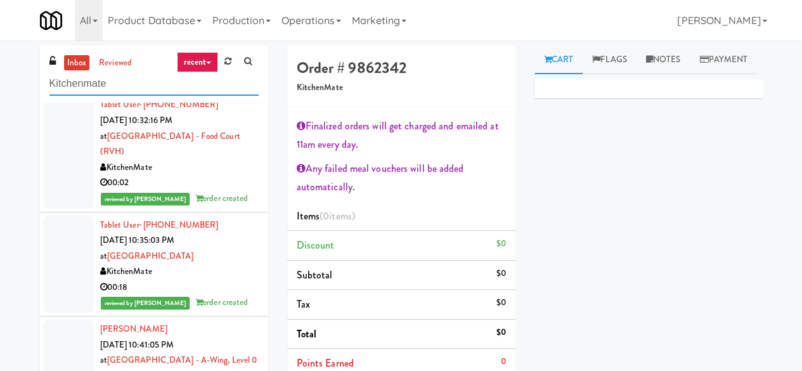
click at [145, 88] on input "Kitchenmate" at bounding box center [153, 83] width 209 height 23
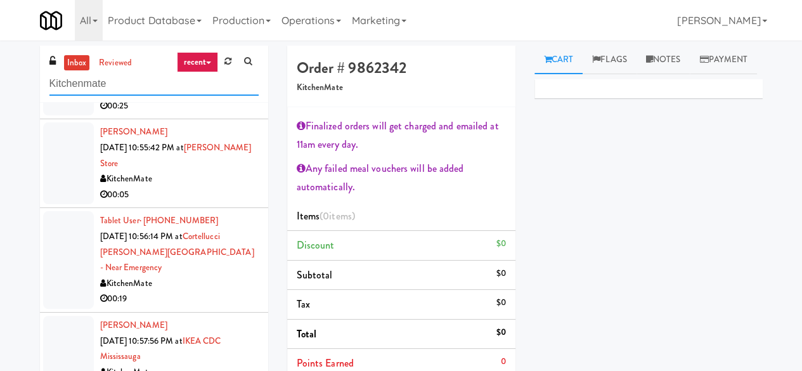
scroll to position [2245, 0]
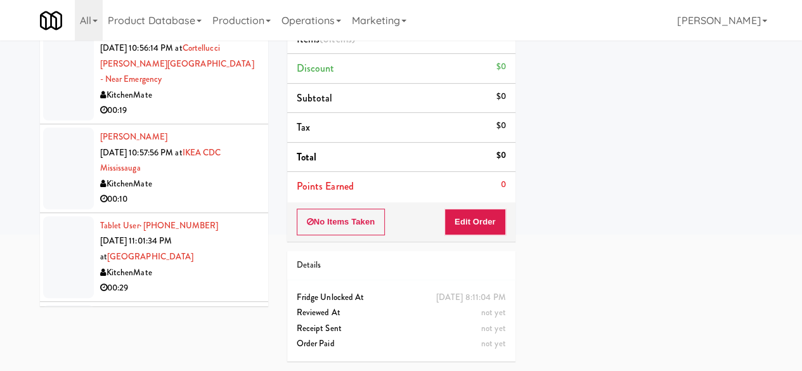
click at [216, 369] on div "00:08" at bounding box center [179, 377] width 159 height 16
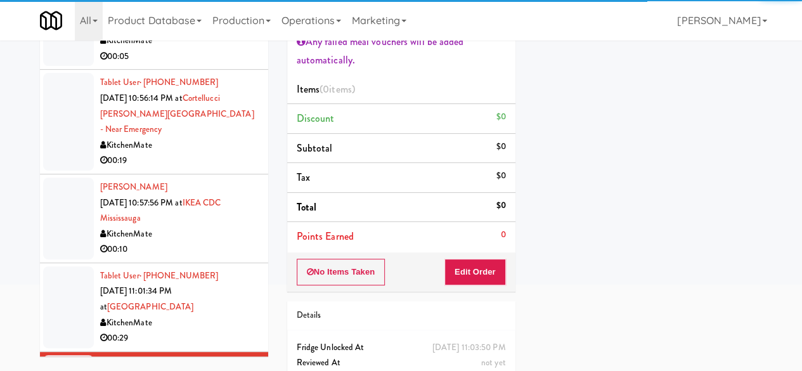
click at [197, 330] on div "00:29" at bounding box center [179, 338] width 159 height 16
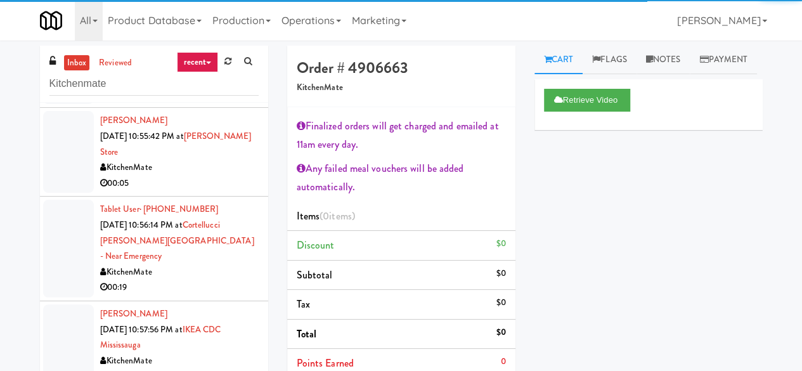
click at [214, 353] on div "KitchenMate" at bounding box center [179, 361] width 159 height 16
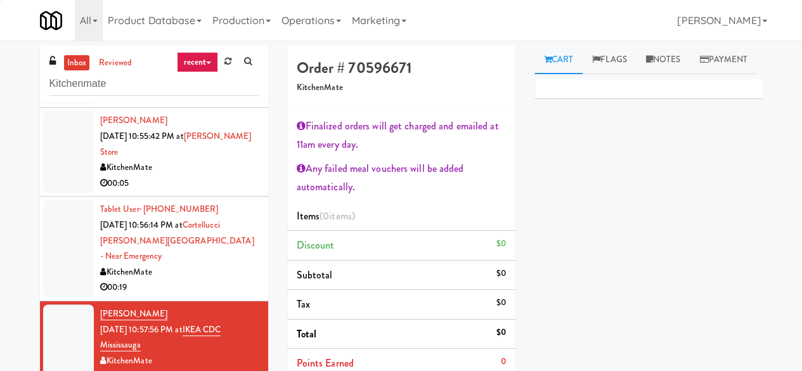
click at [223, 264] on div "KitchenMate" at bounding box center [179, 272] width 159 height 16
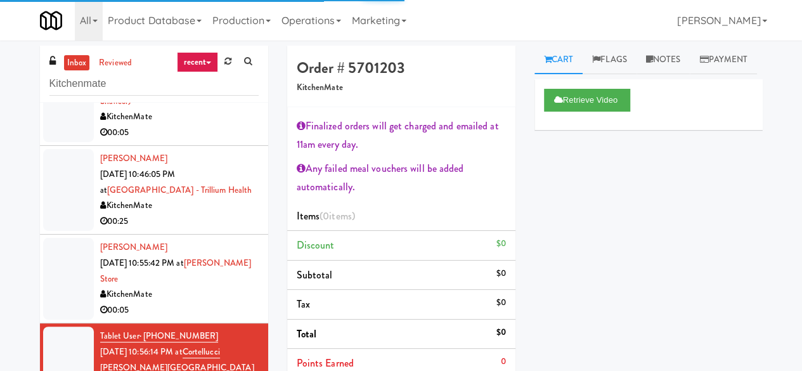
click at [205, 302] on div "00:05" at bounding box center [179, 310] width 159 height 16
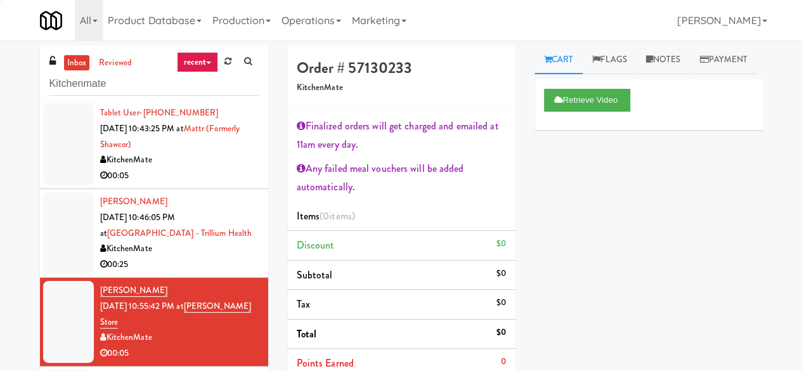
scroll to position [2054, 0]
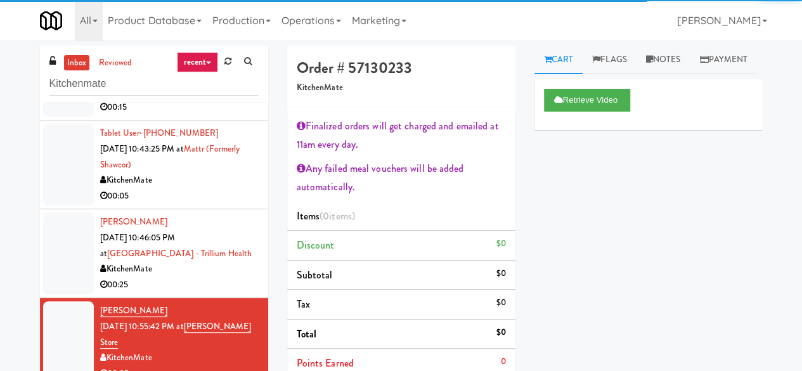
click at [204, 277] on div "00:25" at bounding box center [179, 285] width 159 height 16
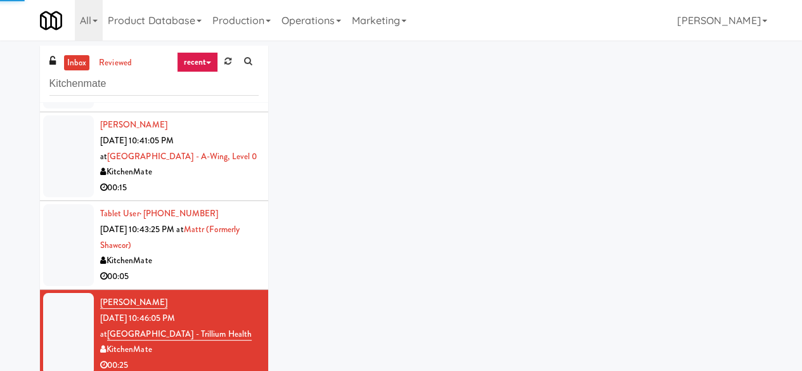
scroll to position [1927, 0]
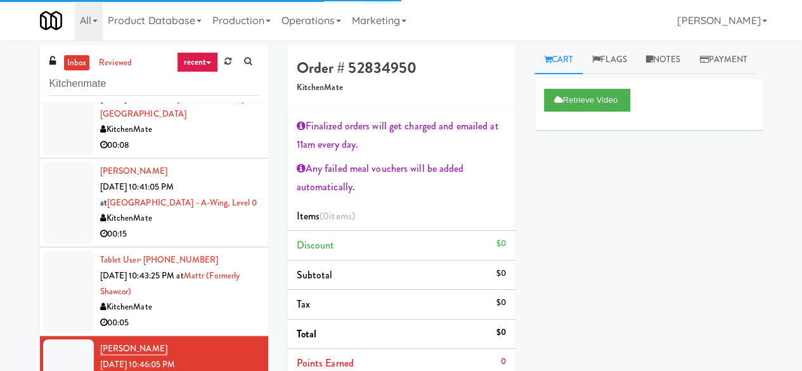
click at [201, 299] on div "KitchenMate" at bounding box center [179, 307] width 159 height 16
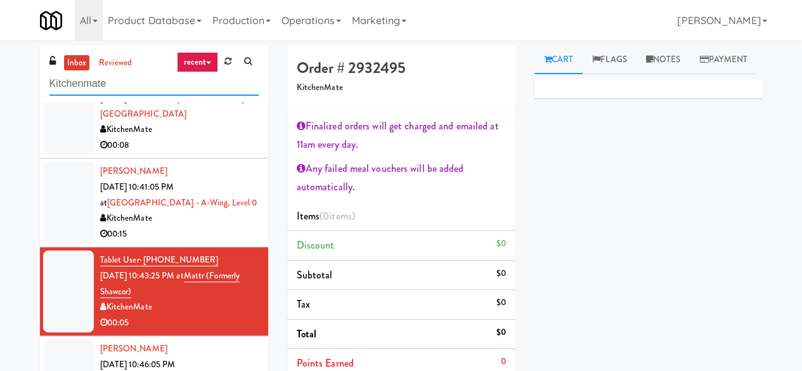
click at [137, 86] on input "Kitchenmate" at bounding box center [153, 83] width 209 height 23
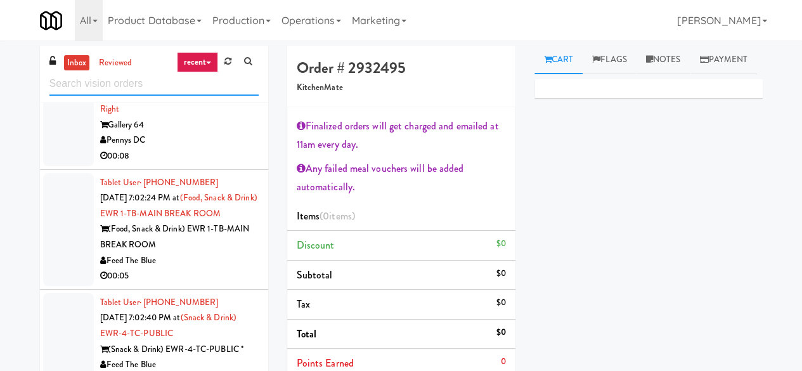
scroll to position [1712, 0]
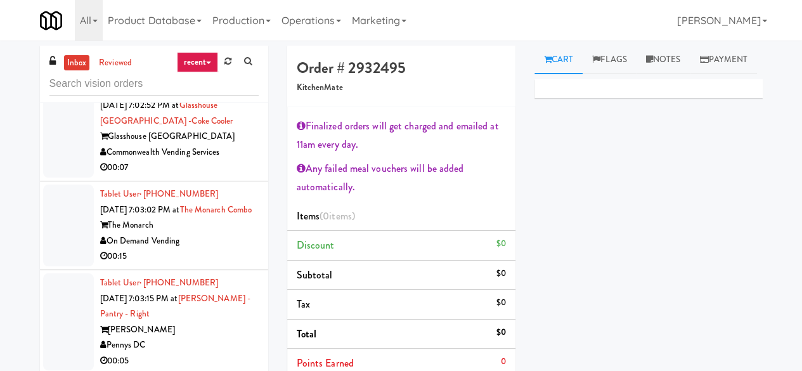
click at [203, 160] on div "Commonwealth Vending Services" at bounding box center [179, 153] width 159 height 16
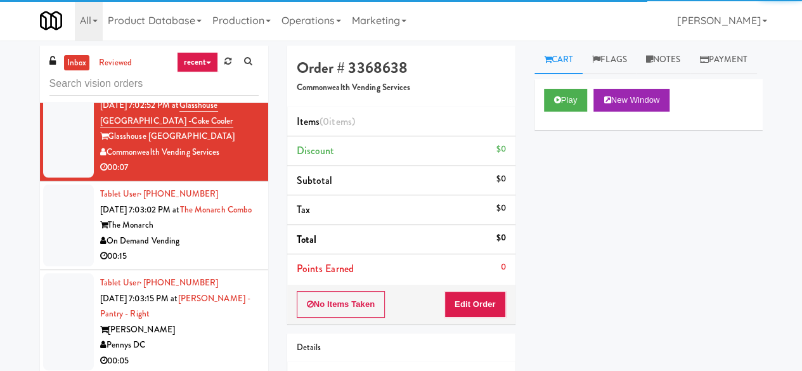
click at [593, 112] on div "Play New Window" at bounding box center [648, 100] width 209 height 23
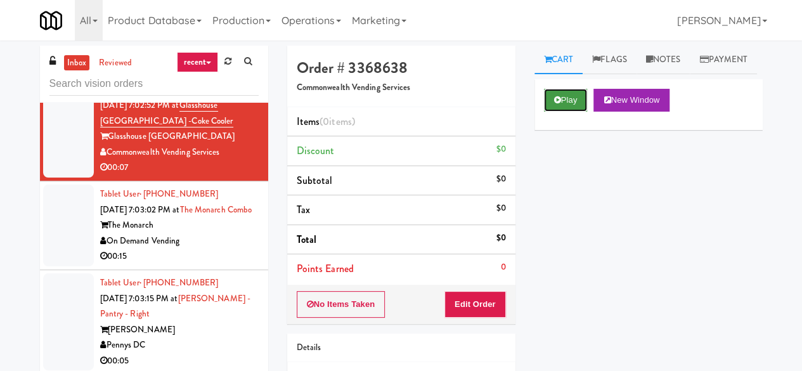
click at [578, 112] on button "Play" at bounding box center [566, 100] width 44 height 23
drag, startPoint x: 578, startPoint y: 121, endPoint x: 555, endPoint y: 146, distance: 33.7
click at [578, 112] on button "Play" at bounding box center [566, 100] width 44 height 23
click at [484, 294] on button "Edit Order" at bounding box center [475, 304] width 62 height 27
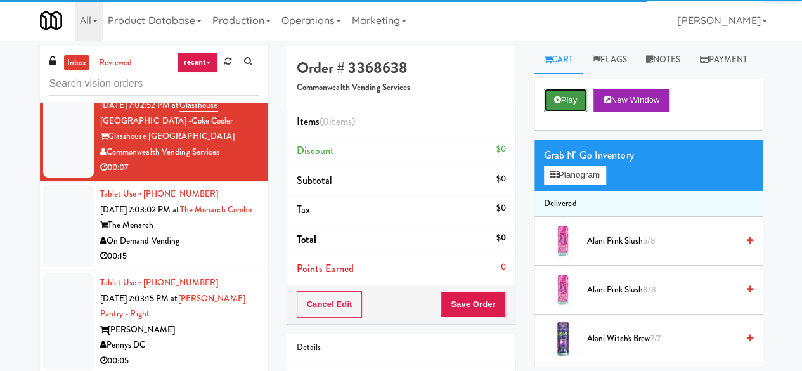
click at [554, 112] on button "Play" at bounding box center [566, 100] width 44 height 23
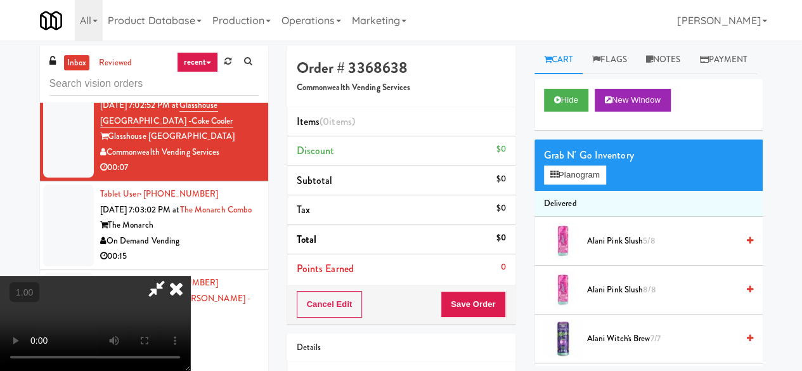
click at [176, 287] on icon at bounding box center [176, 288] width 28 height 25
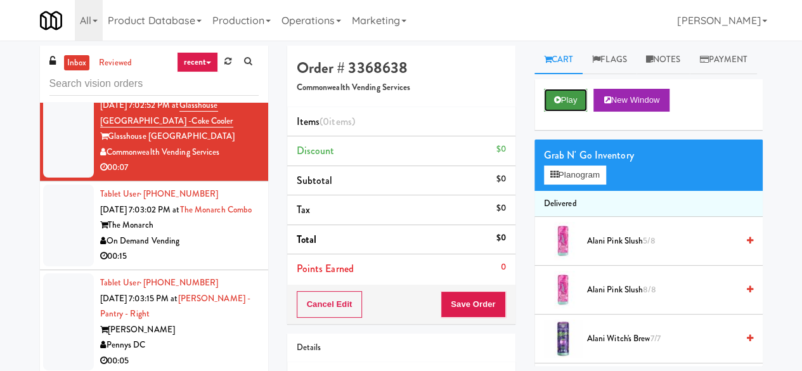
click at [576, 112] on button "Play" at bounding box center [566, 100] width 44 height 23
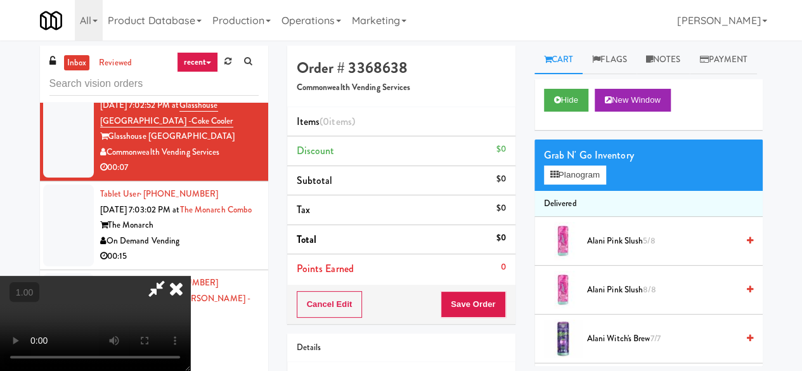
click at [478, 243] on li "Total $0" at bounding box center [401, 240] width 228 height 30
click at [549, 112] on button "Hide" at bounding box center [566, 100] width 44 height 23
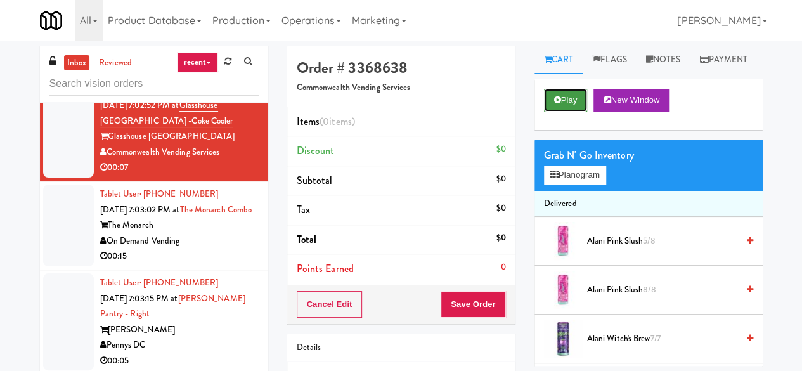
click at [549, 112] on button "Play" at bounding box center [566, 100] width 44 height 23
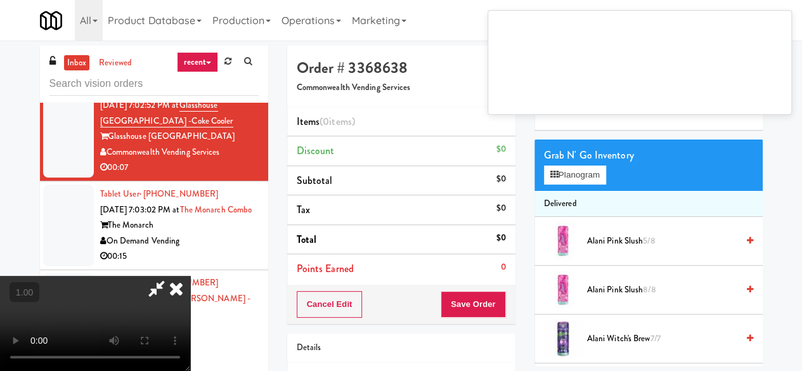
click at [172, 288] on icon at bounding box center [176, 288] width 28 height 25
click at [172, 176] on div "00:07" at bounding box center [179, 168] width 159 height 16
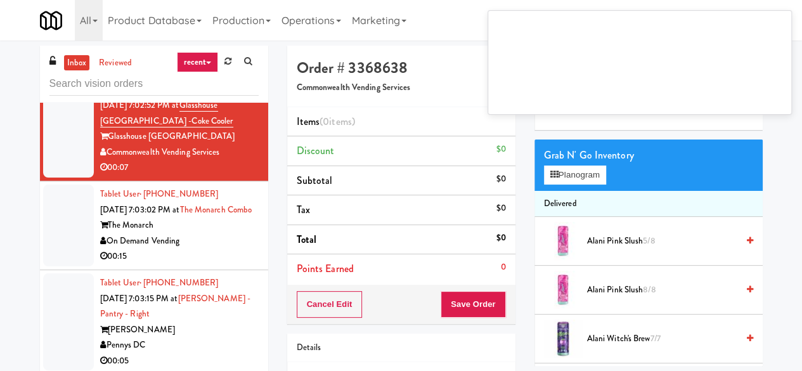
click at [200, 72] on div "00:19" at bounding box center [179, 64] width 159 height 16
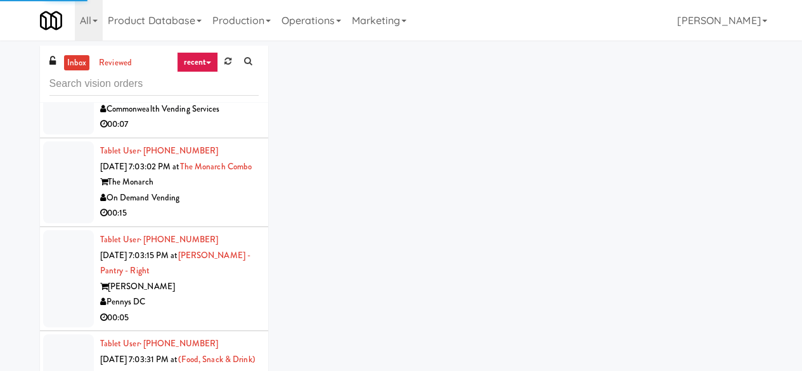
scroll to position [1775, 0]
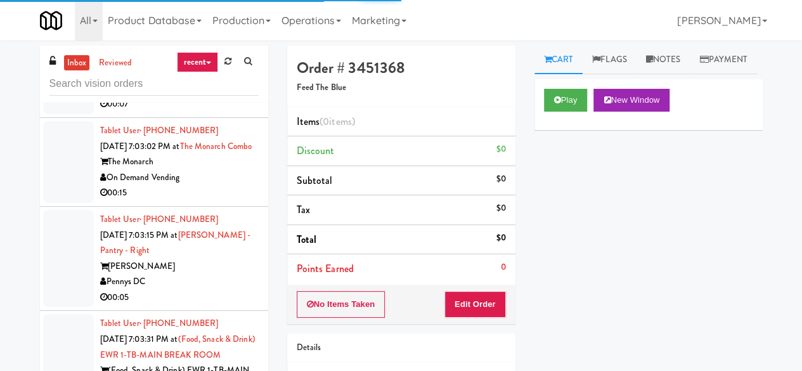
click at [200, 186] on div "On Demand Vending" at bounding box center [179, 178] width 159 height 16
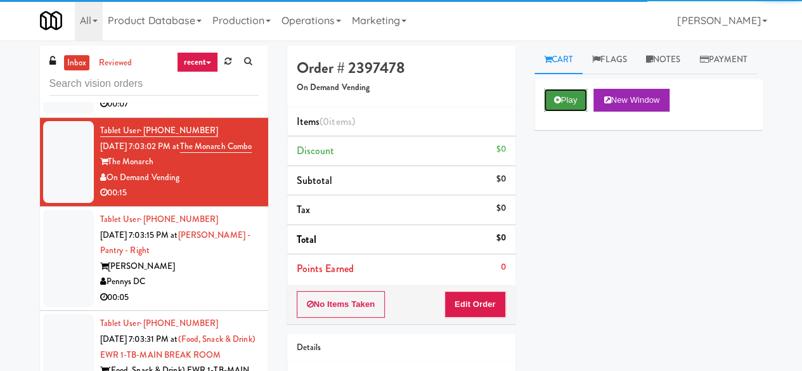
click at [567, 112] on button "Play" at bounding box center [566, 100] width 44 height 23
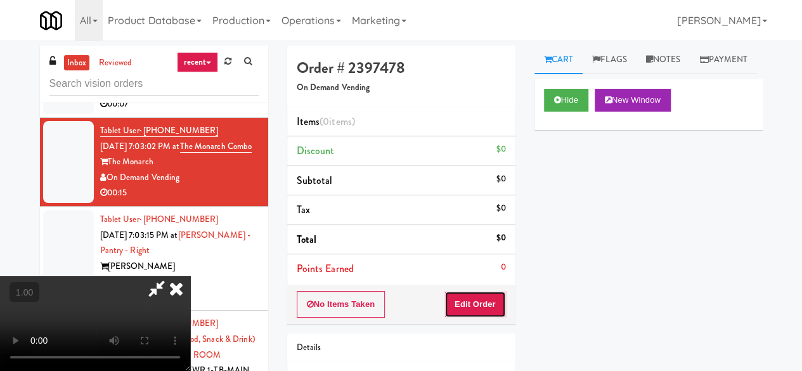
click at [487, 291] on button "Edit Order" at bounding box center [475, 304] width 62 height 27
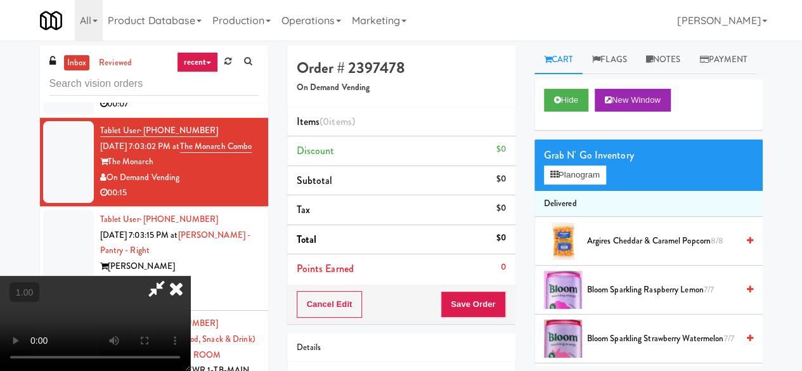
click at [179, 285] on icon at bounding box center [176, 288] width 28 height 25
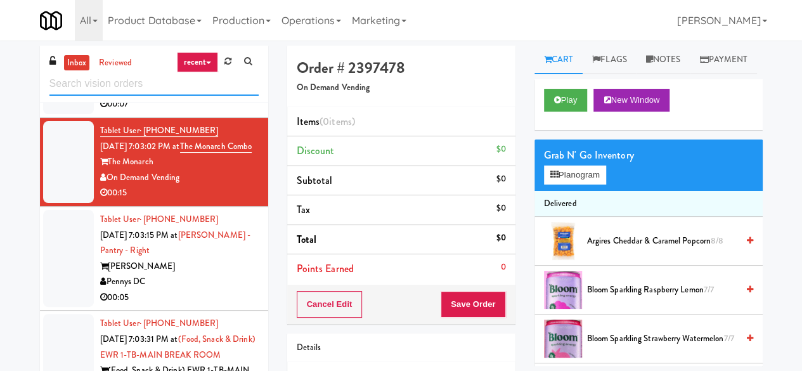
click at [131, 92] on input "text" at bounding box center [153, 83] width 209 height 23
type input "KITCHENMATE"
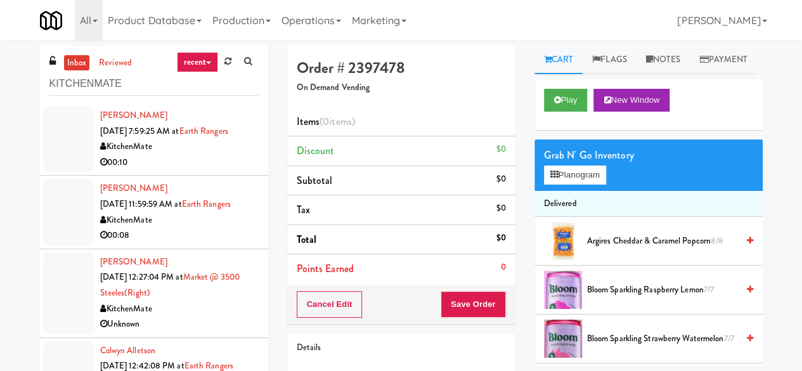
click at [194, 165] on div "00:10" at bounding box center [179, 163] width 159 height 16
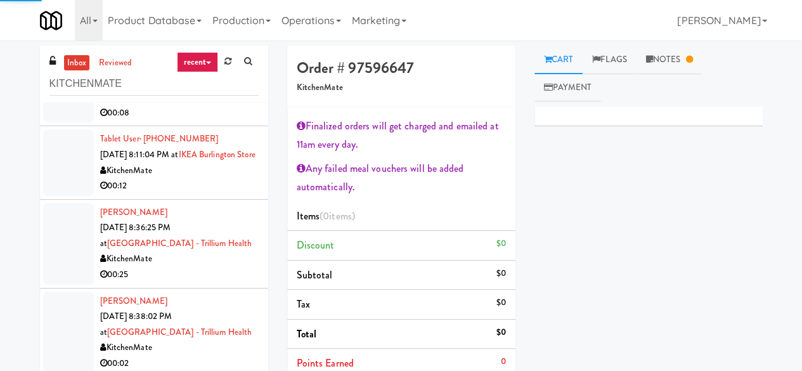
scroll to position [761, 0]
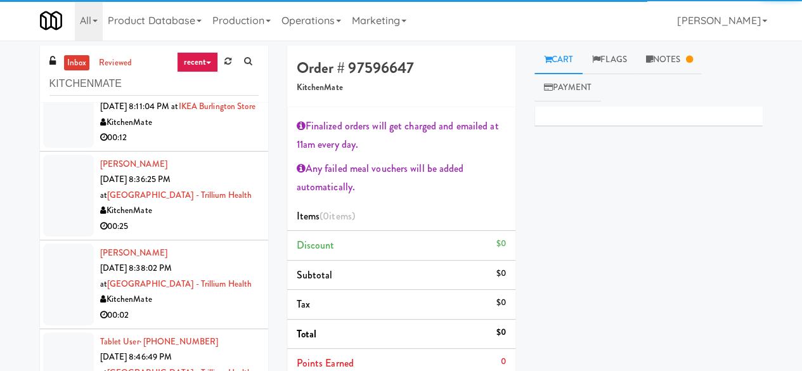
click at [204, 131] on div "KitchenMate" at bounding box center [179, 123] width 159 height 16
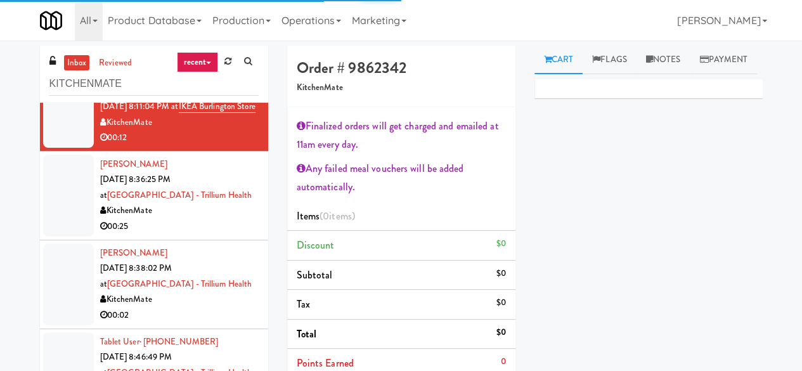
click at [249, 240] on li "[PERSON_NAME] [DATE] 8:36:25 PM at [GEOGRAPHIC_DATA] - Trillium Health KitchenM…" at bounding box center [154, 196] width 228 height 89
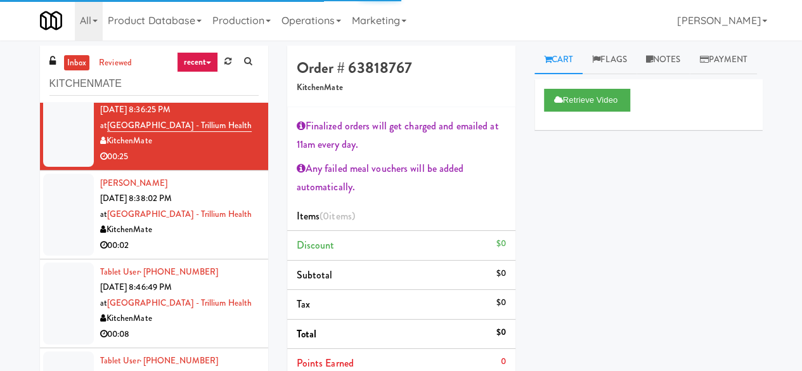
scroll to position [888, 0]
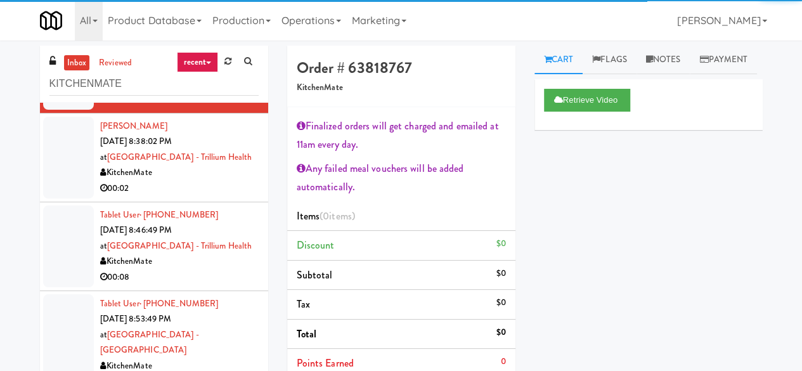
click at [215, 197] on div "00:02" at bounding box center [179, 189] width 159 height 16
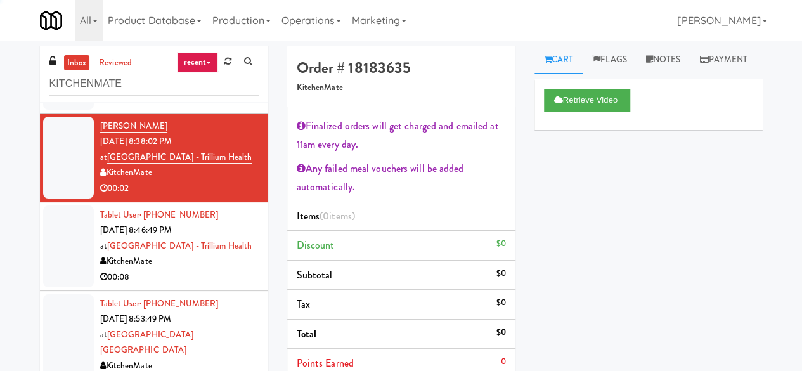
click at [217, 269] on div "KitchenMate" at bounding box center [179, 262] width 159 height 16
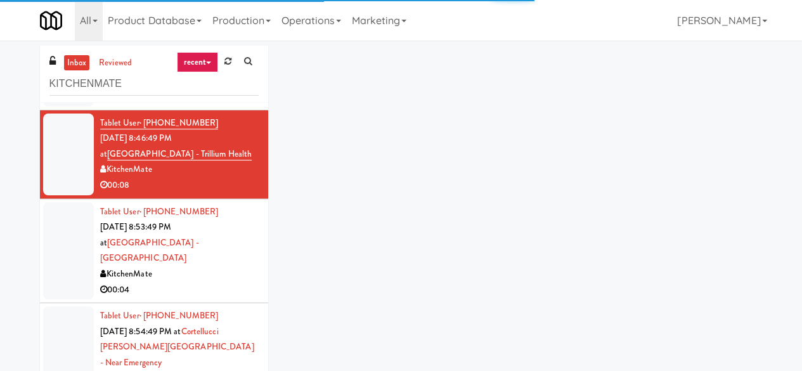
scroll to position [1014, 0]
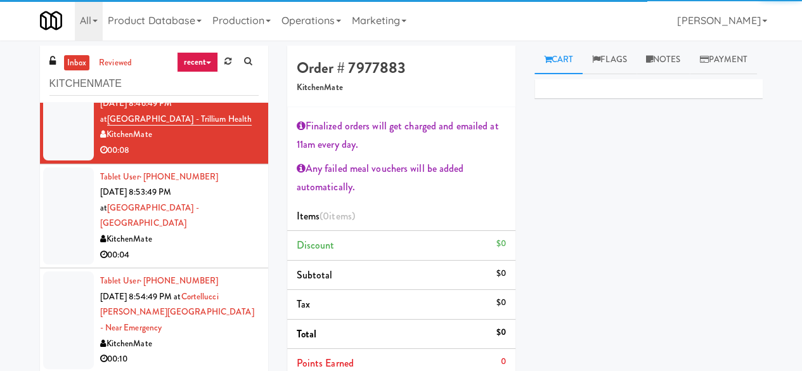
click at [220, 247] on div "KitchenMate" at bounding box center [179, 239] width 159 height 16
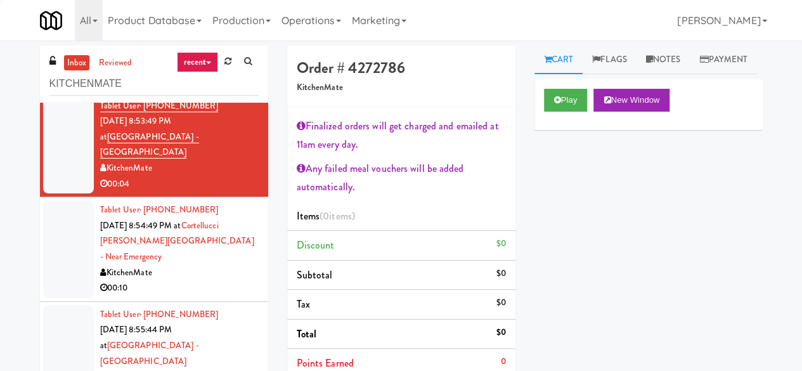
scroll to position [1141, 0]
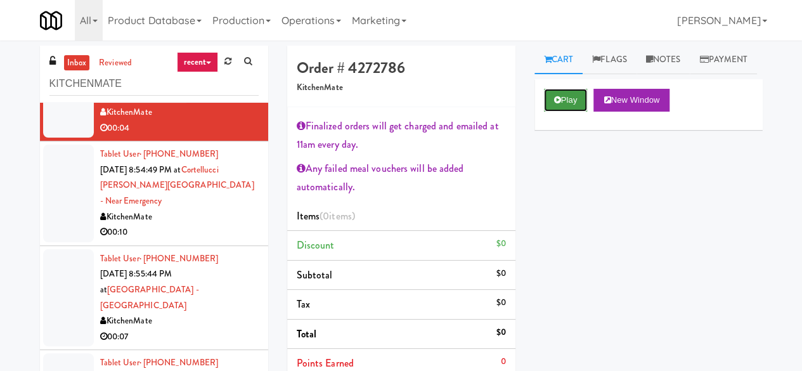
click at [559, 104] on icon at bounding box center [557, 100] width 7 height 8
click at [553, 112] on button "Play" at bounding box center [566, 100] width 44 height 23
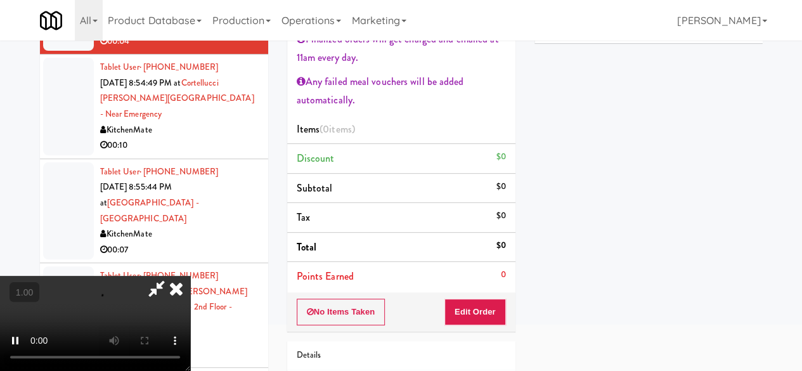
scroll to position [127, 0]
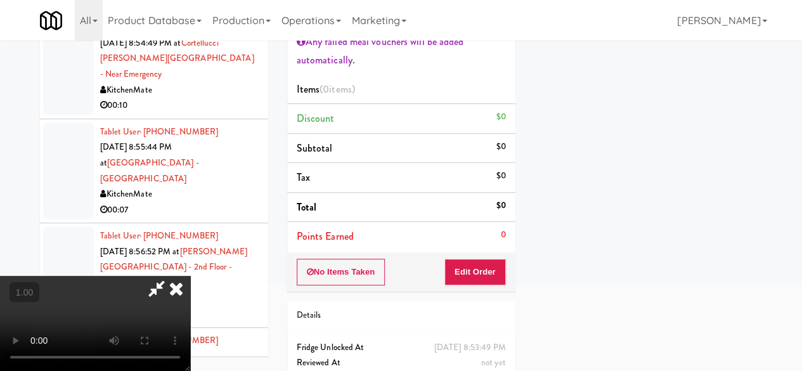
click at [488, 256] on div "No Items Taken Edit Order" at bounding box center [401, 271] width 228 height 39
click at [488, 257] on div "No Items Taken Edit Order" at bounding box center [401, 271] width 228 height 39
click at [481, 264] on button "Edit Order" at bounding box center [475, 272] width 62 height 27
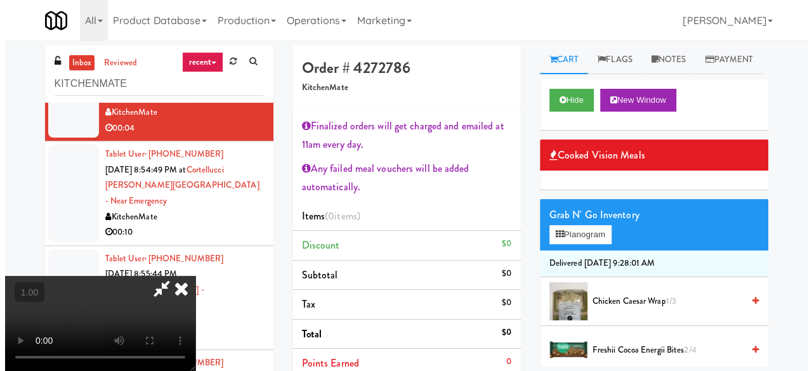
scroll to position [26, 0]
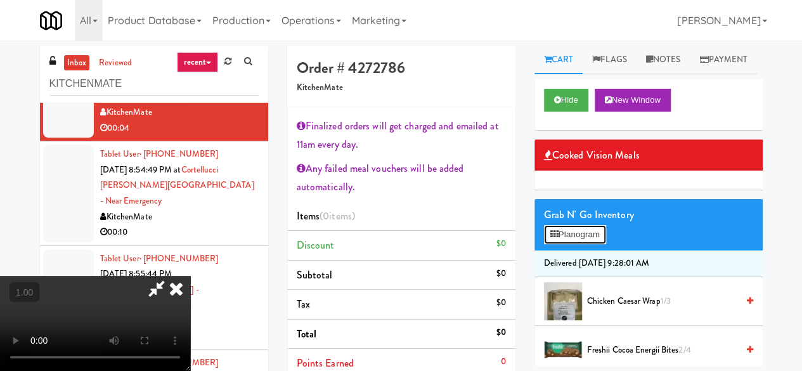
click at [573, 244] on button "Planogram" at bounding box center [575, 234] width 62 height 19
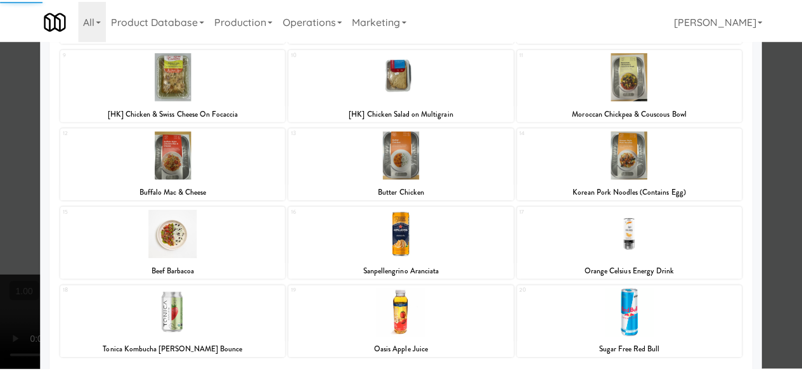
scroll to position [330, 0]
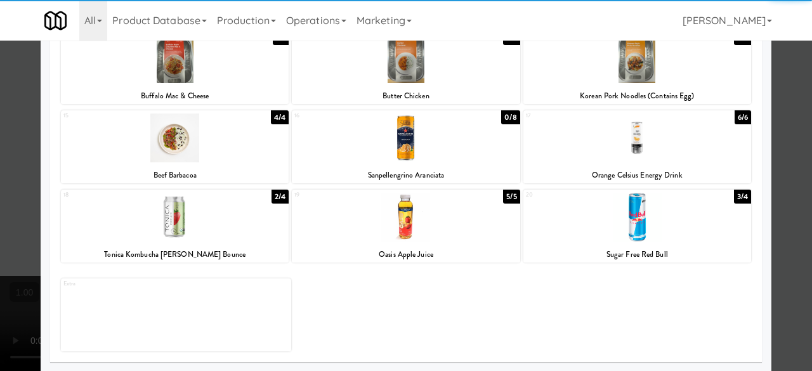
click at [660, 219] on div at bounding box center [637, 217] width 228 height 49
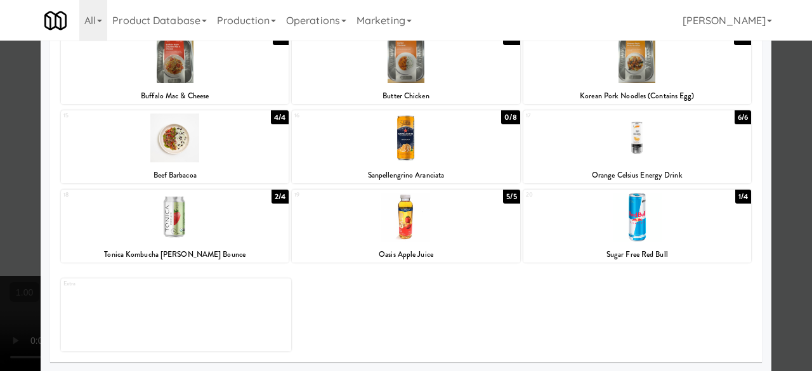
click at [787, 178] on div at bounding box center [406, 185] width 812 height 371
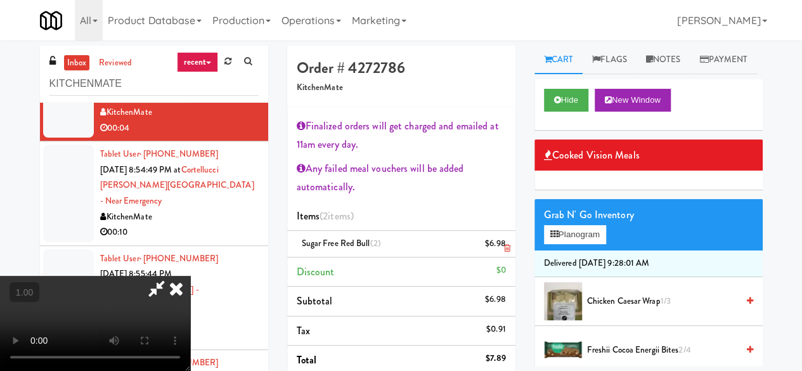
click at [506, 244] on icon at bounding box center [506, 248] width 6 height 8
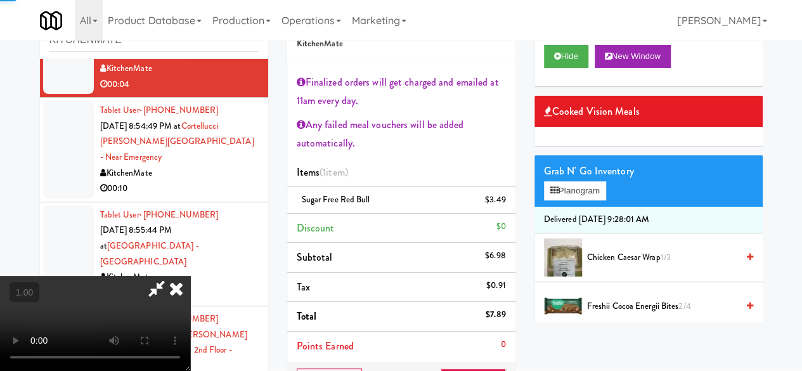
scroll to position [63, 0]
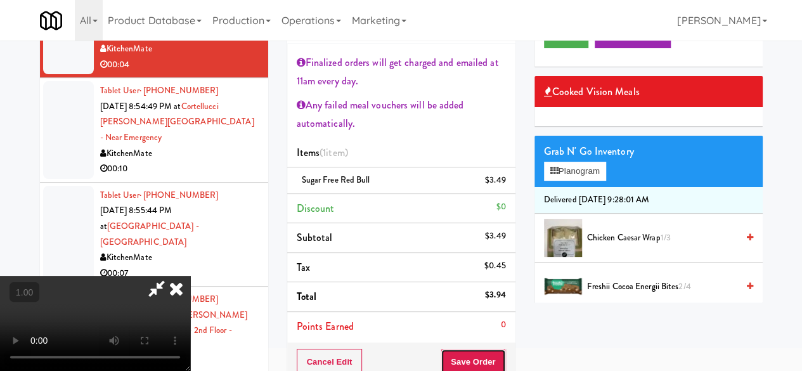
click at [489, 359] on button "Save Order" at bounding box center [473, 362] width 65 height 27
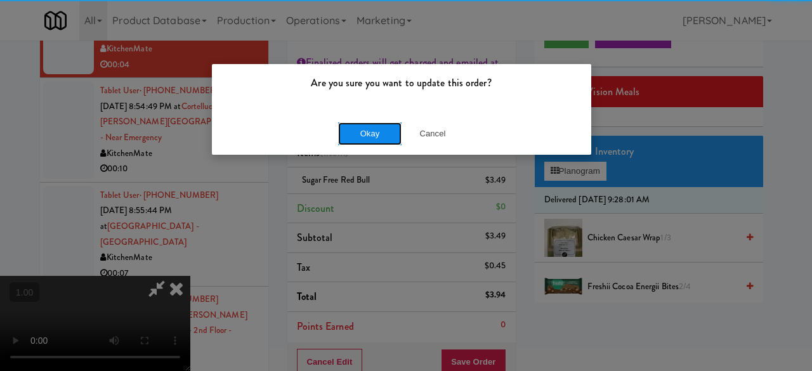
click at [397, 139] on button "Okay" at bounding box center [369, 133] width 63 height 23
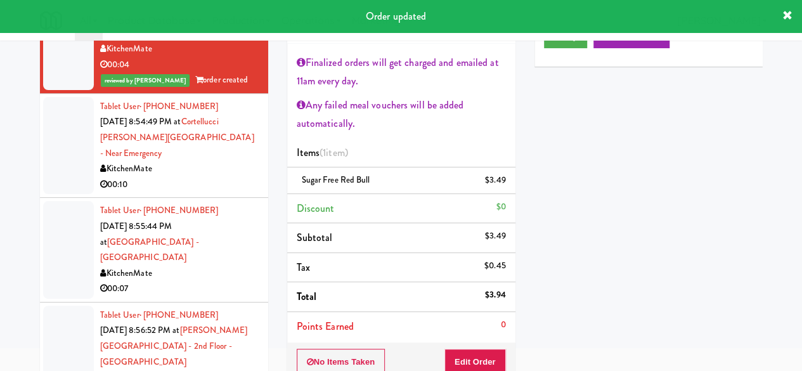
scroll to position [0, 0]
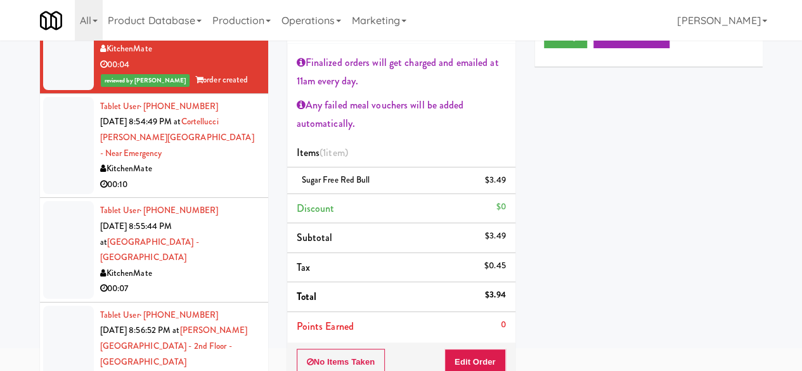
click at [202, 172] on div "KitchenMate" at bounding box center [179, 169] width 159 height 16
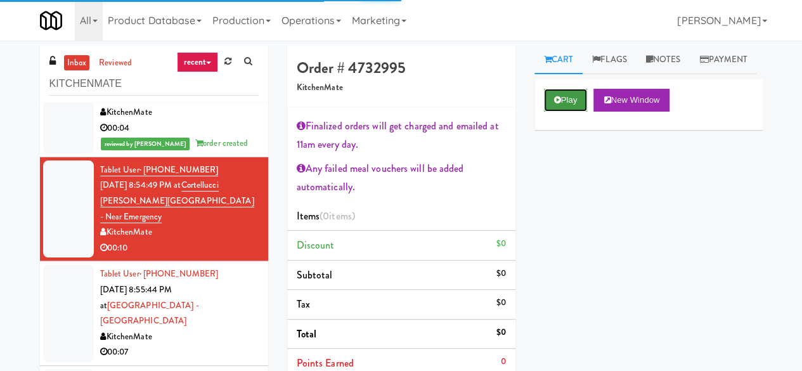
click at [582, 112] on button "Play" at bounding box center [566, 100] width 44 height 23
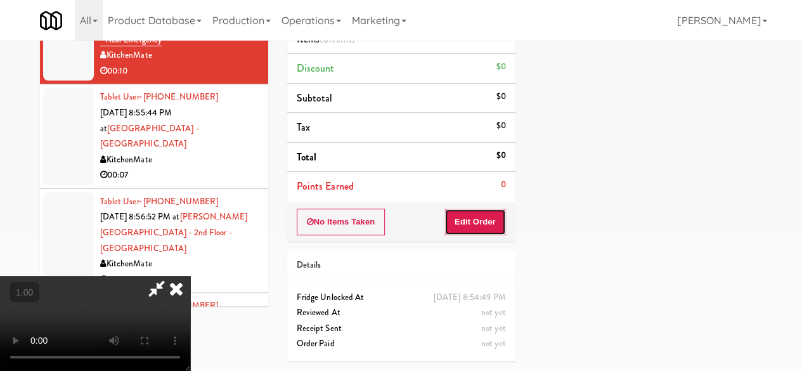
click at [477, 209] on button "Edit Order" at bounding box center [475, 222] width 62 height 27
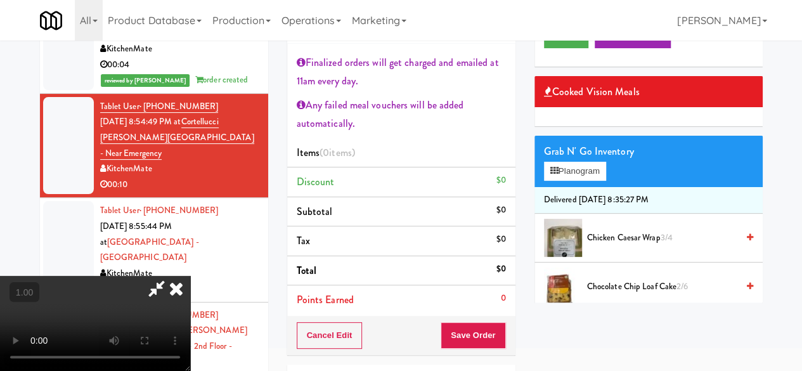
click at [190, 276] on icon at bounding box center [176, 288] width 28 height 25
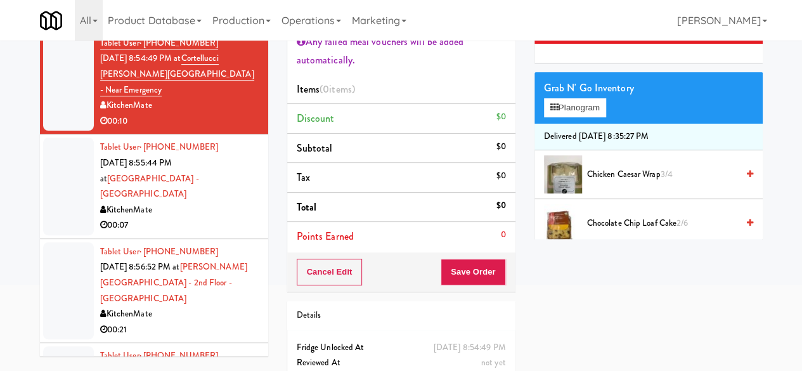
click at [222, 217] on div "00:07" at bounding box center [179, 225] width 159 height 16
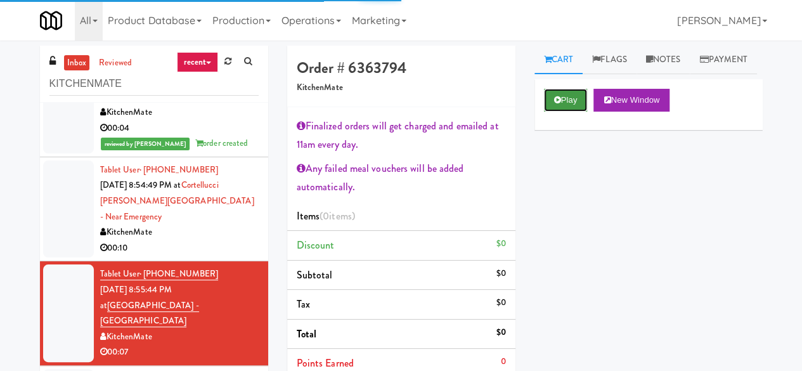
click at [573, 112] on button "Play" at bounding box center [566, 100] width 44 height 23
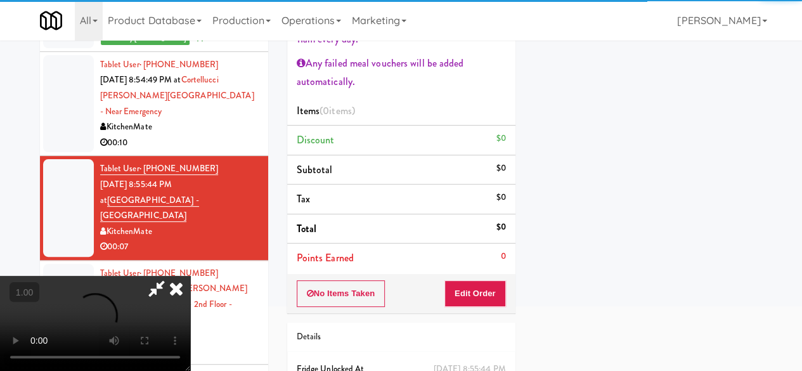
scroll to position [190, 0]
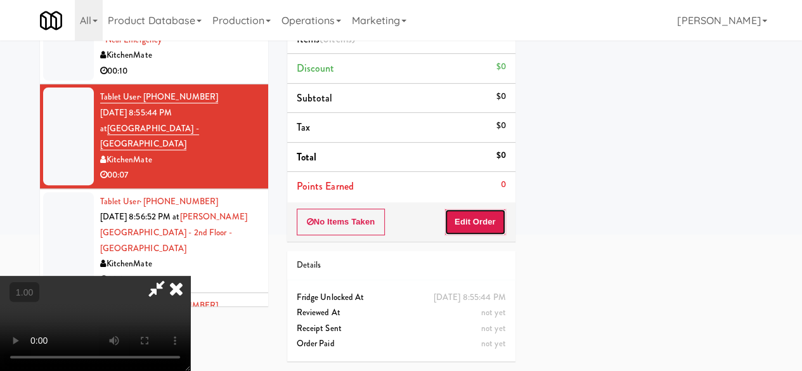
click at [491, 211] on button "Edit Order" at bounding box center [475, 222] width 62 height 27
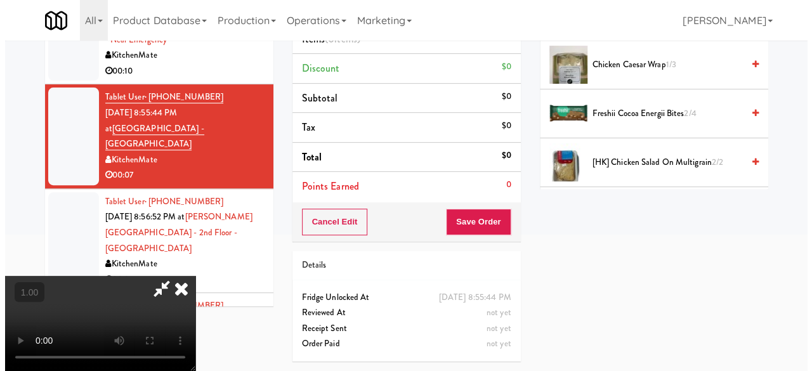
scroll to position [0, 0]
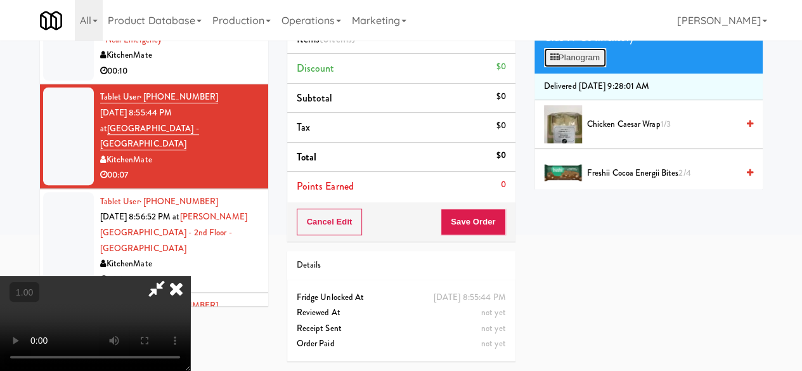
click at [580, 67] on button "Planogram" at bounding box center [575, 57] width 62 height 19
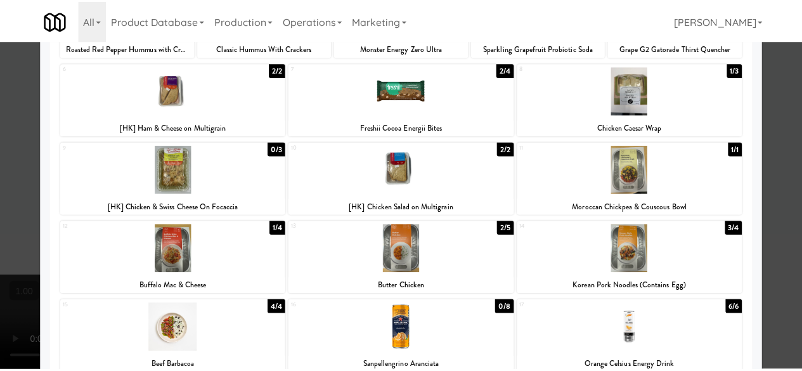
scroll to position [267, 0]
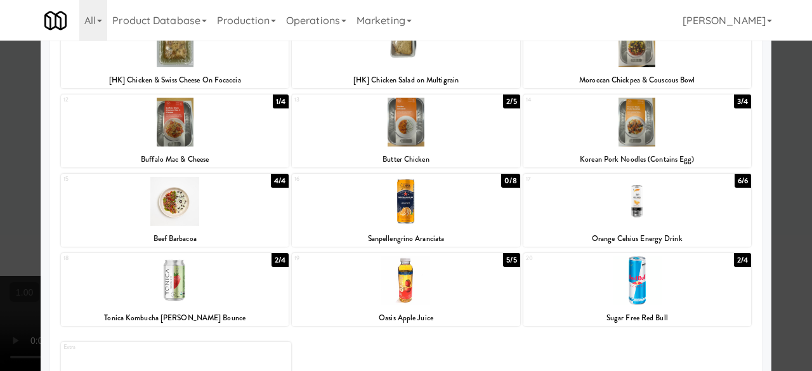
click at [481, 202] on div at bounding box center [406, 201] width 228 height 49
click at [772, 130] on div at bounding box center [406, 185] width 812 height 371
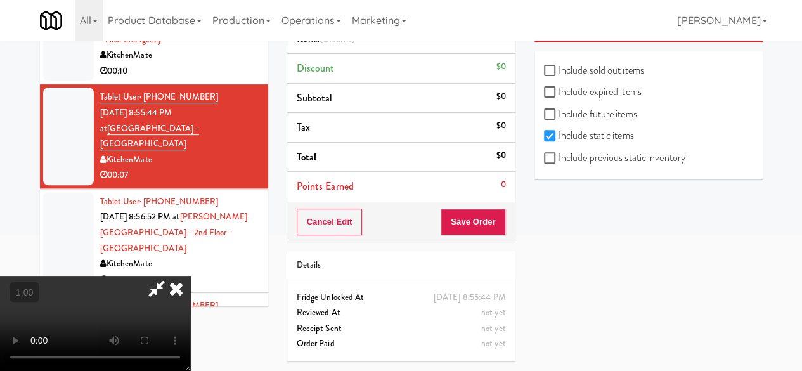
click at [586, 148] on label "Include previous static inventory" at bounding box center [614, 157] width 141 height 19
click at [559, 153] on input "Include previous static inventory" at bounding box center [551, 158] width 15 height 10
checkbox input "true"
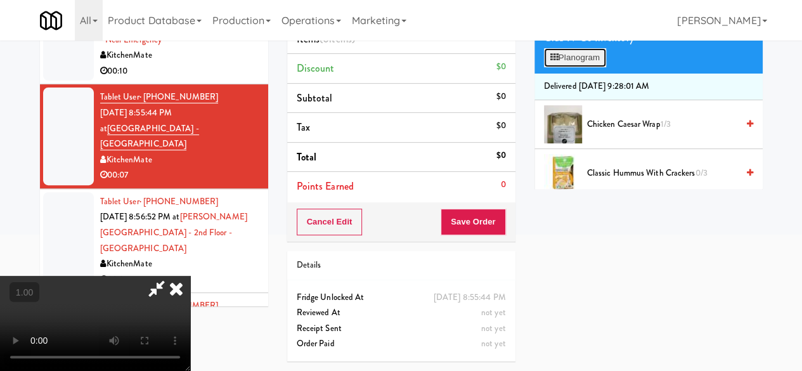
click at [566, 67] on button "Planogram" at bounding box center [575, 57] width 62 height 19
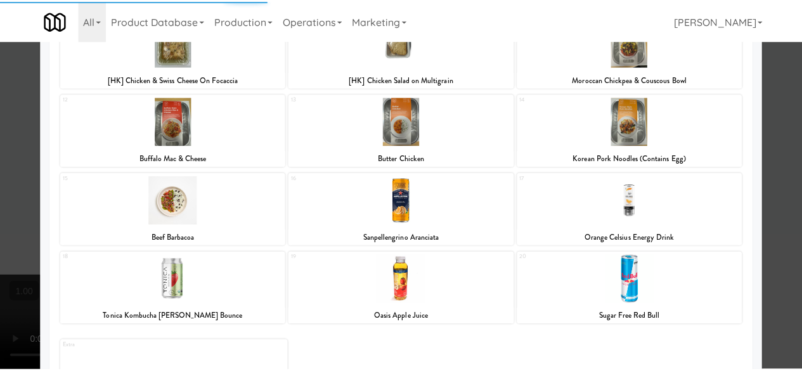
scroll to position [330, 0]
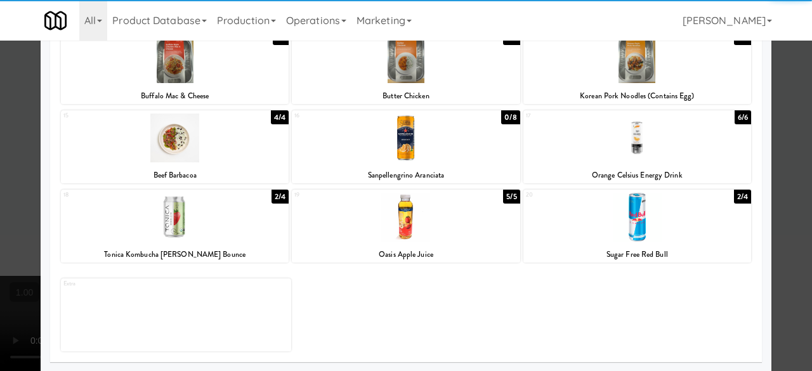
click at [387, 120] on div "16" at bounding box center [350, 115] width 112 height 11
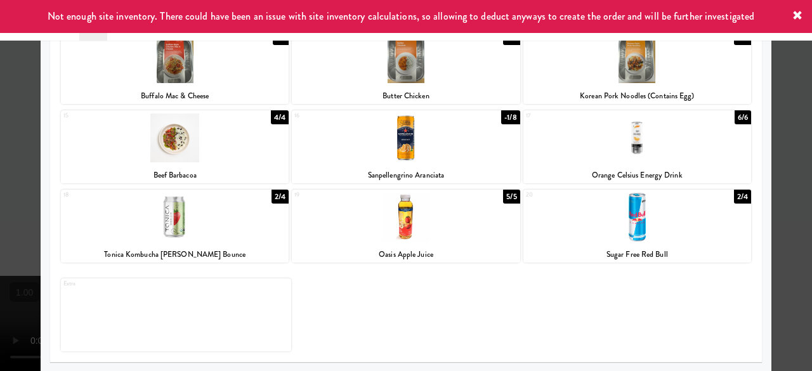
click at [791, 111] on div at bounding box center [406, 185] width 812 height 371
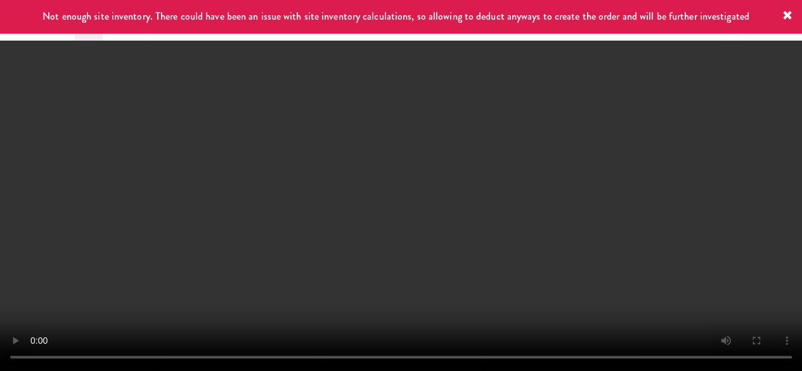
scroll to position [26, 0]
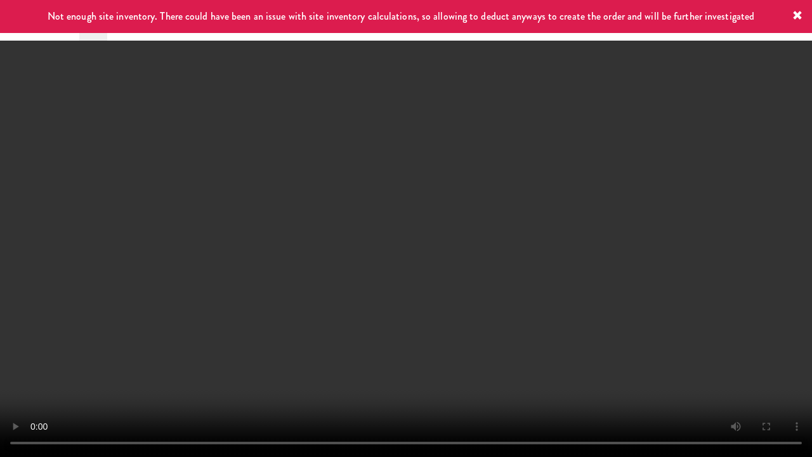
click at [493, 370] on video at bounding box center [406, 228] width 812 height 457
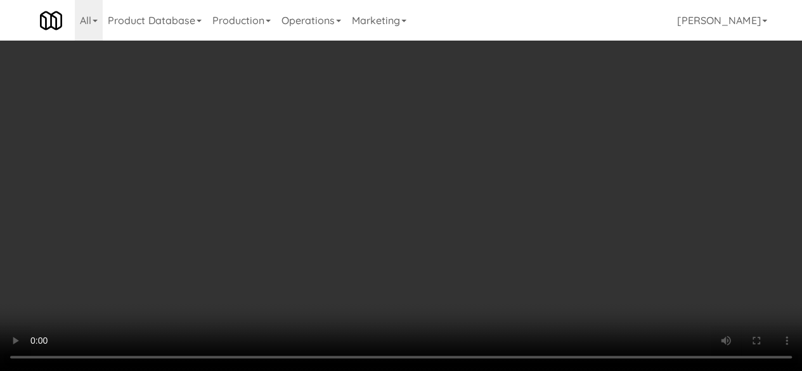
click at [327, 259] on video at bounding box center [401, 185] width 802 height 371
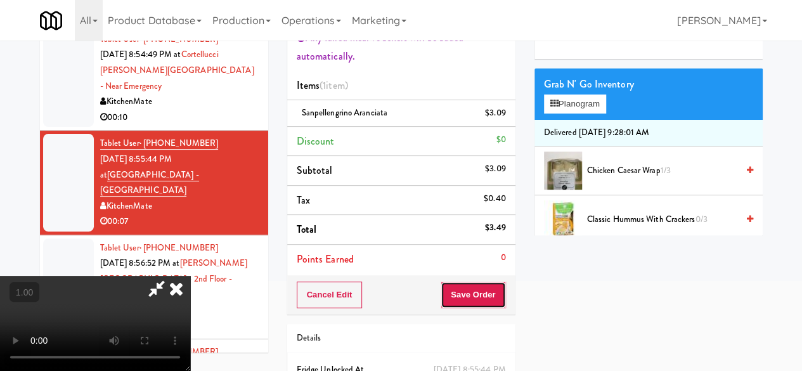
click at [491, 288] on button "Save Order" at bounding box center [473, 295] width 65 height 27
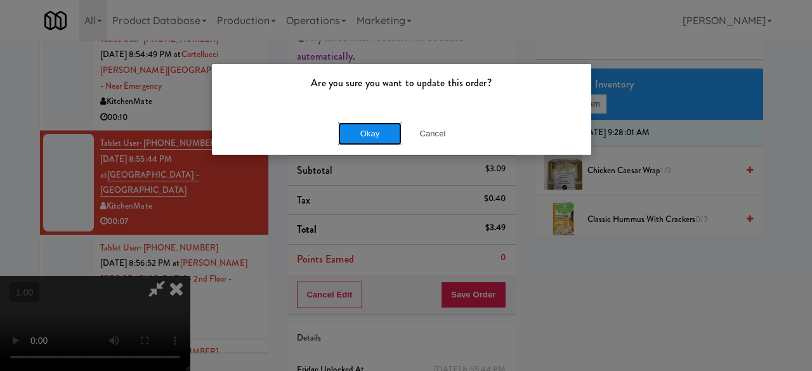
click at [361, 133] on button "Okay" at bounding box center [369, 133] width 63 height 23
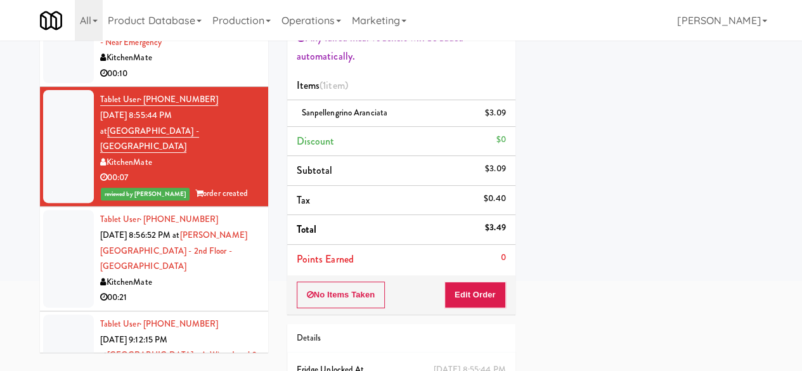
scroll to position [1205, 0]
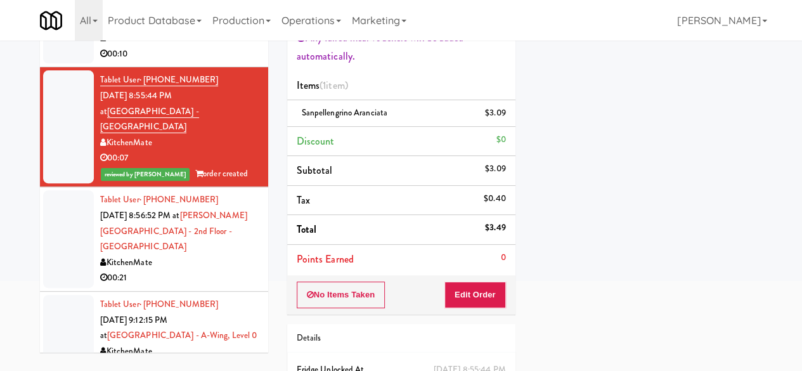
click at [175, 255] on div "KitchenMate" at bounding box center [179, 263] width 159 height 16
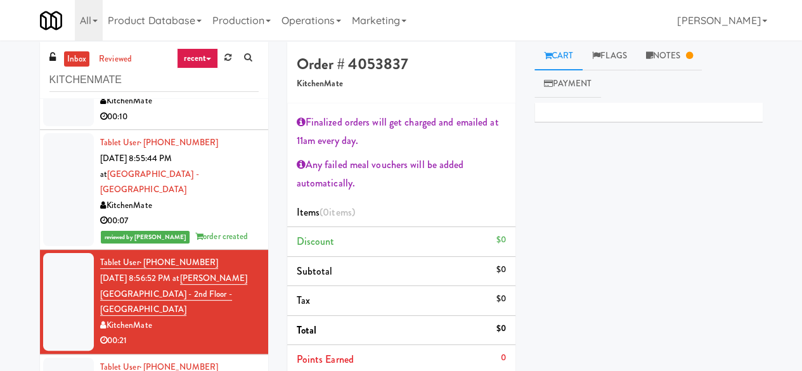
scroll to position [1331, 0]
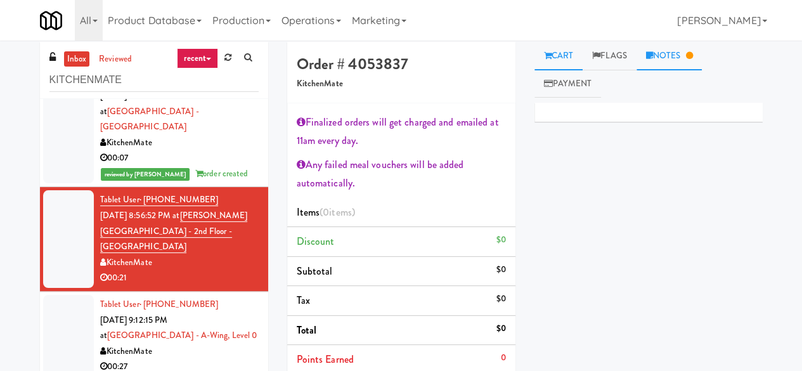
click at [671, 64] on link "Notes" at bounding box center [670, 56] width 66 height 29
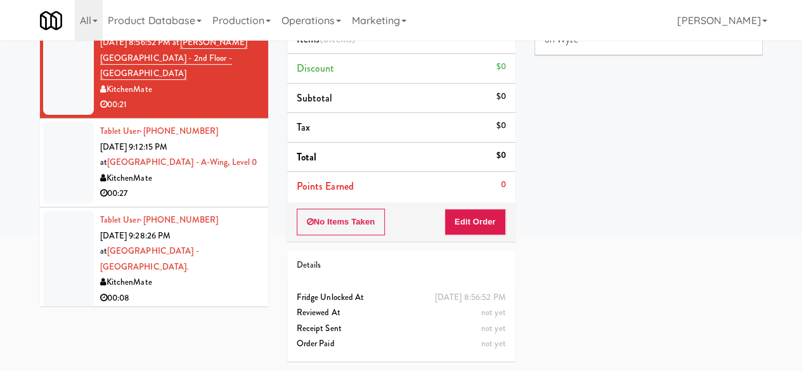
click at [244, 171] on div "KitchenMate" at bounding box center [179, 179] width 159 height 16
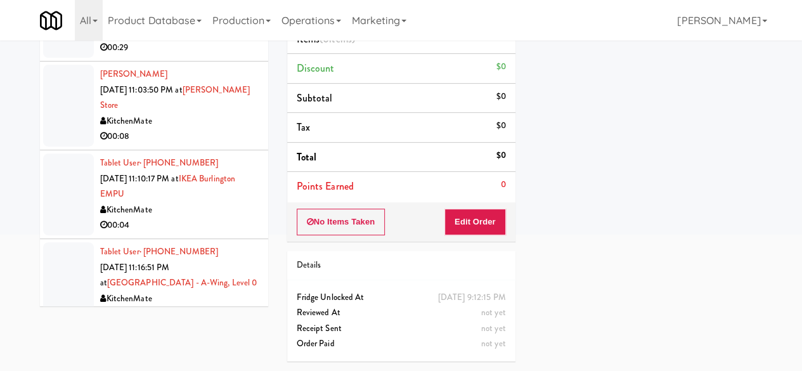
scroll to position [2630, 0]
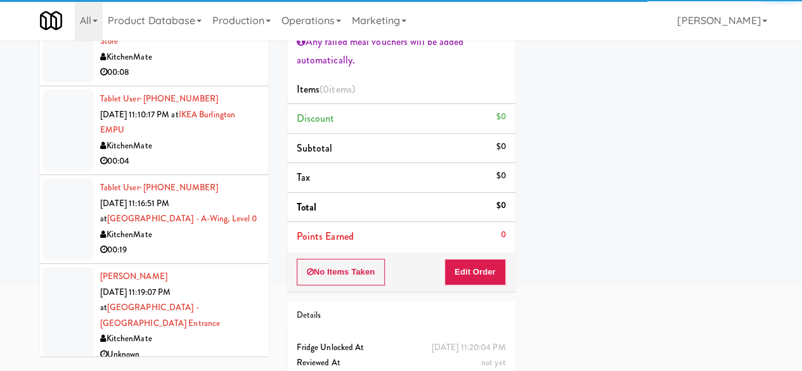
click at [226, 347] on div "Unknown" at bounding box center [179, 355] width 159 height 16
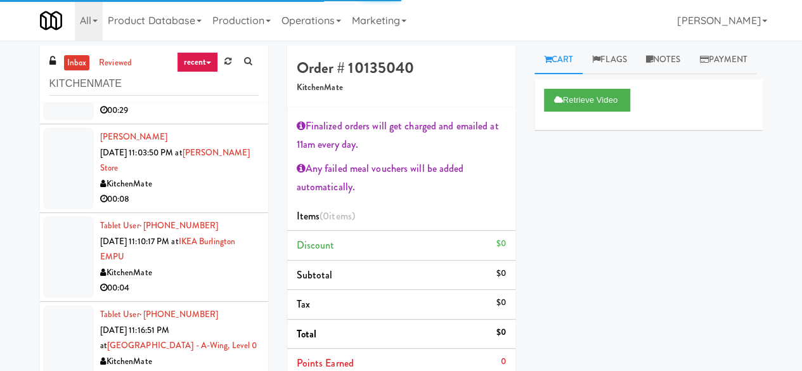
click at [213, 369] on div "00:19" at bounding box center [179, 377] width 159 height 16
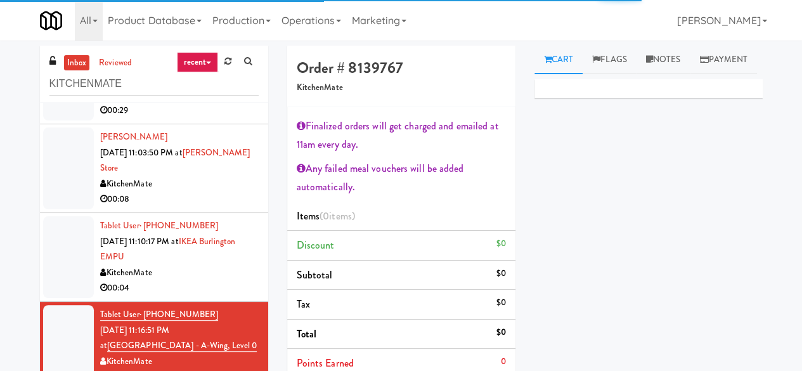
click at [230, 265] on div "KitchenMate" at bounding box center [179, 273] width 159 height 16
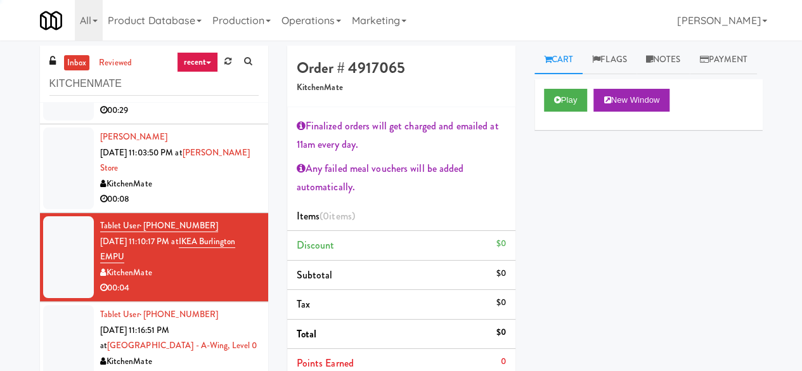
scroll to position [2567, 0]
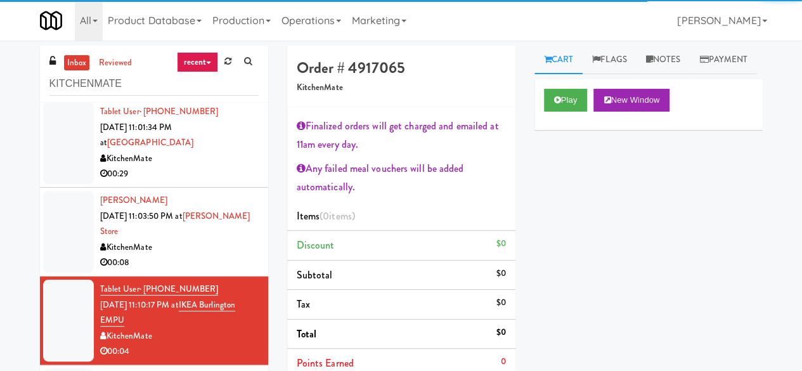
click at [552, 130] on div "Play New Window" at bounding box center [648, 104] width 228 height 51
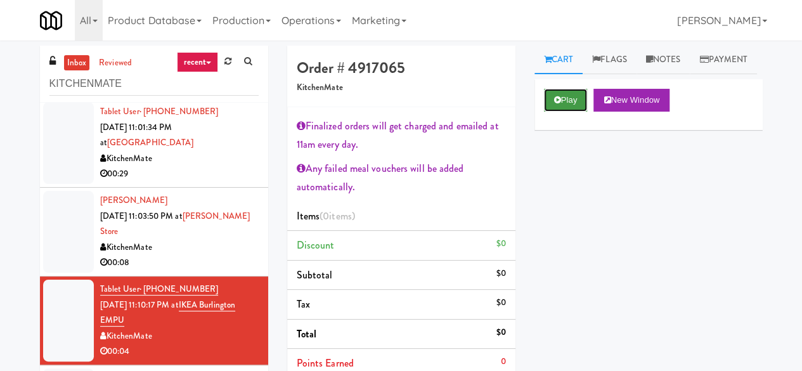
click at [554, 112] on button "Play" at bounding box center [566, 100] width 44 height 23
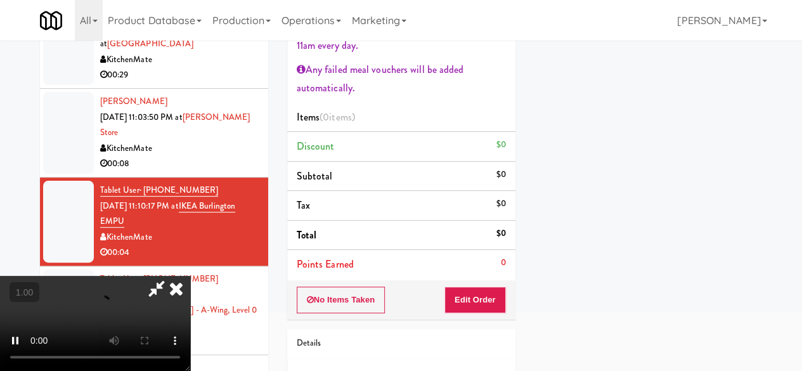
scroll to position [127, 0]
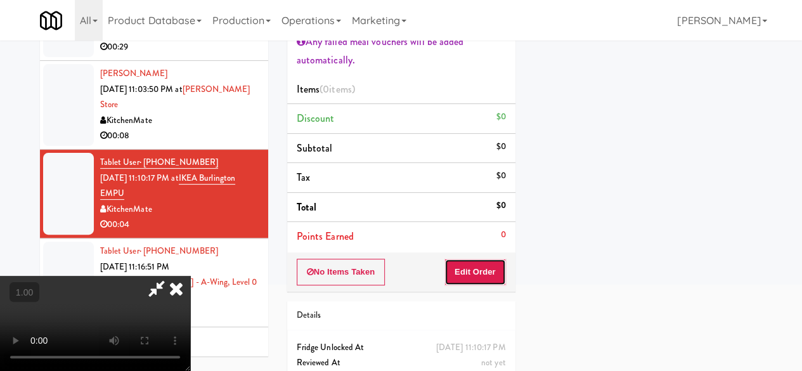
click at [458, 261] on button "Edit Order" at bounding box center [475, 272] width 62 height 27
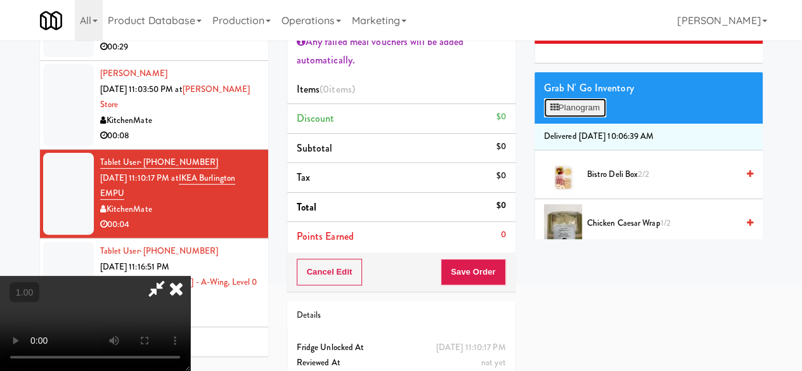
click at [587, 117] on button "Planogram" at bounding box center [575, 107] width 62 height 19
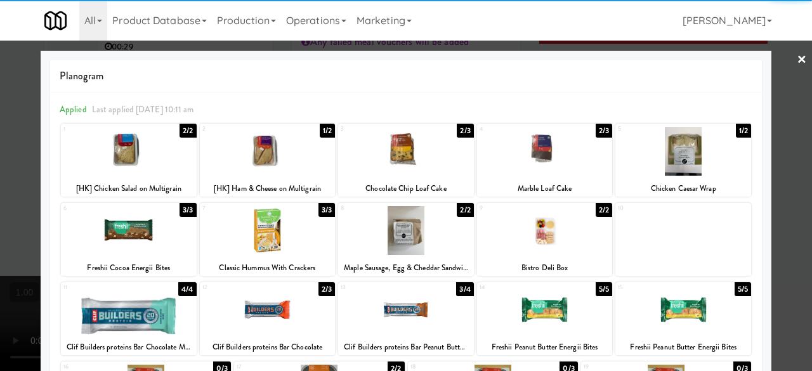
click at [428, 169] on div at bounding box center [406, 151] width 136 height 49
click at [772, 64] on div at bounding box center [406, 185] width 812 height 371
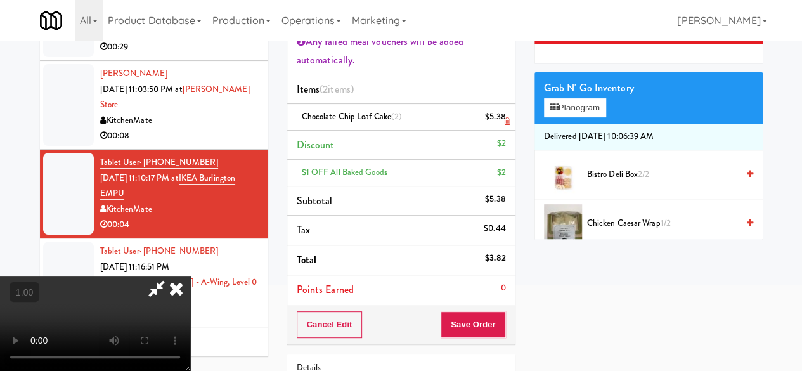
click at [504, 119] on icon at bounding box center [506, 121] width 6 height 8
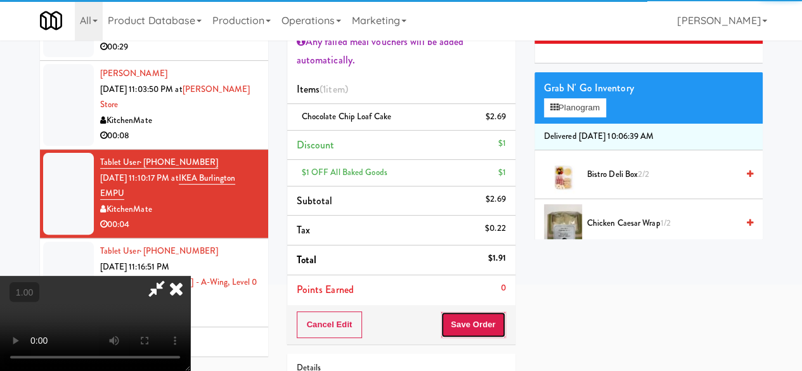
click at [497, 321] on button "Save Order" at bounding box center [473, 324] width 65 height 27
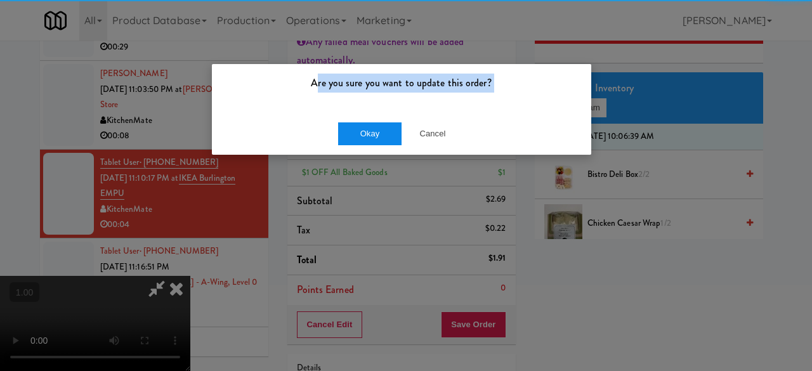
click at [335, 120] on div "Are you sure you want to update this order? Okay Cancel" at bounding box center [401, 109] width 380 height 92
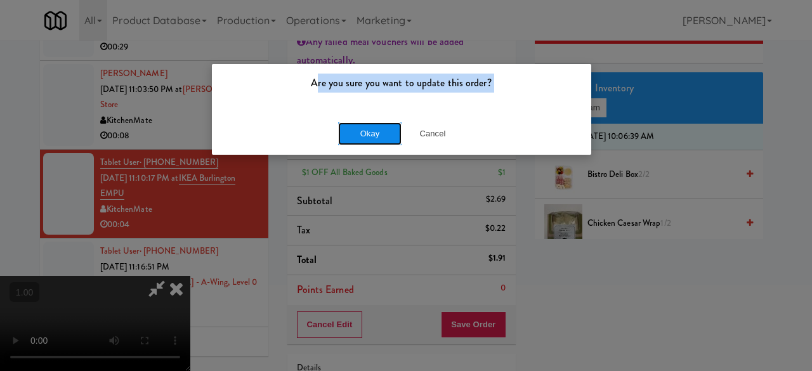
click at [349, 126] on button "Okay" at bounding box center [369, 133] width 63 height 23
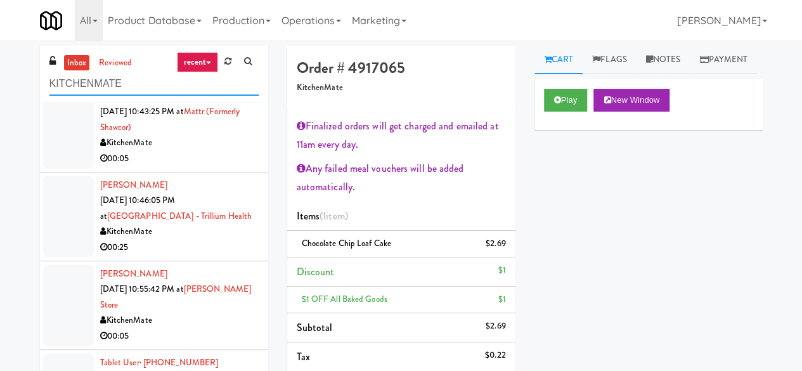
click at [179, 89] on input "KITCHENMATE" at bounding box center [153, 83] width 209 height 23
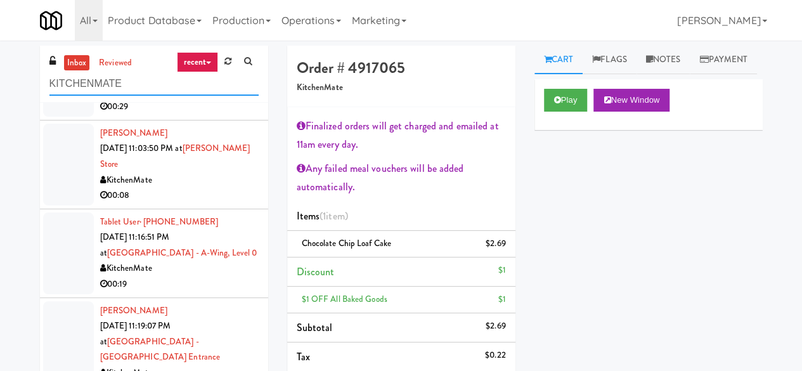
scroll to position [2510, 0]
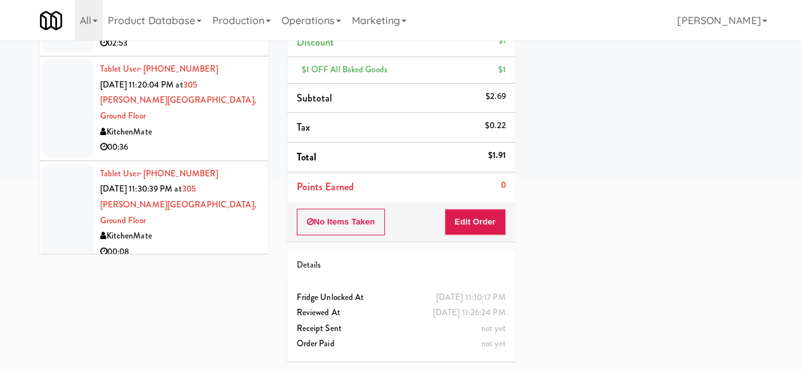
click at [219, 333] on div "00:09" at bounding box center [179, 341] width 159 height 16
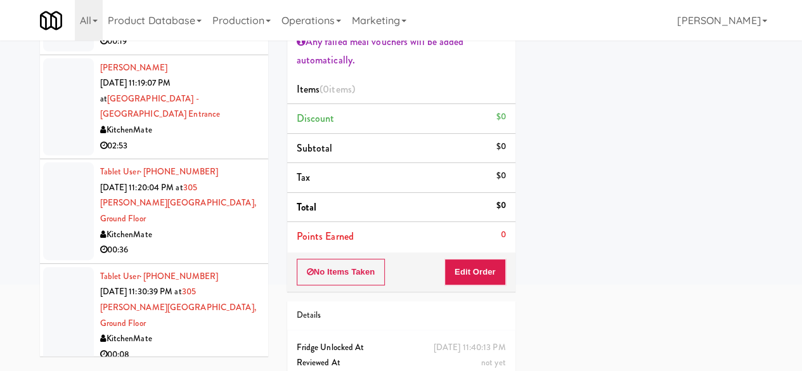
drag, startPoint x: 217, startPoint y: 240, endPoint x: 245, endPoint y: 255, distance: 31.5
click at [218, 331] on div "KitchenMate" at bounding box center [179, 339] width 159 height 16
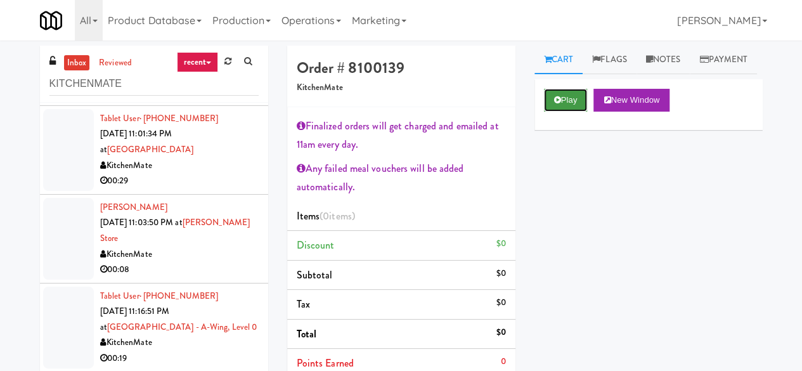
click at [560, 112] on button "Play" at bounding box center [566, 100] width 44 height 23
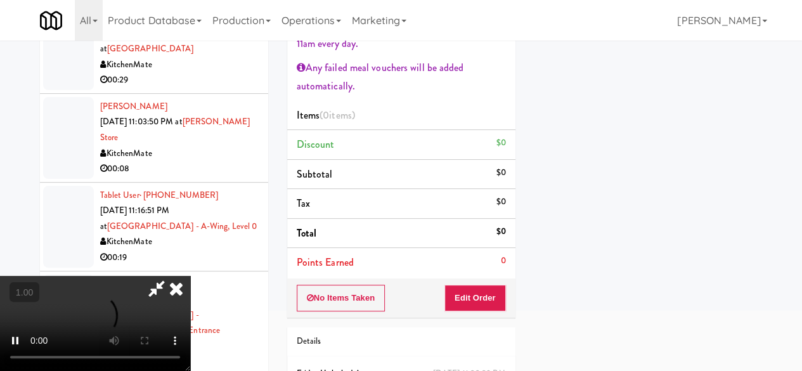
scroll to position [190, 0]
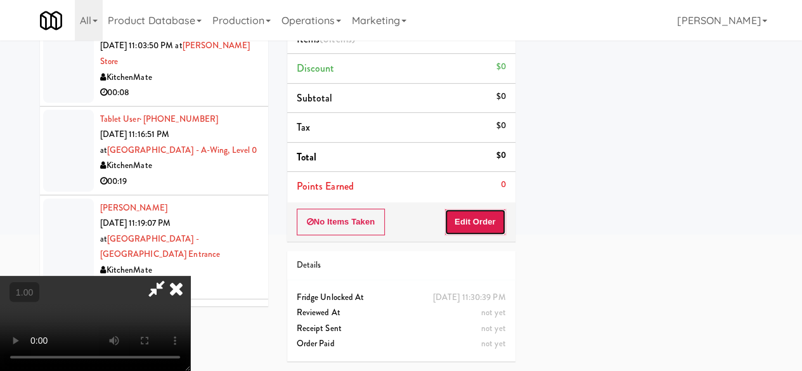
click at [491, 209] on button "Edit Order" at bounding box center [475, 222] width 62 height 27
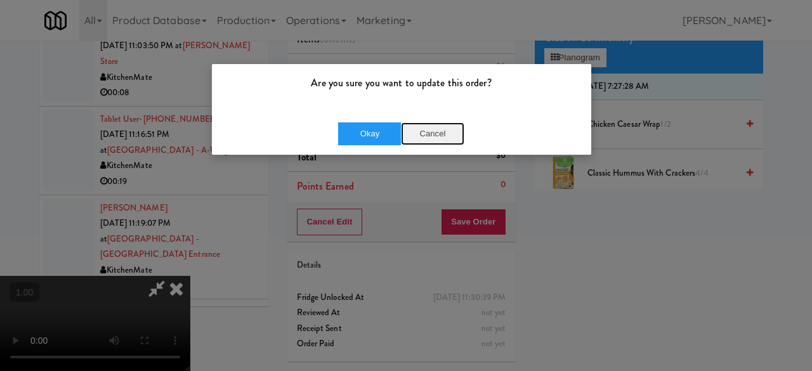
click at [424, 131] on button "Cancel" at bounding box center [432, 133] width 63 height 23
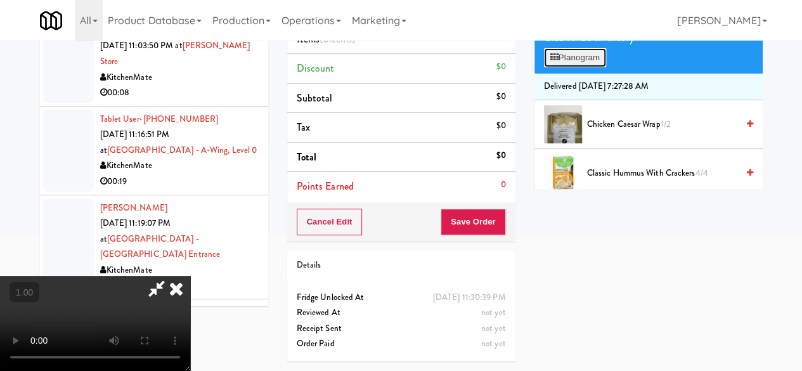
click at [573, 67] on button "Planogram" at bounding box center [575, 57] width 62 height 19
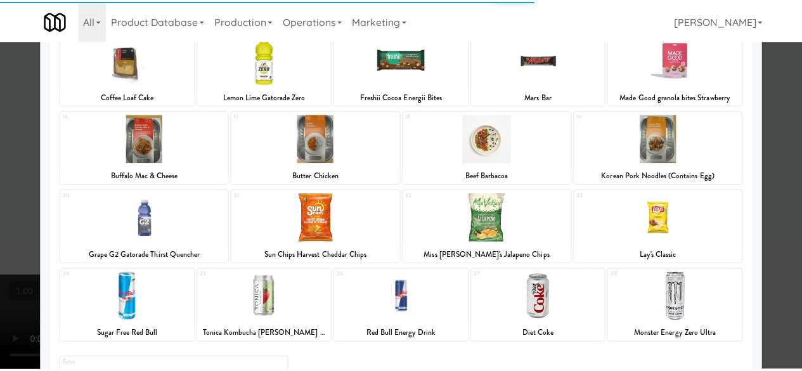
scroll to position [330, 0]
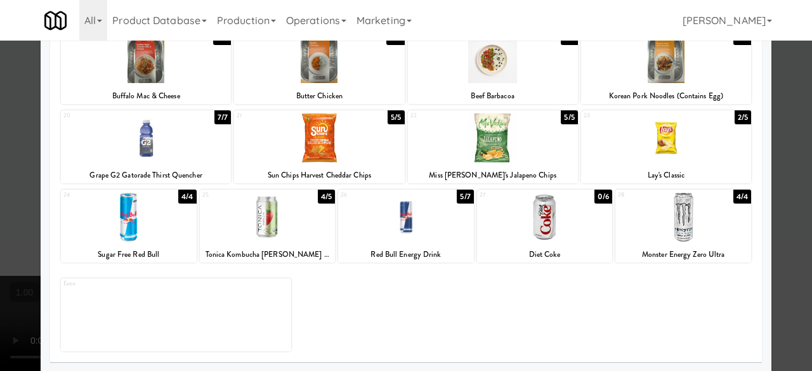
click at [320, 132] on div at bounding box center [319, 137] width 170 height 49
click at [789, 79] on div at bounding box center [406, 185] width 812 height 371
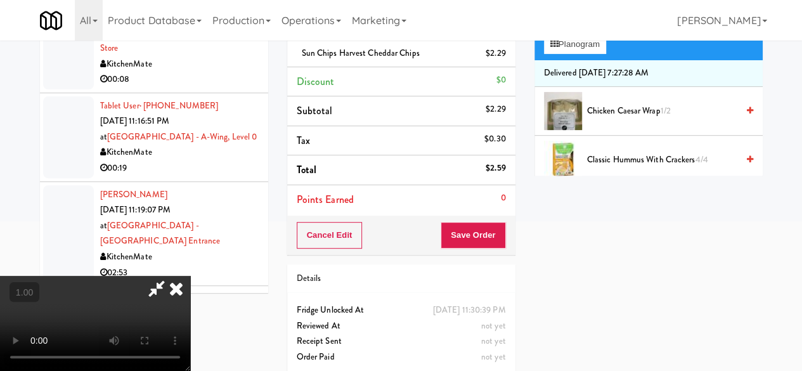
click at [171, 276] on icon at bounding box center [156, 288] width 29 height 25
drag, startPoint x: 488, startPoint y: 249, endPoint x: 484, endPoint y: 243, distance: 7.7
click at [488, 249] on div "Cancel Edit Save Order" at bounding box center [401, 235] width 228 height 39
click at [484, 243] on button "Save Order" at bounding box center [473, 235] width 65 height 27
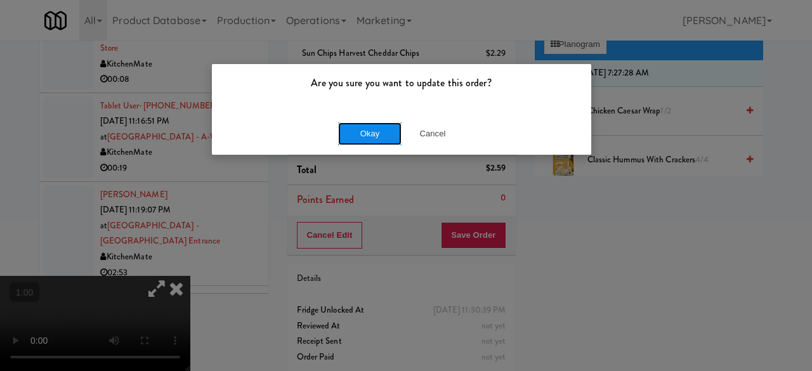
click at [368, 136] on button "Okay" at bounding box center [369, 133] width 63 height 23
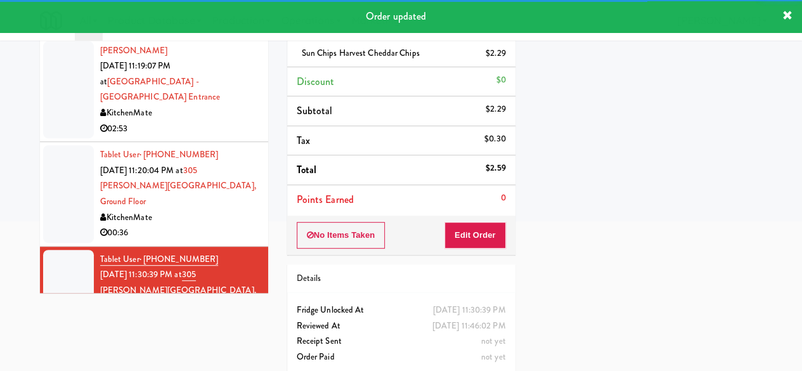
scroll to position [2510, 0]
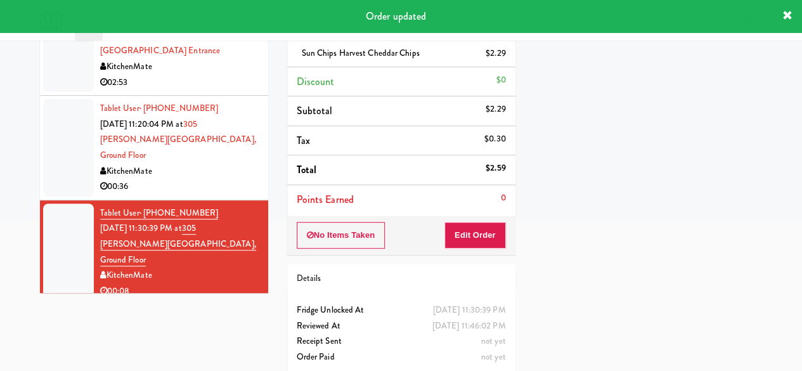
click at [219, 179] on div "00:36" at bounding box center [179, 187] width 159 height 16
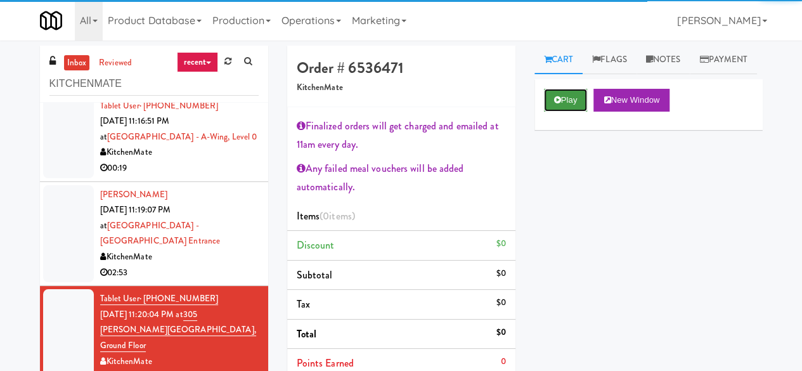
click at [580, 112] on button "Play" at bounding box center [566, 100] width 44 height 23
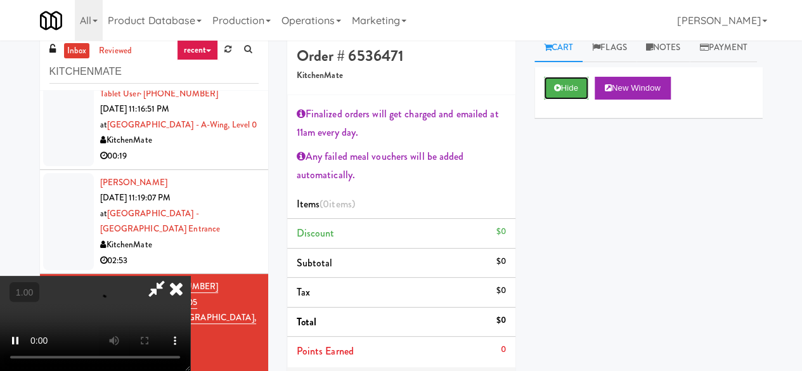
scroll to position [190, 0]
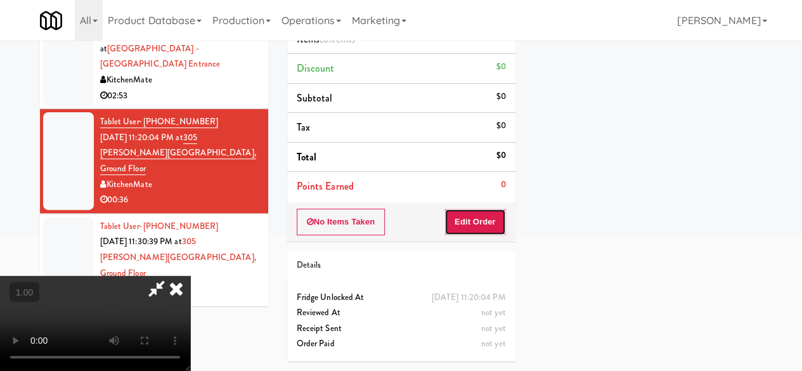
click at [496, 209] on button "Edit Order" at bounding box center [475, 222] width 62 height 27
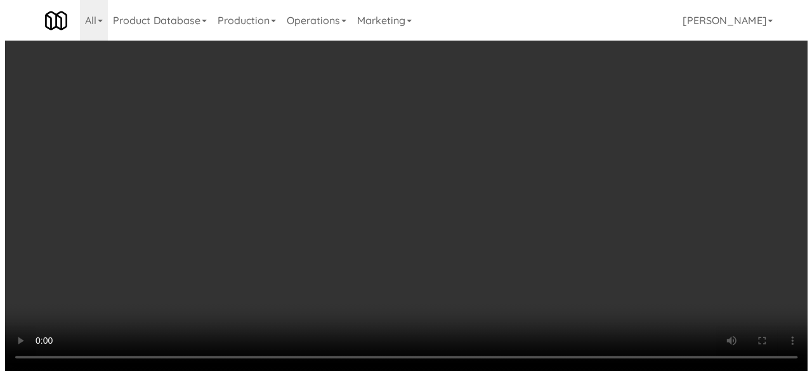
scroll to position [26, 0]
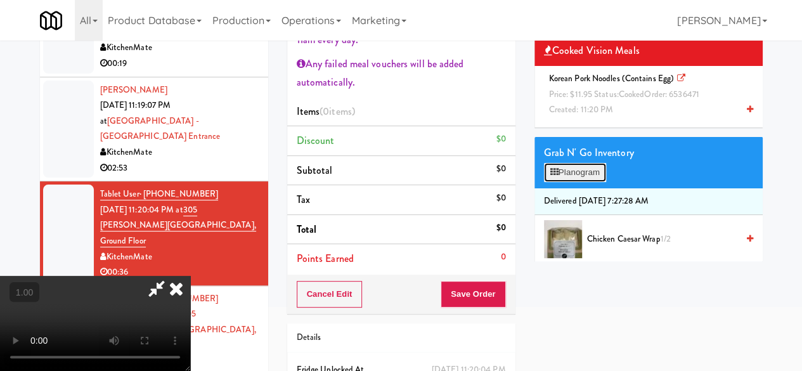
click at [573, 182] on button "Planogram" at bounding box center [575, 172] width 62 height 19
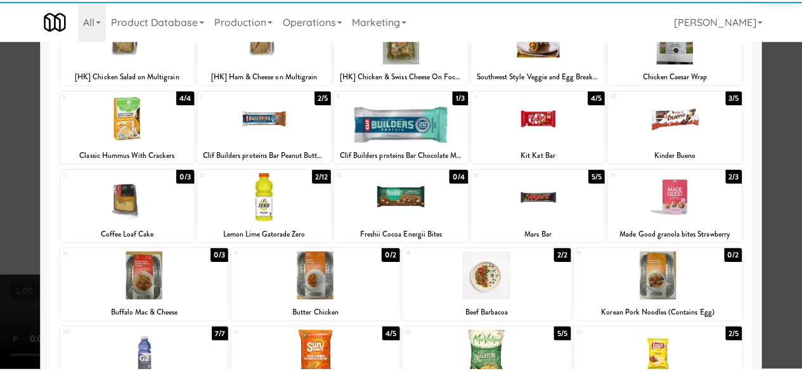
scroll to position [254, 0]
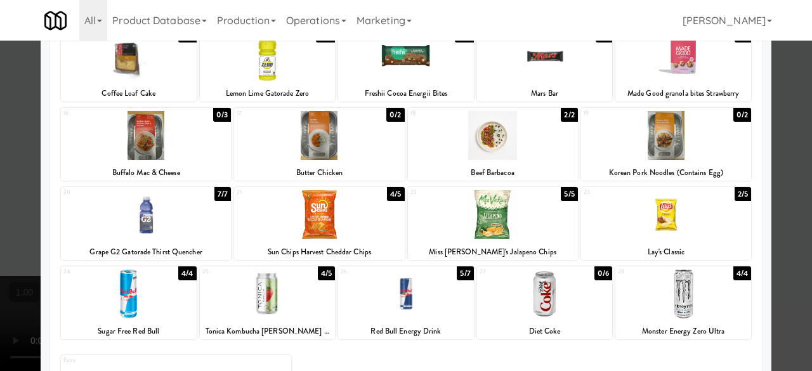
click at [777, 32] on nav "Toggle navigation All 325 Vending [URL][DOMAIN_NAME] 901 Smrt Mrkt [URL][DOMAIN…" at bounding box center [406, 20] width 812 height 41
click at [766, 89] on div at bounding box center [406, 185] width 812 height 371
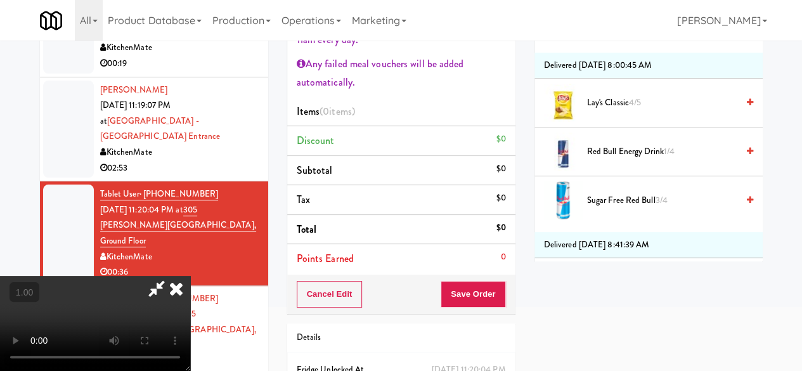
scroll to position [1902, 0]
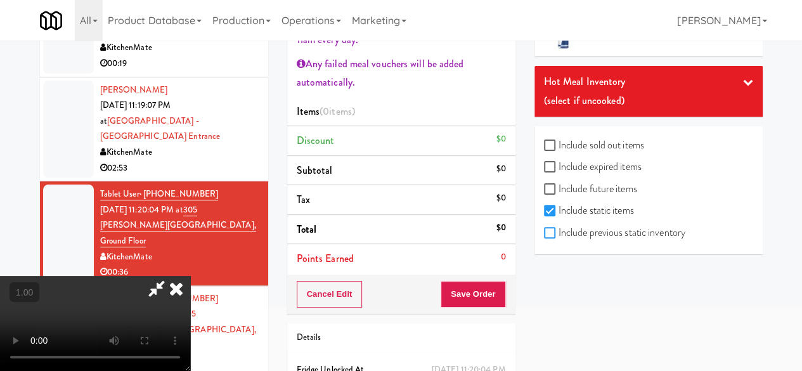
click at [557, 238] on input "Include previous static inventory" at bounding box center [551, 233] width 15 height 10
checkbox input "true"
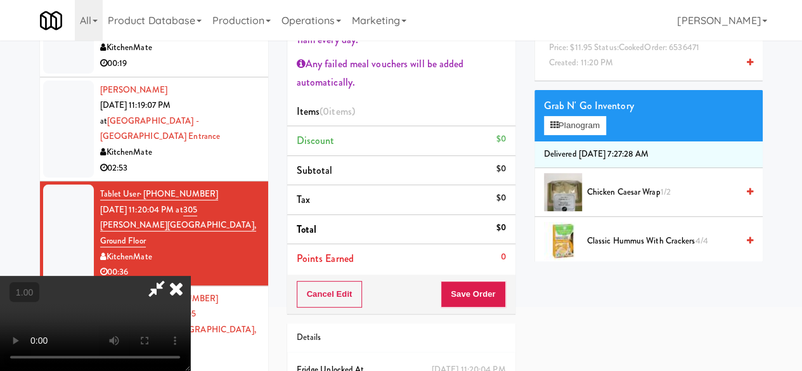
scroll to position [0, 0]
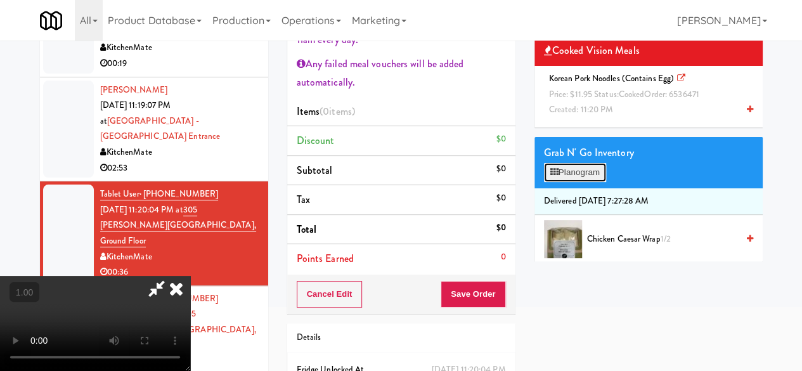
click at [588, 182] on button "Planogram" at bounding box center [575, 172] width 62 height 19
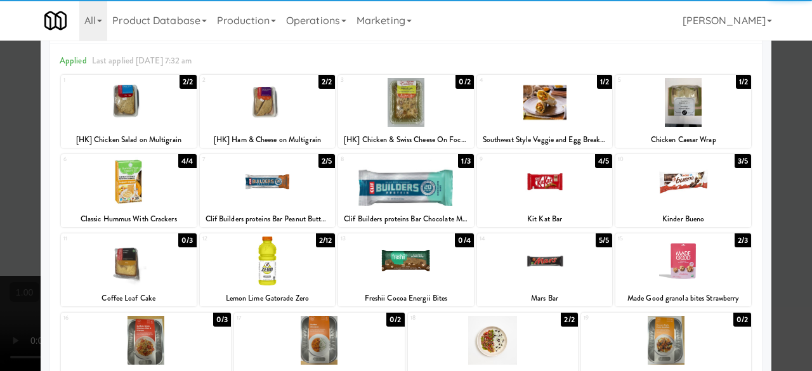
scroll to position [127, 0]
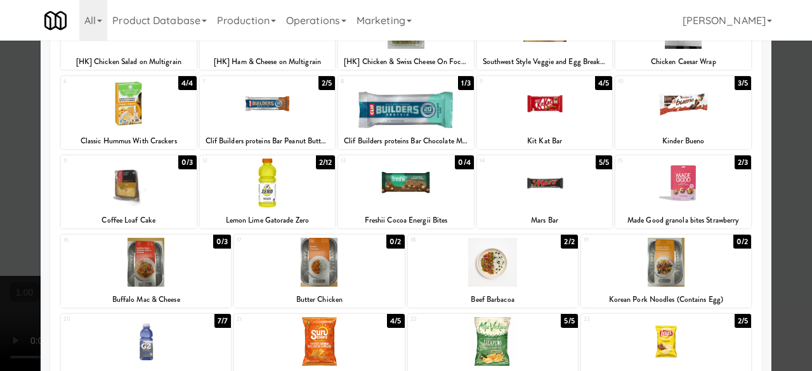
click at [656, 274] on div at bounding box center [666, 262] width 170 height 49
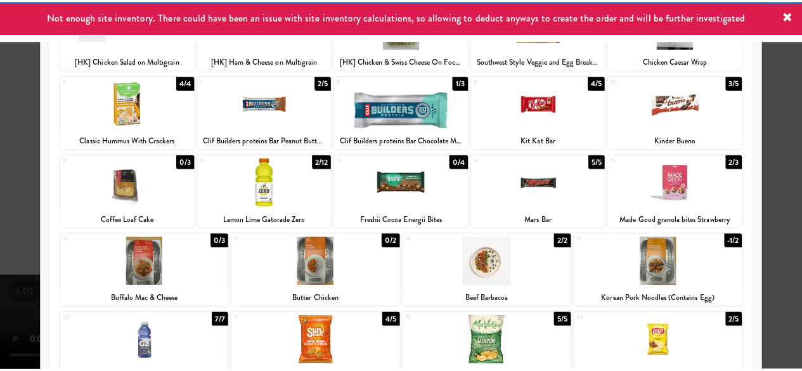
scroll to position [190, 0]
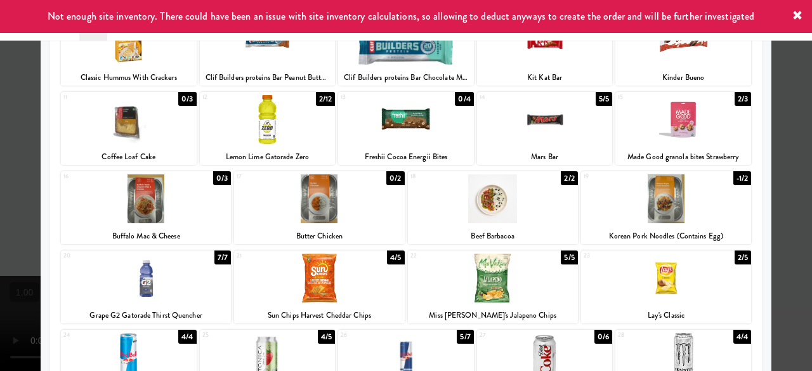
click at [500, 283] on div at bounding box center [493, 278] width 170 height 49
click at [778, 134] on div at bounding box center [406, 185] width 812 height 371
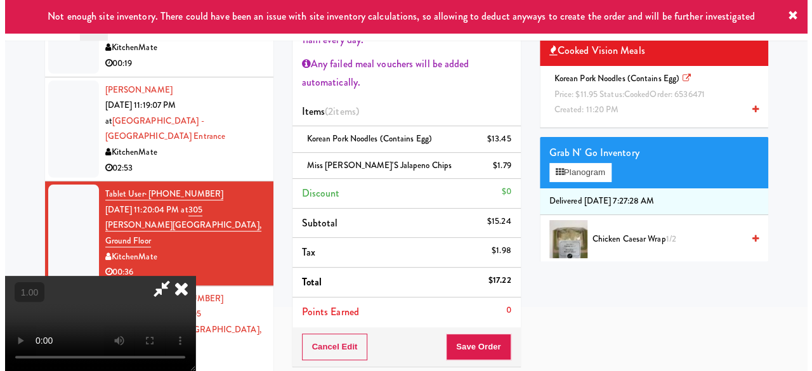
scroll to position [26, 0]
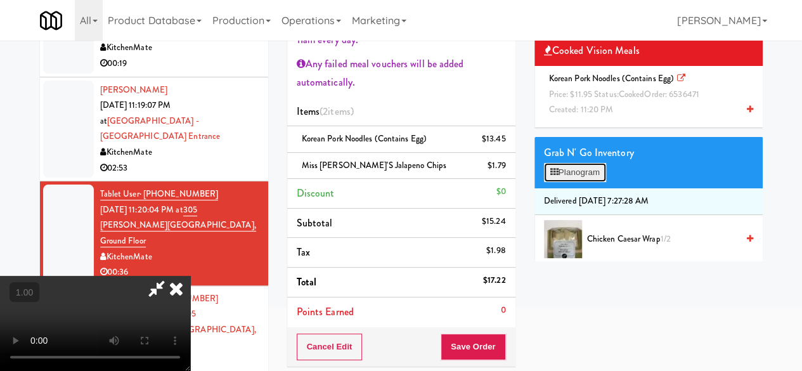
click at [588, 182] on button "Planogram" at bounding box center [575, 172] width 62 height 19
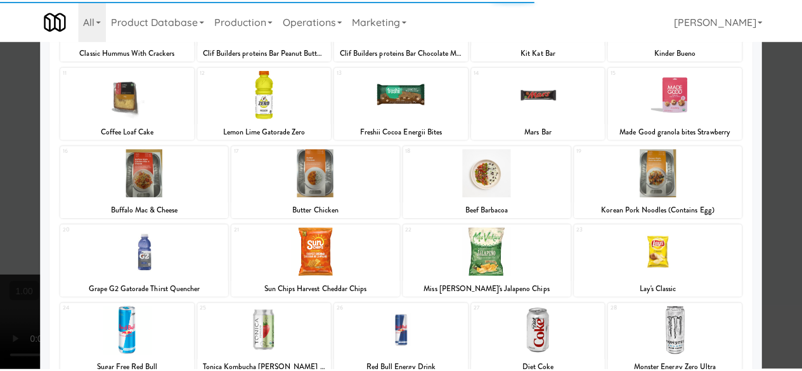
scroll to position [317, 0]
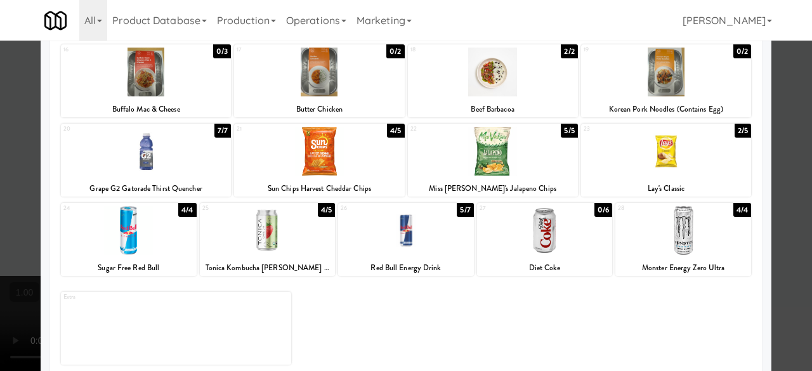
click at [780, 96] on div at bounding box center [406, 185] width 812 height 371
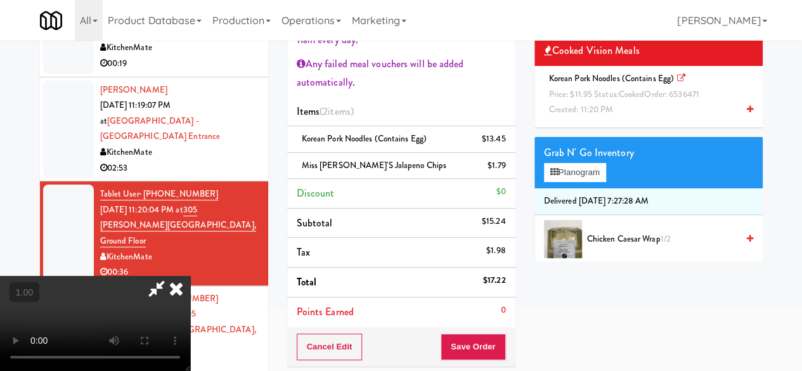
click at [171, 276] on icon at bounding box center [156, 288] width 29 height 25
click at [462, 346] on button "Save Order" at bounding box center [473, 347] width 65 height 27
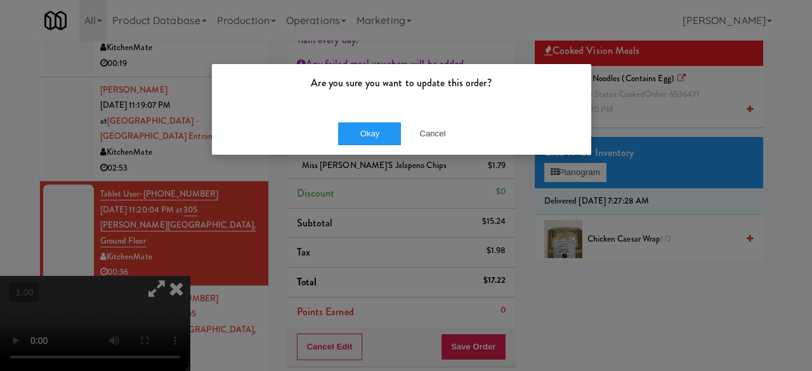
click at [339, 145] on div "Okay Cancel" at bounding box center [401, 133] width 379 height 42
click at [347, 127] on button "Okay" at bounding box center [369, 133] width 63 height 23
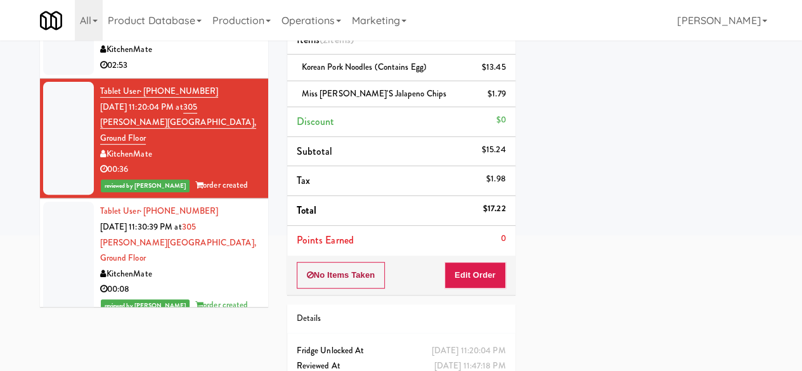
scroll to position [242, 0]
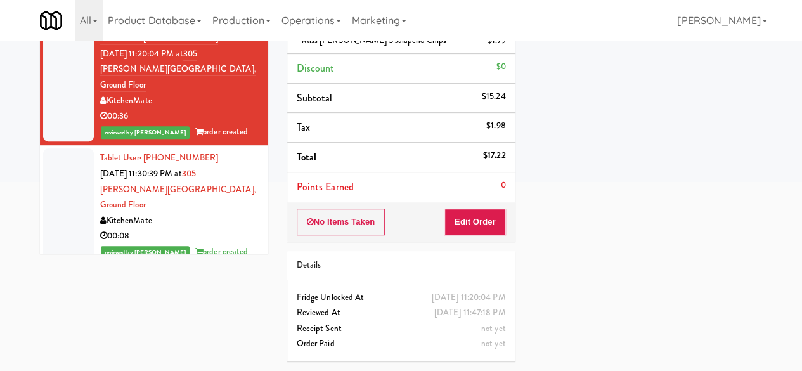
click at [209, 333] on div "00:09" at bounding box center [179, 341] width 159 height 16
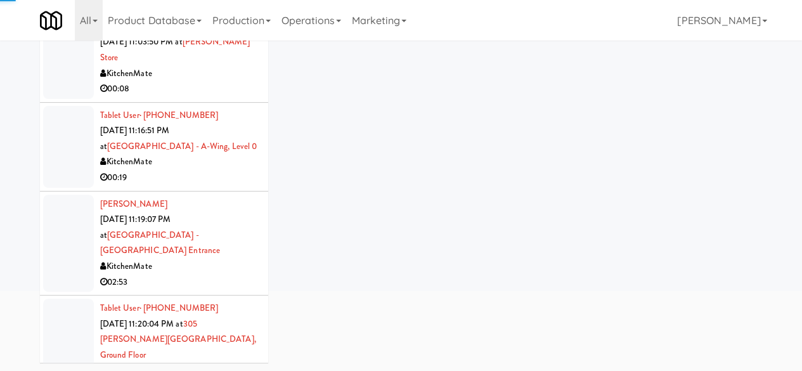
scroll to position [2288, 0]
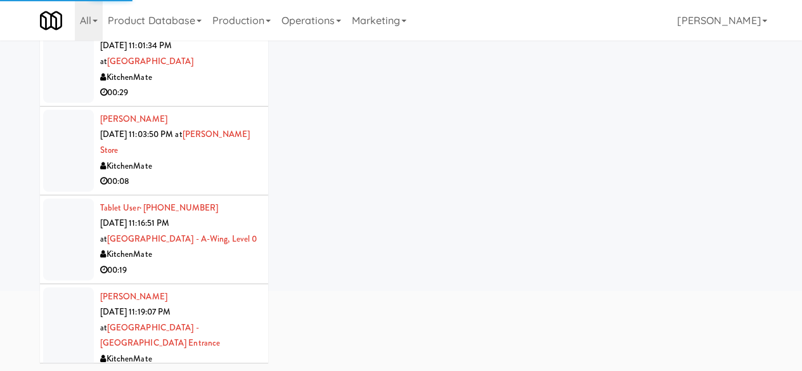
click at [211, 262] on div "00:19" at bounding box center [179, 270] width 159 height 16
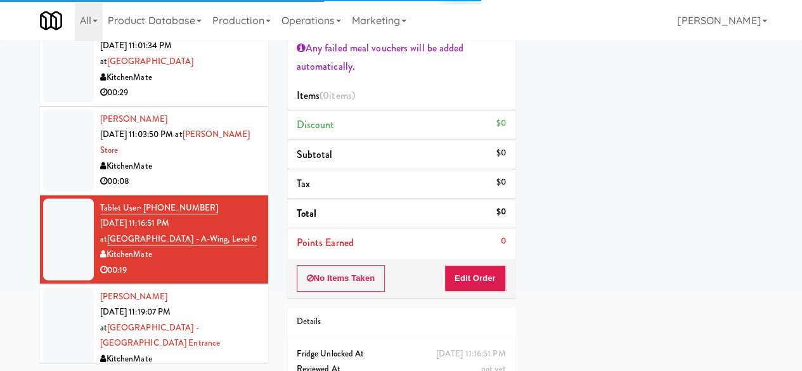
click at [209, 351] on div "KitchenMate" at bounding box center [179, 359] width 159 height 16
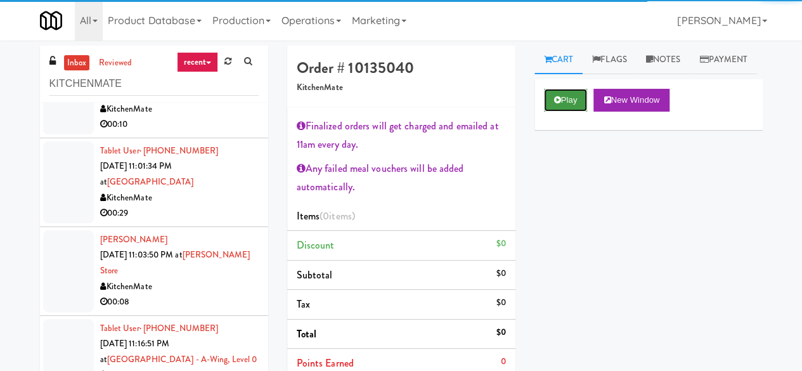
click at [557, 112] on button "Play" at bounding box center [566, 100] width 44 height 23
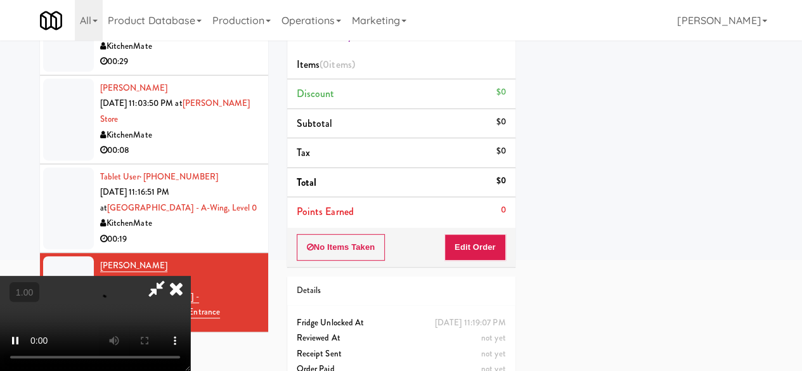
scroll to position [190, 0]
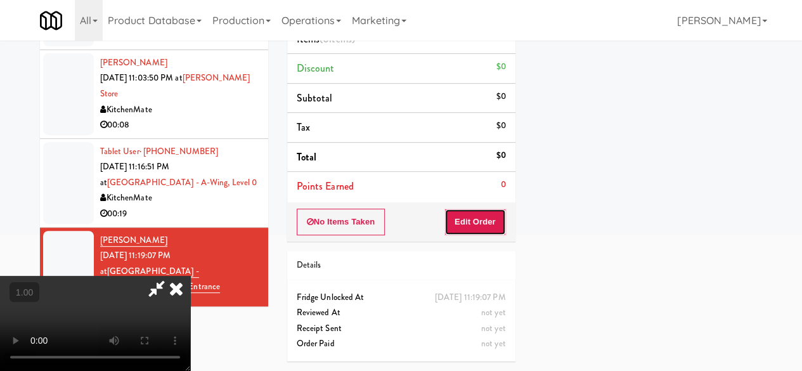
click at [458, 209] on button "Edit Order" at bounding box center [475, 222] width 62 height 27
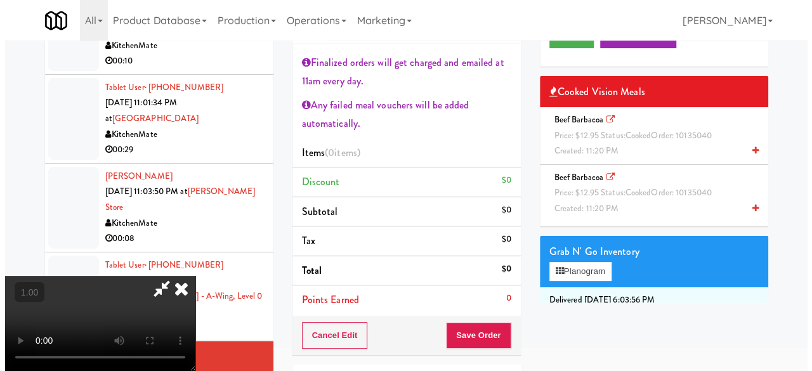
scroll to position [26, 0]
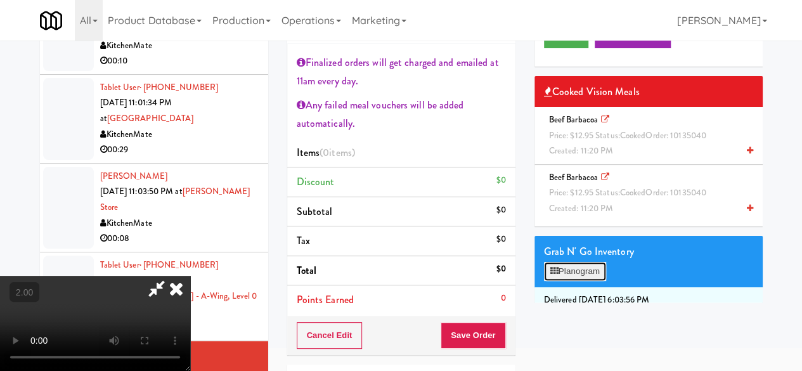
click at [581, 281] on button "Planogram" at bounding box center [575, 271] width 62 height 19
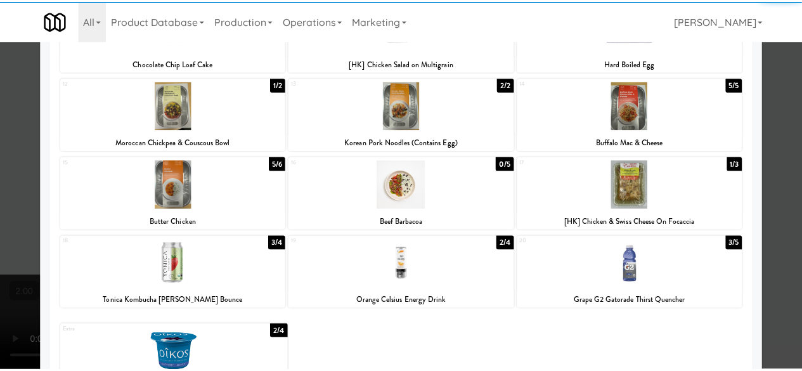
scroll to position [267, 0]
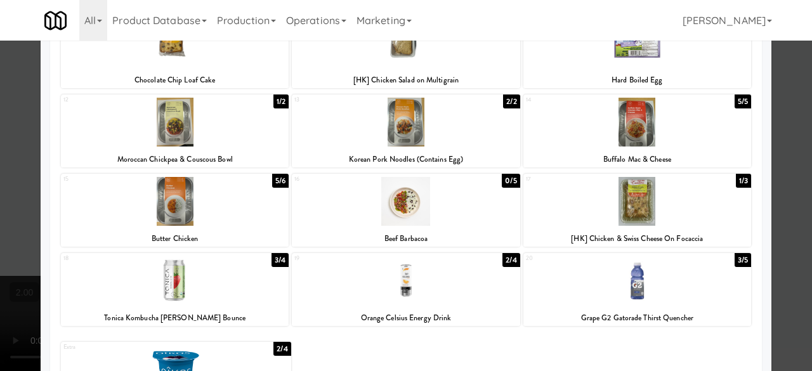
click at [780, 153] on div at bounding box center [406, 185] width 812 height 371
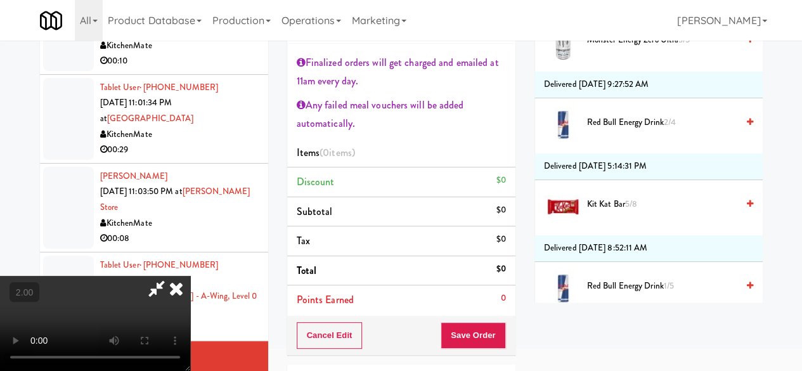
scroll to position [2799, 0]
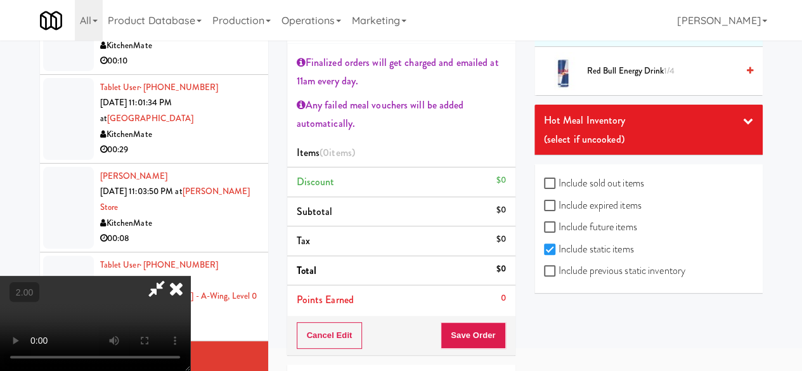
click at [603, 277] on label "Include previous static inventory" at bounding box center [614, 270] width 141 height 19
click at [559, 276] on input "Include previous static inventory" at bounding box center [551, 271] width 15 height 10
checkbox input "true"
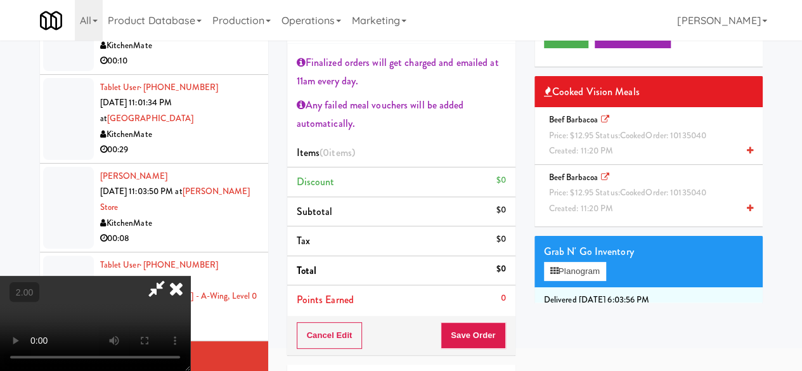
scroll to position [63, 0]
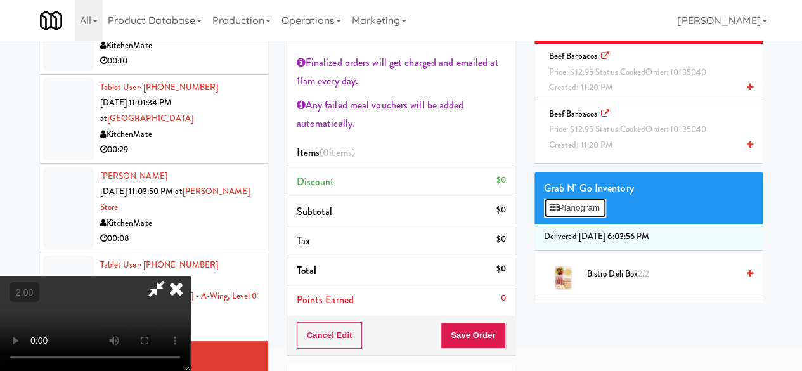
click at [578, 217] on button "Planogram" at bounding box center [575, 207] width 62 height 19
click at [0, 0] on div at bounding box center [0, 0] width 0 height 0
click at [578, 217] on button "Planogram" at bounding box center [575, 207] width 62 height 19
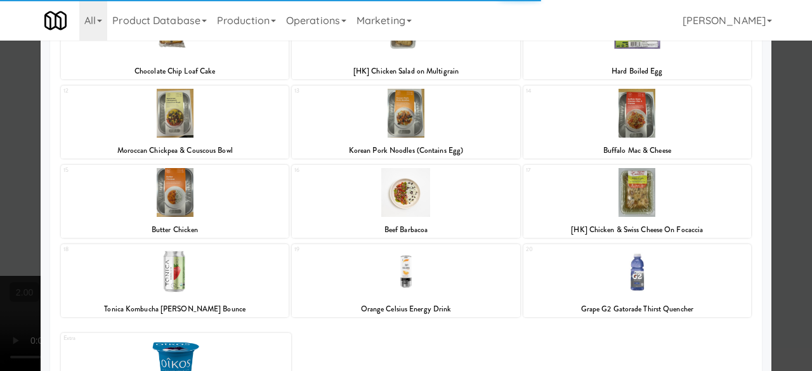
scroll to position [330, 0]
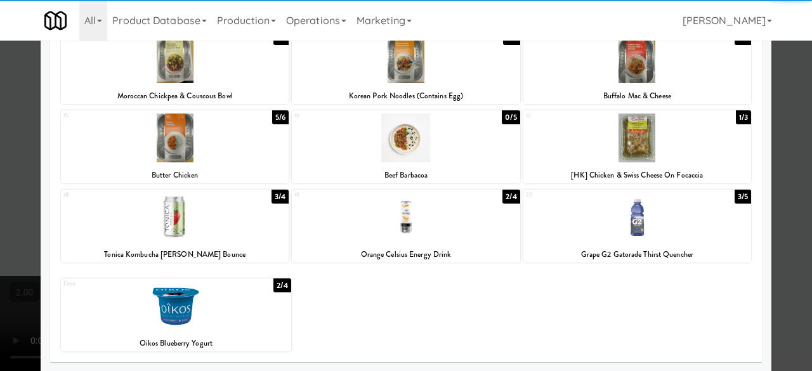
click at [434, 161] on div at bounding box center [406, 137] width 228 height 49
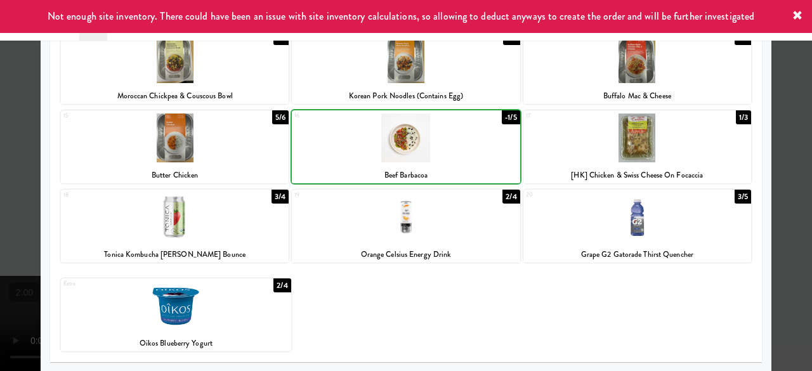
click at [434, 161] on div at bounding box center [406, 137] width 228 height 49
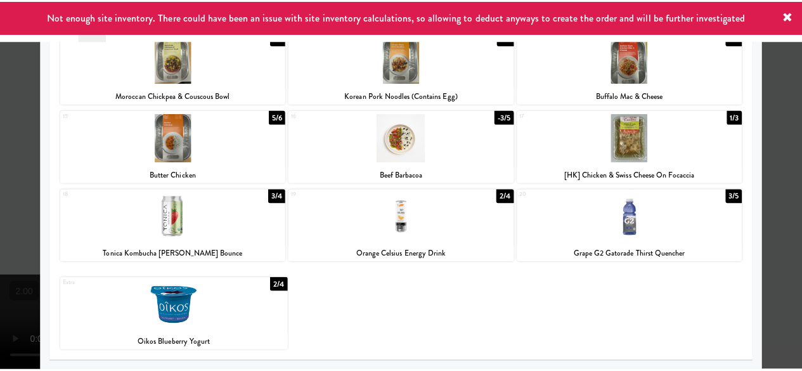
scroll to position [6, 0]
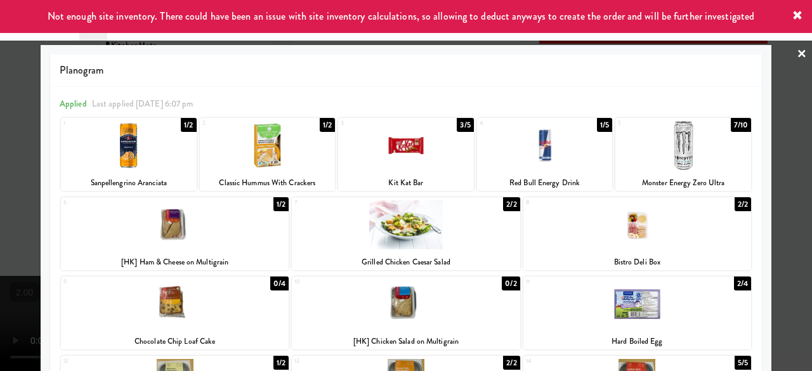
drag, startPoint x: 787, startPoint y: 128, endPoint x: 775, endPoint y: 133, distance: 12.8
click at [789, 127] on div at bounding box center [406, 185] width 812 height 371
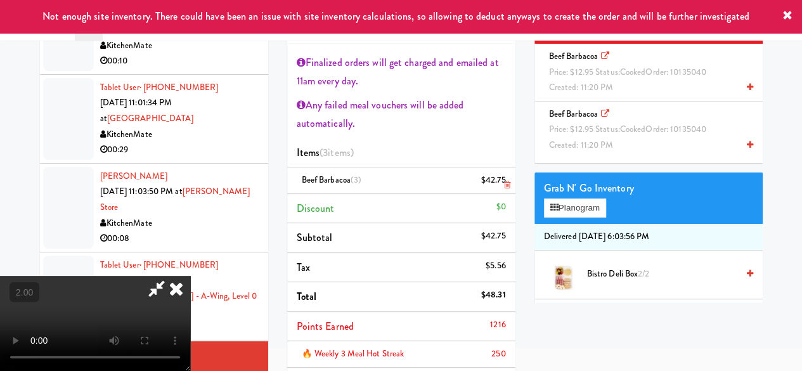
click at [507, 183] on icon at bounding box center [506, 185] width 6 height 8
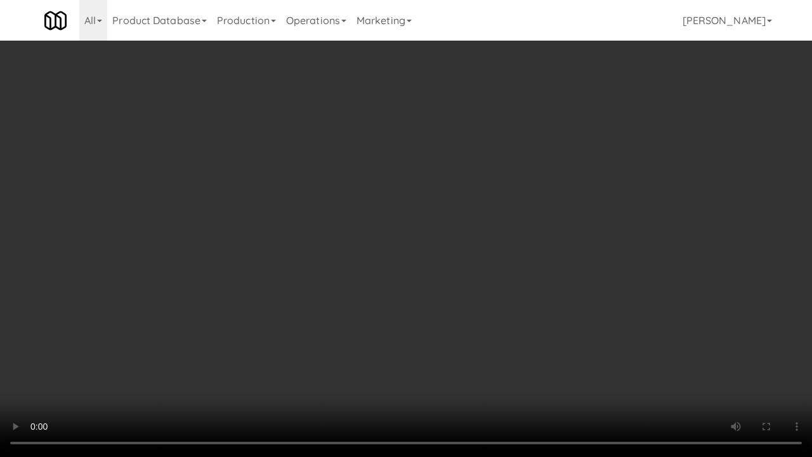
click at [337, 324] on video at bounding box center [406, 228] width 812 height 457
click at [451, 370] on video at bounding box center [406, 228] width 812 height 457
drag, startPoint x: 425, startPoint y: 316, endPoint x: 427, endPoint y: 261, distance: 54.6
click at [425, 317] on video at bounding box center [406, 228] width 812 height 457
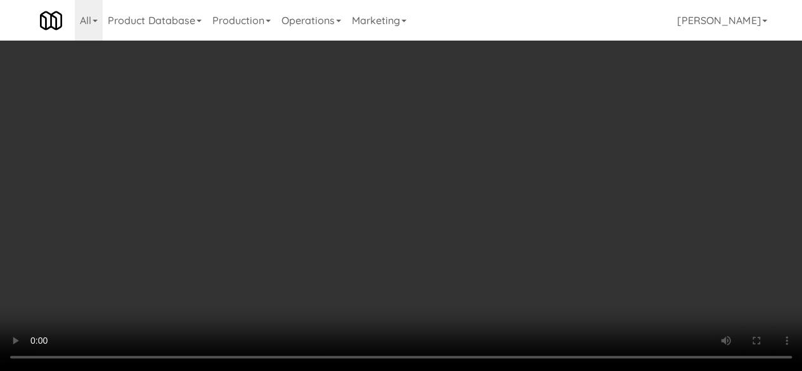
click at [415, 242] on video at bounding box center [401, 185] width 802 height 371
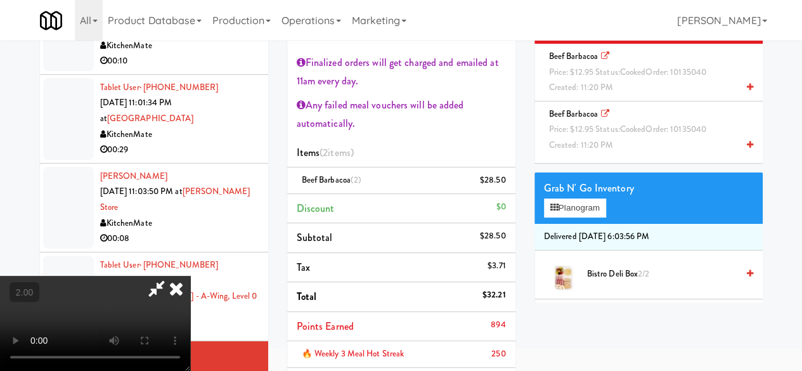
click at [190, 276] on video at bounding box center [95, 323] width 190 height 95
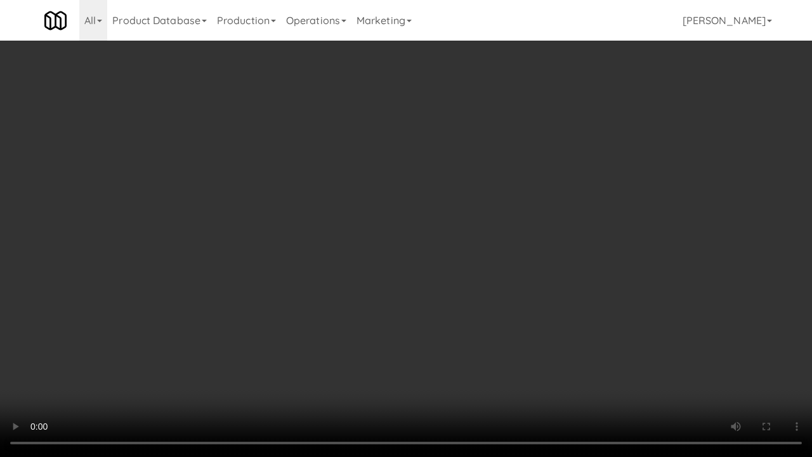
click at [478, 287] on video at bounding box center [406, 228] width 812 height 457
drag, startPoint x: 478, startPoint y: 287, endPoint x: 478, endPoint y: 232, distance: 55.2
click at [478, 287] on video at bounding box center [406, 228] width 812 height 457
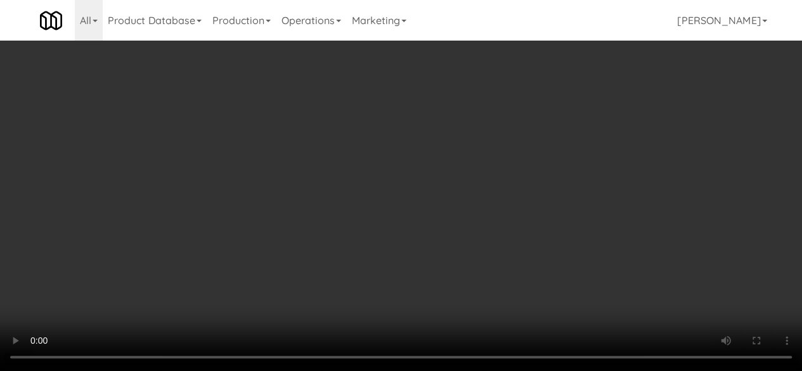
scroll to position [0, 0]
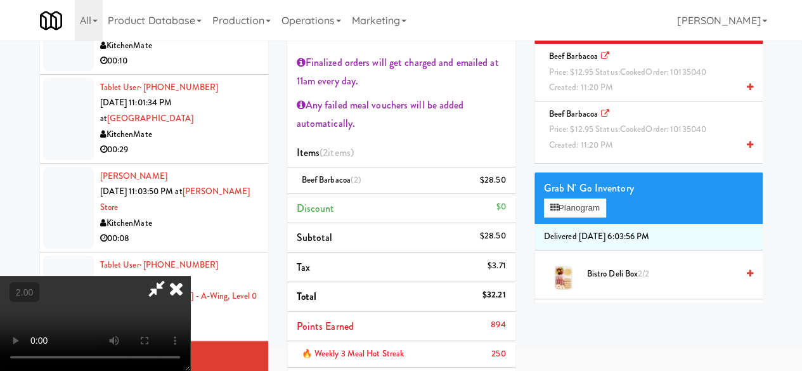
click at [171, 276] on icon at bounding box center [156, 288] width 29 height 25
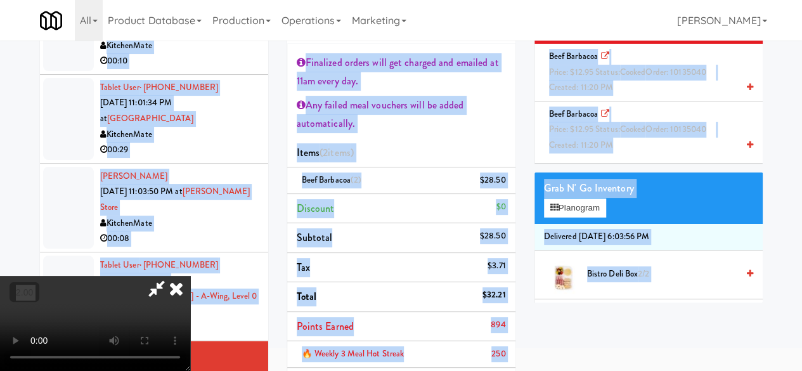
click at [171, 276] on icon at bounding box center [156, 288] width 29 height 25
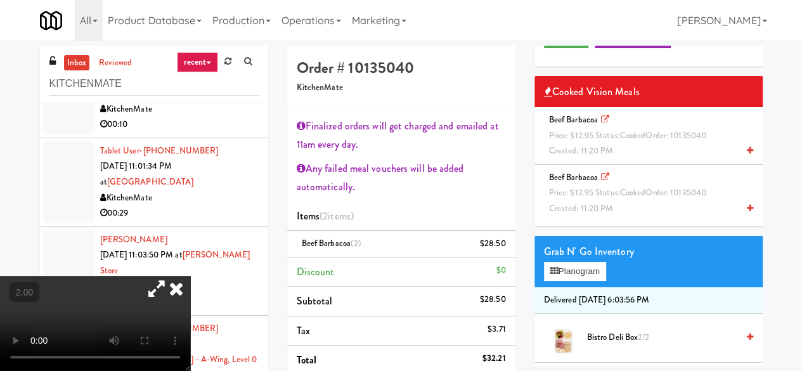
click at [190, 276] on icon at bounding box center [176, 288] width 28 height 25
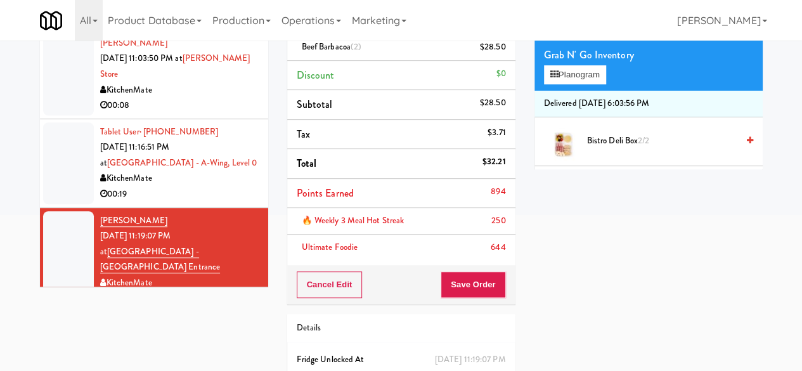
scroll to position [254, 0]
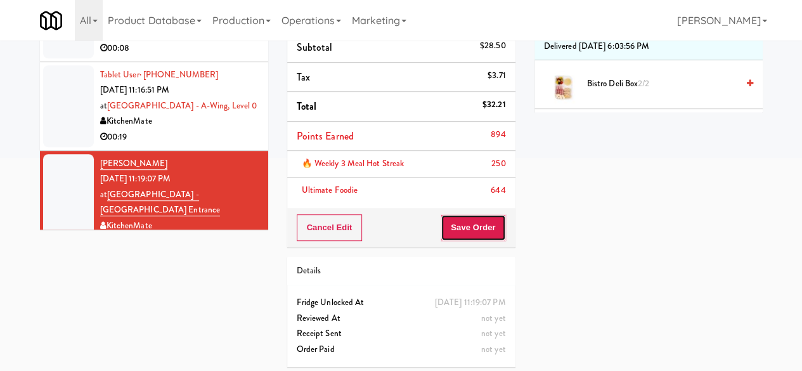
click at [451, 230] on button "Save Order" at bounding box center [473, 227] width 65 height 27
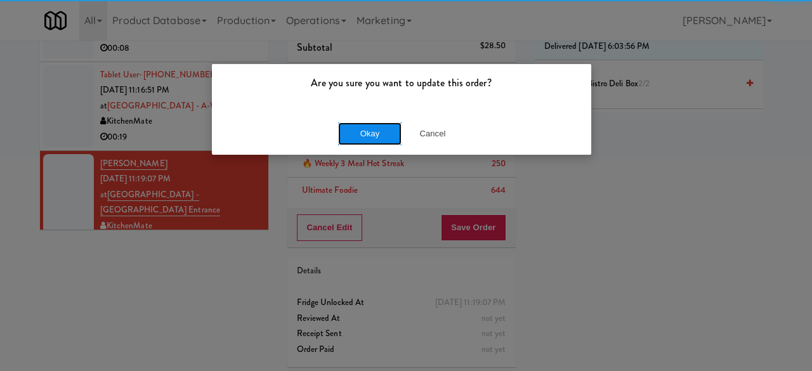
click at [361, 139] on button "Okay" at bounding box center [369, 133] width 63 height 23
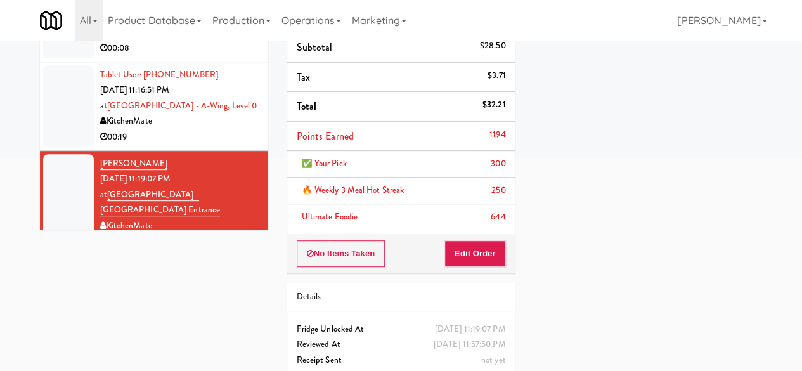
scroll to position [2224, 0]
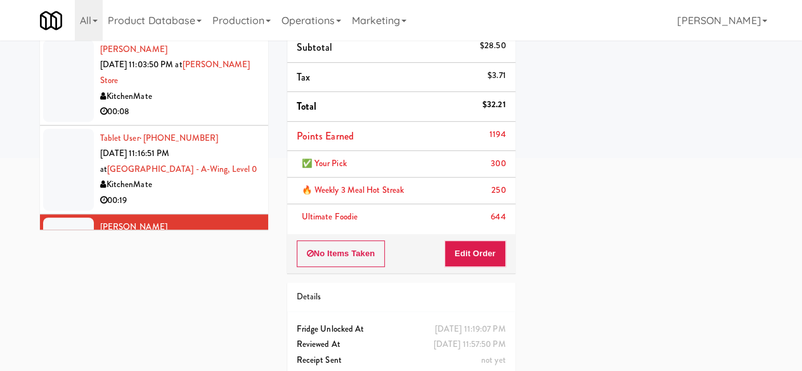
click at [207, 177] on div "KitchenMate" at bounding box center [179, 185] width 159 height 16
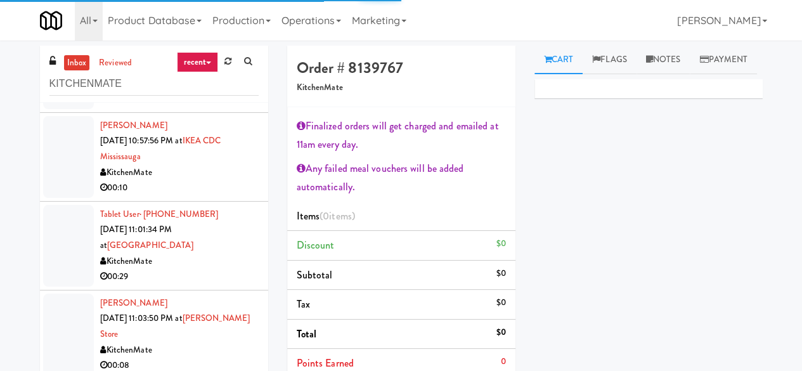
click at [204, 342] on div "KitchenMate" at bounding box center [179, 350] width 159 height 16
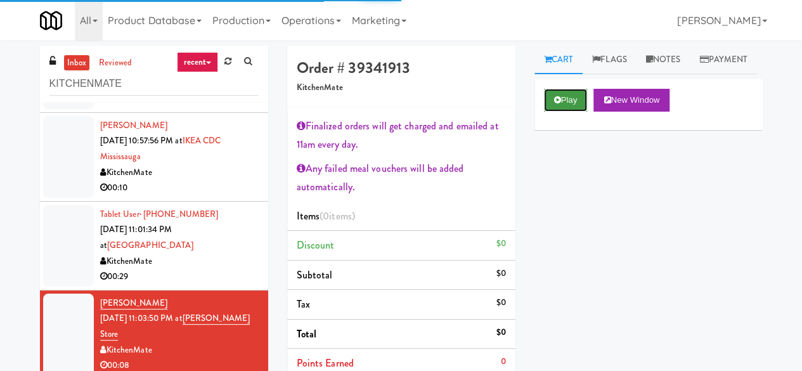
click at [576, 112] on button "Play" at bounding box center [566, 100] width 44 height 23
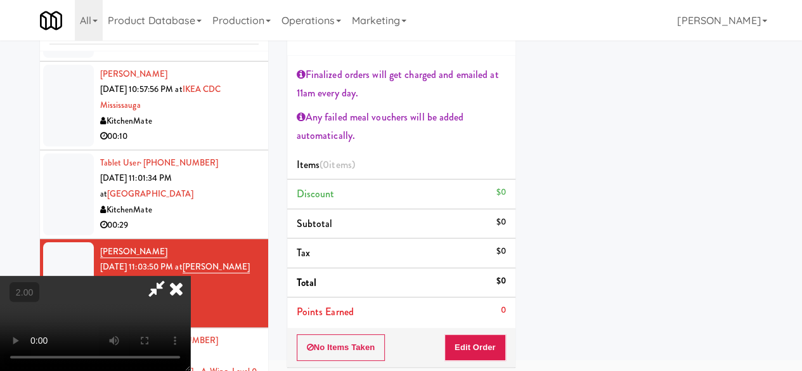
scroll to position [63, 0]
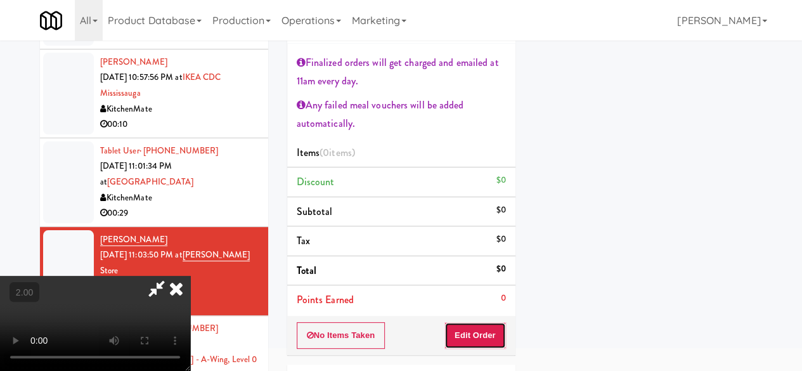
click at [502, 327] on button "Edit Order" at bounding box center [475, 335] width 62 height 27
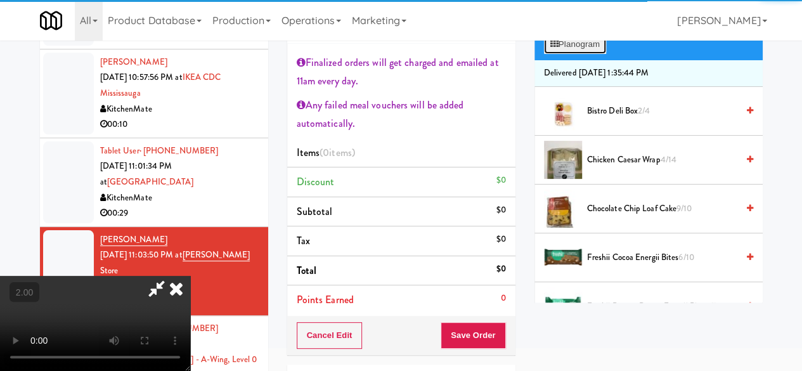
click at [579, 54] on button "Planogram" at bounding box center [575, 44] width 62 height 19
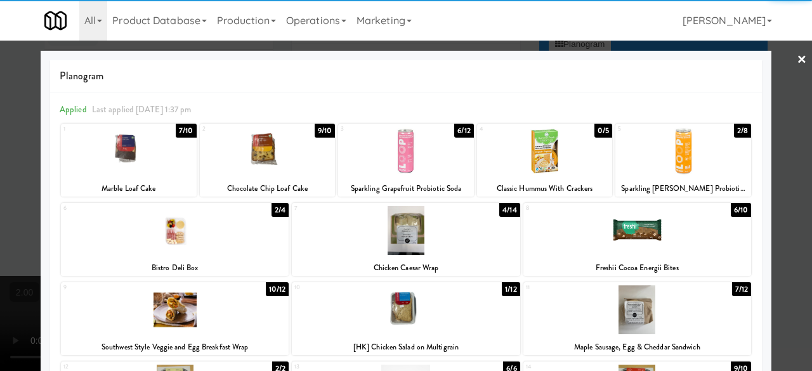
click at [301, 163] on div at bounding box center [268, 151] width 136 height 49
click at [788, 87] on div at bounding box center [406, 185] width 812 height 371
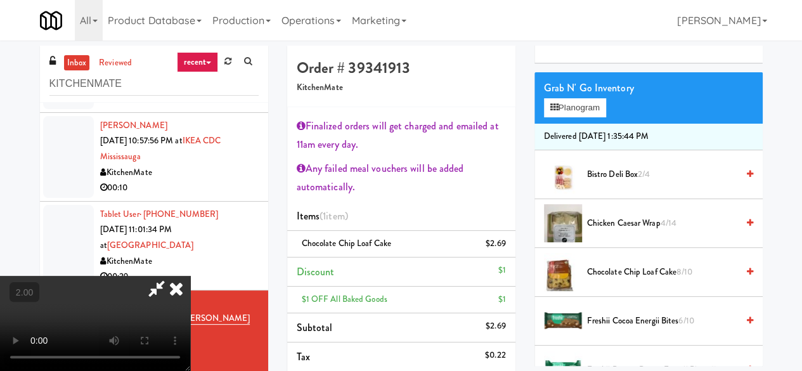
click at [171, 276] on icon at bounding box center [156, 288] width 29 height 25
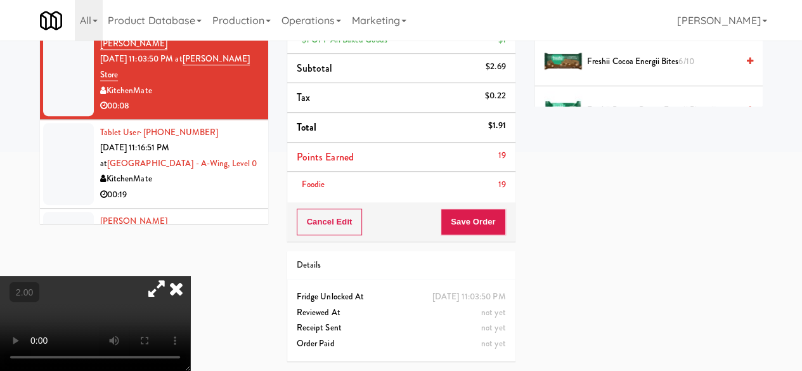
click at [480, 220] on div "Cancel Edit Save Order" at bounding box center [401, 221] width 228 height 39
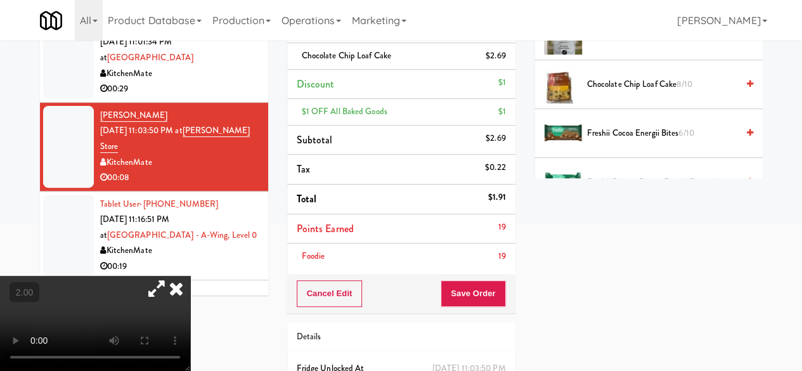
scroll to position [208, 0]
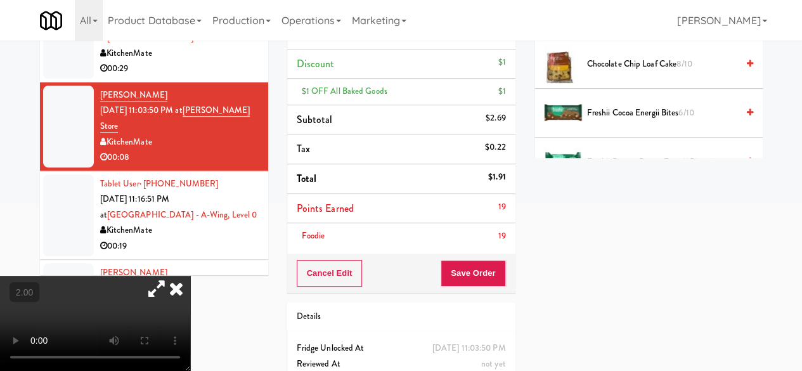
click at [469, 254] on div "Cancel Edit Save Order" at bounding box center [401, 273] width 228 height 39
click at [471, 262] on button "Save Order" at bounding box center [473, 273] width 65 height 27
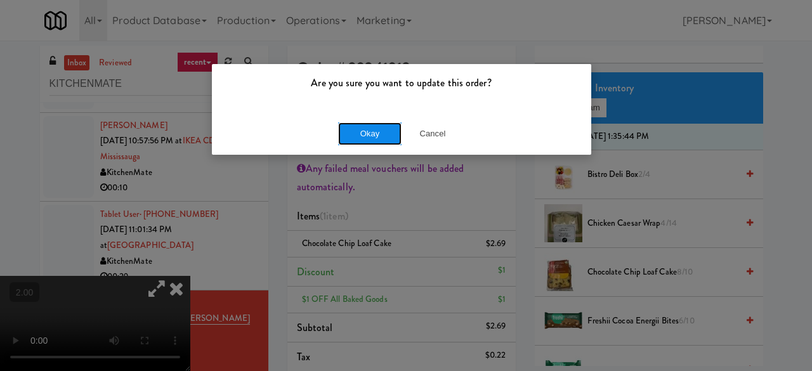
click at [370, 129] on button "Okay" at bounding box center [369, 133] width 63 height 23
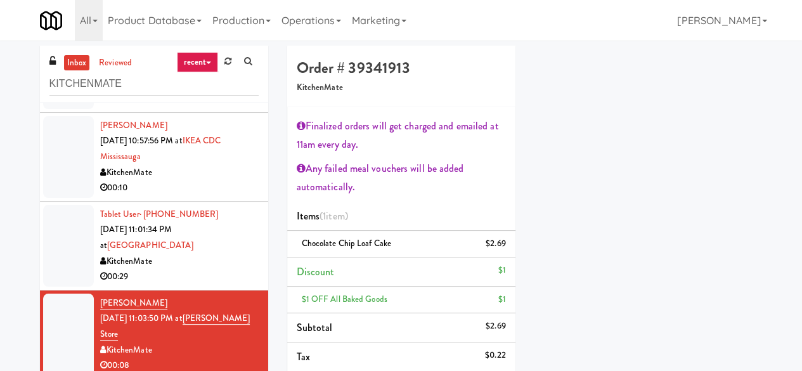
click at [188, 254] on div "KitchenMate" at bounding box center [179, 262] width 159 height 16
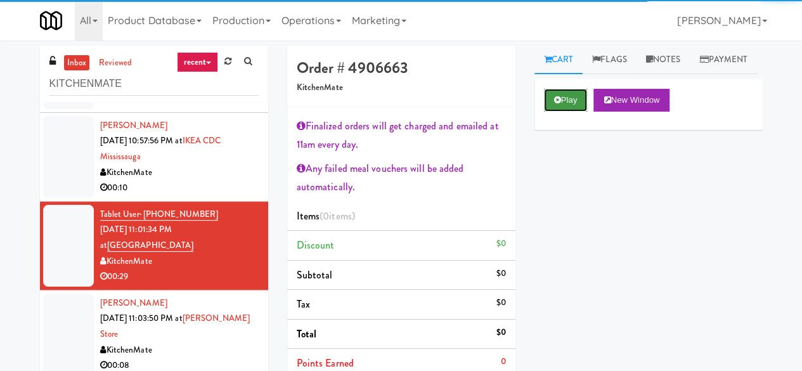
click at [582, 112] on button "Play" at bounding box center [566, 100] width 44 height 23
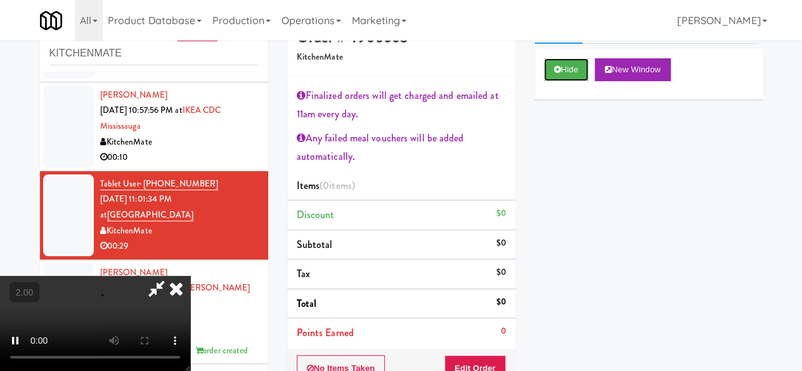
scroll to position [190, 0]
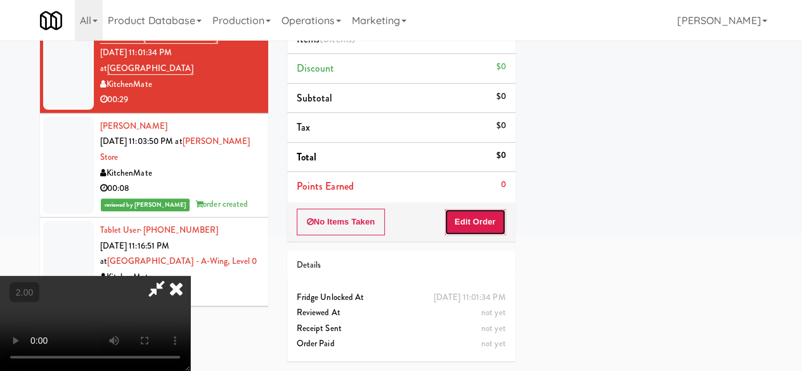
click at [470, 212] on button "Edit Order" at bounding box center [475, 222] width 62 height 27
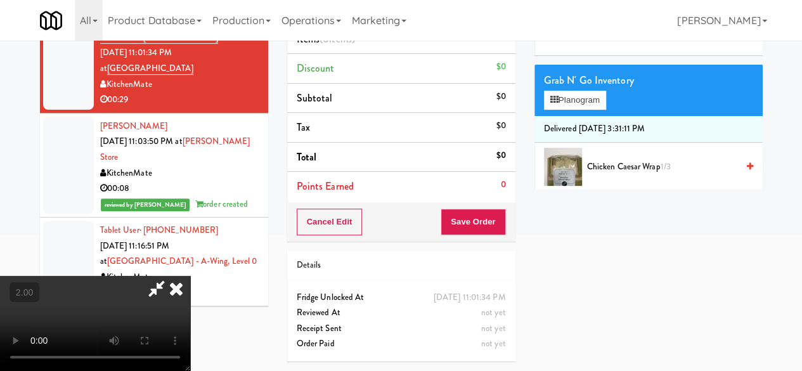
scroll to position [0, 0]
click at [190, 276] on icon at bounding box center [176, 288] width 28 height 25
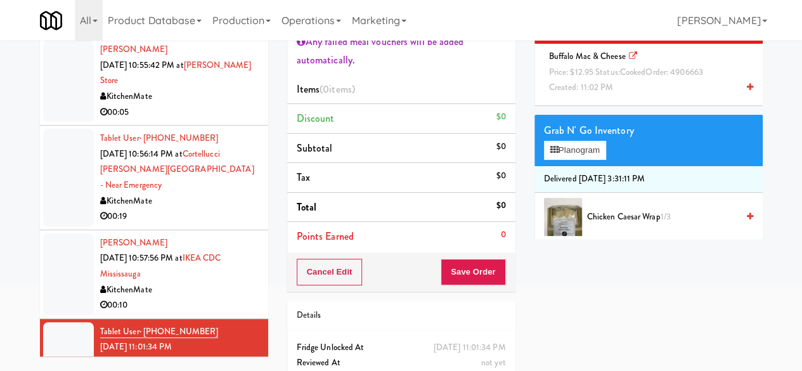
scroll to position [1971, 0]
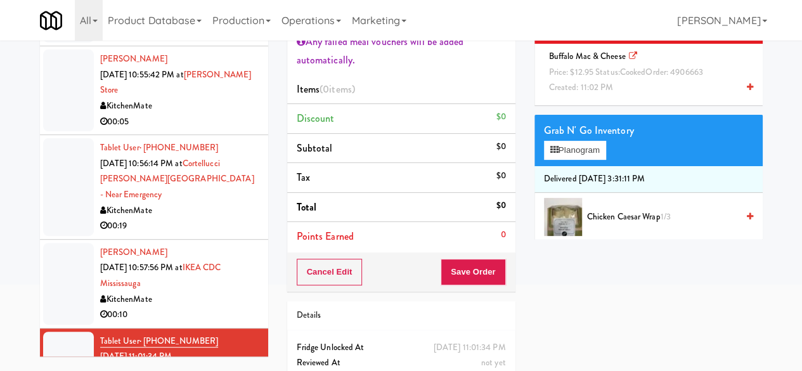
click at [195, 307] on div "00:10" at bounding box center [179, 315] width 159 height 16
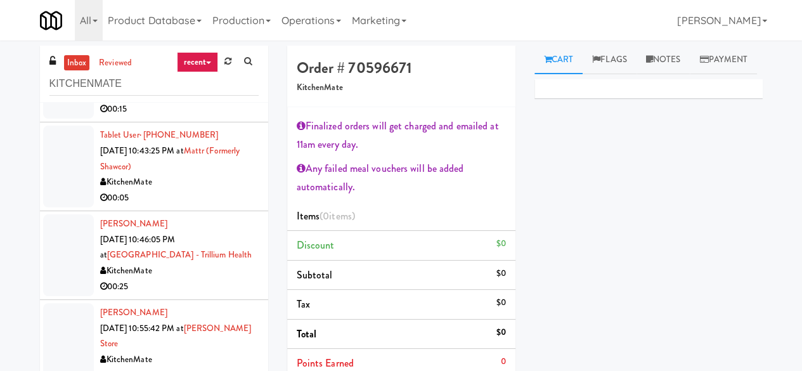
click at [206, 368] on div "00:05" at bounding box center [179, 376] width 159 height 16
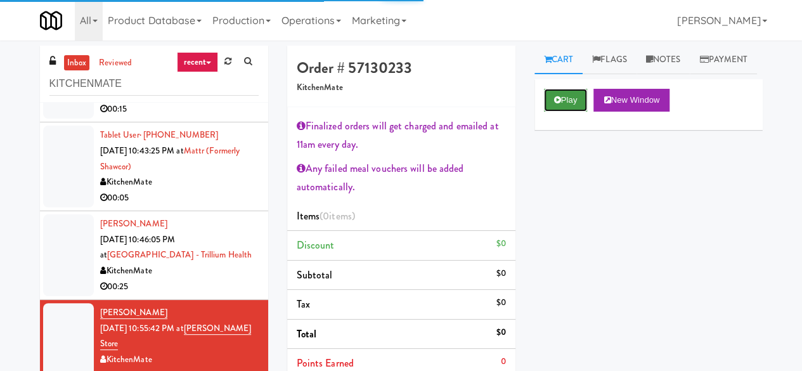
click at [567, 112] on button "Play" at bounding box center [566, 100] width 44 height 23
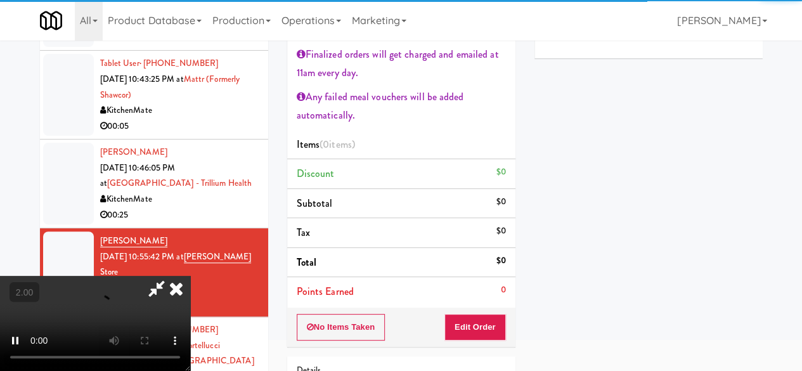
scroll to position [190, 0]
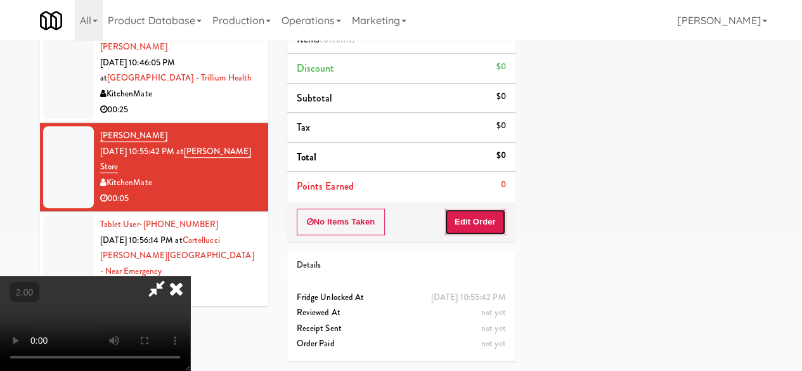
click at [457, 209] on button "Edit Order" at bounding box center [475, 222] width 62 height 27
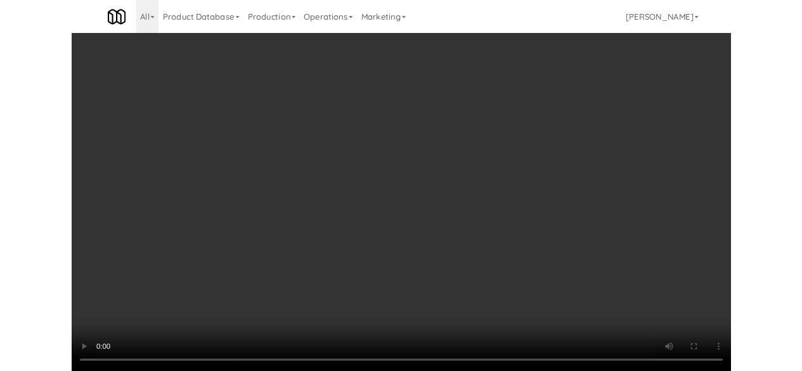
scroll to position [26, 0]
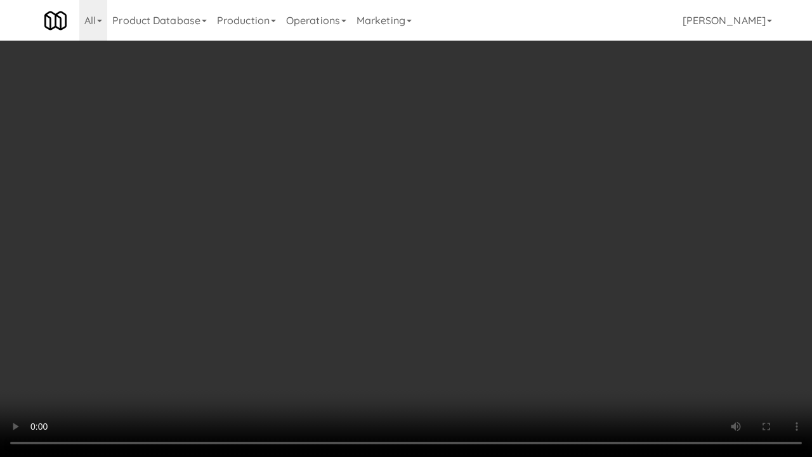
click at [425, 295] on video at bounding box center [406, 228] width 812 height 457
click at [595, 346] on video at bounding box center [406, 228] width 812 height 457
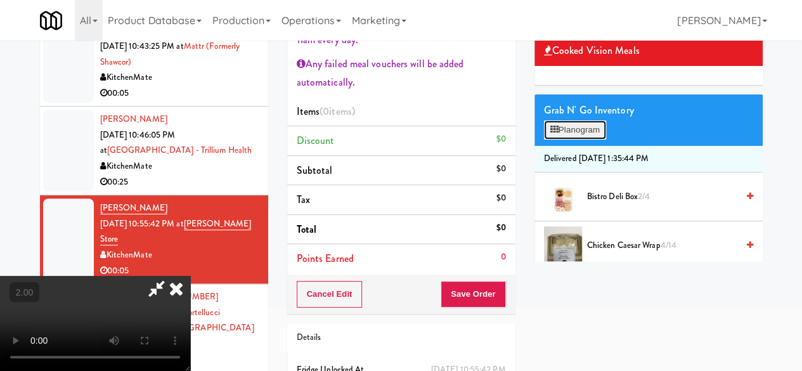
click at [571, 139] on button "Planogram" at bounding box center [575, 129] width 62 height 19
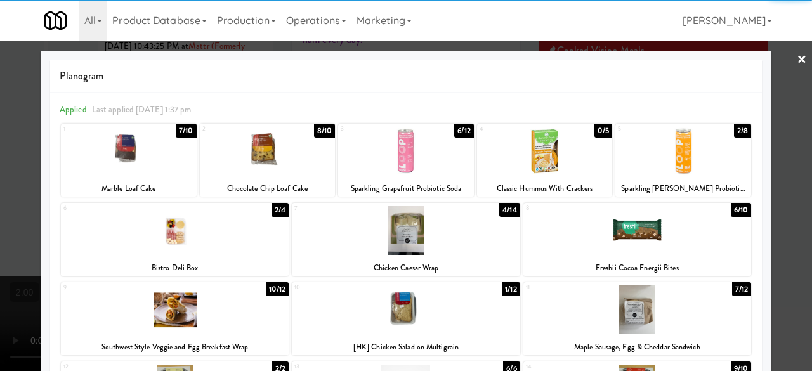
click at [295, 164] on div at bounding box center [268, 151] width 136 height 49
click at [775, 58] on div at bounding box center [406, 185] width 812 height 371
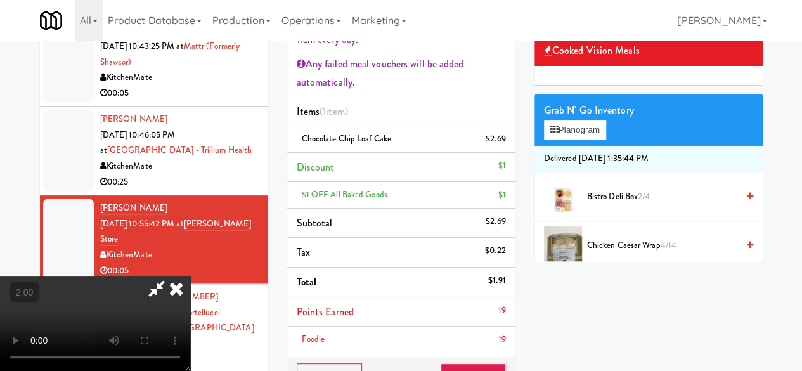
click at [171, 276] on icon at bounding box center [156, 288] width 29 height 25
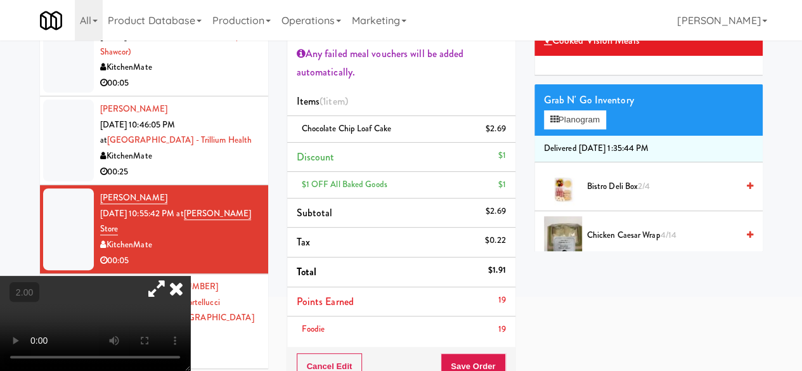
scroll to position [231, 0]
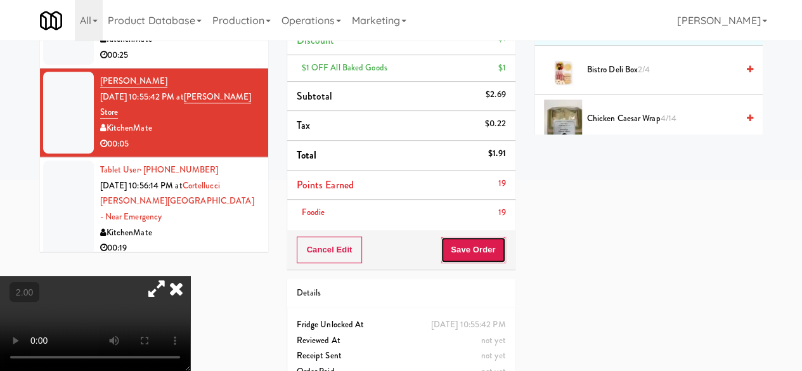
click at [468, 259] on button "Save Order" at bounding box center [473, 249] width 65 height 27
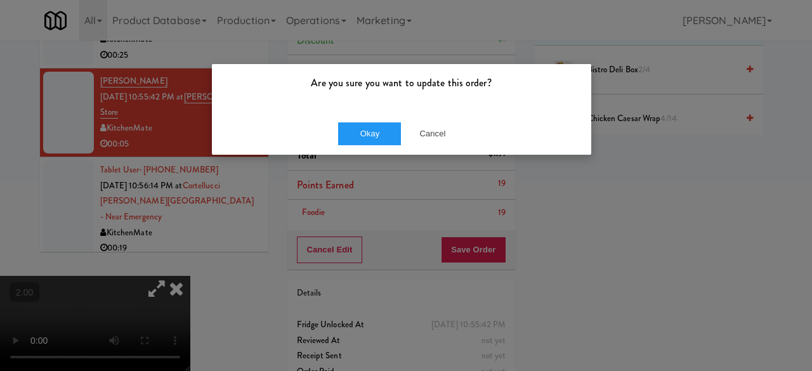
click at [388, 154] on div "Are you sure you want to update this order? Okay Cancel" at bounding box center [406, 185] width 812 height 371
click at [387, 148] on div "Okay Cancel" at bounding box center [401, 133] width 379 height 42
click at [387, 141] on button "Okay" at bounding box center [369, 133] width 63 height 23
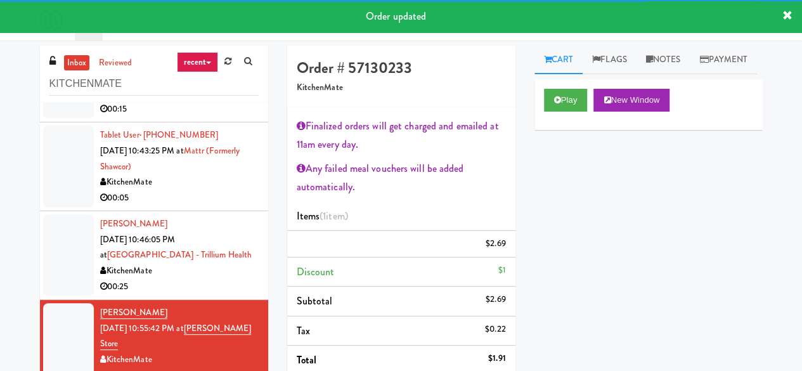
scroll to position [0, 0]
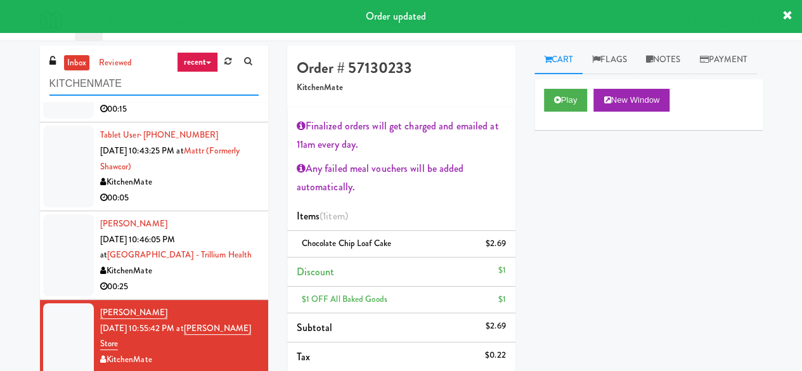
click at [119, 81] on input "KITCHENMATE" at bounding box center [153, 83] width 209 height 23
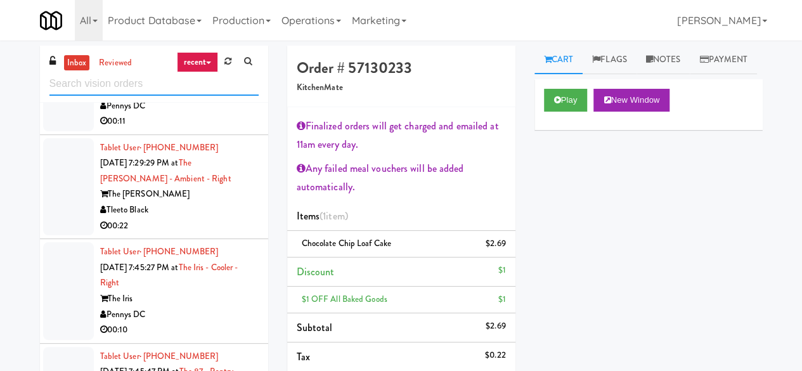
scroll to position [1902, 0]
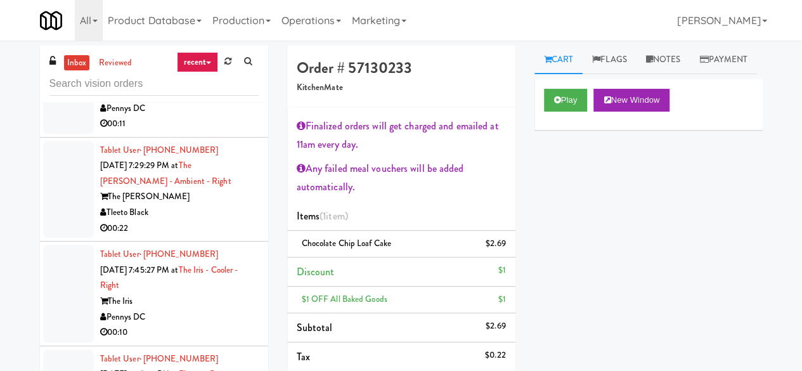
click at [221, 12] on div "00:04" at bounding box center [179, 4] width 159 height 16
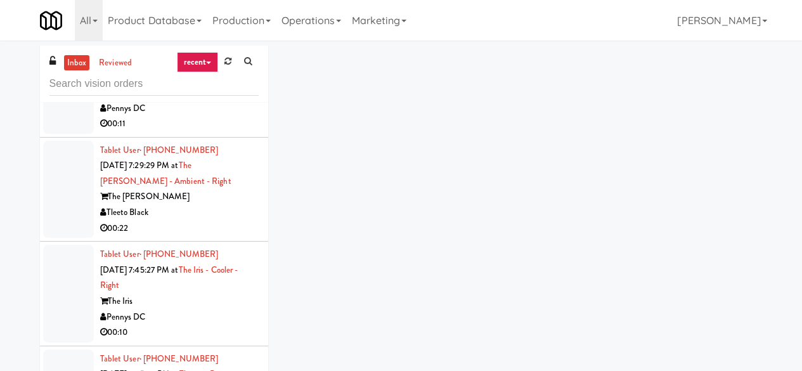
click at [221, 12] on div "00:04" at bounding box center [179, 4] width 159 height 16
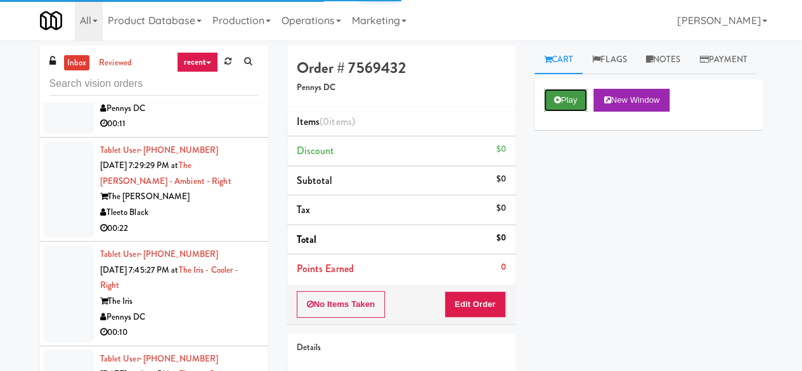
click at [578, 112] on button "Play" at bounding box center [566, 100] width 44 height 23
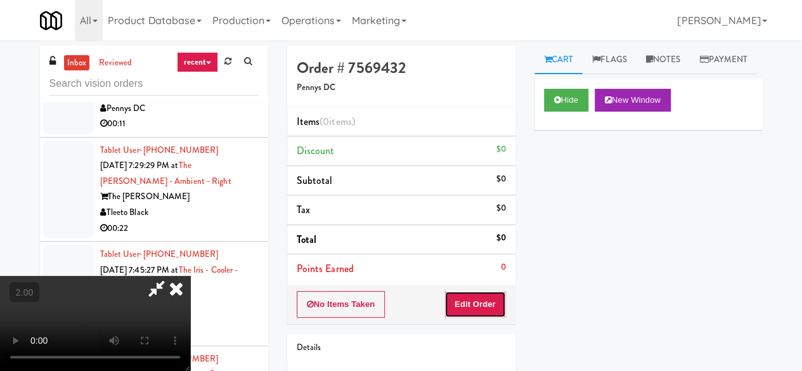
click at [497, 292] on button "Edit Order" at bounding box center [475, 304] width 62 height 27
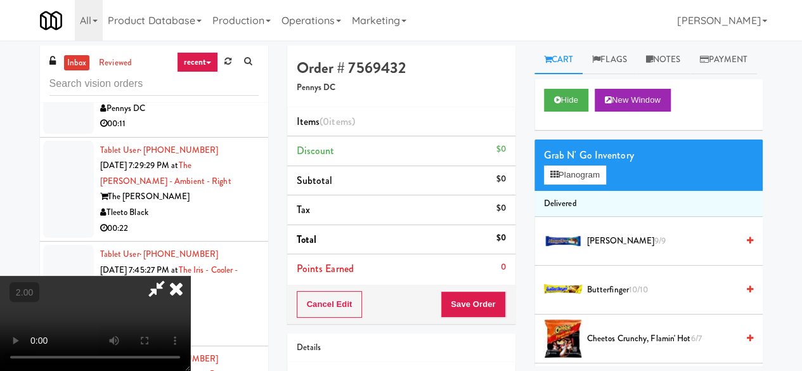
click at [172, 295] on icon at bounding box center [176, 288] width 28 height 25
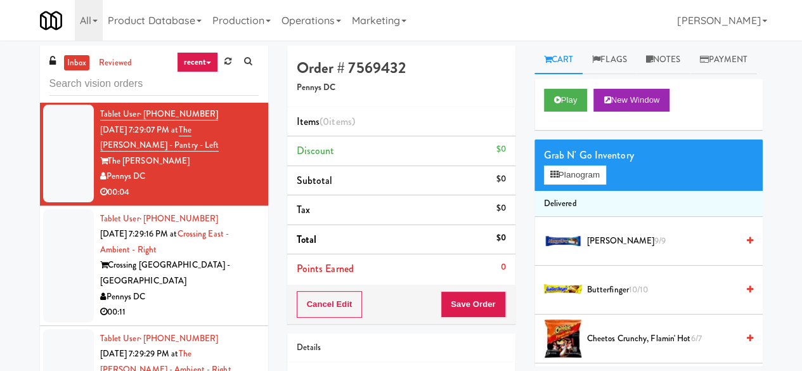
scroll to position [1712, 0]
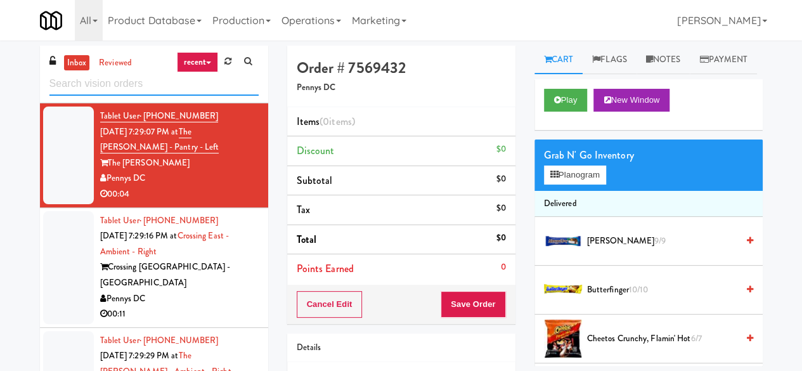
click at [124, 82] on input "text" at bounding box center [153, 83] width 209 height 23
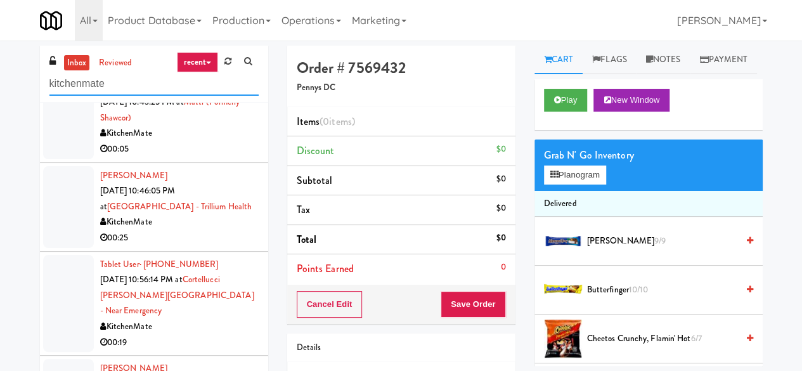
scroll to position [2317, 0]
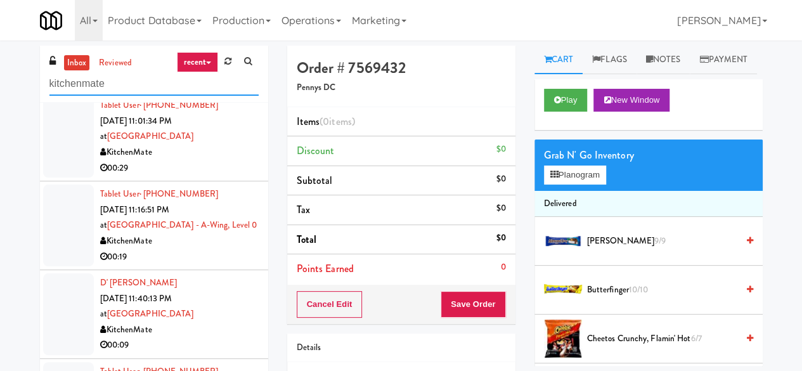
click at [134, 84] on input "kitchenmate" at bounding box center [153, 83] width 209 height 23
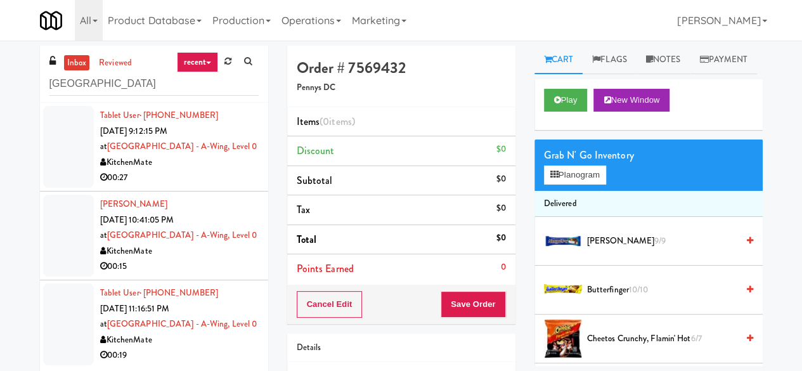
click at [196, 164] on div "KitchenMate" at bounding box center [179, 163] width 159 height 16
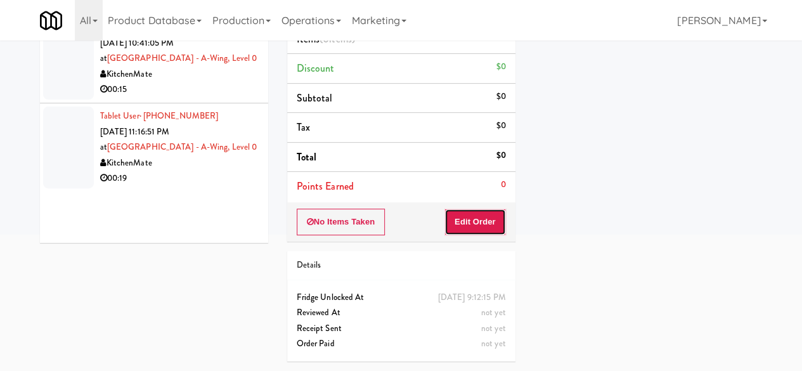
click at [491, 213] on button "Edit Order" at bounding box center [475, 222] width 62 height 27
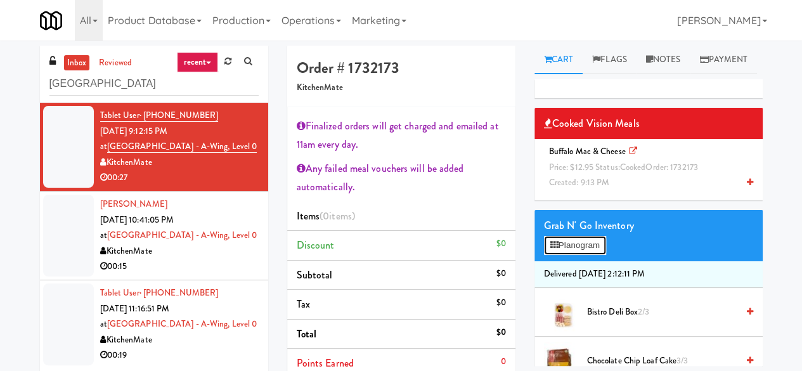
click at [581, 255] on button "Planogram" at bounding box center [575, 245] width 62 height 19
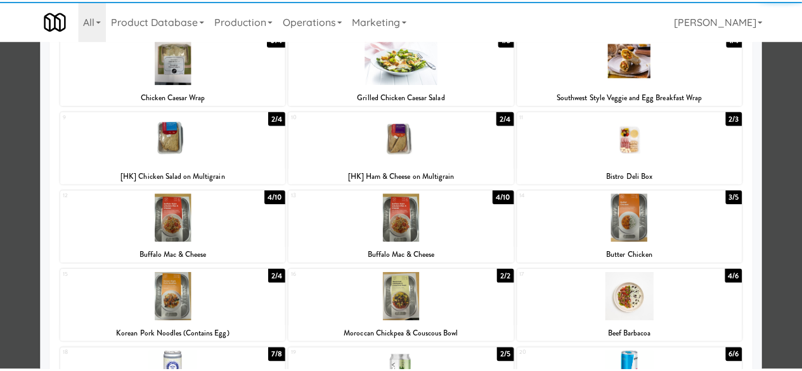
scroll to position [190, 0]
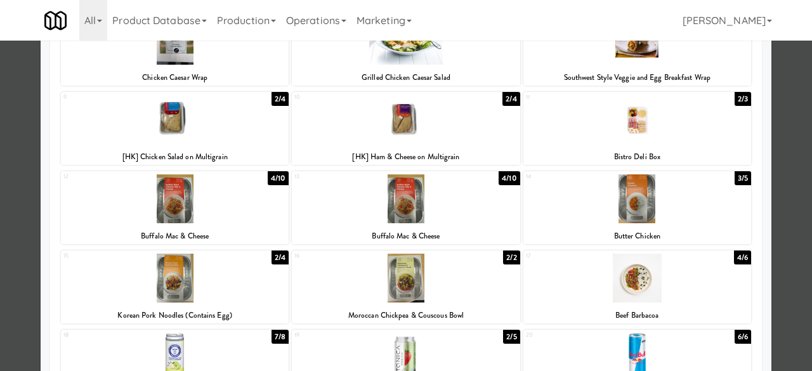
click at [412, 214] on div at bounding box center [406, 198] width 228 height 49
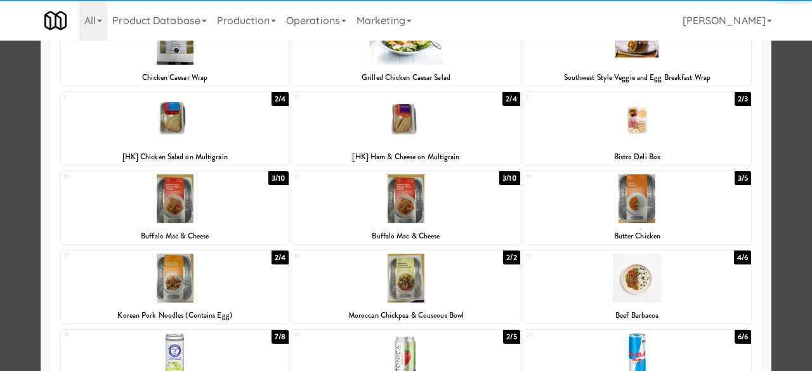
click at [765, 145] on div at bounding box center [406, 185] width 812 height 371
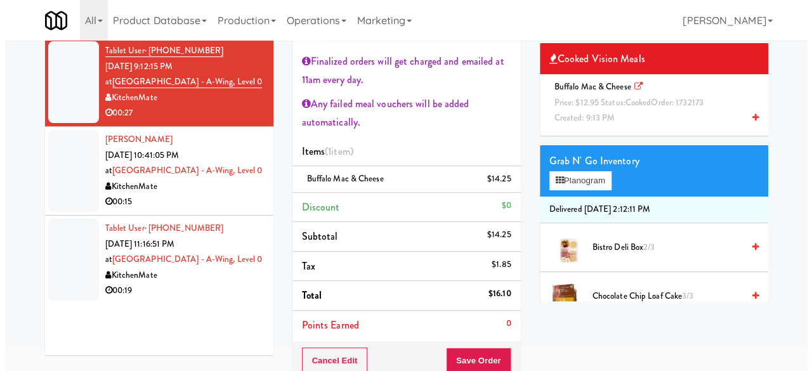
scroll to position [190, 0]
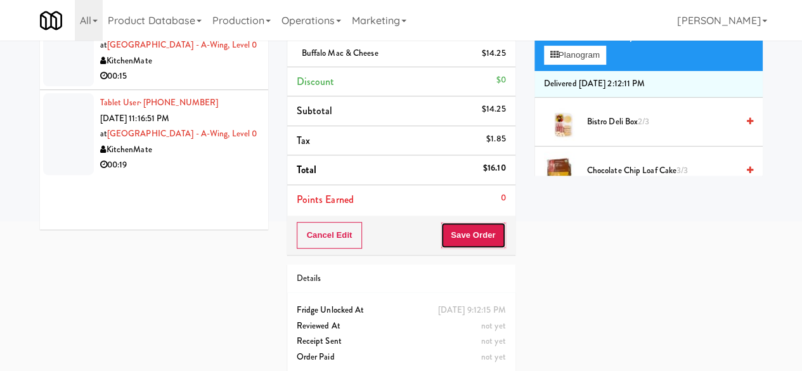
click at [479, 231] on button "Save Order" at bounding box center [473, 235] width 65 height 27
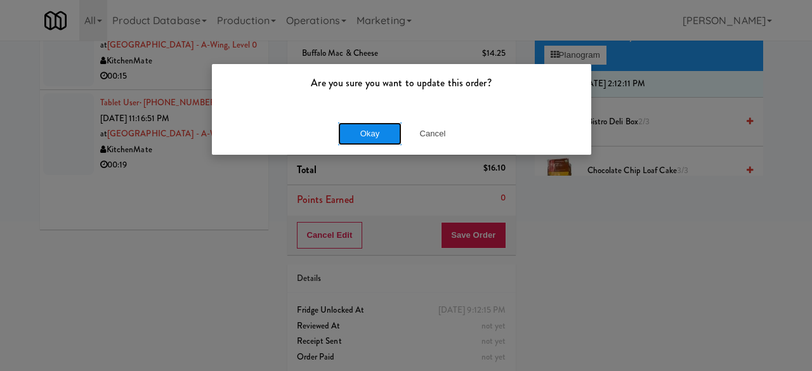
click at [384, 131] on button "Okay" at bounding box center [369, 133] width 63 height 23
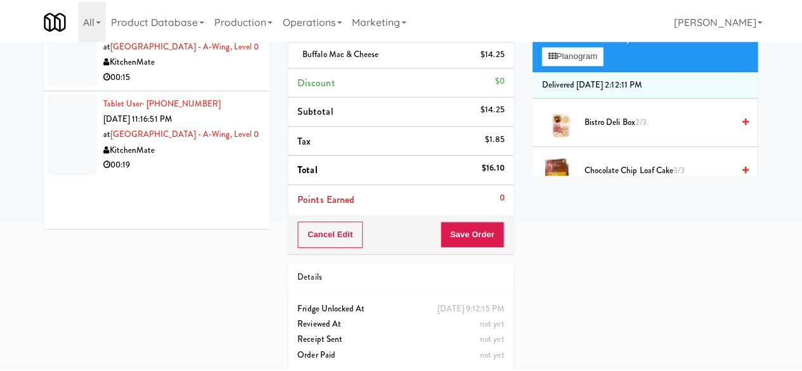
scroll to position [0, 0]
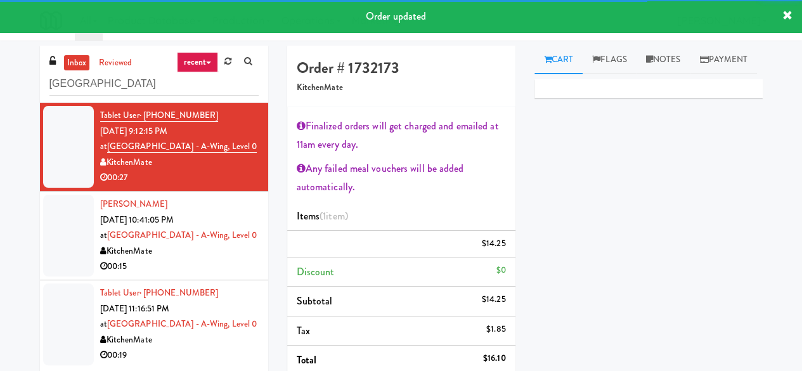
click at [224, 269] on div "00:15" at bounding box center [179, 267] width 159 height 16
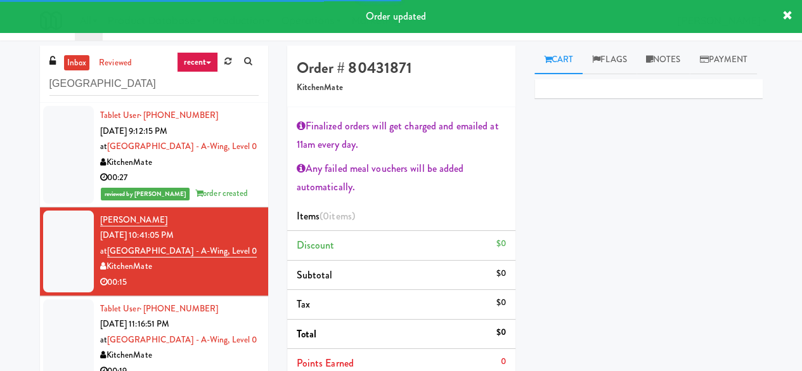
scroll to position [127, 0]
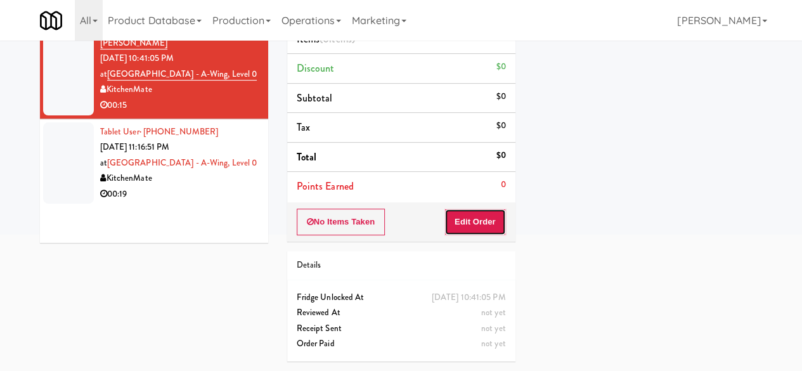
click at [478, 217] on button "Edit Order" at bounding box center [475, 222] width 62 height 27
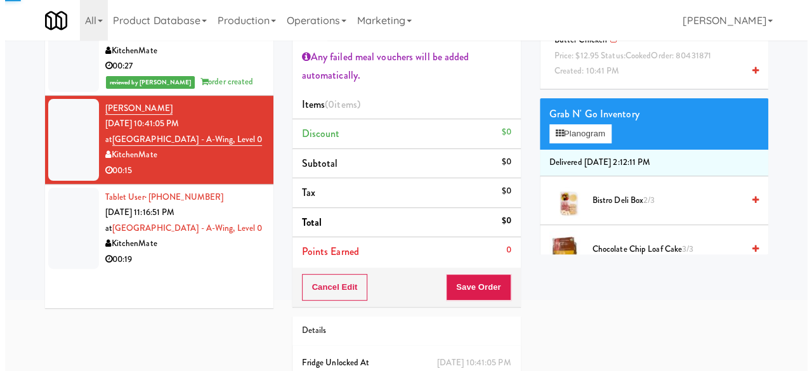
scroll to position [0, 0]
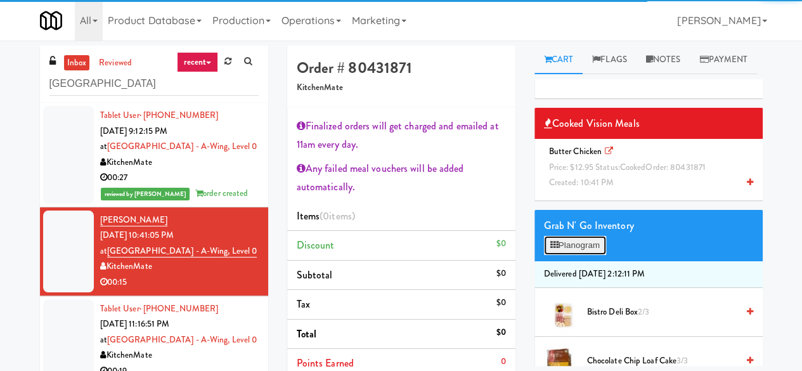
click at [586, 255] on button "Planogram" at bounding box center [575, 245] width 62 height 19
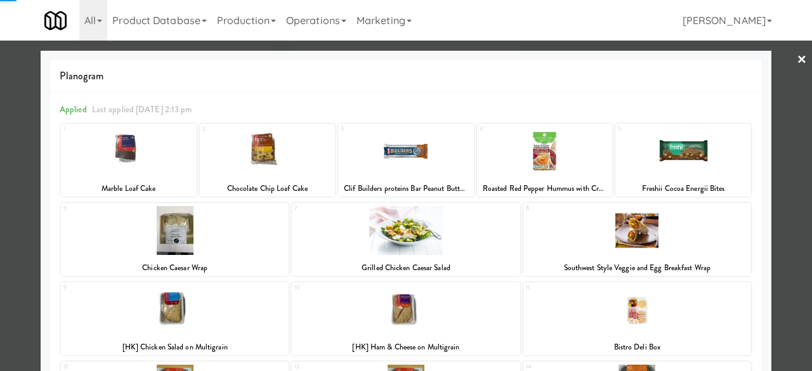
scroll to position [317, 0]
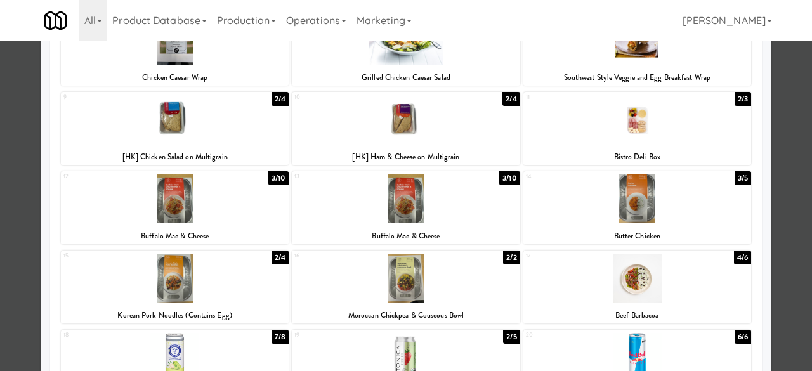
click at [662, 221] on div at bounding box center [637, 198] width 228 height 49
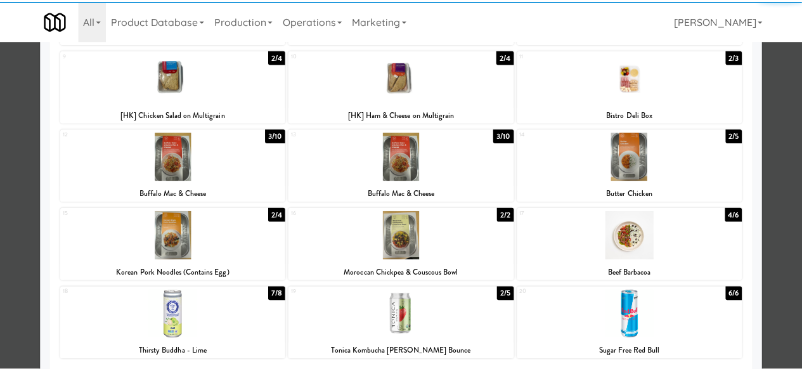
scroll to position [254, 0]
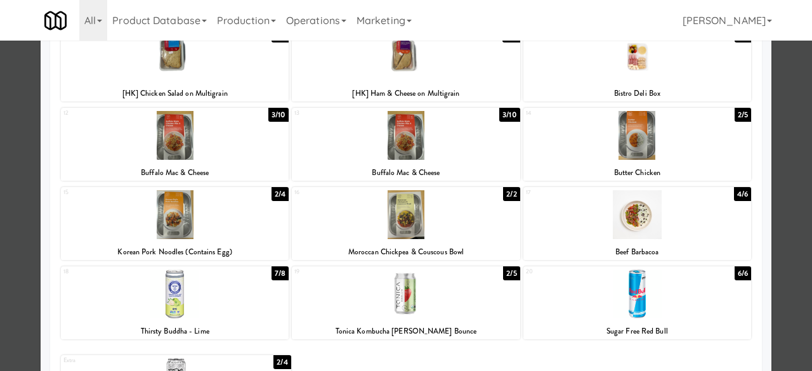
click at [451, 300] on div at bounding box center [406, 293] width 228 height 49
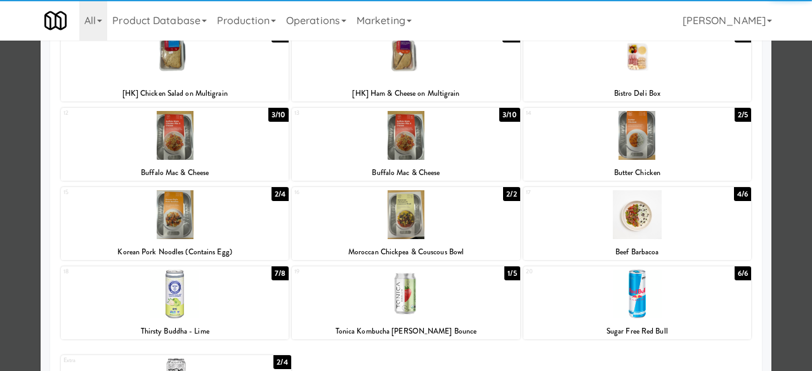
click at [793, 137] on div at bounding box center [406, 185] width 812 height 371
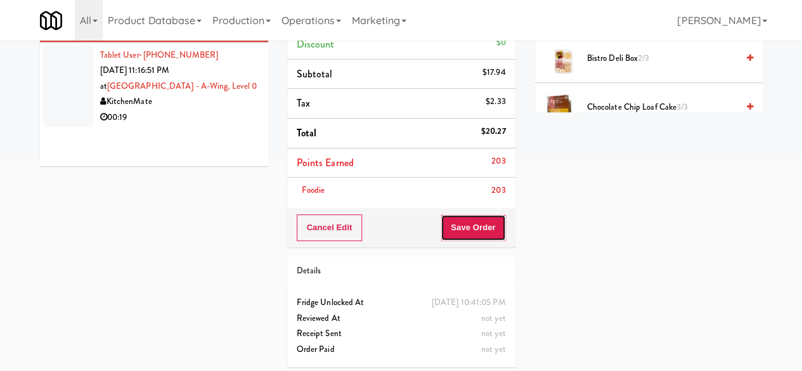
click at [483, 238] on button "Save Order" at bounding box center [473, 227] width 65 height 27
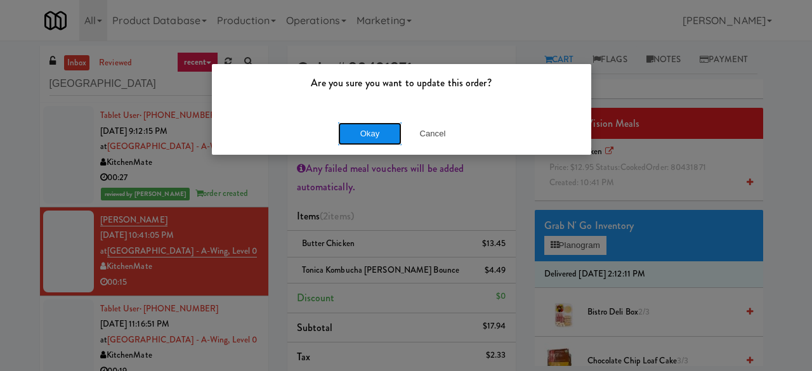
click at [373, 133] on button "Okay" at bounding box center [369, 133] width 63 height 23
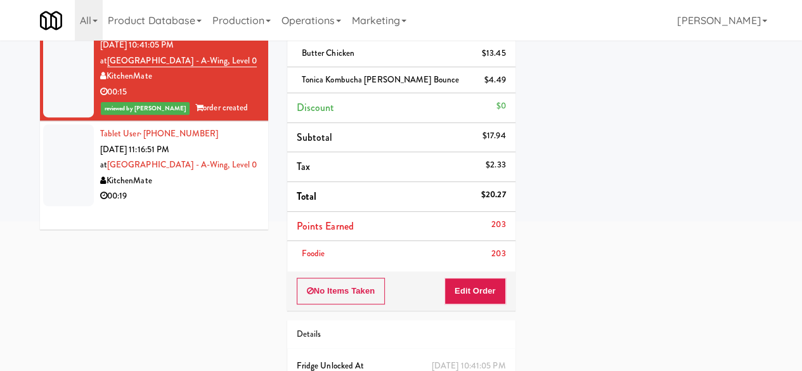
click at [193, 196] on div "00:19" at bounding box center [179, 196] width 159 height 16
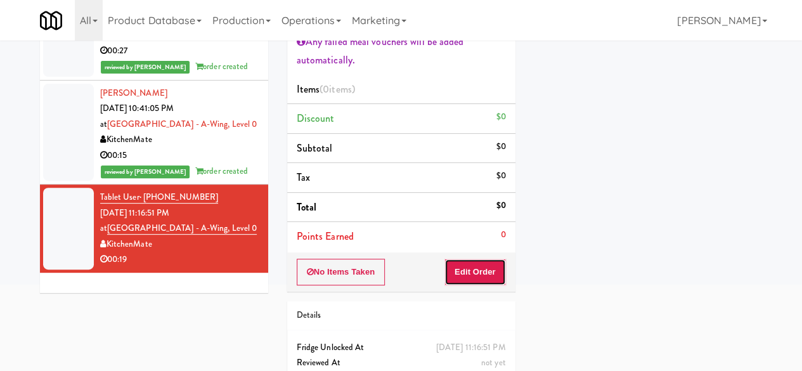
click at [481, 271] on button "Edit Order" at bounding box center [475, 272] width 62 height 27
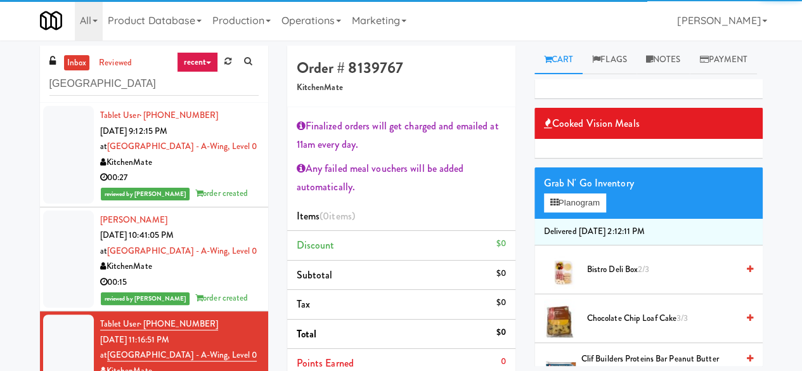
click at [607, 278] on span "Bistro Deli Box 2/3" at bounding box center [662, 270] width 150 height 16
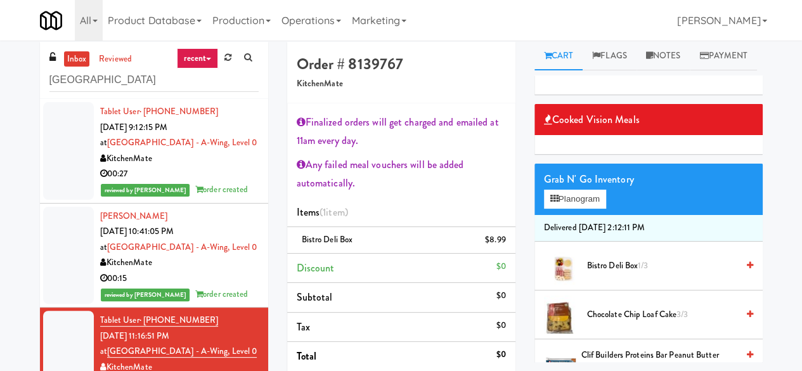
scroll to position [190, 0]
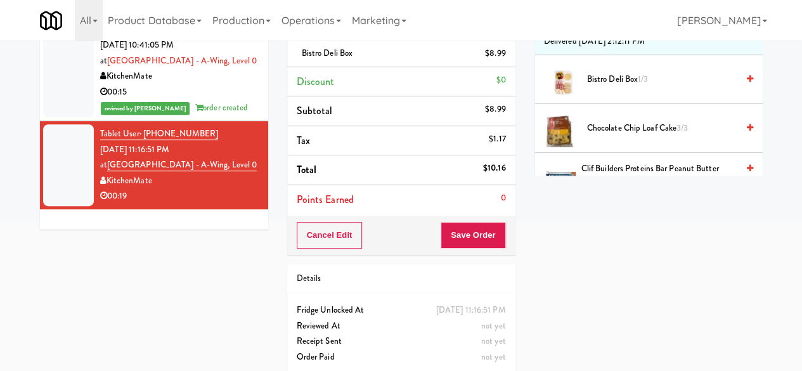
click at [450, 248] on div "Cancel Edit Save Order" at bounding box center [401, 235] width 228 height 39
click at [454, 242] on button "Save Order" at bounding box center [473, 235] width 65 height 27
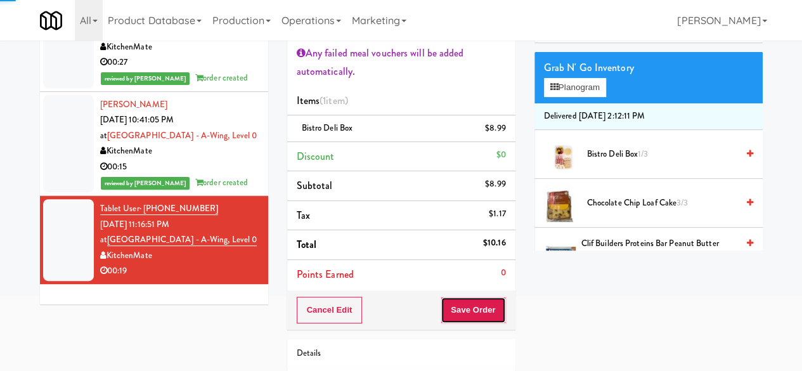
scroll to position [0, 0]
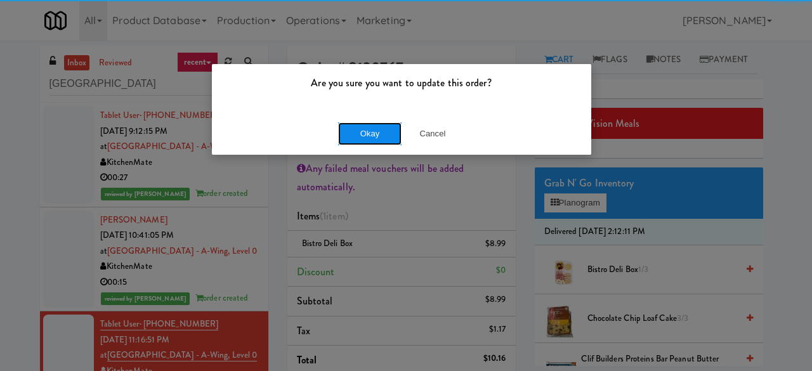
click at [354, 136] on button "Okay" at bounding box center [369, 133] width 63 height 23
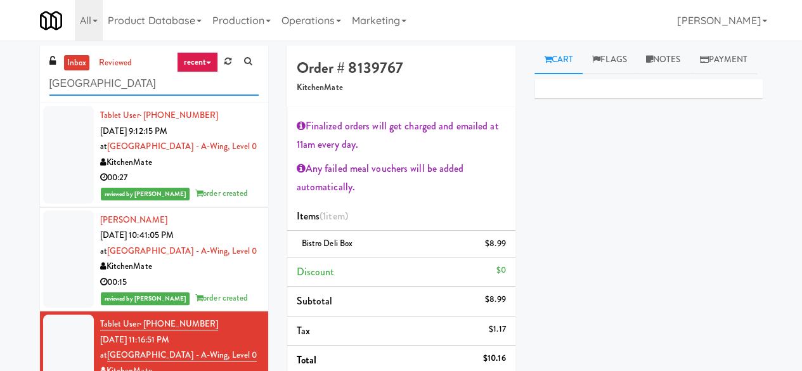
click at [147, 80] on input "[GEOGRAPHIC_DATA]" at bounding box center [153, 83] width 209 height 23
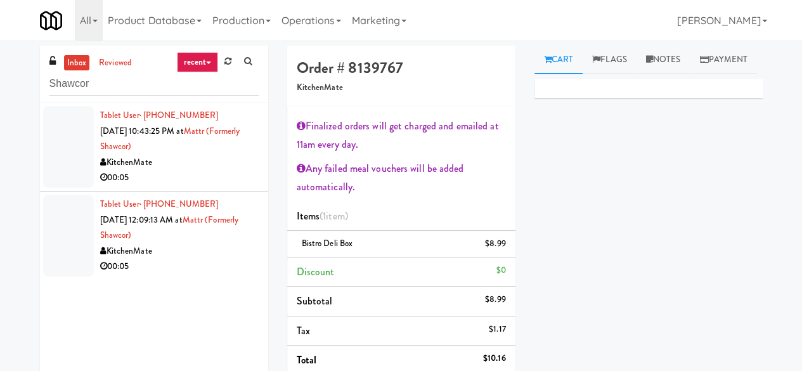
click at [218, 182] on div "00:05" at bounding box center [179, 178] width 159 height 16
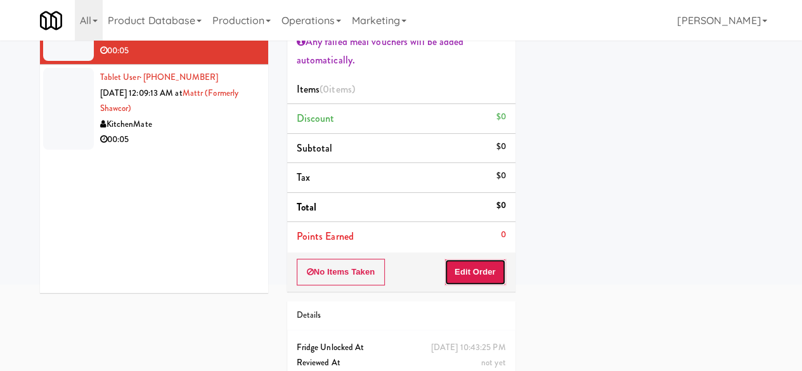
click at [476, 266] on button "Edit Order" at bounding box center [475, 272] width 62 height 27
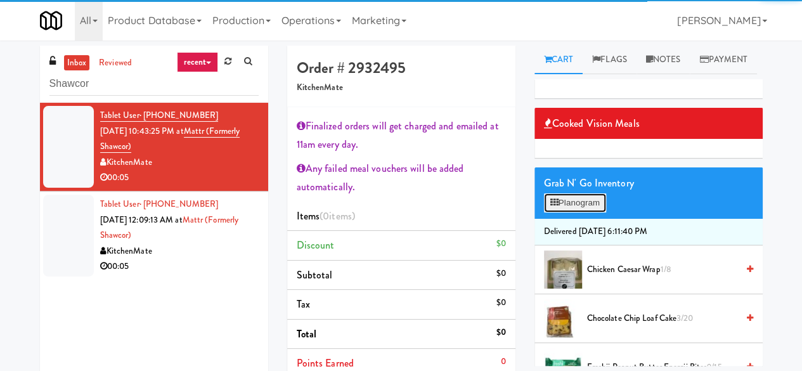
click at [560, 212] on button "Planogram" at bounding box center [575, 202] width 62 height 19
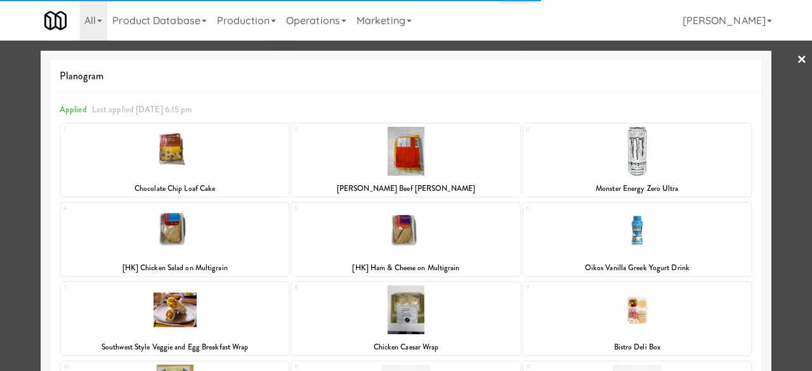
click at [619, 162] on div at bounding box center [637, 151] width 228 height 49
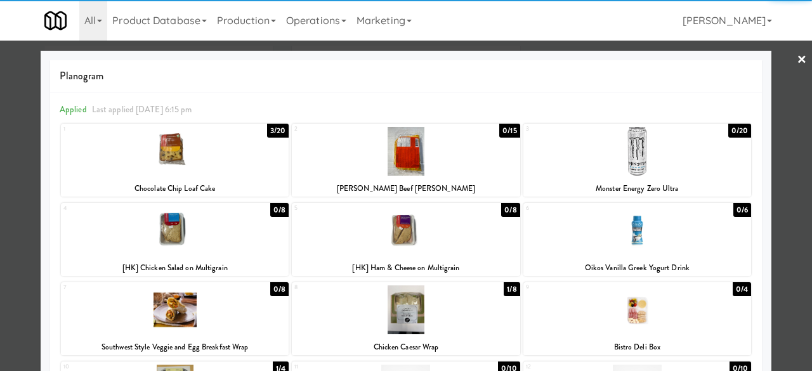
drag, startPoint x: 695, startPoint y: 146, endPoint x: 705, endPoint y: 144, distance: 10.5
click at [696, 146] on div at bounding box center [637, 151] width 228 height 49
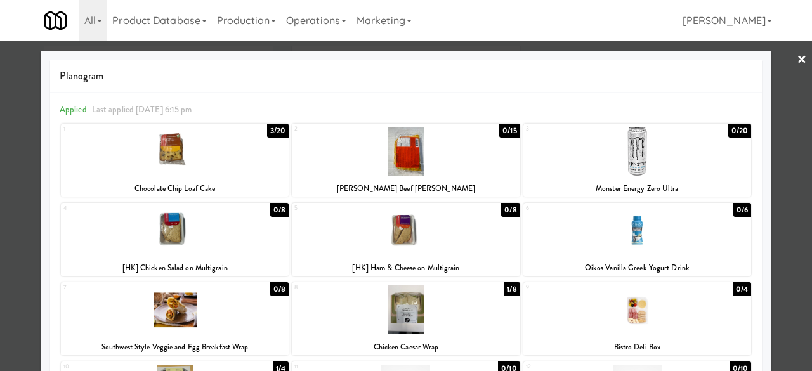
click at [776, 59] on div at bounding box center [406, 185] width 812 height 371
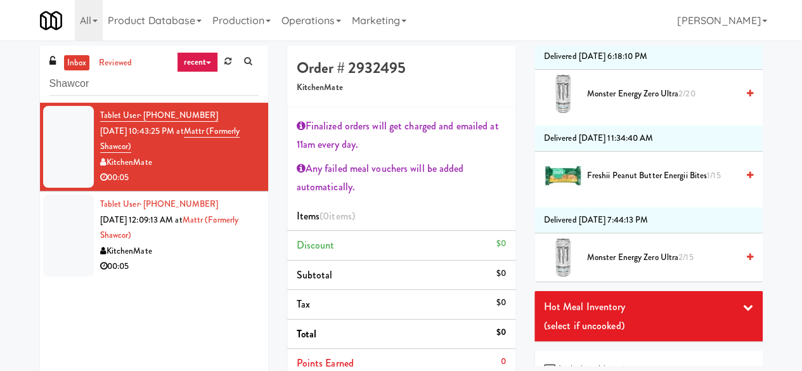
scroll to position [254, 0]
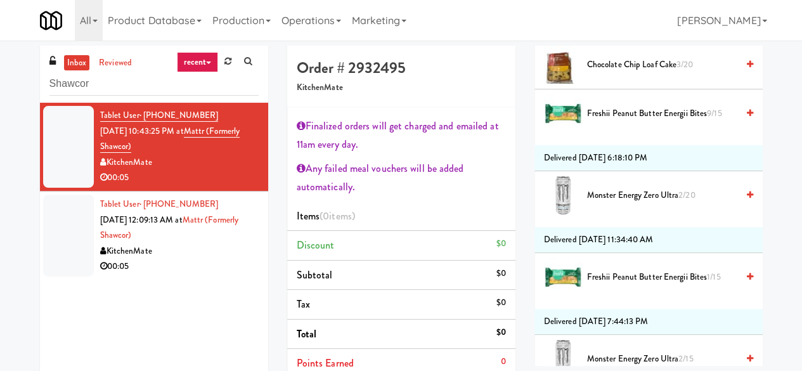
click at [639, 204] on span "Monster Energy Zero Ultra 2/20" at bounding box center [662, 196] width 150 height 16
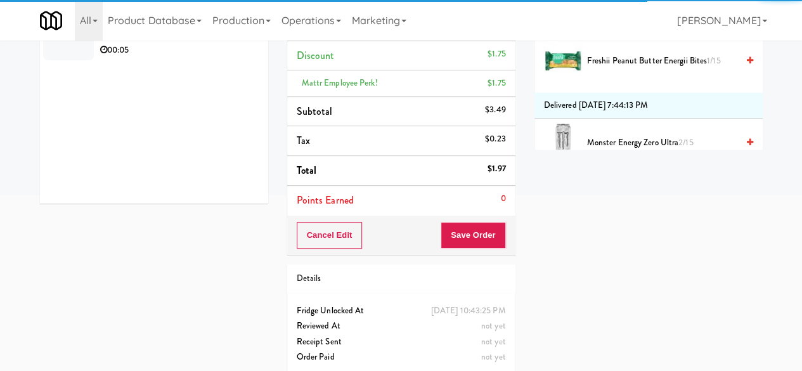
click at [481, 216] on div "Cancel Edit Save Order" at bounding box center [401, 235] width 228 height 39
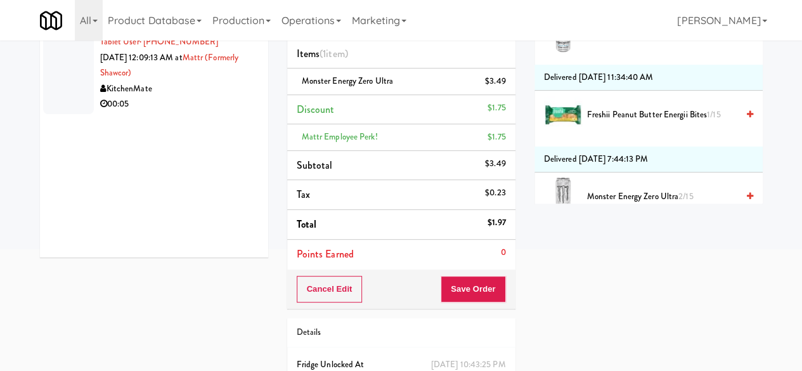
scroll to position [216, 0]
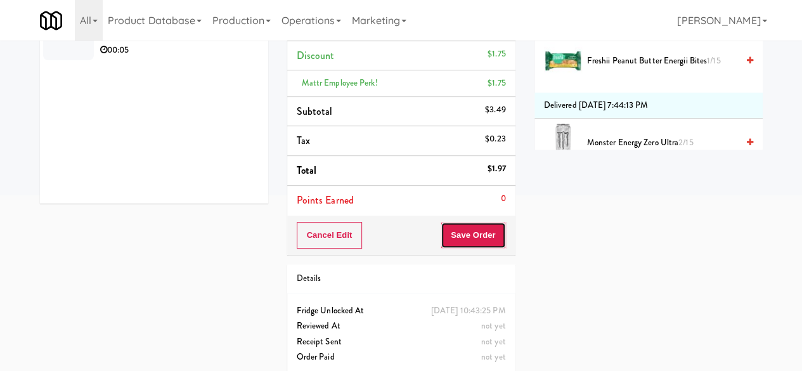
click at [474, 228] on button "Save Order" at bounding box center [473, 235] width 65 height 27
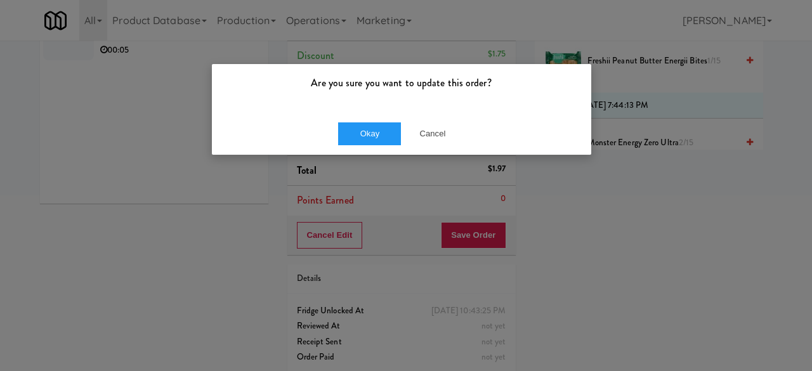
click at [363, 145] on div "Okay Cancel" at bounding box center [401, 133] width 379 height 42
click at [363, 139] on button "Okay" at bounding box center [369, 133] width 63 height 23
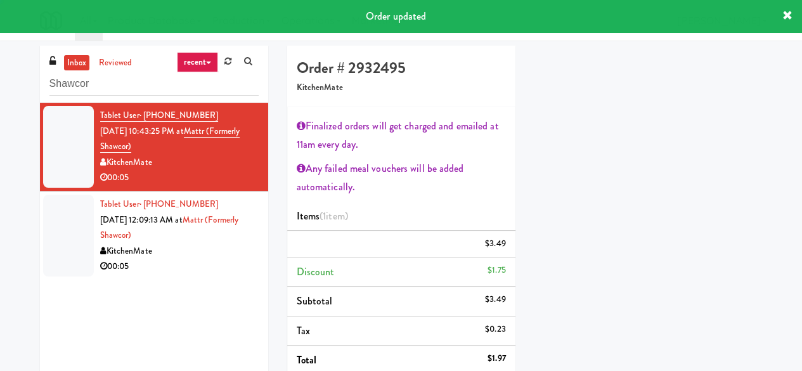
scroll to position [216, 0]
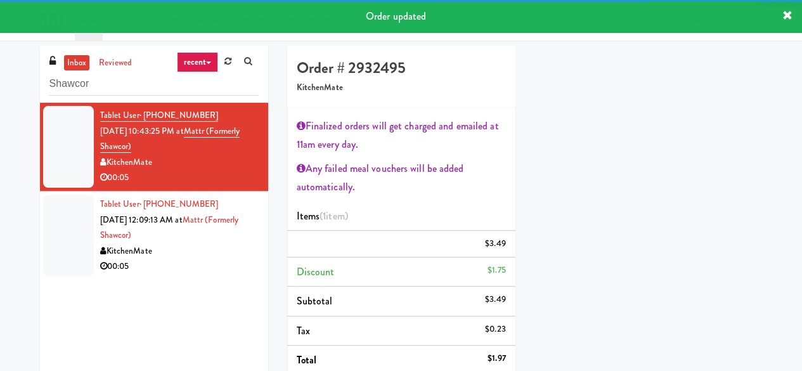
click at [193, 248] on div "Tablet User · (613) 700-6573 [DATE] 12:09:13 AM at Mattr (formerly Shawcor) Kit…" at bounding box center [179, 236] width 159 height 78
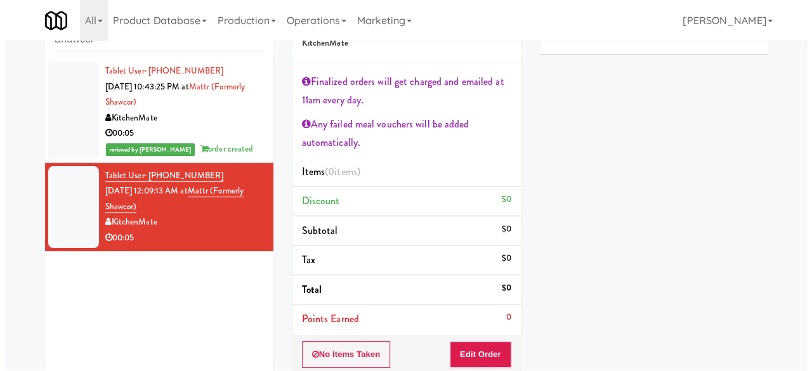
scroll to position [63, 0]
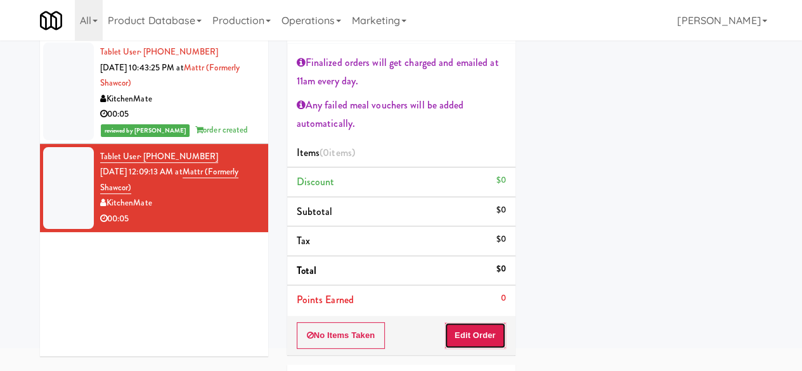
click at [489, 325] on button "Edit Order" at bounding box center [475, 335] width 62 height 27
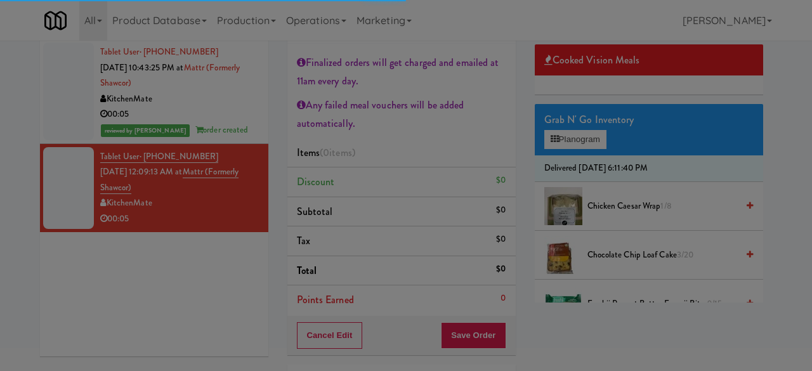
click at [0, 0] on div "Are you sure you want to update this order? Okay Cancel" at bounding box center [0, 0] width 0 height 0
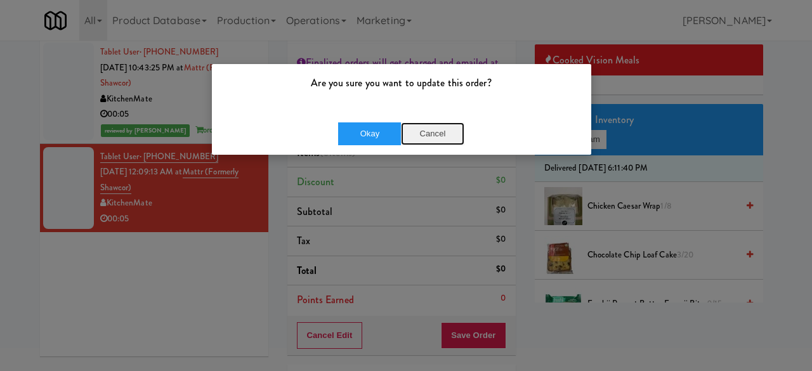
click at [454, 134] on button "Cancel" at bounding box center [432, 133] width 63 height 23
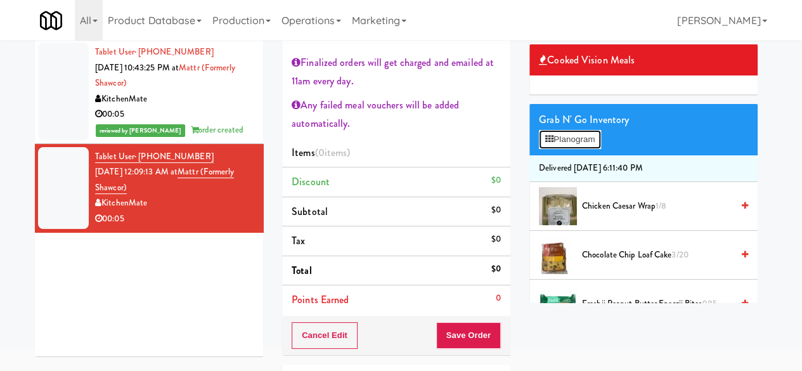
click at [569, 149] on button "Planogram" at bounding box center [570, 139] width 62 height 19
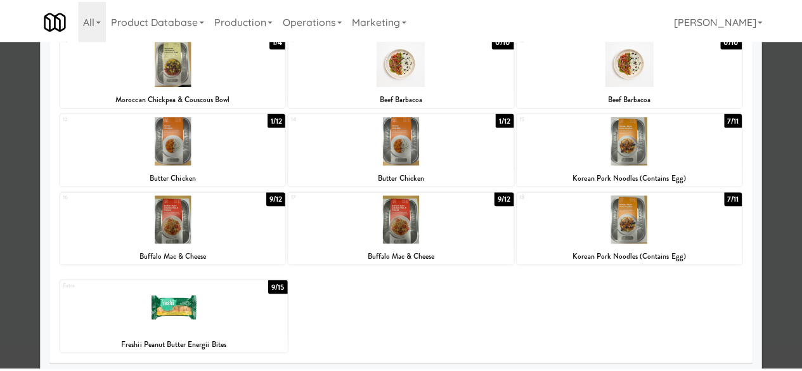
scroll to position [330, 0]
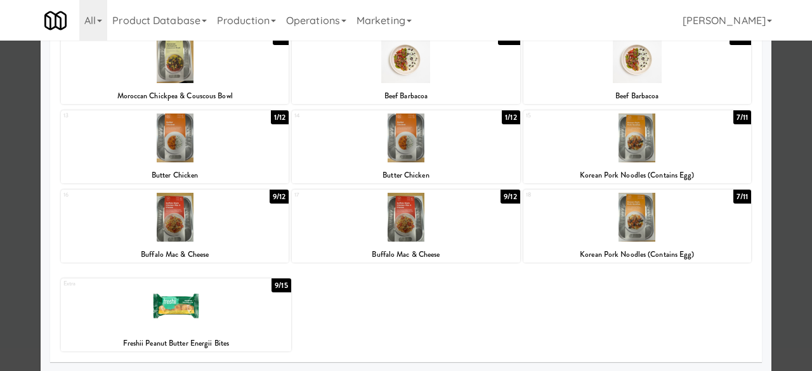
click at [232, 328] on div at bounding box center [176, 306] width 230 height 49
click at [779, 129] on div at bounding box center [406, 185] width 812 height 371
click at [779, 129] on div "inbox reviewed recent all unclear take inventory issue suspicious failed recent…" at bounding box center [406, 246] width 812 height 528
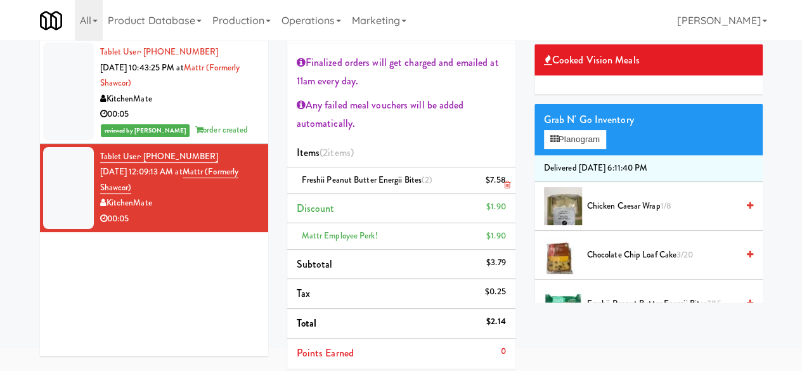
click at [503, 181] on icon at bounding box center [506, 185] width 6 height 8
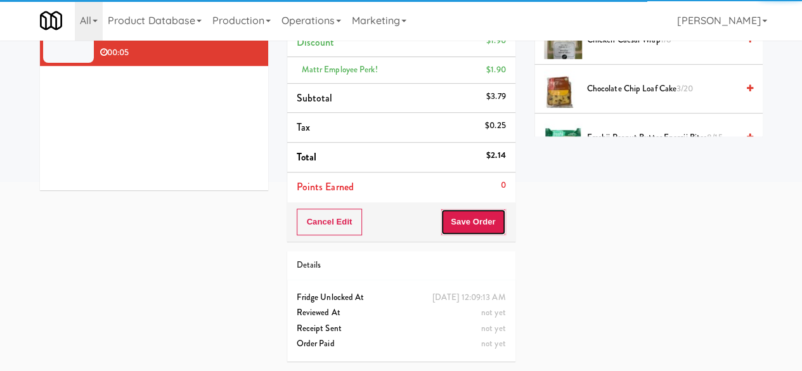
click at [477, 214] on button "Save Order" at bounding box center [473, 222] width 65 height 27
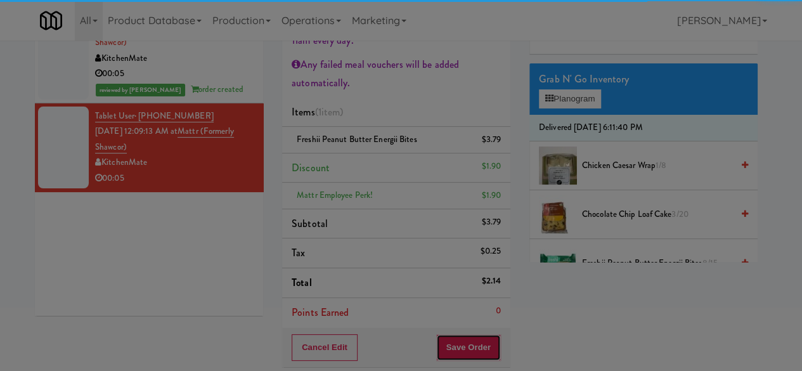
scroll to position [52, 0]
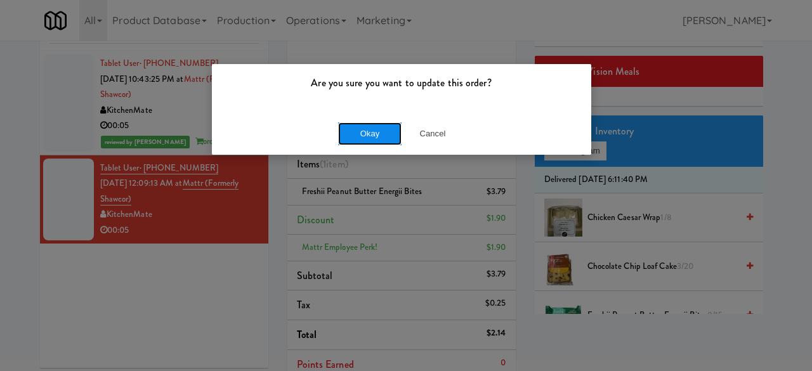
click at [375, 126] on button "Okay" at bounding box center [369, 133] width 63 height 23
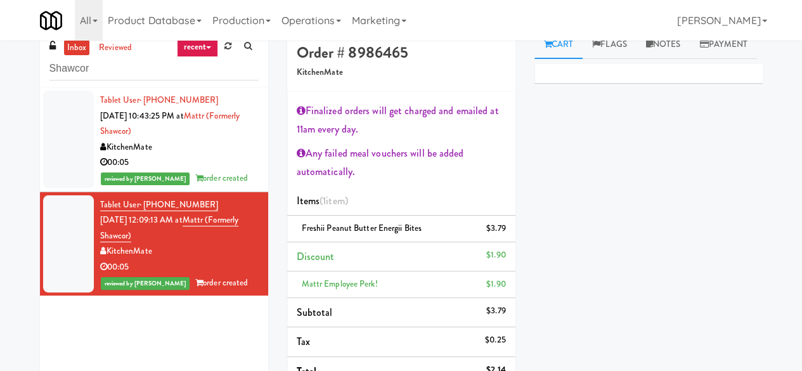
scroll to position [0, 0]
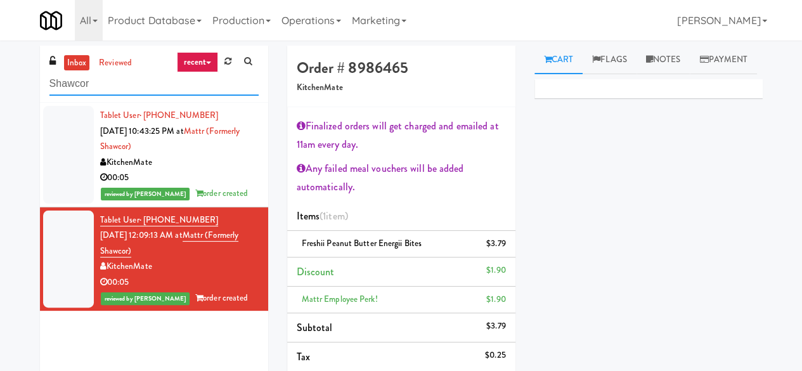
click at [161, 92] on input "Shawcor" at bounding box center [153, 83] width 209 height 23
type input "S"
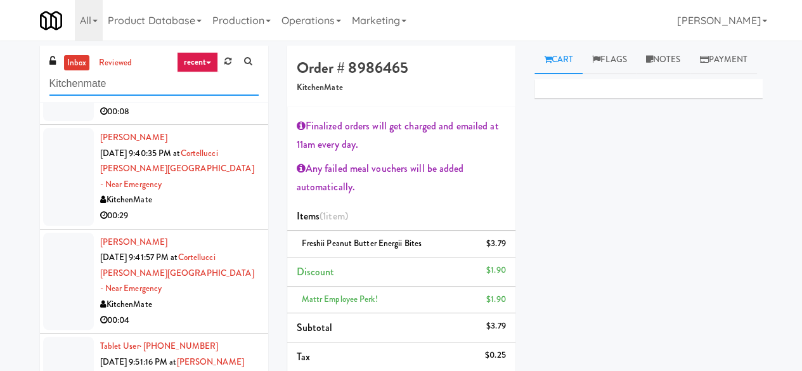
scroll to position [1458, 0]
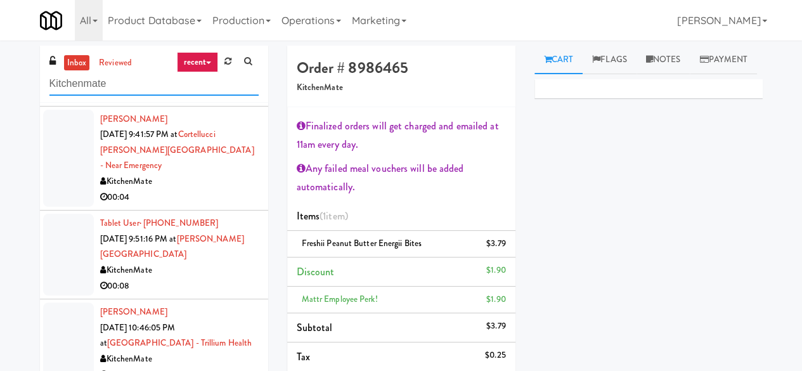
click at [179, 78] on input "Kitchenmate" at bounding box center [153, 83] width 209 height 23
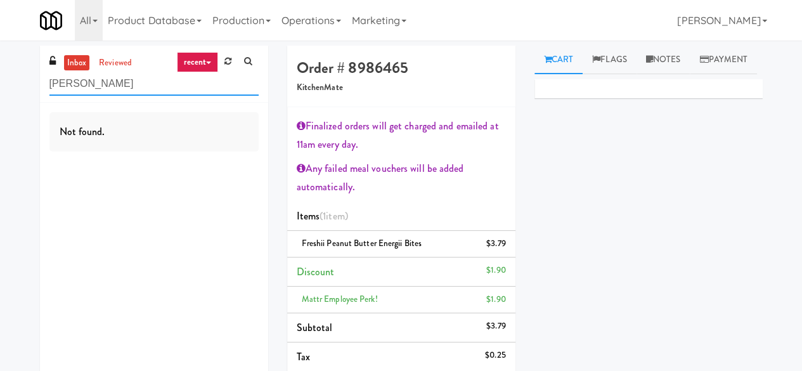
scroll to position [0, 0]
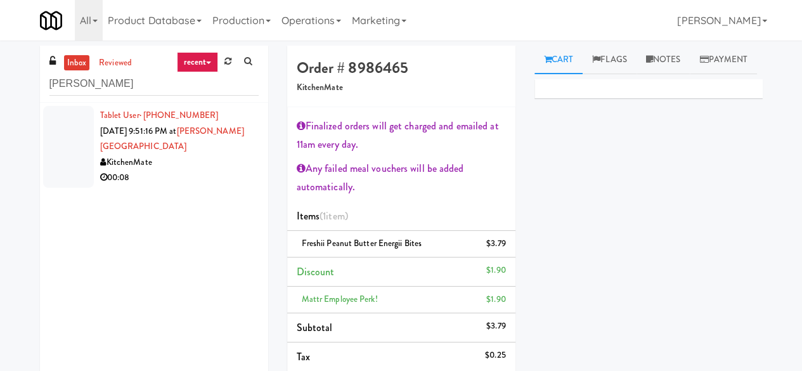
click at [211, 163] on div "KitchenMate" at bounding box center [179, 163] width 159 height 16
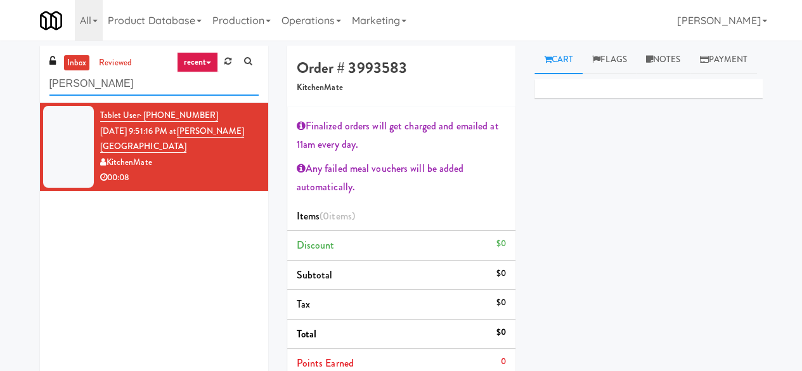
click at [179, 74] on input "[PERSON_NAME]" at bounding box center [153, 83] width 209 height 23
type input "[PERSON_NAME]"
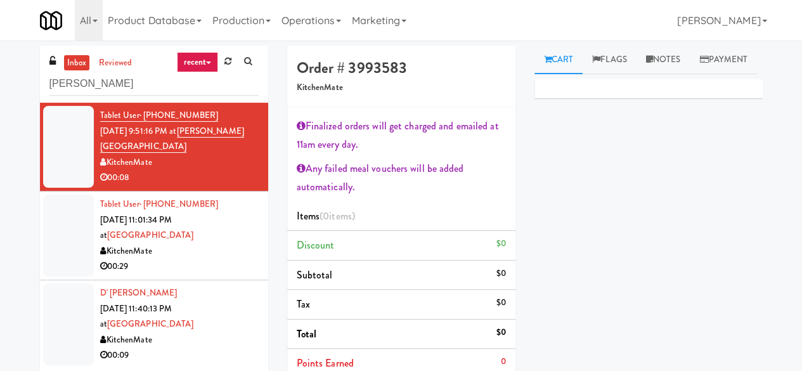
click at [191, 271] on div "00:29" at bounding box center [179, 267] width 159 height 16
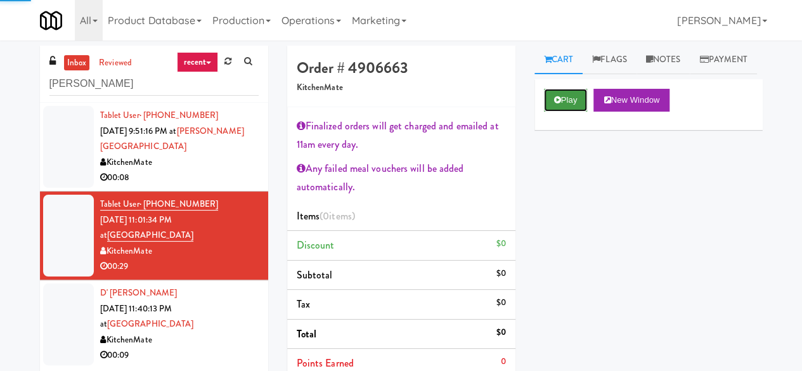
click at [554, 104] on icon at bounding box center [557, 100] width 7 height 8
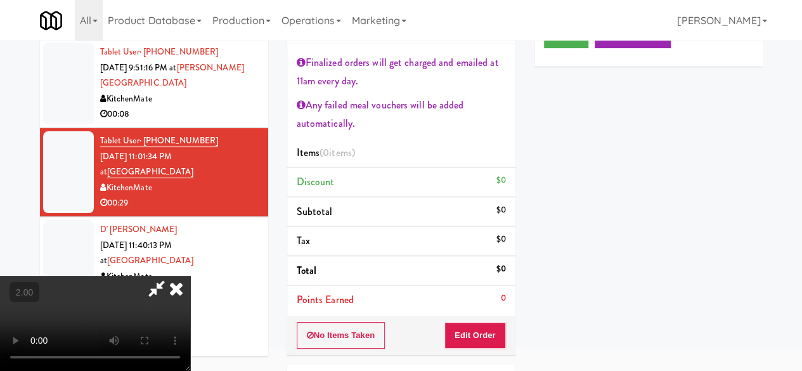
scroll to position [26, 0]
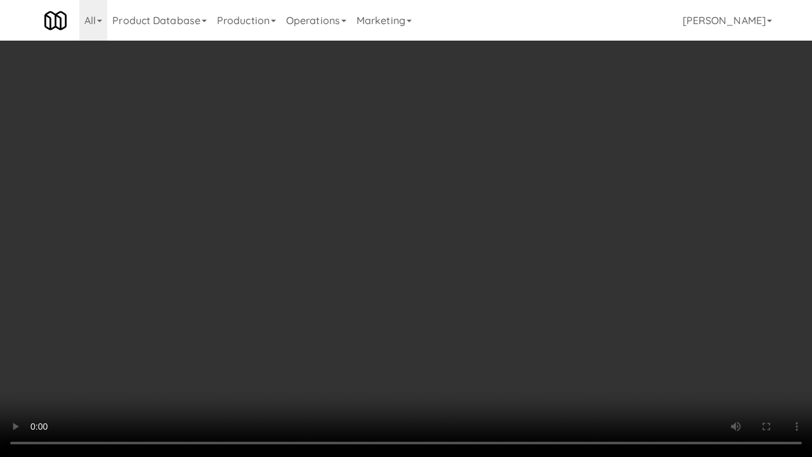
click at [760, 370] on video at bounding box center [406, 228] width 812 height 457
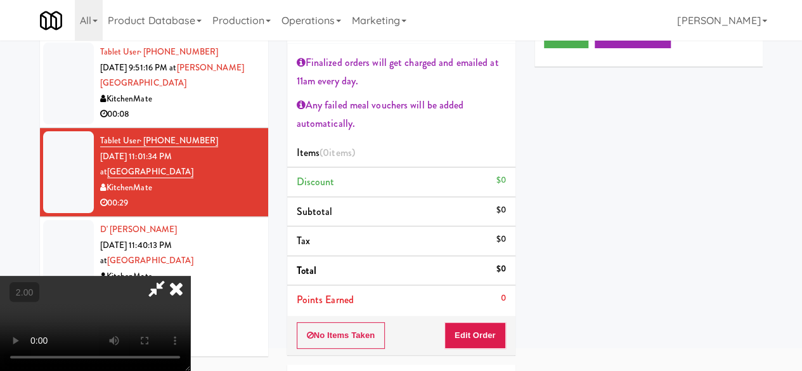
scroll to position [0, 0]
click at [190, 276] on icon at bounding box center [176, 288] width 28 height 25
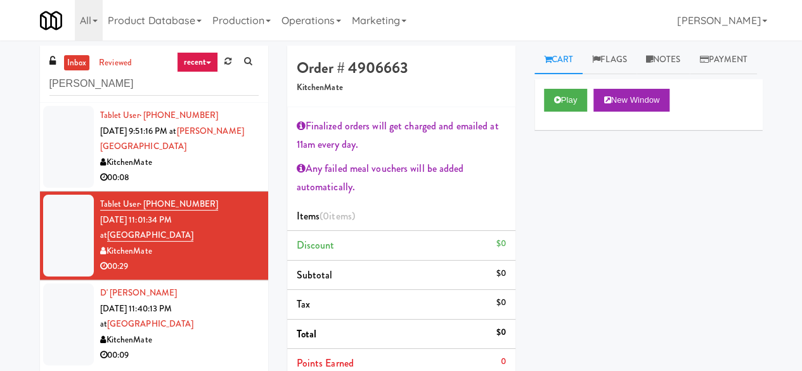
click at [200, 172] on div "00:08" at bounding box center [179, 178] width 159 height 16
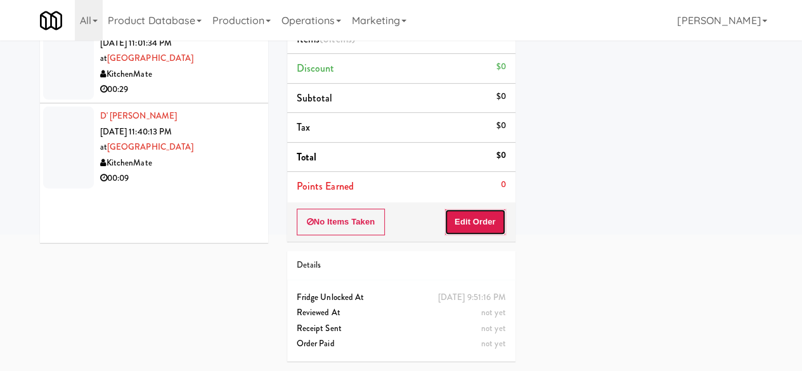
click at [491, 209] on button "Edit Order" at bounding box center [475, 222] width 62 height 27
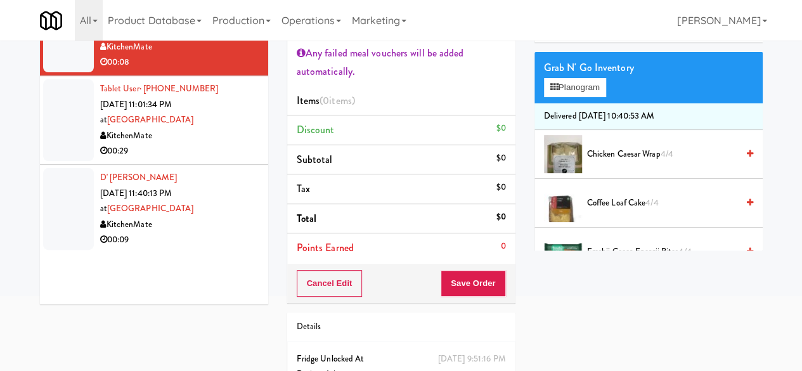
scroll to position [63, 0]
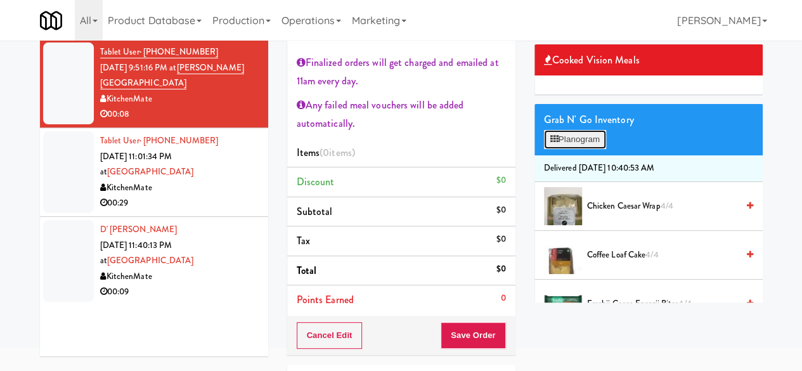
click at [589, 149] on button "Planogram" at bounding box center [575, 139] width 62 height 19
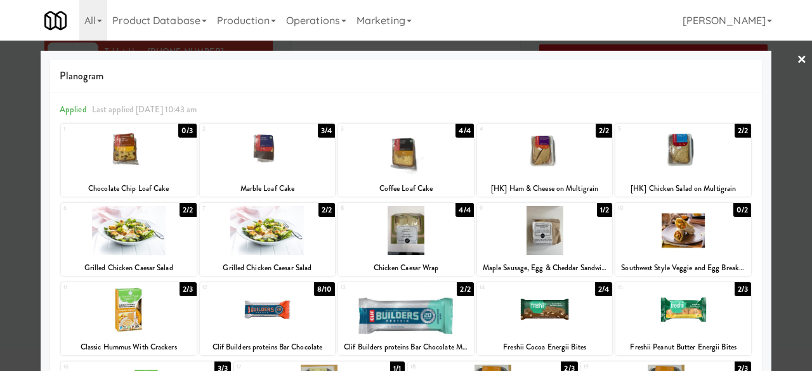
drag, startPoint x: 690, startPoint y: 163, endPoint x: 713, endPoint y: 146, distance: 28.2
click at [695, 162] on div at bounding box center [683, 151] width 136 height 49
click at [796, 62] on link "×" at bounding box center [801, 60] width 10 height 39
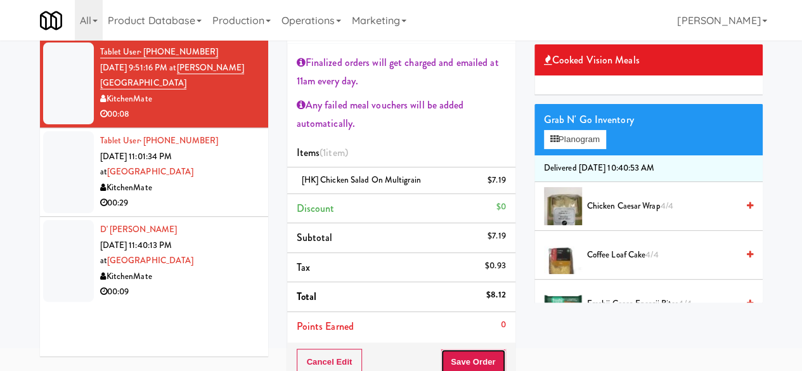
click at [458, 353] on button "Save Order" at bounding box center [473, 362] width 65 height 27
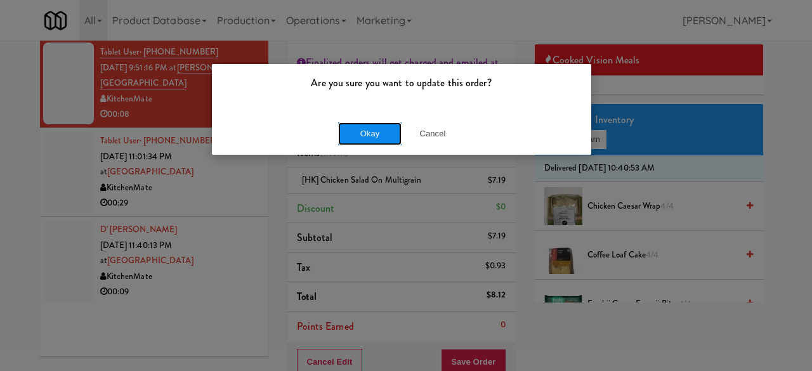
click at [373, 144] on button "Okay" at bounding box center [369, 133] width 63 height 23
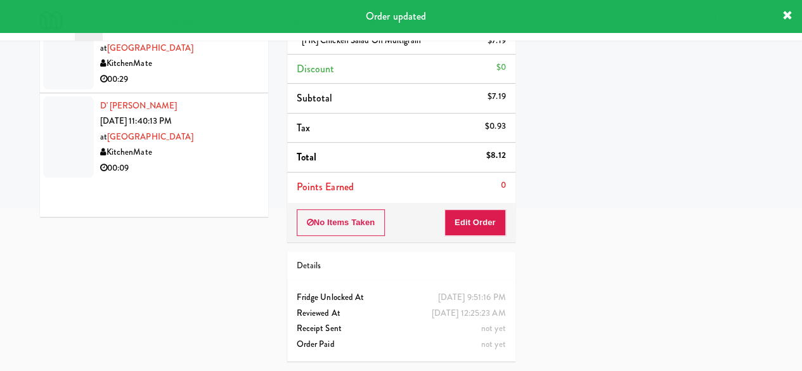
scroll to position [216, 0]
